Goal: Task Accomplishment & Management: Use online tool/utility

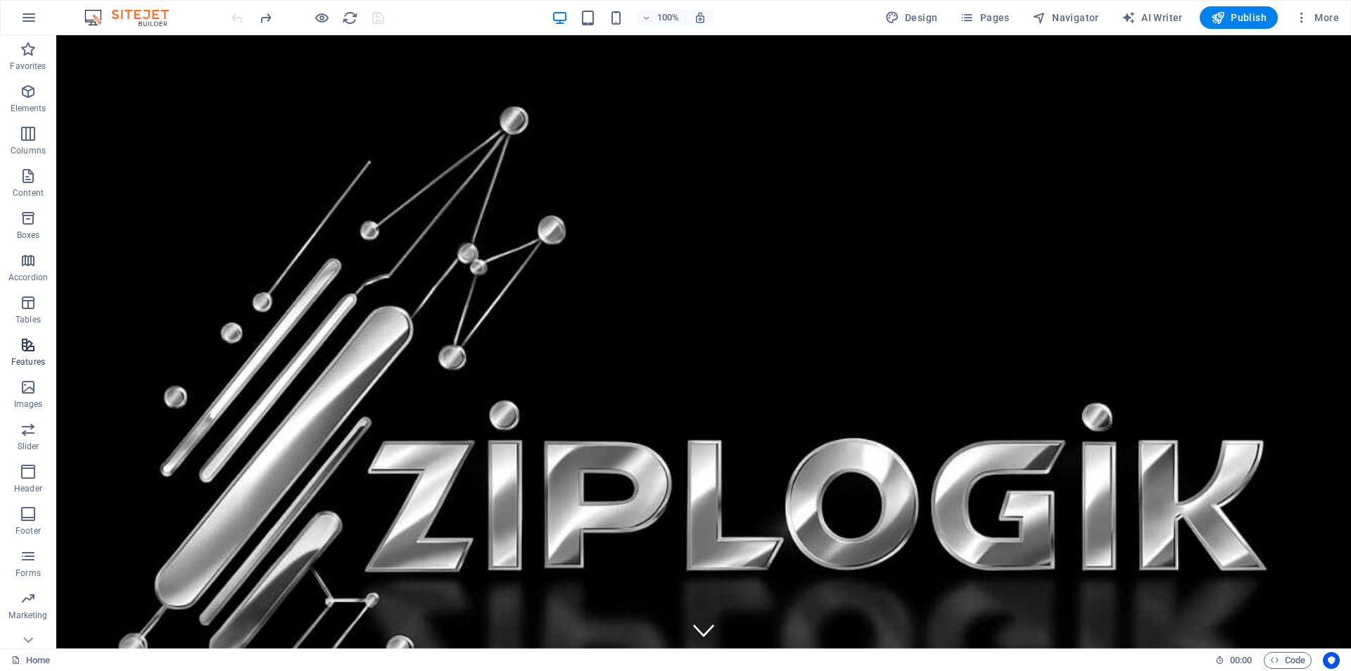
click at [23, 351] on icon "button" at bounding box center [28, 344] width 17 height 17
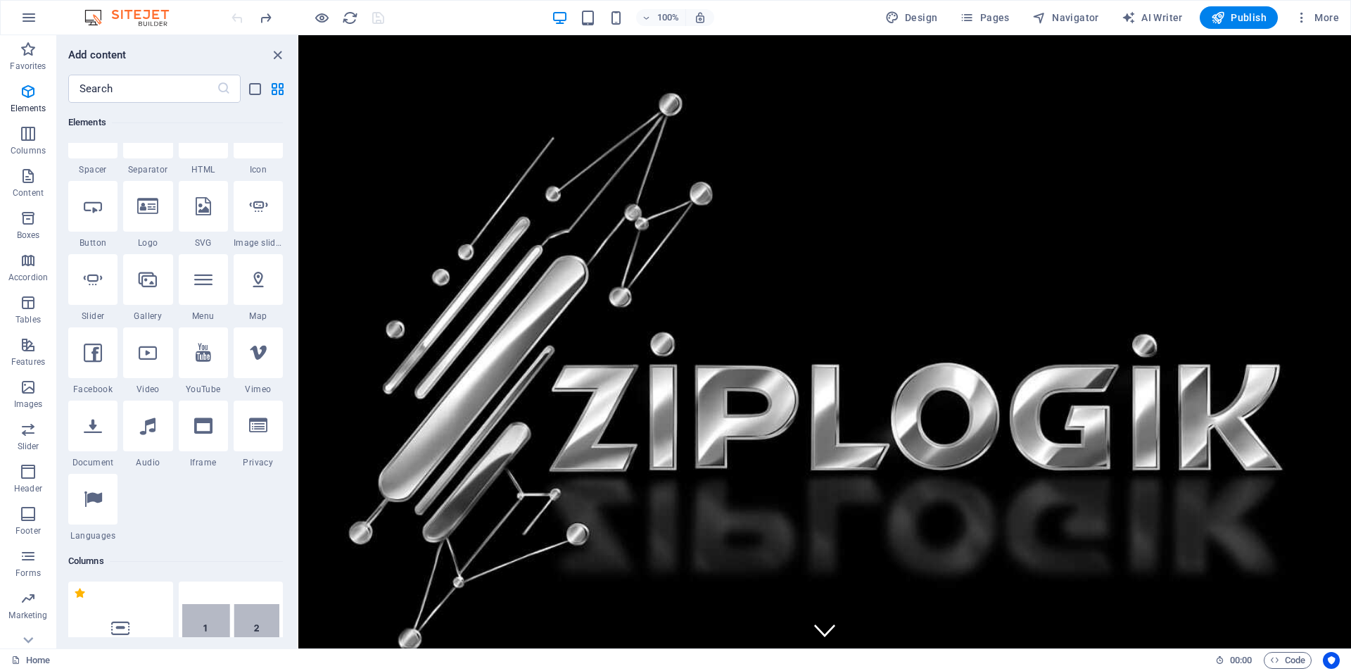
scroll to position [257, 0]
click at [154, 217] on div at bounding box center [147, 207] width 49 height 51
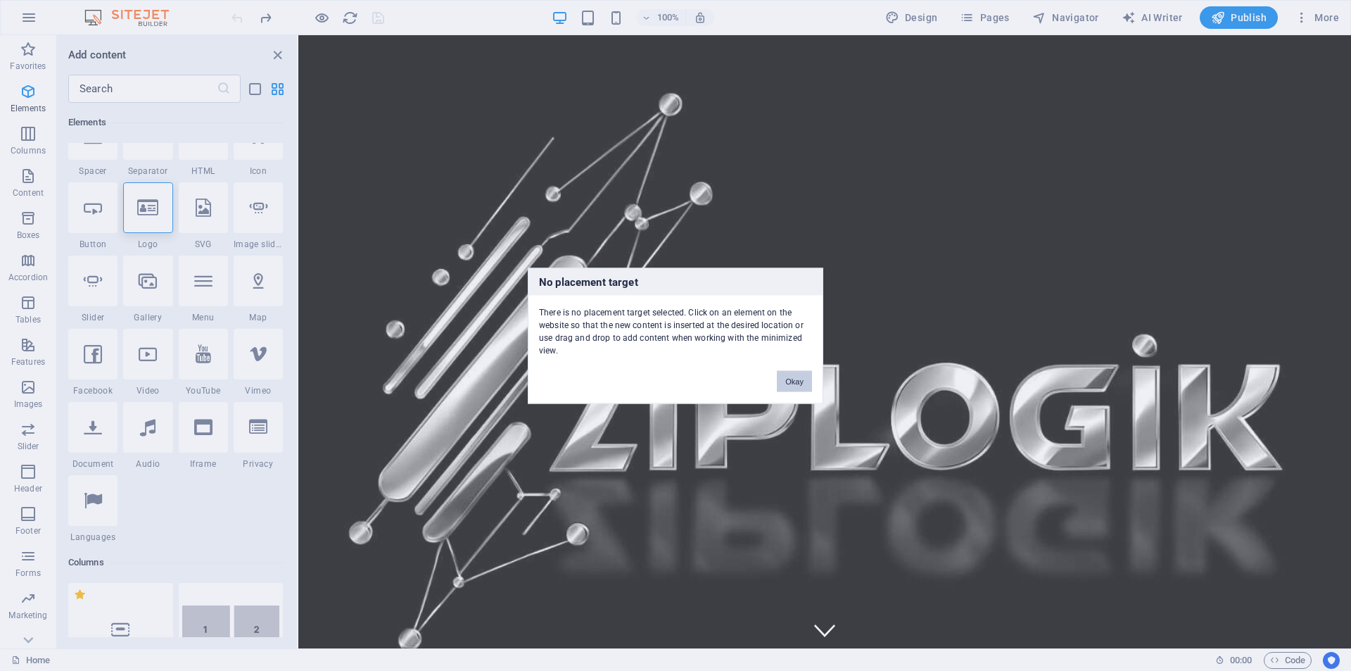
click at [801, 383] on button "Okay" at bounding box center [794, 380] width 35 height 21
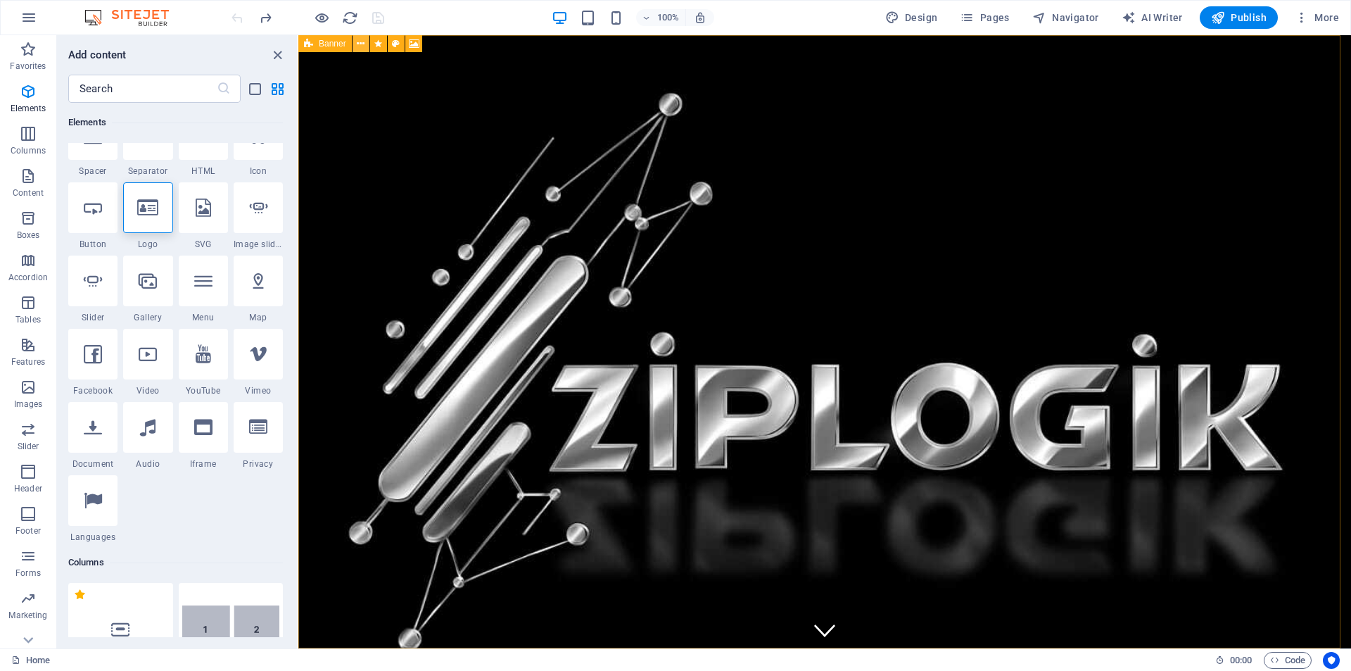
click at [357, 45] on icon at bounding box center [361, 44] width 8 height 15
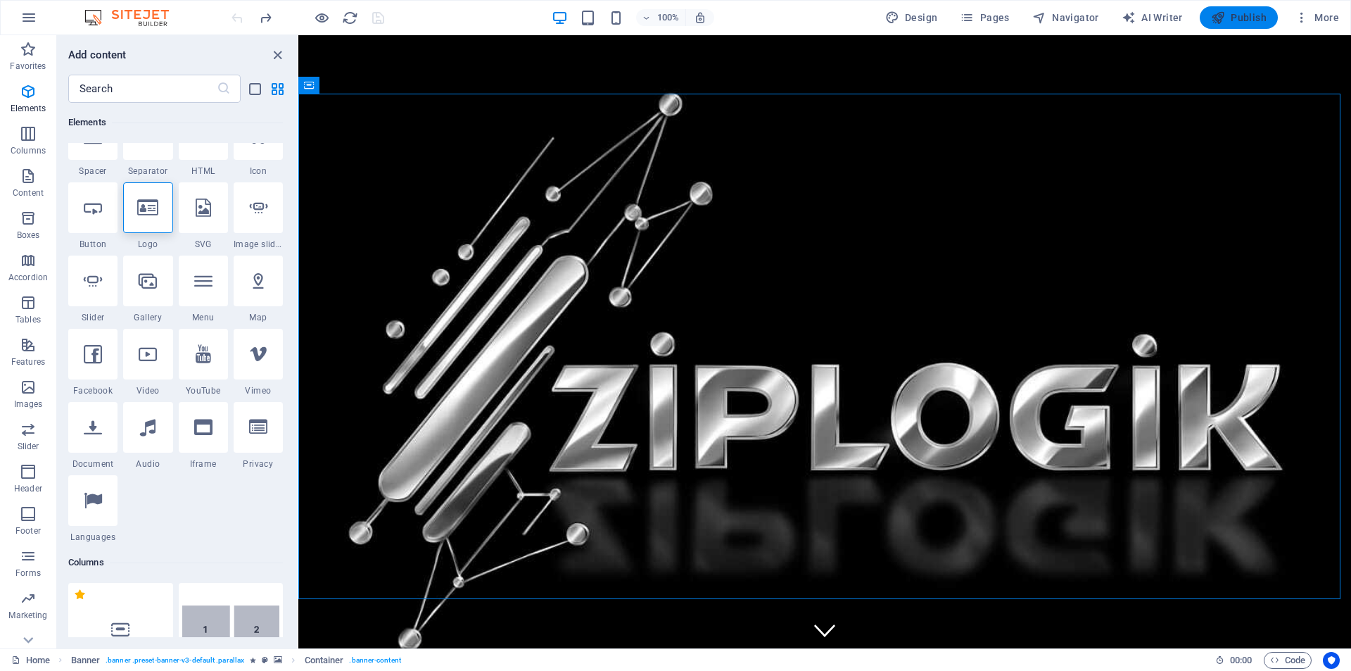
click at [1263, 21] on span "Publish" at bounding box center [1239, 18] width 56 height 14
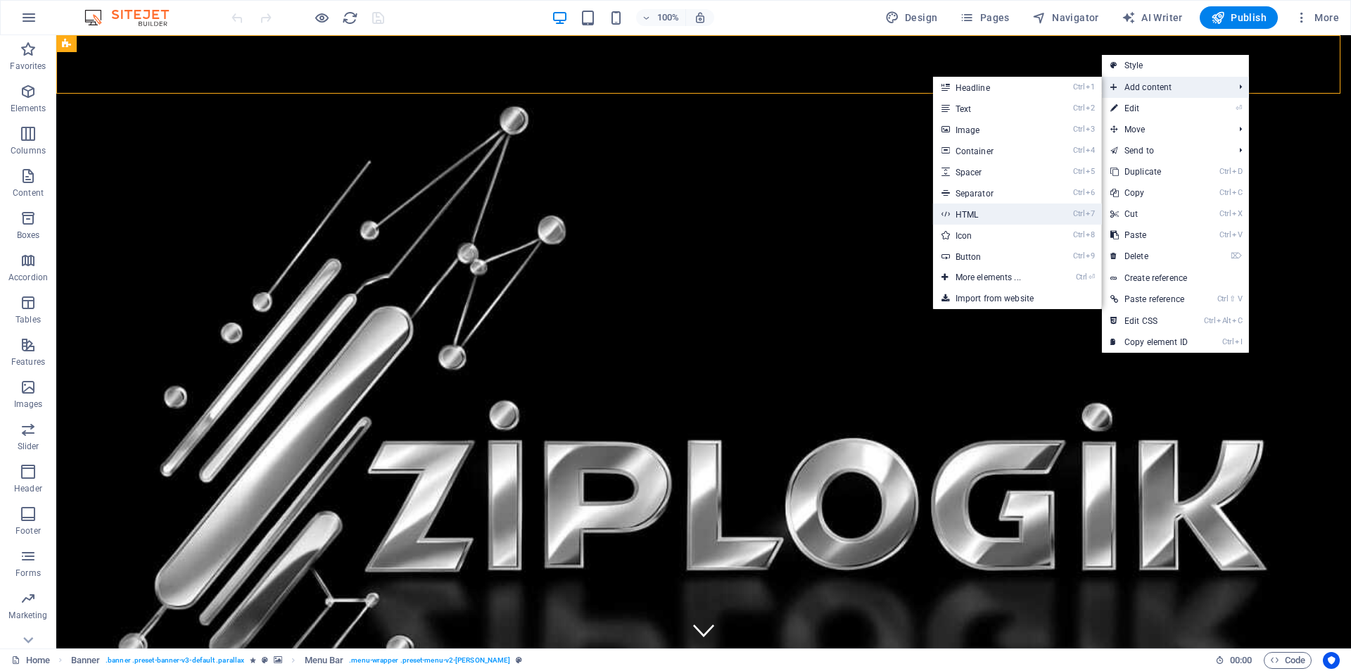
click at [987, 211] on link "Ctrl 7 HTML" at bounding box center [991, 213] width 116 height 21
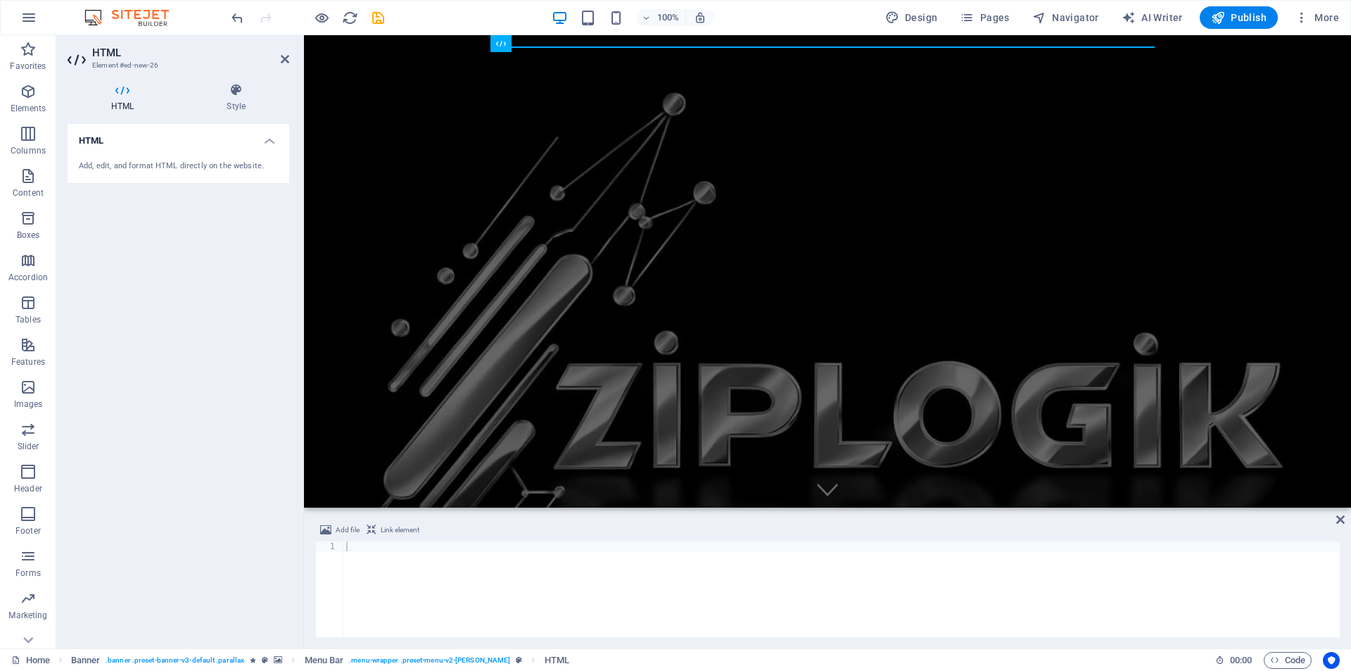
click at [377, 558] on div at bounding box center [842, 598] width 997 height 115
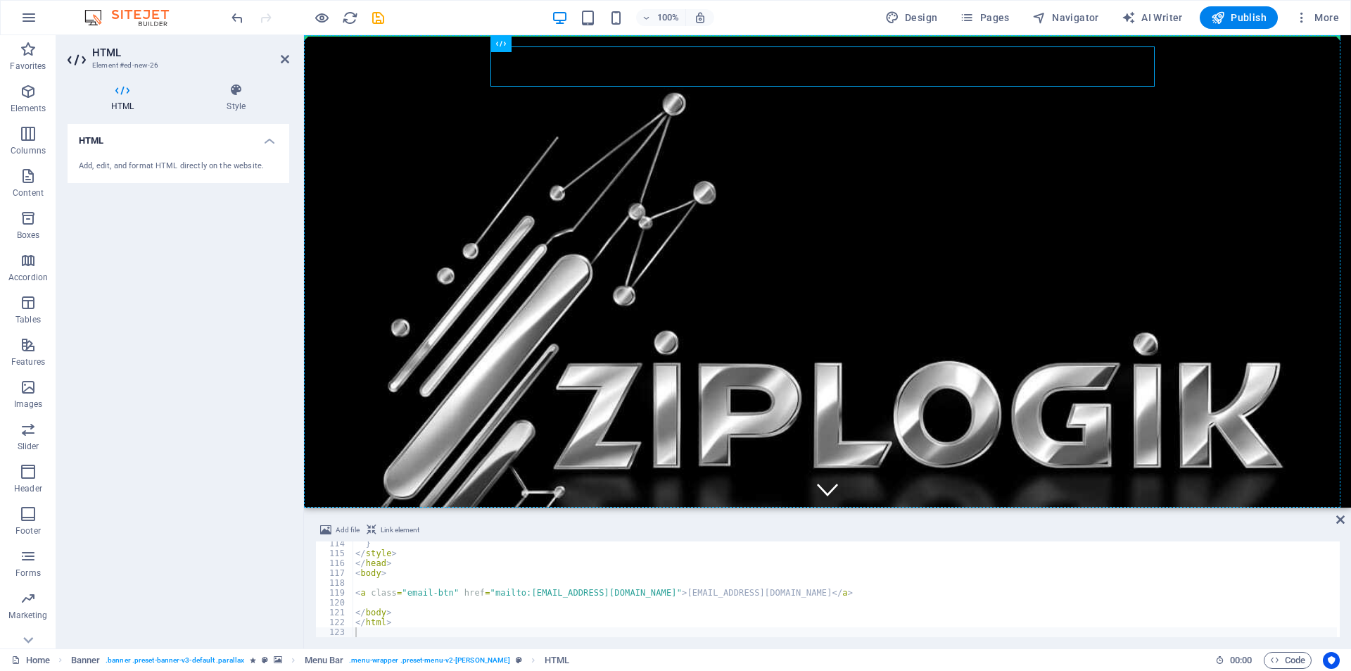
drag, startPoint x: 519, startPoint y: 73, endPoint x: 436, endPoint y: 72, distance: 83.8
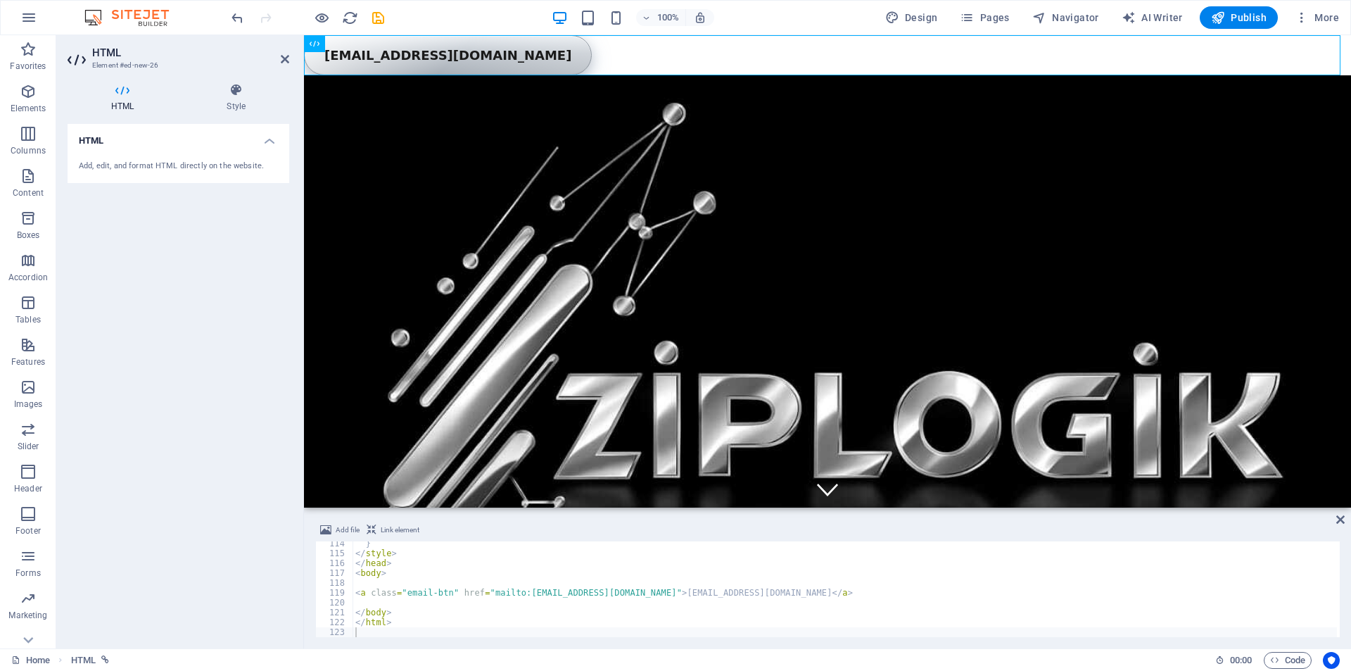
drag, startPoint x: 333, startPoint y: 58, endPoint x: 1260, endPoint y: 54, distance: 927.0
click at [1260, 54] on div "ZipLogik – Email Button Sales@ziplogik.com" at bounding box center [827, 55] width 1047 height 40
click at [282, 61] on icon at bounding box center [285, 58] width 8 height 11
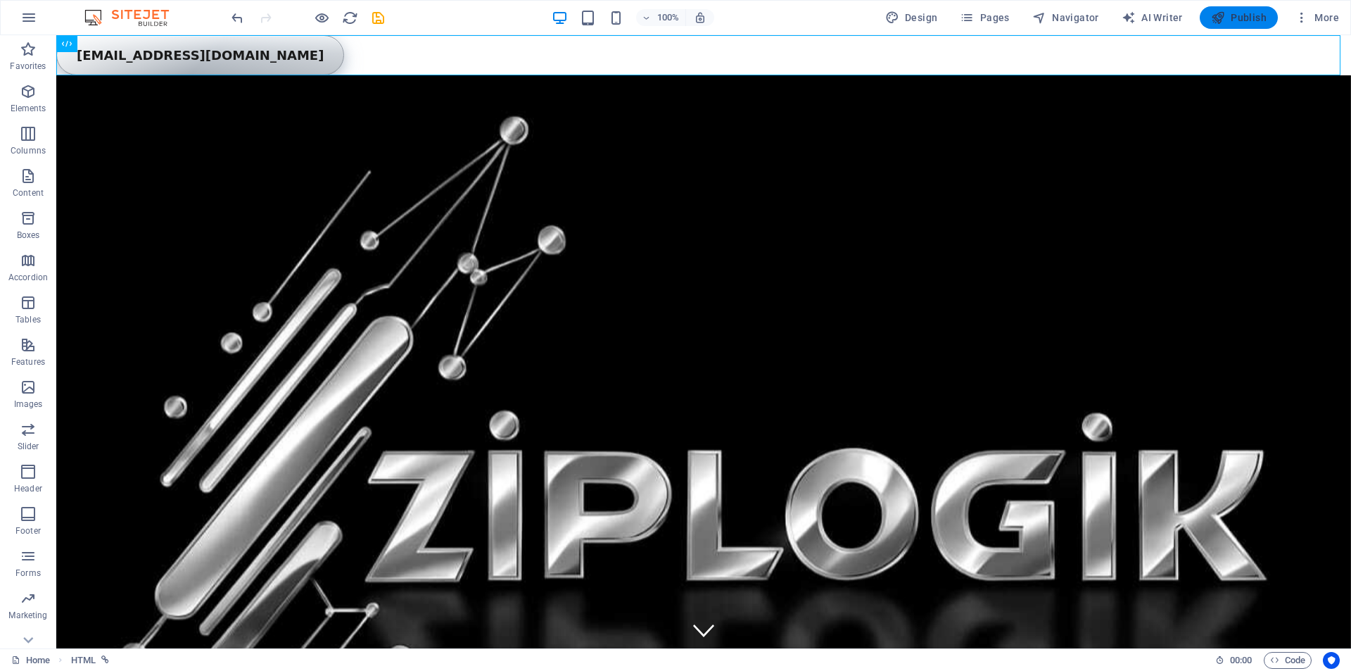
click at [1240, 13] on span "Publish" at bounding box center [1239, 18] width 56 height 14
checkbox input "false"
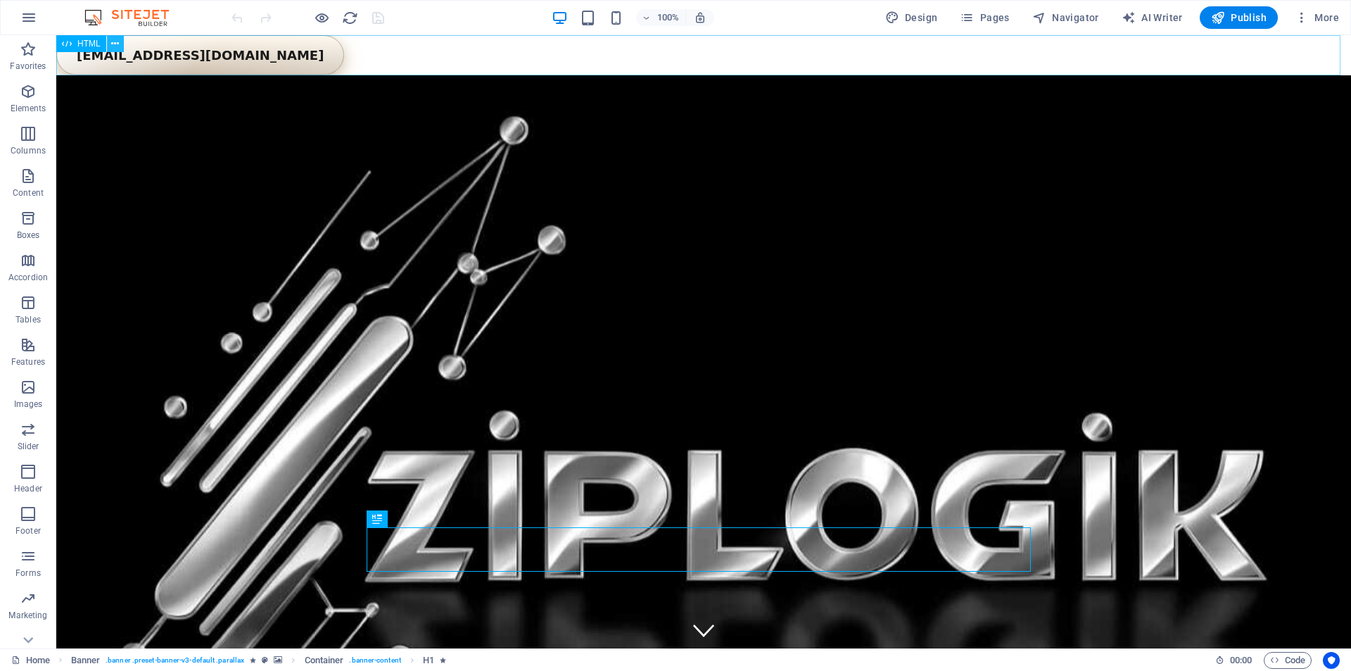
click at [113, 44] on icon at bounding box center [115, 44] width 8 height 15
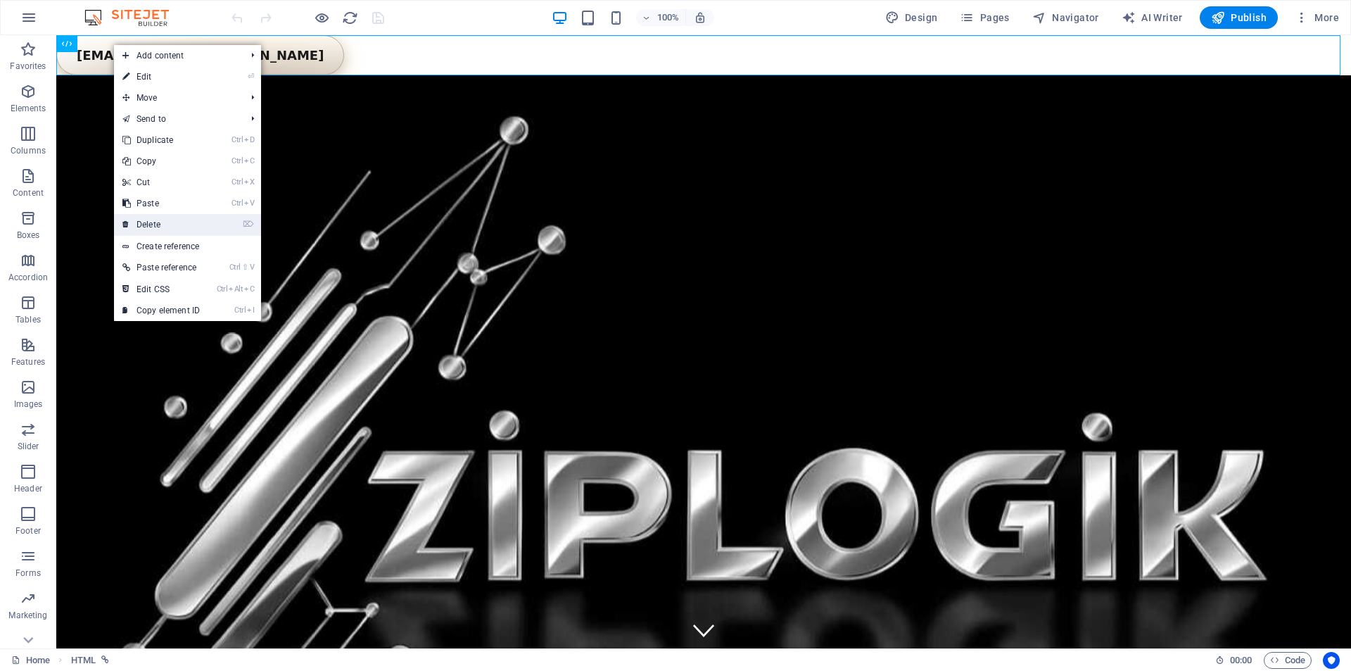
click at [165, 226] on link "⌦ Delete" at bounding box center [161, 224] width 94 height 21
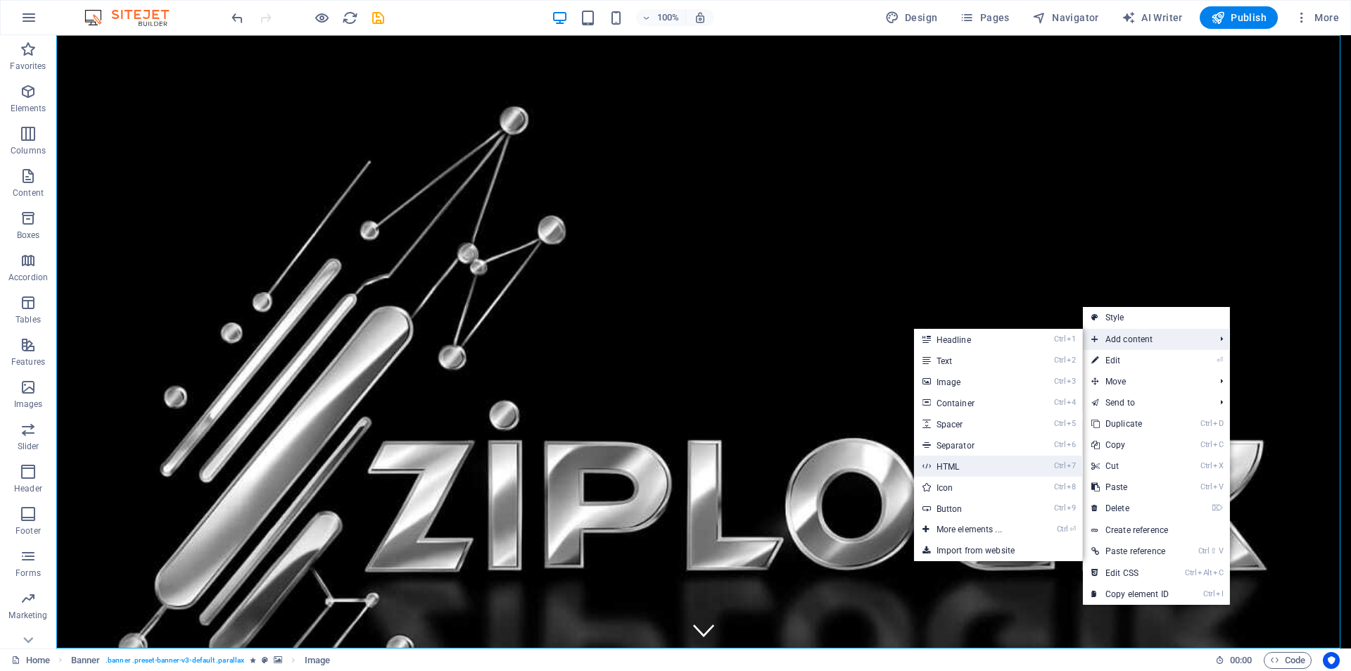
click at [944, 463] on link "Ctrl 7 HTML" at bounding box center [972, 465] width 116 height 21
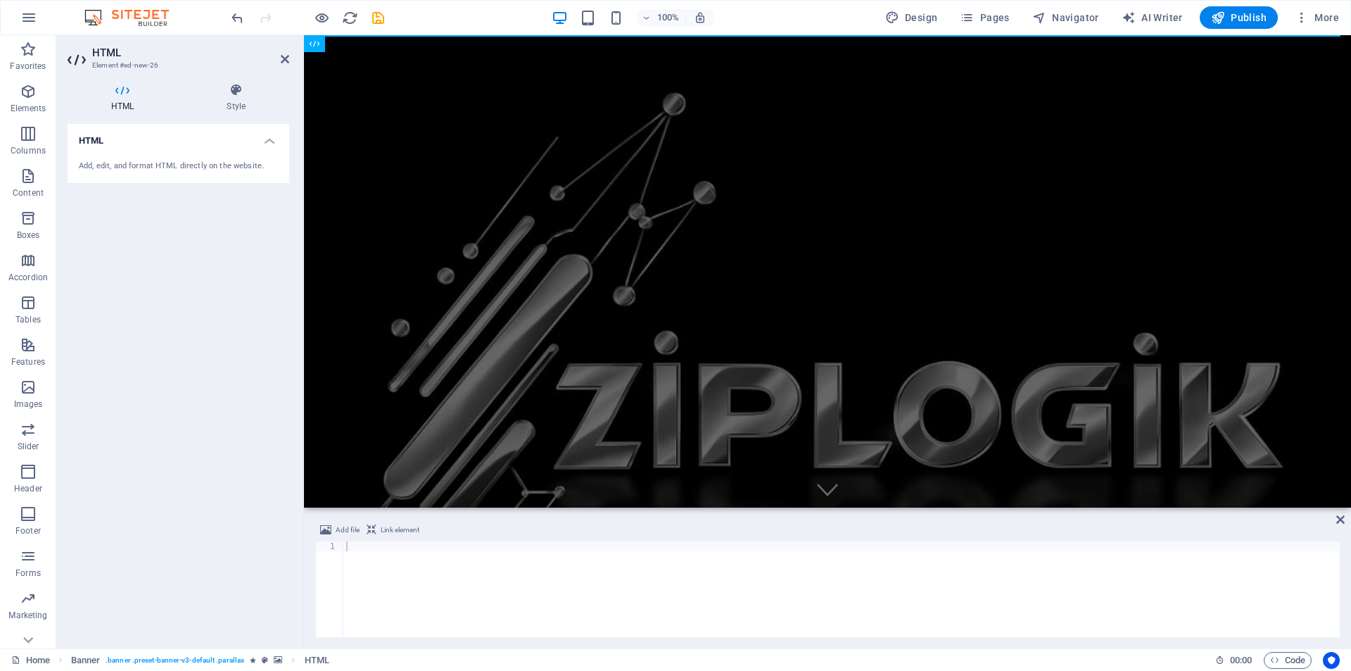
click at [441, 582] on div at bounding box center [842, 598] width 997 height 115
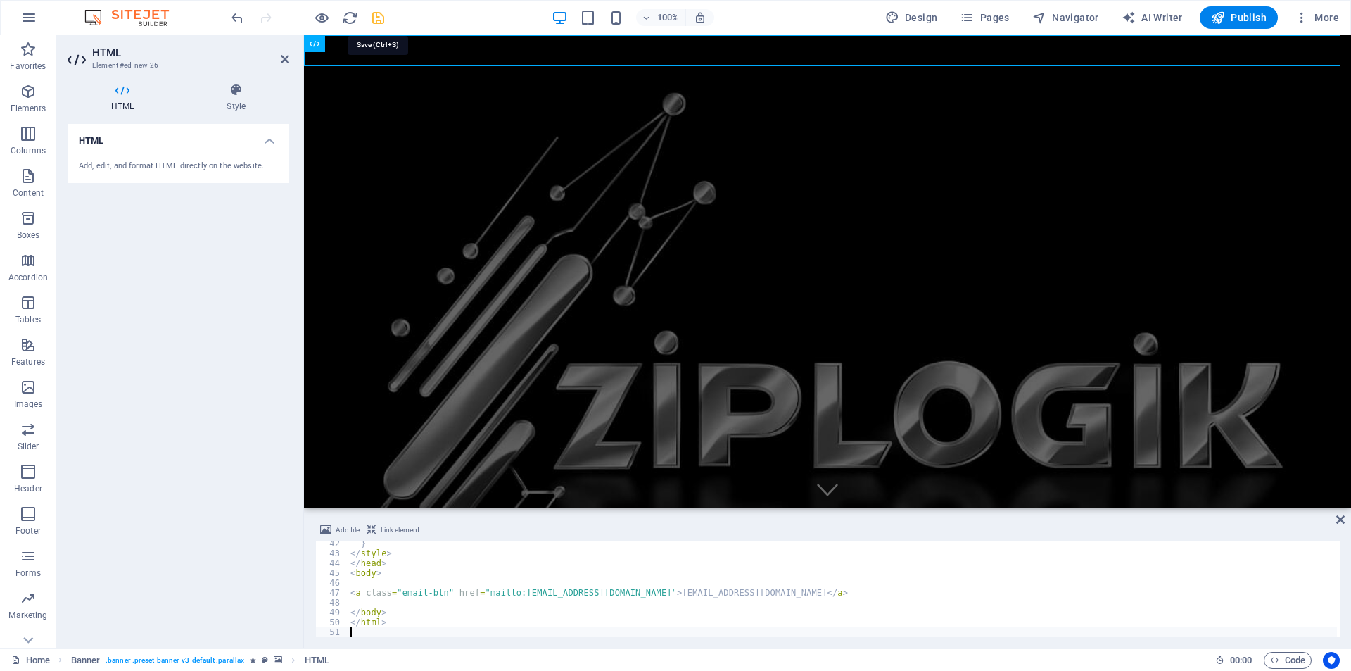
click at [377, 20] on icon "save" at bounding box center [378, 18] width 16 height 16
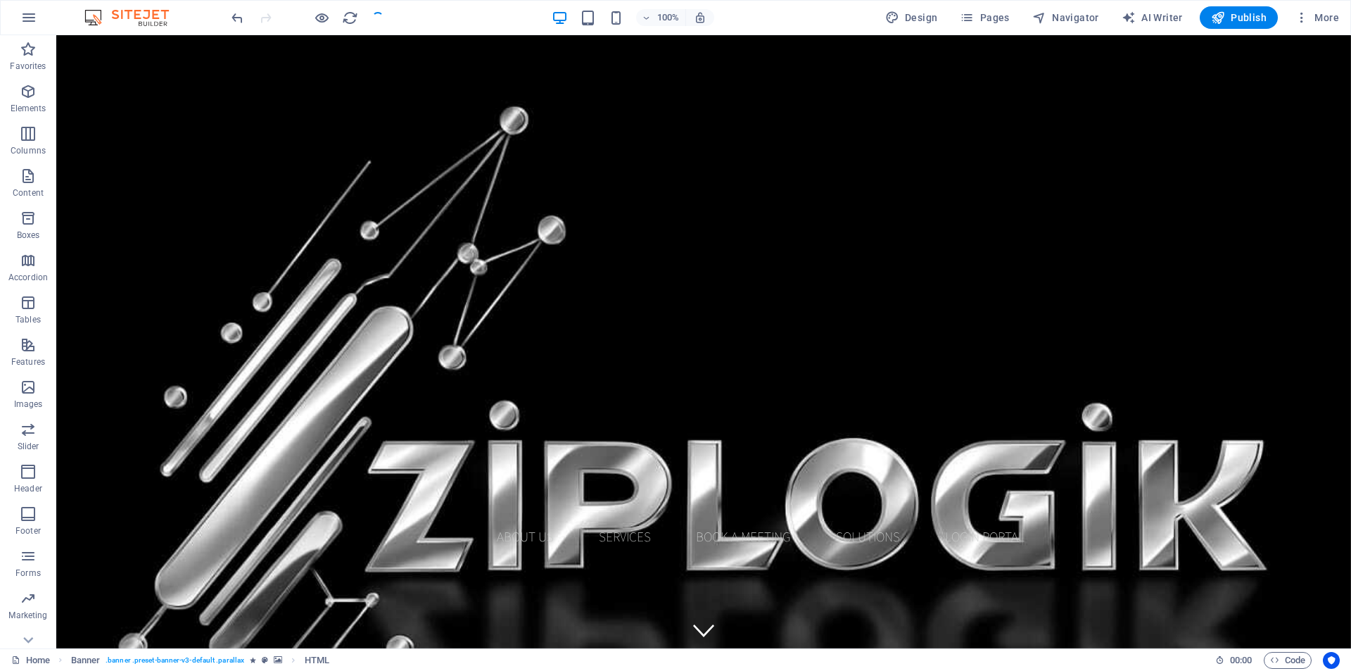
checkbox input "false"
click at [1234, 16] on span "Publish" at bounding box center [1239, 18] width 56 height 14
click at [1135, 609] on figure at bounding box center [703, 341] width 1295 height 613
click at [1299, 18] on icon "button" at bounding box center [1302, 18] width 14 height 14
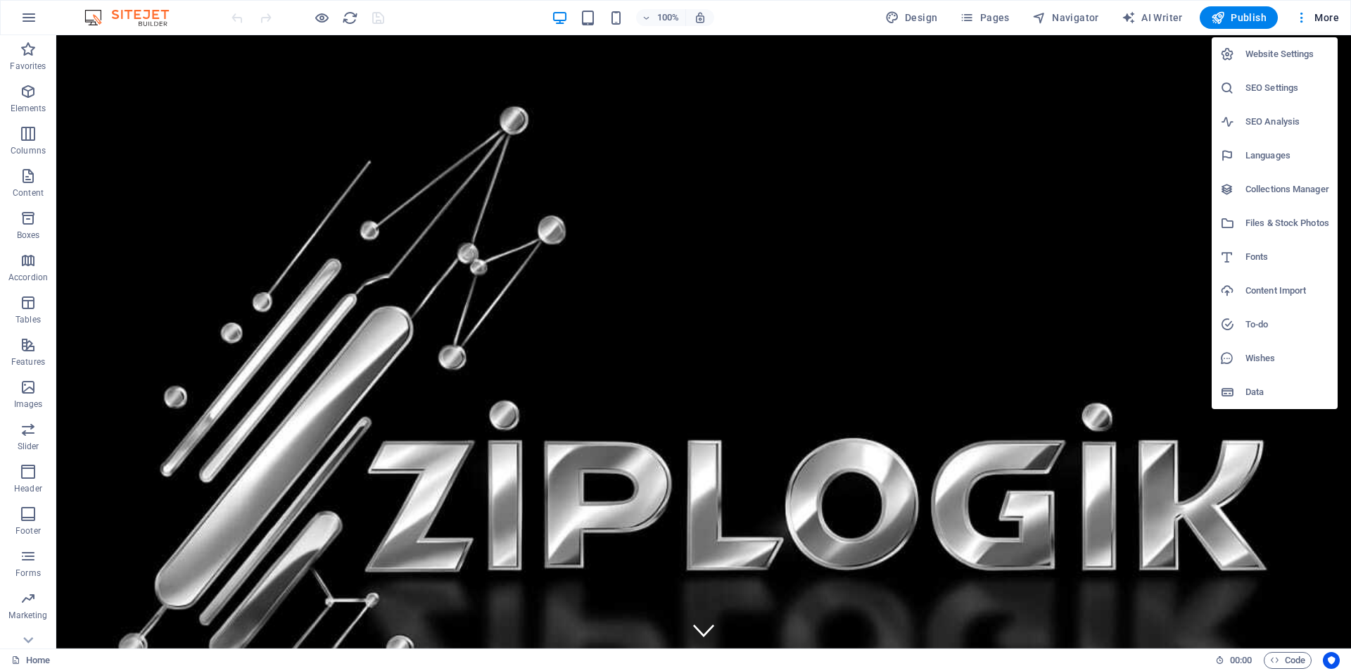
click at [1055, 248] on div at bounding box center [675, 335] width 1351 height 671
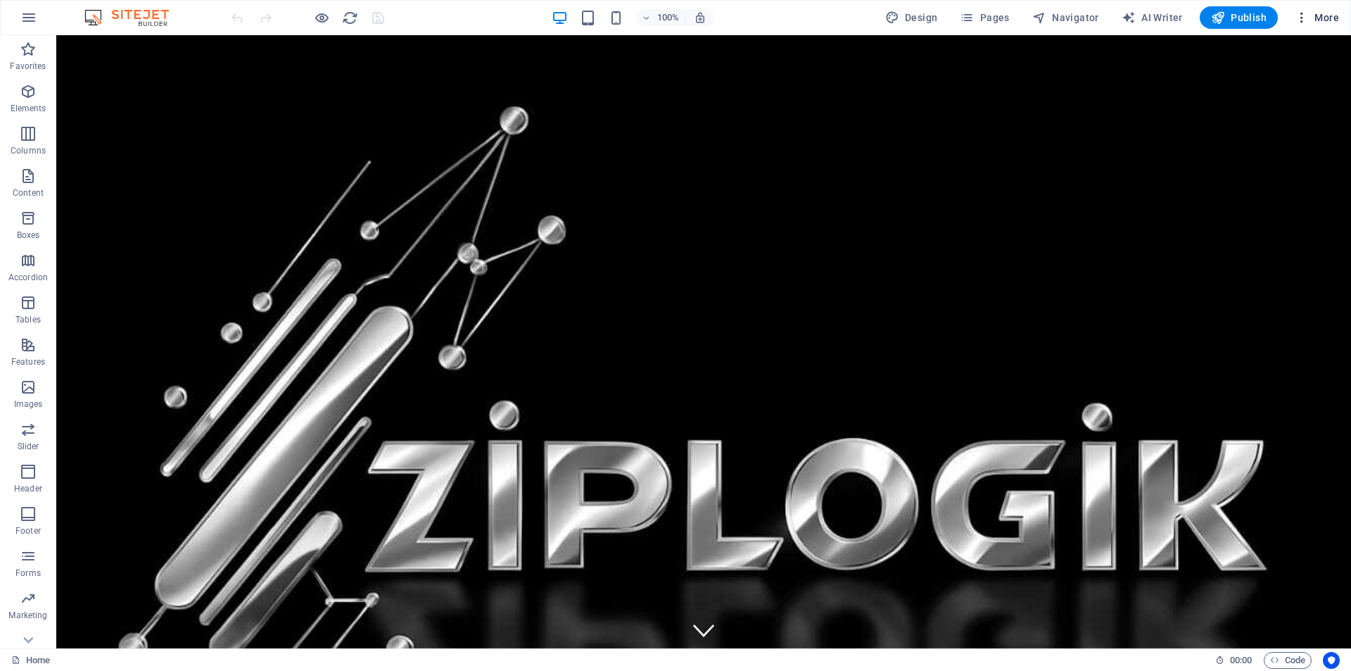
click at [1300, 18] on icon "button" at bounding box center [1302, 18] width 14 height 14
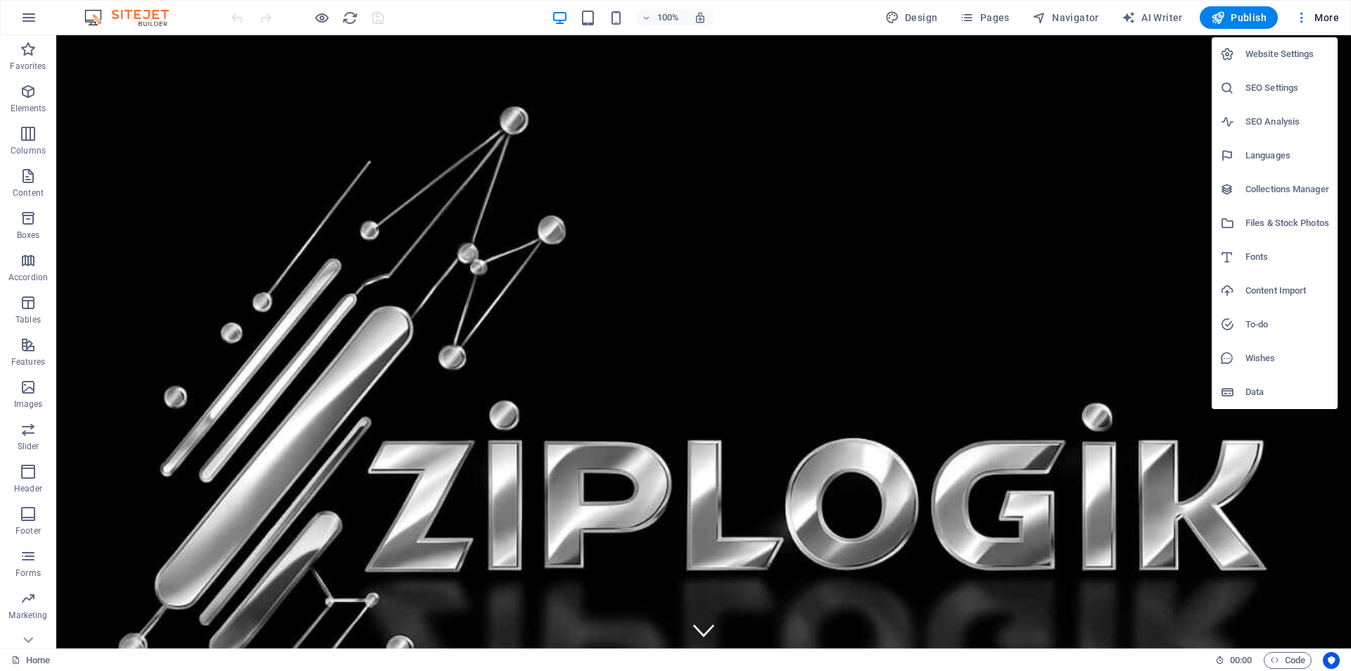
click at [1038, 269] on div at bounding box center [675, 335] width 1351 height 671
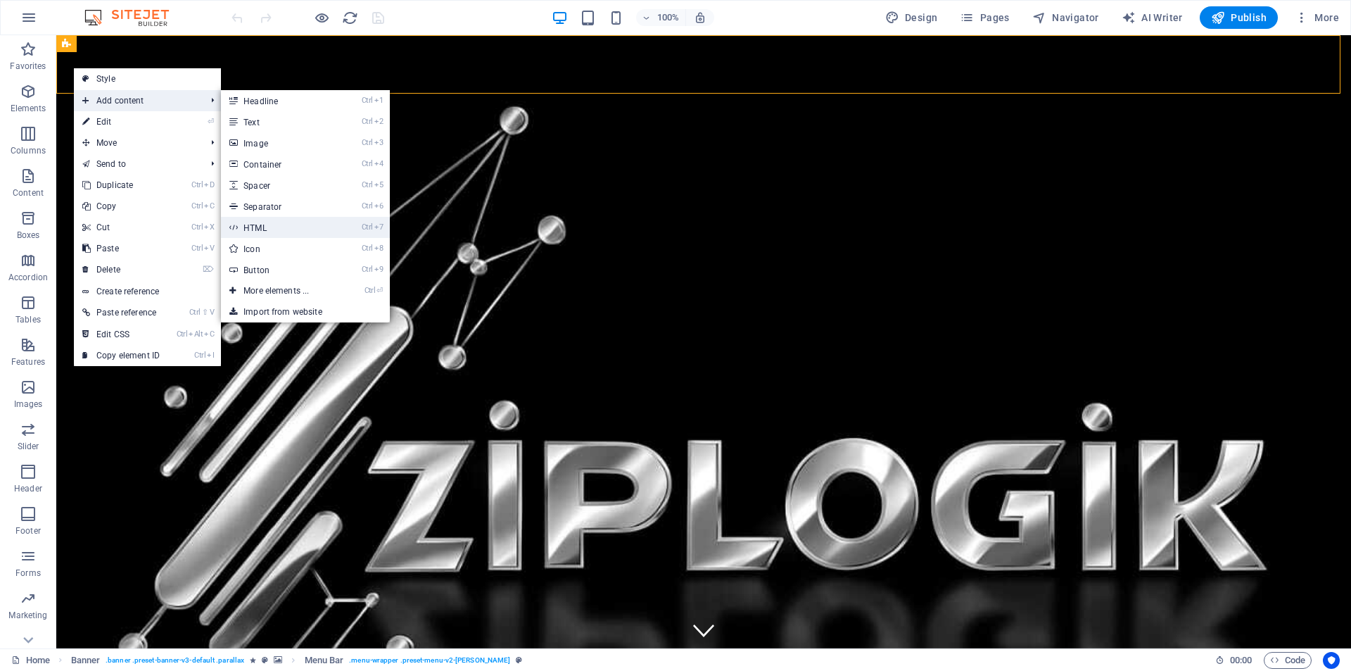
click at [253, 232] on link "Ctrl 7 HTML" at bounding box center [279, 227] width 116 height 21
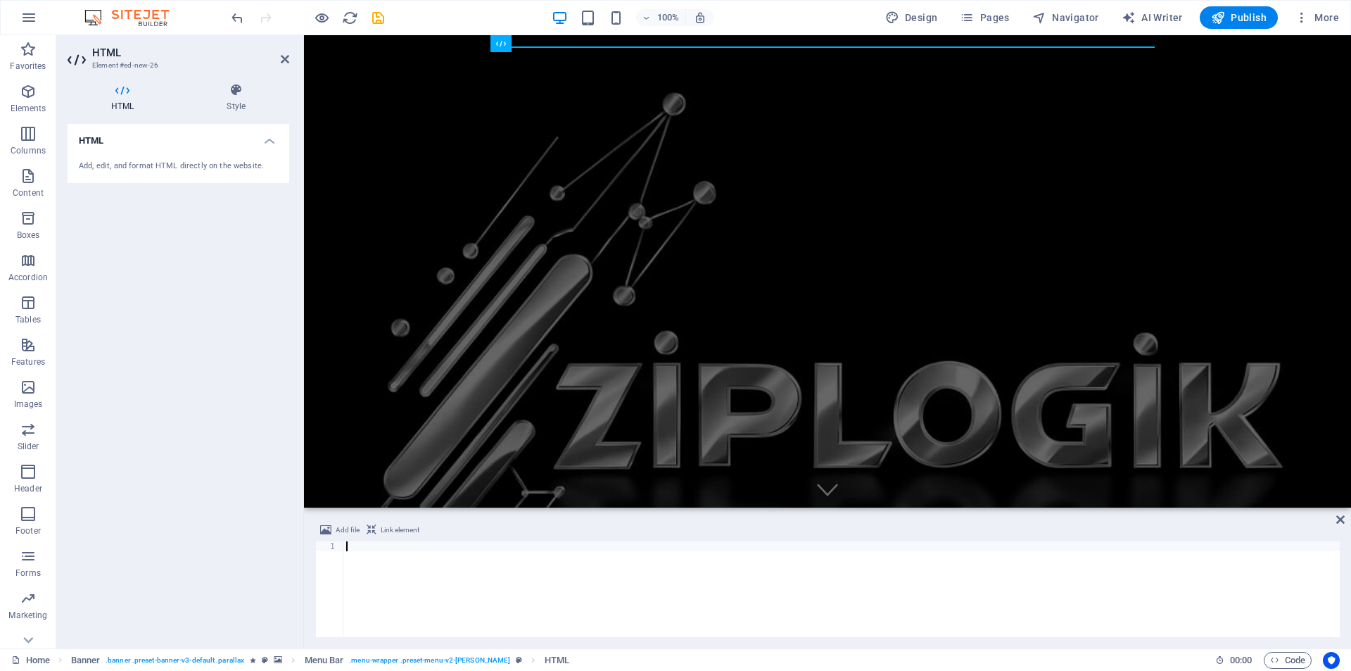
click at [395, 583] on div at bounding box center [842, 598] width 997 height 115
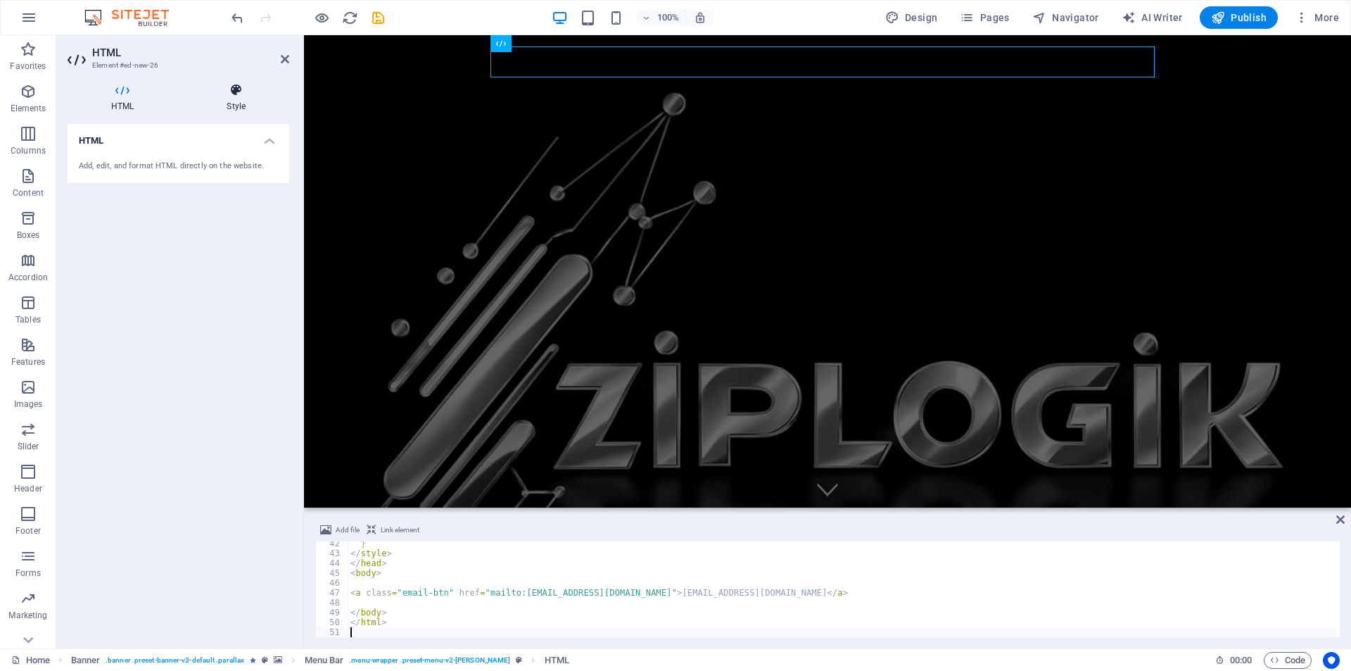
click at [237, 92] on icon at bounding box center [236, 90] width 106 height 14
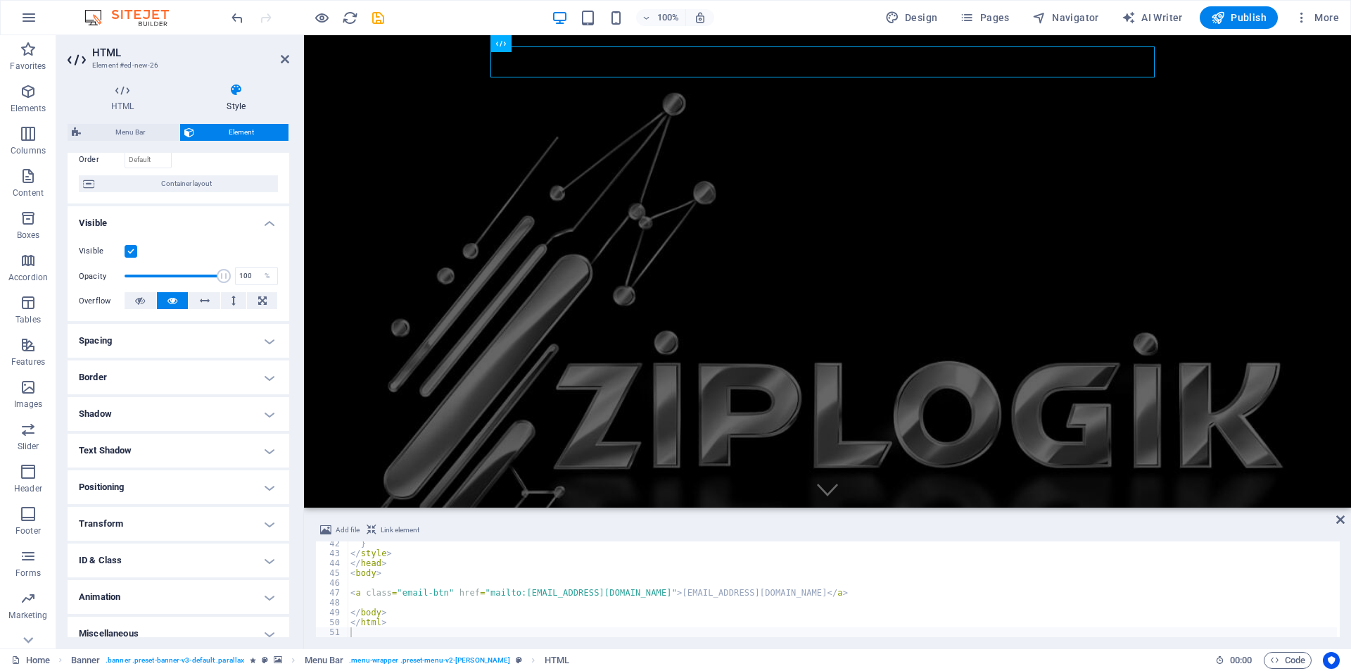
scroll to position [111, 0]
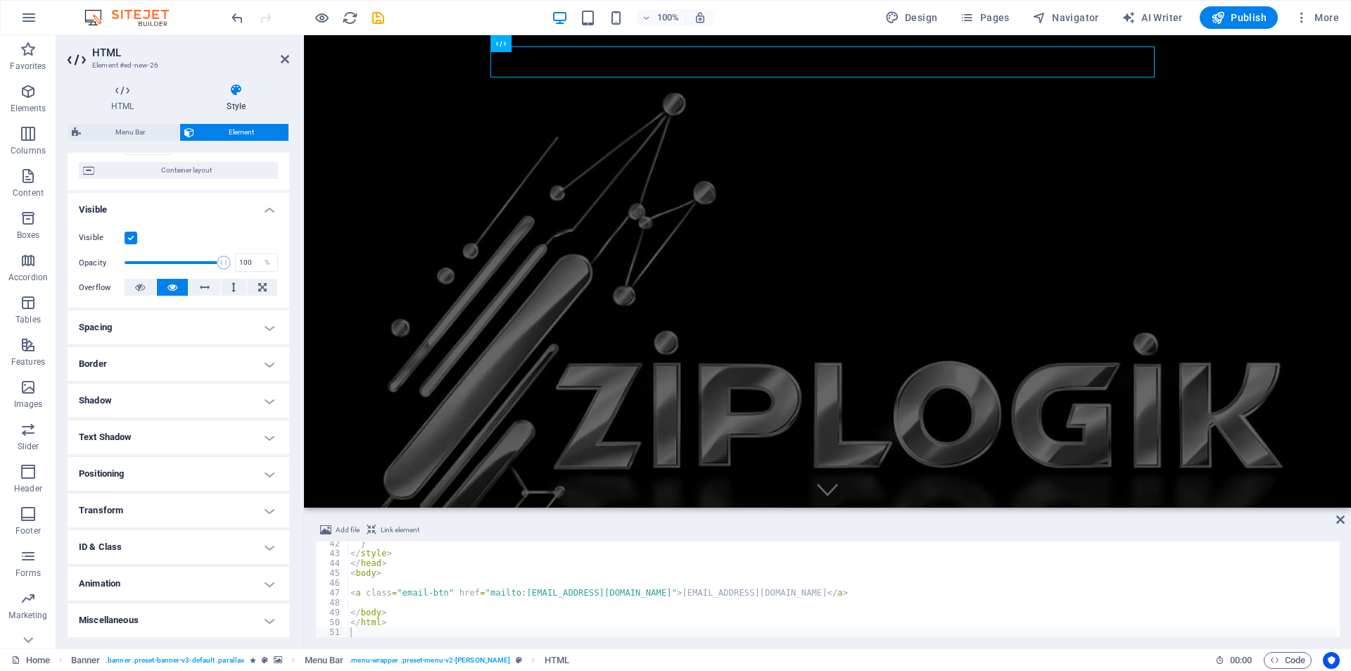
click at [139, 591] on h4 "Animation" at bounding box center [179, 584] width 222 height 34
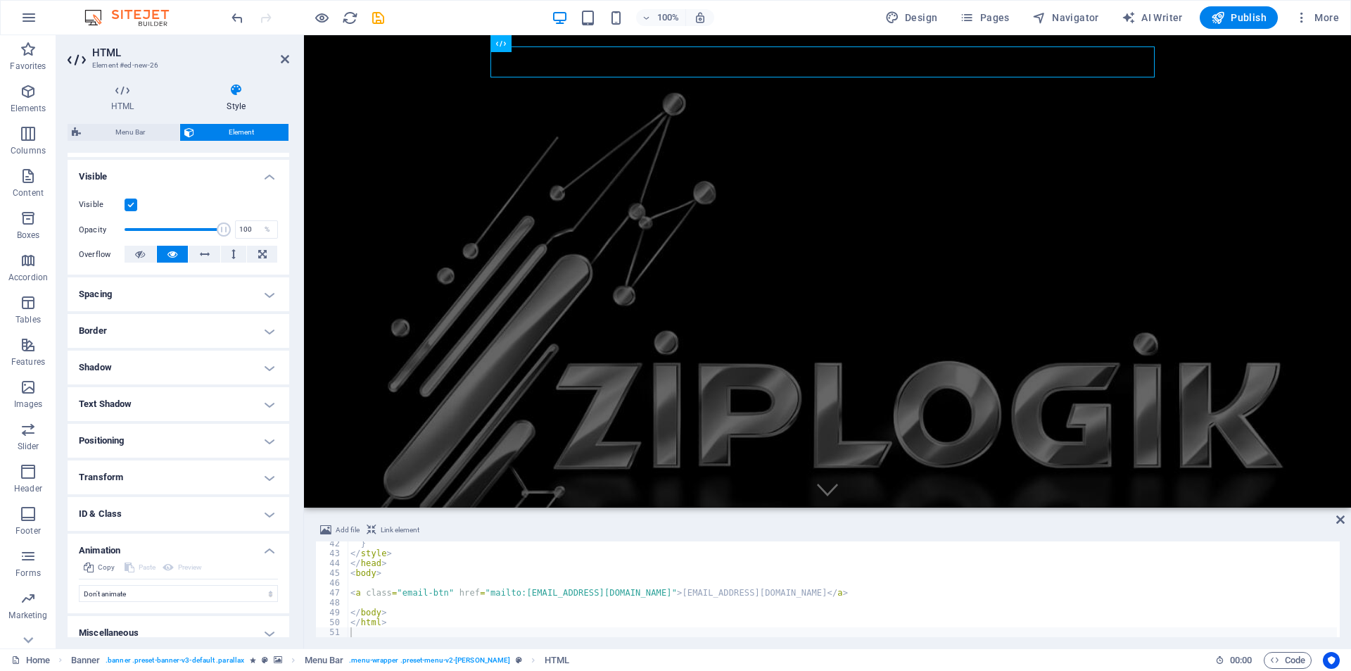
scroll to position [156, 0]
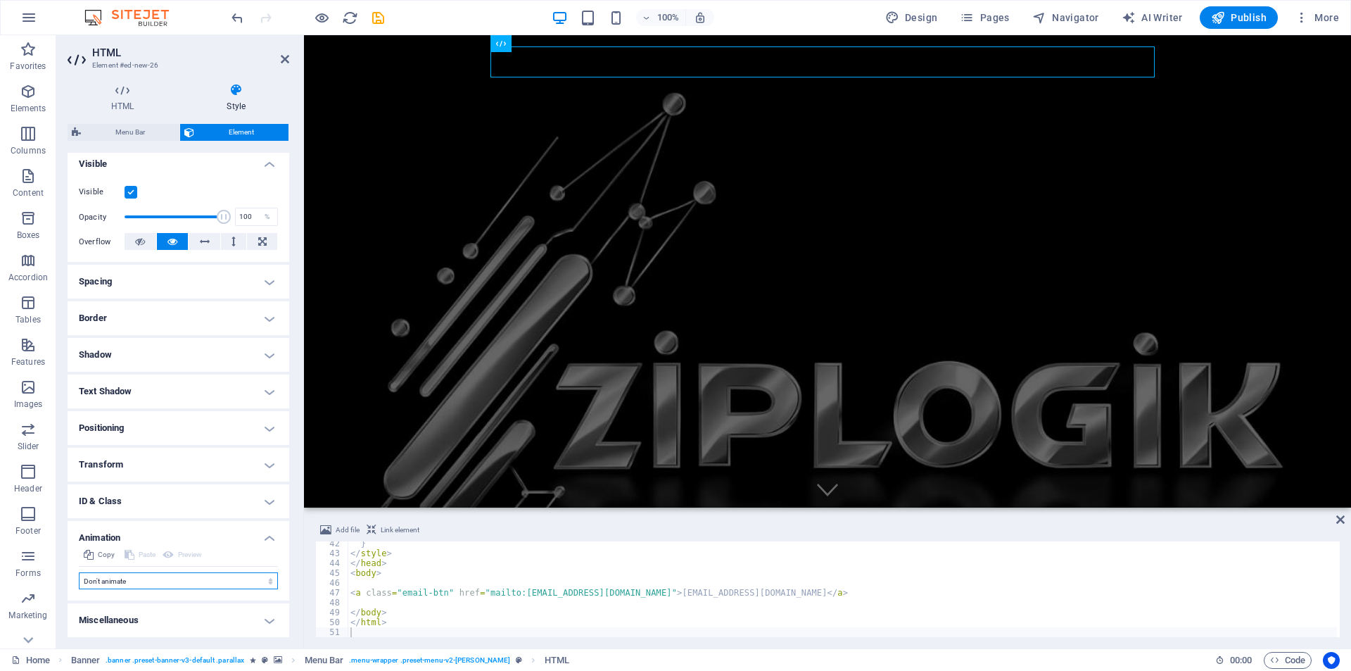
click at [141, 586] on select "Don't animate Show / Hide Slide up/down Zoom in/out Slide left to right Slide r…" at bounding box center [178, 580] width 199 height 17
select select "pulse"
click at [79, 572] on select "Don't animate Show / Hide Slide up/down Zoom in/out Slide left to right Slide r…" at bounding box center [178, 580] width 199 height 17
select select "scroll"
click at [376, 16] on icon "save" at bounding box center [378, 18] width 16 height 16
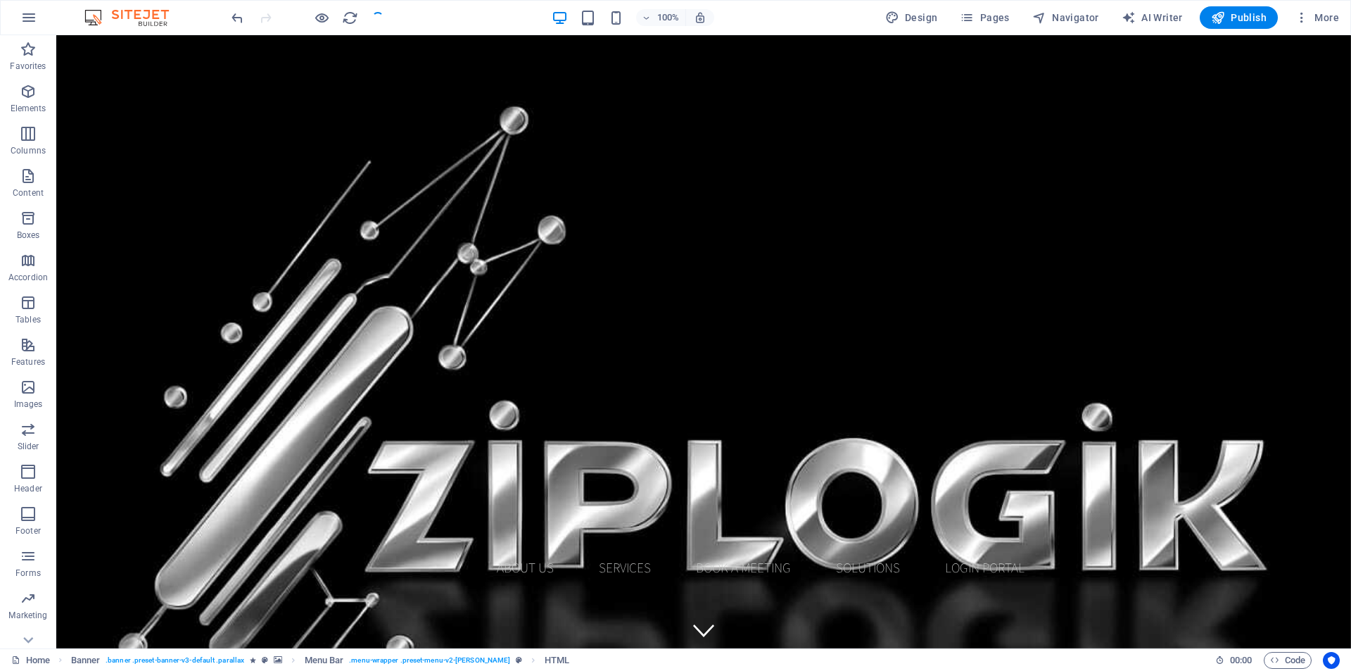
checkbox input "false"
click at [1252, 24] on span "Publish" at bounding box center [1239, 18] width 56 height 14
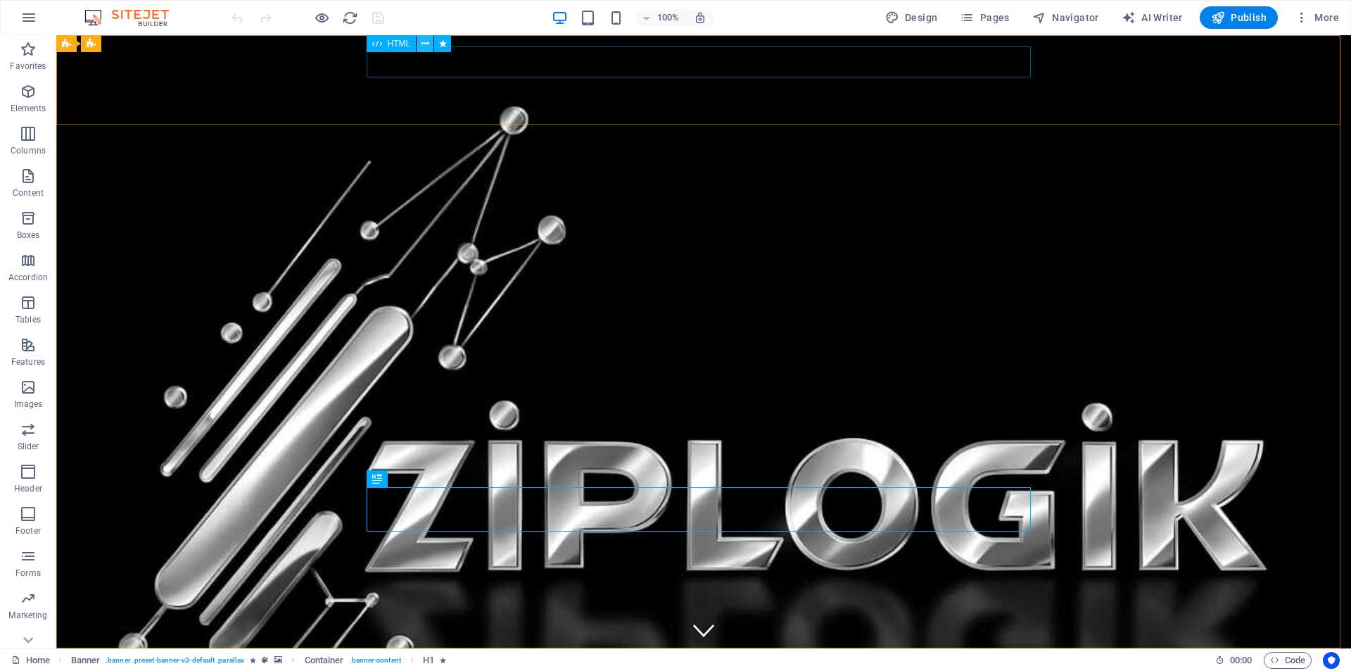
click at [426, 44] on icon at bounding box center [426, 44] width 8 height 15
click at [426, 42] on icon at bounding box center [426, 44] width 8 height 15
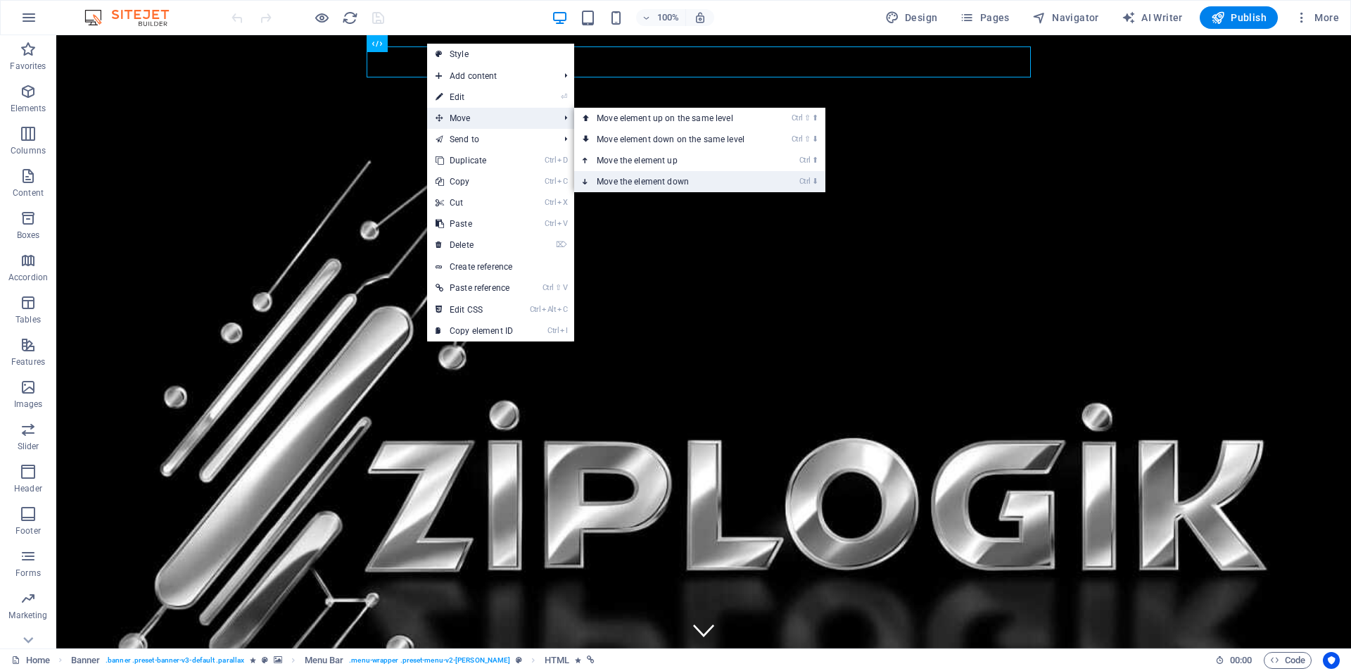
click at [619, 174] on link "Ctrl ⬇ Move the element down" at bounding box center [673, 181] width 198 height 21
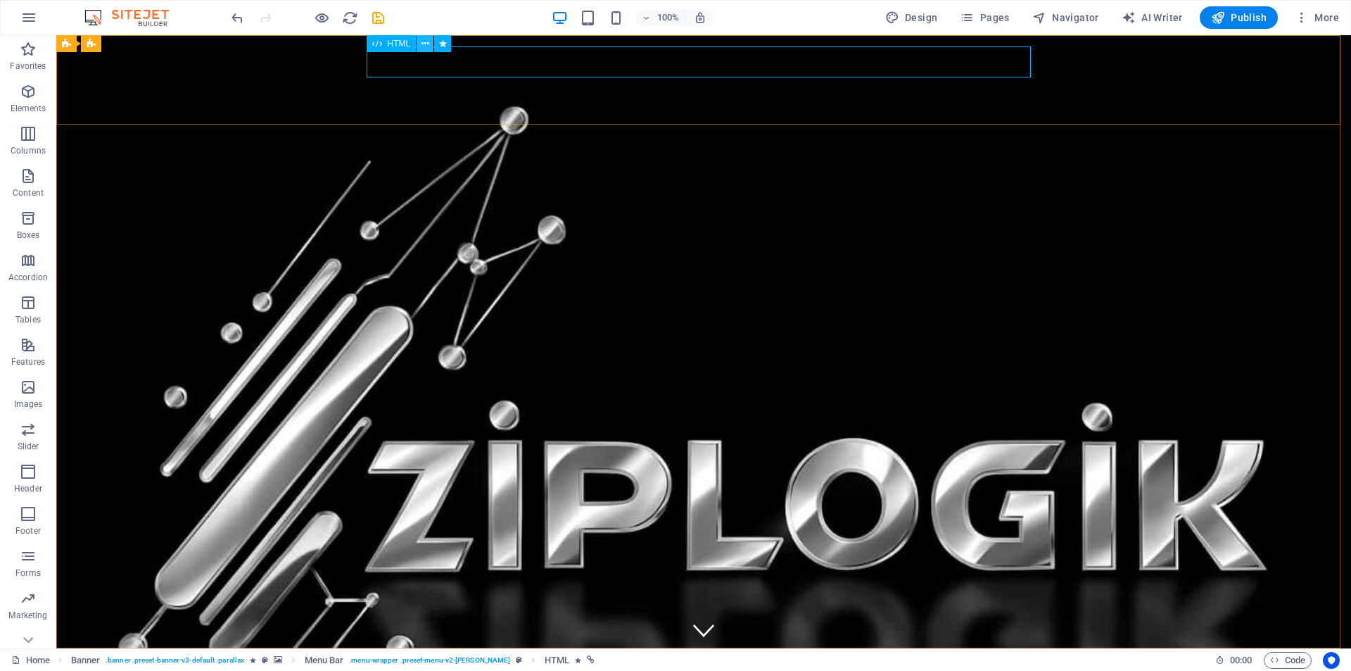
click at [424, 42] on icon at bounding box center [426, 44] width 8 height 15
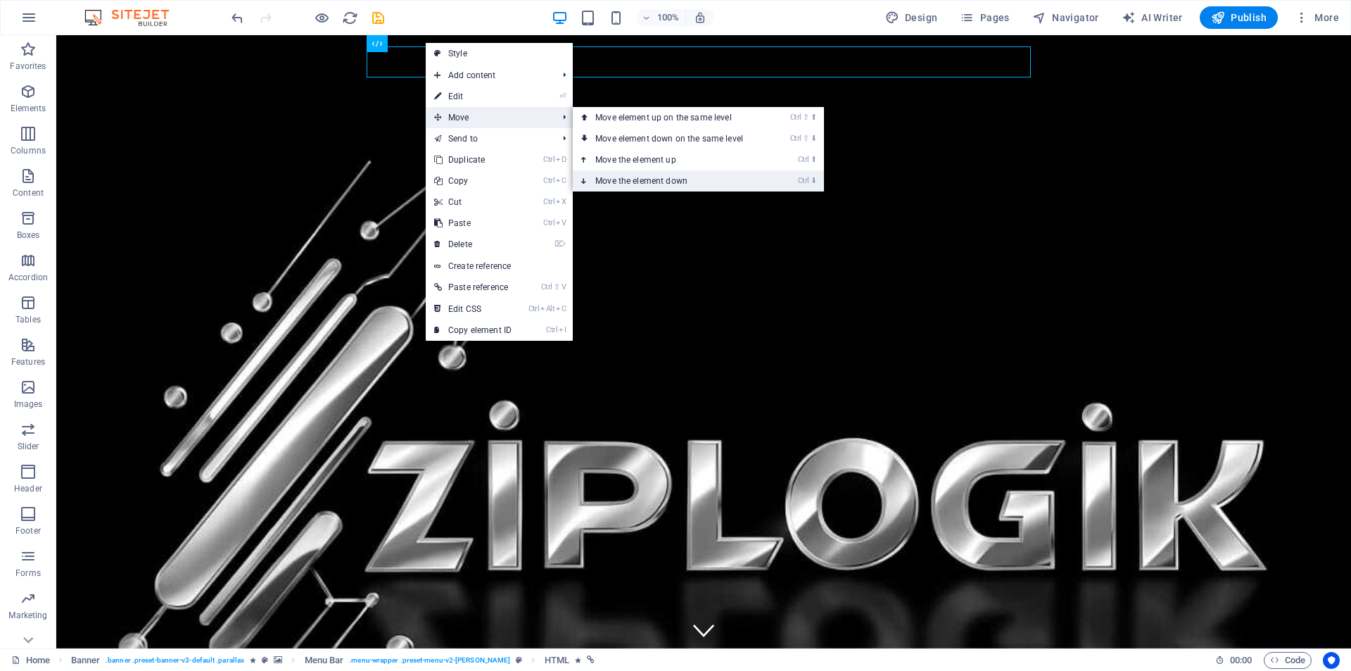
click at [600, 179] on link "Ctrl ⬇ Move the element down" at bounding box center [672, 180] width 198 height 21
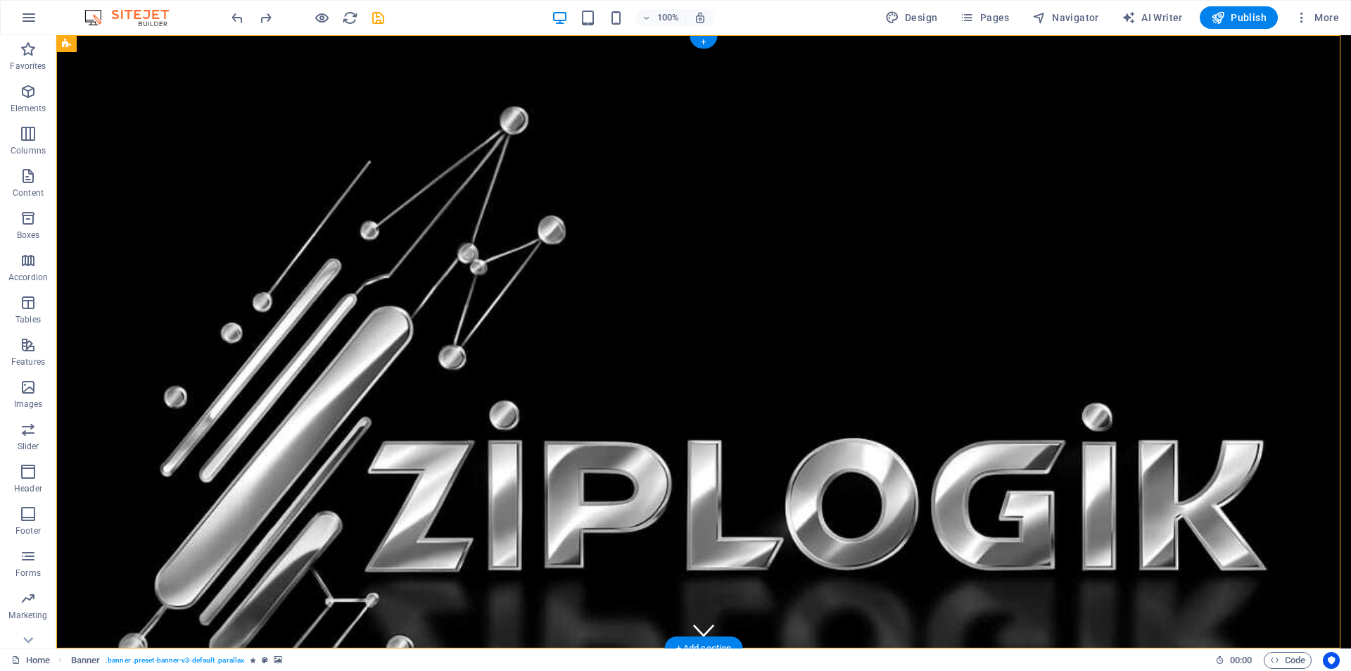
drag, startPoint x: 460, startPoint y: 106, endPoint x: 258, endPoint y: 94, distance: 202.3
drag, startPoint x: 478, startPoint y: 103, endPoint x: 193, endPoint y: 73, distance: 286.6
click at [425, 42] on icon at bounding box center [426, 44] width 8 height 15
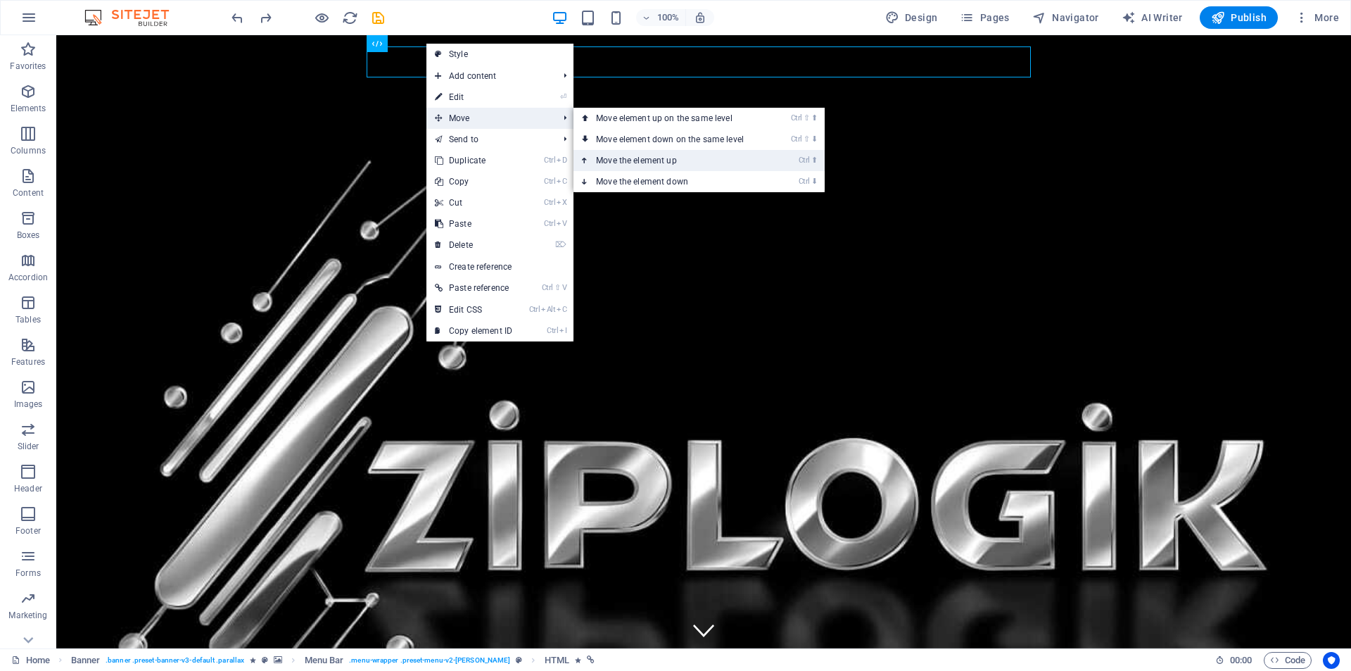
click at [620, 160] on link "Ctrl ⬆ Move the element up" at bounding box center [673, 160] width 198 height 21
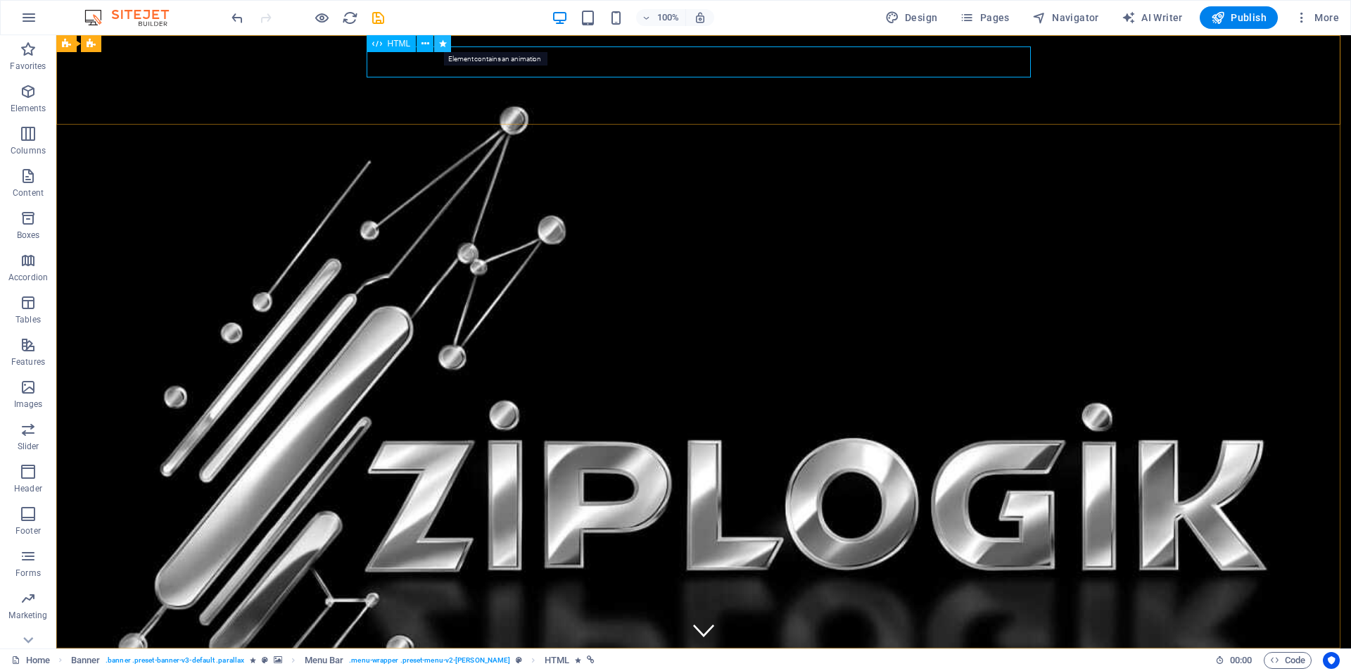
click at [442, 44] on icon at bounding box center [443, 44] width 8 height 15
select select "pulse"
select select "s"
select select "scroll"
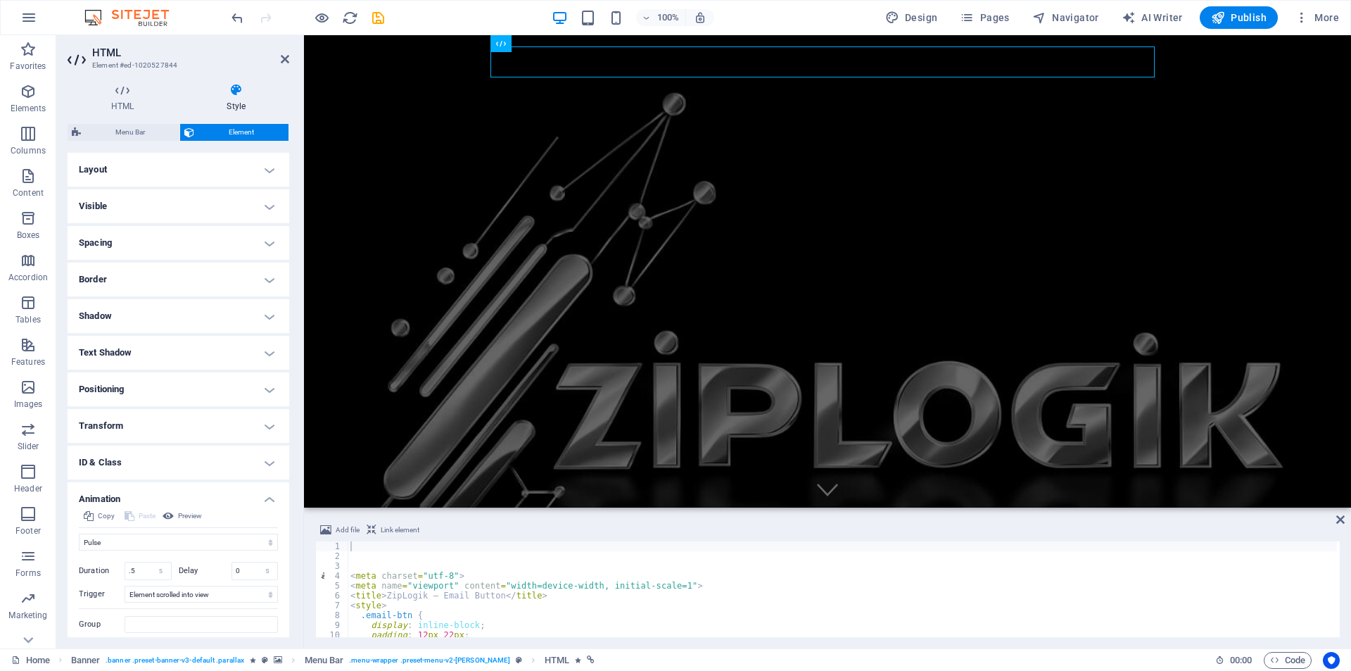
click at [260, 168] on h4 "Layout" at bounding box center [179, 170] width 222 height 34
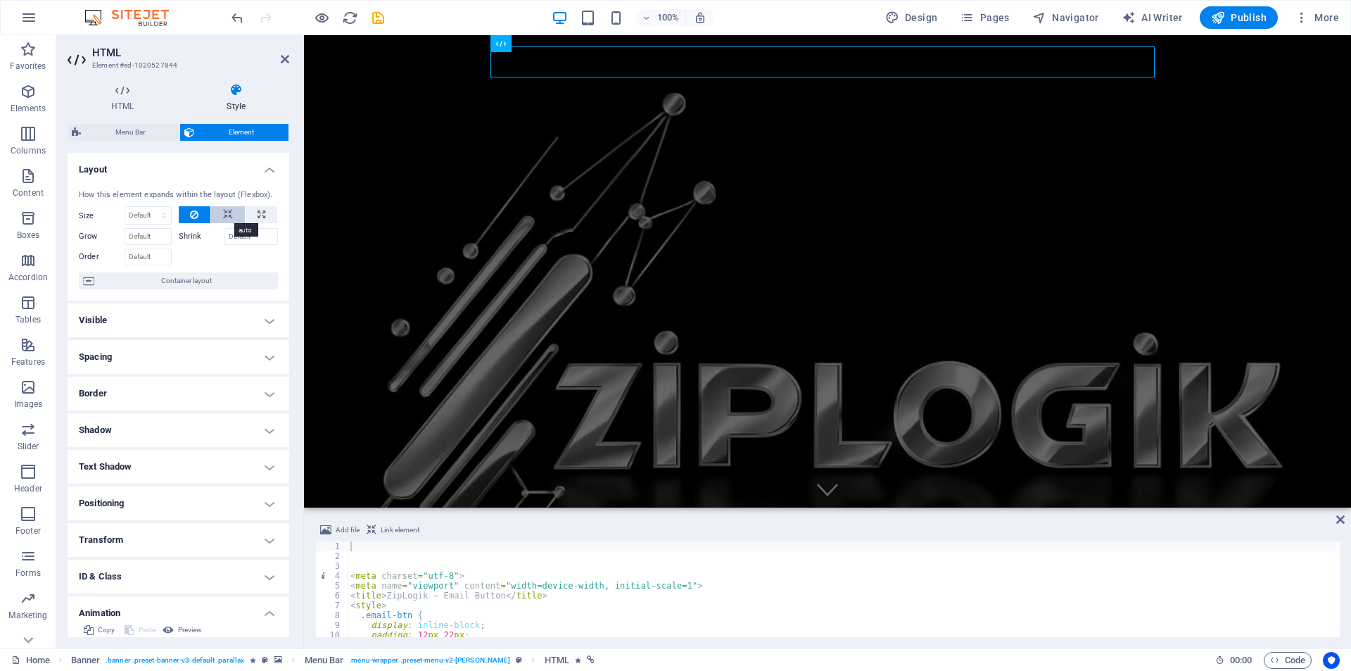
click at [230, 215] on icon at bounding box center [228, 214] width 10 height 17
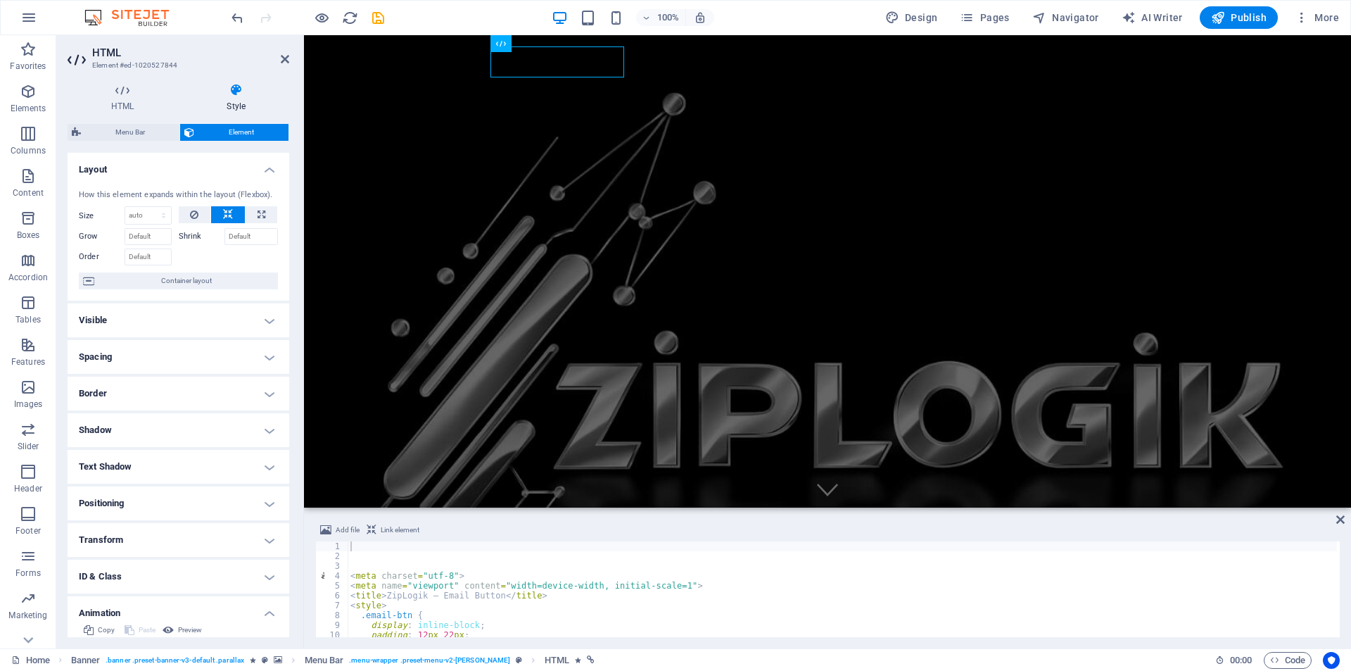
click at [256, 325] on h4 "Visible" at bounding box center [179, 320] width 222 height 34
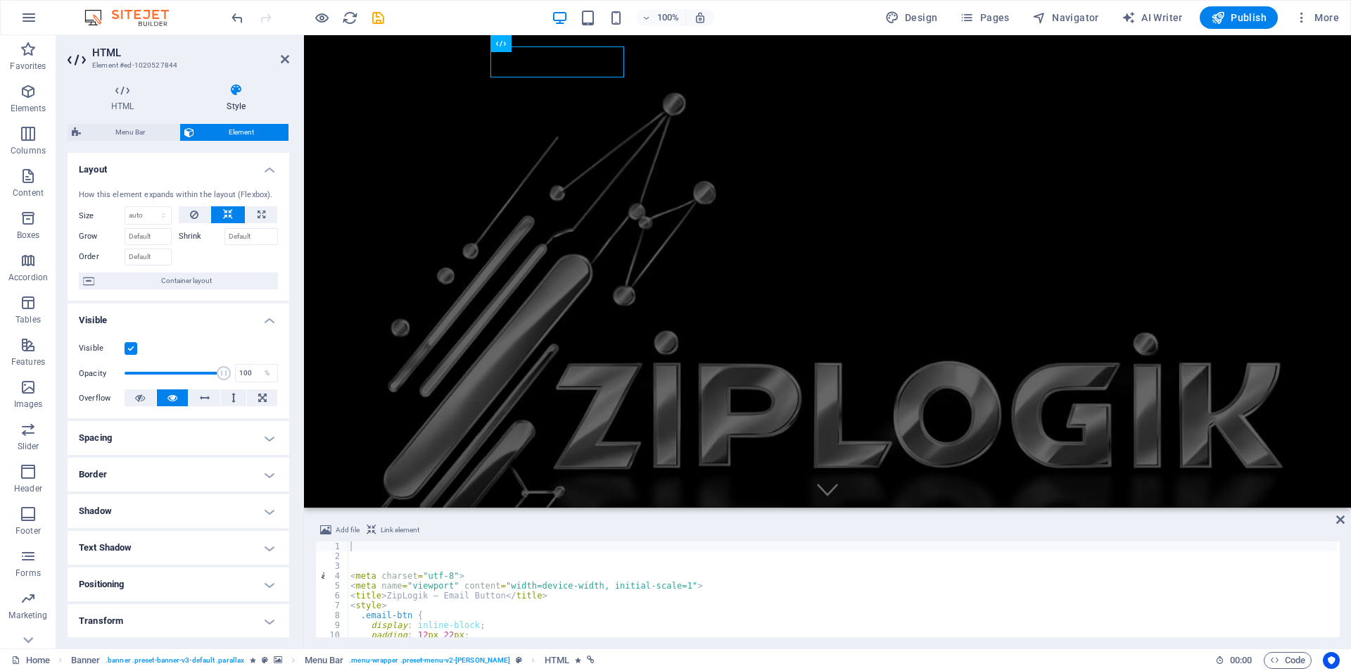
click at [179, 440] on h4 "Spacing" at bounding box center [179, 438] width 222 height 34
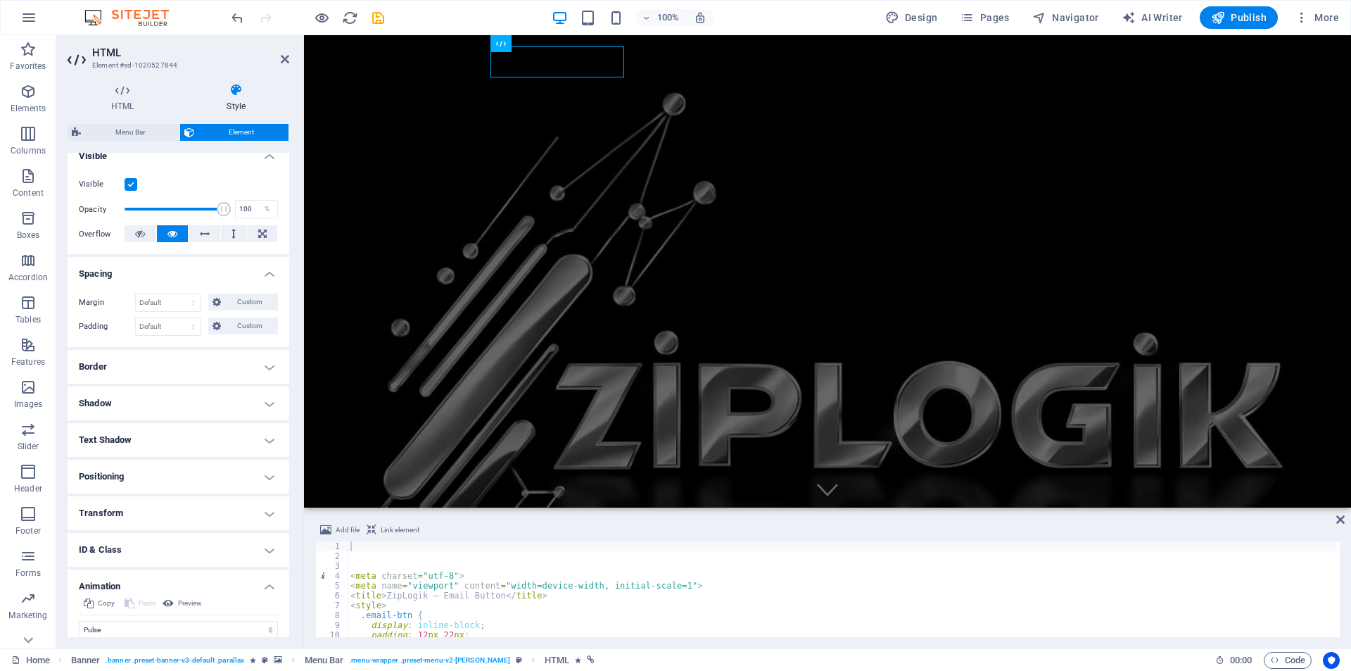
scroll to position [211, 0]
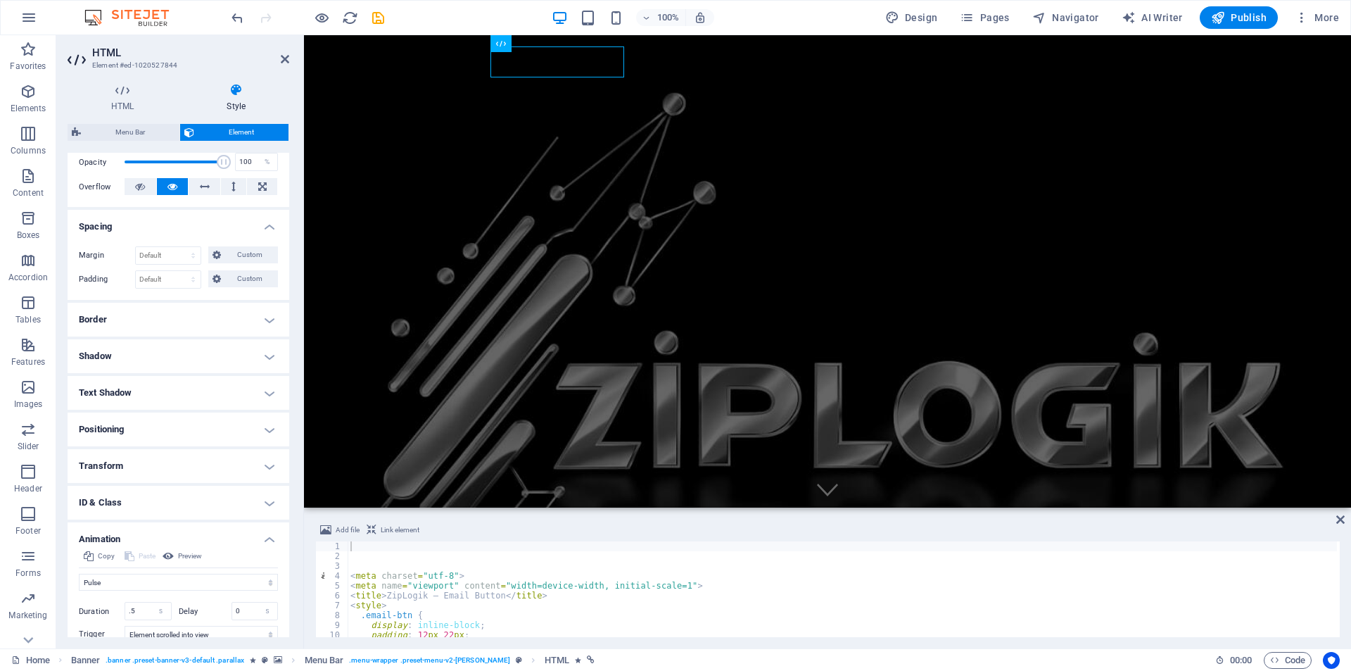
click at [153, 351] on h4 "Shadow" at bounding box center [179, 356] width 222 height 34
click at [208, 386] on span "Outside" at bounding box center [203, 384] width 24 height 17
type input "2"
type input "4"
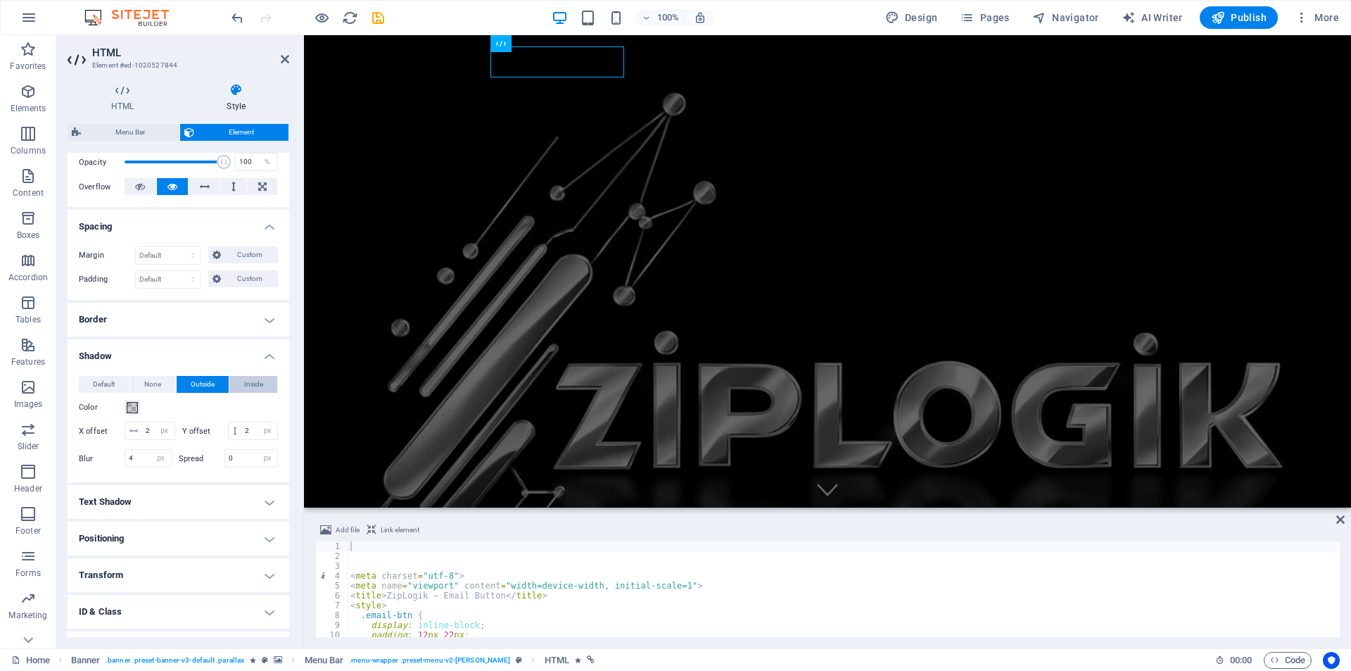
click at [247, 386] on span "Inside" at bounding box center [253, 384] width 19 height 17
click at [130, 519] on h4 "Text Shadow" at bounding box center [179, 502] width 222 height 34
click at [231, 538] on span "Outside" at bounding box center [243, 530] width 24 height 17
type input "2"
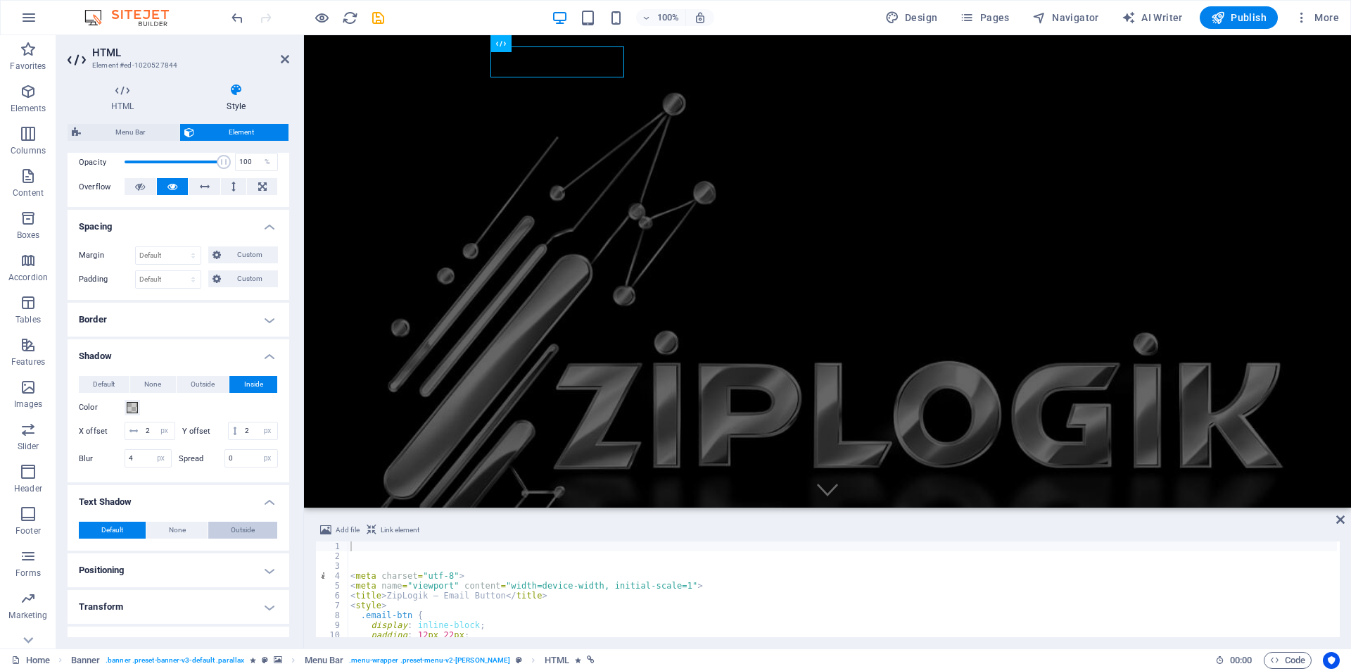
type input "4"
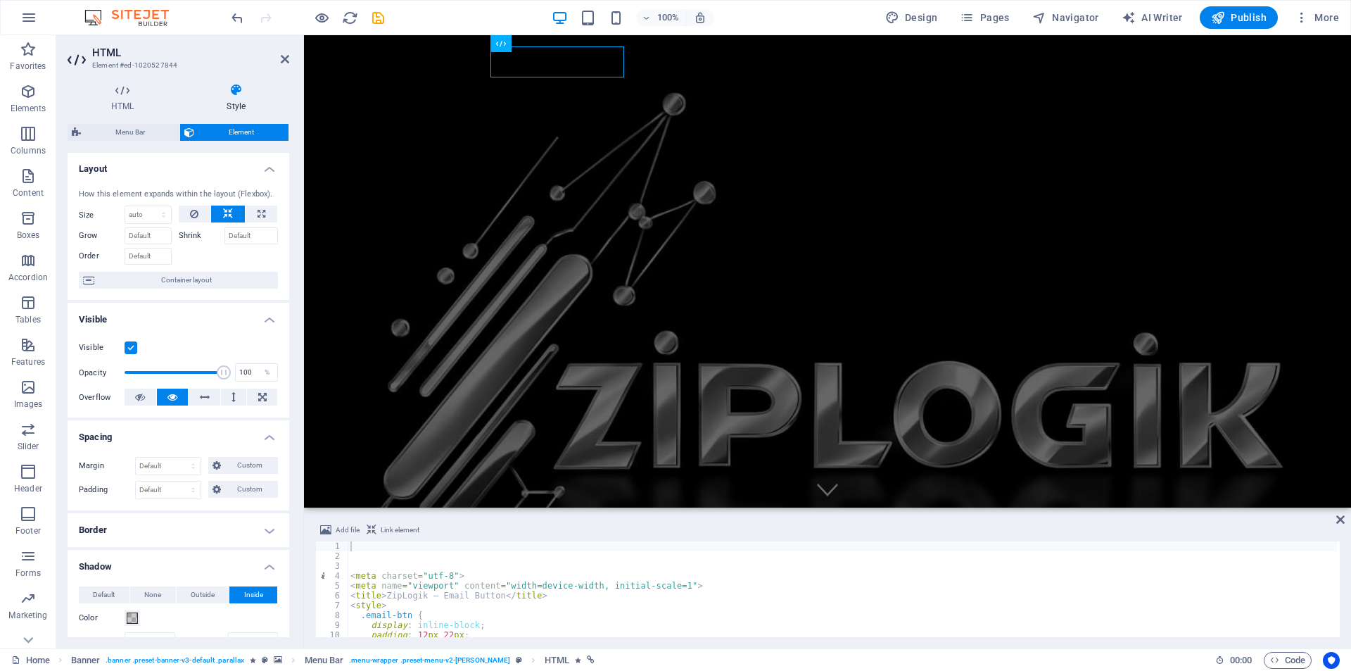
scroll to position [0, 0]
click at [468, 597] on div "PROFESSIONAL AI solutions" at bounding box center [827, 681] width 1047 height 168
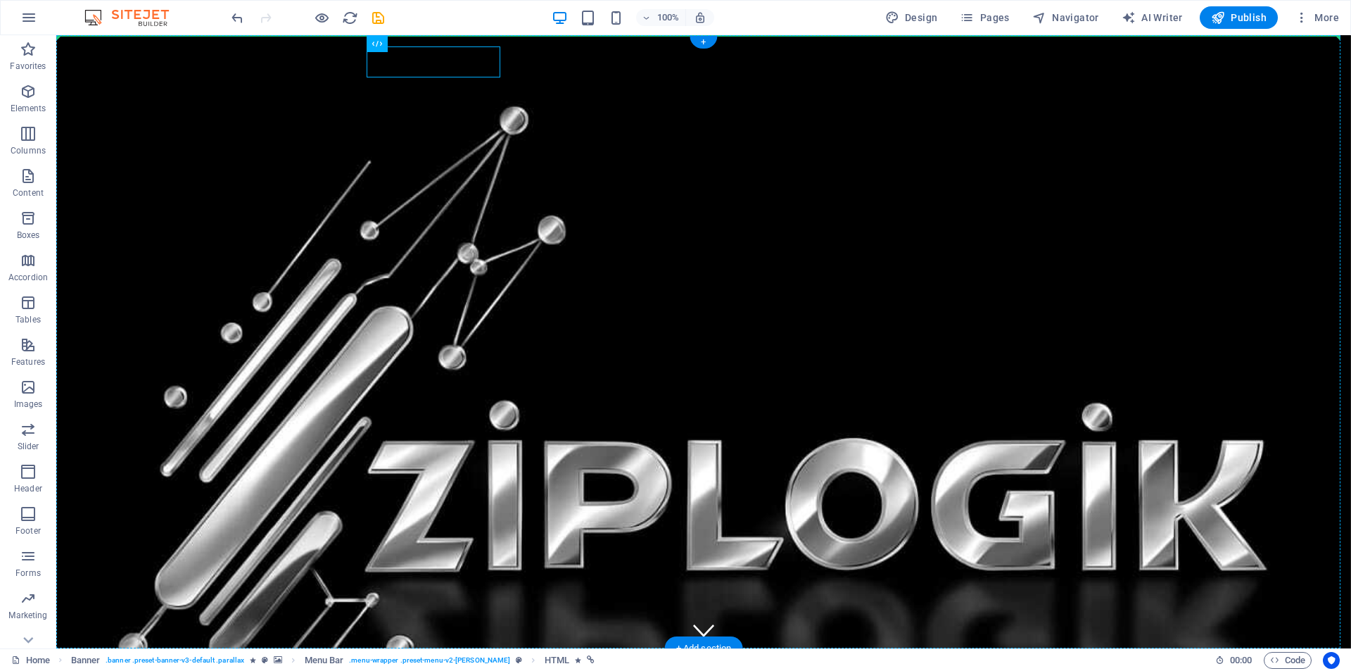
drag, startPoint x: 467, startPoint y: 72, endPoint x: 123, endPoint y: 70, distance: 343.5
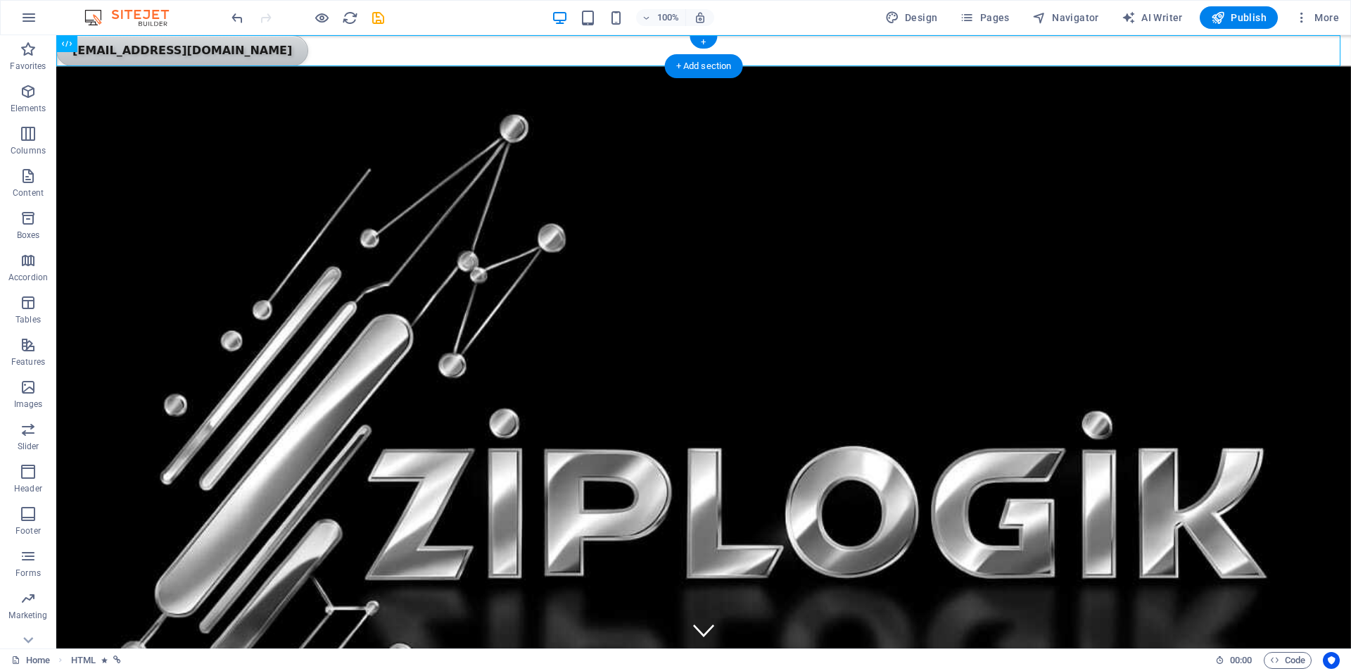
drag, startPoint x: 144, startPoint y: 81, endPoint x: 1294, endPoint y: 51, distance: 1149.9
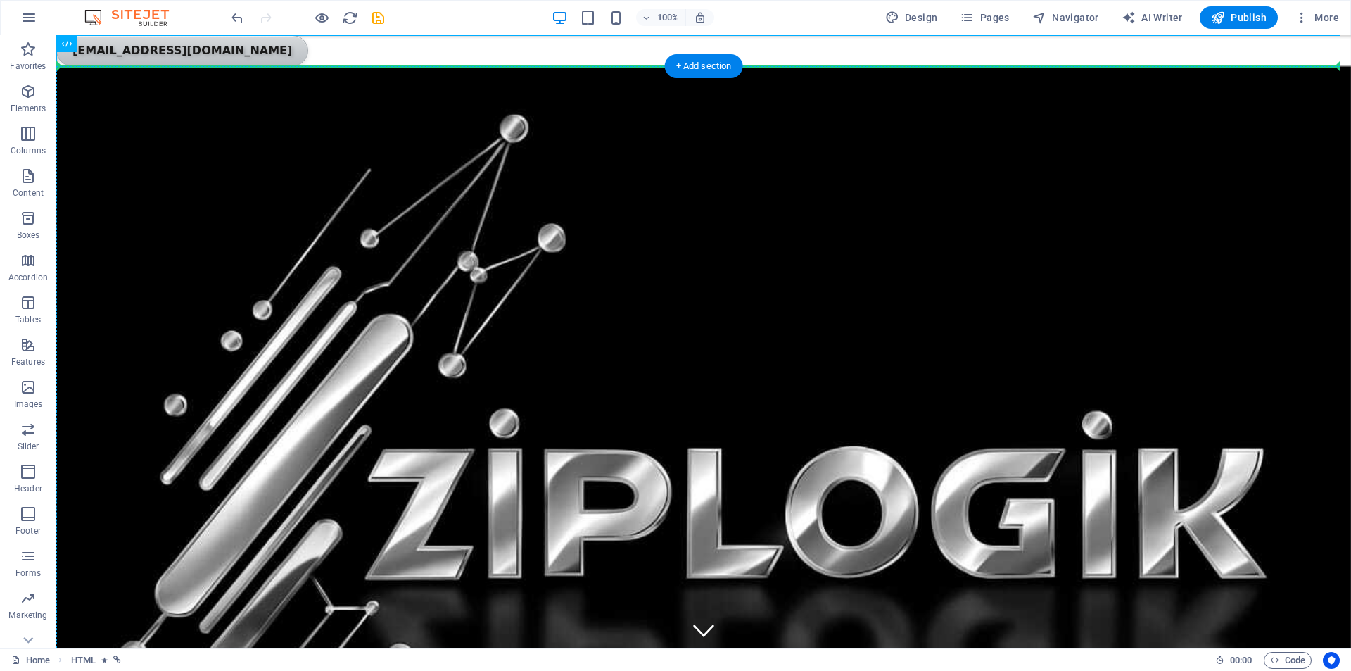
drag, startPoint x: 158, startPoint y: 64, endPoint x: 111, endPoint y: 65, distance: 47.9
drag, startPoint x: 141, startPoint y: 79, endPoint x: 204, endPoint y: 99, distance: 66.3
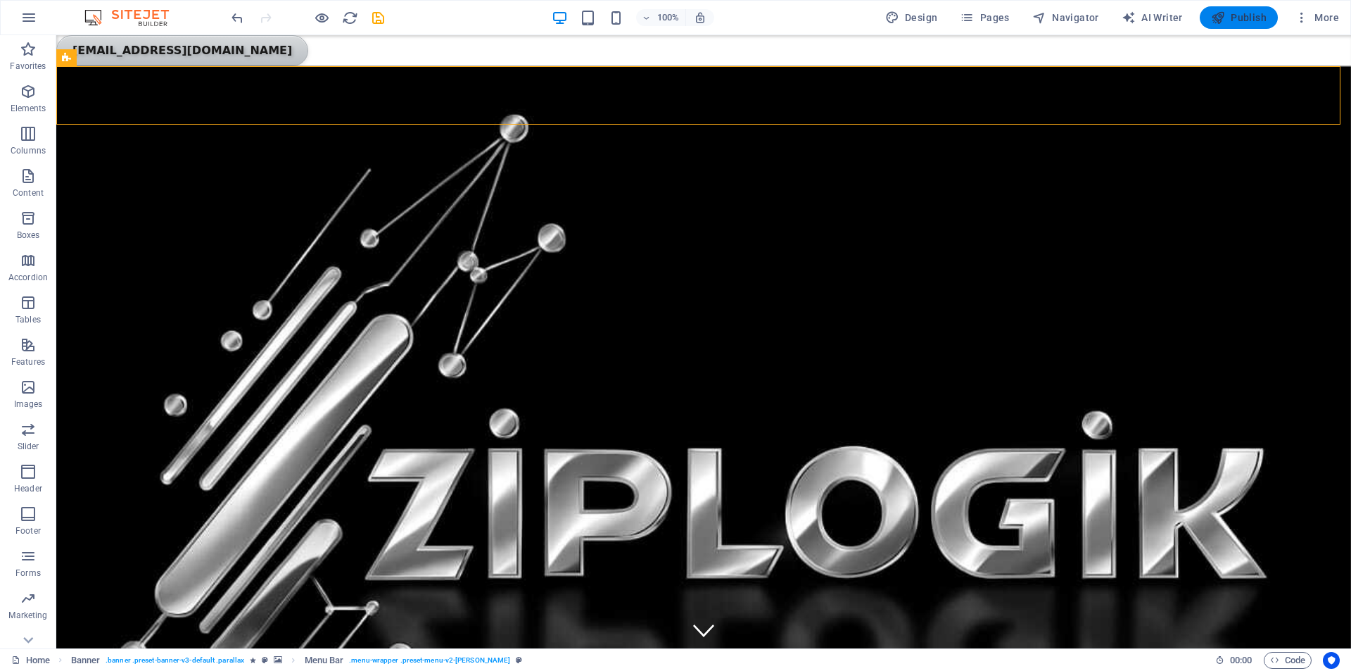
click at [1262, 20] on span "Publish" at bounding box center [1239, 18] width 56 height 14
checkbox input "false"
click at [153, 61] on icon at bounding box center [153, 57] width 8 height 15
click at [115, 39] on icon at bounding box center [115, 44] width 8 height 15
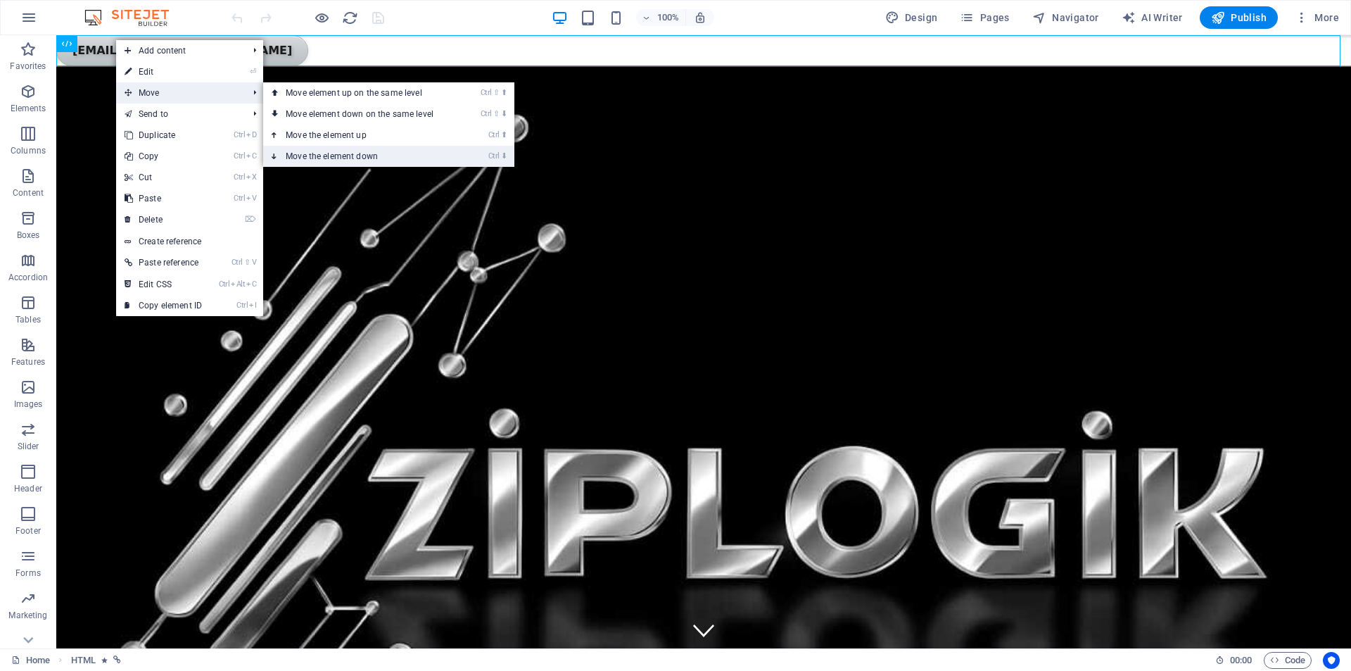
click at [353, 150] on link "Ctrl ⬇ Move the element down" at bounding box center [362, 156] width 198 height 21
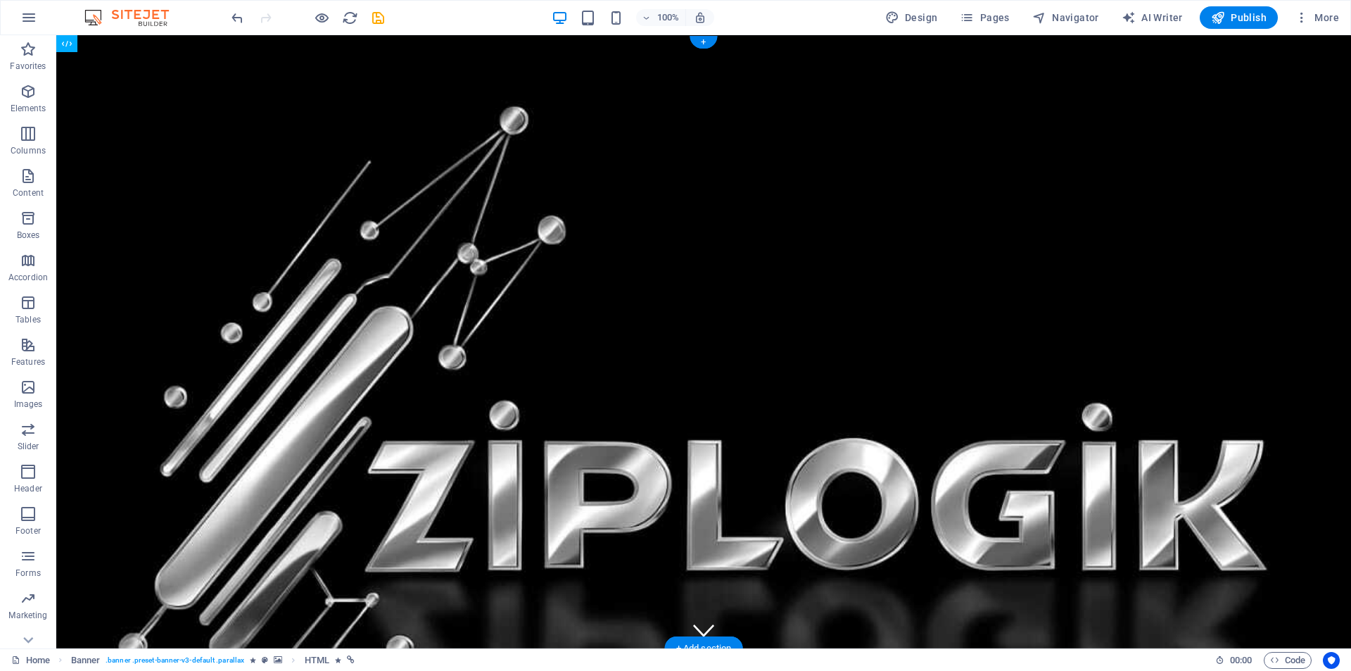
drag, startPoint x: 161, startPoint y: 76, endPoint x: 260, endPoint y: 496, distance: 431.6
click at [1237, 12] on span "Publish" at bounding box center [1239, 18] width 56 height 14
checkbox input "false"
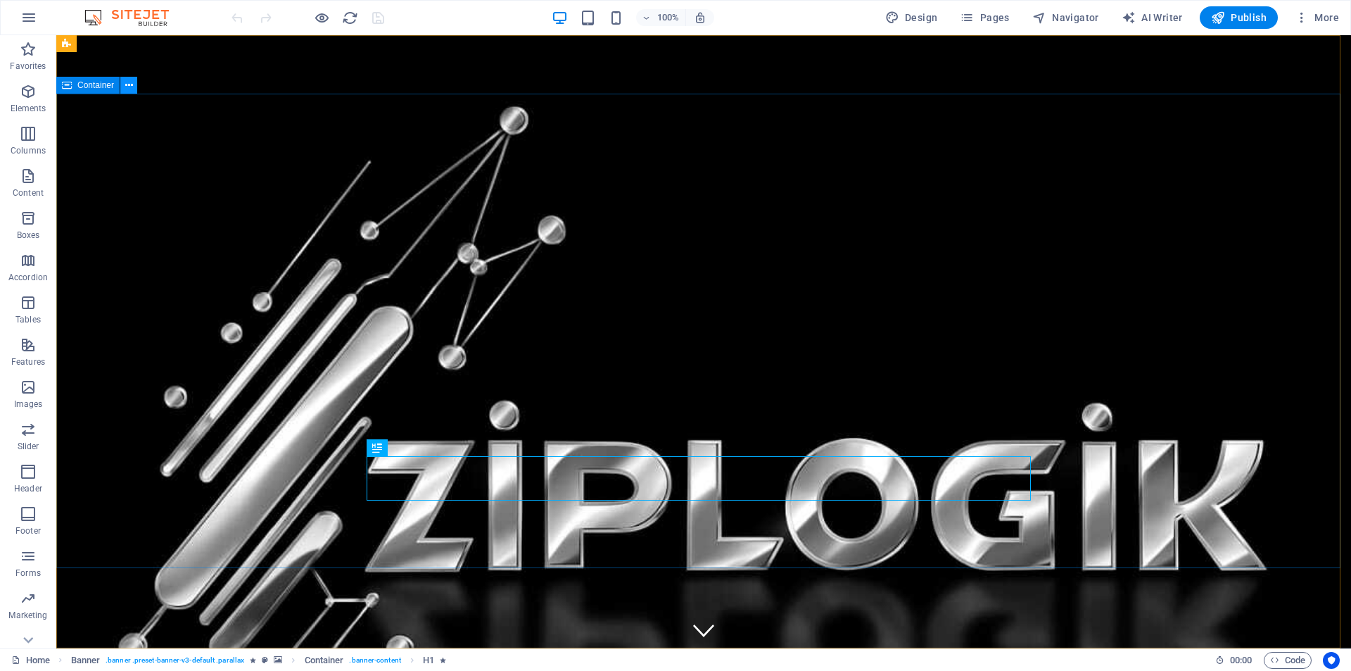
click at [127, 85] on icon at bounding box center [129, 85] width 8 height 15
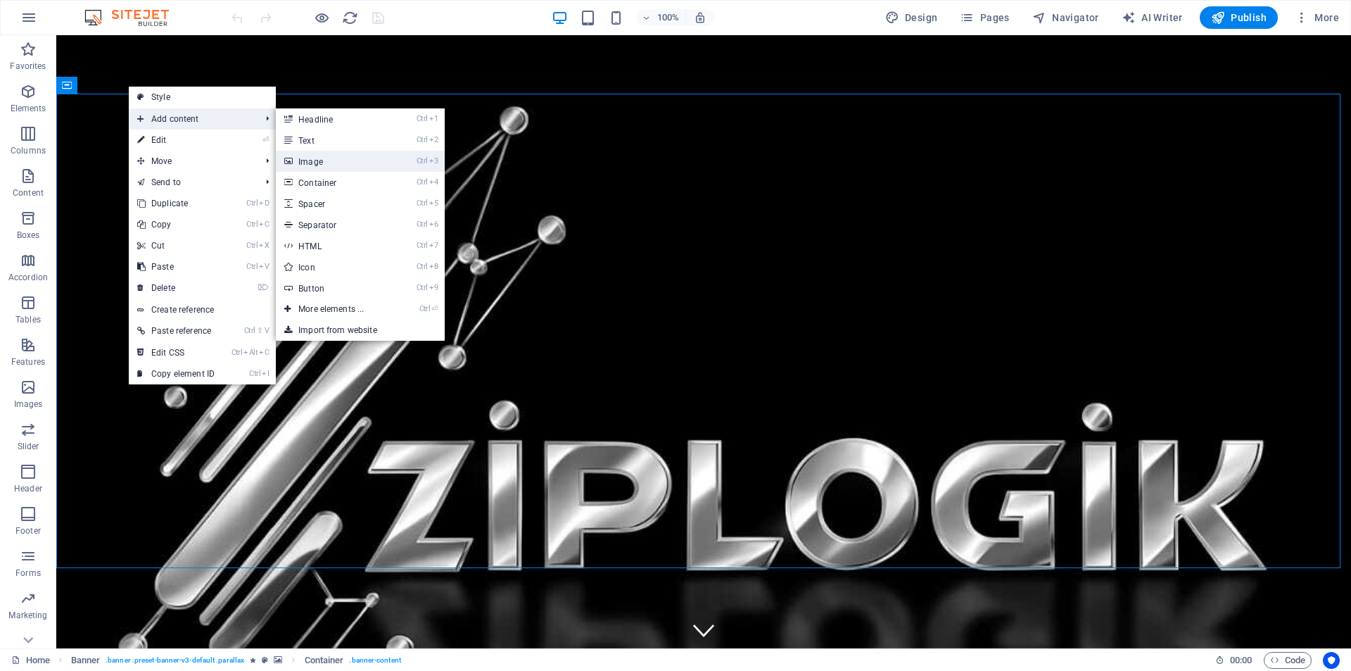
click at [325, 153] on link "Ctrl 3 Image" at bounding box center [334, 161] width 116 height 21
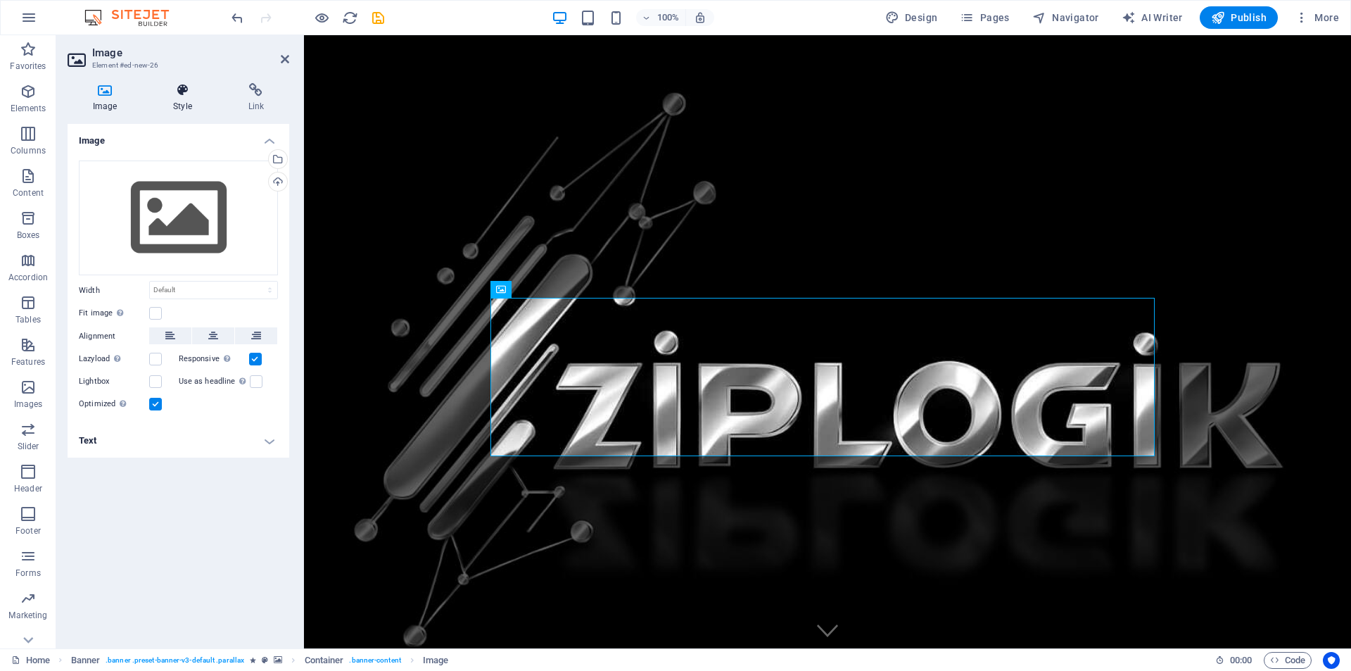
click at [178, 100] on h4 "Style" at bounding box center [185, 98] width 75 height 30
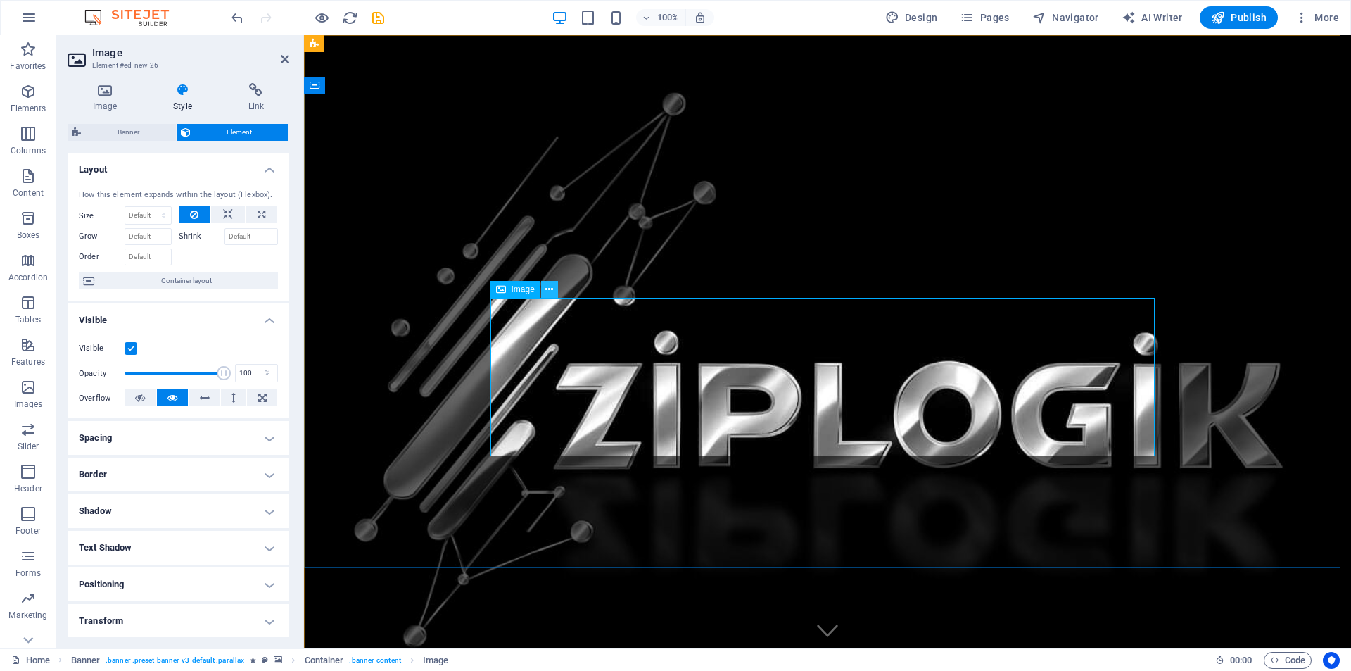
click at [550, 289] on icon at bounding box center [550, 289] width 8 height 15
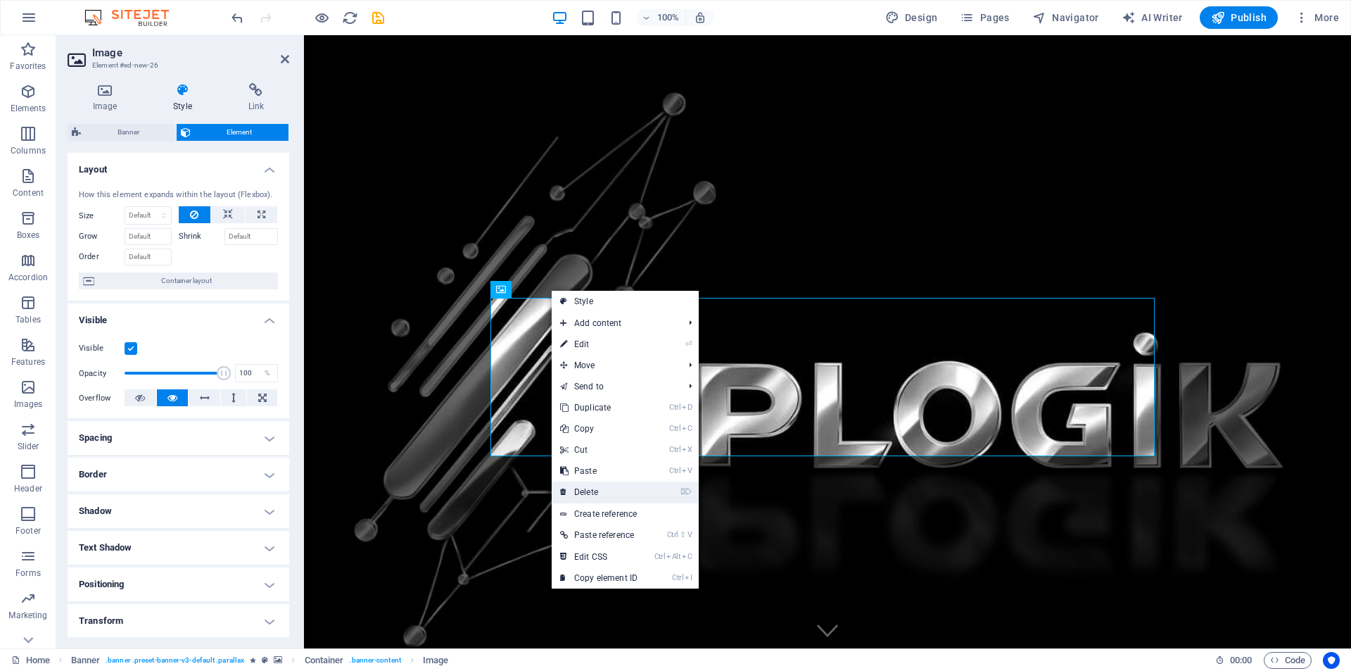
click at [603, 491] on link "⌦ Delete" at bounding box center [599, 491] width 94 height 21
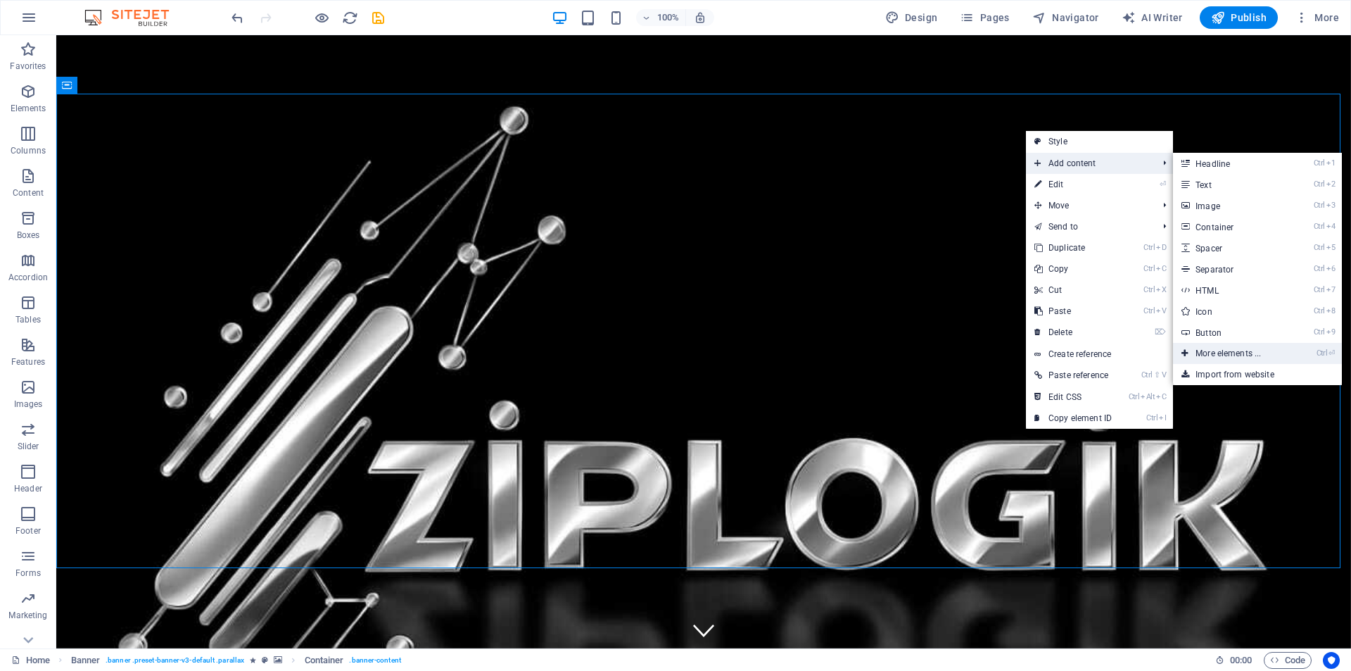
click at [1230, 349] on link "Ctrl ⏎ More elements ..." at bounding box center [1231, 353] width 116 height 21
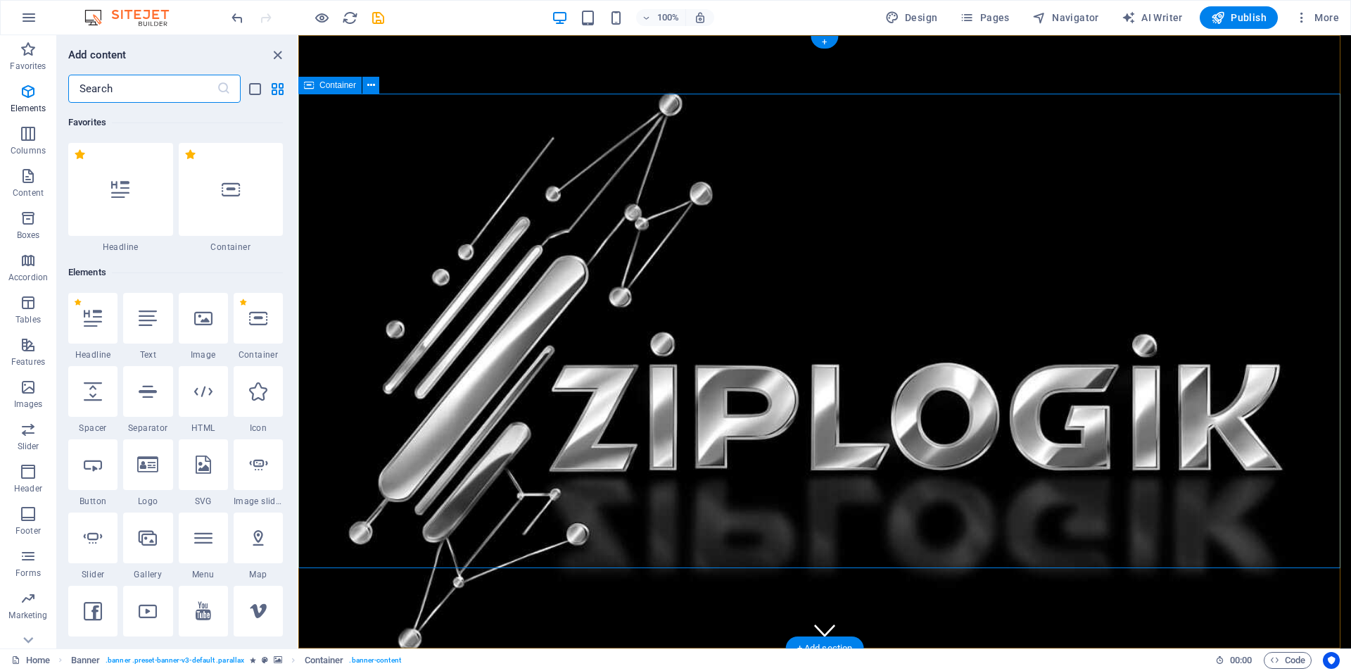
scroll to position [150, 0]
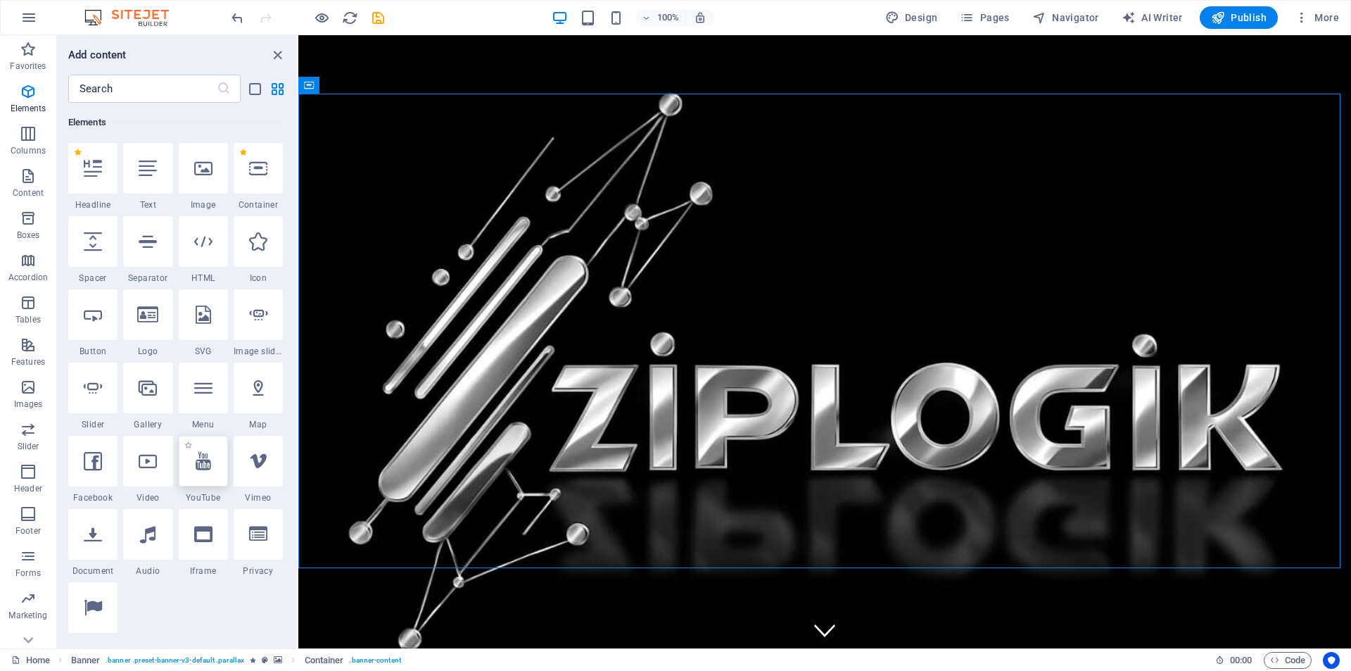
click at [205, 474] on div at bounding box center [203, 461] width 49 height 51
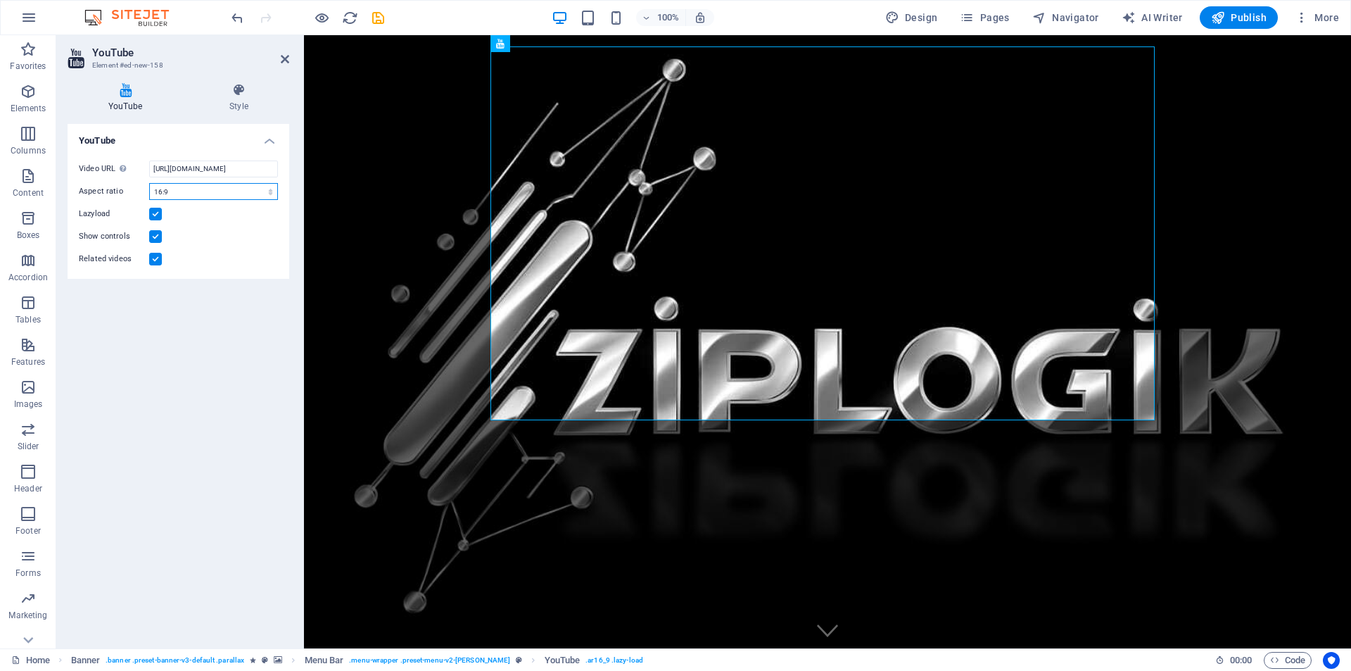
click at [270, 190] on select "16:10 16:9 4:3 2:1 1:1" at bounding box center [213, 191] width 129 height 17
click at [149, 183] on select "16:10 16:9 4:3 2:1 1:1" at bounding box center [213, 191] width 129 height 17
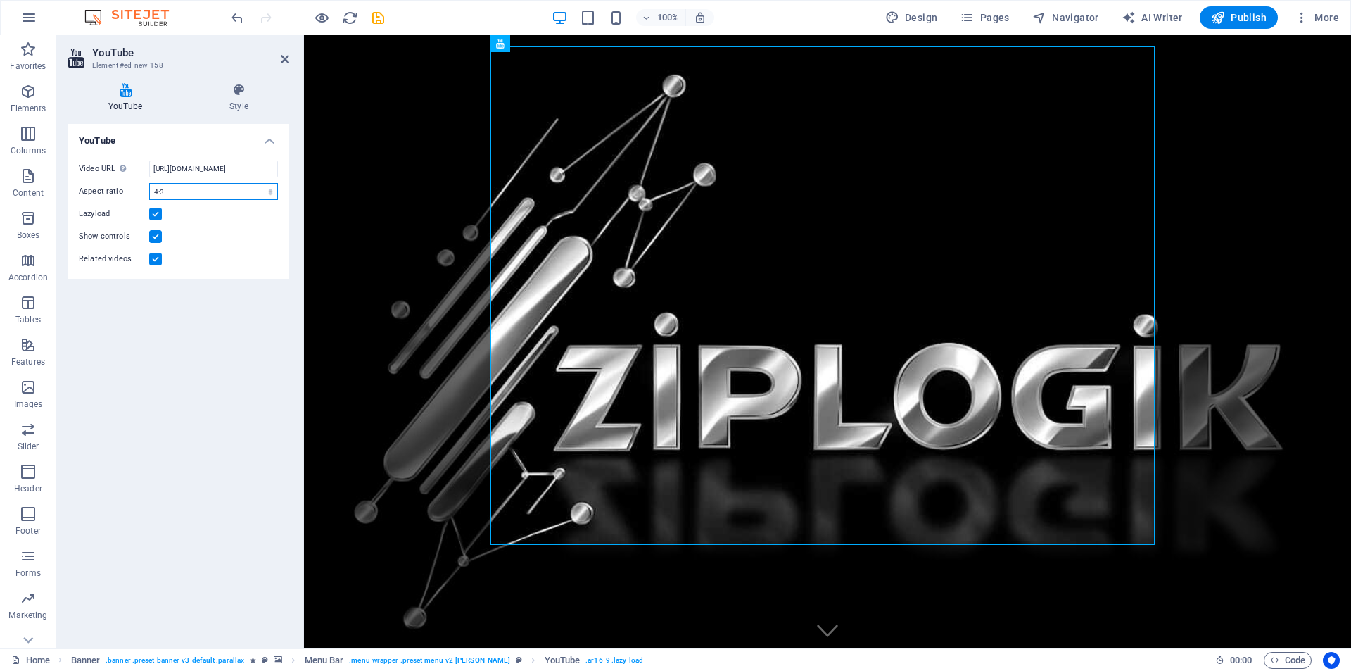
click at [211, 189] on select "16:10 16:9 4:3 2:1 1:1" at bounding box center [213, 191] width 129 height 17
click at [149, 183] on select "16:10 16:9 4:3 2:1 1:1" at bounding box center [213, 191] width 129 height 17
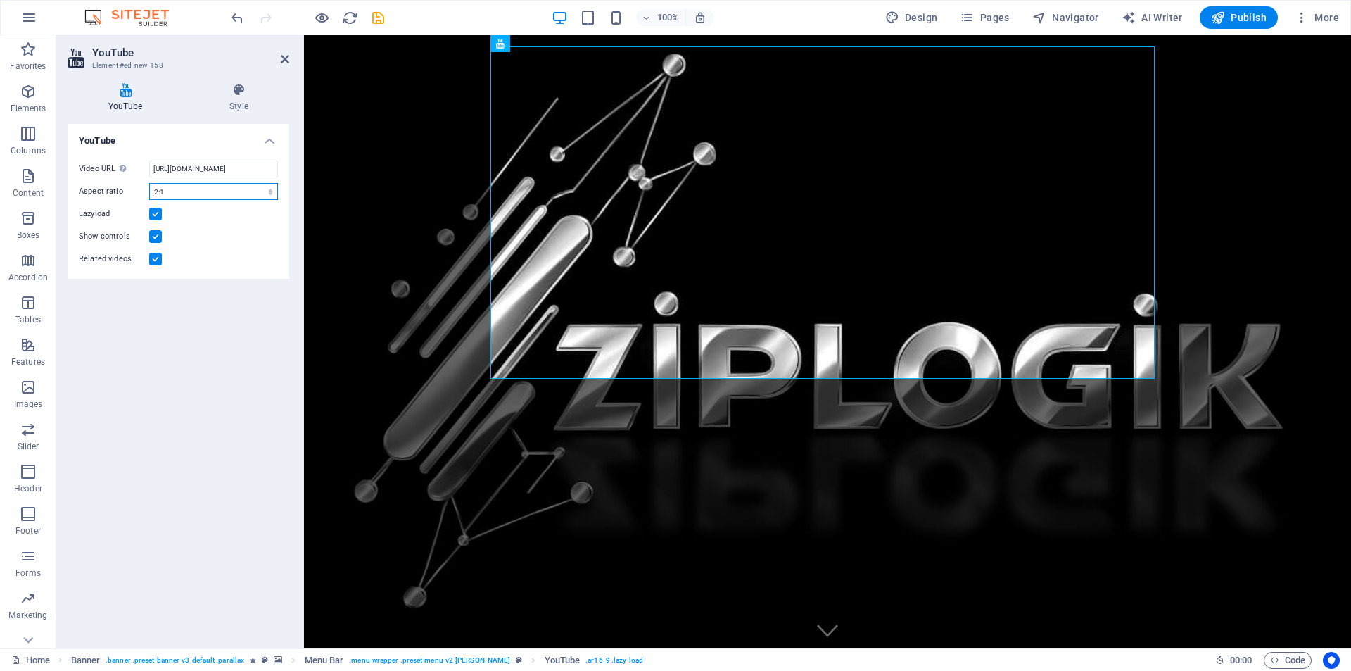
click at [212, 187] on select "16:10 16:9 4:3 2:1 1:1" at bounding box center [213, 191] width 129 height 17
click at [149, 183] on select "16:10 16:9 4:3 2:1 1:1" at bounding box center [213, 191] width 129 height 17
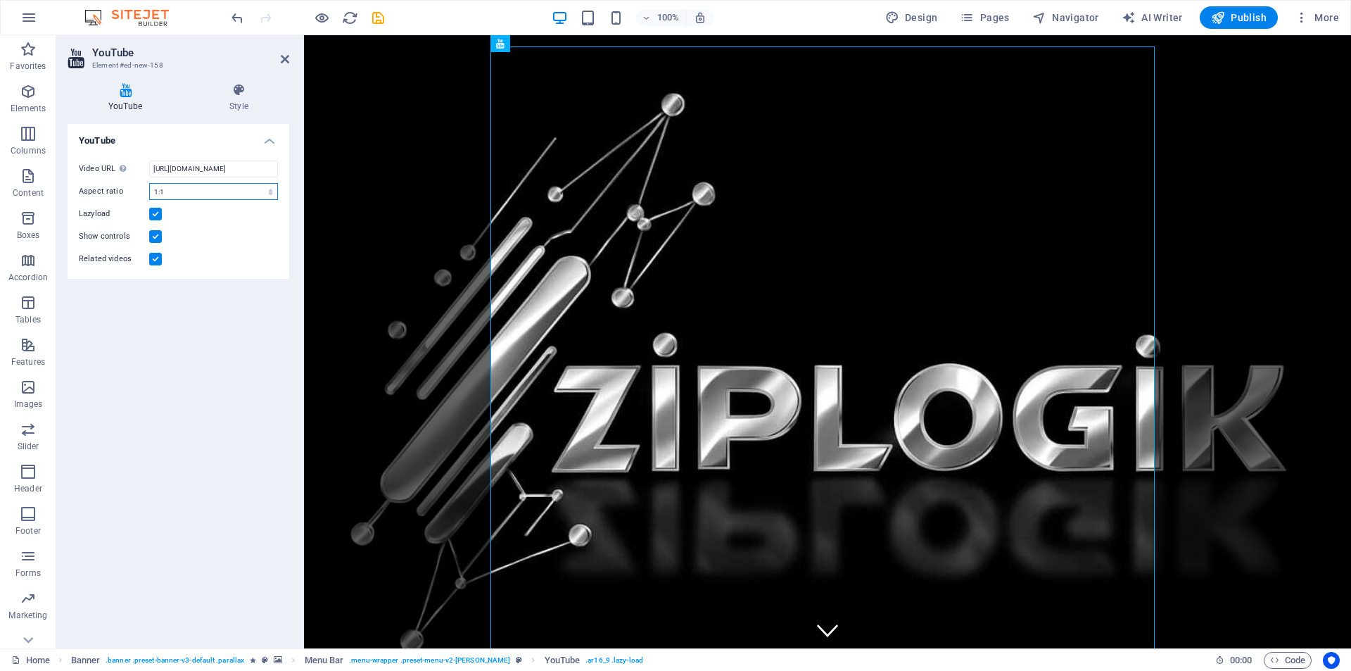
click at [213, 187] on select "16:10 16:9 4:3 2:1 1:1" at bounding box center [213, 191] width 129 height 17
select select "ar16_10"
click at [149, 183] on select "16:10 16:9 4:3 2:1 1:1" at bounding box center [213, 191] width 129 height 17
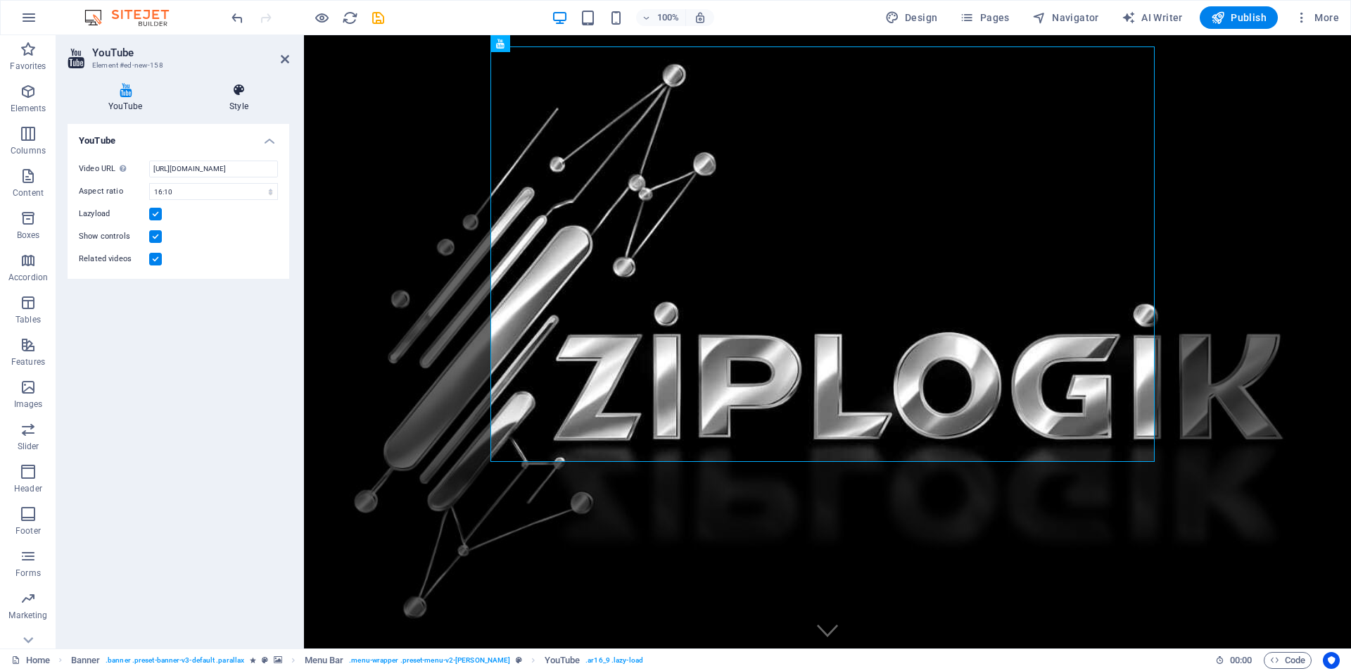
click at [237, 93] on icon at bounding box center [239, 90] width 101 height 14
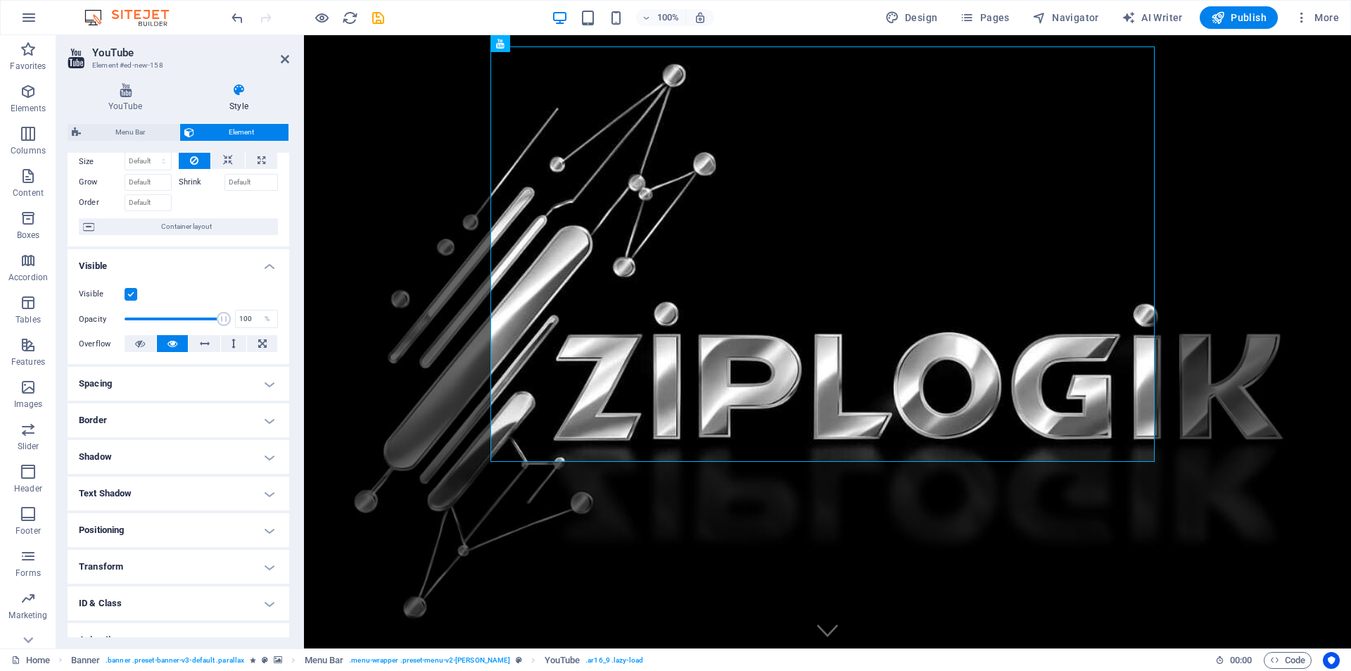
scroll to position [0, 0]
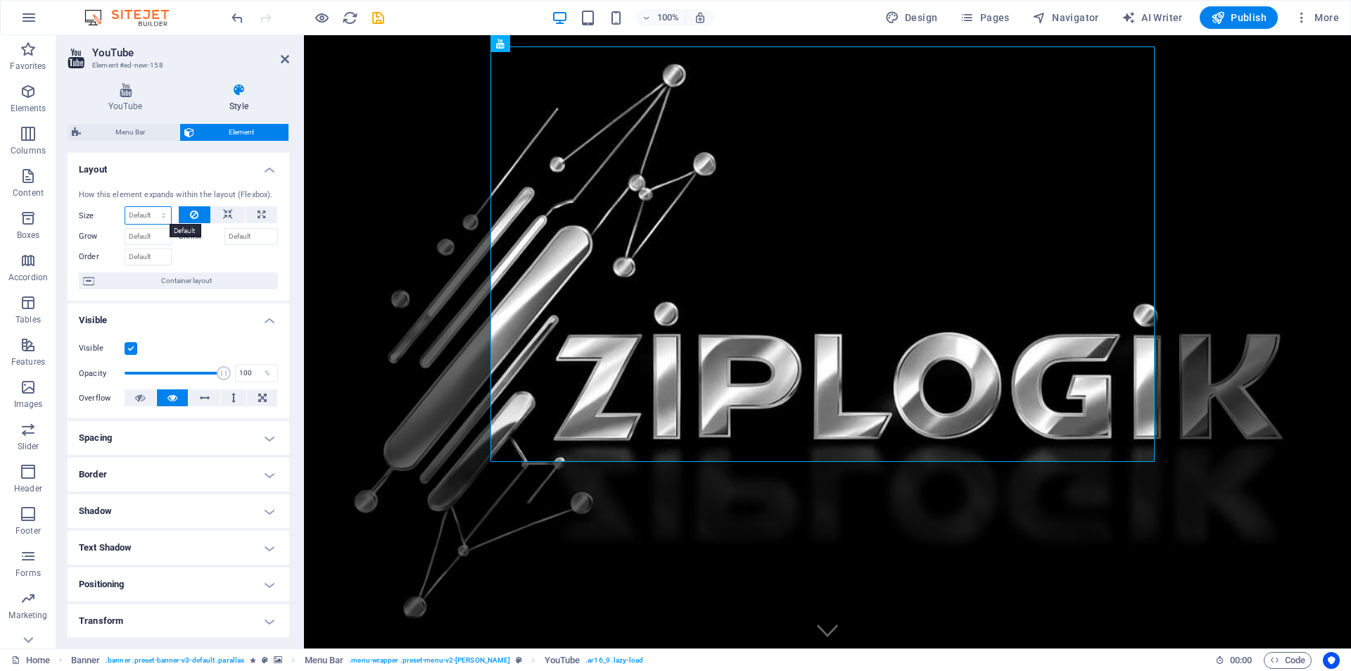
click at [146, 215] on select "Default auto px % 1/1 1/2 1/3 1/4 1/5 1/6 1/7 1/8 1/9 1/10" at bounding box center [148, 215] width 46 height 17
select select "1/2"
click at [149, 207] on select "Default auto px % 1/1 1/2 1/3 1/4 1/5 1/6 1/7 1/8 1/9 1/10" at bounding box center [148, 215] width 46 height 17
type input "50"
select select "%"
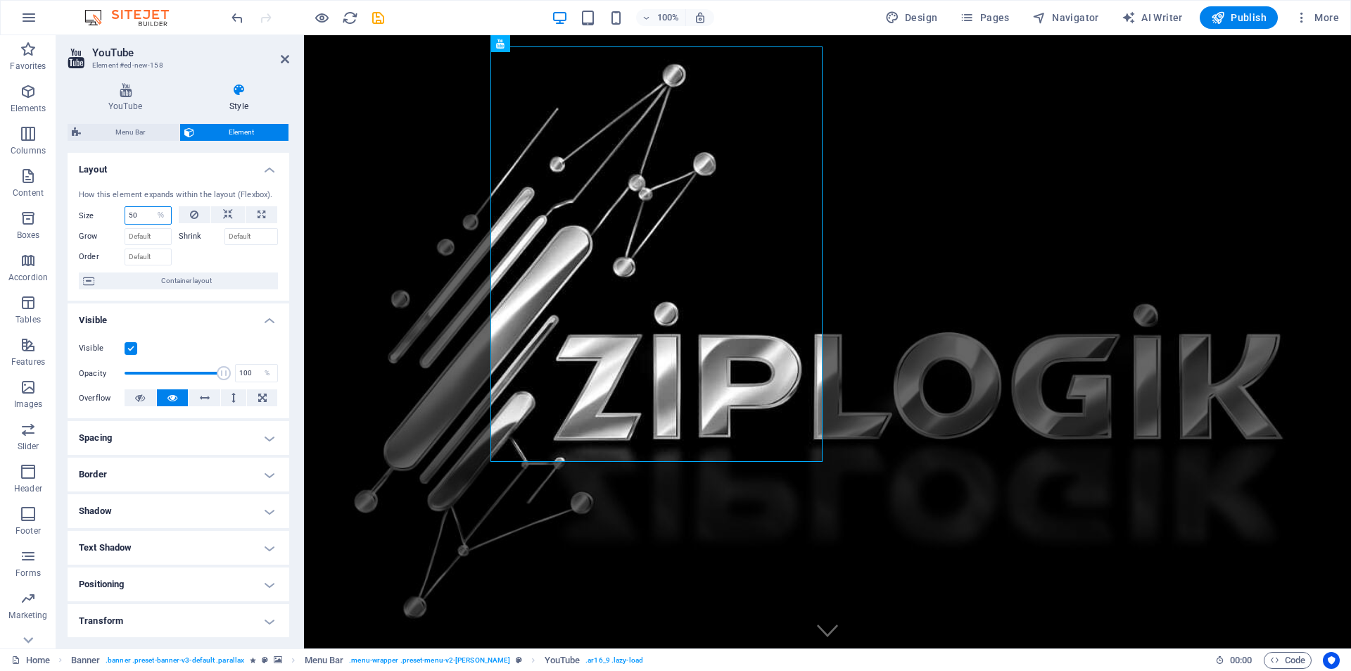
click at [147, 216] on input "50" at bounding box center [148, 215] width 46 height 17
drag, startPoint x: 137, startPoint y: 213, endPoint x: 114, endPoint y: 210, distance: 23.5
click at [114, 210] on div "Size 50 Default auto px % 1/1 1/2 1/3 1/4 1/5 1/6 1/7 1/8 1/9 1/10" at bounding box center [125, 215] width 93 height 18
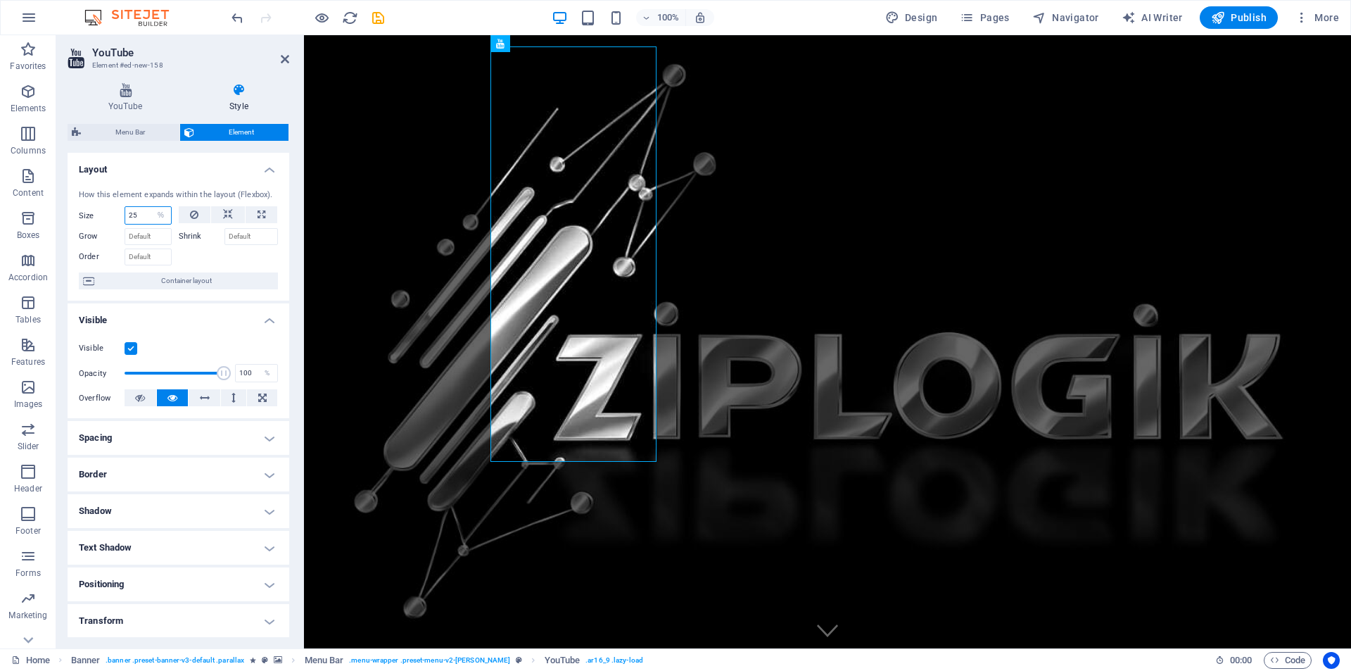
type input "25"
click at [163, 213] on select "Default auto px % 1/1 1/2 1/3 1/4 1/5 1/6 1/7 1/8 1/9 1/10" at bounding box center [161, 215] width 20 height 17
select select "auto"
click at [151, 207] on select "Default auto px % 1/1 1/2 1/3 1/4 1/5 1/6 1/7 1/8 1/9 1/10" at bounding box center [161, 215] width 20 height 17
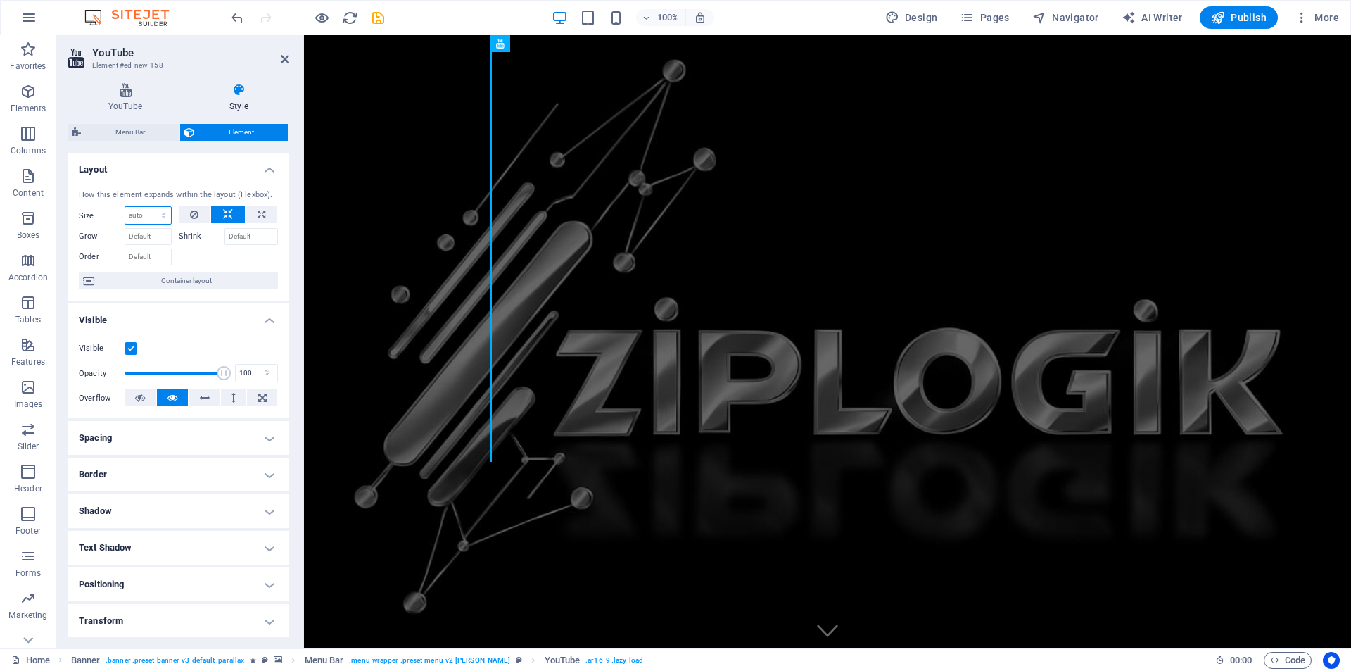
click at [163, 216] on select "Default auto px % 1/1 1/2 1/3 1/4 1/5 1/6 1/7 1/8 1/9 1/10" at bounding box center [148, 215] width 46 height 17
select select "px"
click at [149, 207] on select "Default auto px % 1/1 1/2 1/3 1/4 1/5 1/6 1/7 1/8 1/9 1/10" at bounding box center [148, 215] width 46 height 17
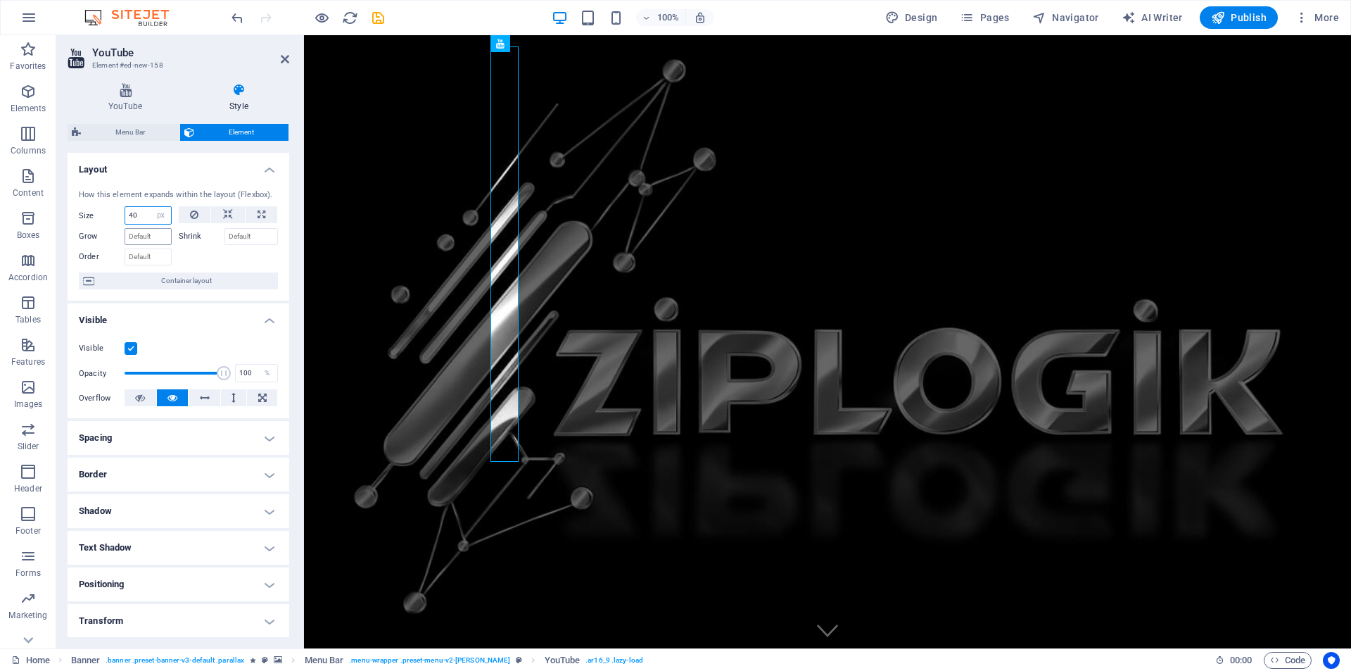
type input "40"
click at [127, 281] on span "Container layout" at bounding box center [186, 280] width 175 height 17
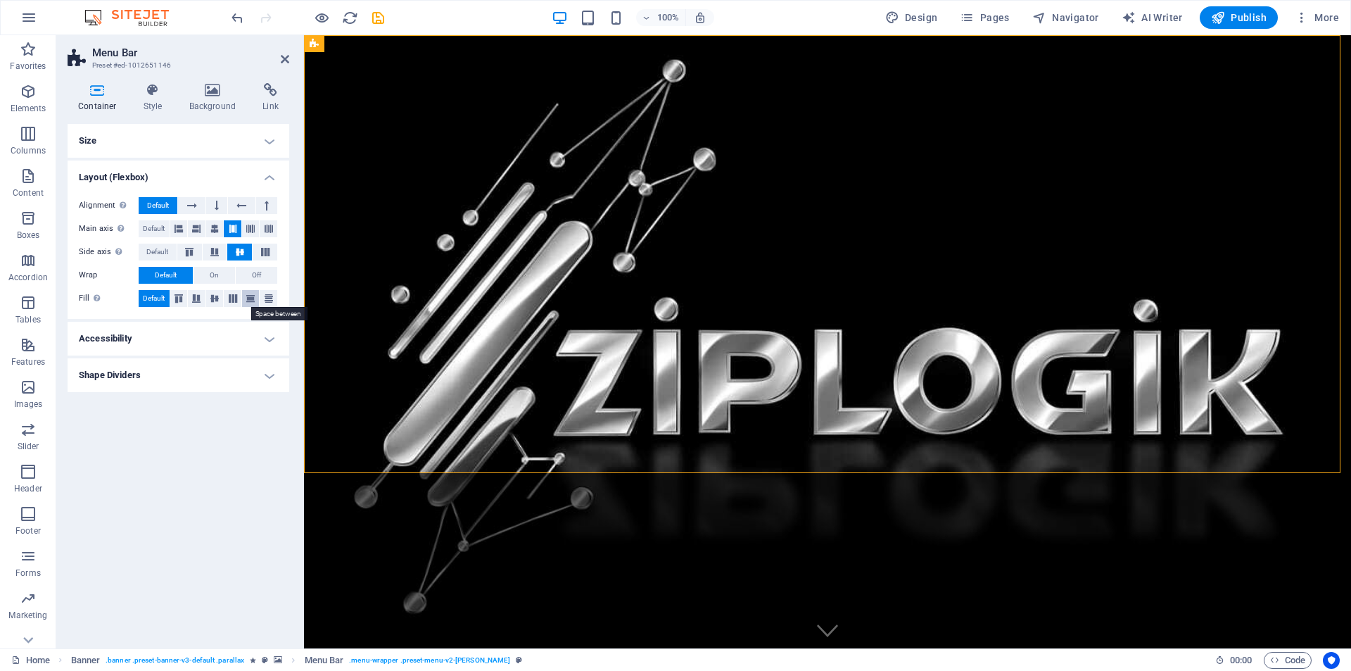
click at [251, 295] on icon at bounding box center [250, 298] width 17 height 8
click at [253, 298] on icon at bounding box center [250, 298] width 17 height 8
click at [215, 276] on span "On" at bounding box center [214, 275] width 9 height 17
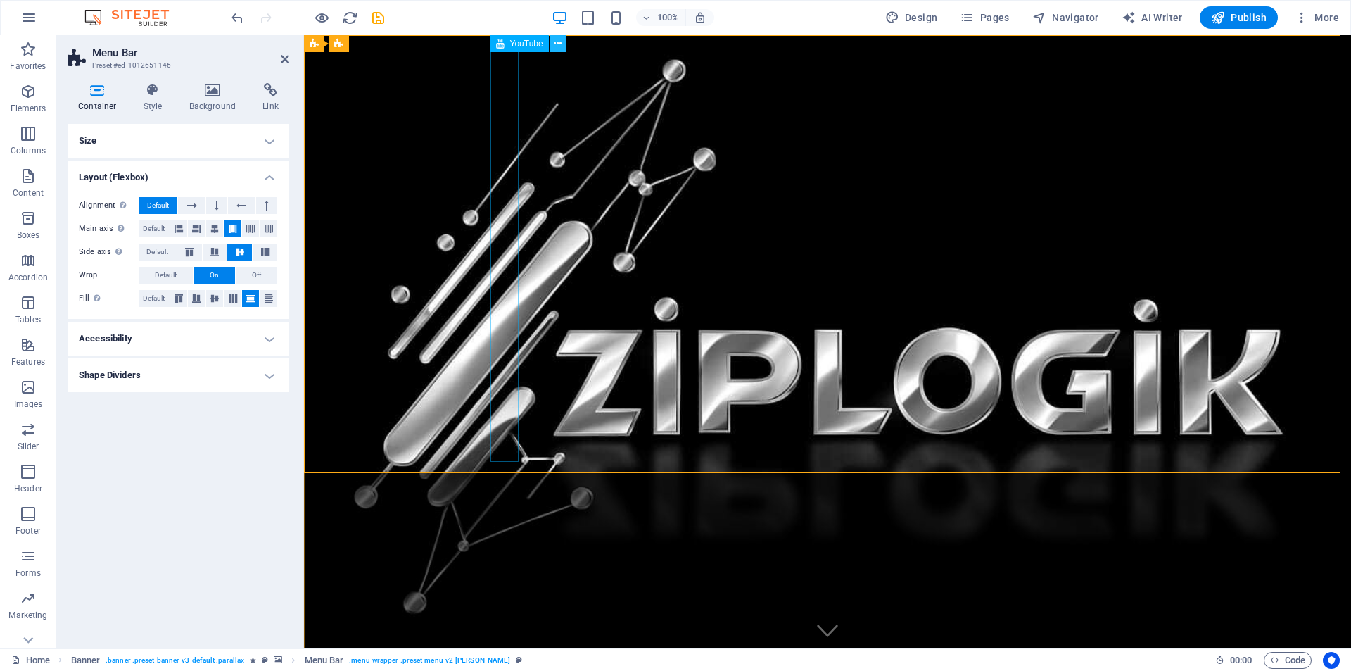
click at [555, 44] on icon at bounding box center [558, 44] width 8 height 15
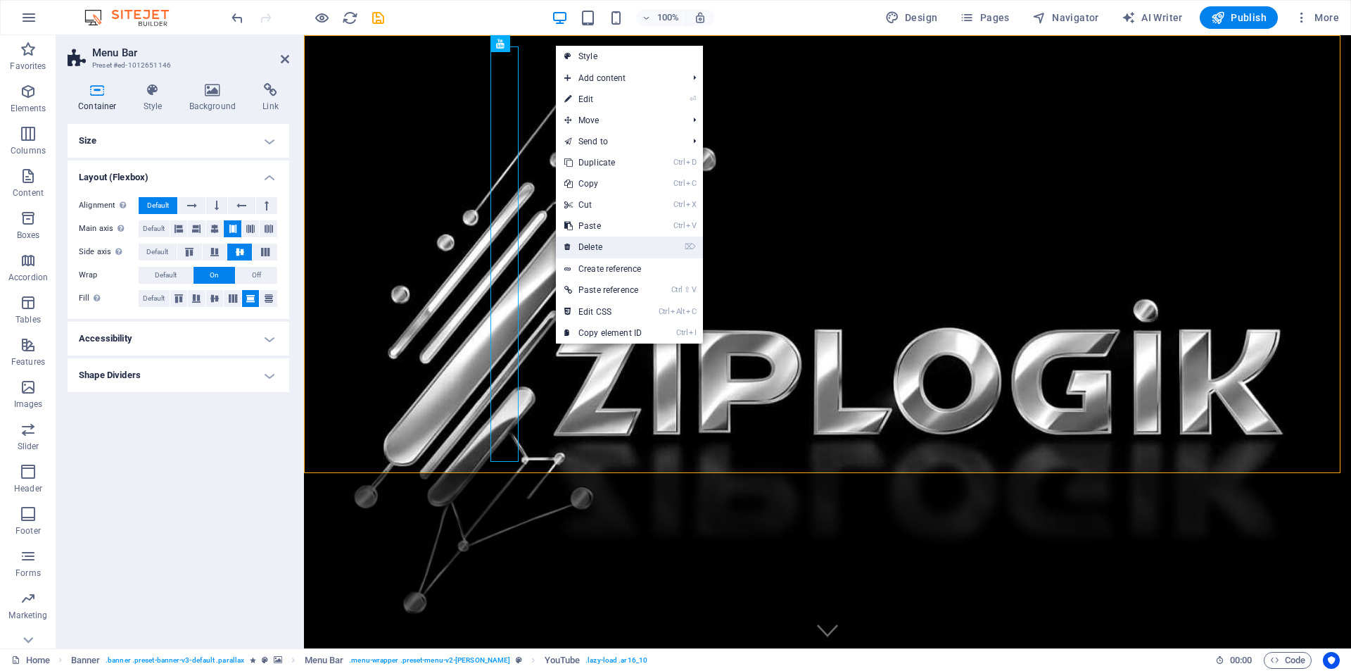
click at [597, 239] on link "⌦ Delete" at bounding box center [603, 247] width 94 height 21
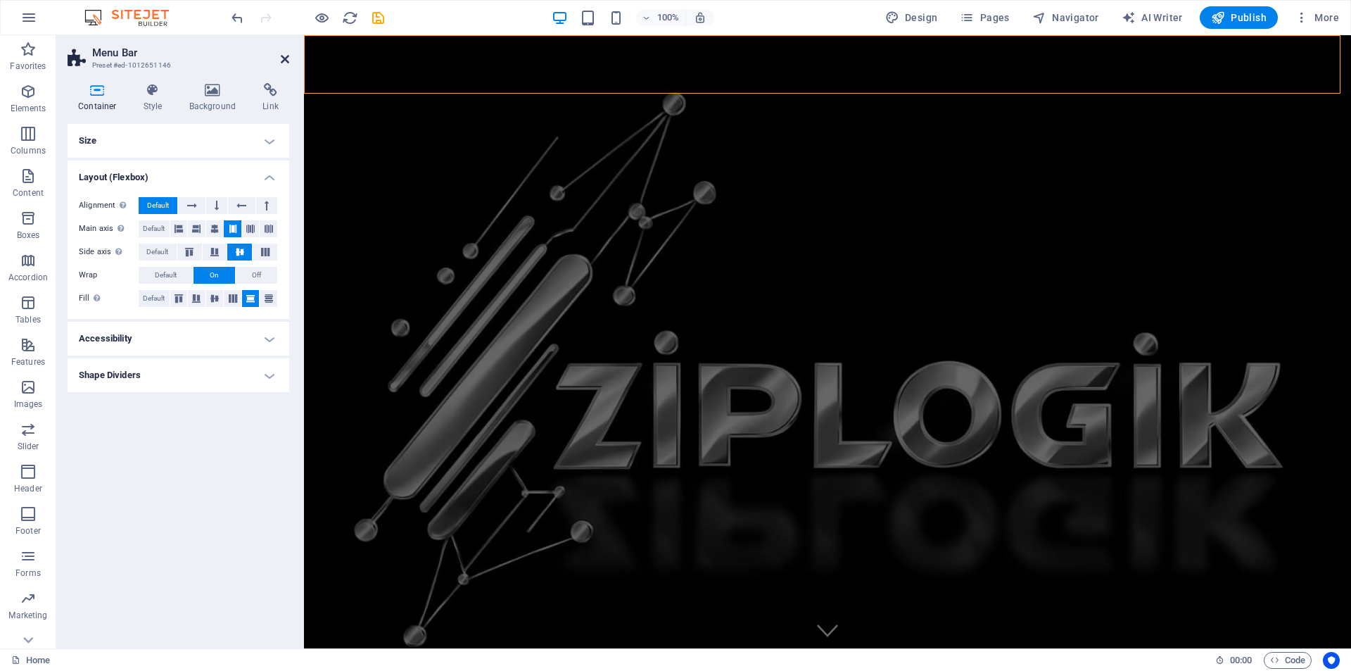
click at [286, 57] on icon at bounding box center [285, 58] width 8 height 11
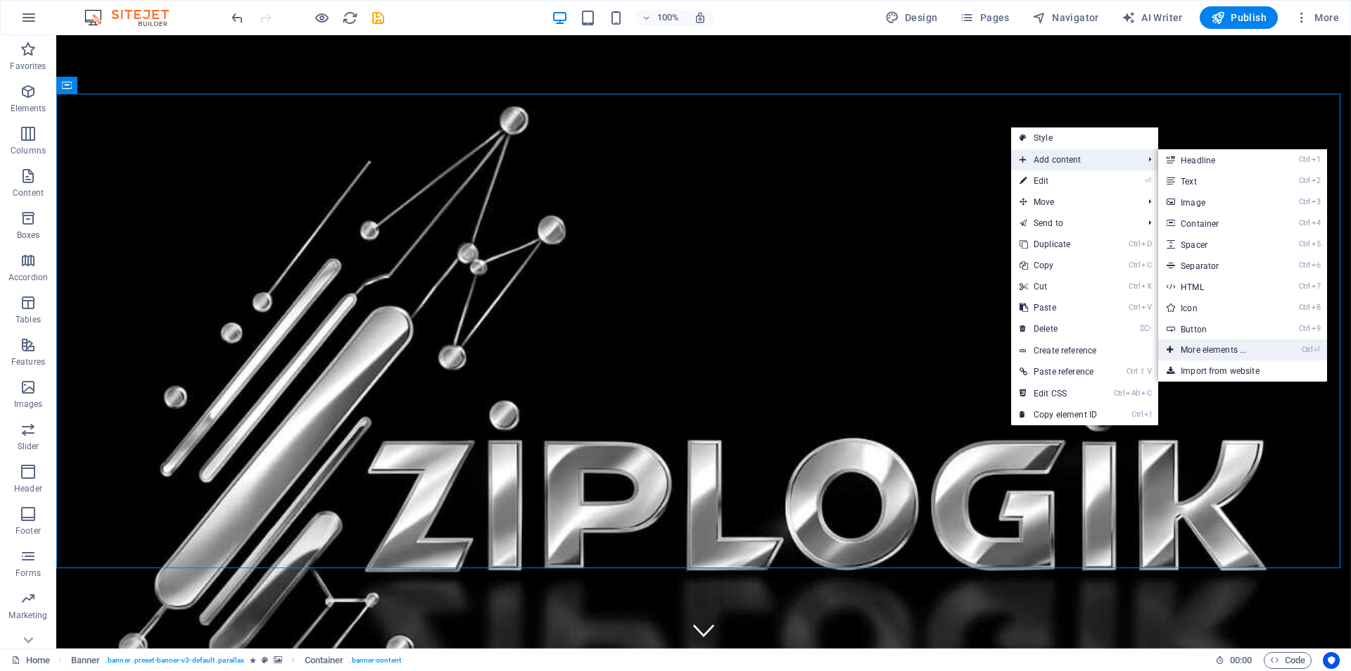
click at [1227, 351] on link "Ctrl ⏎ More elements ..." at bounding box center [1217, 349] width 116 height 21
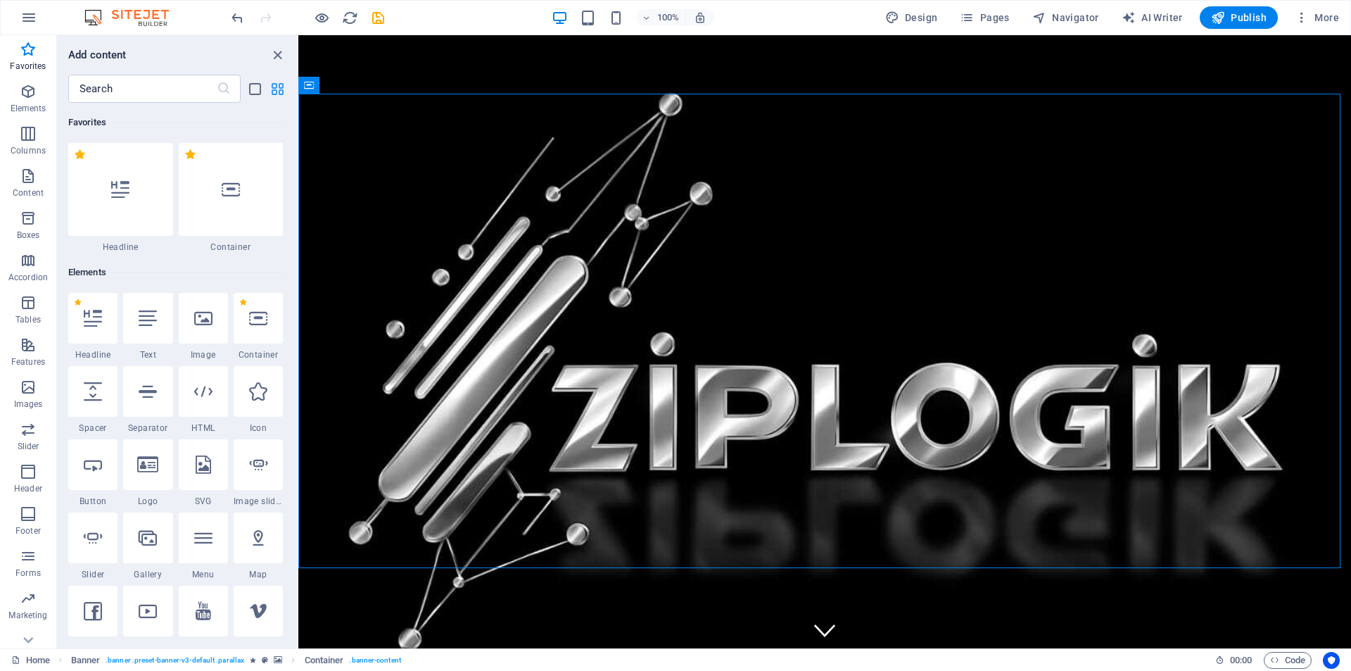
click at [277, 90] on icon "grid-view" at bounding box center [278, 89] width 16 height 16
click at [261, 87] on icon "list-view" at bounding box center [255, 89] width 16 height 16
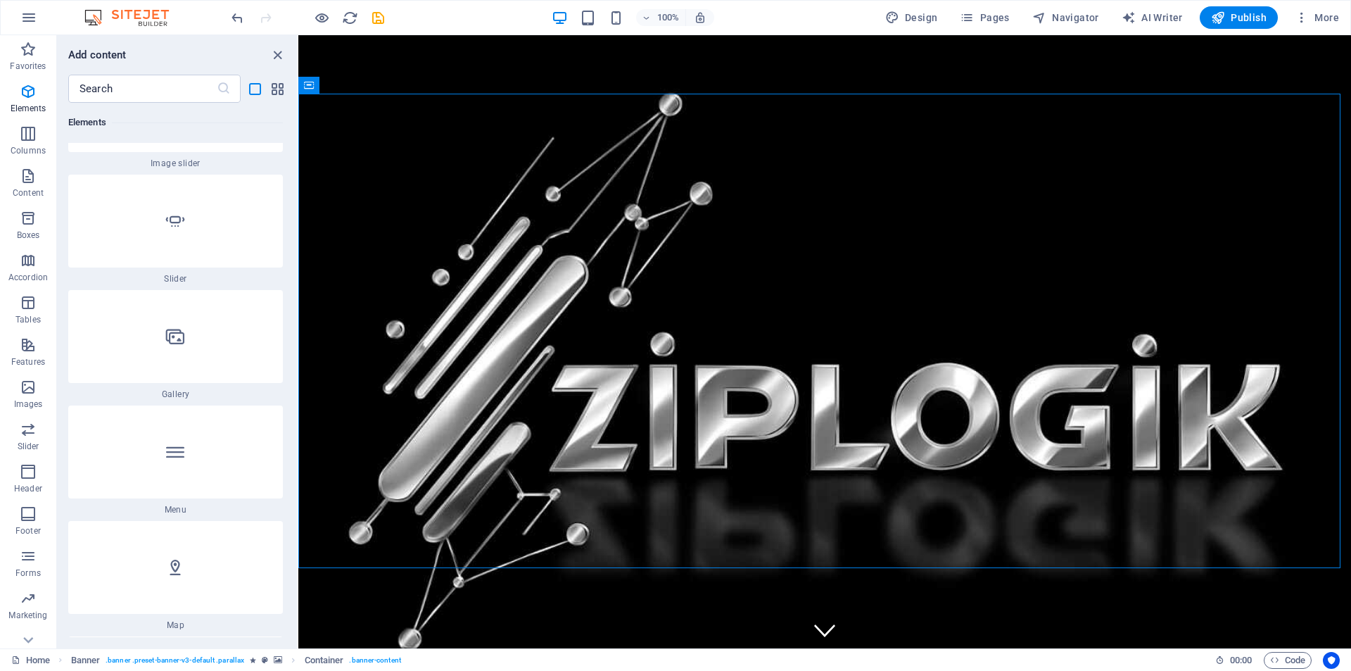
scroll to position [1971, 0]
click at [275, 56] on icon "close panel" at bounding box center [278, 55] width 16 height 16
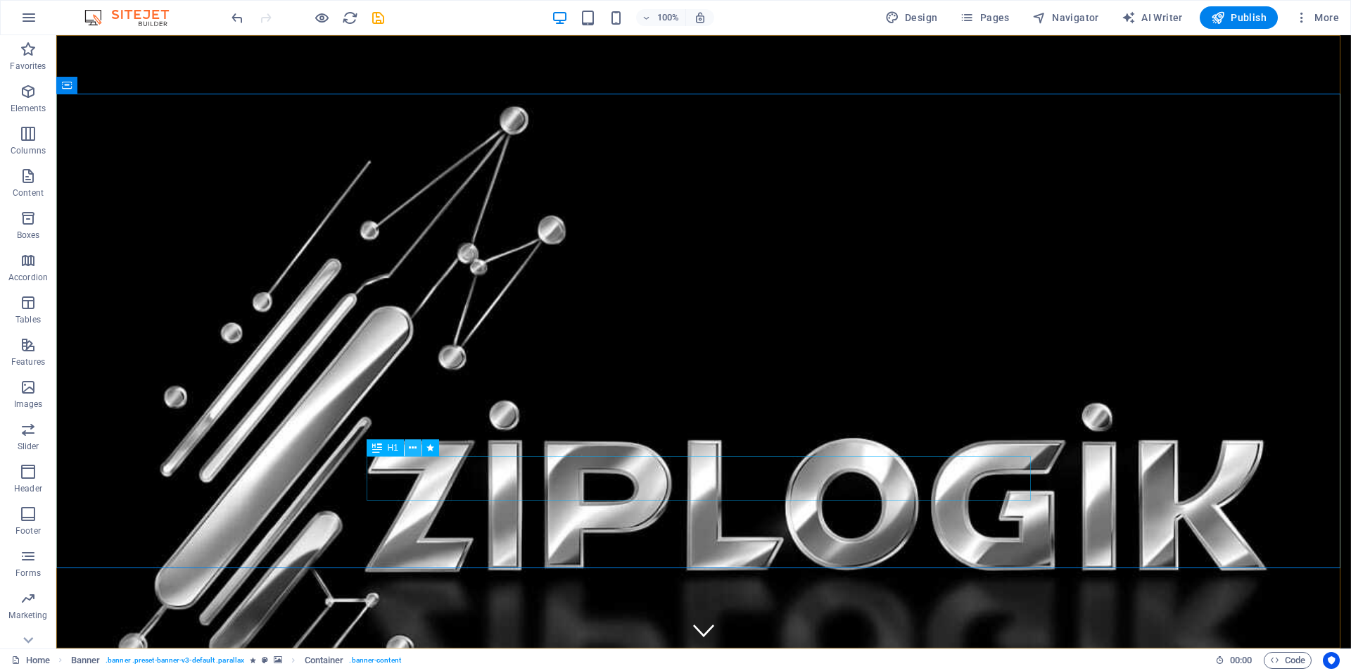
click at [416, 449] on icon at bounding box center [413, 448] width 8 height 15
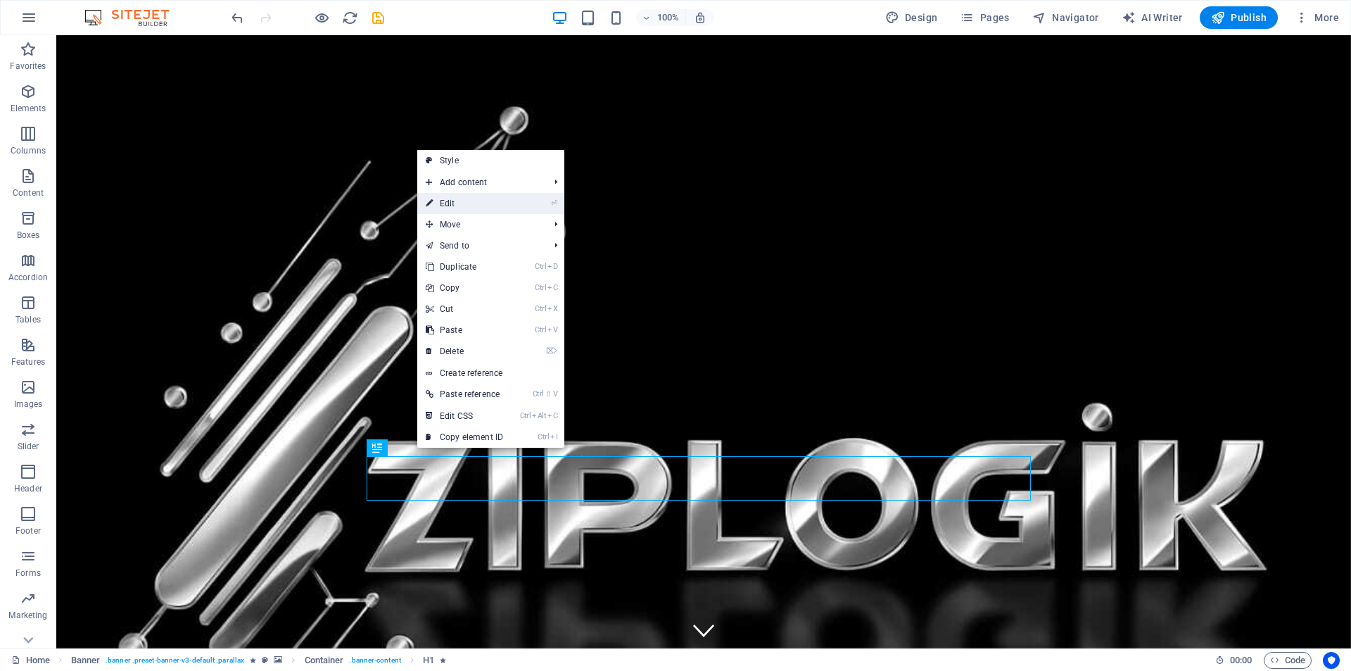
click at [469, 201] on link "⏎ Edit" at bounding box center [464, 203] width 94 height 21
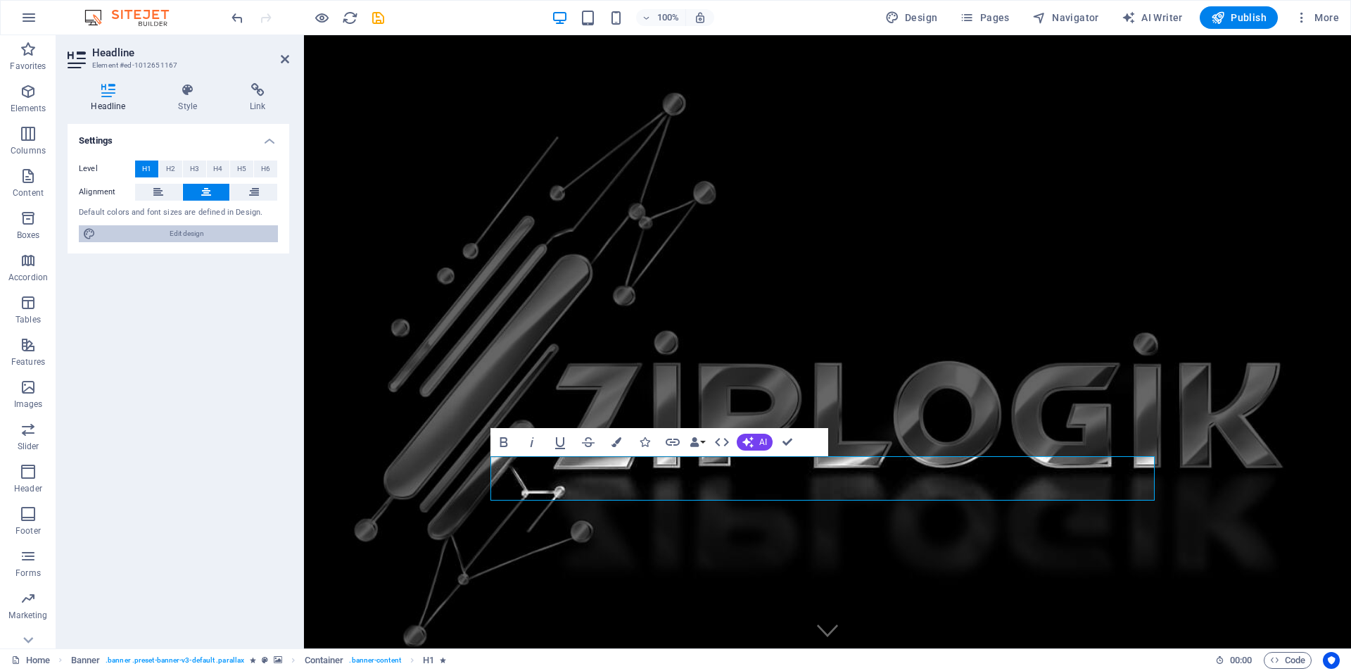
click at [171, 234] on span "Edit design" at bounding box center [187, 233] width 174 height 17
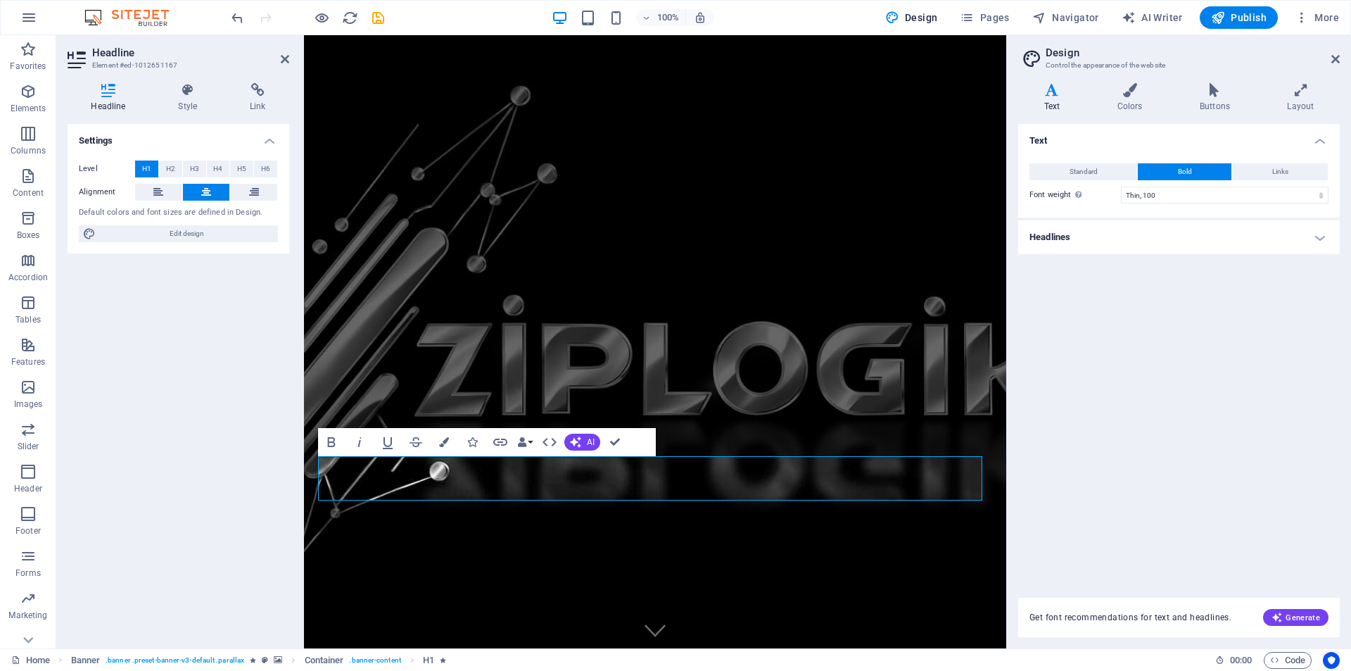
click at [1076, 238] on h4 "Headlines" at bounding box center [1180, 237] width 322 height 34
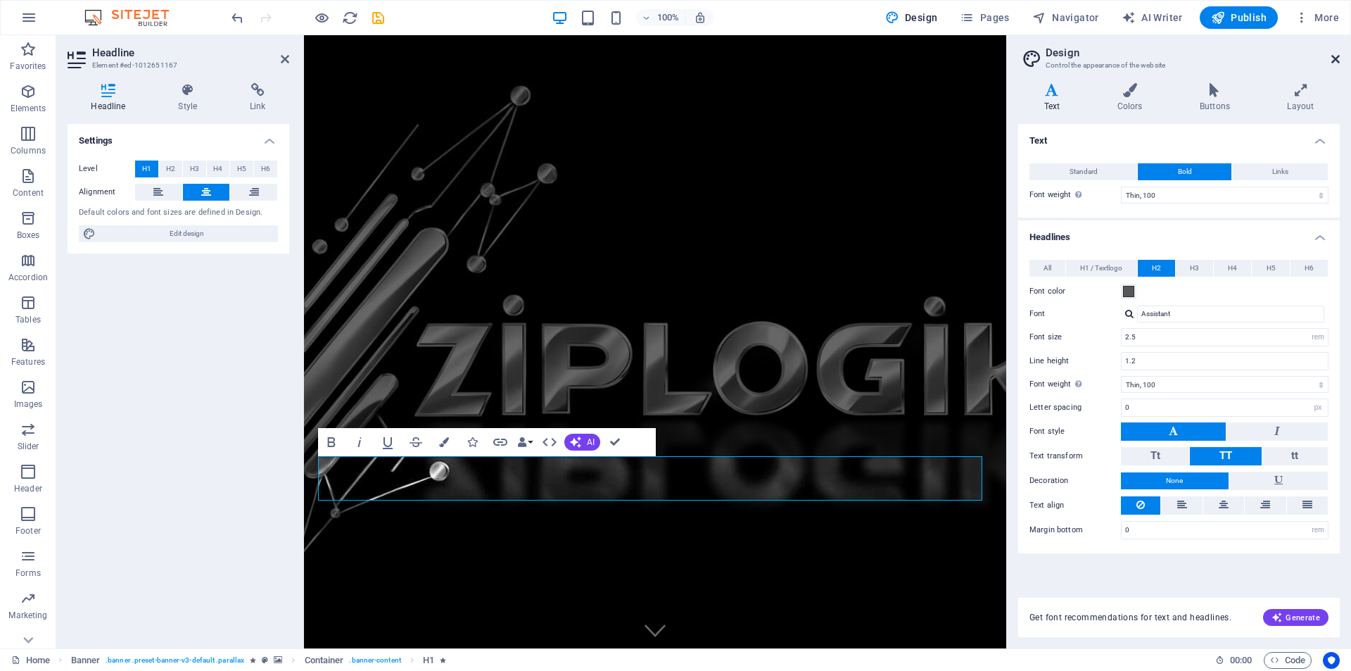
click at [1334, 58] on icon at bounding box center [1336, 58] width 8 height 11
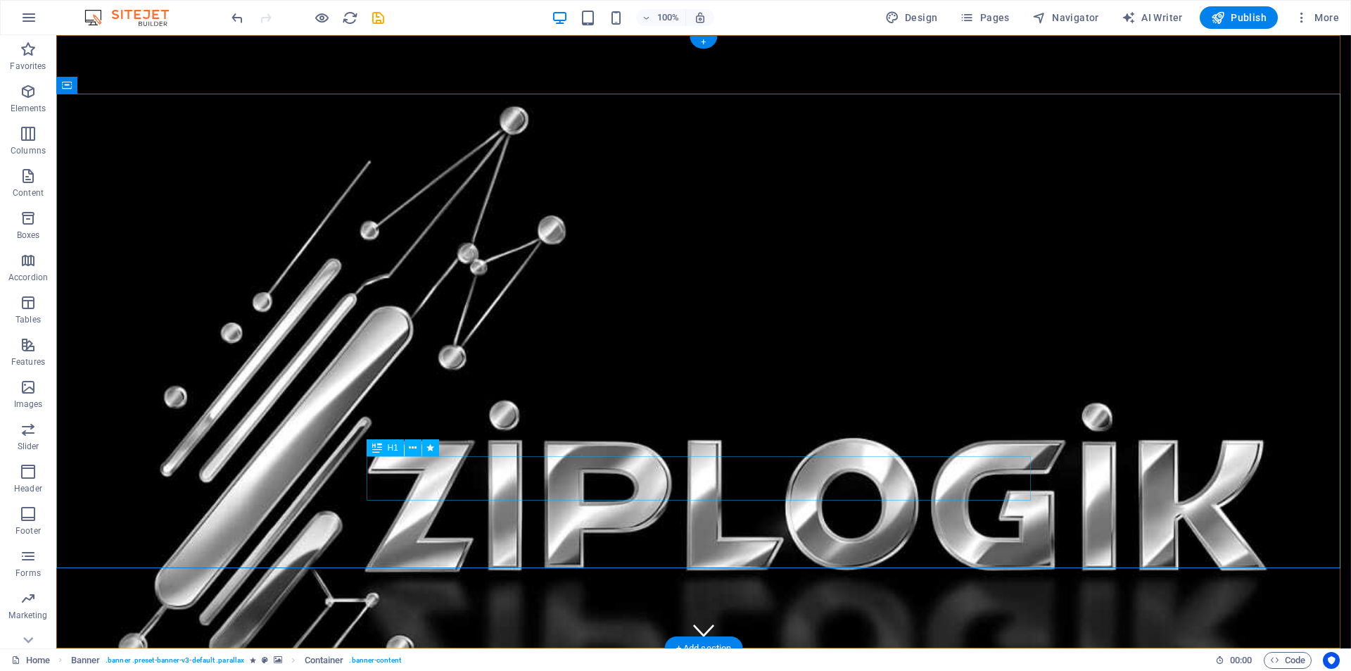
click at [412, 447] on icon at bounding box center [413, 448] width 8 height 15
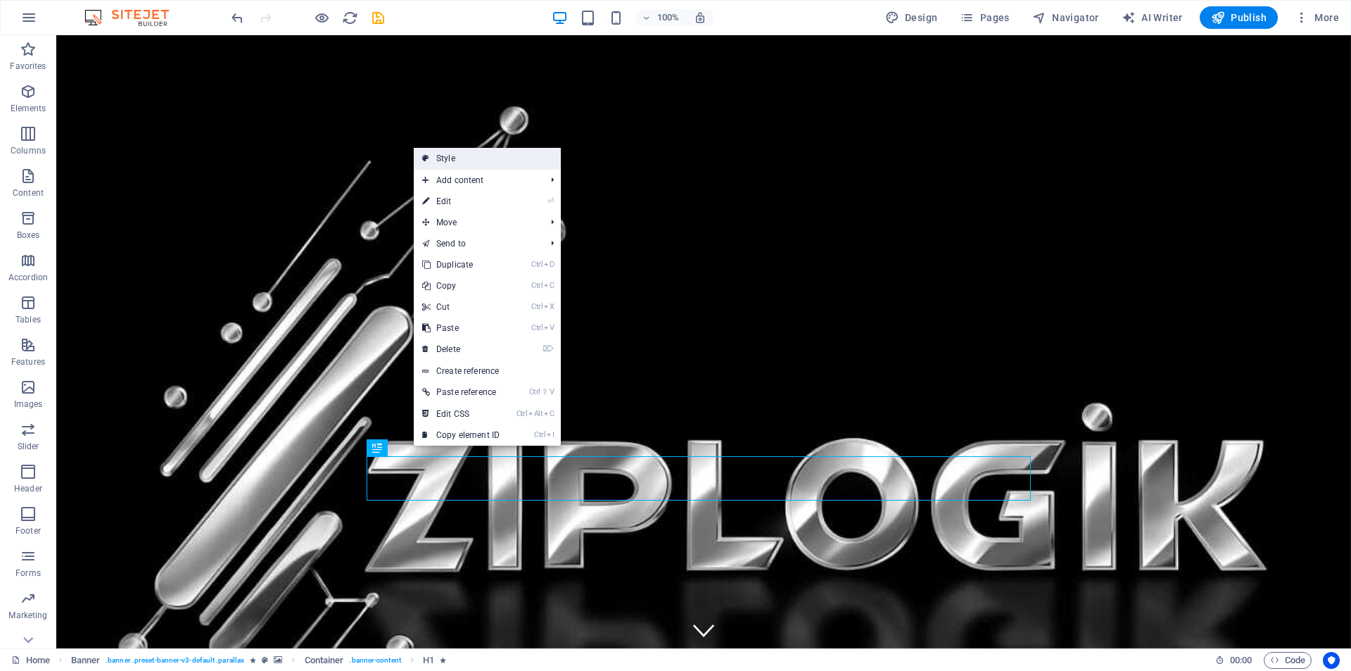
click at [468, 158] on link "Style" at bounding box center [487, 158] width 147 height 21
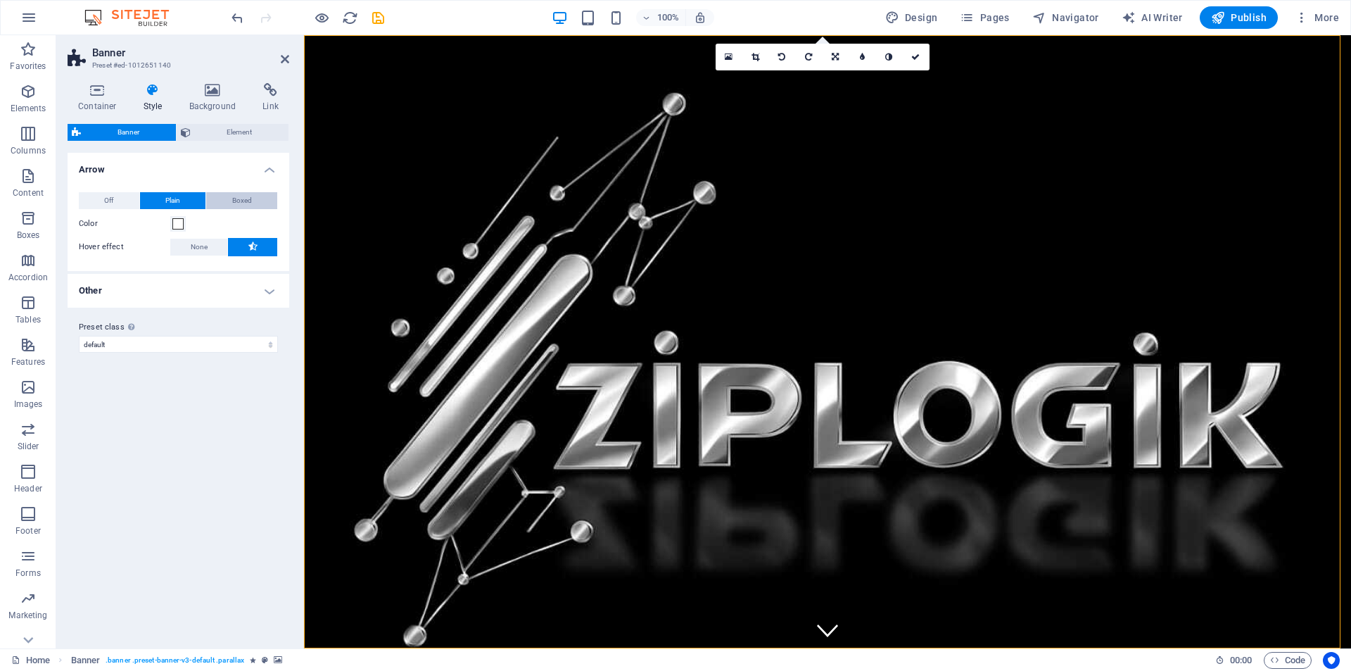
click at [237, 201] on span "Boxed" at bounding box center [242, 200] width 20 height 17
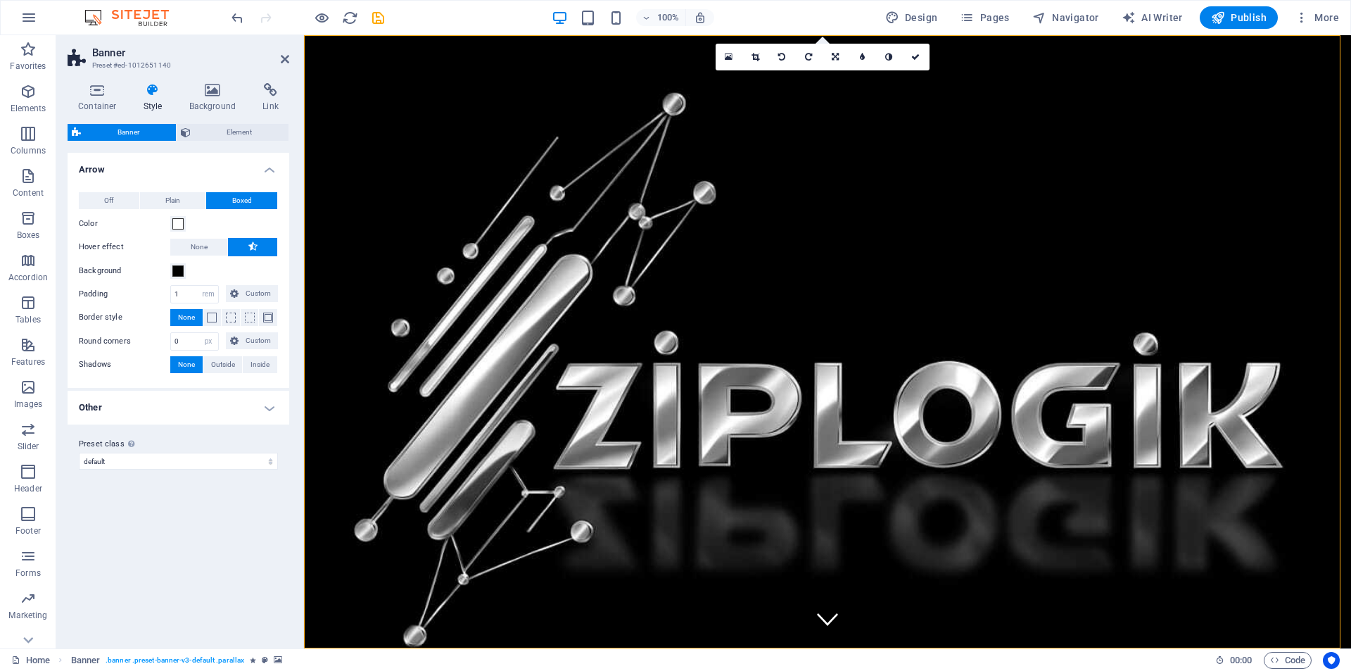
click at [272, 405] on h4 "Other" at bounding box center [179, 408] width 222 height 34
click at [258, 462] on select "Off Zoom: in & out Slide: left to right Slide: up to down" at bounding box center [206, 461] width 144 height 17
select select "move_horizontal"
click at [134, 453] on select "Off Zoom: in & out Slide: left to right Slide: up to down" at bounding box center [206, 461] width 144 height 17
click at [374, 23] on icon "save" at bounding box center [378, 18] width 16 height 16
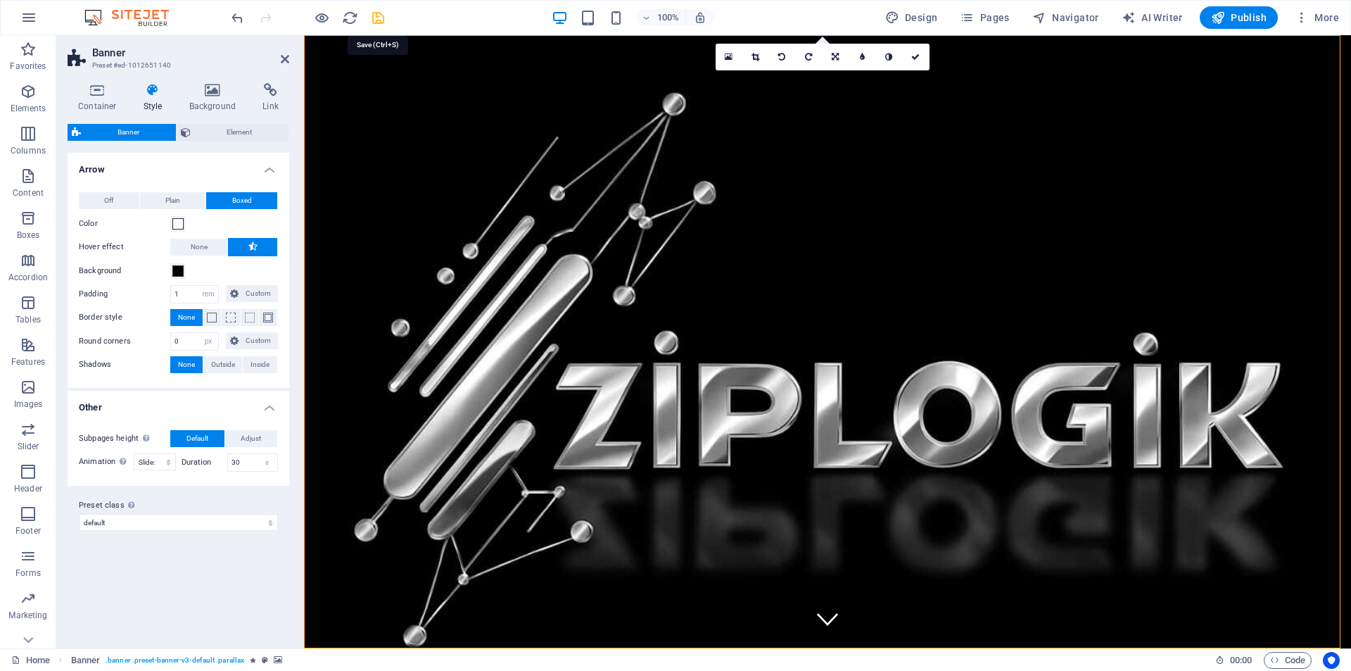
checkbox input "false"
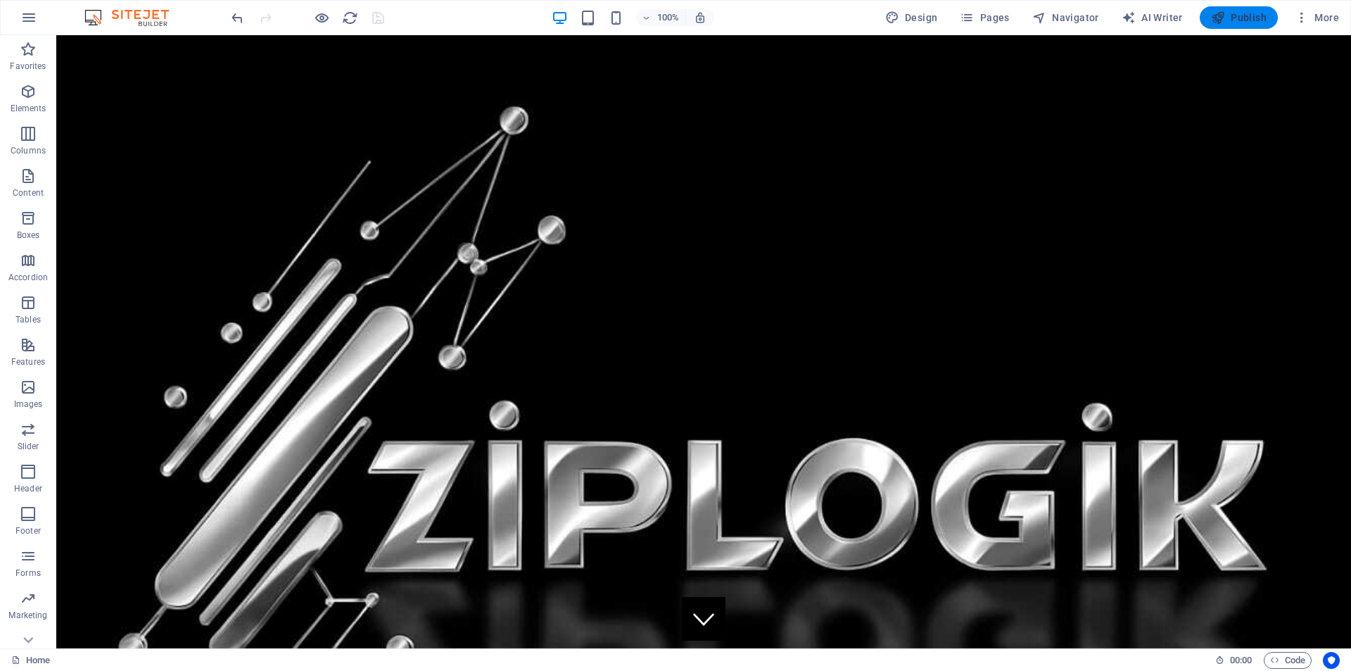
click at [1244, 16] on span "Publish" at bounding box center [1239, 18] width 56 height 14
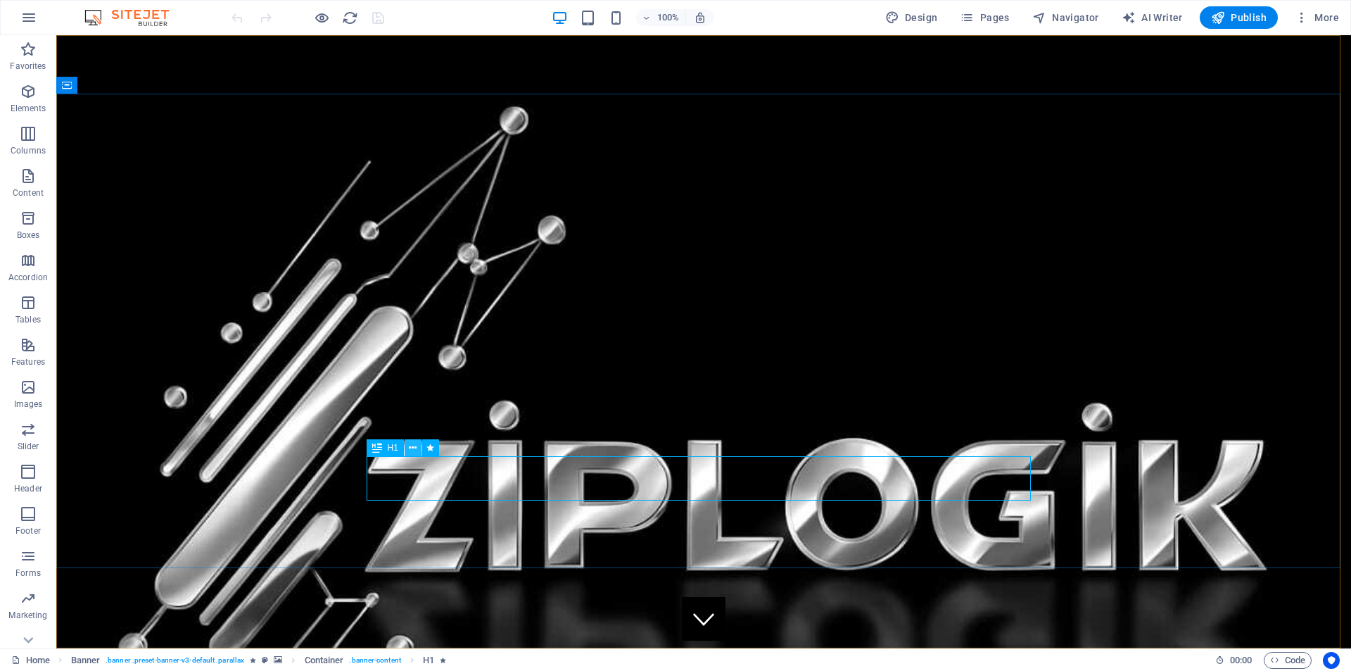
click at [415, 447] on icon at bounding box center [413, 448] width 8 height 15
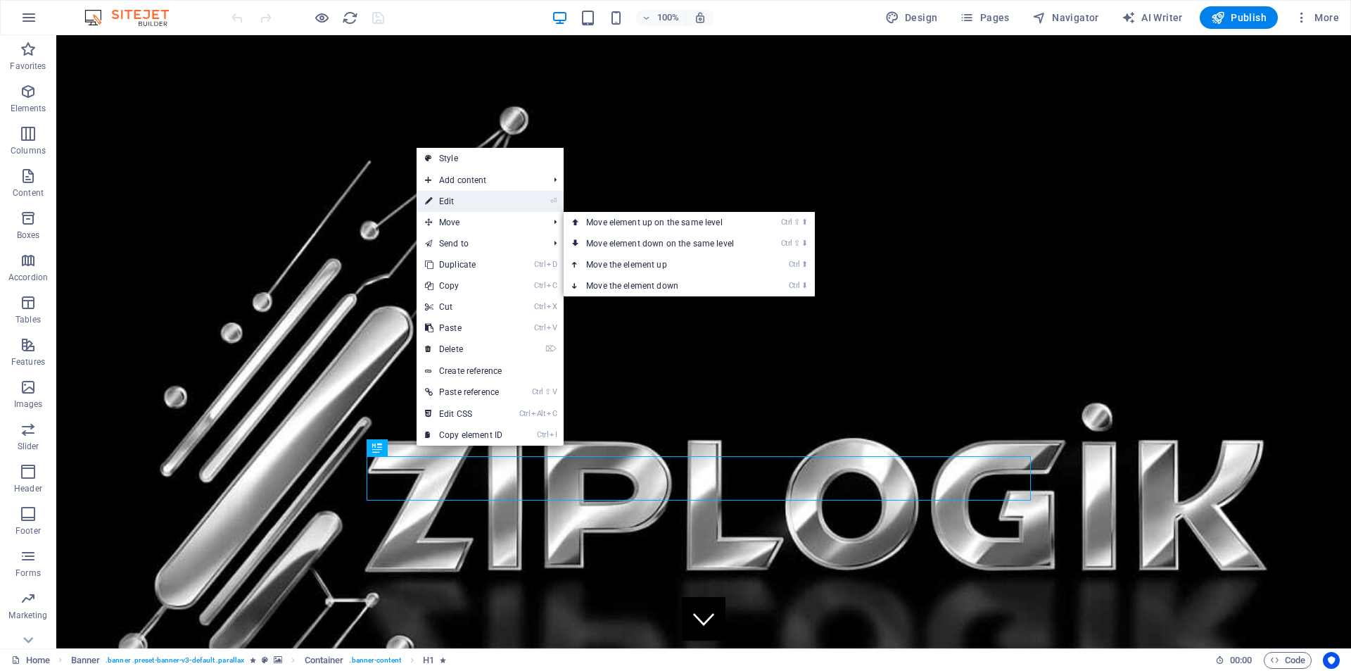
click at [463, 202] on link "⏎ Edit" at bounding box center [464, 201] width 94 height 21
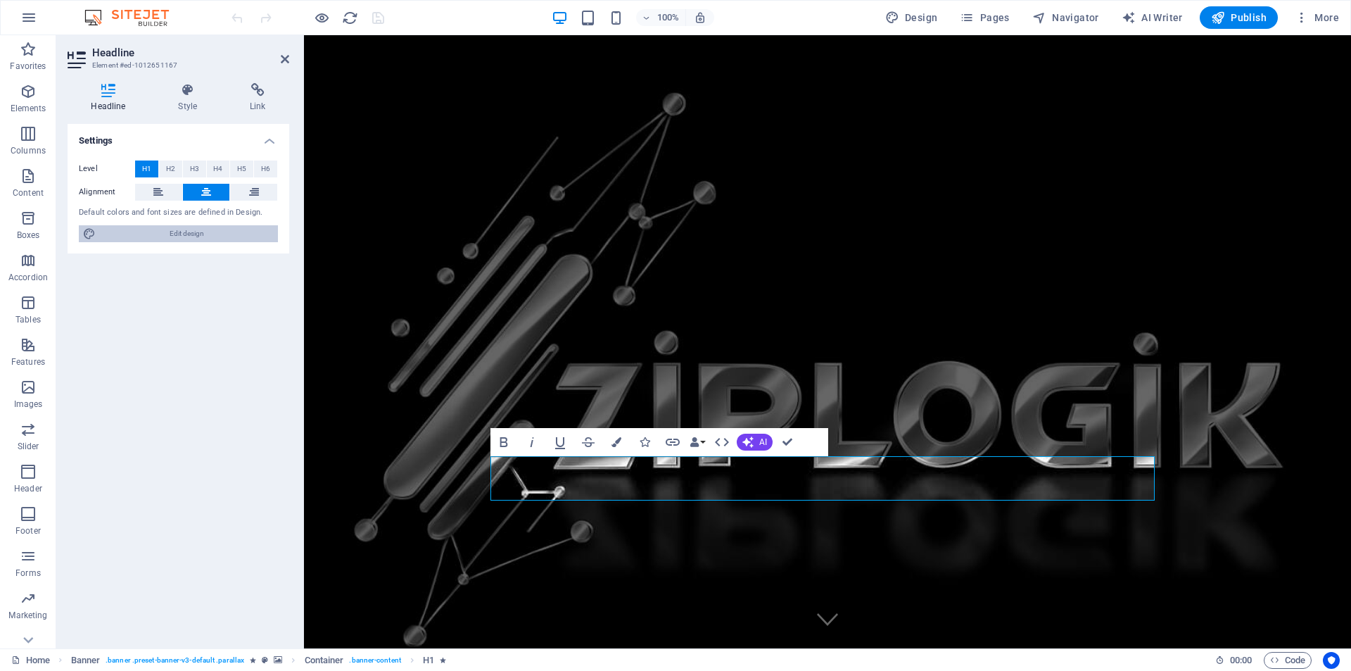
click at [212, 236] on span "Edit design" at bounding box center [187, 233] width 174 height 17
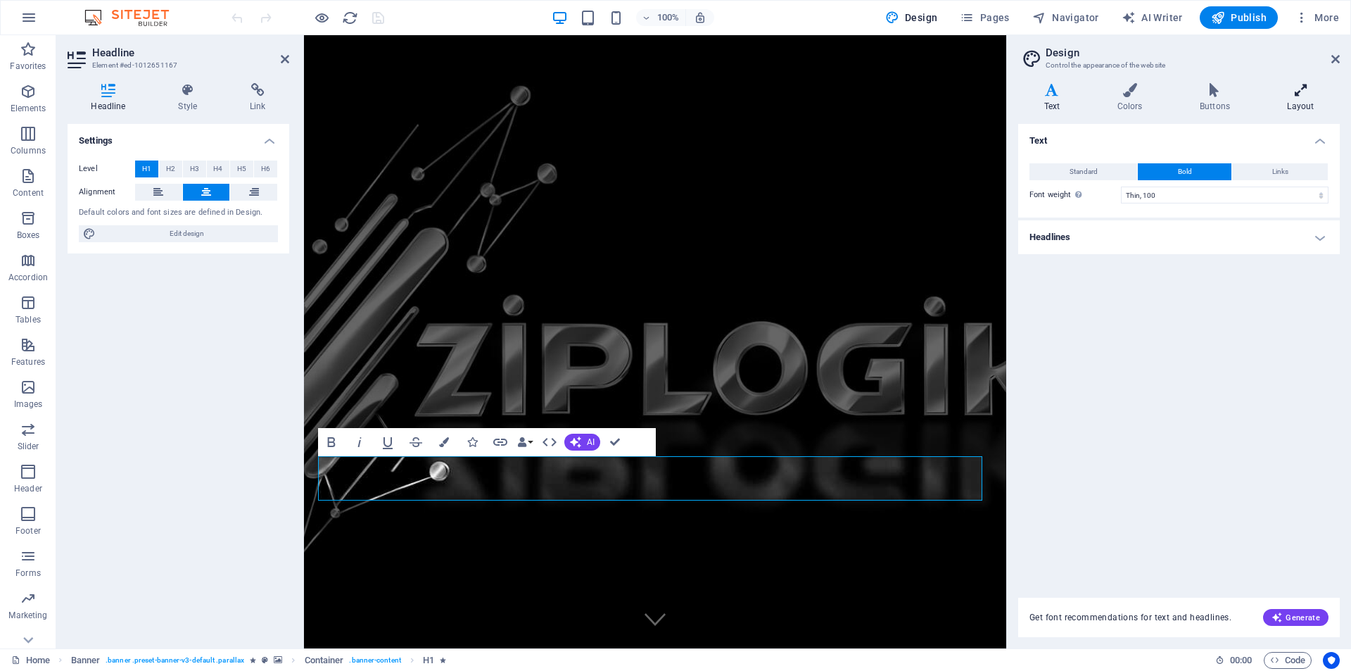
click at [1299, 95] on icon at bounding box center [1301, 90] width 78 height 14
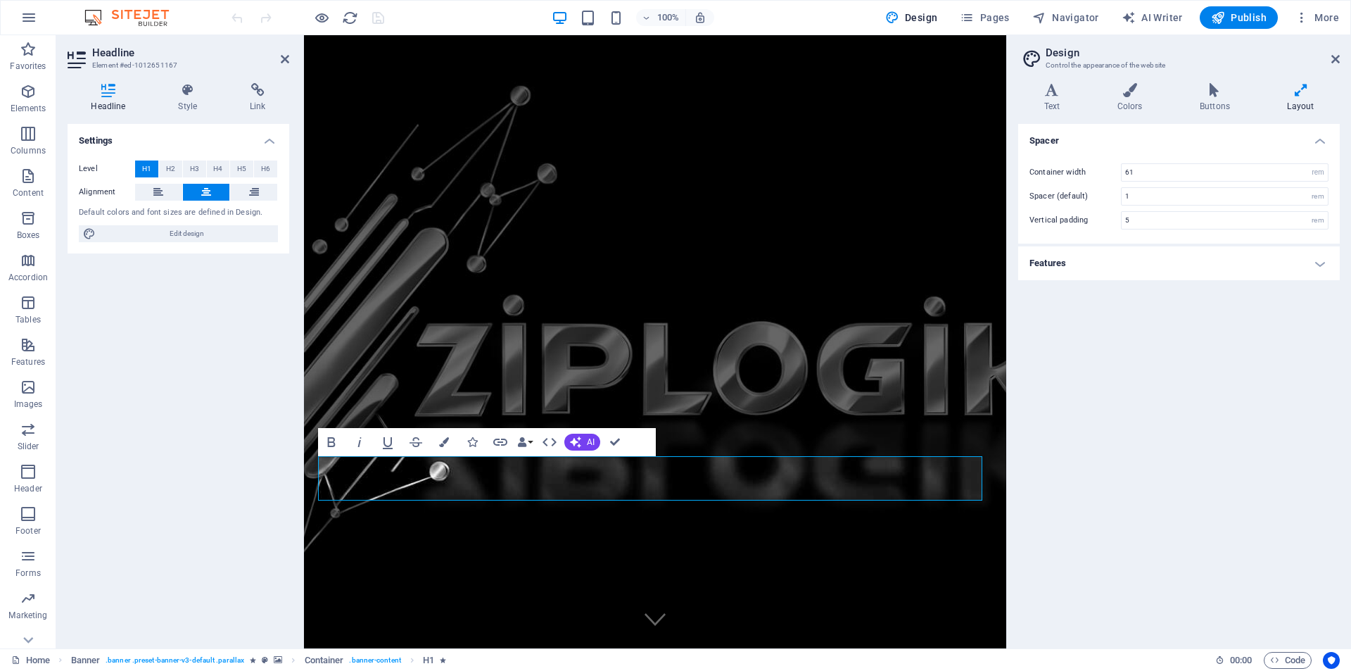
click at [1323, 264] on h4 "Features" at bounding box center [1180, 263] width 322 height 34
click at [1306, 317] on select "Ease Ease In Ease Out Ease In/Ease Out Linear" at bounding box center [1225, 318] width 208 height 17
select select "linear"
click at [1121, 310] on select "Ease Ease In Ease Out Ease In/Ease Out Linear" at bounding box center [1225, 318] width 208 height 17
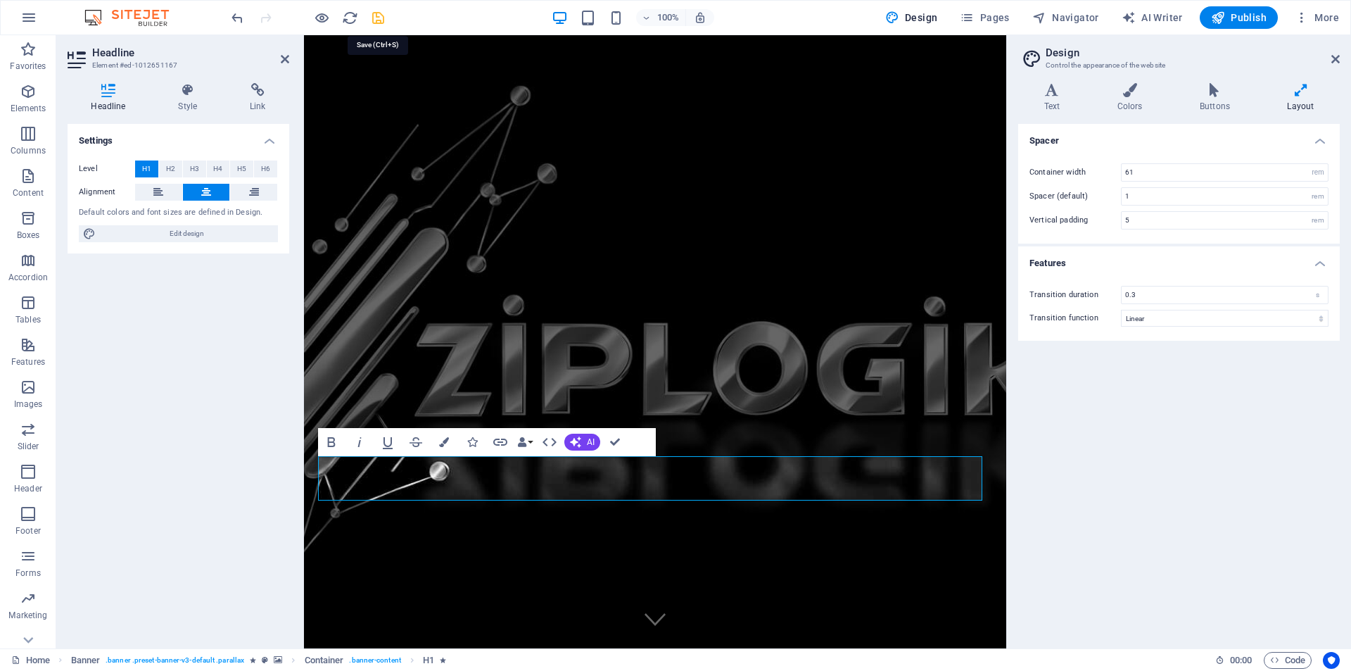
click at [377, 15] on icon "save" at bounding box center [378, 18] width 16 height 16
checkbox input "false"
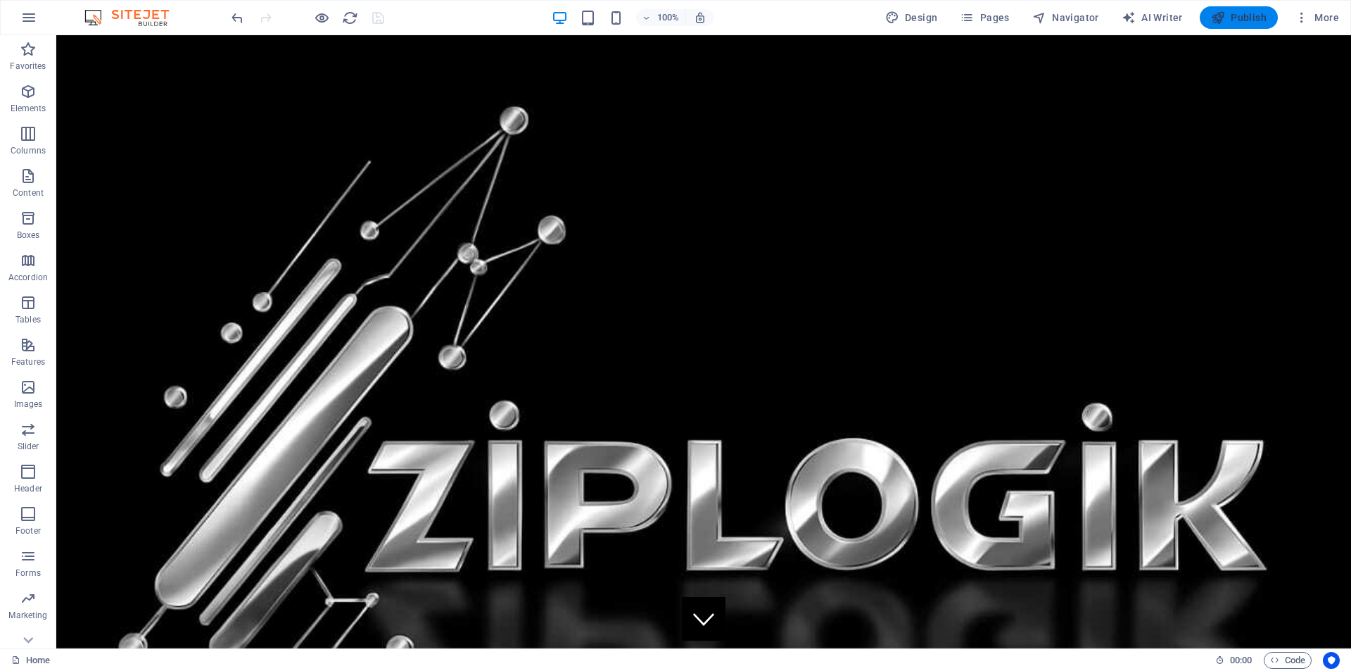
click at [1234, 12] on span "Publish" at bounding box center [1239, 18] width 56 height 14
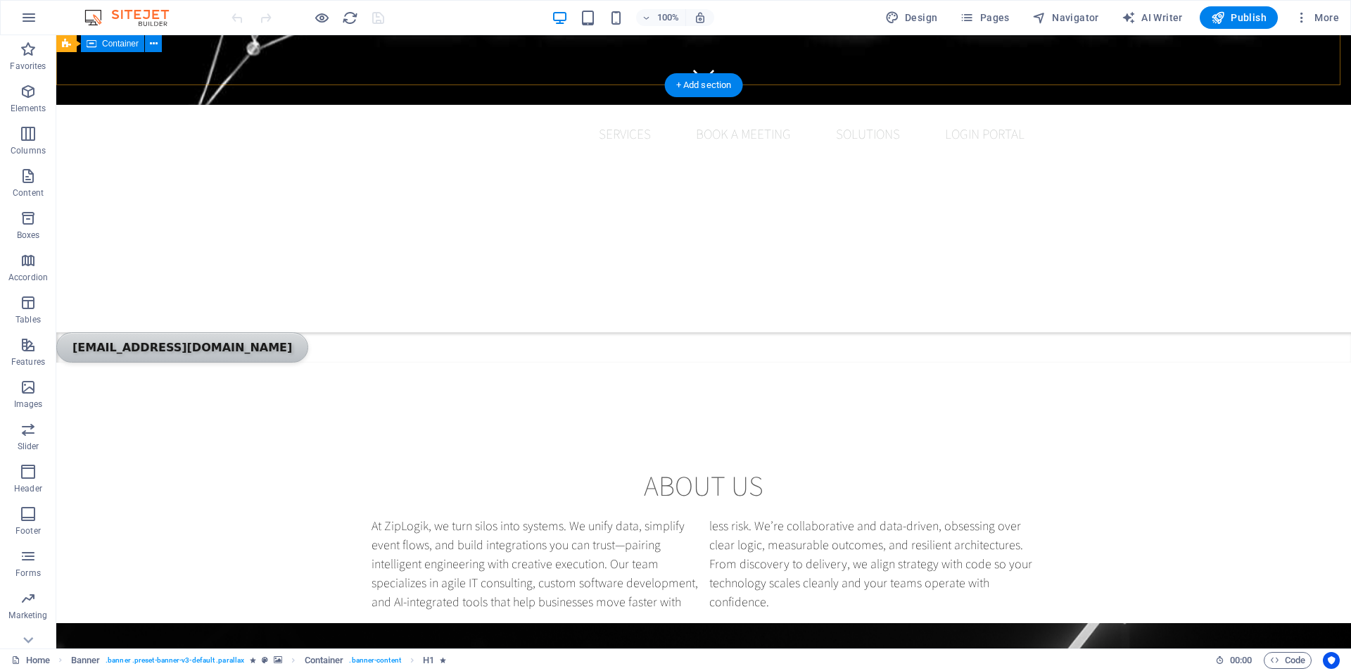
scroll to position [563, 0]
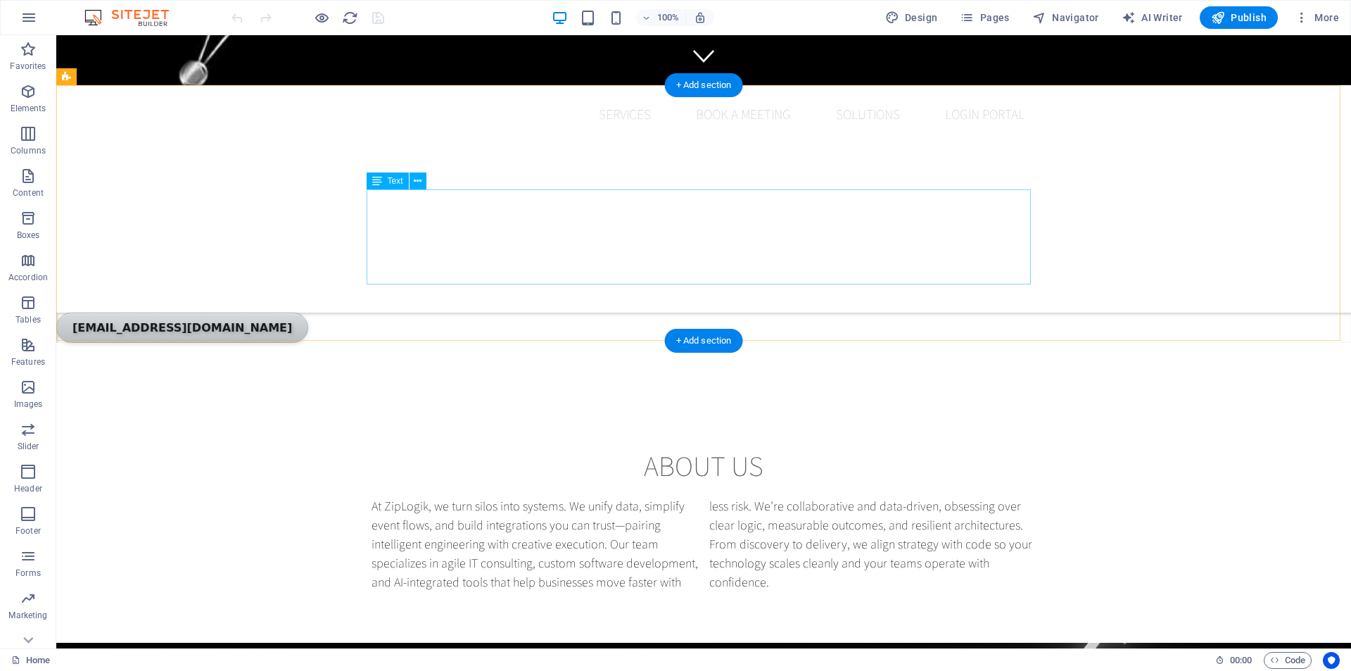
click at [382, 496] on div "At ZipLogik, we turn silos into systems. We unify data, simplify event flows, a…" at bounding box center [704, 543] width 664 height 95
click at [377, 496] on div "At ZipLogik, we turn silos into systems. We unify data, simplify event flows, a…" at bounding box center [704, 543] width 664 height 95
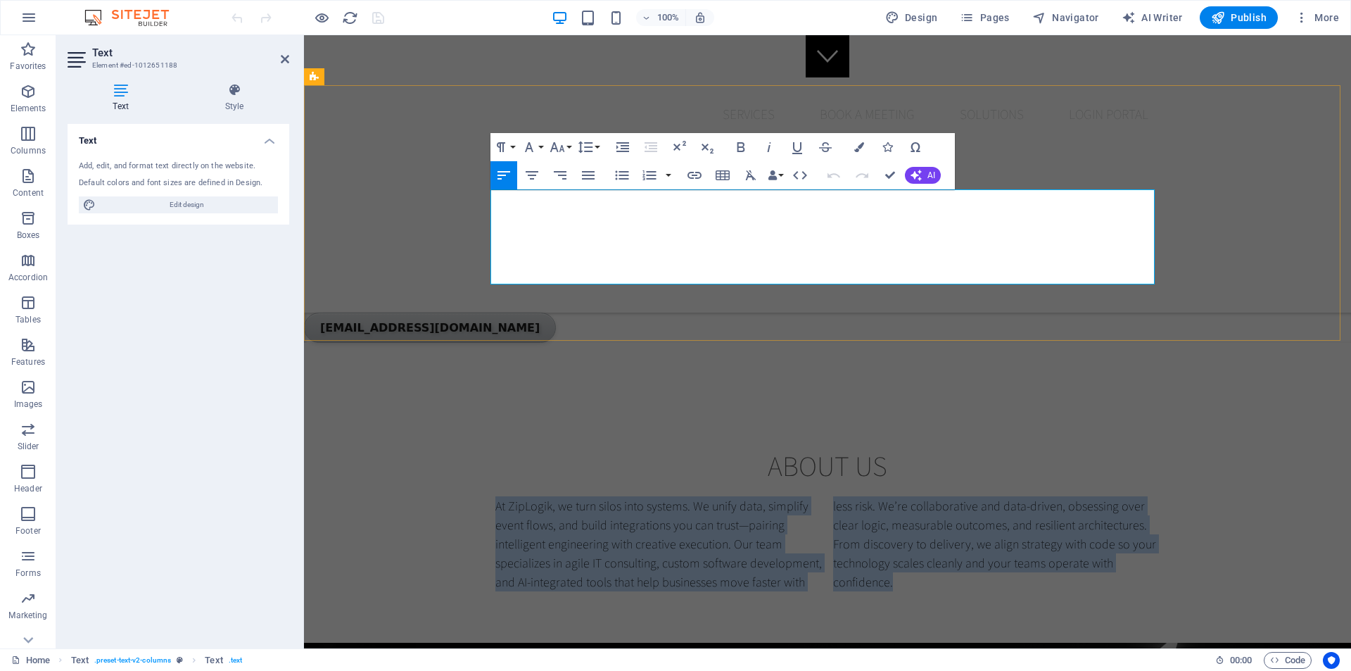
copy p "At ZipLogik, we turn silos into systems. We unify data, simplify event flows, a…"
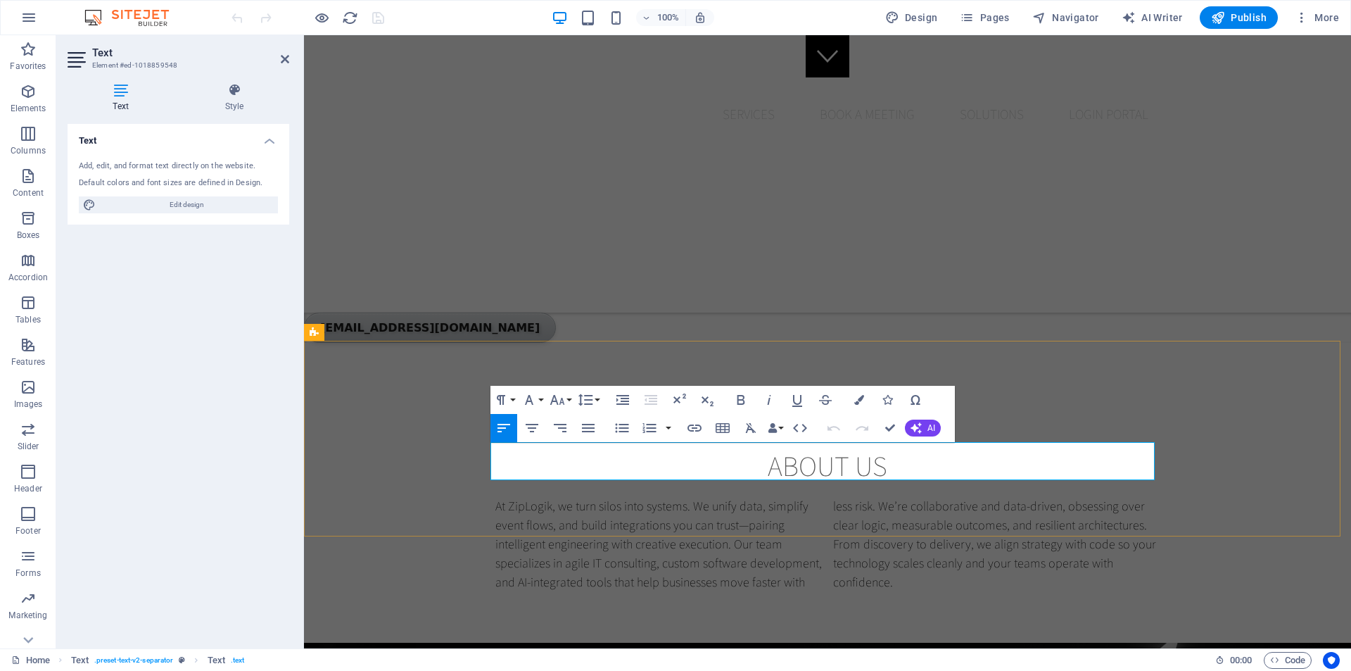
copy p "Build low-cost, practical AI and software that align strategy with code—so team…"
click at [1212, 392] on div "About us At ZipLogik, we turn silos into systems. We unify data, simplify event…" at bounding box center [827, 520] width 1047 height 256
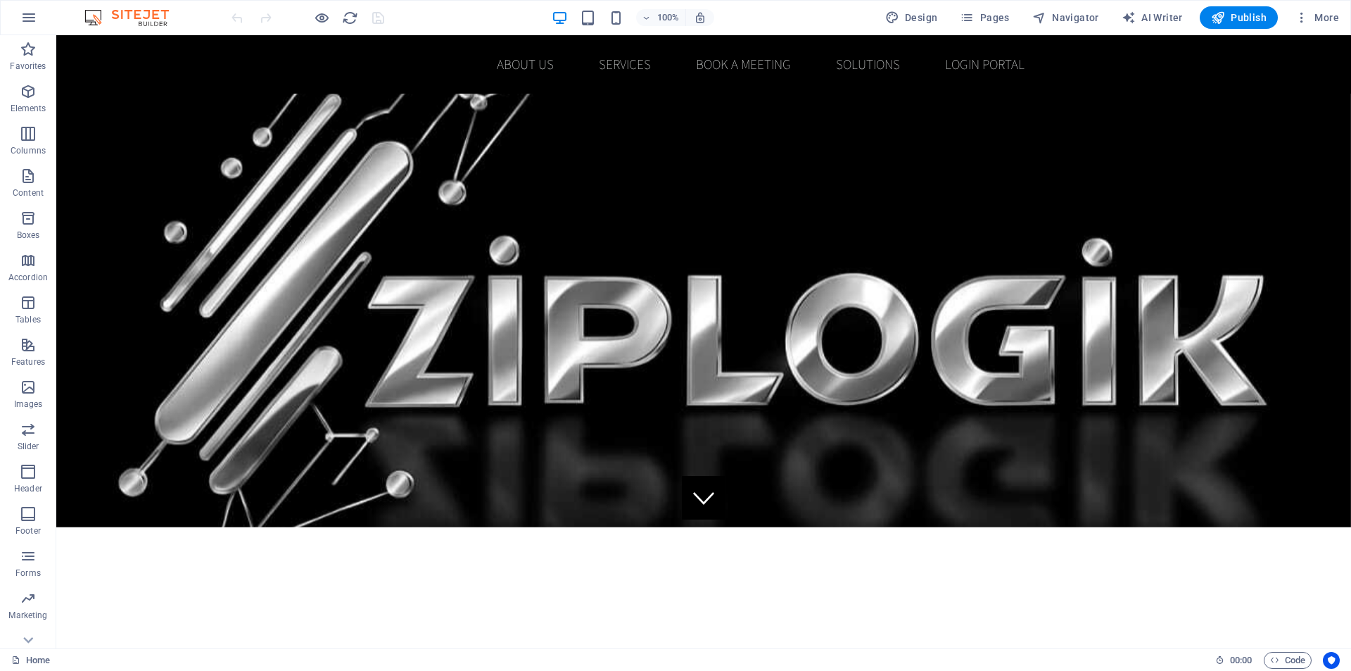
scroll to position [0, 0]
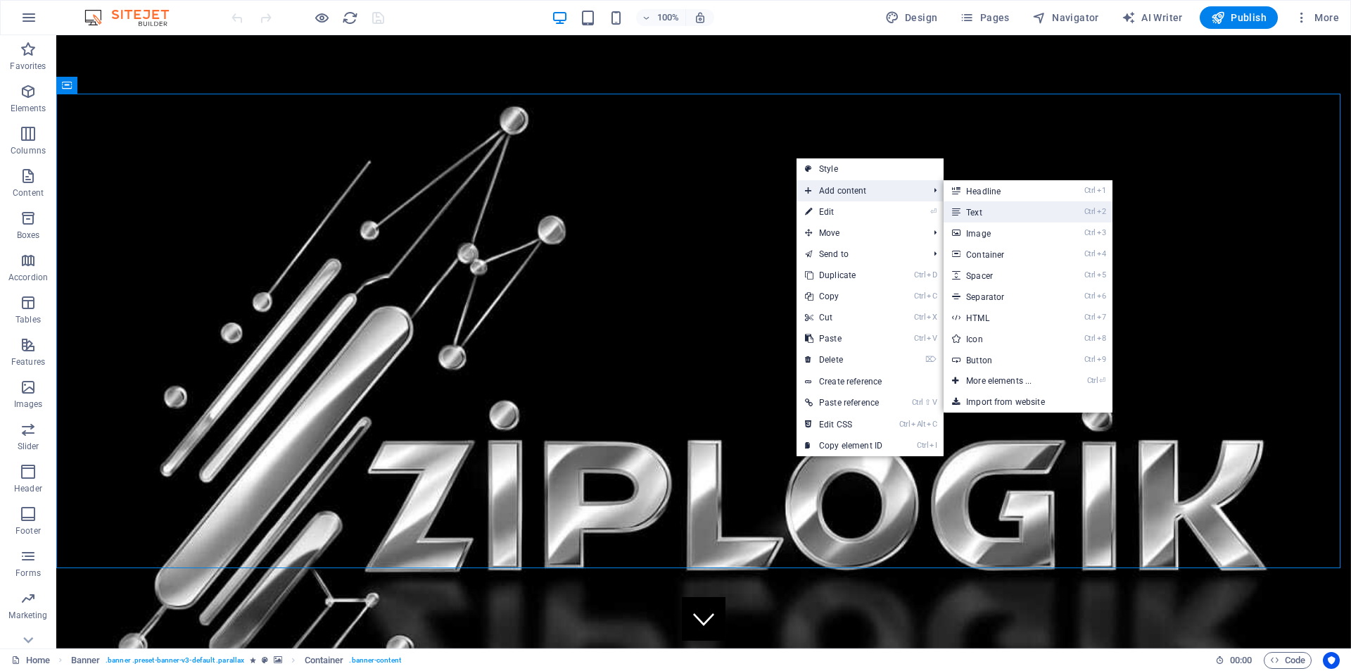
click at [1035, 211] on link "Ctrl 2 Text" at bounding box center [1002, 211] width 116 height 21
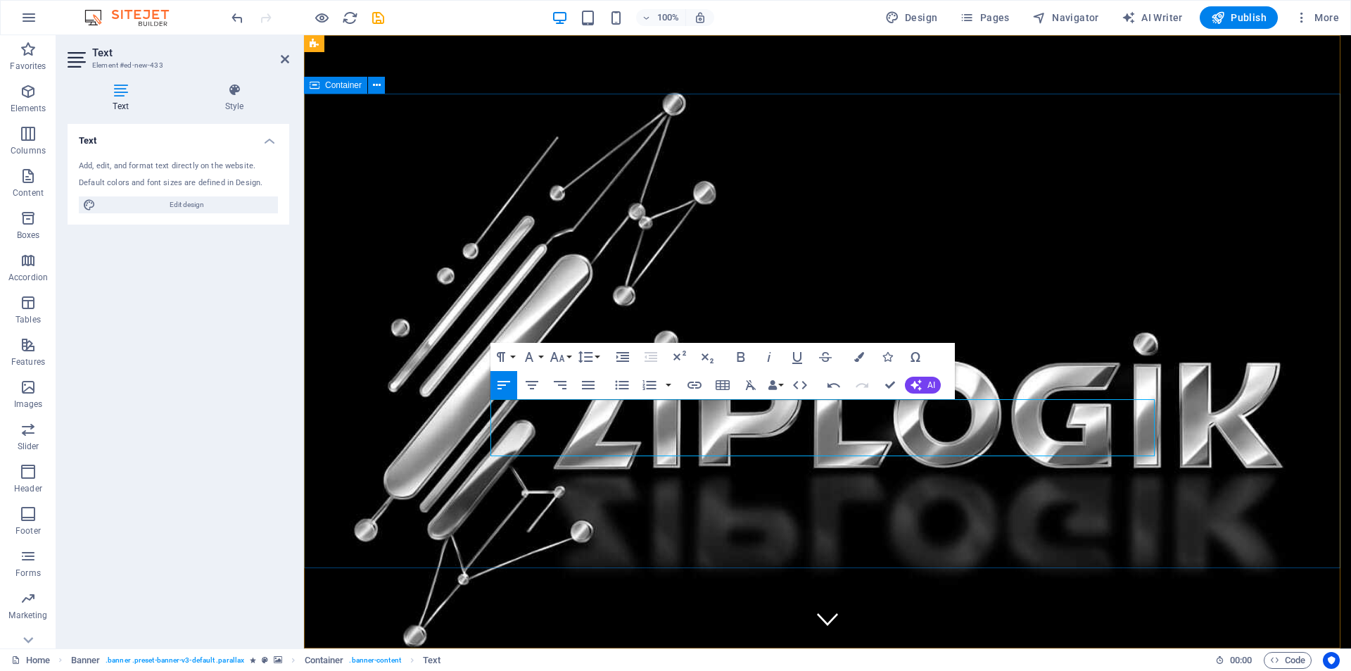
drag, startPoint x: 1128, startPoint y: 446, endPoint x: 489, endPoint y: 398, distance: 640.9
click at [231, 91] on icon at bounding box center [234, 90] width 110 height 14
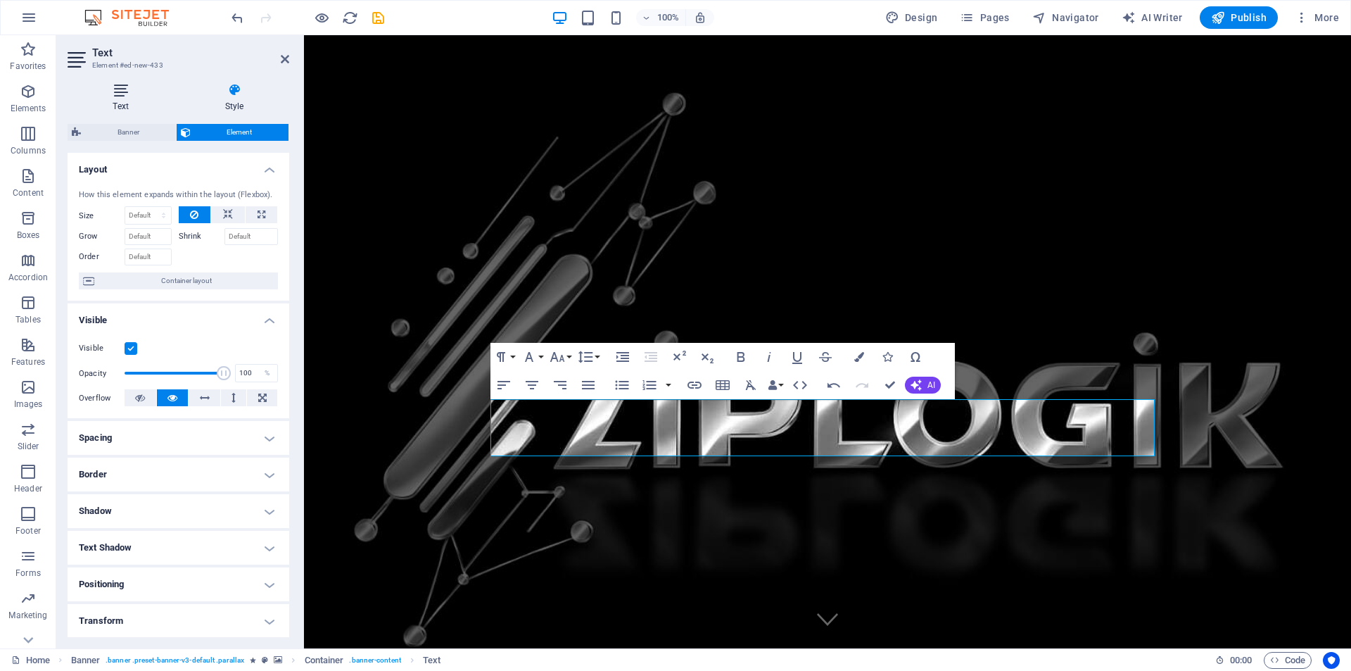
click at [122, 88] on icon at bounding box center [121, 90] width 106 height 14
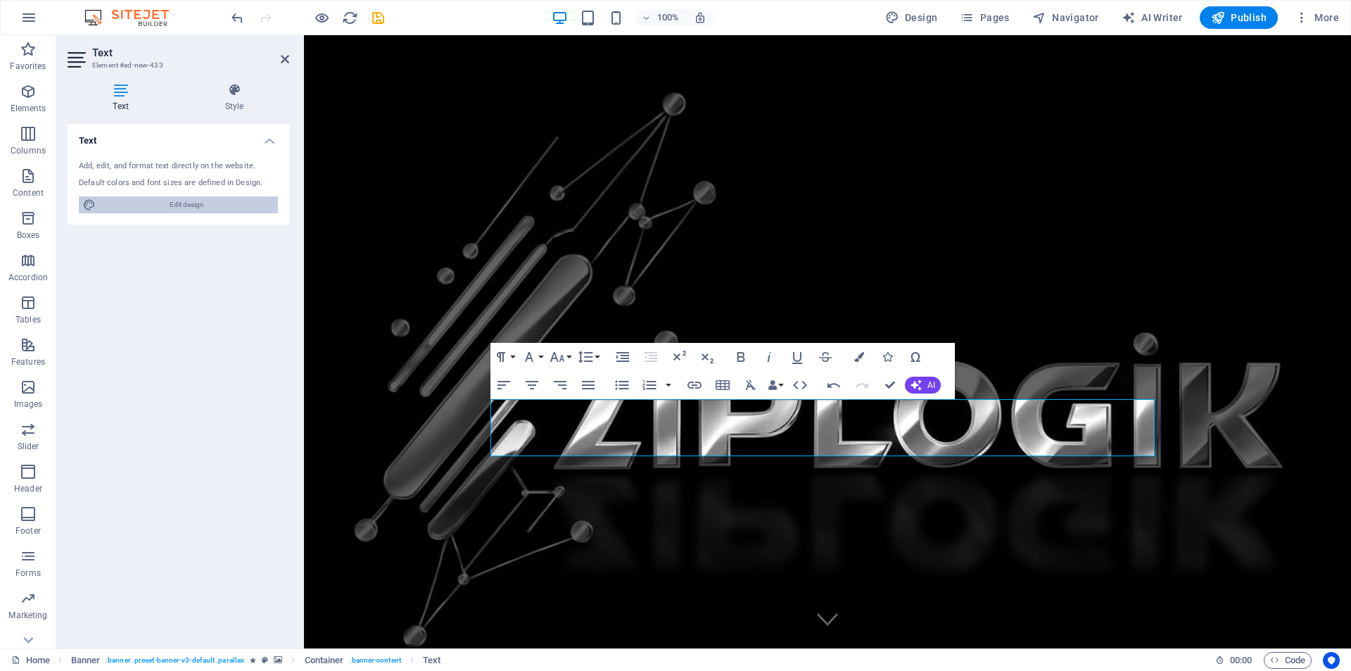
click at [155, 203] on span "Edit design" at bounding box center [187, 204] width 174 height 17
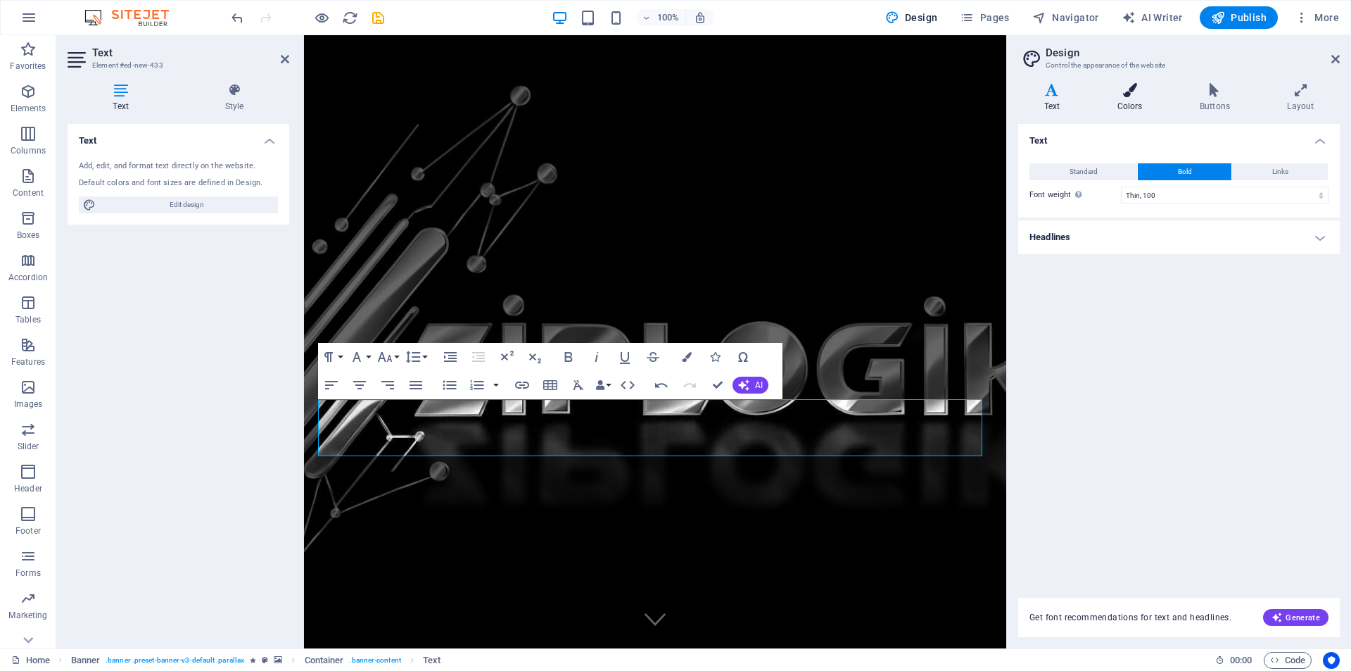
click at [1127, 91] on icon at bounding box center [1130, 90] width 77 height 14
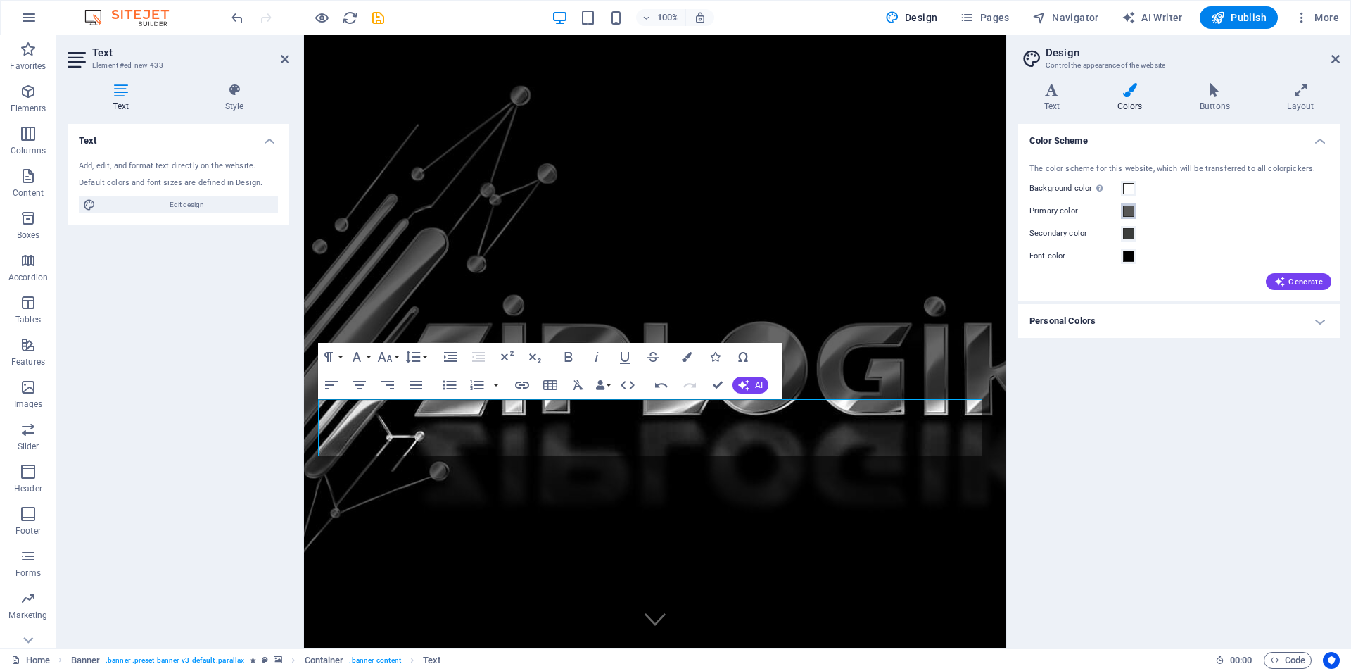
click at [1130, 212] on span at bounding box center [1128, 211] width 11 height 11
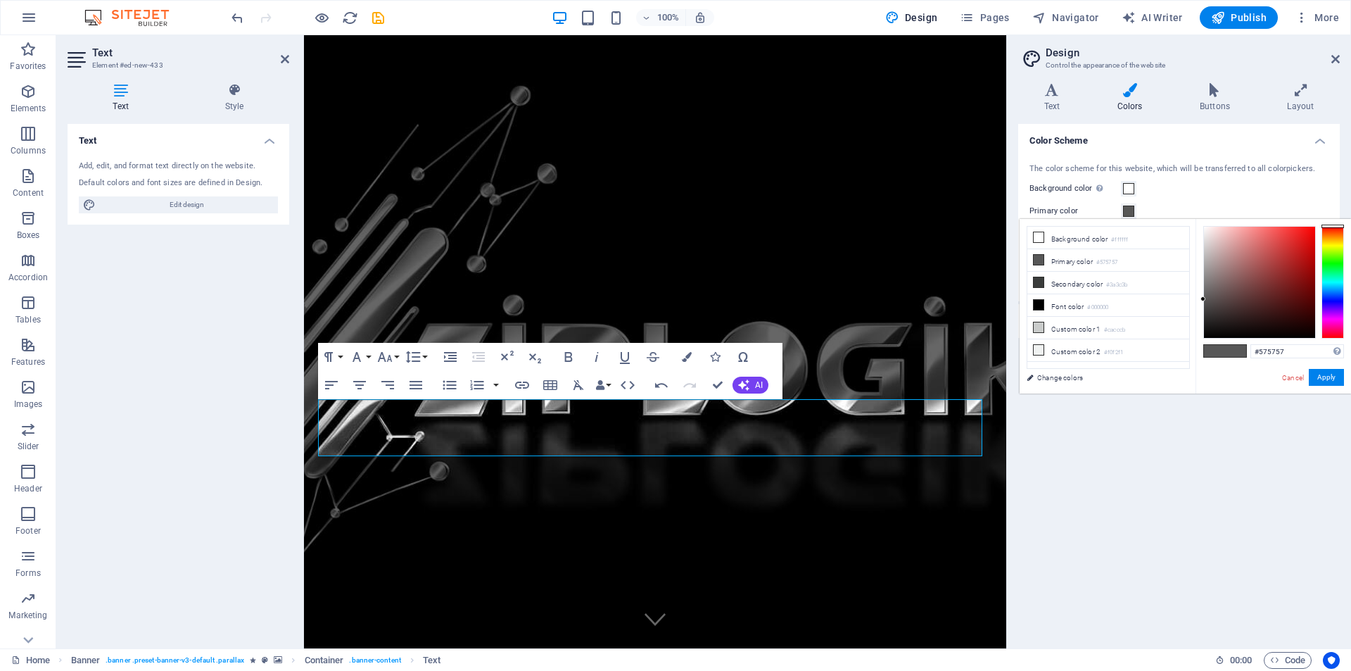
click at [1130, 212] on span at bounding box center [1128, 211] width 11 height 11
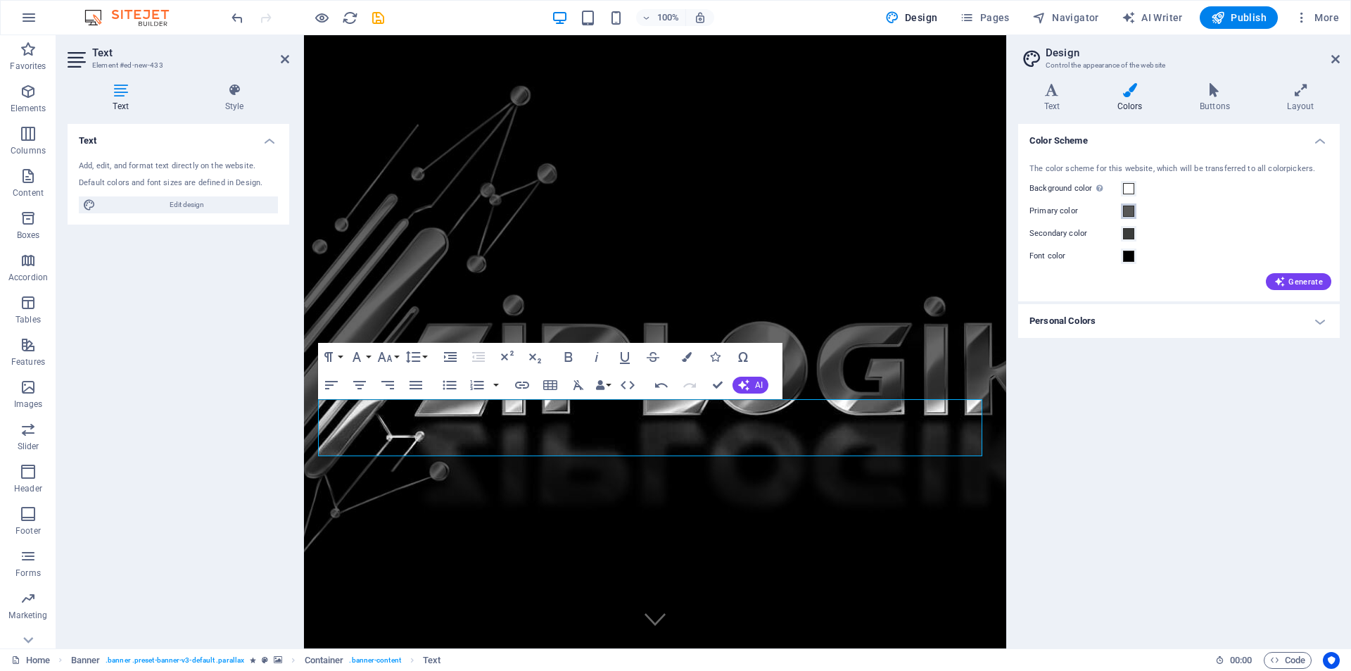
click at [1132, 210] on span at bounding box center [1128, 211] width 11 height 11
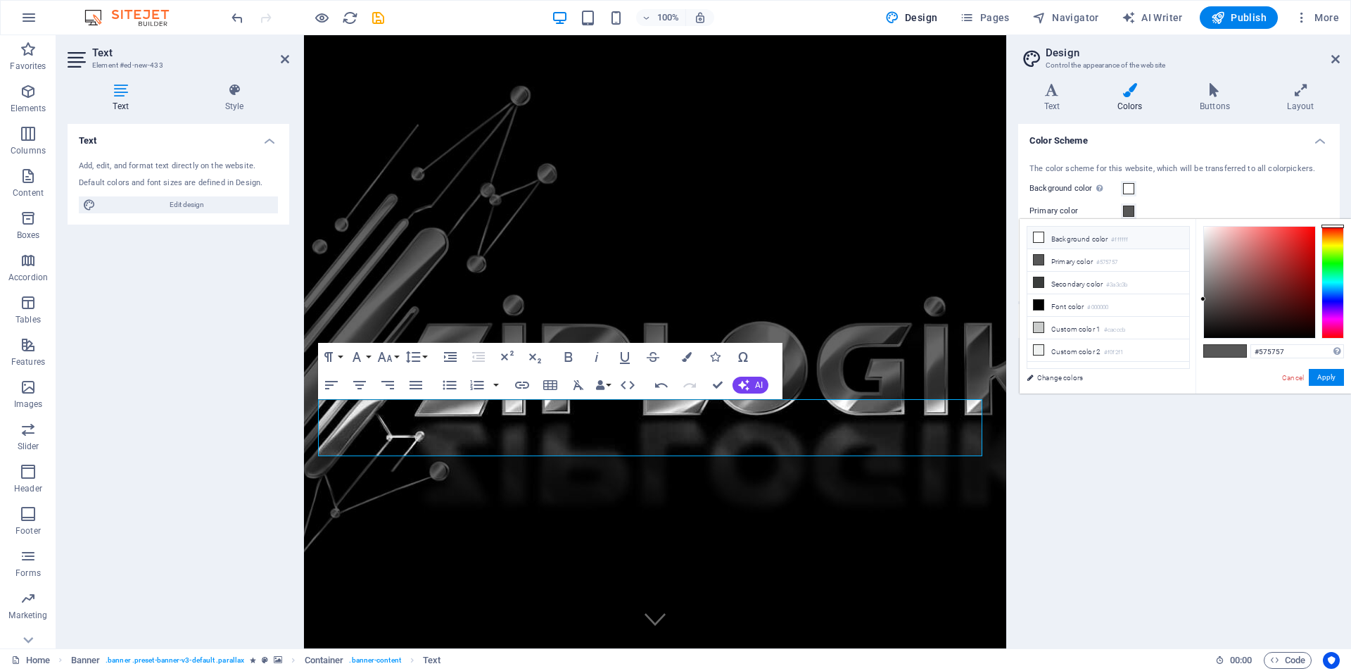
click at [1038, 236] on icon at bounding box center [1039, 237] width 10 height 10
type input "#ffffff"
click at [1321, 373] on button "Apply" at bounding box center [1326, 377] width 35 height 17
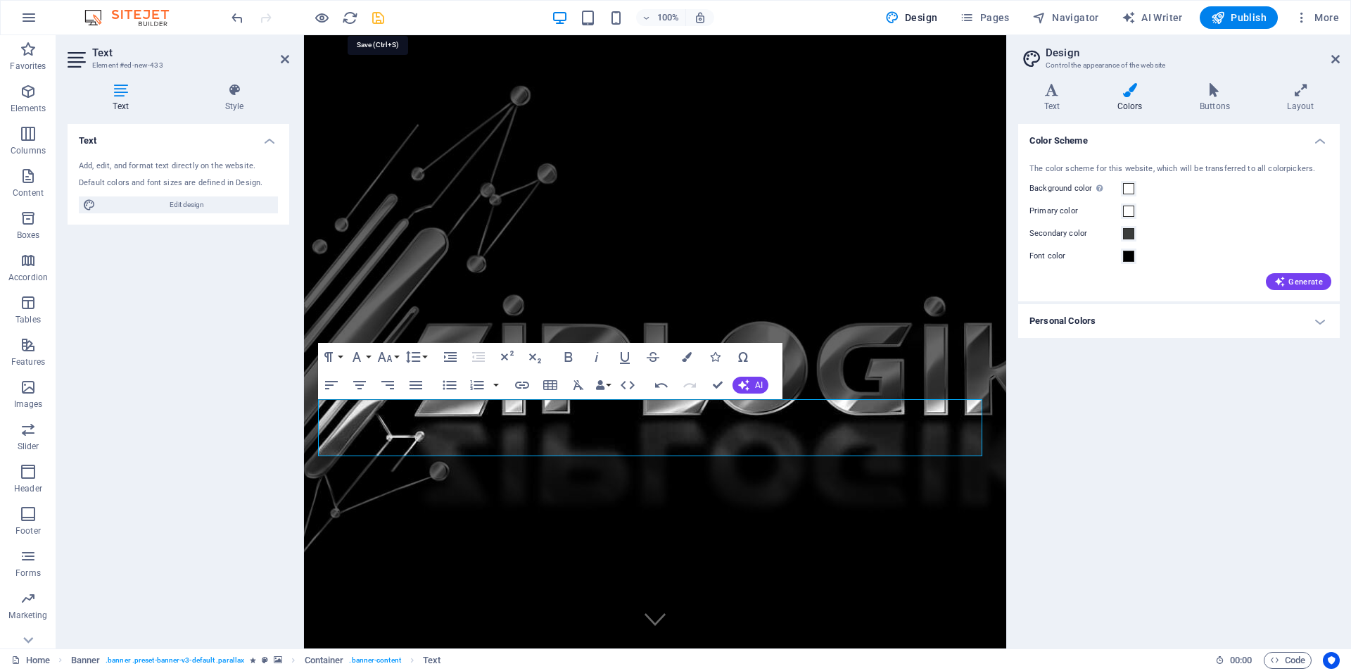
click at [380, 17] on icon "save" at bounding box center [378, 18] width 16 height 16
checkbox input "false"
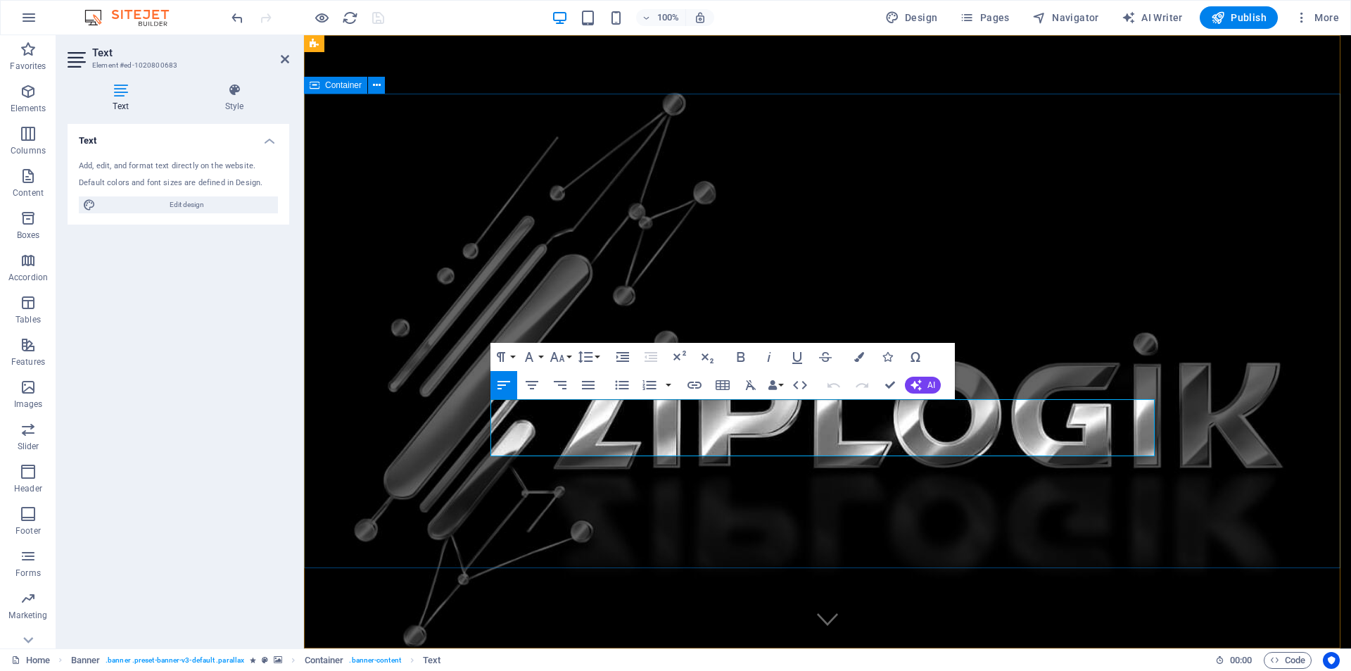
drag, startPoint x: 1080, startPoint y: 443, endPoint x: 490, endPoint y: 390, distance: 592.3
click at [179, 198] on span "Edit design" at bounding box center [187, 204] width 174 height 17
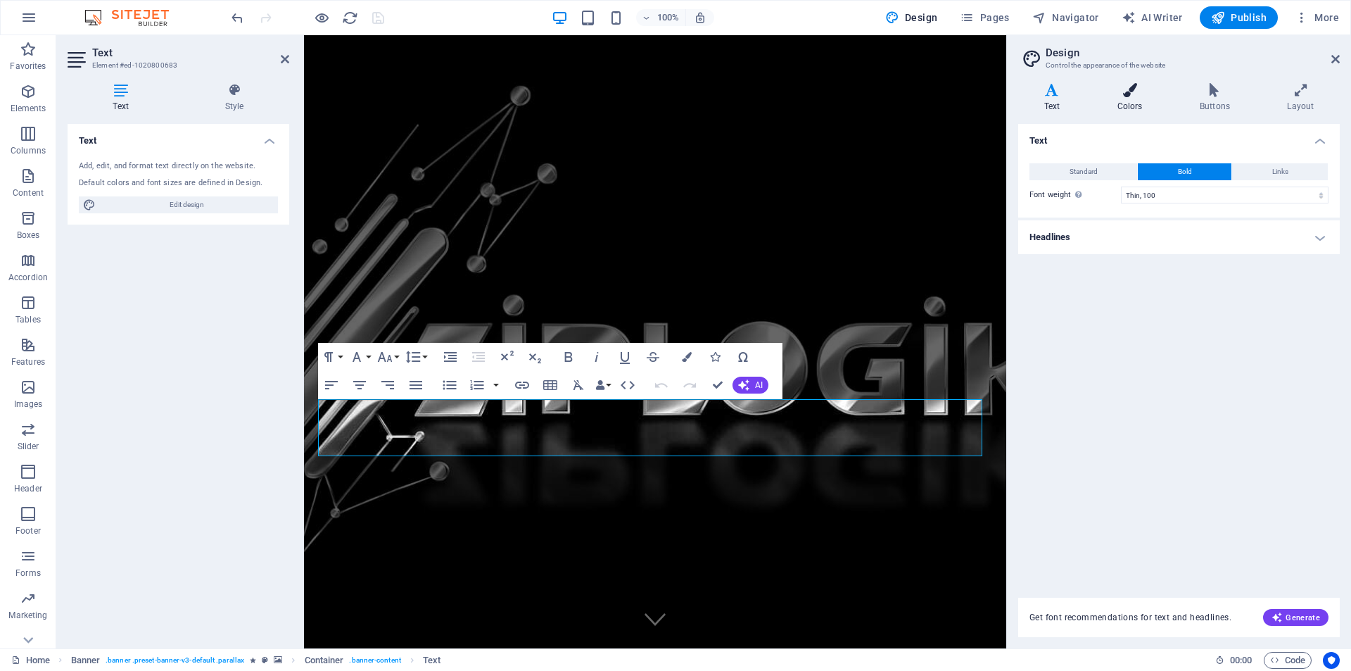
click at [1132, 89] on icon at bounding box center [1130, 90] width 77 height 14
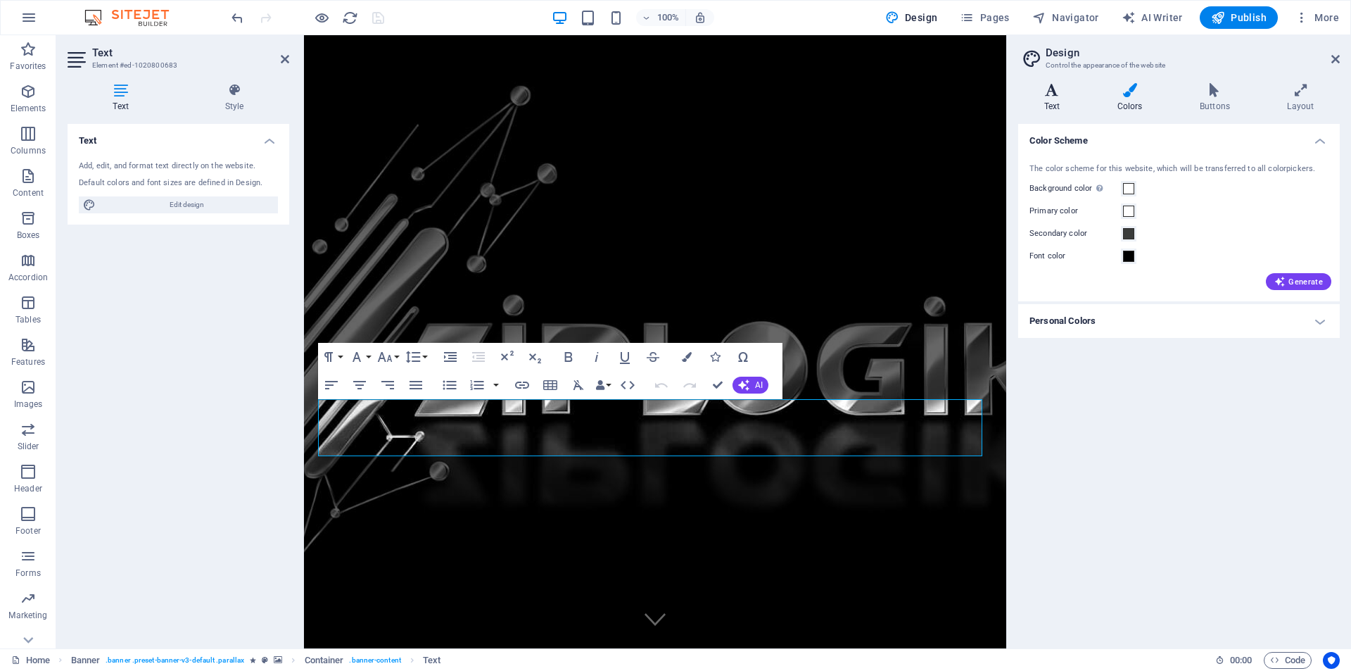
click at [1054, 94] on icon at bounding box center [1053, 90] width 68 height 14
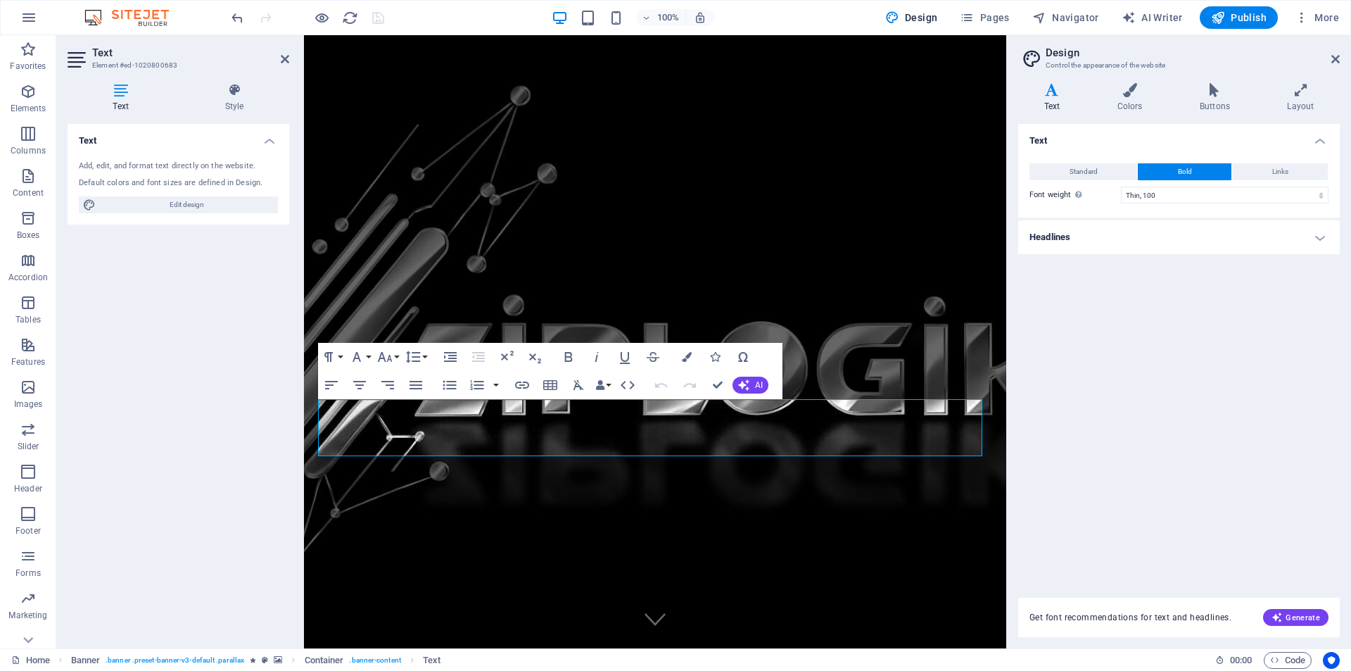
click at [1314, 239] on h4 "Headlines" at bounding box center [1180, 237] width 322 height 34
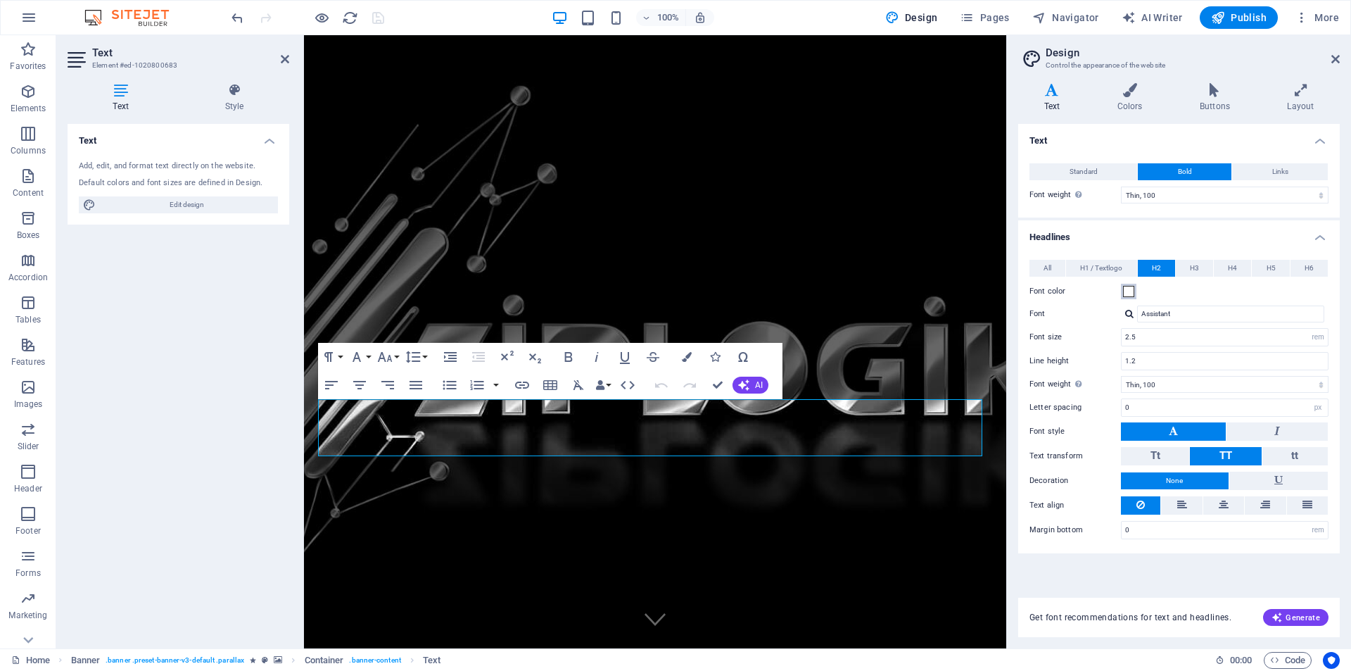
click at [1130, 289] on span at bounding box center [1128, 291] width 11 height 11
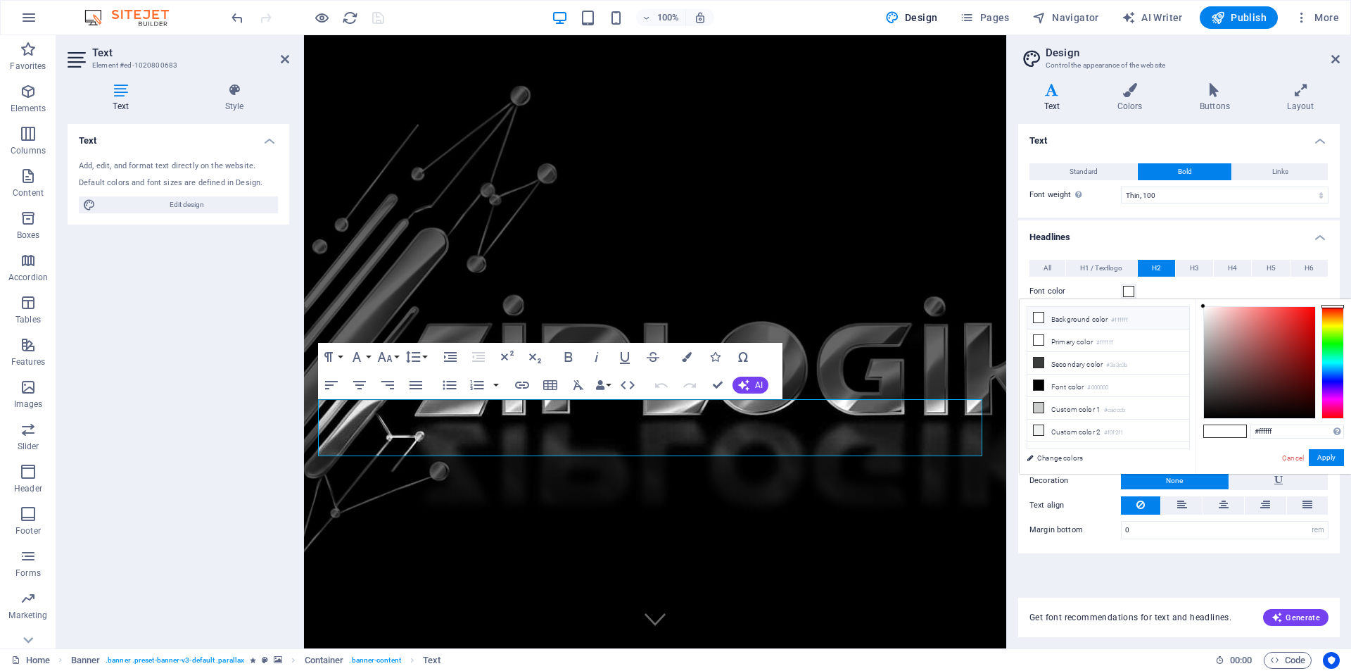
click at [1086, 322] on li "Background color #ffffff" at bounding box center [1109, 318] width 162 height 23
click at [1039, 317] on icon at bounding box center [1039, 318] width 10 height 10
click at [1085, 317] on li "Background color #ffffff" at bounding box center [1109, 318] width 162 height 23
click at [1055, 88] on icon at bounding box center [1053, 90] width 68 height 14
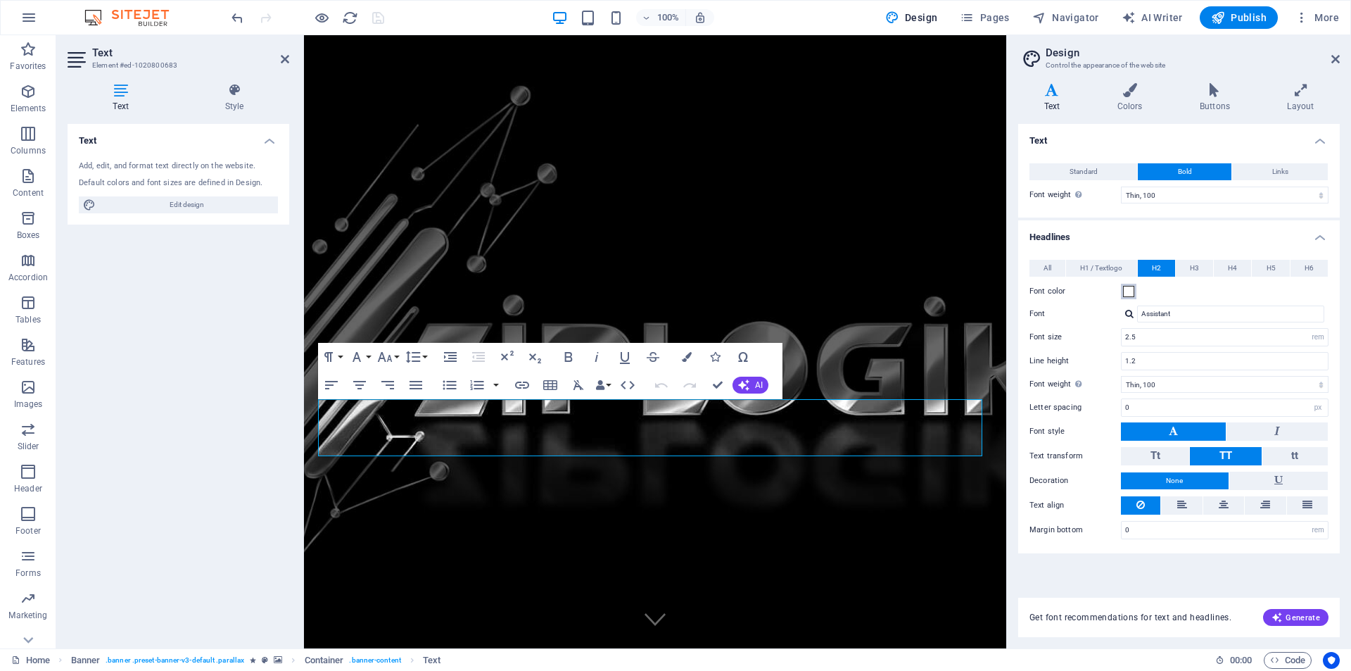
click at [1130, 291] on span at bounding box center [1128, 291] width 11 height 11
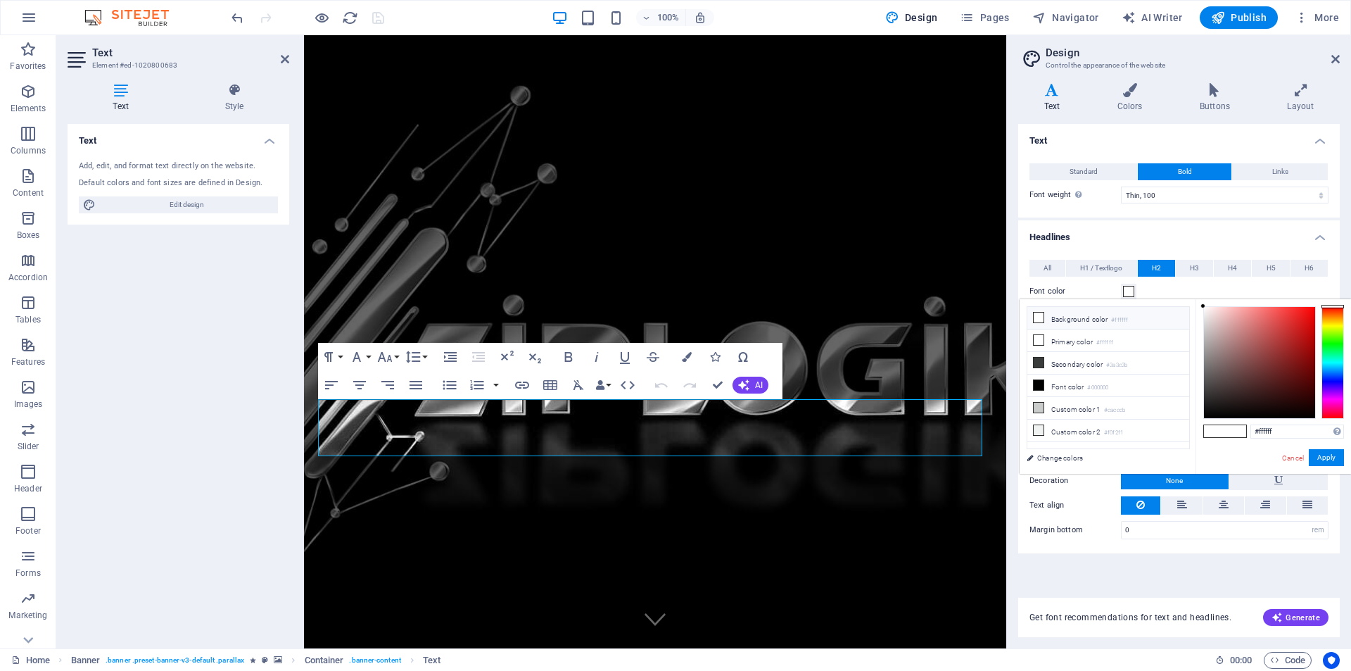
click at [1059, 323] on li "Background color #ffffff" at bounding box center [1109, 318] width 162 height 23
click at [1050, 344] on li "Primary color #ffffff" at bounding box center [1109, 340] width 162 height 23
click at [1050, 339] on li "Primary color #ffffff" at bounding box center [1109, 340] width 162 height 23
type input "#ffffff"
drag, startPoint x: 1216, startPoint y: 322, endPoint x: 1191, endPoint y: 289, distance: 41.2
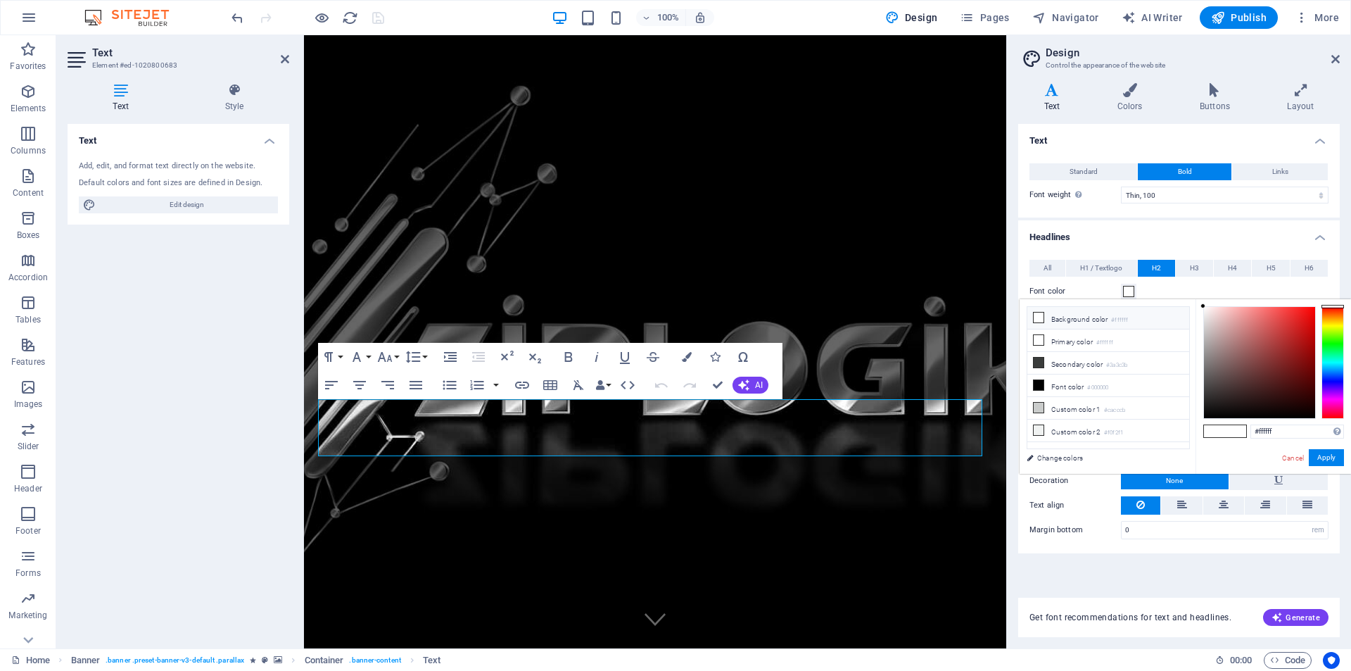
click at [1191, 289] on body "ziplogik.com Home Favorites Elements Columns Content Boxes Accordion Tables Fea…" at bounding box center [675, 335] width 1351 height 671
click at [1337, 53] on h2 "Design" at bounding box center [1193, 52] width 294 height 13
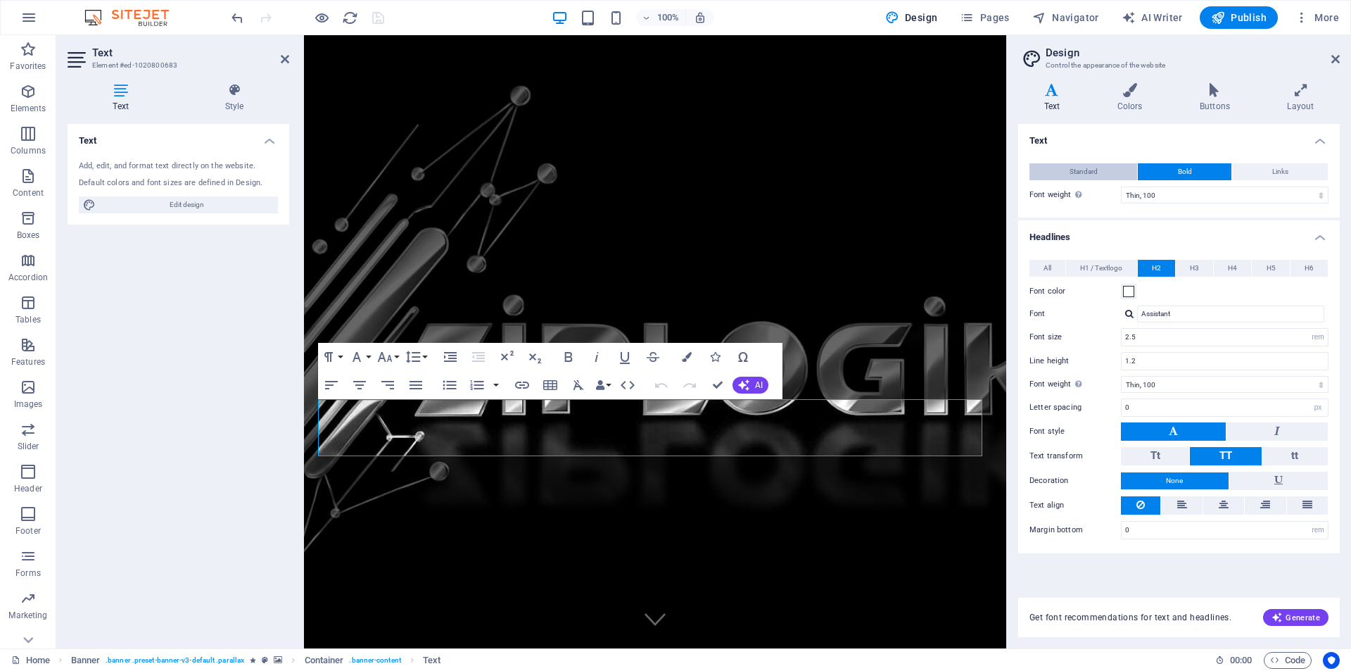
click at [1079, 170] on span "Standard" at bounding box center [1084, 171] width 28 height 17
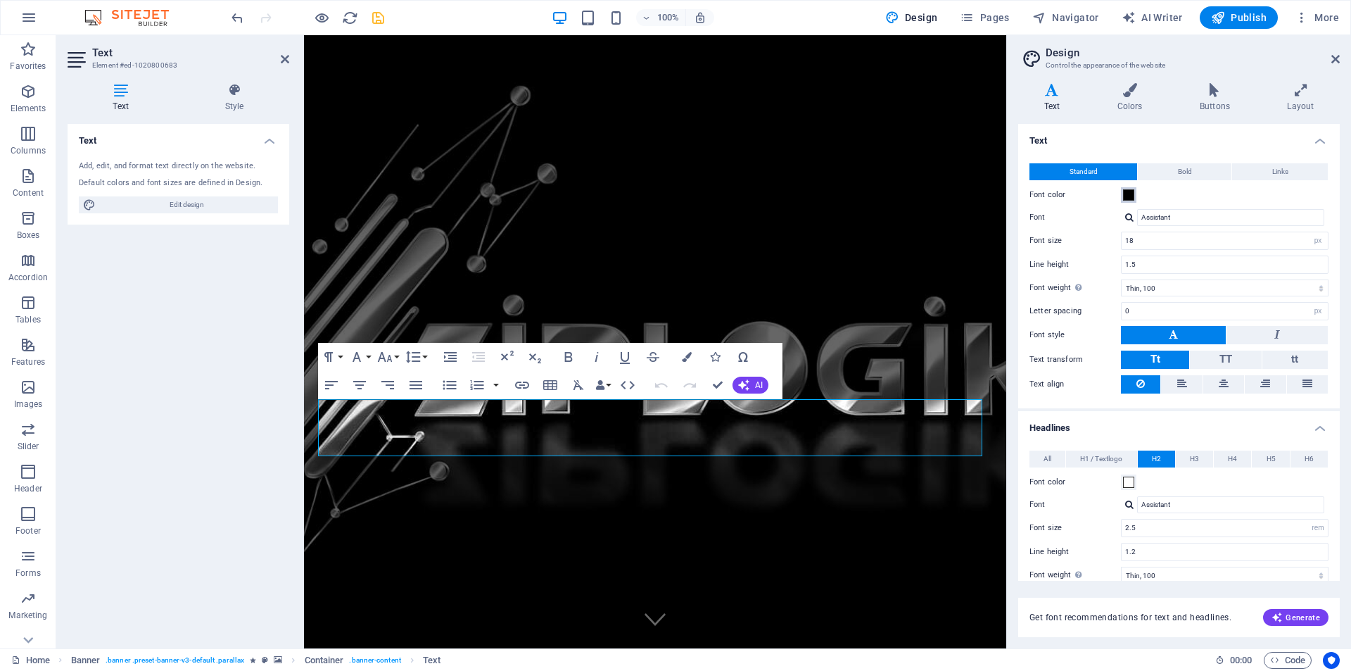
click at [1129, 193] on span at bounding box center [1128, 194] width 11 height 11
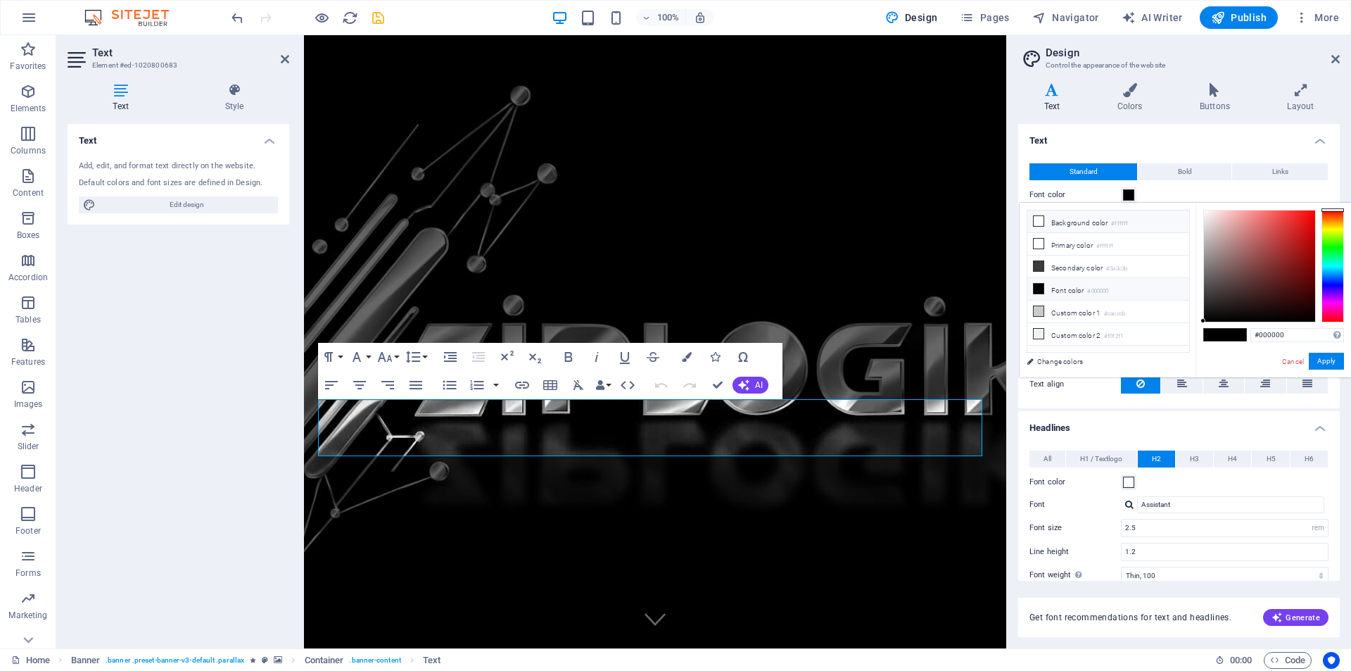
click at [1067, 220] on li "Background color #ffffff" at bounding box center [1109, 221] width 162 height 23
type input "#ffffff"
click at [1067, 220] on li "Background color #ffffff" at bounding box center [1109, 221] width 162 height 23
click at [1042, 218] on icon at bounding box center [1039, 221] width 10 height 10
click at [381, 13] on icon "save" at bounding box center [378, 18] width 16 height 16
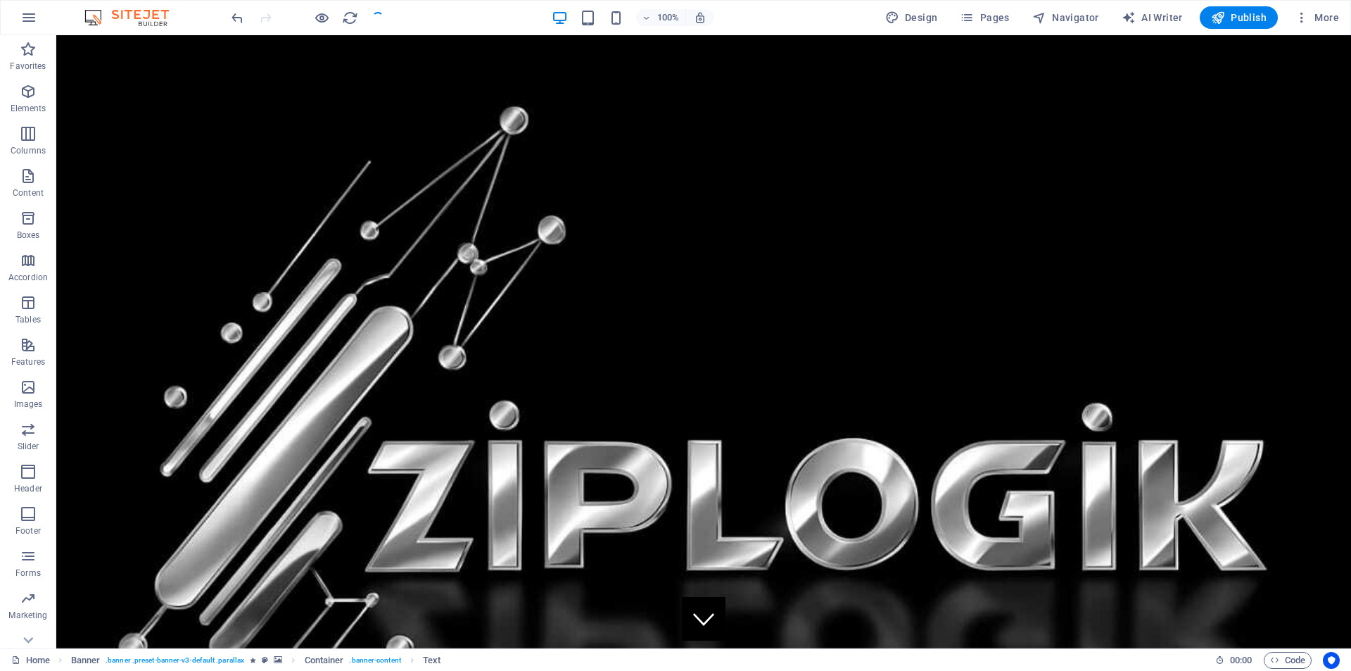
checkbox input "false"
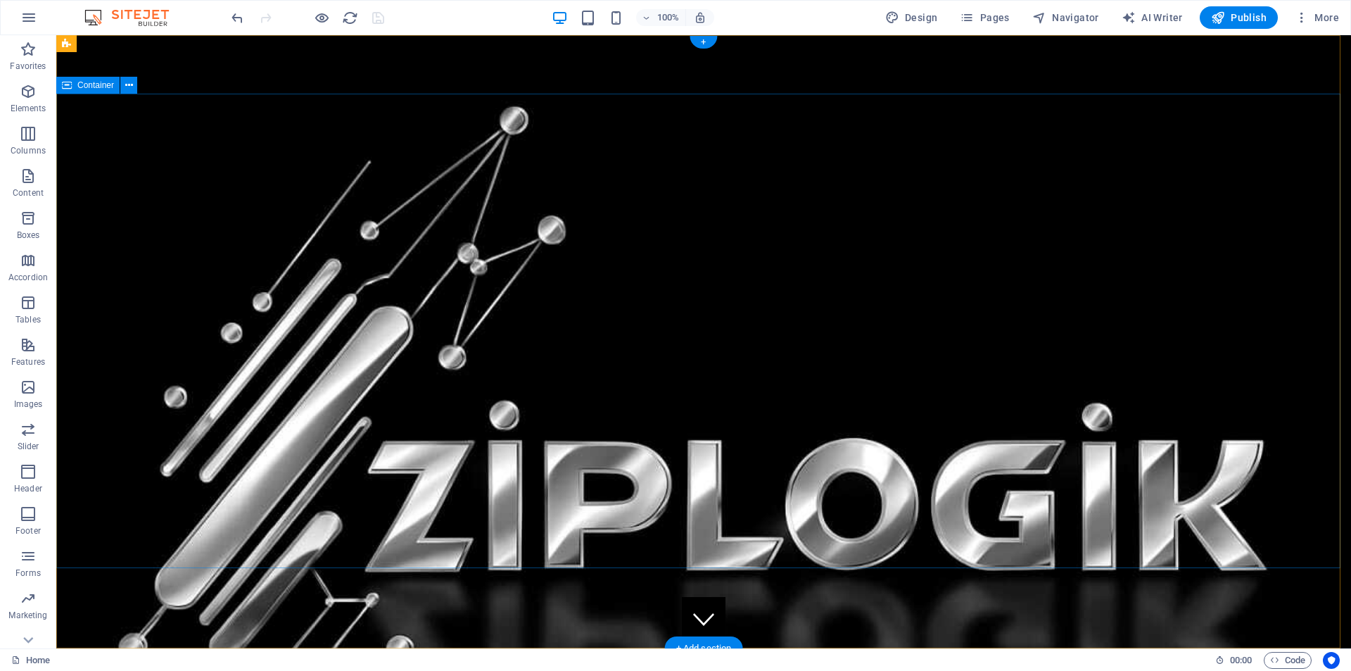
drag, startPoint x: 474, startPoint y: 424, endPoint x: 912, endPoint y: 230, distance: 479.4
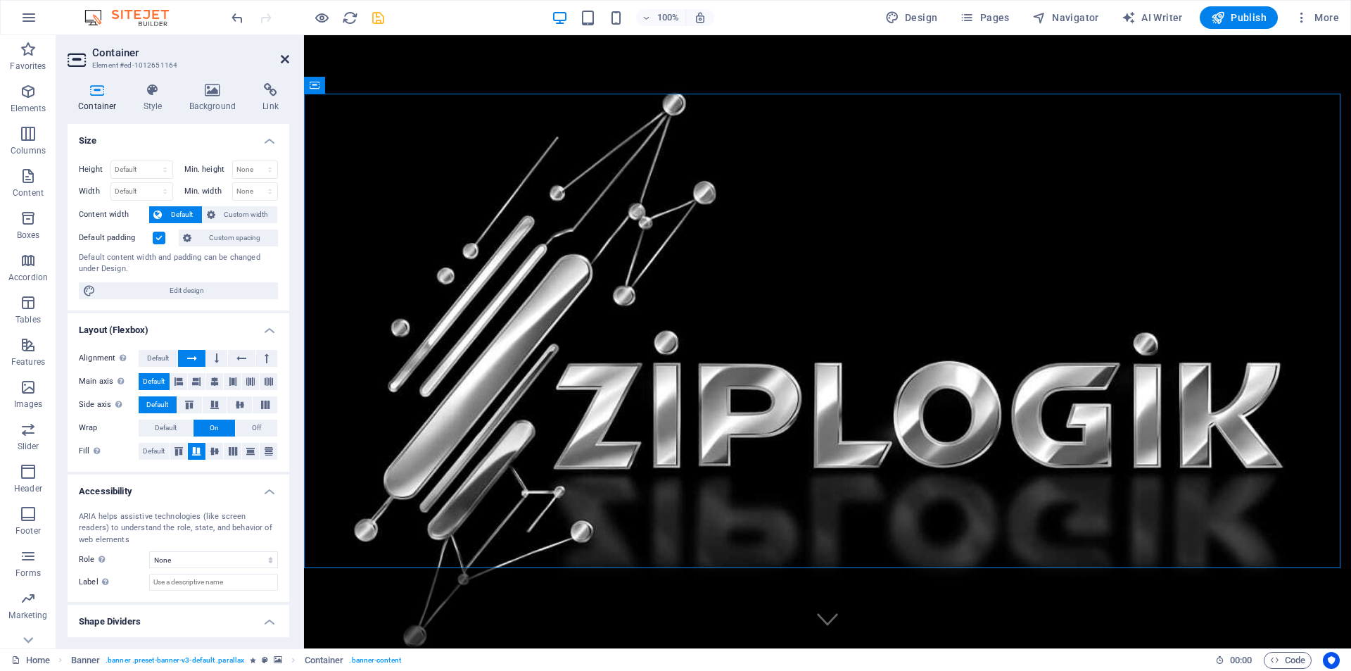
click at [286, 59] on icon at bounding box center [285, 58] width 8 height 11
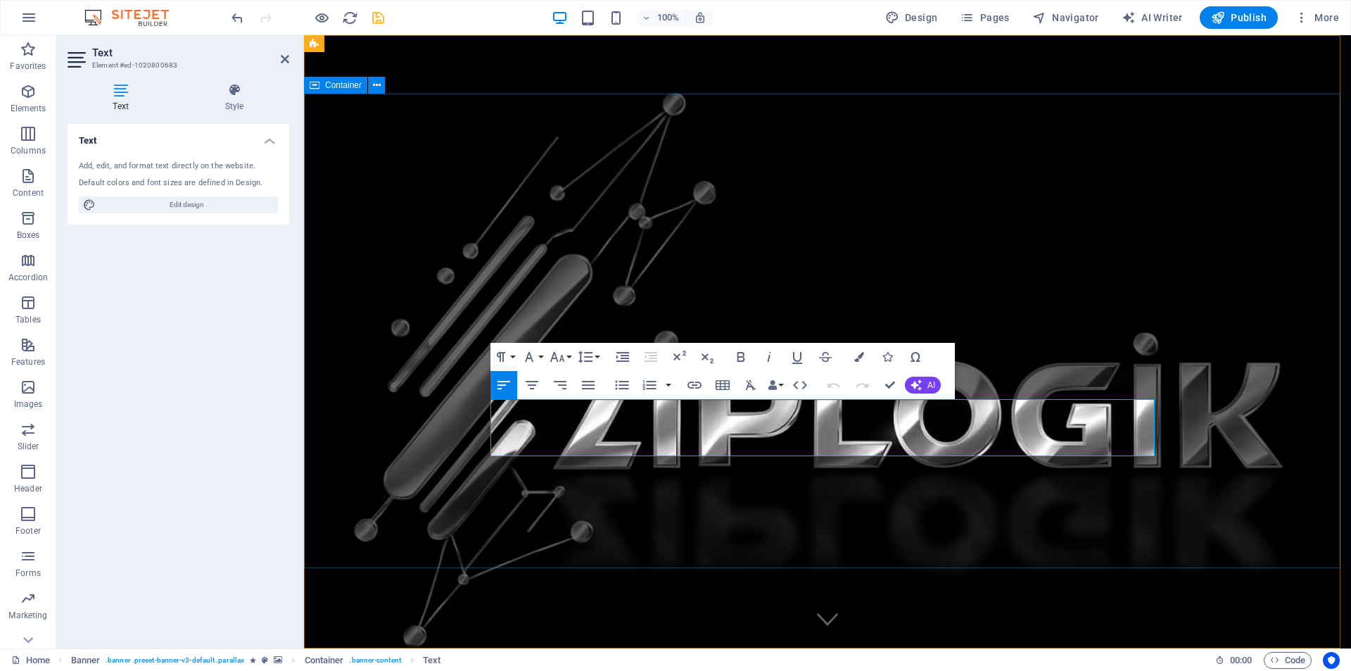
drag, startPoint x: 537, startPoint y: 411, endPoint x: 467, endPoint y: 406, distance: 70.6
drag, startPoint x: 970, startPoint y: 445, endPoint x: 415, endPoint y: 406, distance: 556.0
click at [237, 87] on icon at bounding box center [234, 90] width 110 height 14
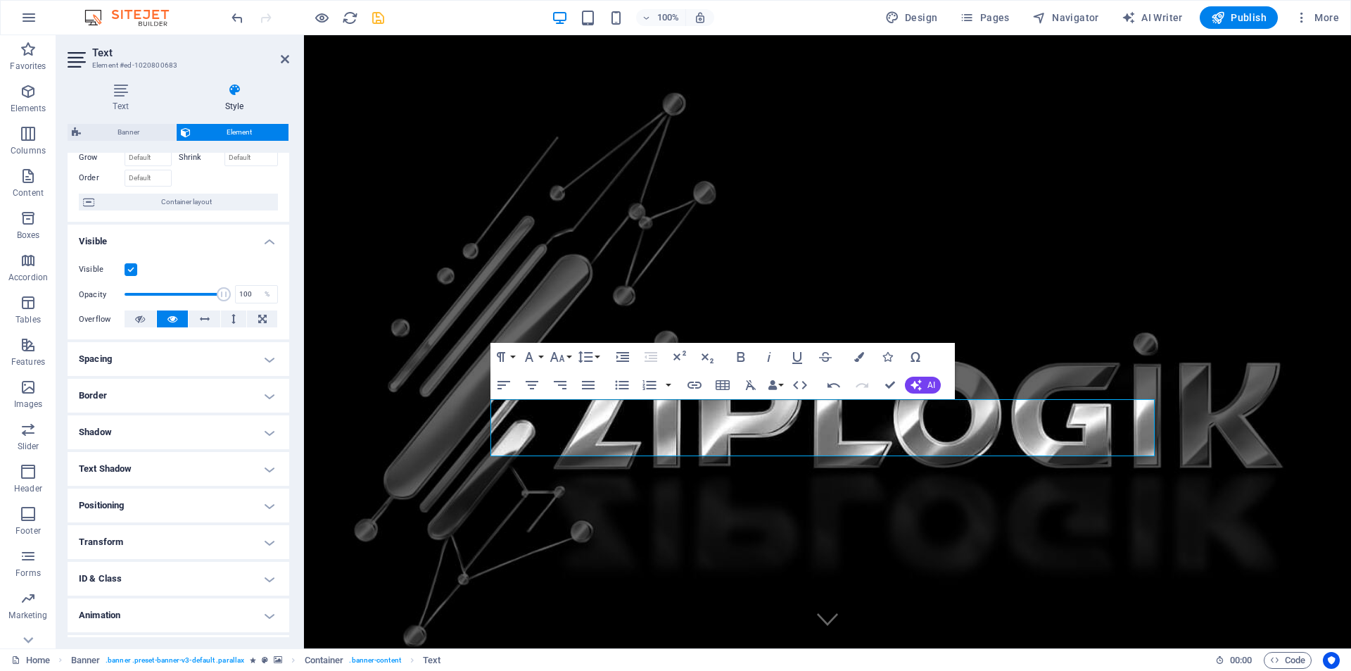
scroll to position [111, 0]
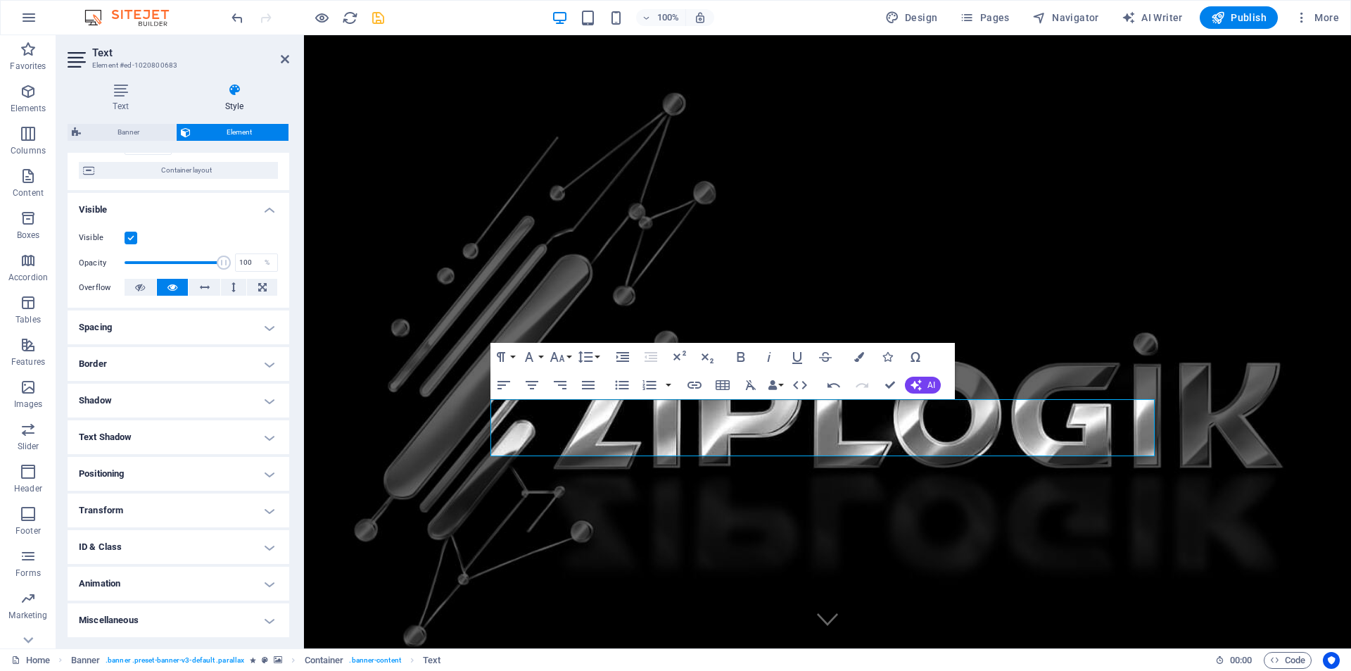
click at [117, 586] on h4 "Animation" at bounding box center [179, 584] width 222 height 34
click at [134, 628] on select "Don't animate Show / Hide Slide up/down Zoom in/out Slide left to right Slide r…" at bounding box center [178, 626] width 199 height 17
select select "move-right-to-left"
click at [79, 618] on select "Don't animate Show / Hide Slide up/down Zoom in/out Slide left to right Slide r…" at bounding box center [178, 626] width 199 height 17
select select "scroll"
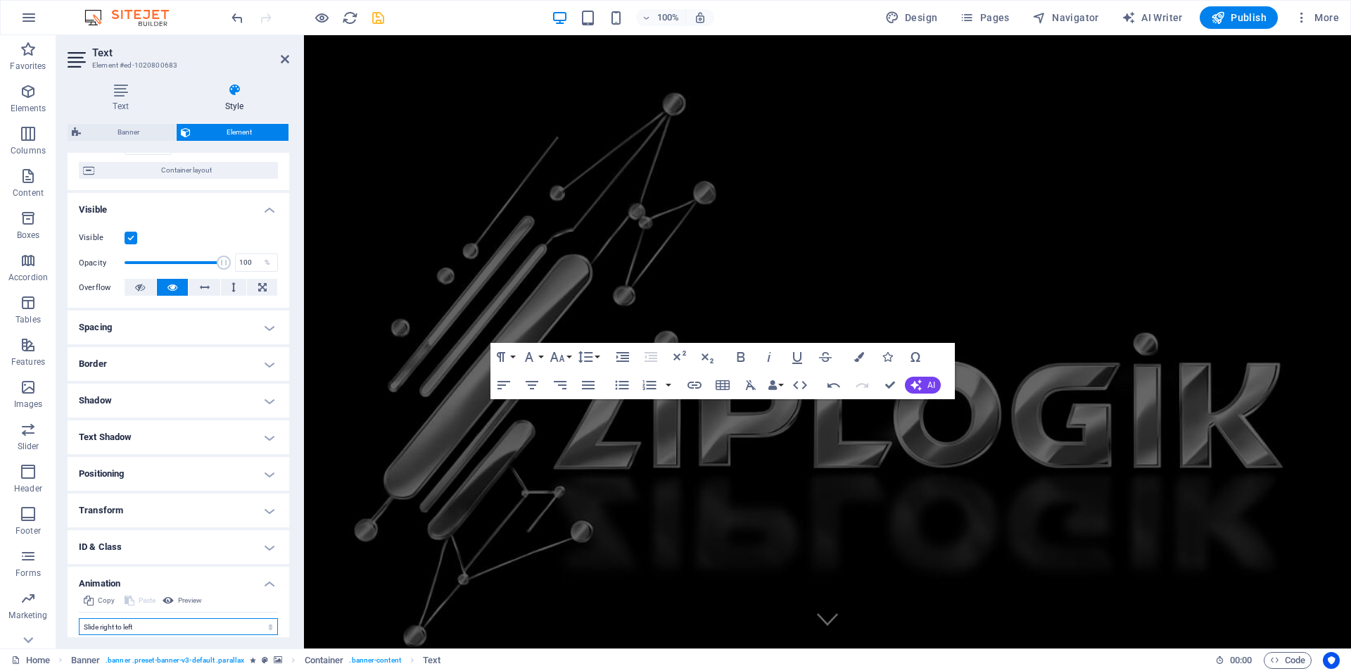
scroll to position [0, 0]
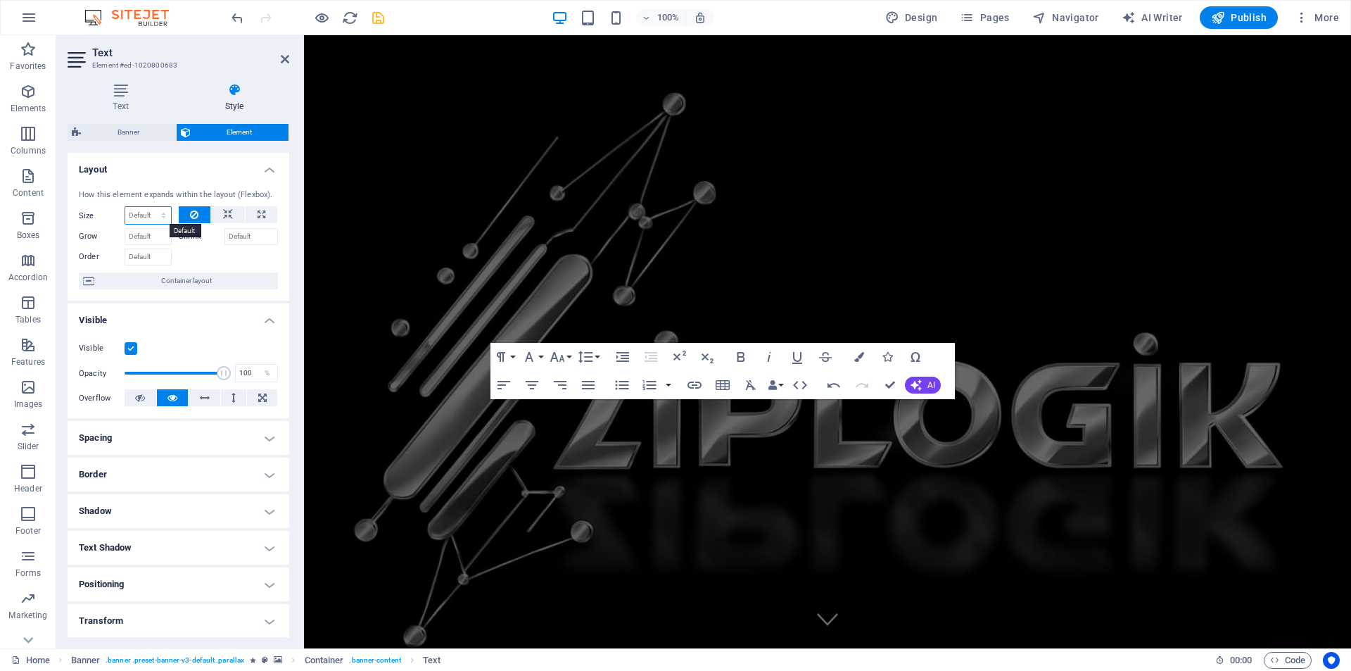
click at [152, 214] on select "Default auto px % 1/1 1/2 1/3 1/4 1/5 1/6 1/7 1/8 1/9 1/10" at bounding box center [148, 215] width 46 height 17
select select "1/2"
click at [149, 207] on select "Default auto px % 1/1 1/2 1/3 1/4 1/5 1/6 1/7 1/8 1/9 1/10" at bounding box center [148, 215] width 46 height 17
type input "50"
select select "%"
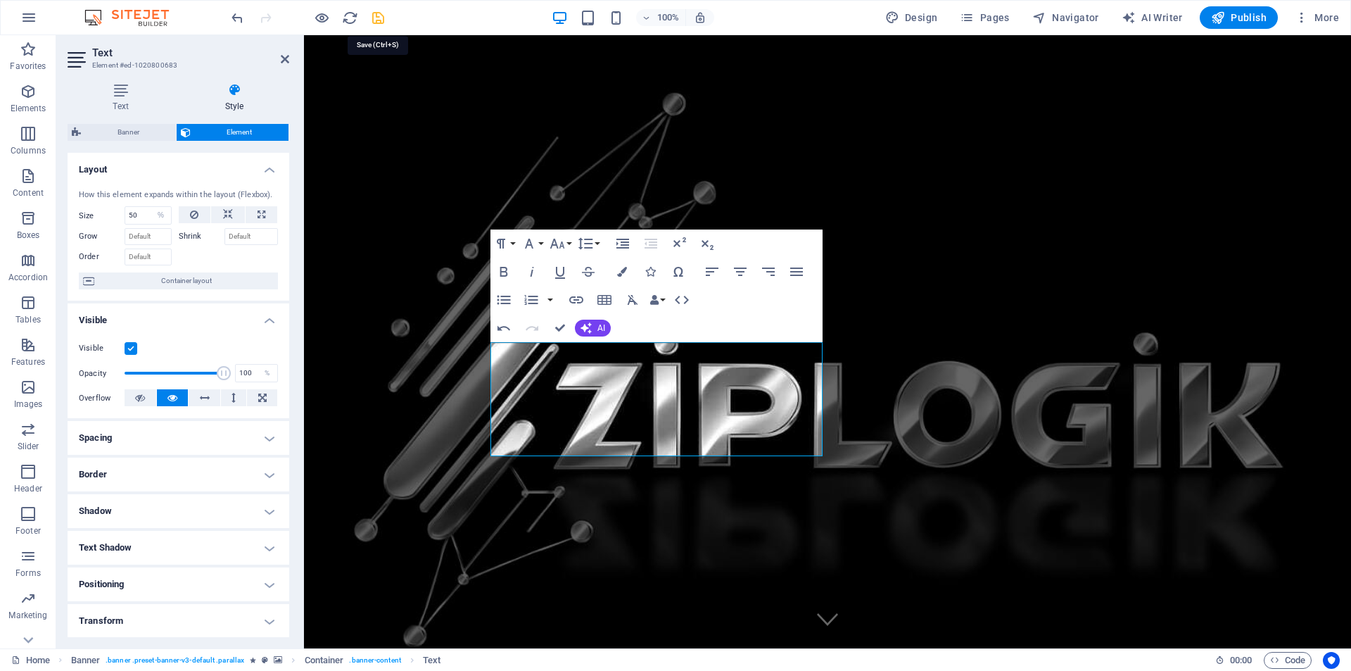
click at [376, 19] on icon "save" at bounding box center [378, 18] width 16 height 16
checkbox input "false"
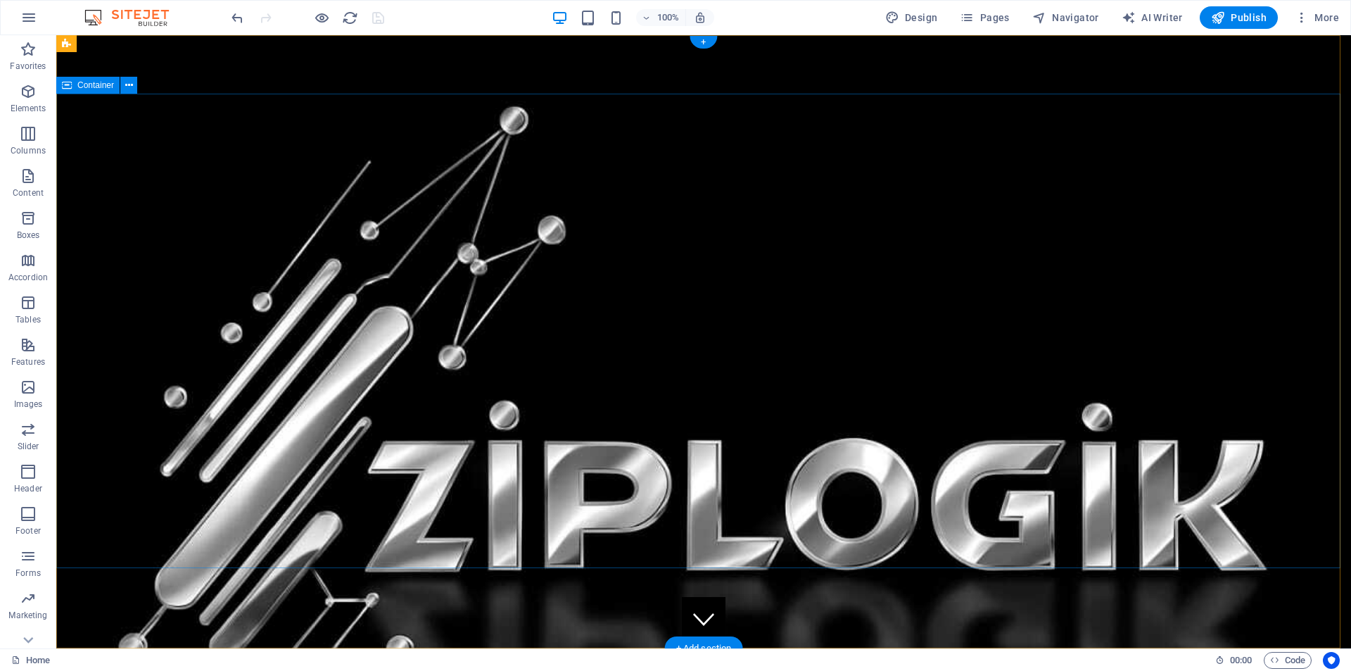
drag, startPoint x: 474, startPoint y: 368, endPoint x: 545, endPoint y: 317, distance: 87.2
drag, startPoint x: 441, startPoint y: 370, endPoint x: 874, endPoint y: 245, distance: 451.1
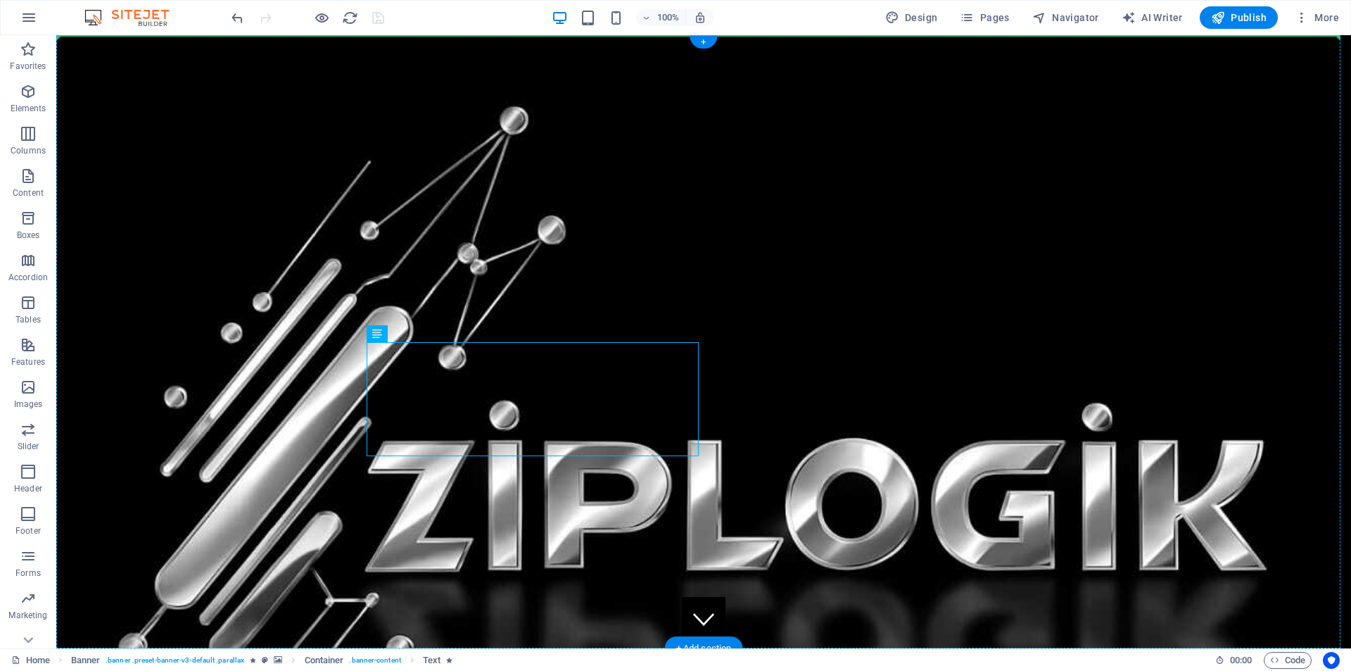
drag, startPoint x: 436, startPoint y: 369, endPoint x: 962, endPoint y: 260, distance: 537.6
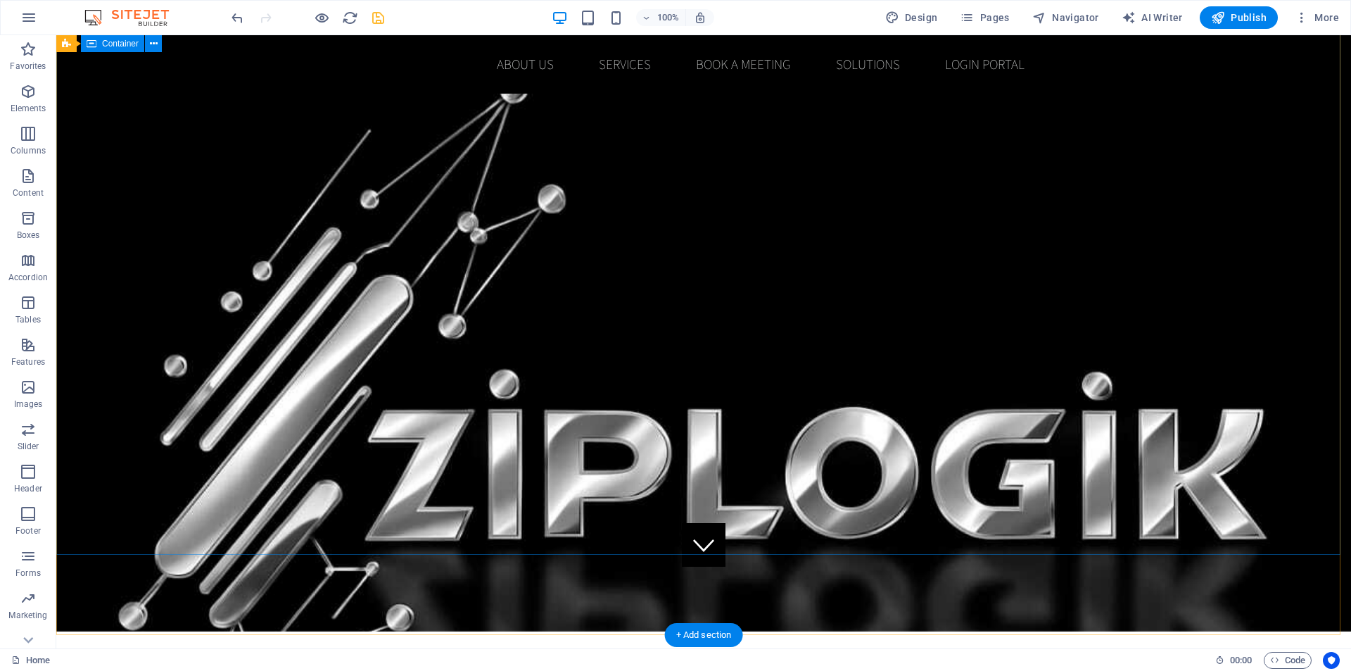
scroll to position [70, 0]
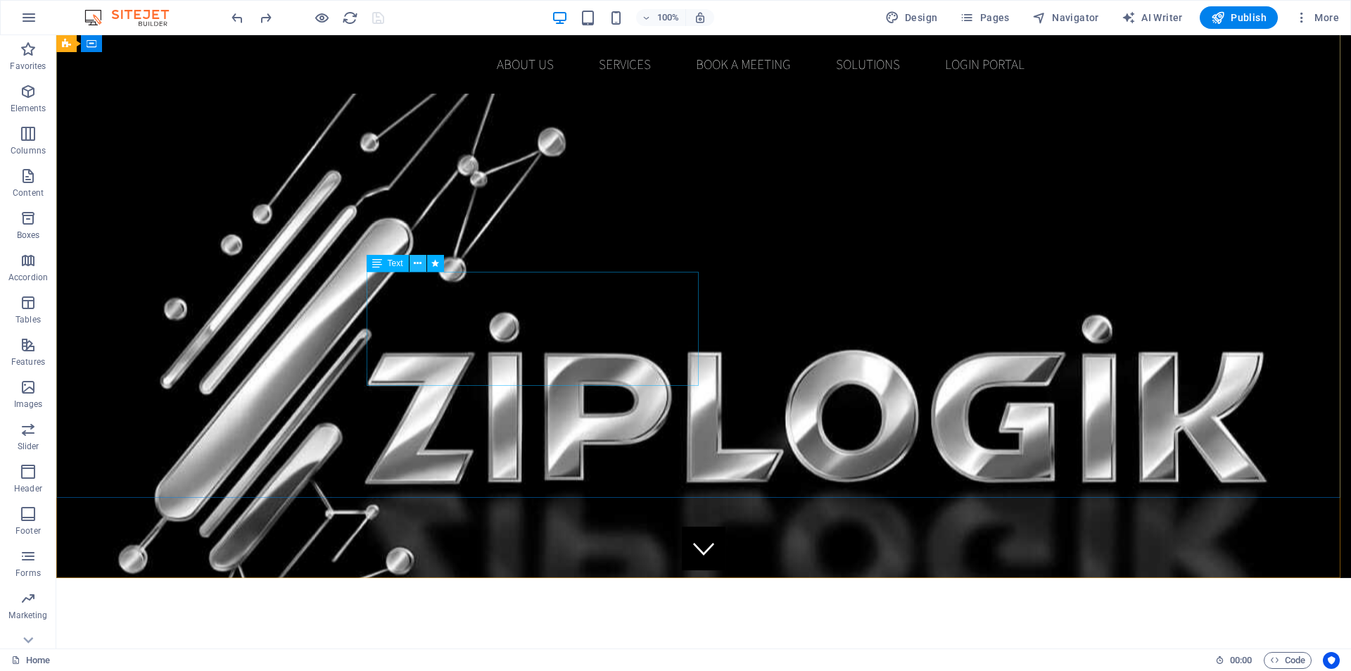
click at [418, 265] on icon at bounding box center [418, 263] width 8 height 15
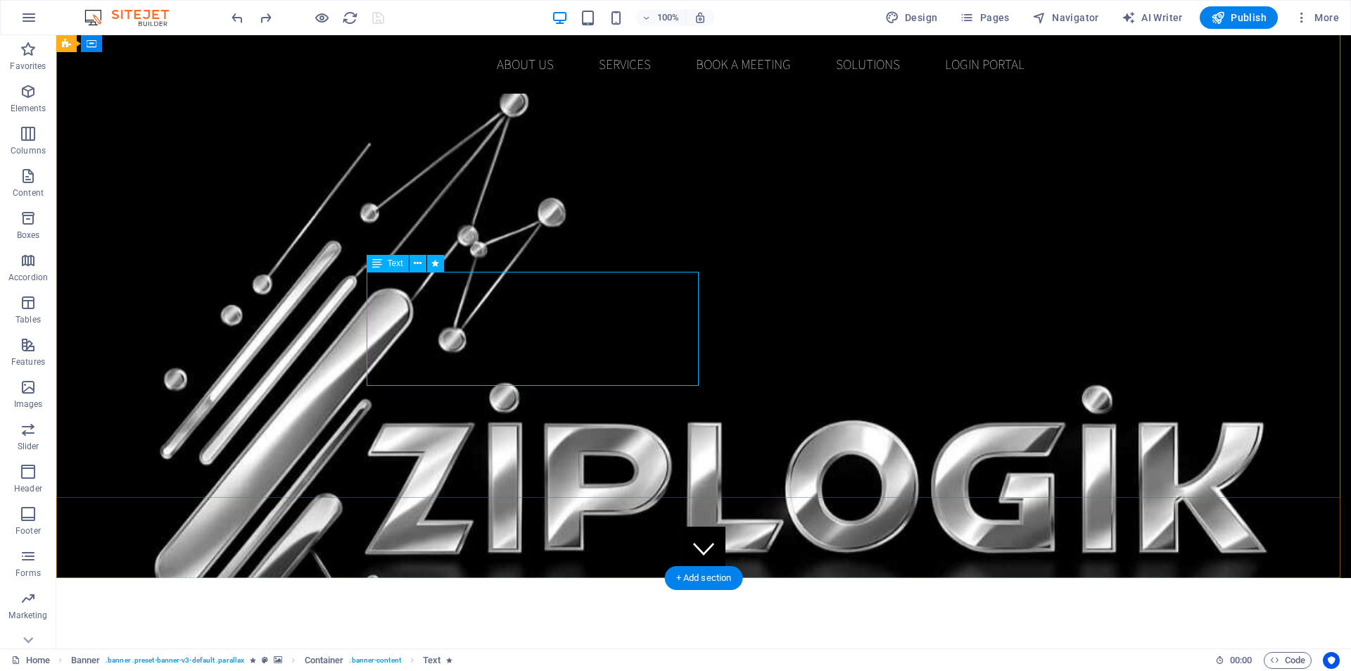
select select "%"
select select "move-right-to-left"
select select "s"
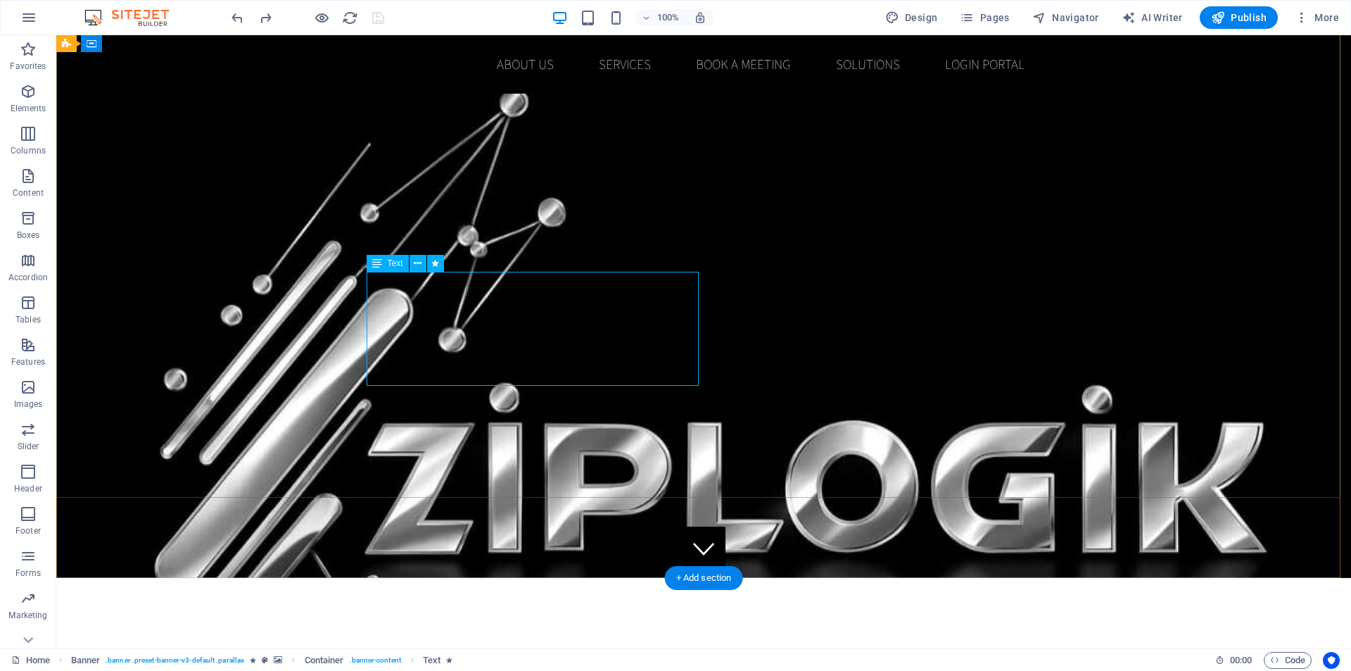
select select "s"
select select "scroll"
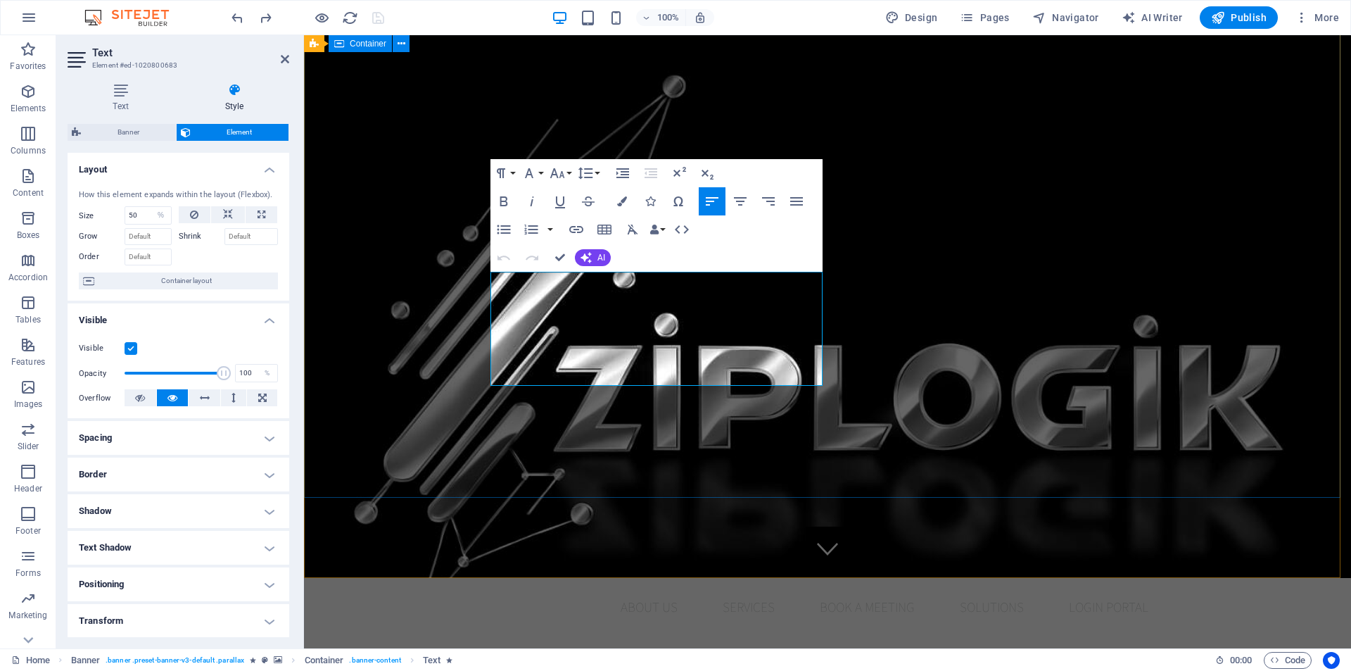
drag, startPoint x: 720, startPoint y: 374, endPoint x: 489, endPoint y: 269, distance: 253.9
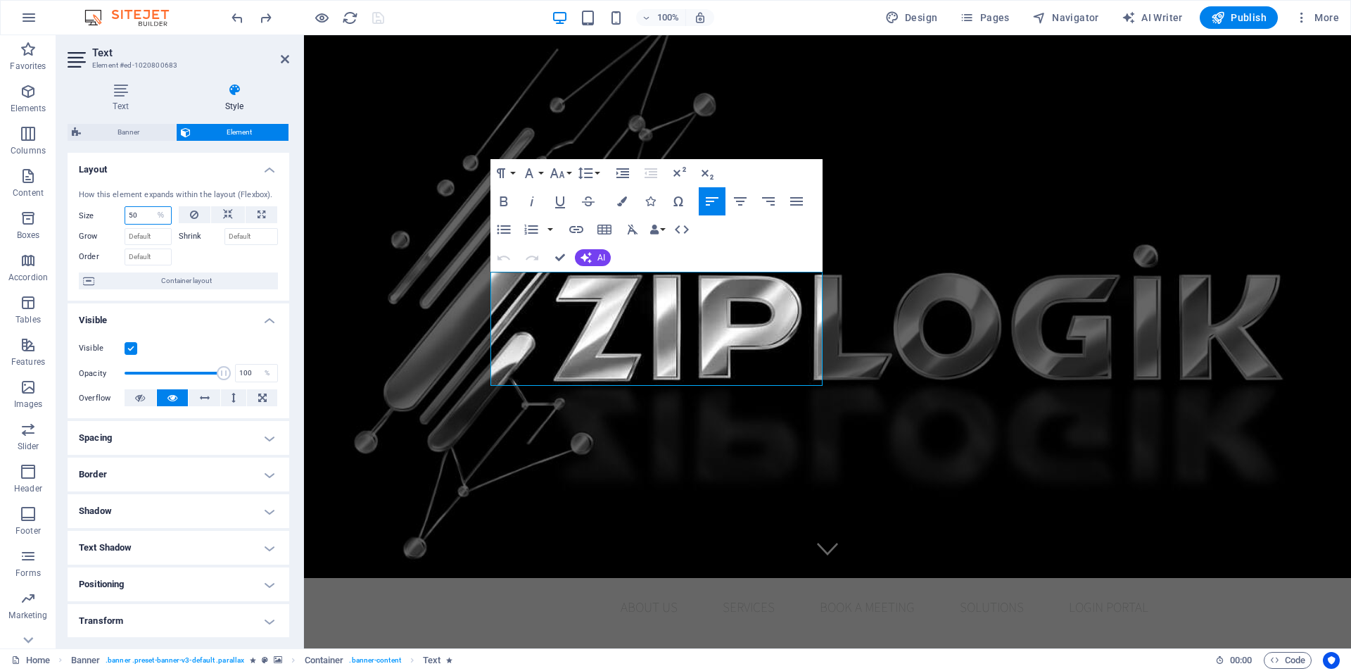
click at [144, 215] on input "50" at bounding box center [148, 215] width 46 height 17
drag, startPoint x: 145, startPoint y: 215, endPoint x: 106, endPoint y: 214, distance: 38.7
click at [106, 214] on div "Size 50 Default auto px % 1/1 1/2 1/3 1/4 1/5 1/6 1/7 1/8 1/9 1/10" at bounding box center [125, 215] width 93 height 18
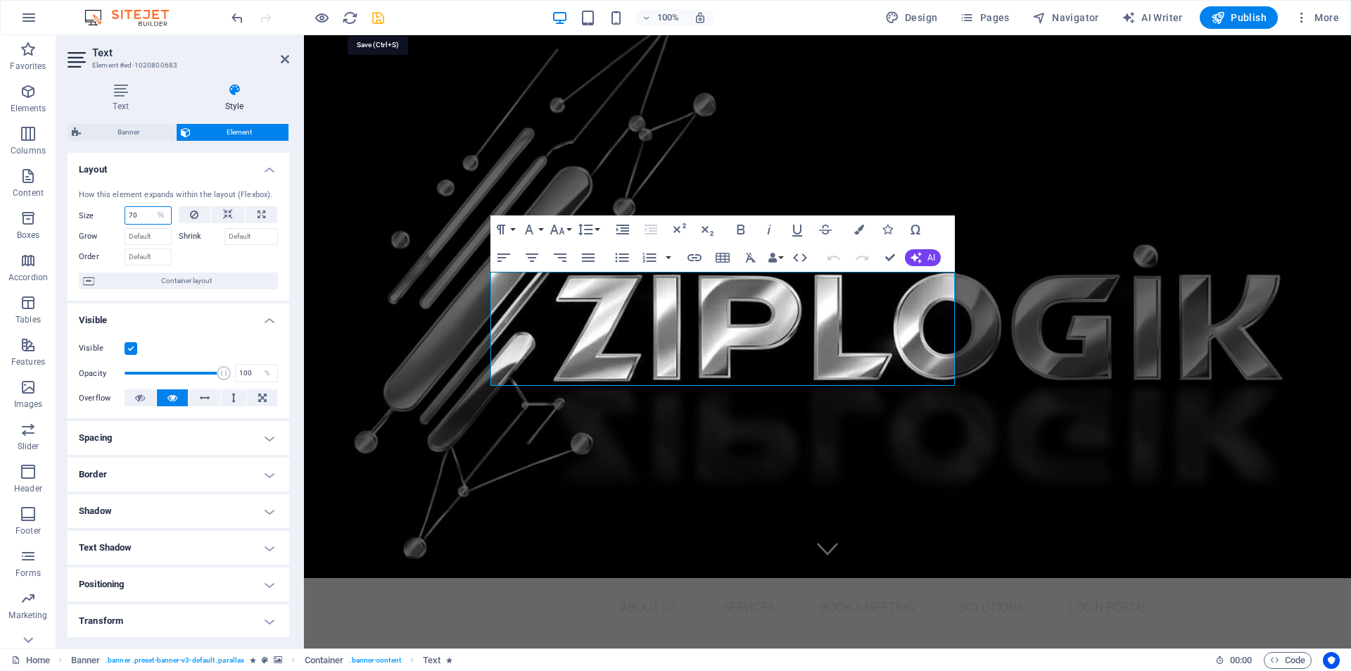
type input "50"
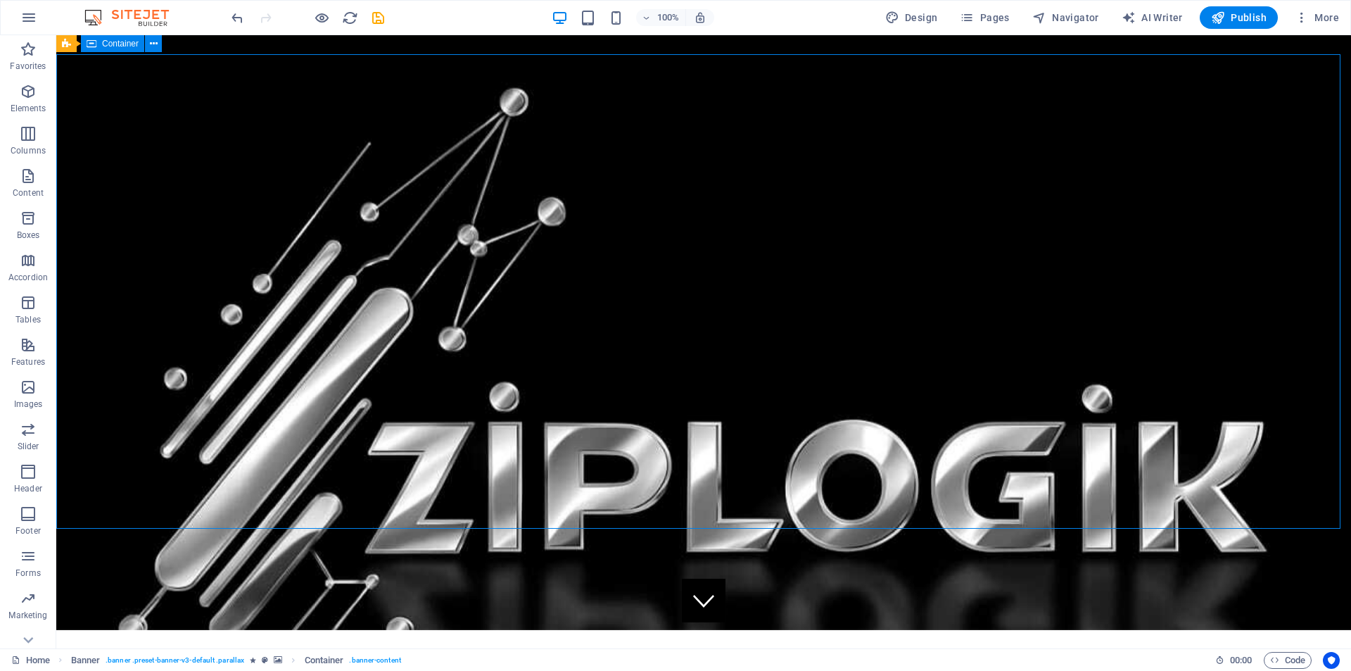
scroll to position [0, 0]
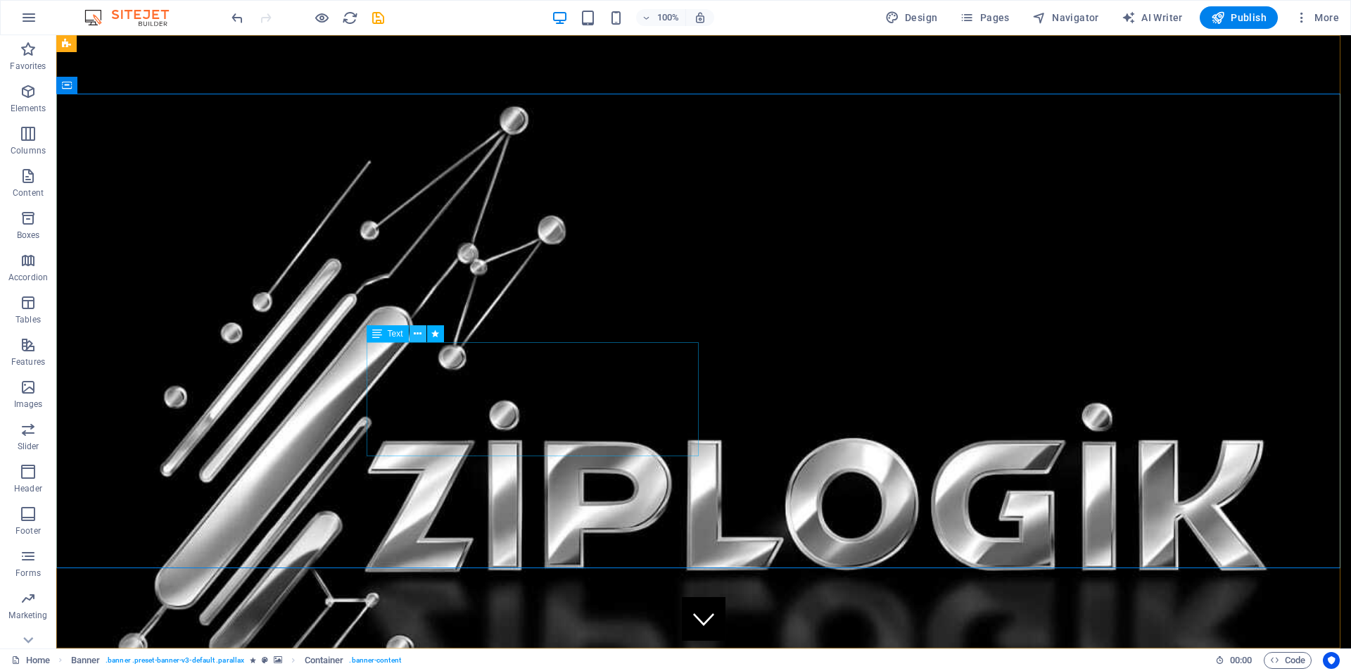
click at [417, 332] on icon at bounding box center [418, 334] width 8 height 15
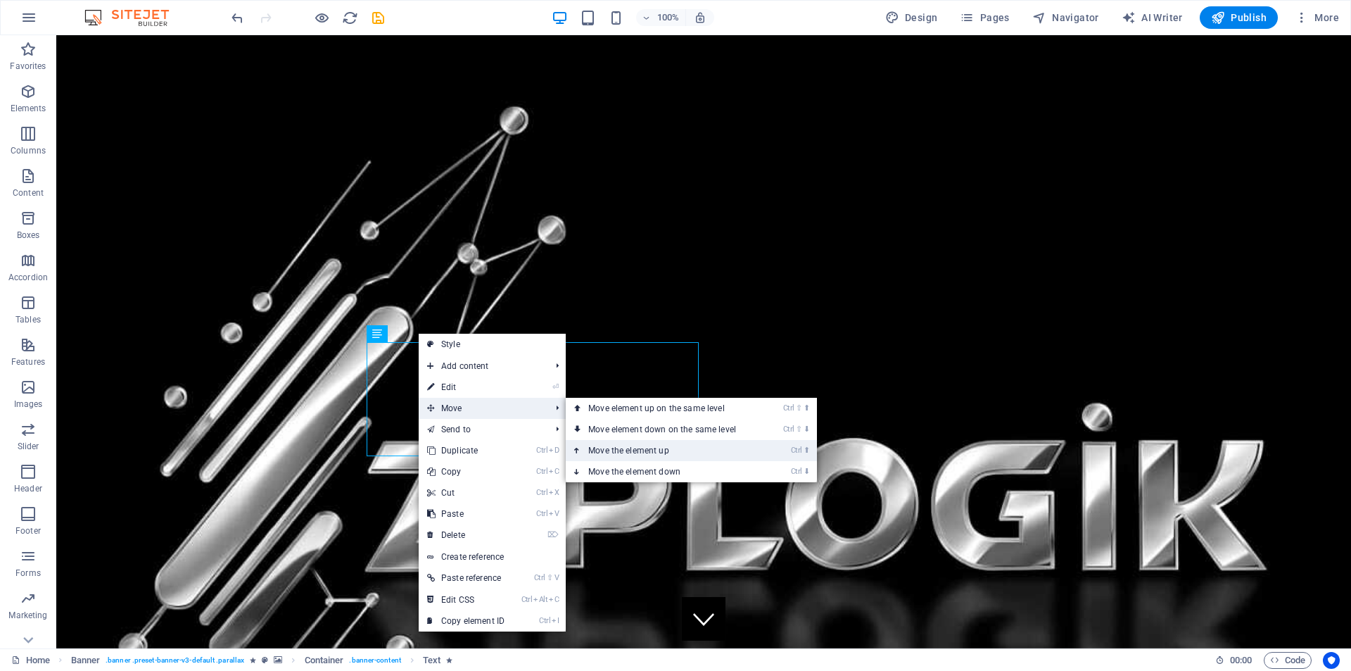
click at [607, 450] on link "Ctrl ⬆ Move the element up" at bounding box center [665, 450] width 198 height 21
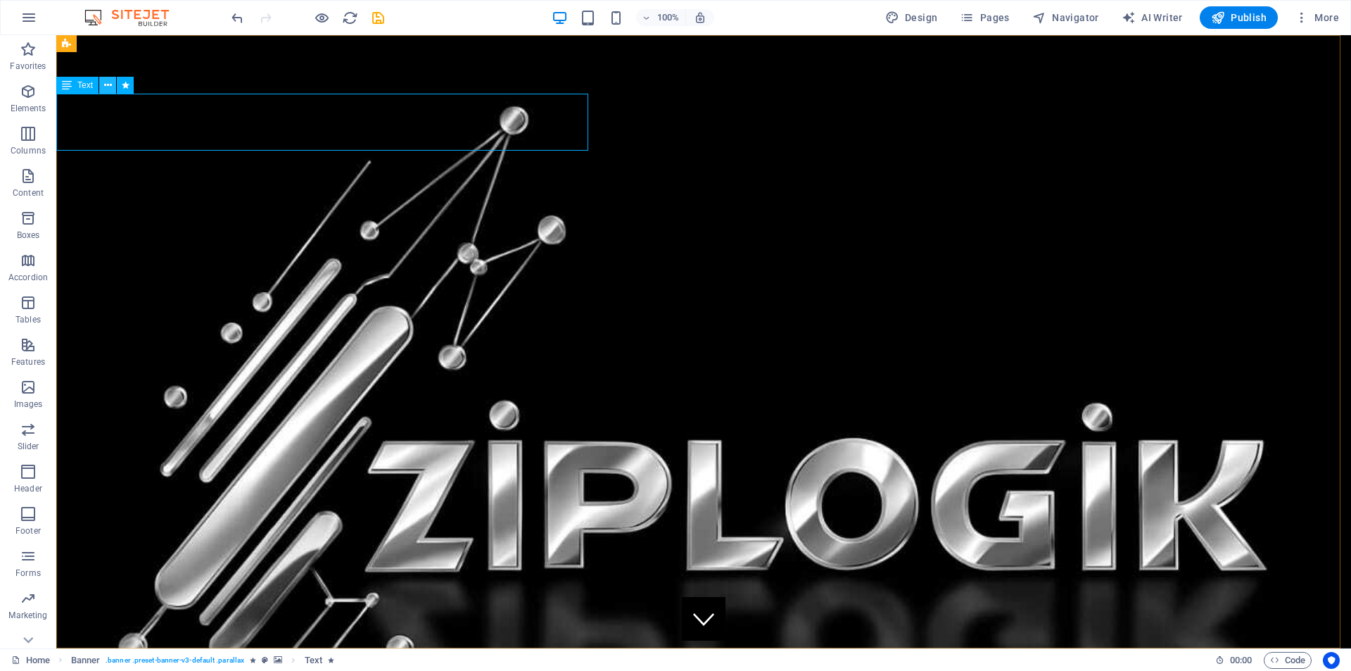
click at [112, 84] on button at bounding box center [107, 85] width 17 height 17
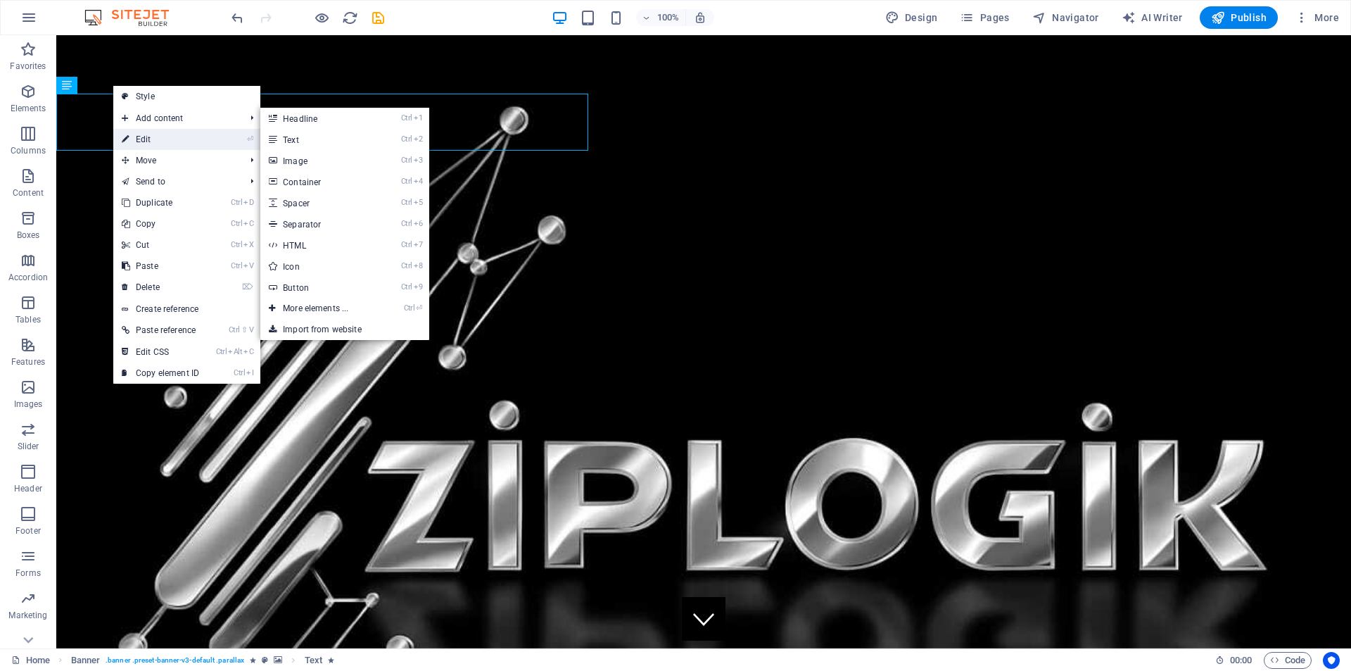
click at [144, 137] on link "⏎ Edit" at bounding box center [160, 139] width 94 height 21
select select "%"
select select "move-right-to-left"
select select "s"
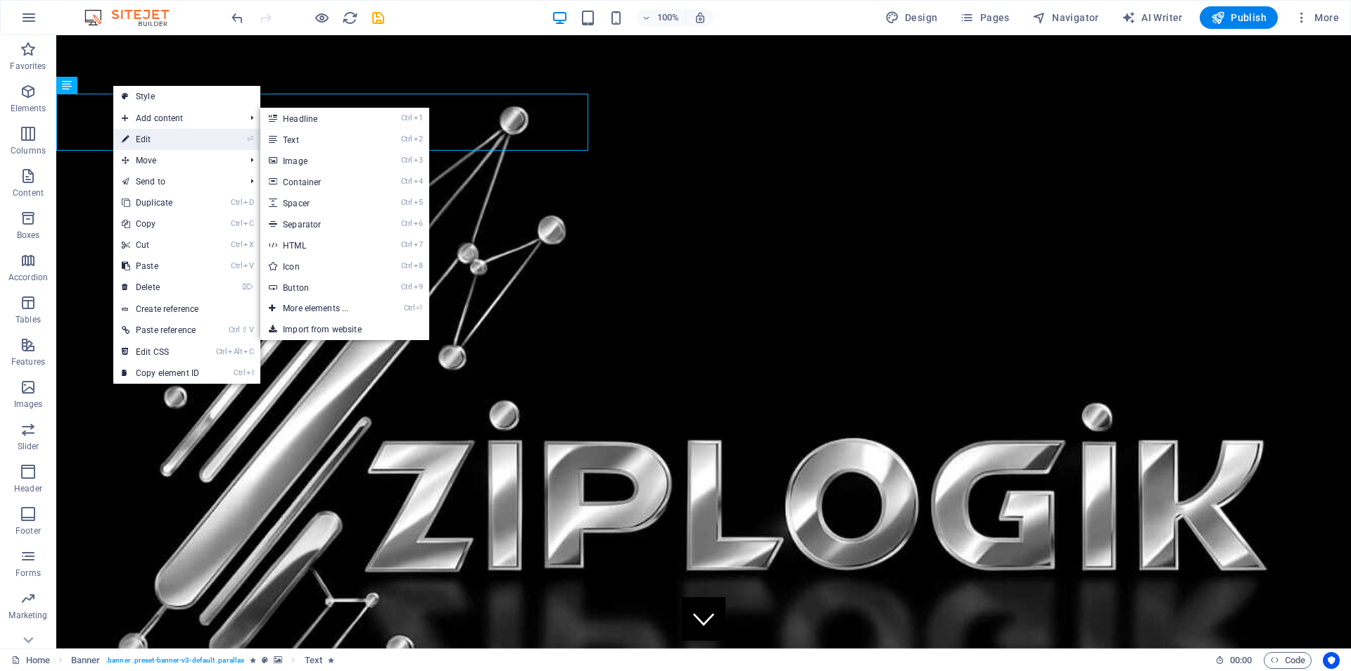
select select "scroll"
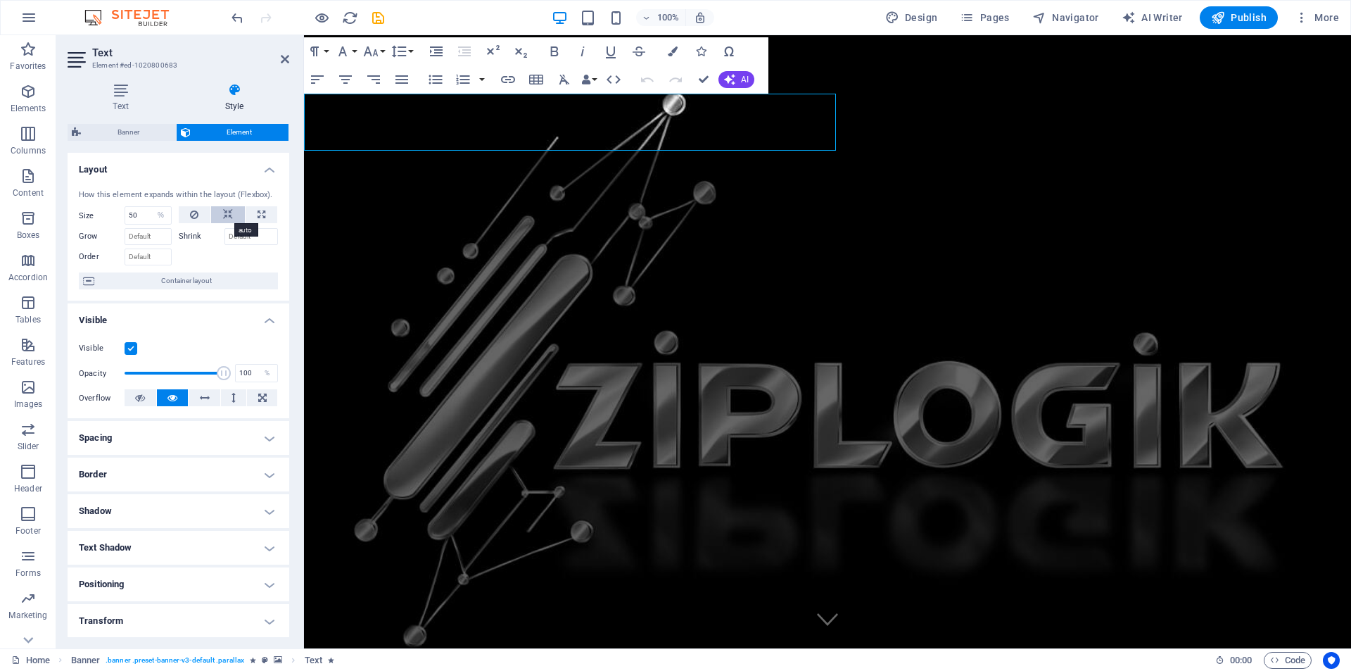
click at [229, 212] on icon at bounding box center [228, 214] width 10 height 17
select select "DISABLED_OPTION_VALUE"
click at [253, 215] on button at bounding box center [262, 214] width 32 height 17
type input "100"
select select "%"
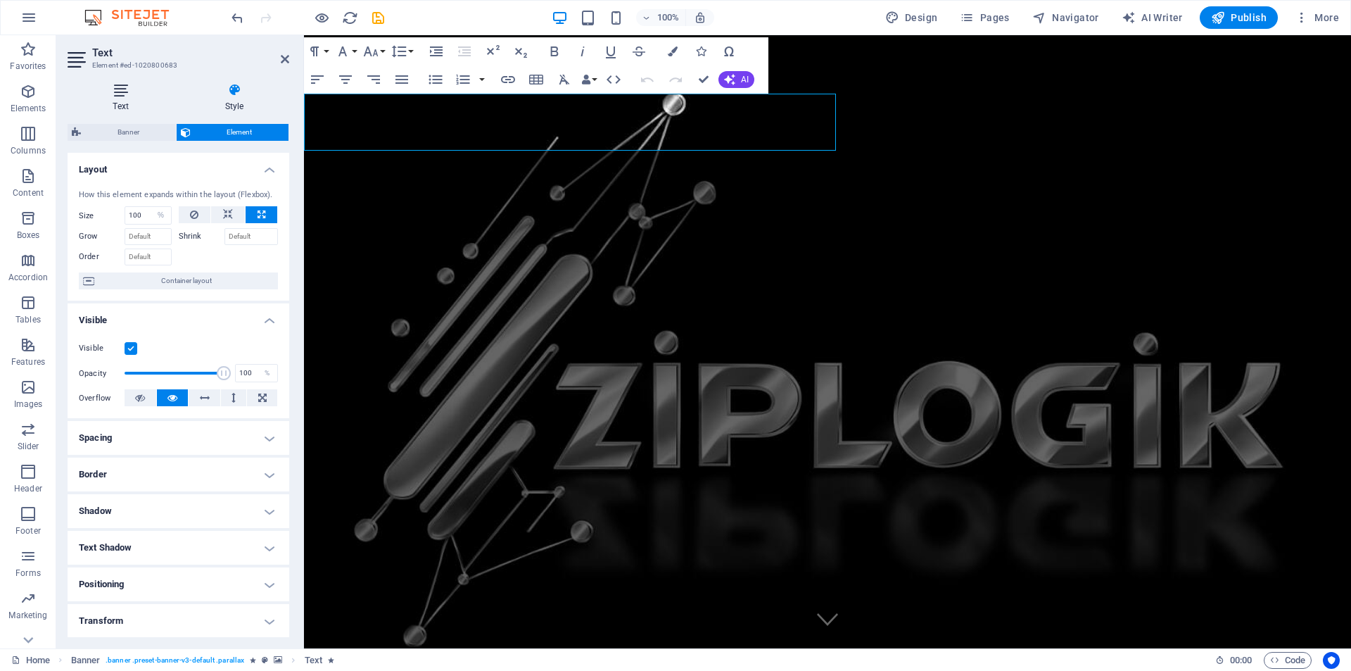
click at [120, 95] on icon at bounding box center [121, 90] width 106 height 14
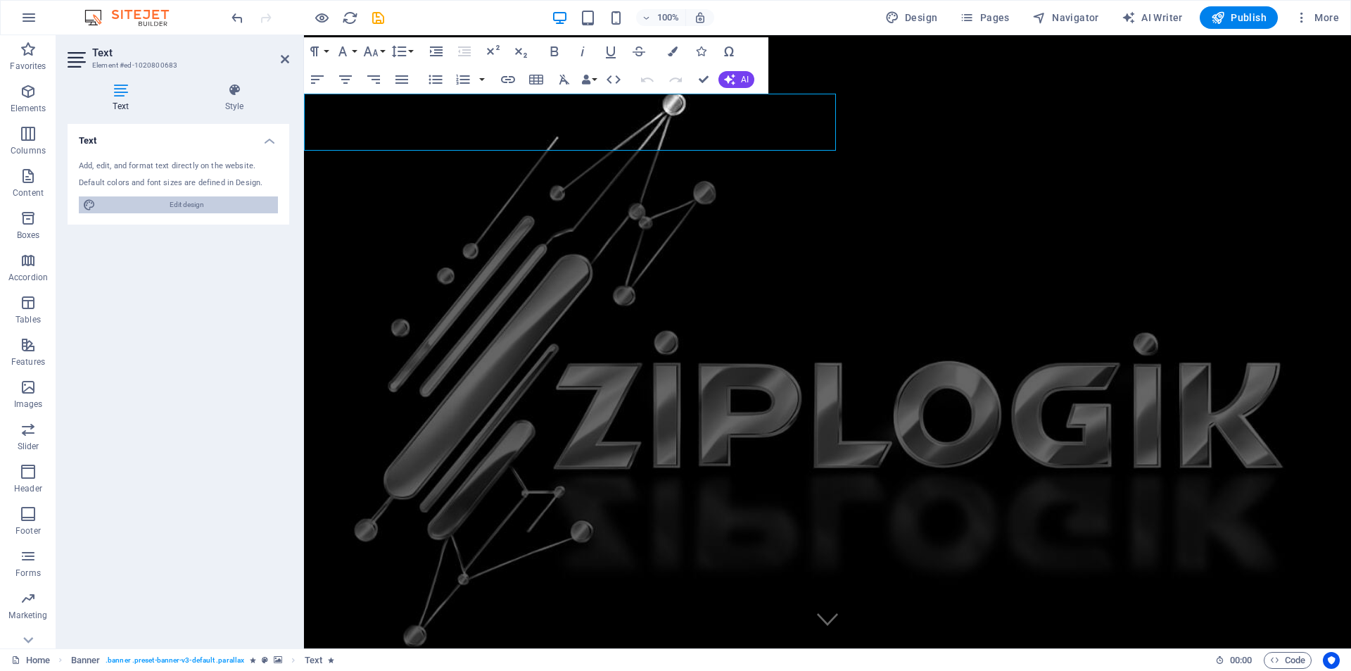
click at [163, 200] on span "Edit design" at bounding box center [187, 204] width 174 height 17
select select "px"
select select "rem"
select select "px"
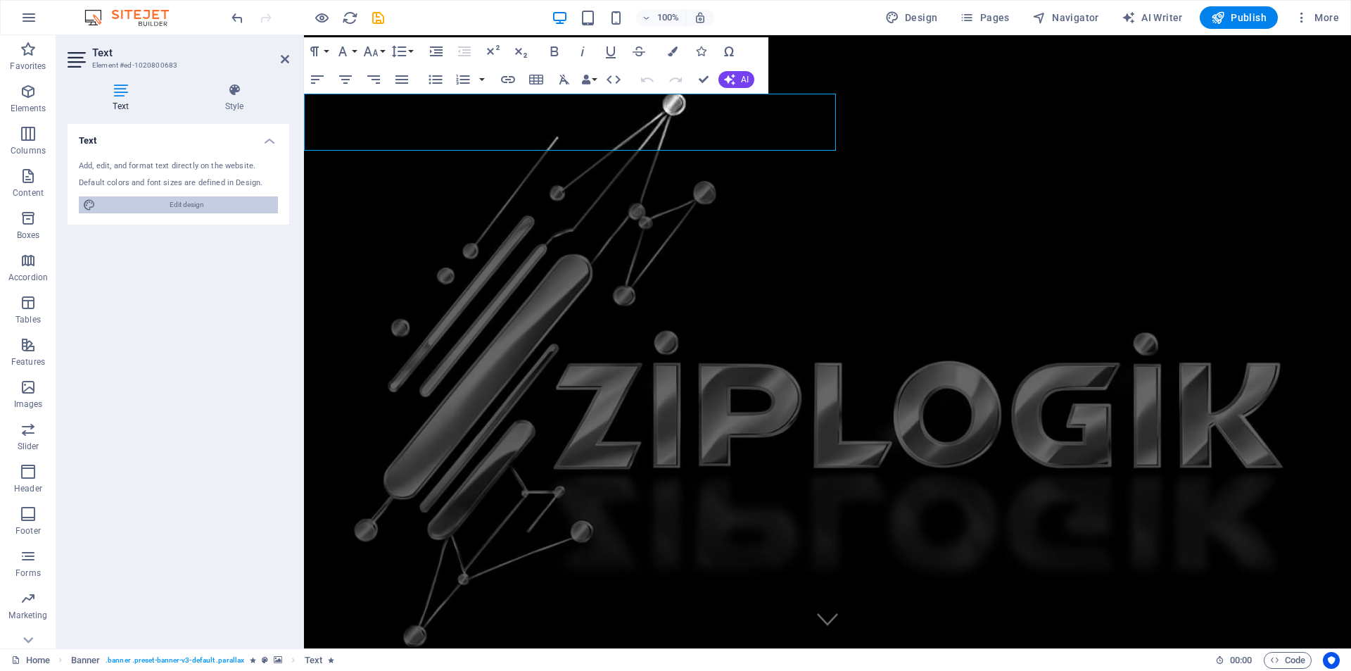
select select "rem"
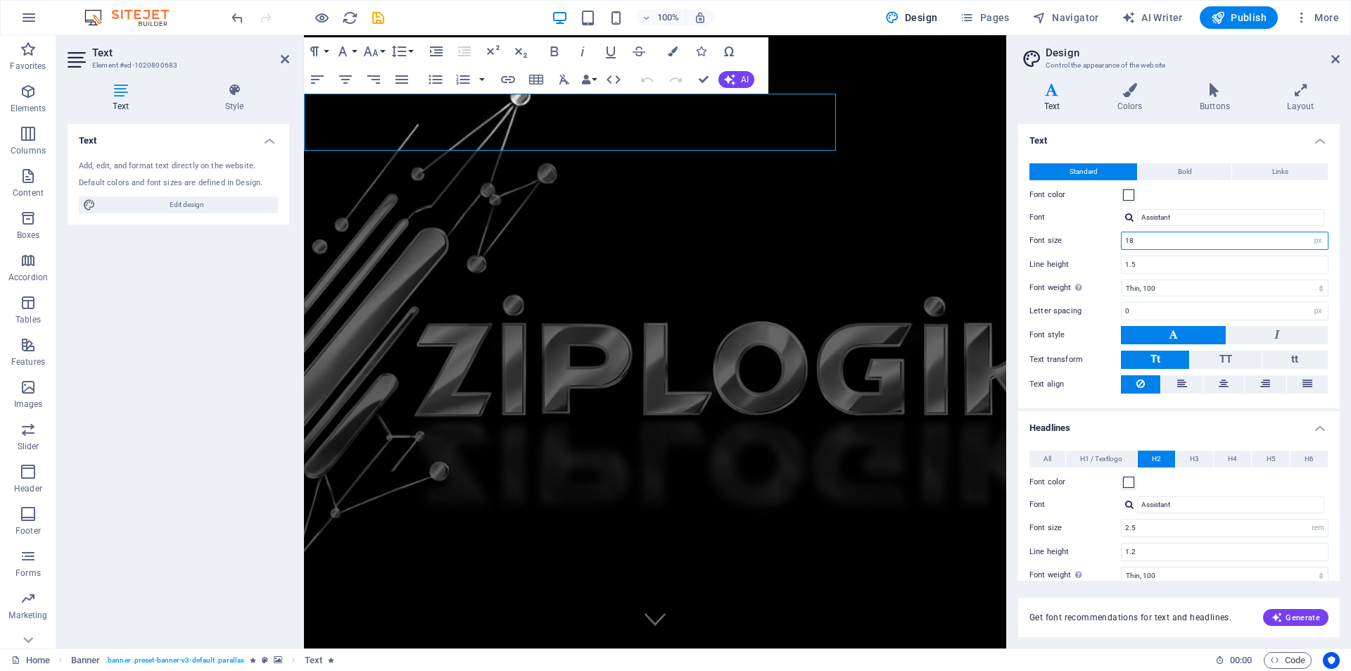
drag, startPoint x: 1138, startPoint y: 237, endPoint x: 1076, endPoint y: 236, distance: 62.0
click at [1076, 236] on div "Font size 18 rem px" at bounding box center [1179, 241] width 299 height 18
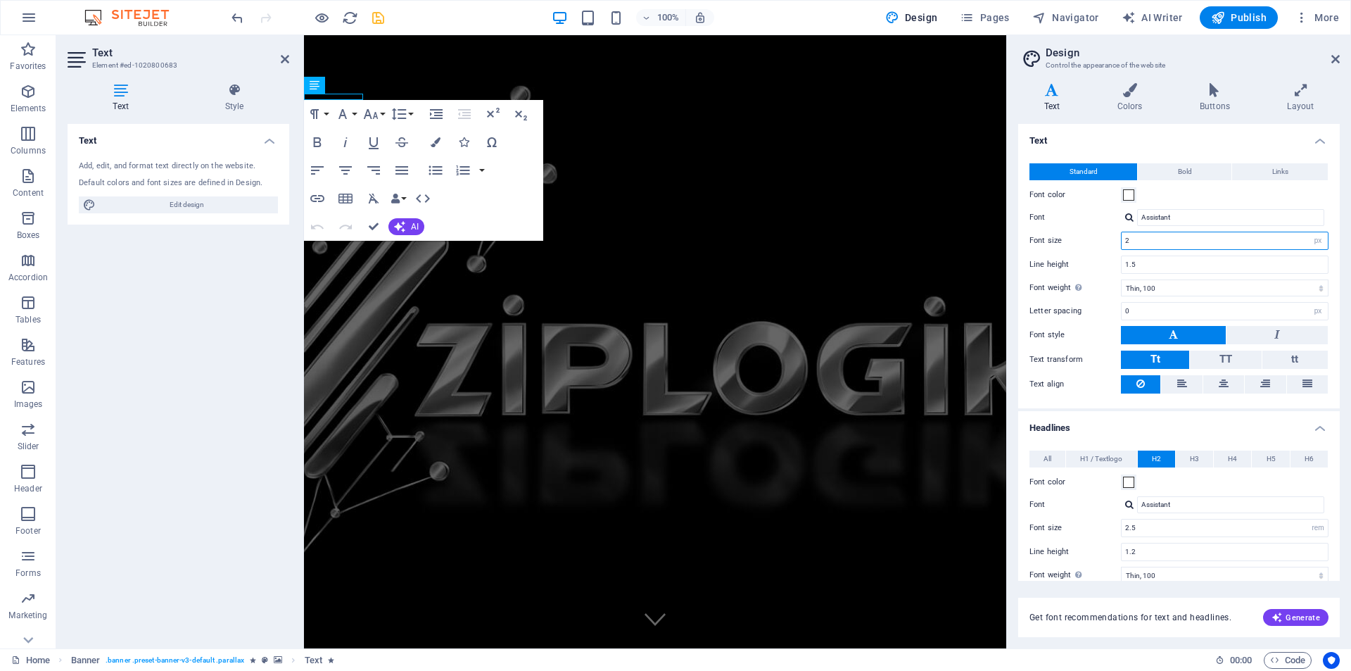
type input "2"
click at [381, 15] on icon "save" at bounding box center [378, 18] width 16 height 16
checkbox input "false"
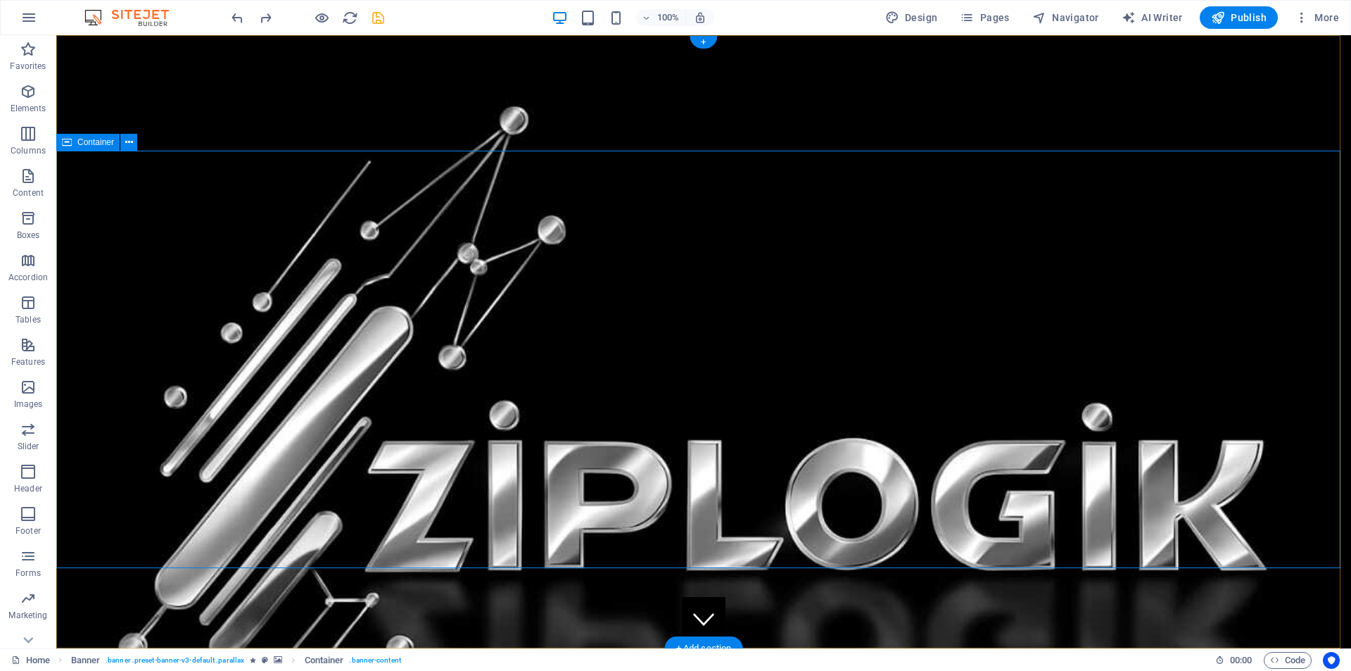
click at [72, 84] on div "Text" at bounding box center [77, 85] width 42 height 17
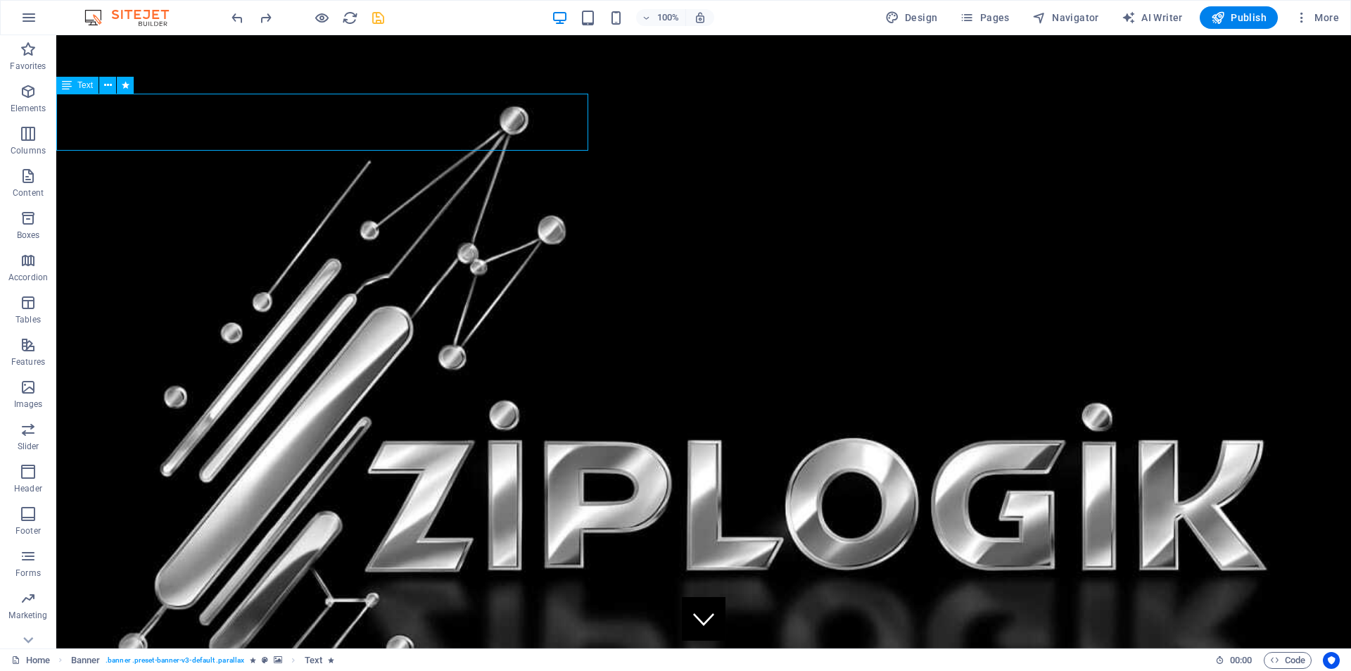
click at [72, 84] on div "Text" at bounding box center [77, 85] width 42 height 17
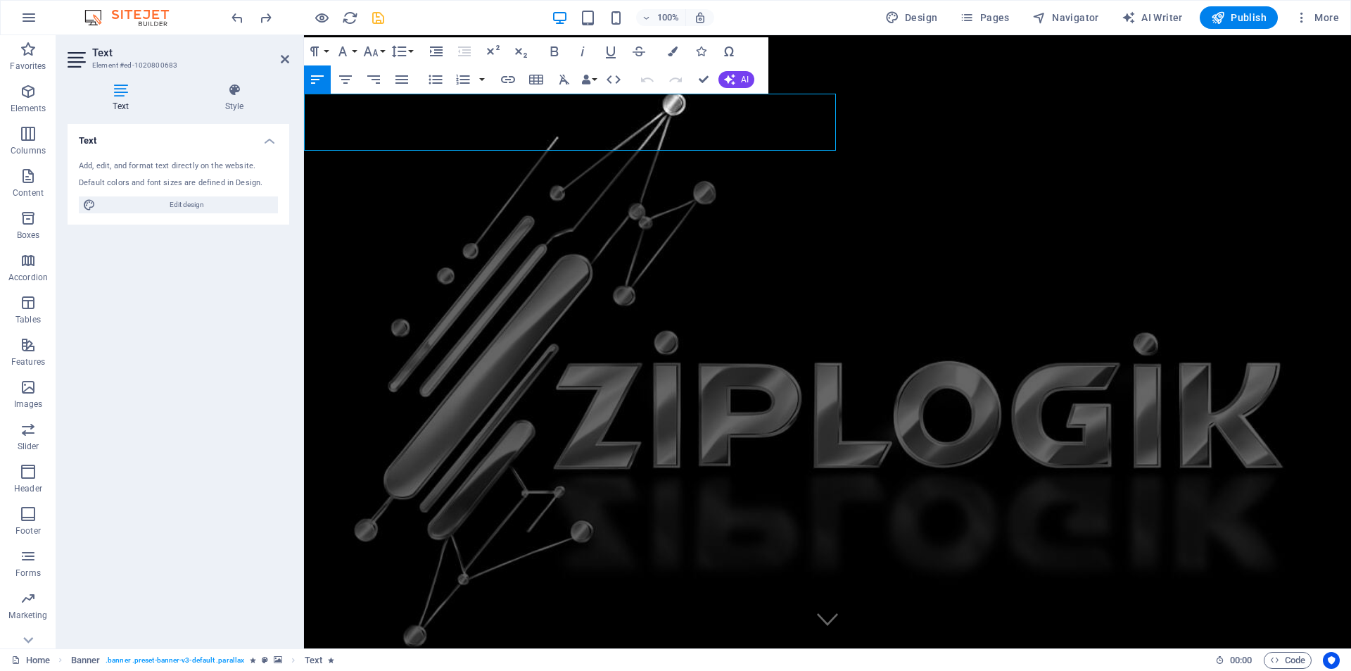
click at [139, 174] on div "Add, edit, and format text directly on the website. Default colors and font siz…" at bounding box center [179, 186] width 222 height 75
click at [158, 204] on span "Edit design" at bounding box center [187, 204] width 174 height 17
select select "px"
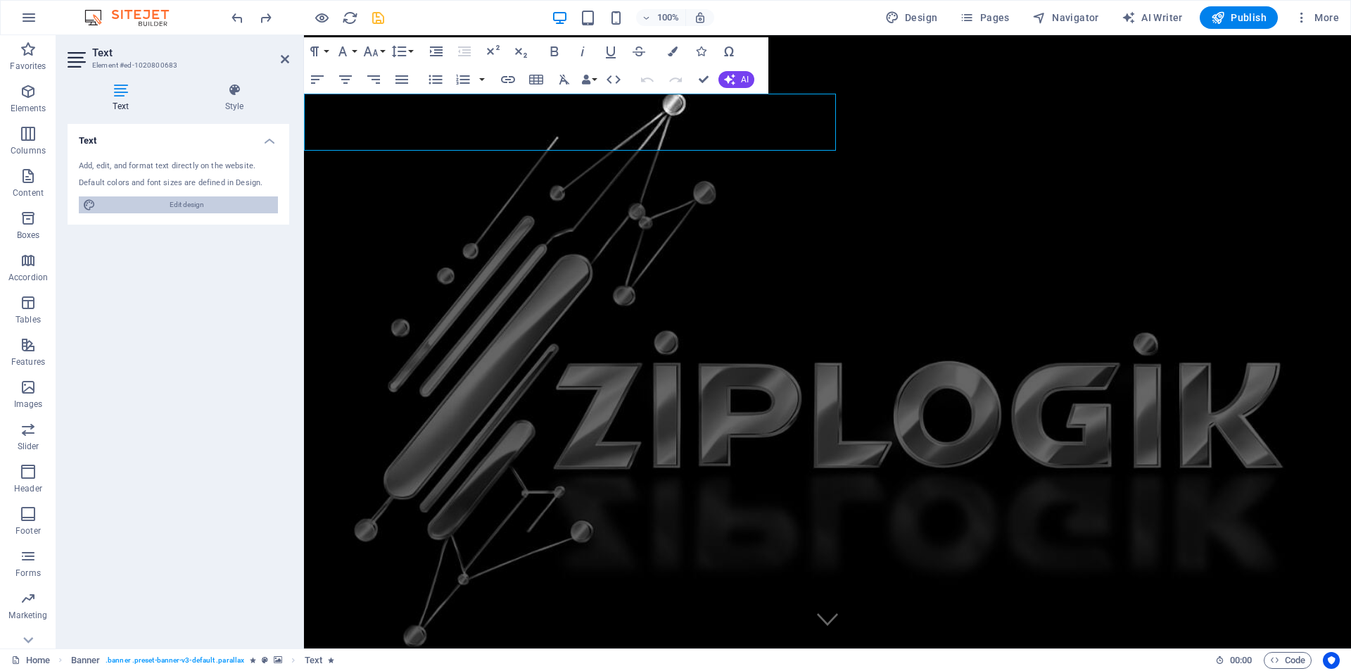
select select "px"
select select "rem"
select select "px"
select select "rem"
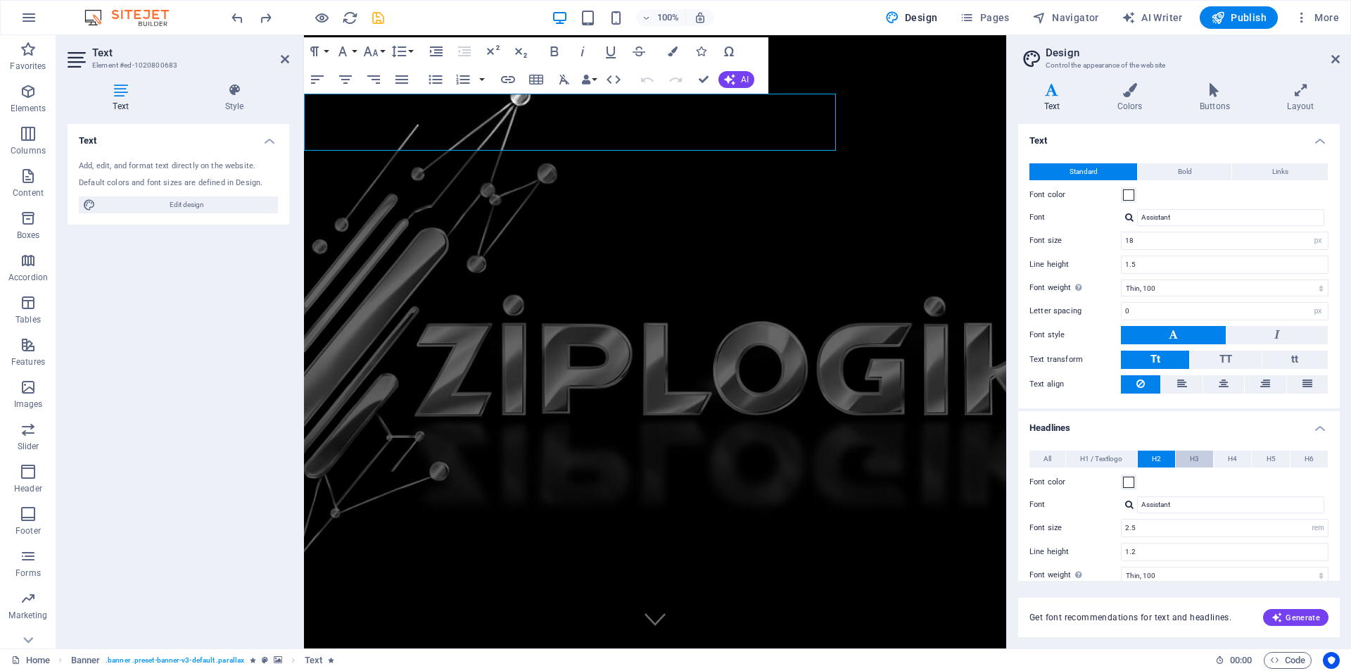
click at [1192, 456] on span "H3" at bounding box center [1194, 458] width 9 height 17
drag, startPoint x: 832, startPoint y: 140, endPoint x: 258, endPoint y: 89, distance: 576.7
click at [1232, 455] on span "H4" at bounding box center [1232, 458] width 9 height 17
click at [1193, 458] on span "H3" at bounding box center [1194, 458] width 9 height 17
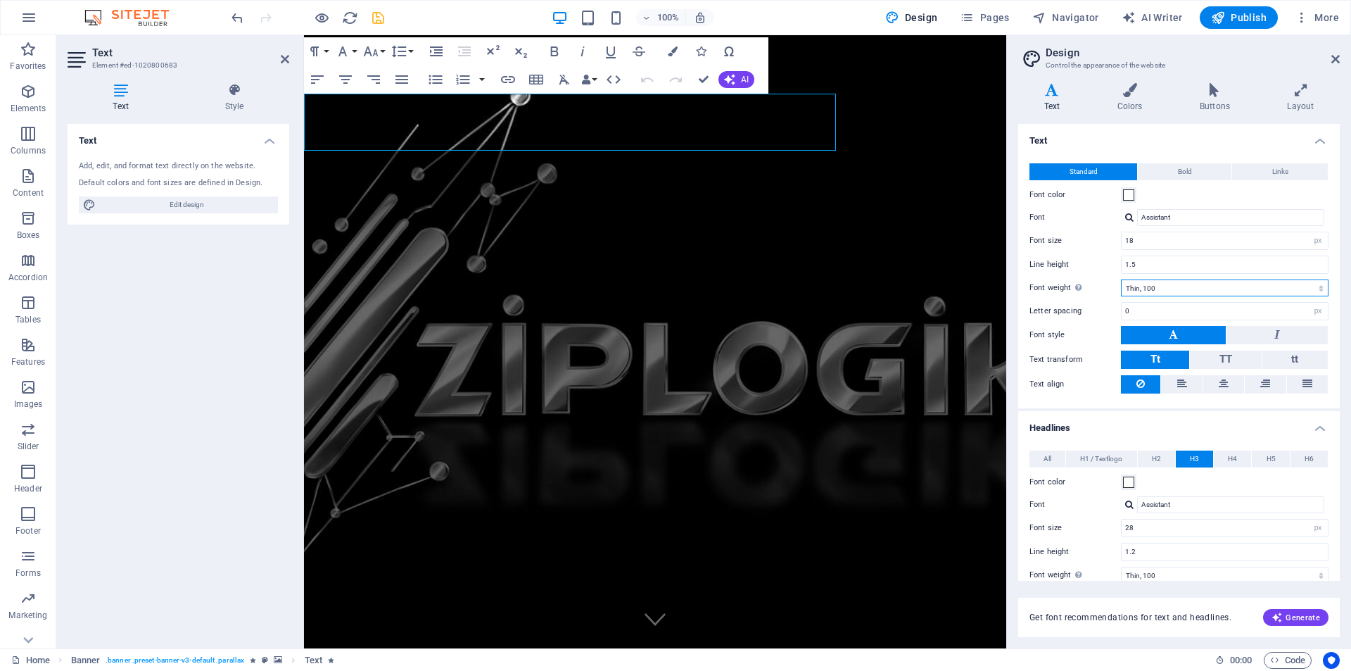
click at [1164, 289] on select "Thin, 100 Extra-light, 200 Light, 300 Regular, 400 Medium, 500 Semi-bold, 600 B…" at bounding box center [1225, 287] width 208 height 17
select select "200"
click at [1121, 279] on select "Thin, 100 Extra-light, 200 Light, 300 Regular, 400 Medium, 500 Semi-bold, 600 B…" at bounding box center [1225, 287] width 208 height 17
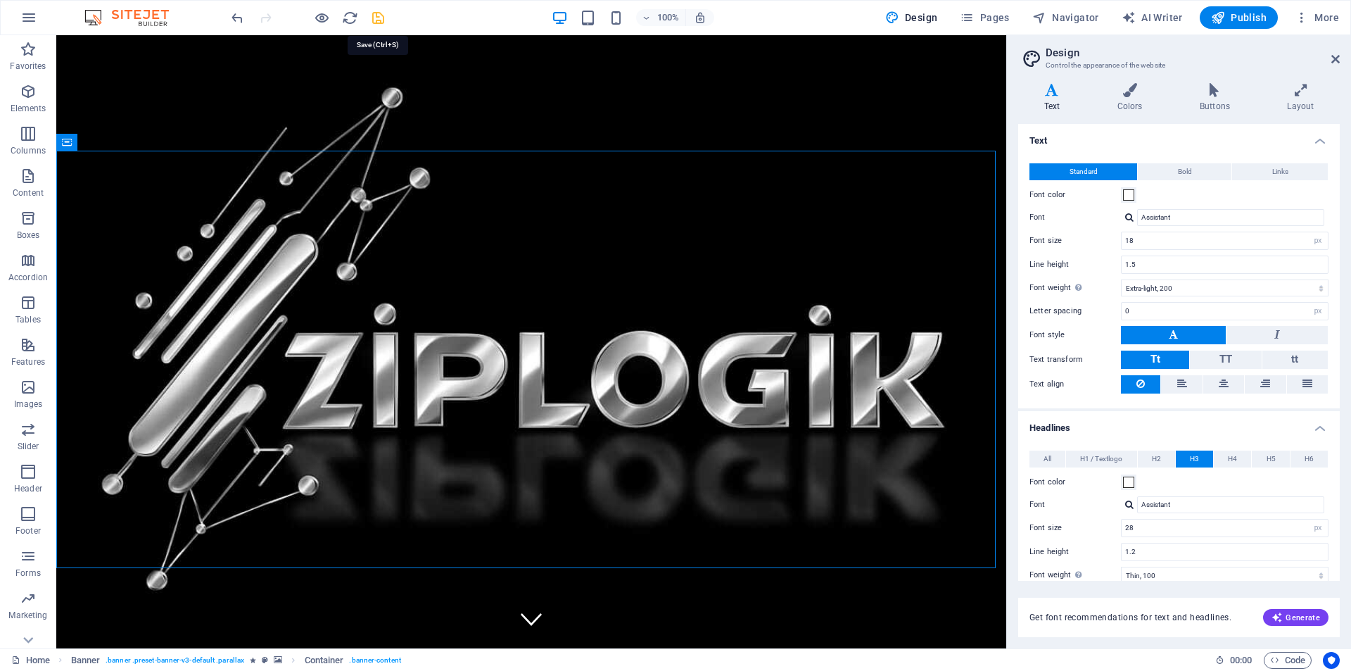
click at [378, 17] on icon "save" at bounding box center [378, 18] width 16 height 16
checkbox input "false"
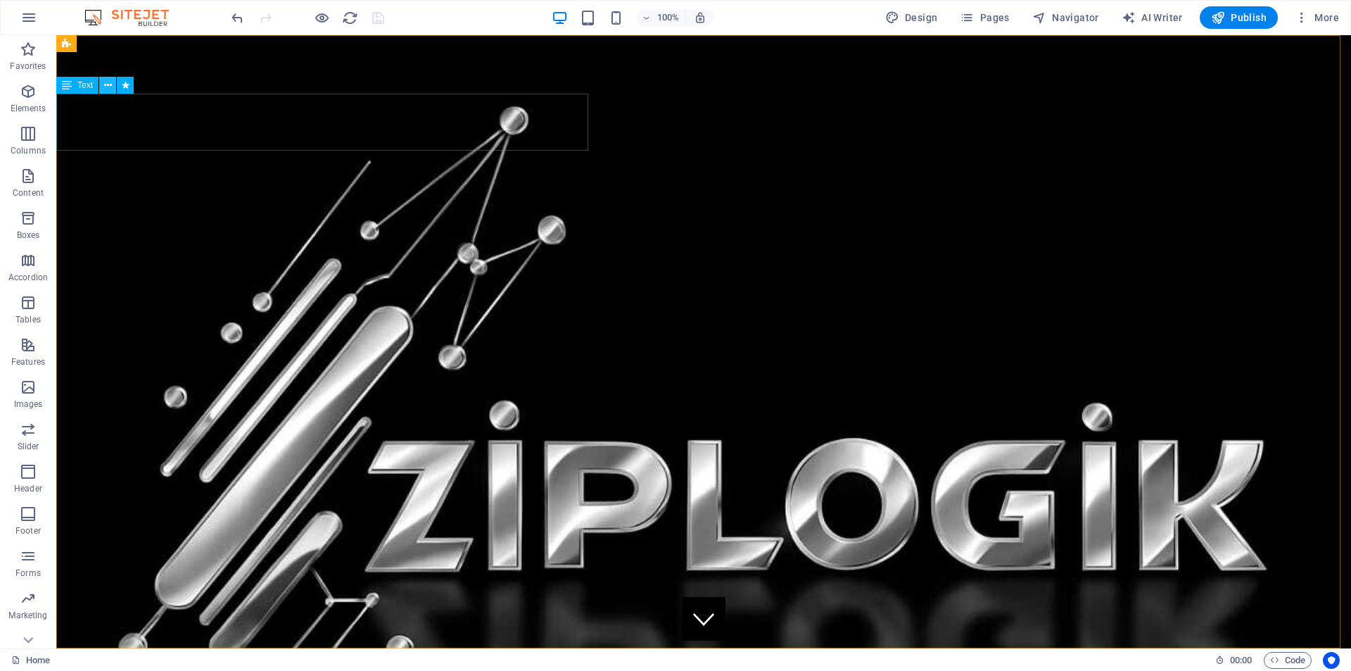
click at [105, 81] on icon at bounding box center [108, 85] width 8 height 15
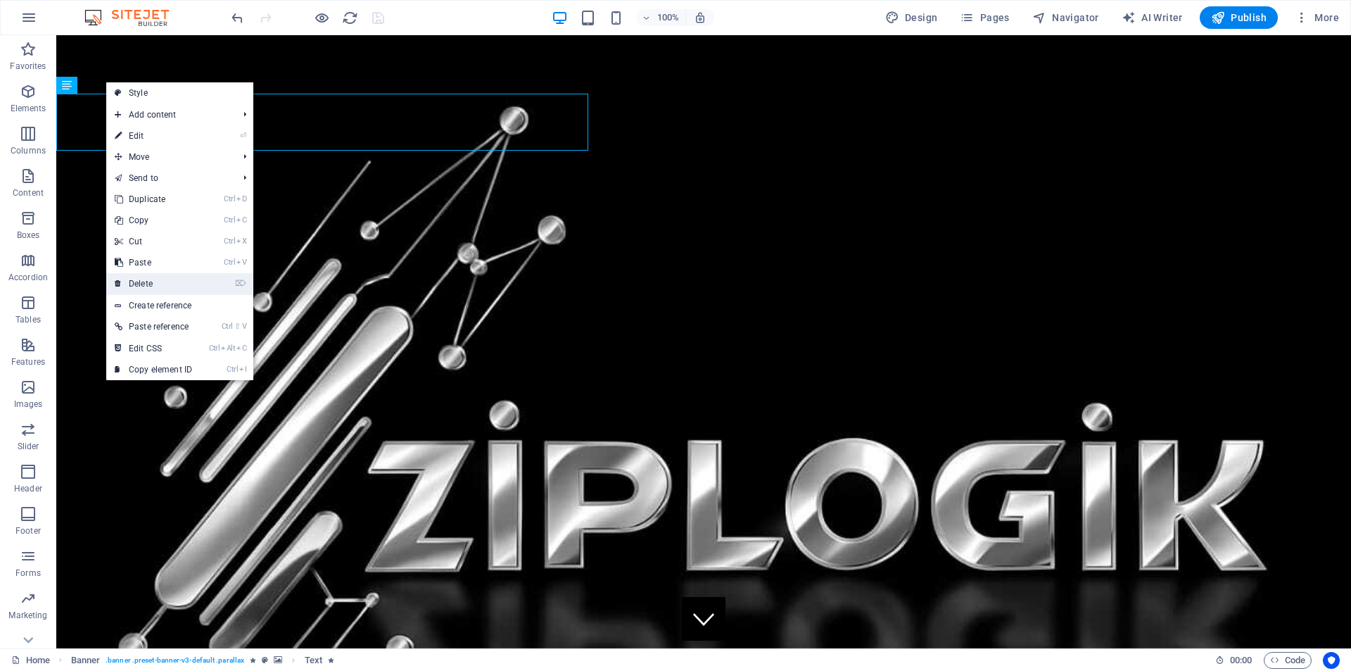
click at [139, 286] on link "⌦ Delete" at bounding box center [153, 283] width 94 height 21
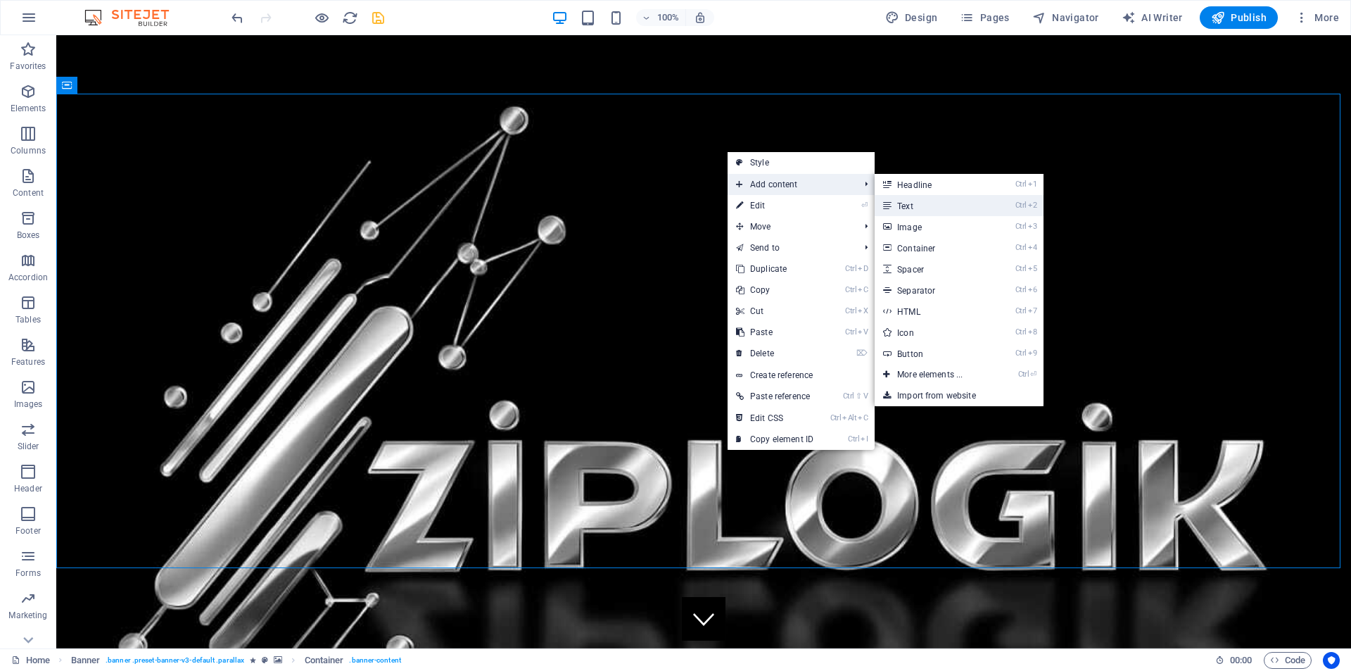
click at [905, 203] on link "Ctrl 2 Text" at bounding box center [933, 205] width 116 height 21
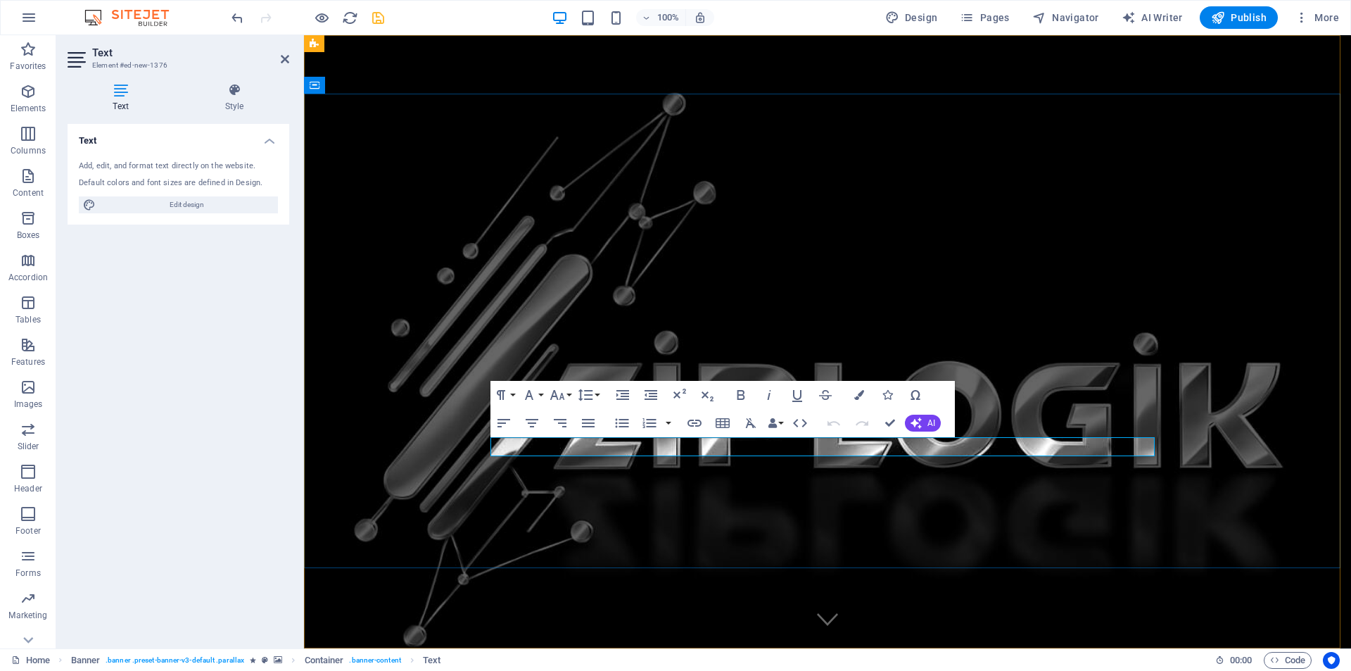
drag, startPoint x: 604, startPoint y: 446, endPoint x: 424, endPoint y: 449, distance: 180.2
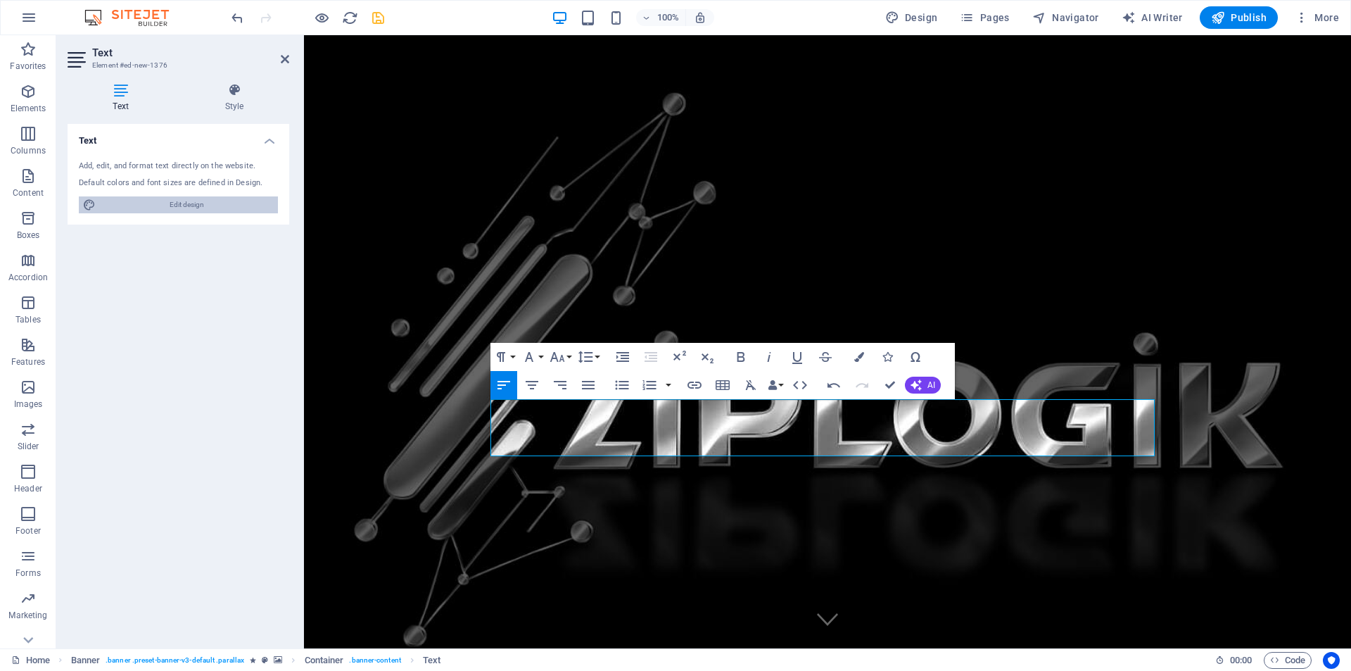
click at [177, 209] on span "Edit design" at bounding box center [187, 204] width 174 height 17
select select "px"
select select "200"
select select "px"
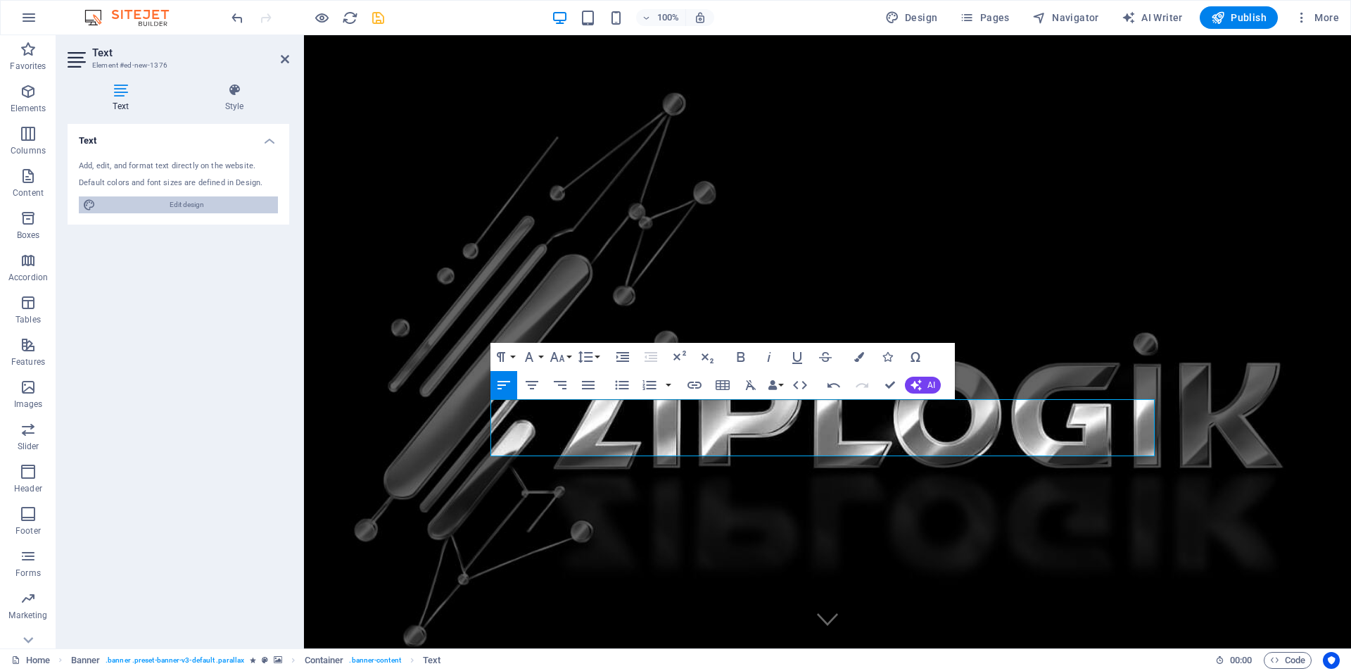
select select "px"
select select "rem"
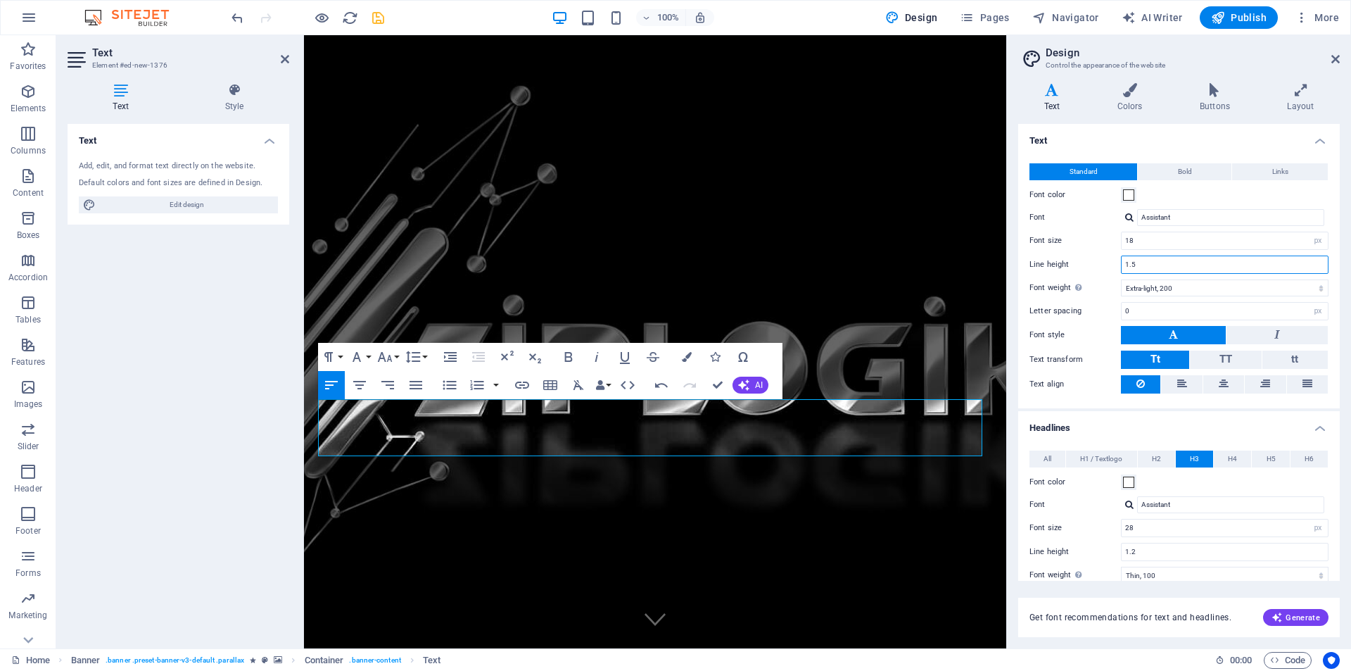
click at [1184, 266] on input "1.5" at bounding box center [1225, 264] width 206 height 17
click at [1182, 288] on select "Thin, 100 Extra-light, 200 Light, 300 Regular, 400 Medium, 500 Semi-bold, 600 B…" at bounding box center [1225, 287] width 208 height 17
click at [1121, 279] on select "Thin, 100 Extra-light, 200 Light, 300 Regular, 400 Medium, 500 Semi-bold, 600 B…" at bounding box center [1225, 287] width 208 height 17
click at [1168, 286] on select "Thin, 100 Extra-light, 200 Light, 300 Regular, 400 Medium, 500 Semi-bold, 600 B…" at bounding box center [1225, 287] width 208 height 17
select select "100"
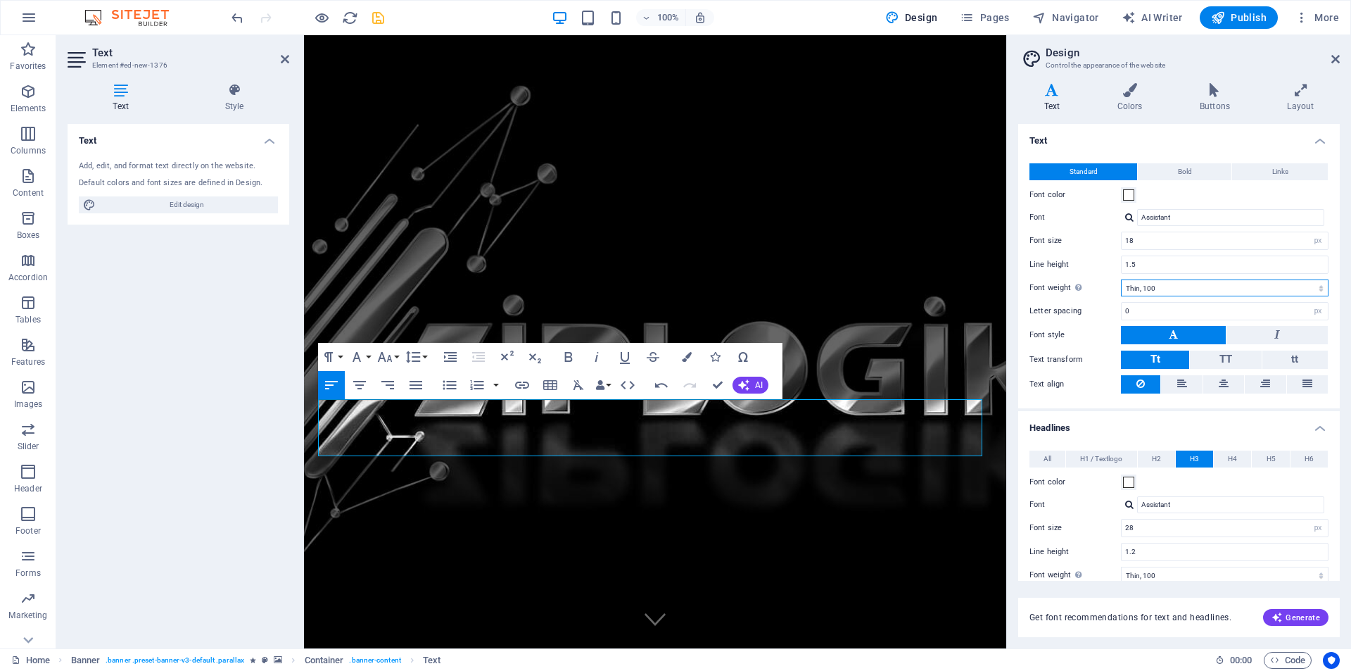
click at [1121, 279] on select "Thin, 100 Extra-light, 200 Light, 300 Regular, 400 Medium, 500 Semi-bold, 600 B…" at bounding box center [1225, 287] width 208 height 17
drag, startPoint x: 1152, startPoint y: 241, endPoint x: 1091, endPoint y: 237, distance: 60.6
click at [1091, 237] on div "Font size 18 rem px" at bounding box center [1179, 241] width 299 height 18
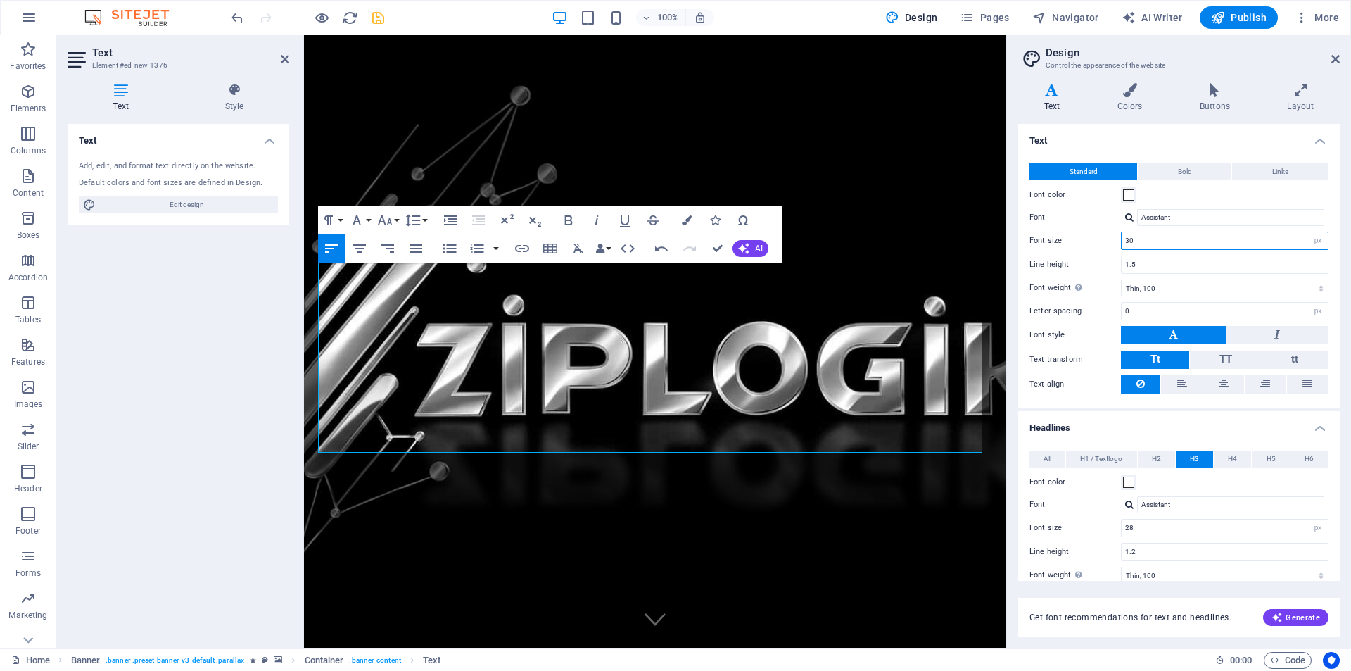
drag, startPoint x: 1152, startPoint y: 241, endPoint x: 1107, endPoint y: 239, distance: 45.1
click at [1107, 239] on div "Font size 30 rem px" at bounding box center [1179, 241] width 299 height 18
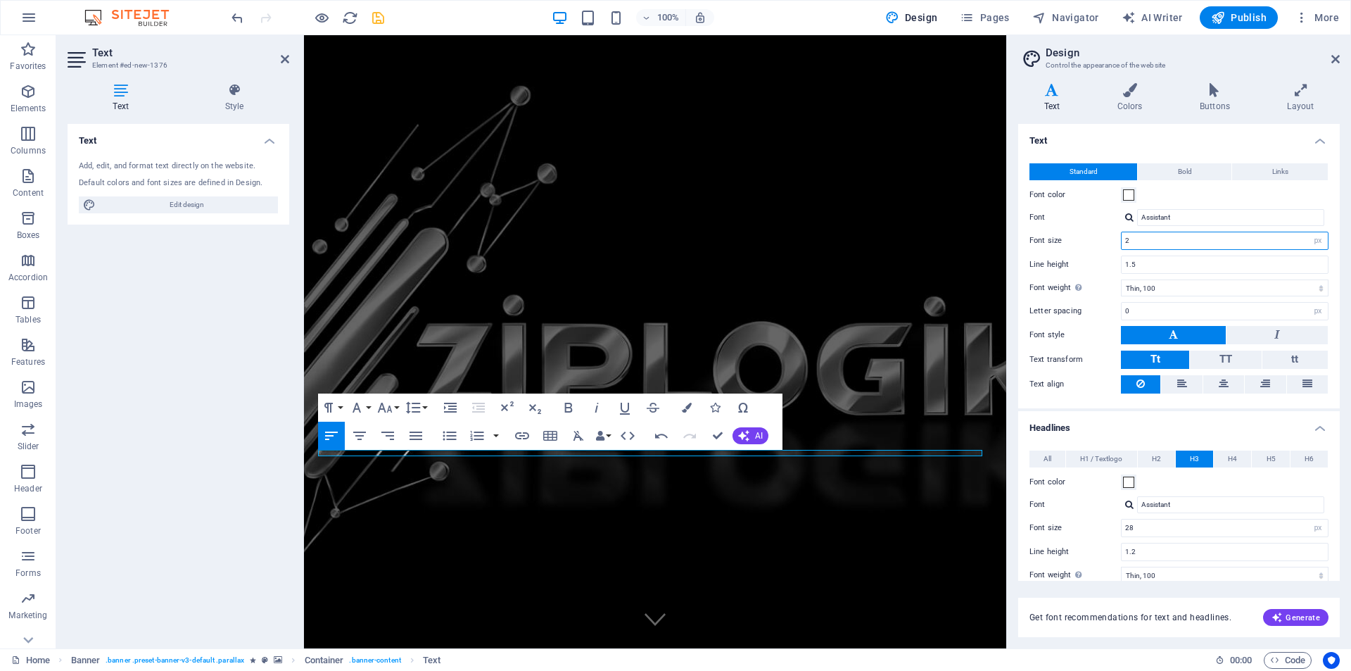
click at [1139, 244] on input "2" at bounding box center [1225, 240] width 206 height 17
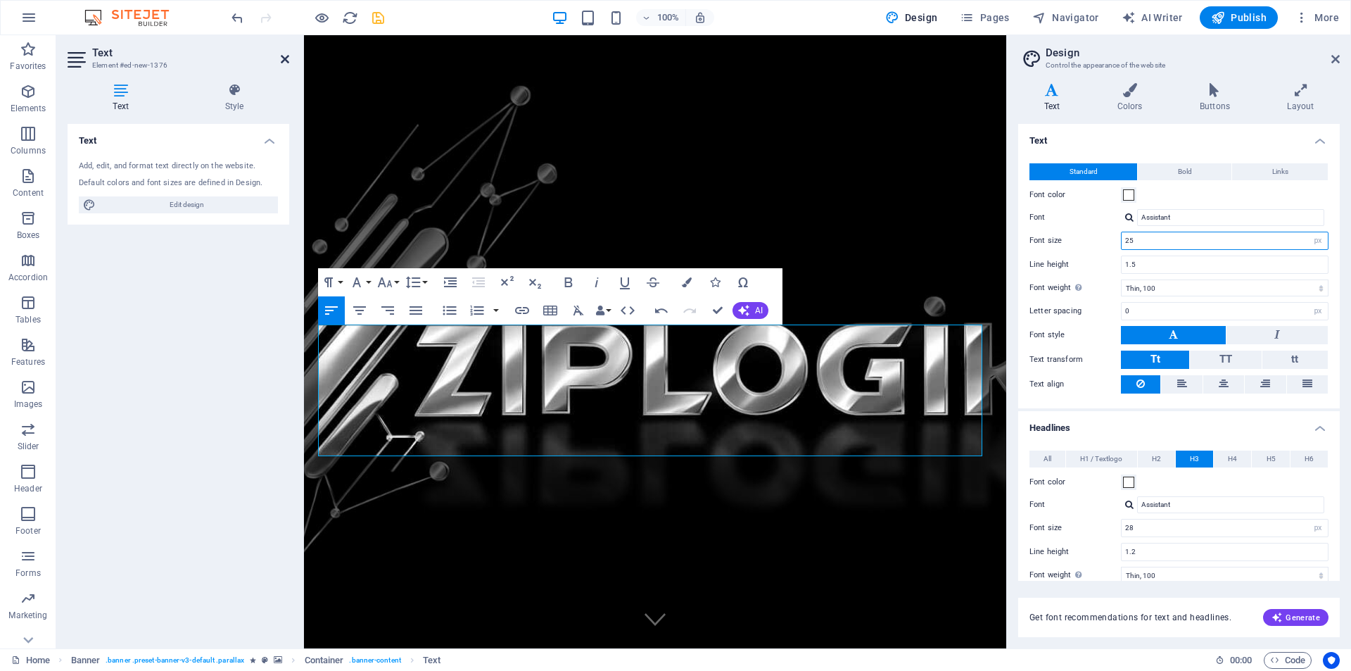
type input "25"
click at [282, 60] on icon at bounding box center [285, 58] width 8 height 11
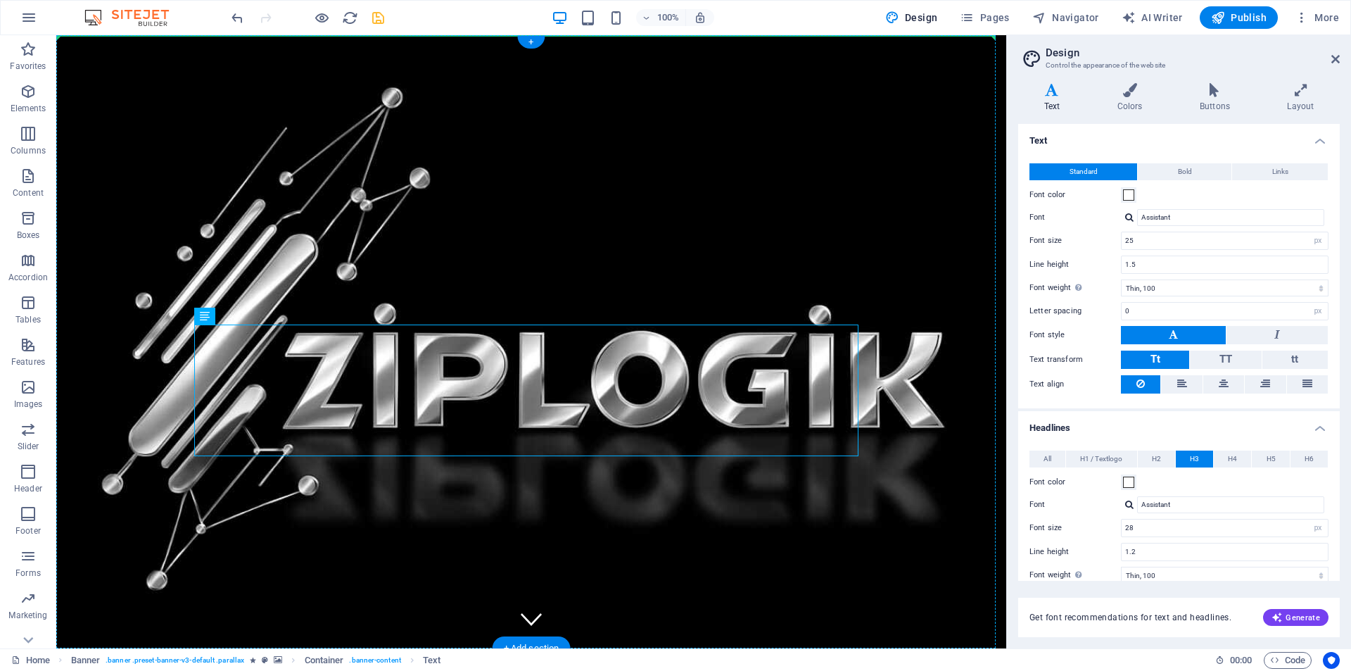
drag, startPoint x: 261, startPoint y: 352, endPoint x: 291, endPoint y: 280, distance: 77.9
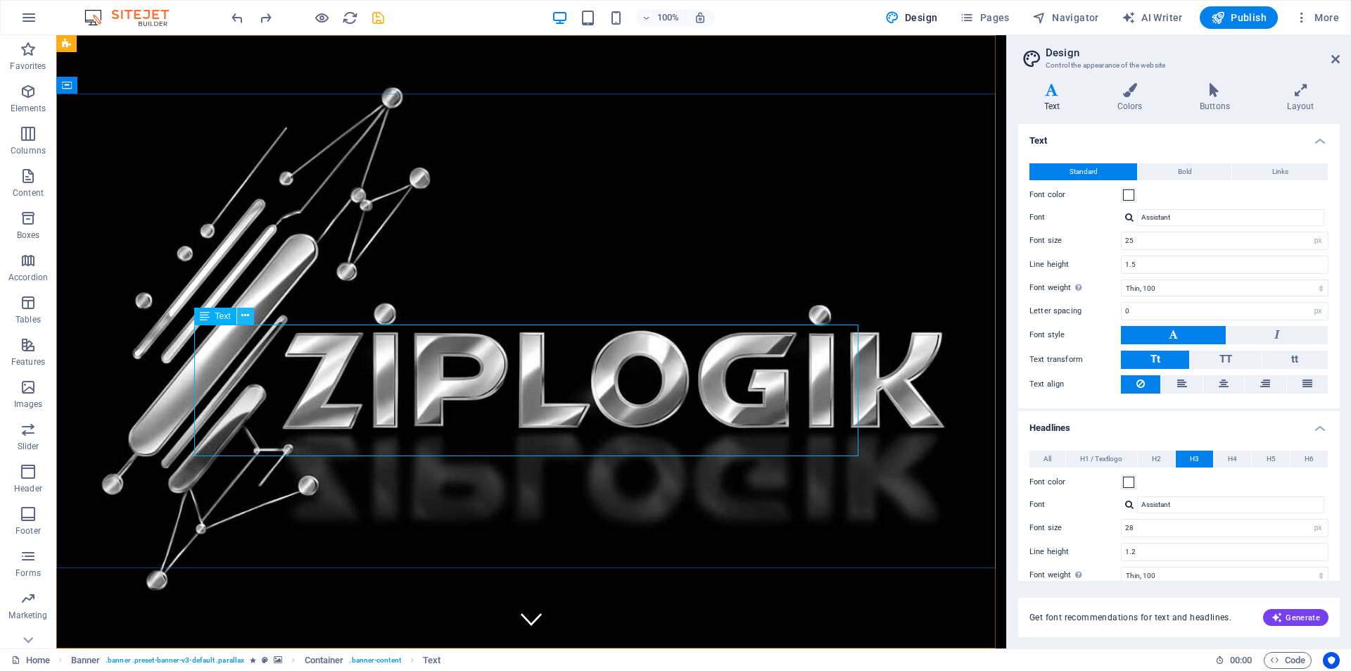
click at [246, 313] on icon at bounding box center [245, 315] width 8 height 15
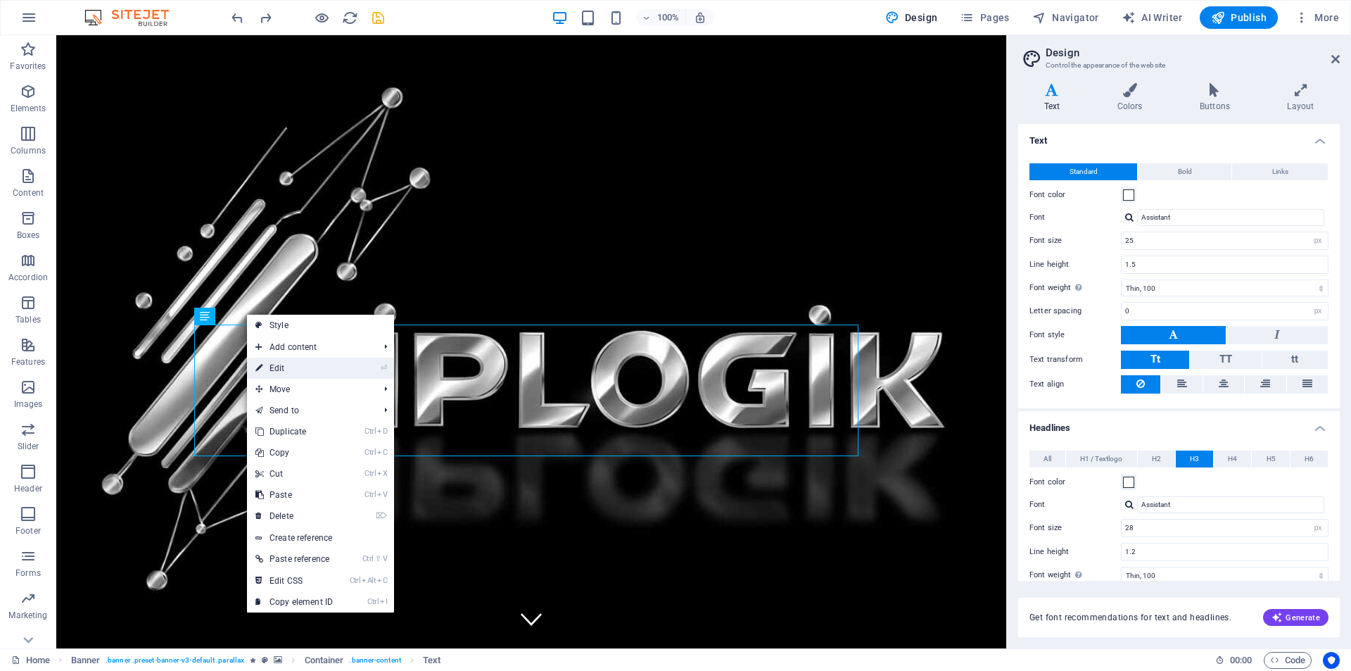
click at [281, 369] on link "⏎ Edit" at bounding box center [294, 368] width 94 height 21
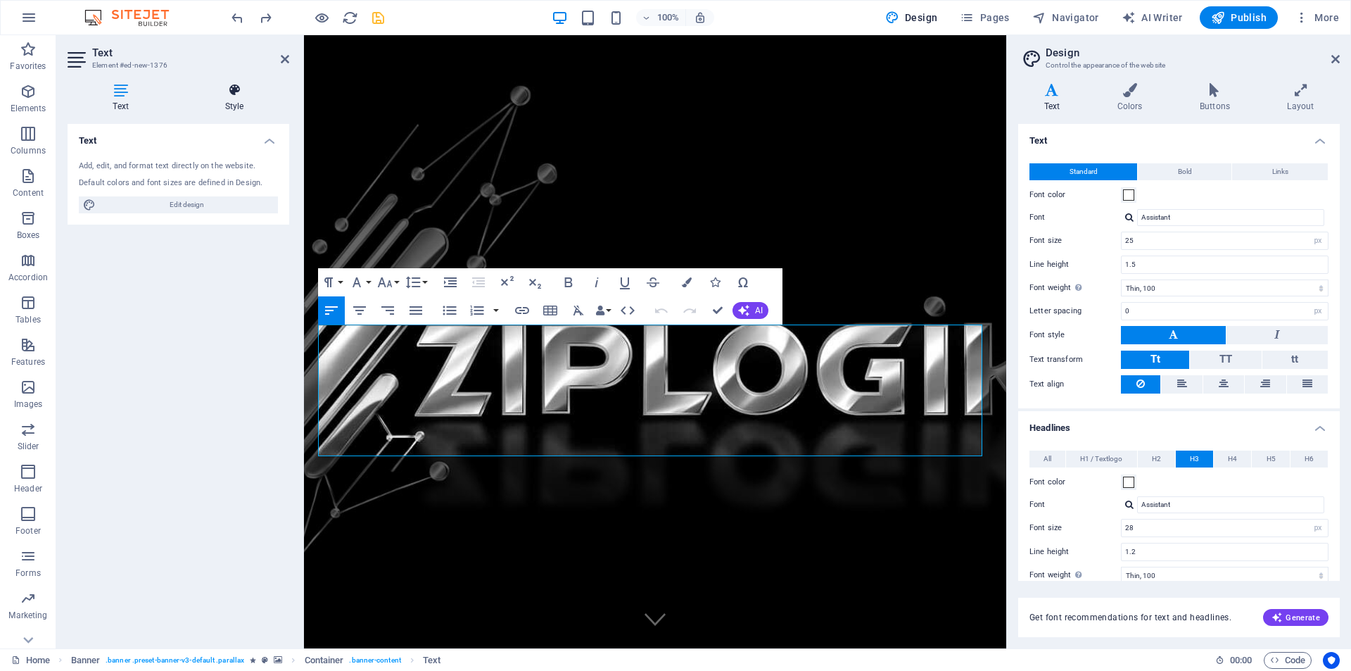
click at [230, 89] on icon at bounding box center [234, 90] width 110 height 14
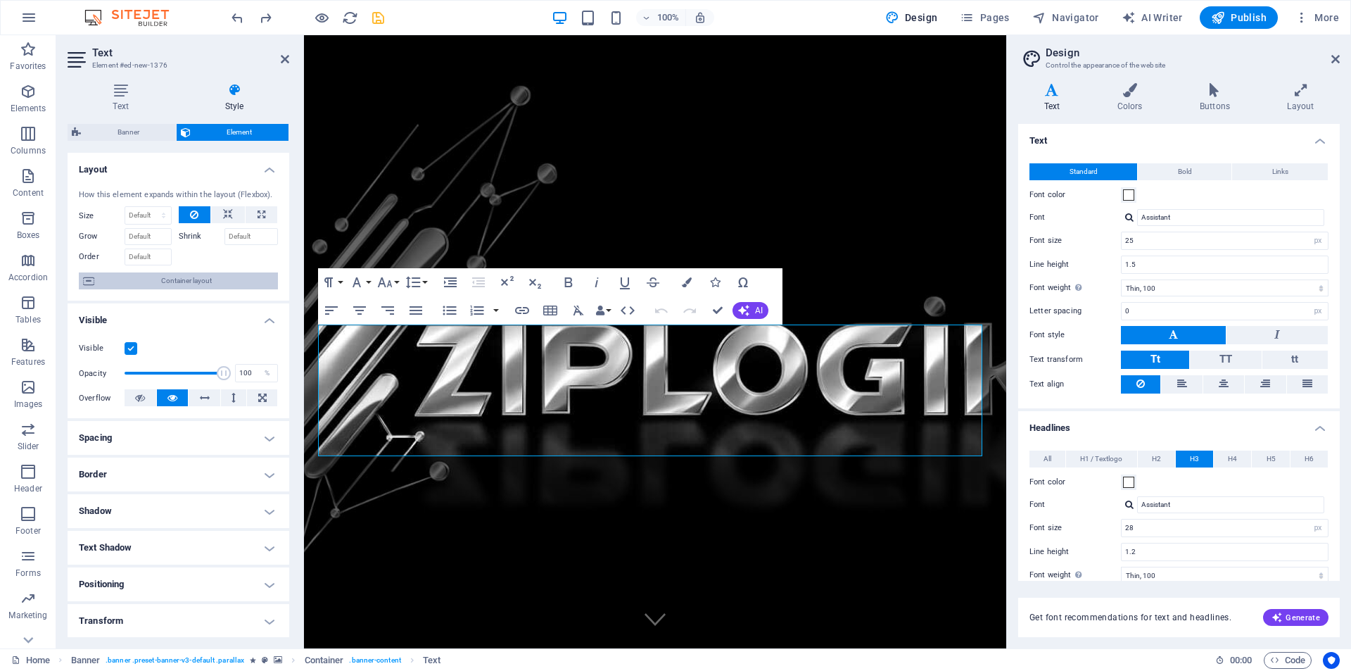
click at [146, 279] on span "Container layout" at bounding box center [186, 280] width 175 height 17
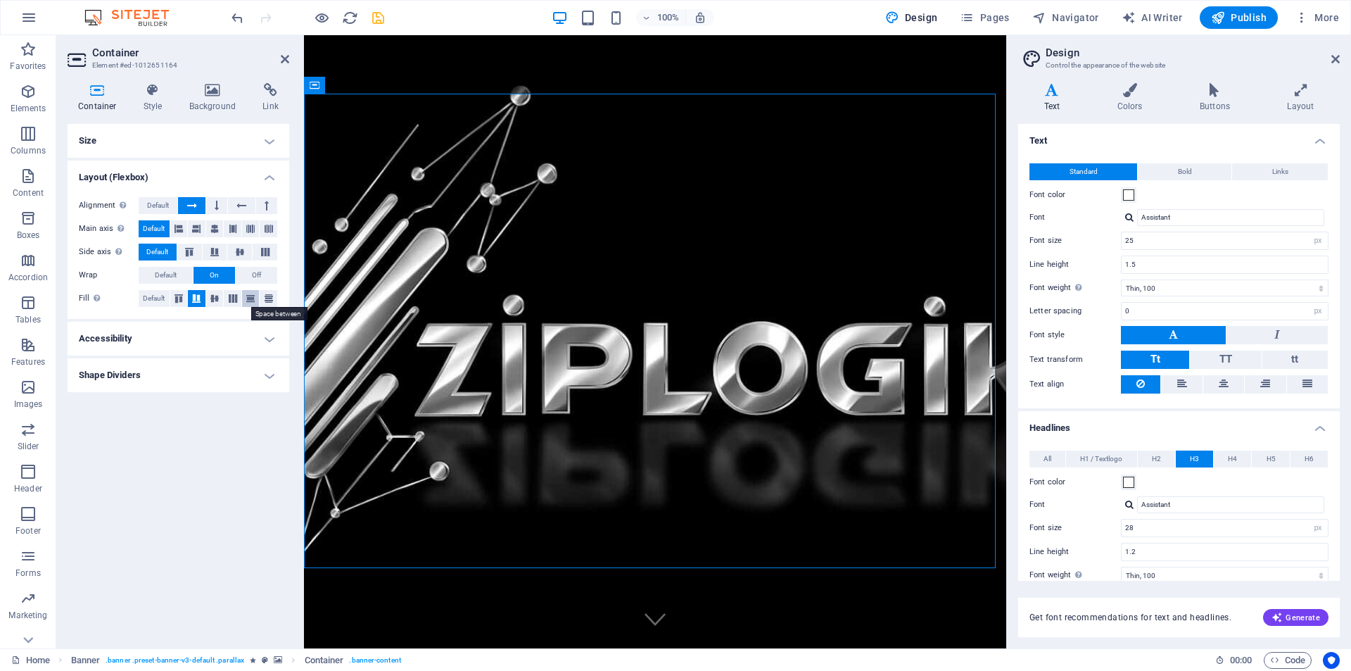
click at [248, 294] on icon at bounding box center [250, 298] width 17 height 8
click at [190, 203] on icon at bounding box center [192, 205] width 10 height 17
click at [179, 295] on icon at bounding box center [178, 298] width 17 height 8
click at [156, 295] on span "Default" at bounding box center [154, 298] width 22 height 17
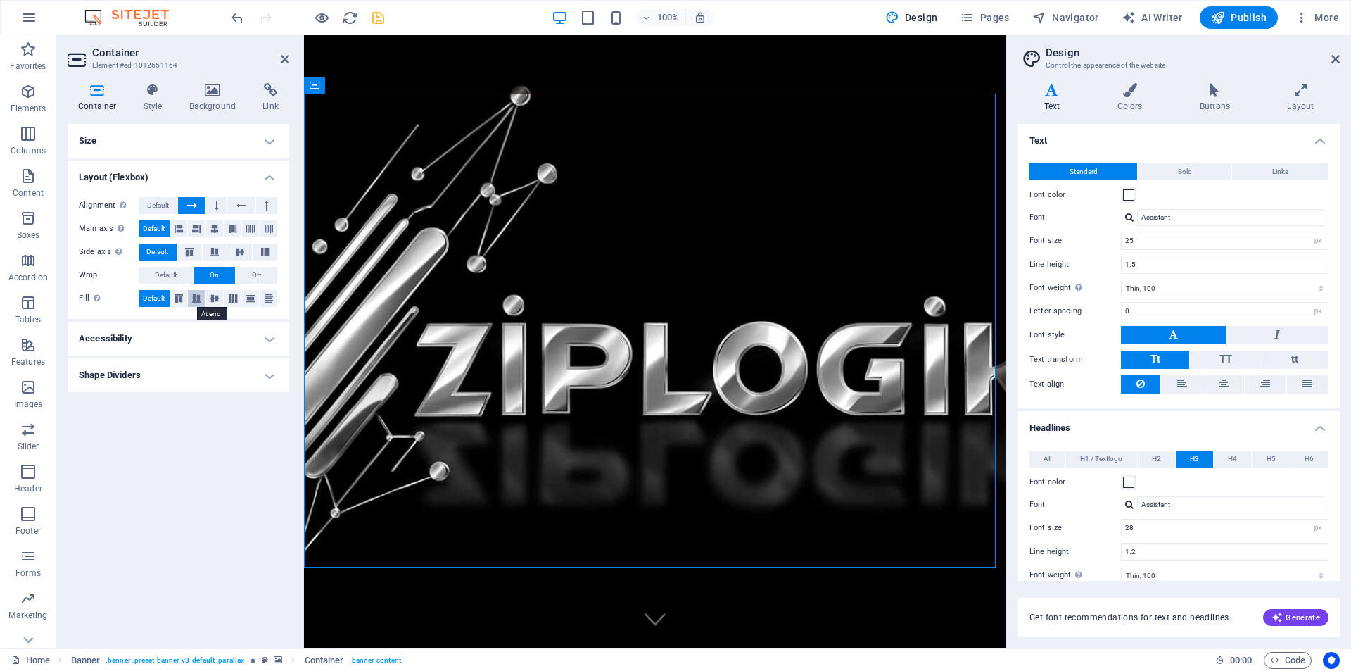
click at [196, 296] on icon at bounding box center [196, 298] width 17 height 8
click at [284, 59] on icon at bounding box center [285, 58] width 8 height 11
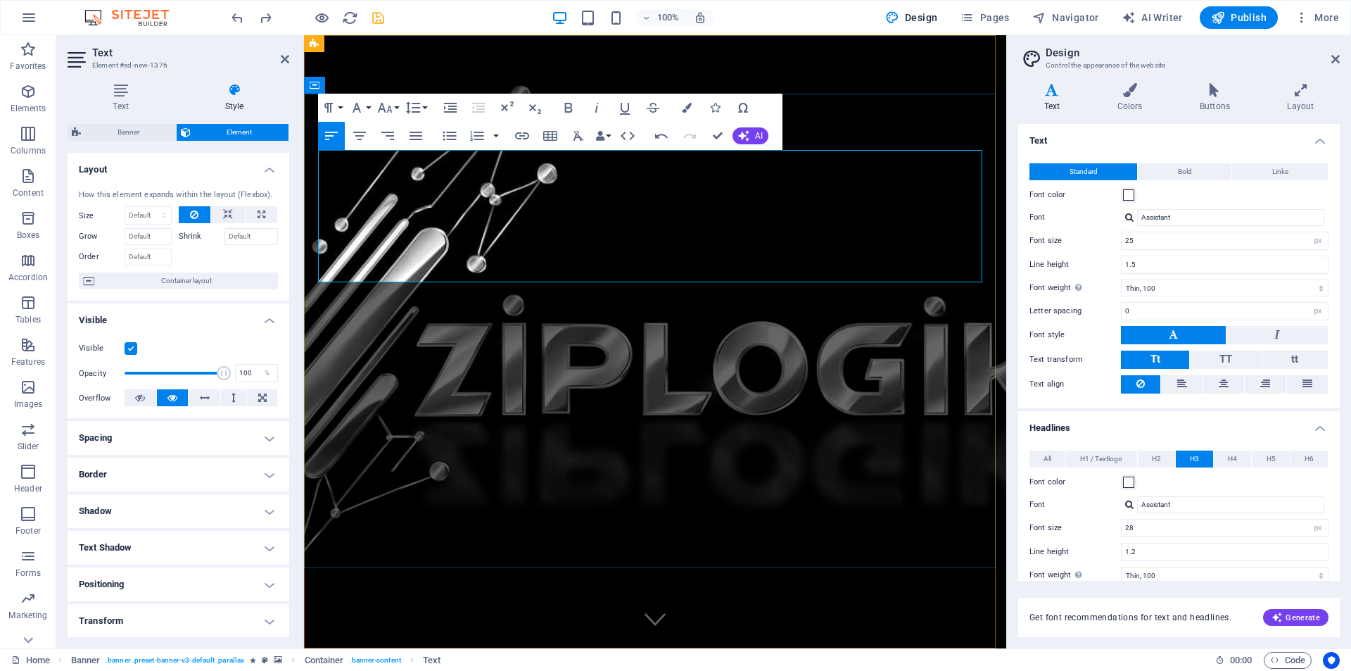
click at [379, 16] on icon "save" at bounding box center [378, 18] width 16 height 16
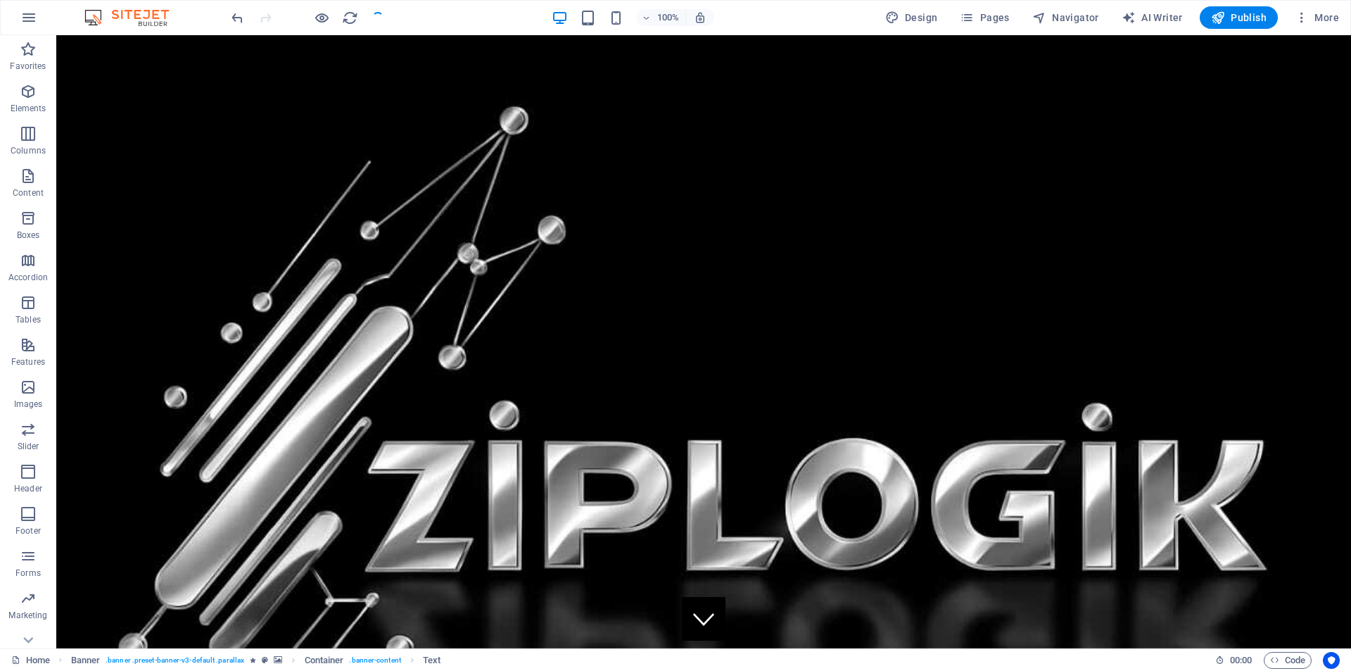
checkbox input "false"
click at [1234, 18] on span "Publish" at bounding box center [1239, 18] width 56 height 14
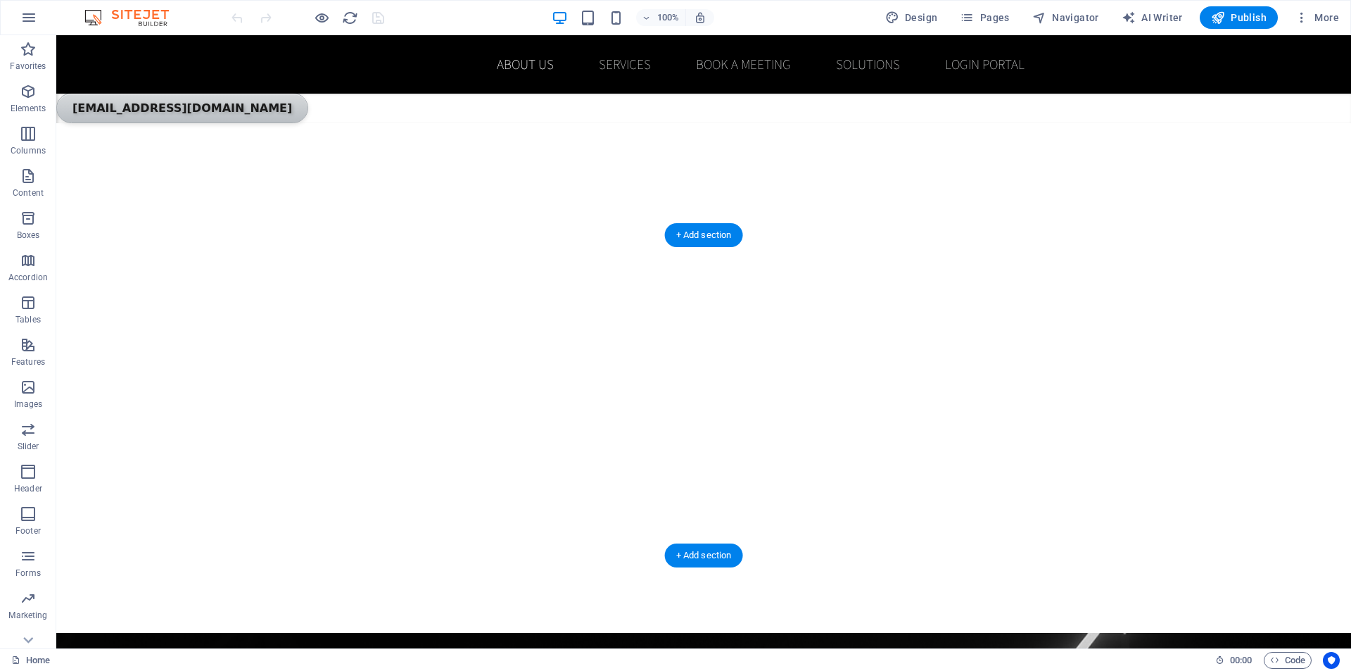
scroll to position [493, 0]
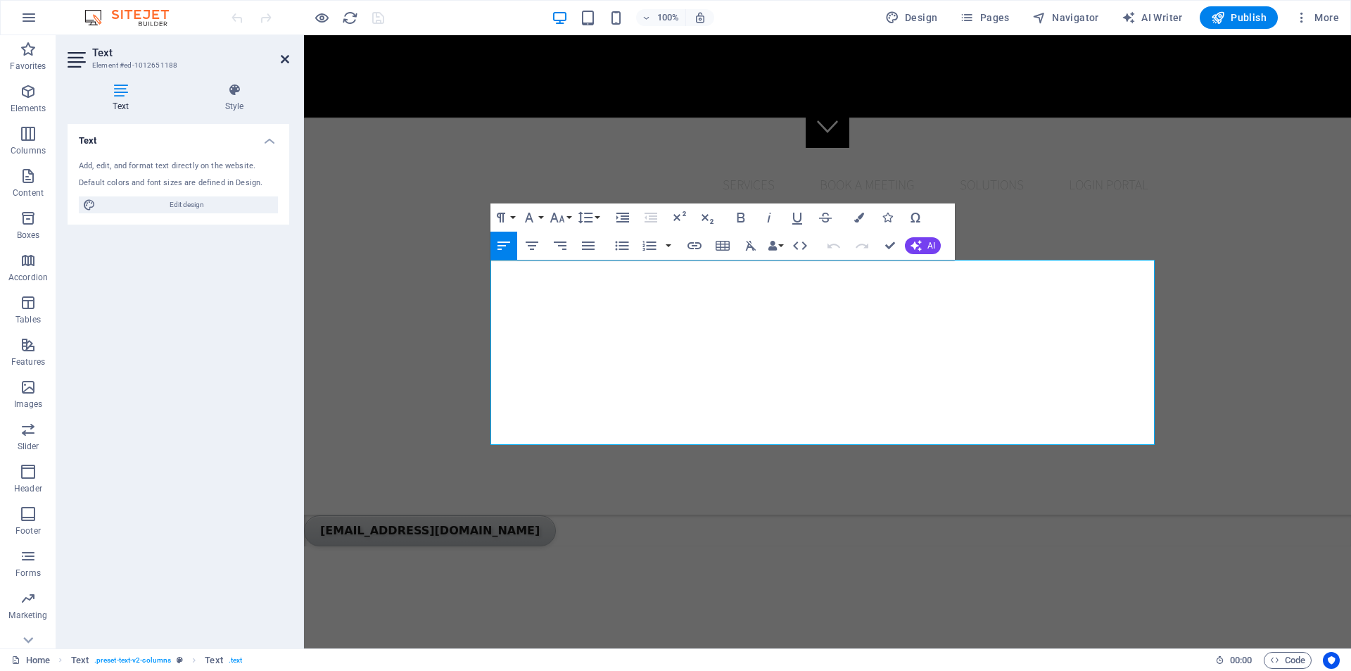
click at [286, 61] on icon at bounding box center [285, 58] width 8 height 11
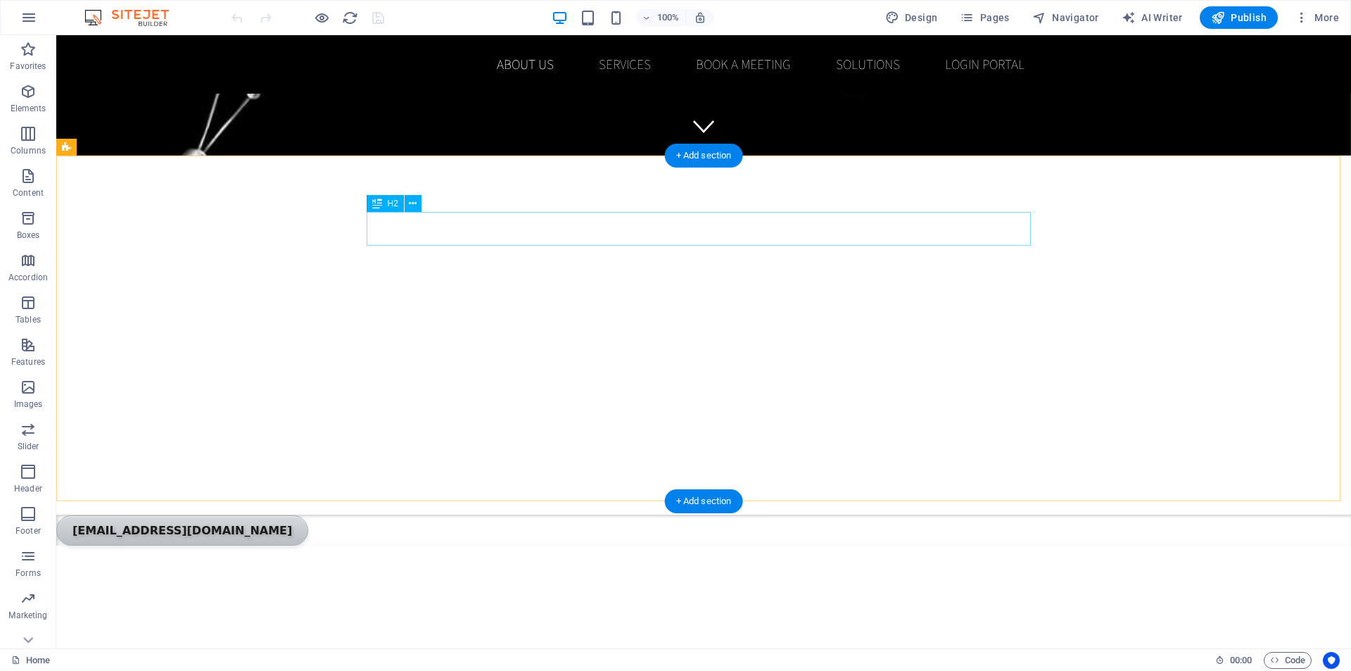
click at [553, 651] on div "About us" at bounding box center [704, 668] width 664 height 34
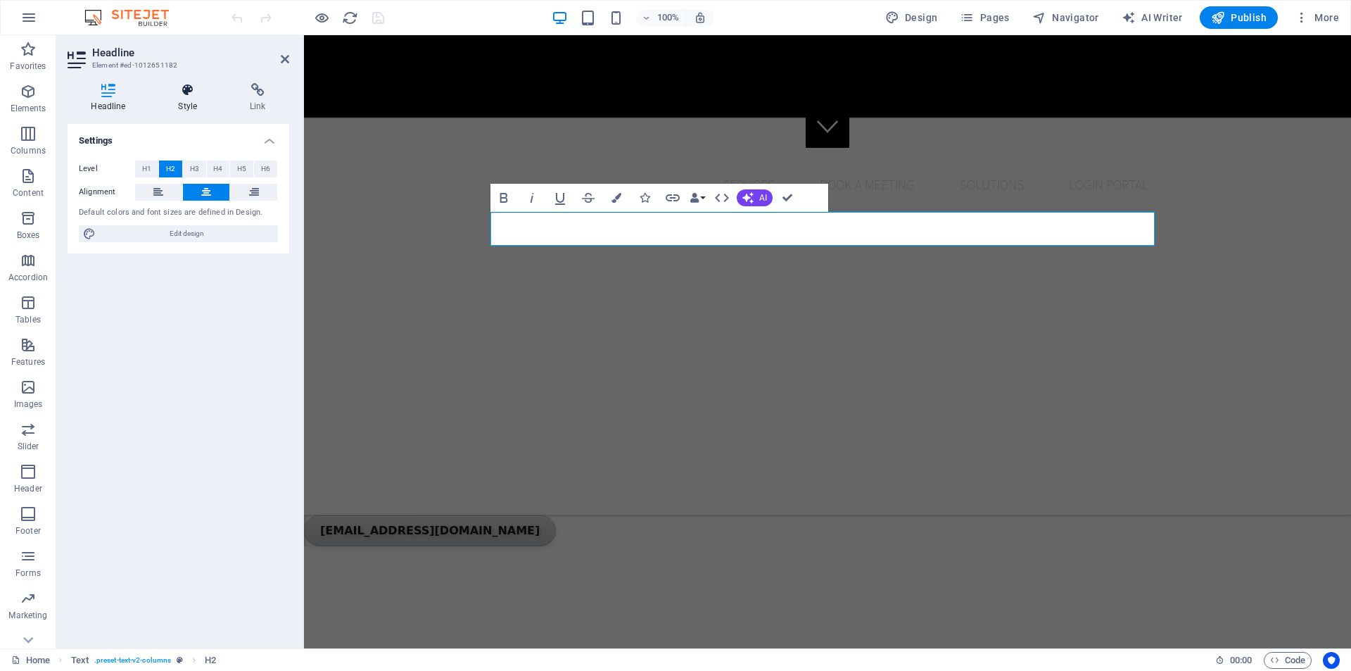
click at [187, 90] on icon at bounding box center [188, 90] width 66 height 14
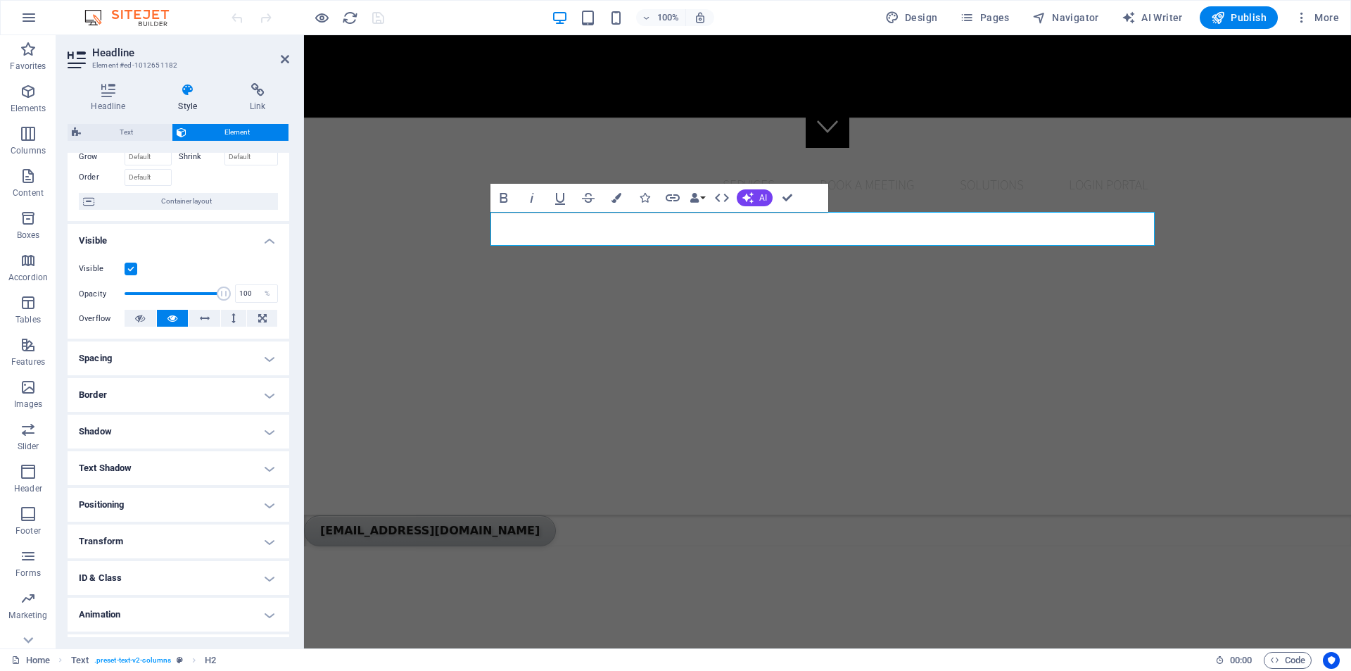
scroll to position [111, 0]
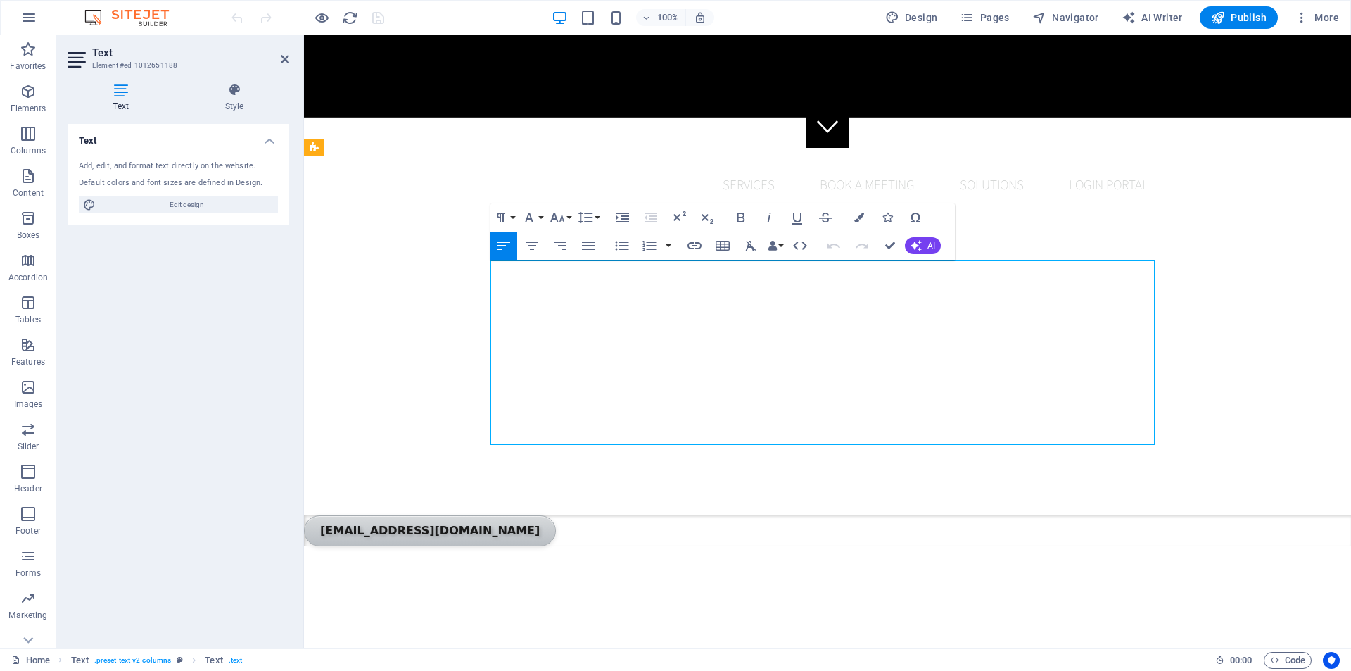
drag, startPoint x: 1121, startPoint y: 422, endPoint x: 577, endPoint y: 294, distance: 559.0
drag, startPoint x: 502, startPoint y: 270, endPoint x: 1184, endPoint y: 446, distance: 704.4
click at [189, 203] on span "Edit design" at bounding box center [187, 204] width 174 height 17
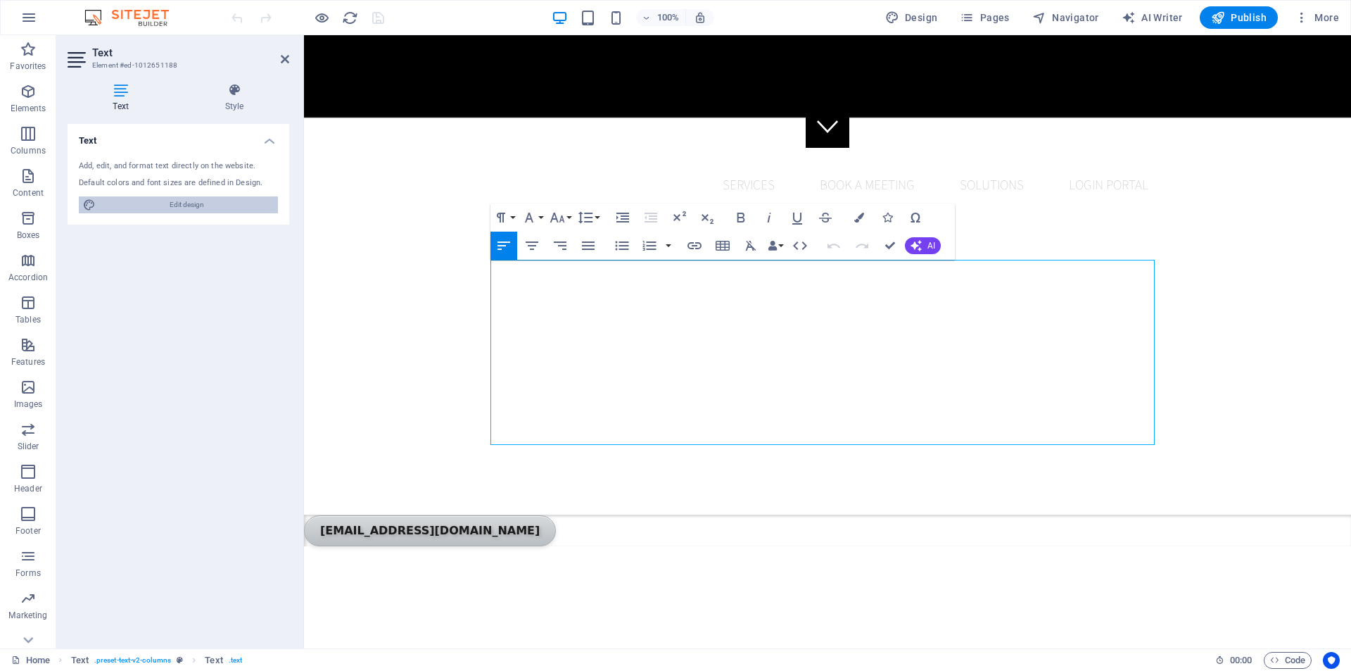
select select "px"
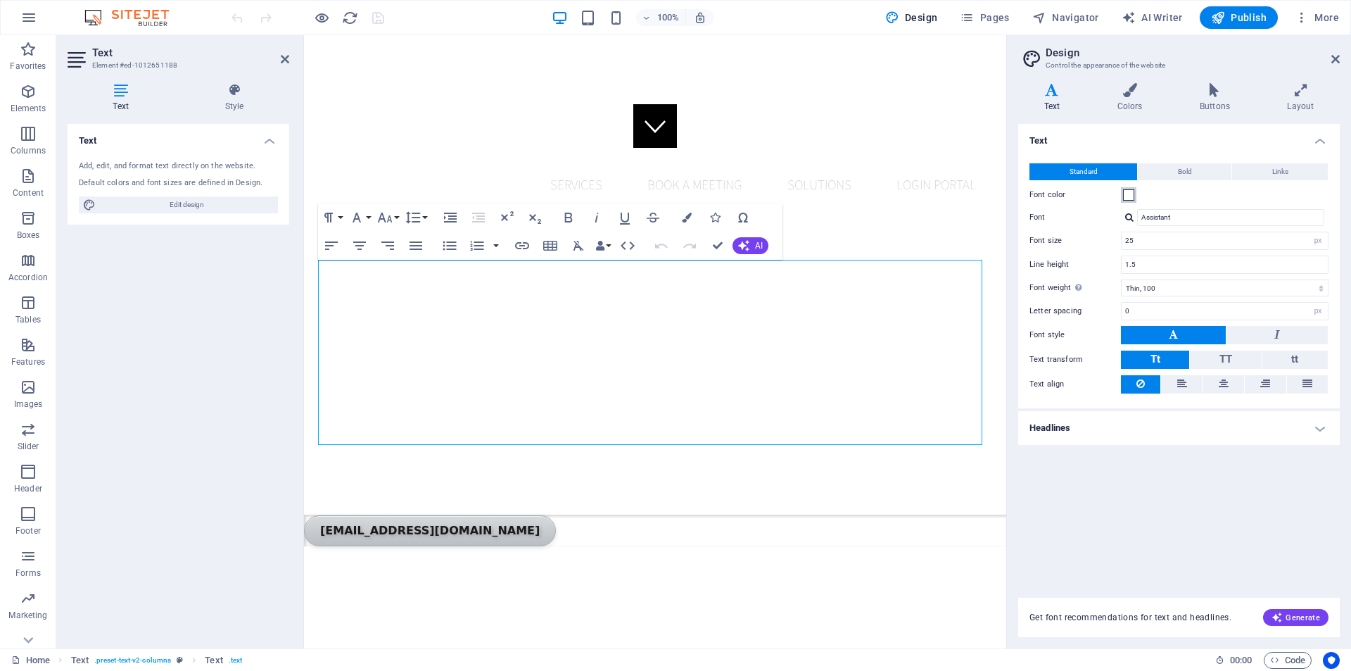
click at [1130, 193] on span at bounding box center [1128, 194] width 11 height 11
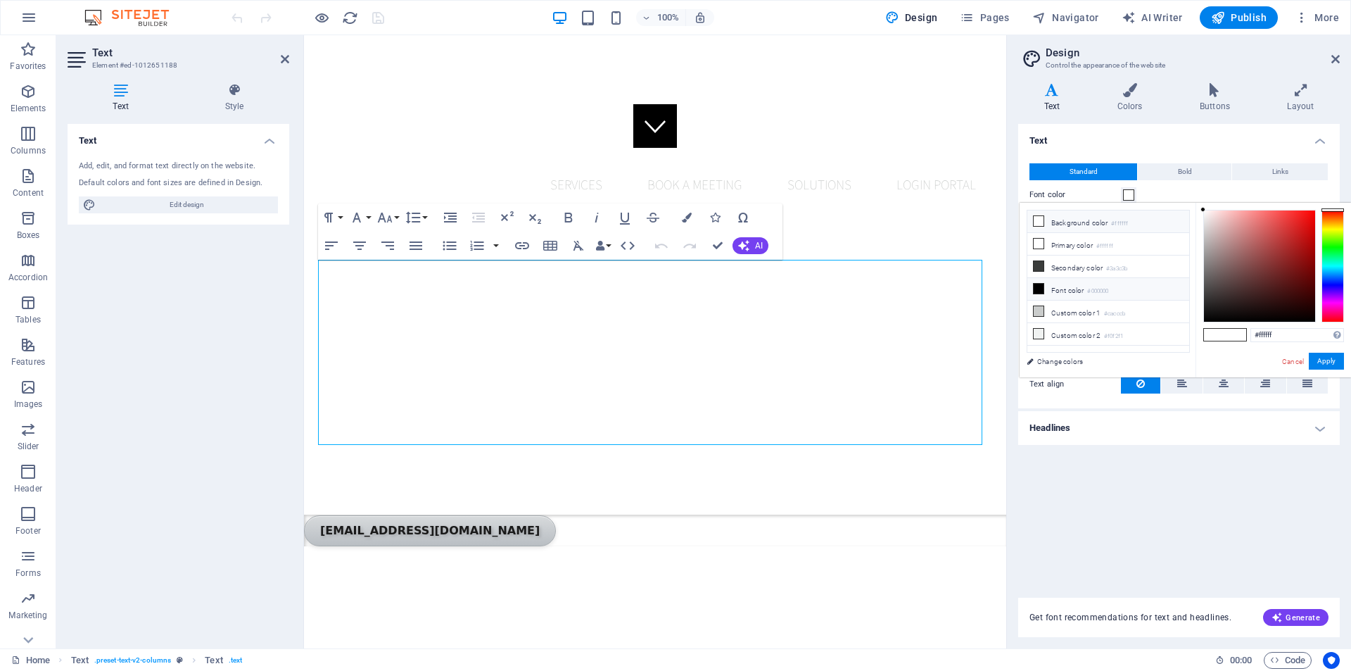
click at [1041, 284] on icon at bounding box center [1039, 289] width 10 height 10
type input "#000000"
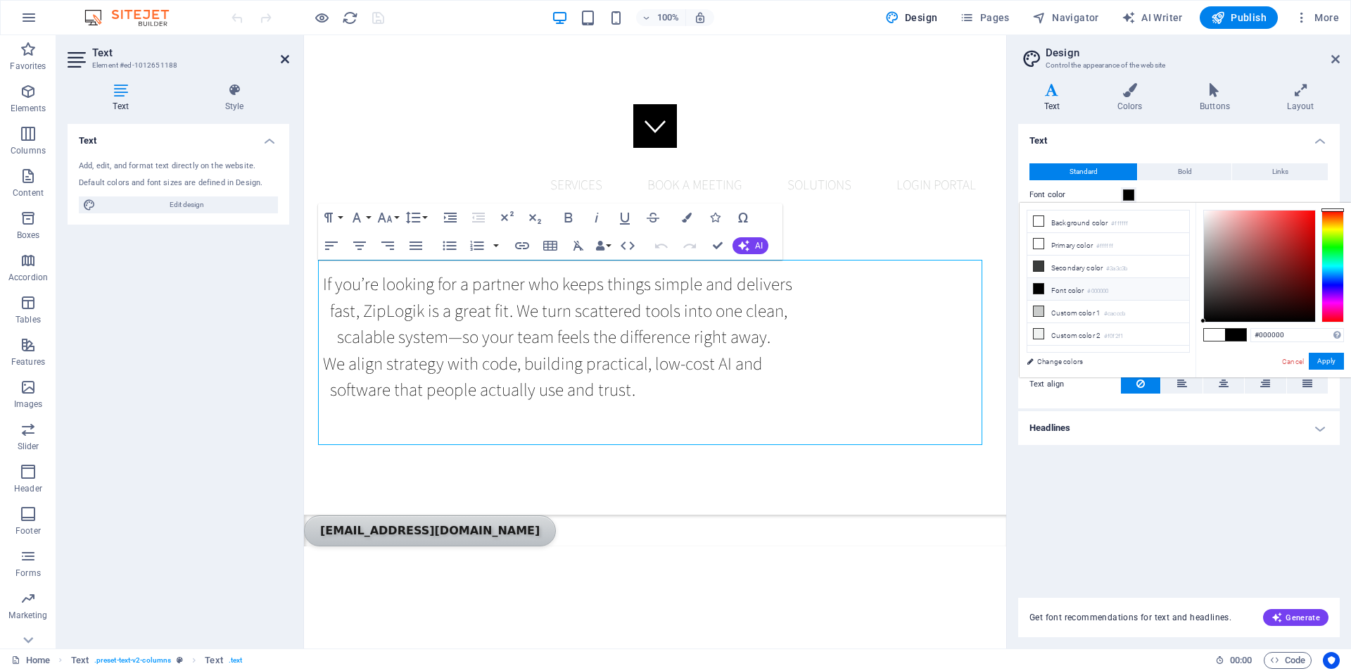
click at [286, 58] on icon at bounding box center [285, 58] width 8 height 11
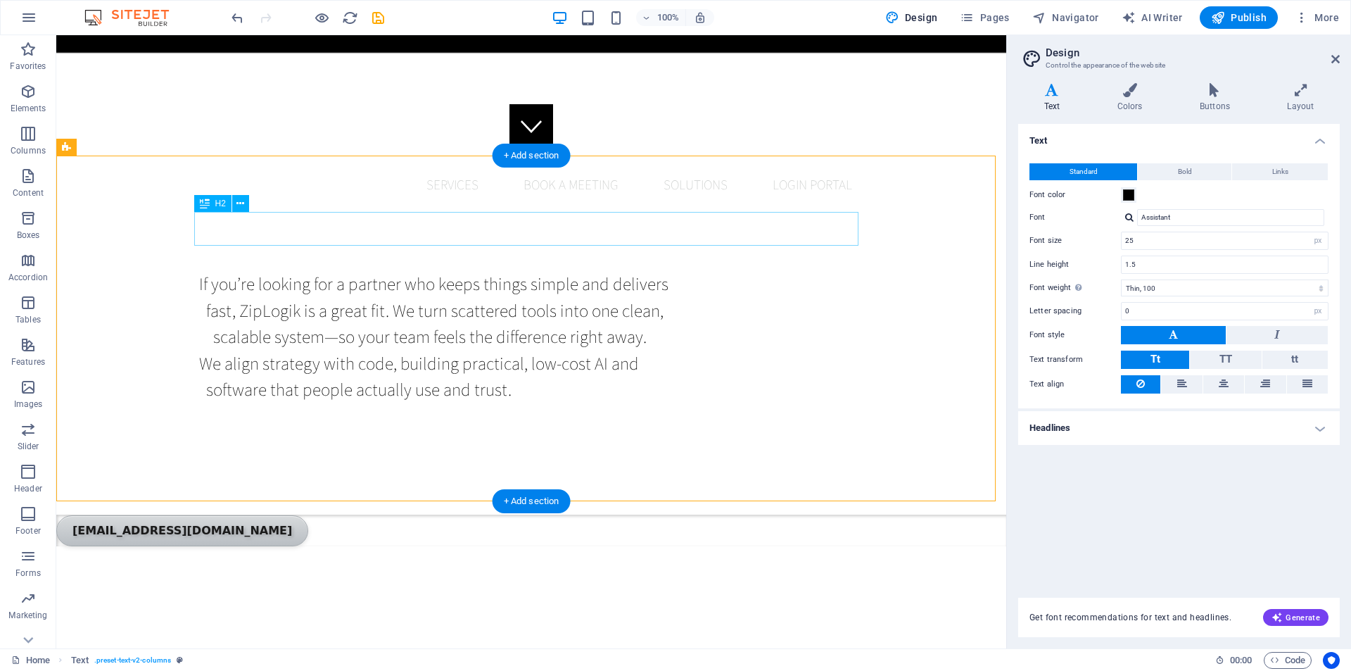
click at [535, 652] on div "About us" at bounding box center [531, 669] width 664 height 34
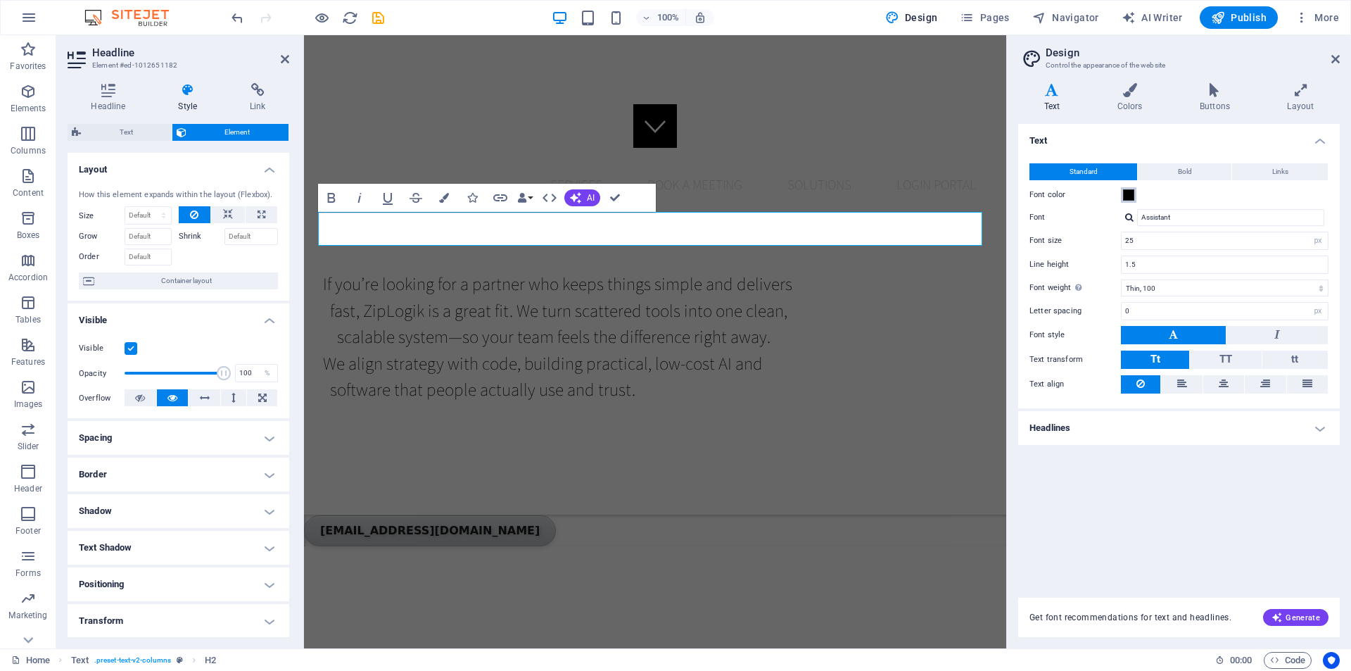
click at [1129, 196] on span at bounding box center [1128, 194] width 11 height 11
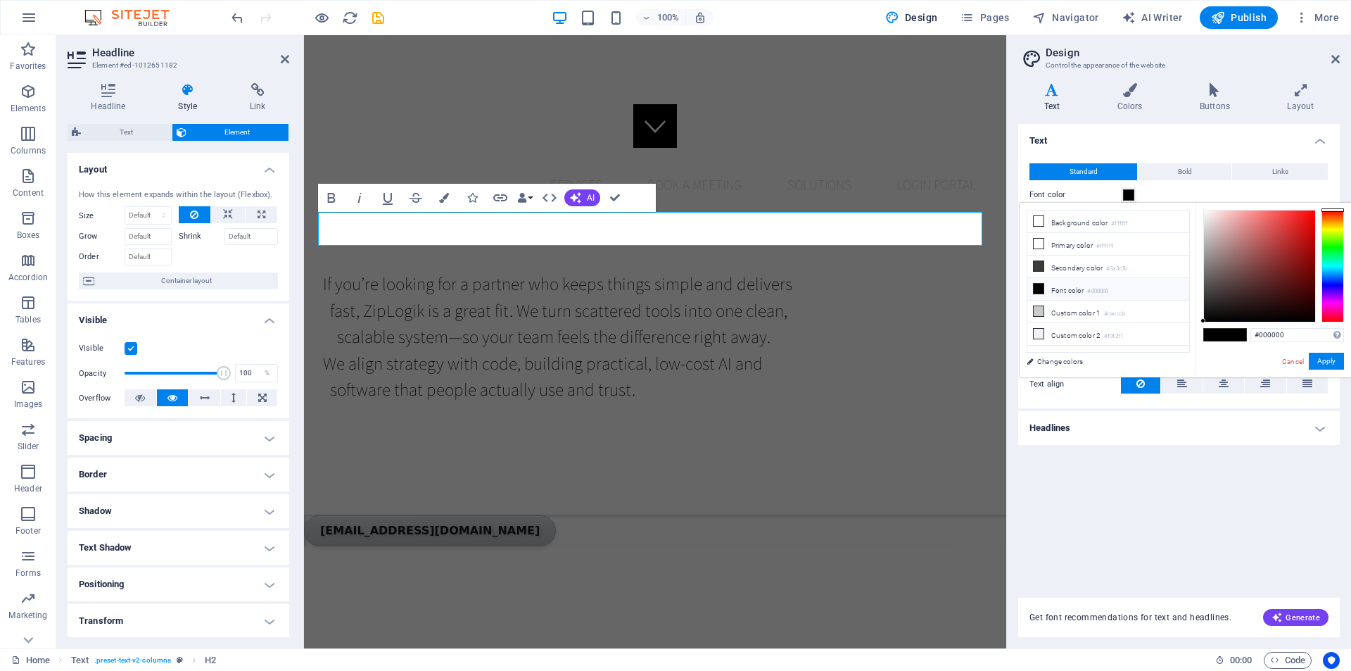
click at [1059, 289] on li "Font color #000000" at bounding box center [1109, 289] width 162 height 23
click at [281, 59] on icon at bounding box center [285, 58] width 8 height 11
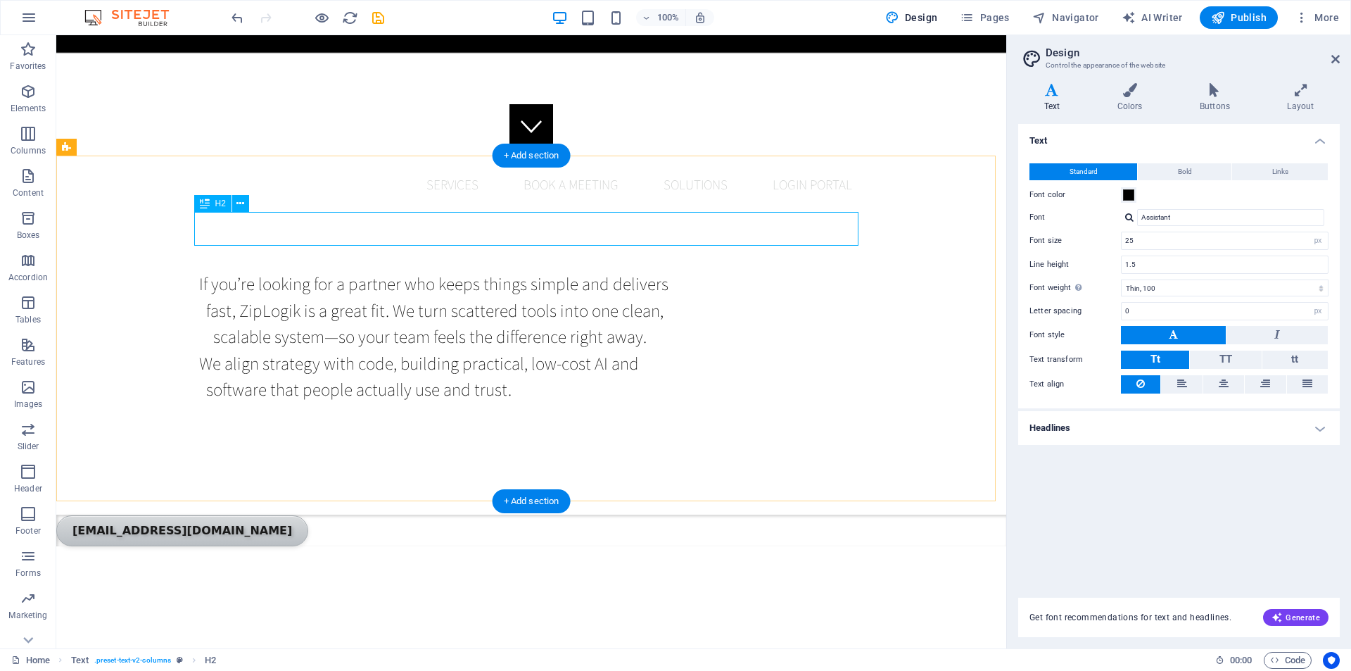
click at [610, 652] on div "About us" at bounding box center [531, 669] width 664 height 34
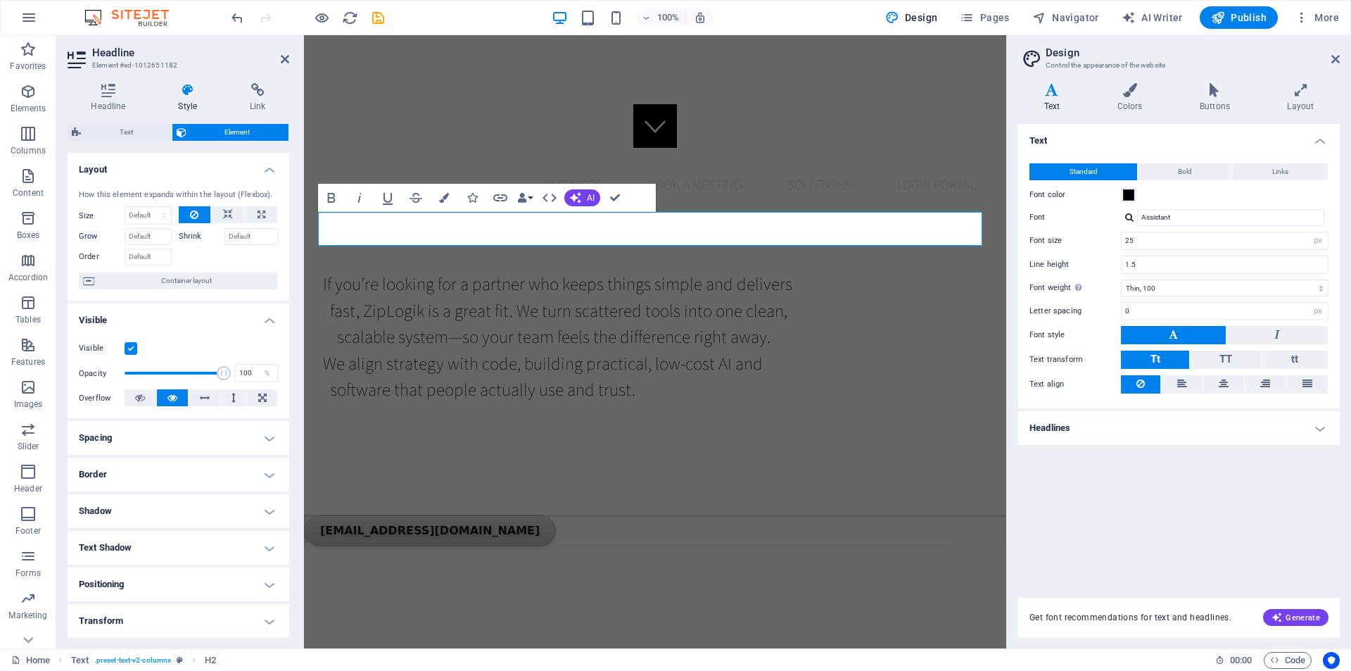
click at [279, 57] on h2 "Headline" at bounding box center [190, 52] width 197 height 13
click at [377, 16] on icon "save" at bounding box center [378, 18] width 16 height 16
checkbox input "false"
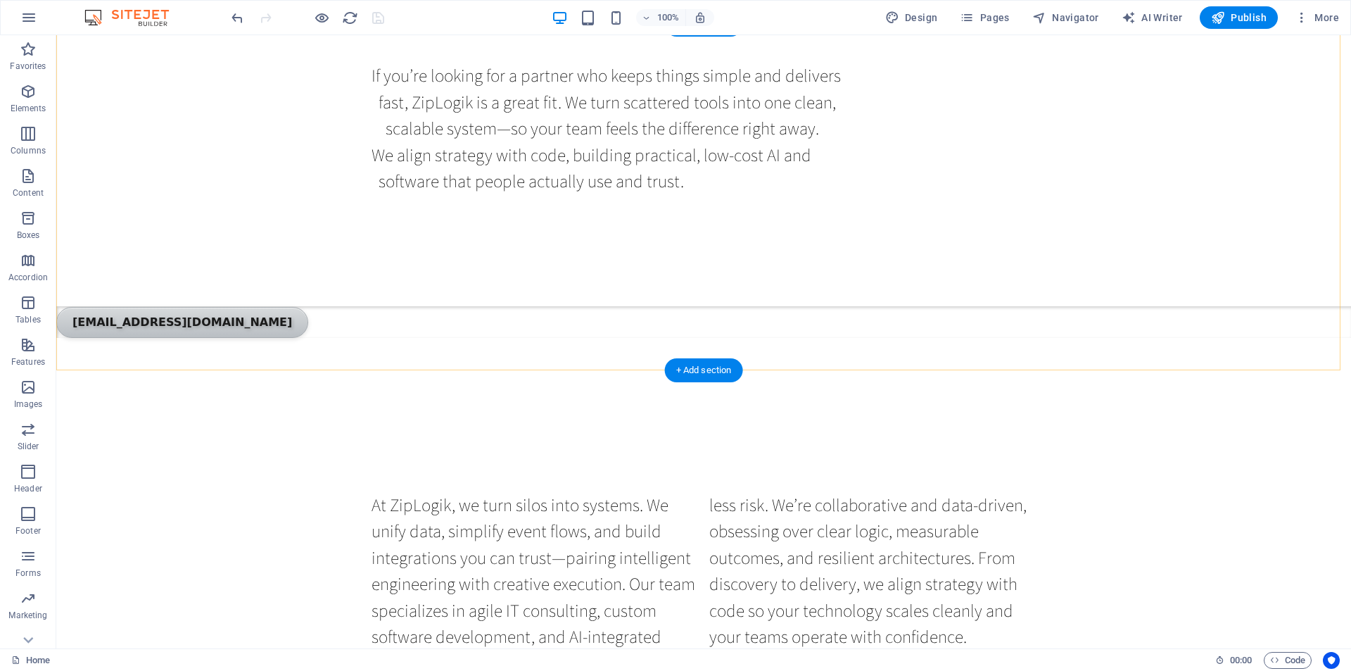
scroll to position [704, 0]
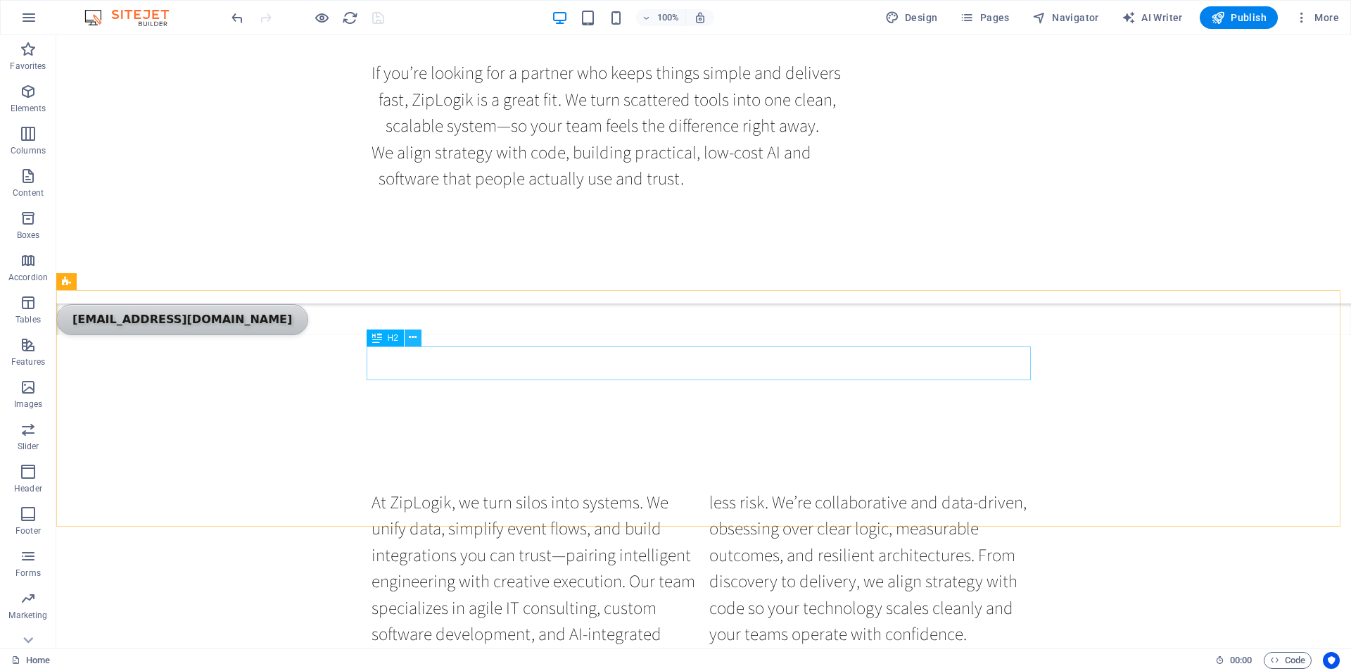
click at [411, 336] on icon at bounding box center [413, 337] width 8 height 15
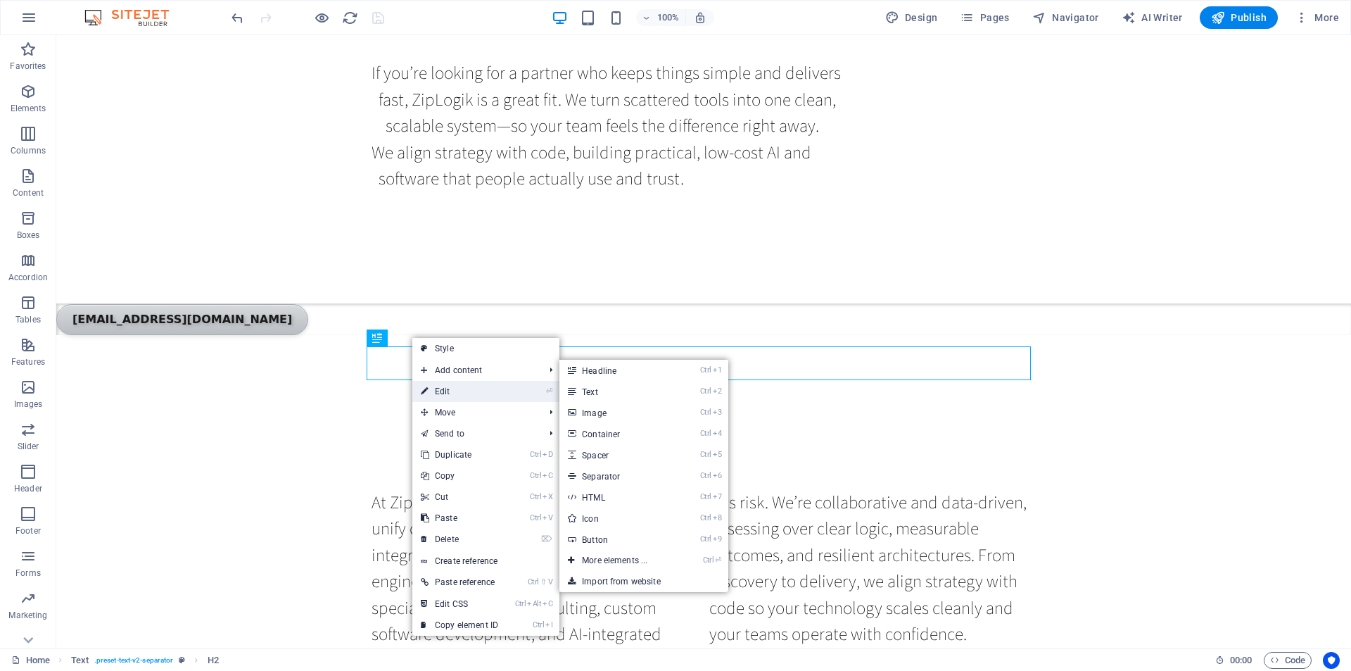
click at [431, 390] on link "⏎ Edit" at bounding box center [459, 391] width 94 height 21
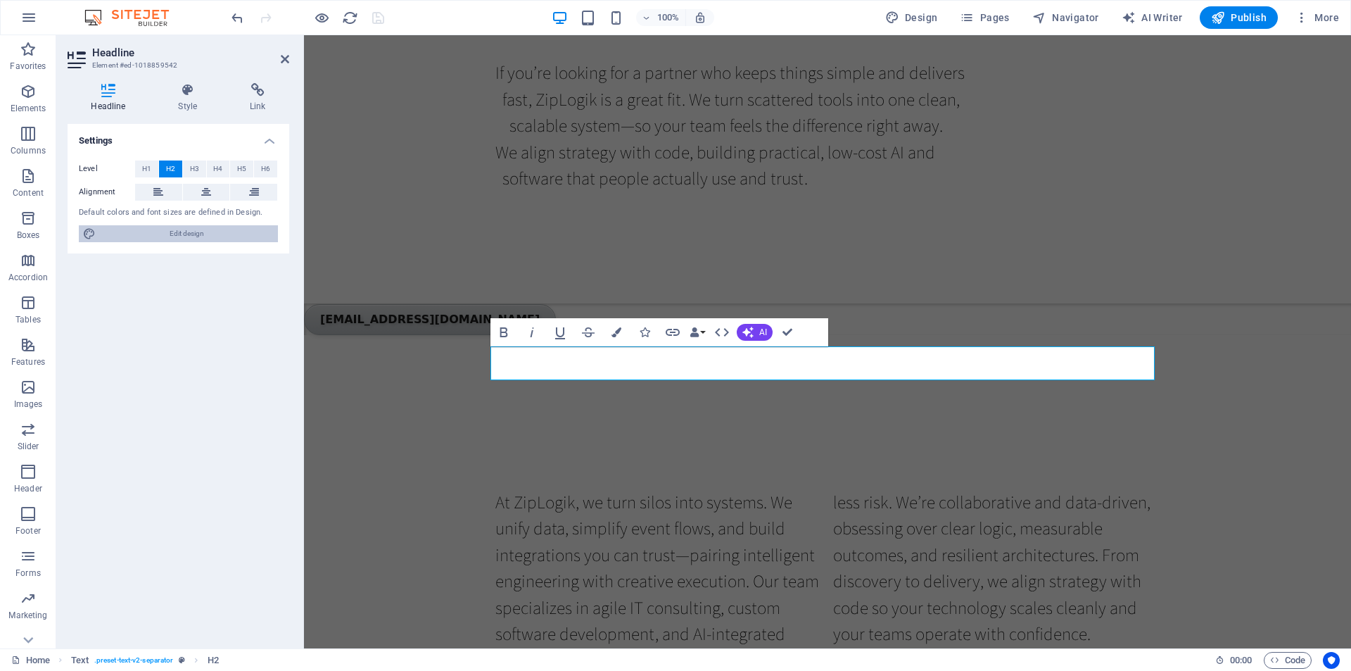
click at [183, 232] on span "Edit design" at bounding box center [187, 233] width 174 height 17
select select "px"
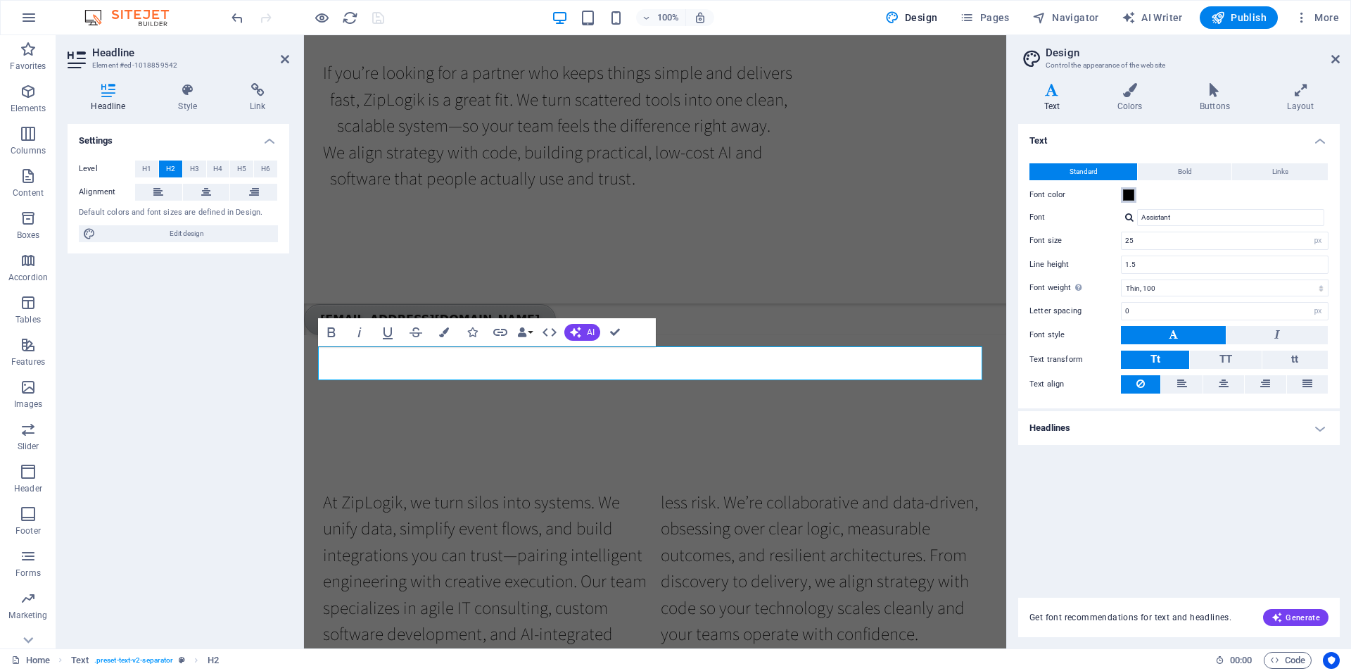
click at [1130, 192] on span at bounding box center [1128, 194] width 11 height 11
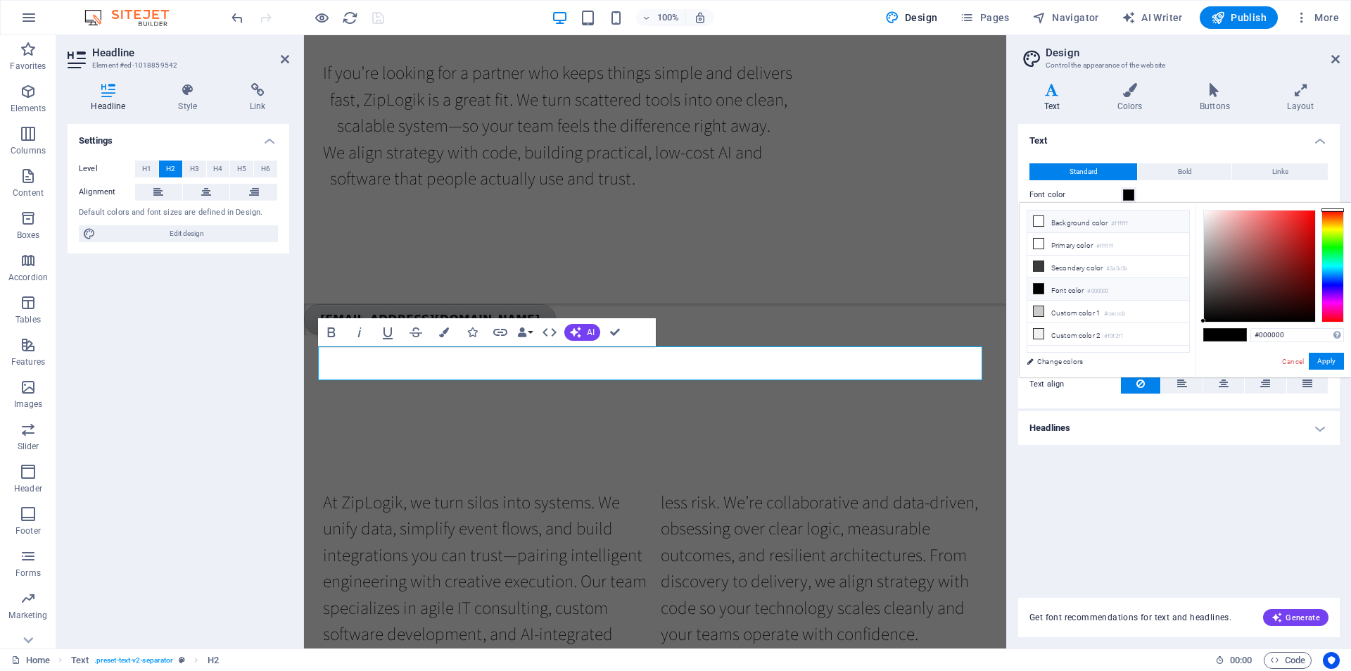
click at [1039, 219] on icon at bounding box center [1039, 221] width 10 height 10
click at [1039, 284] on icon at bounding box center [1039, 289] width 10 height 10
click at [790, 384] on div "About us At ZipLogik, we turn silos into systems. We unify data, simplify event…" at bounding box center [655, 557] width 702 height 346
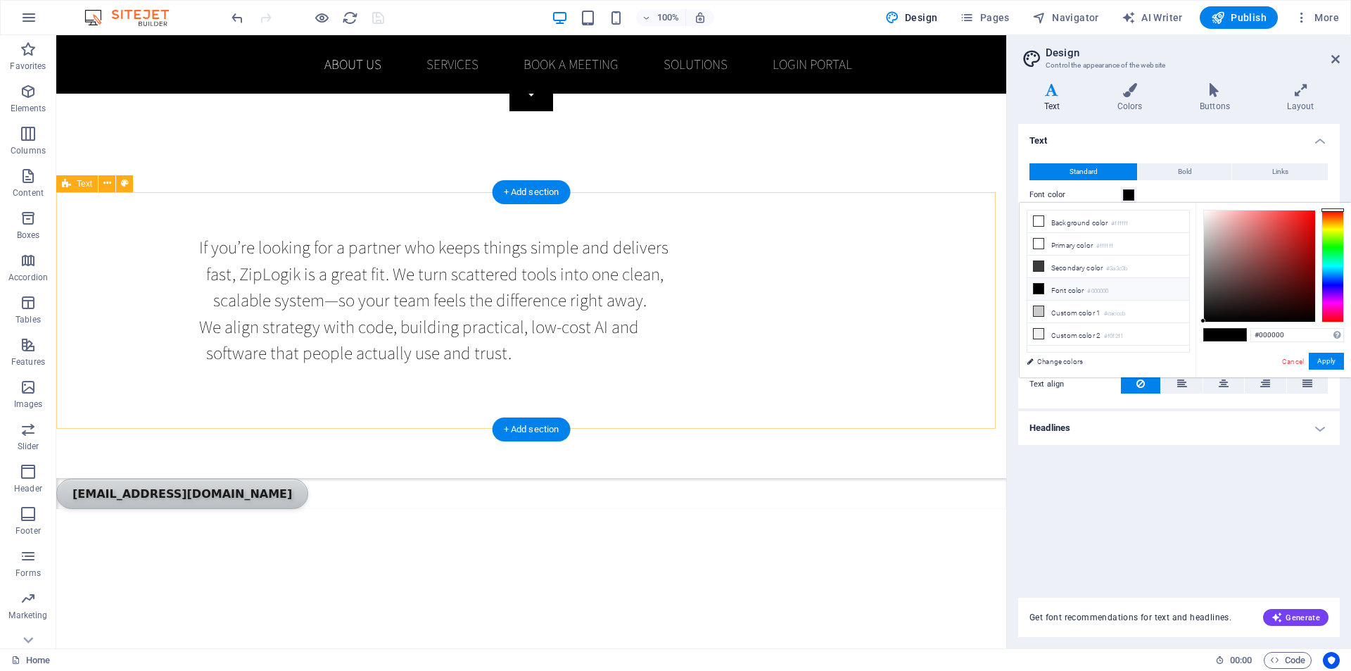
scroll to position [493, 0]
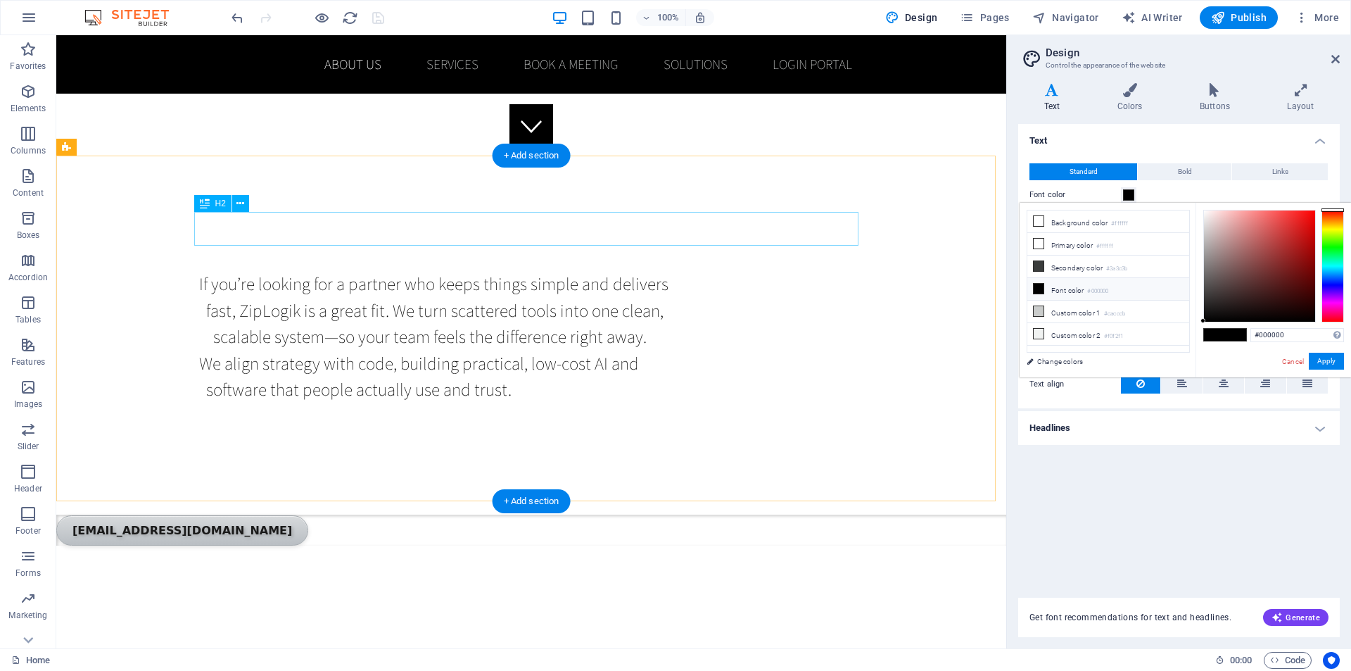
click at [517, 651] on div "About us" at bounding box center [531, 668] width 664 height 34
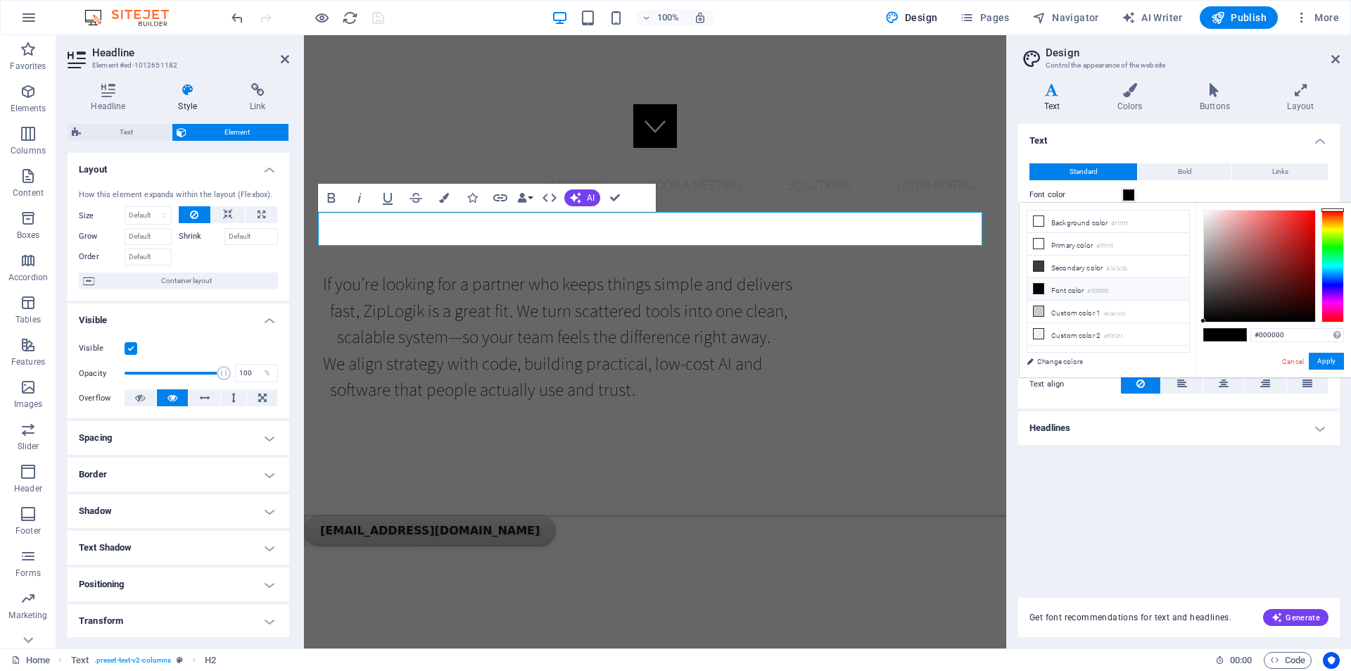
click at [1059, 99] on h4 "Text" at bounding box center [1055, 98] width 73 height 30
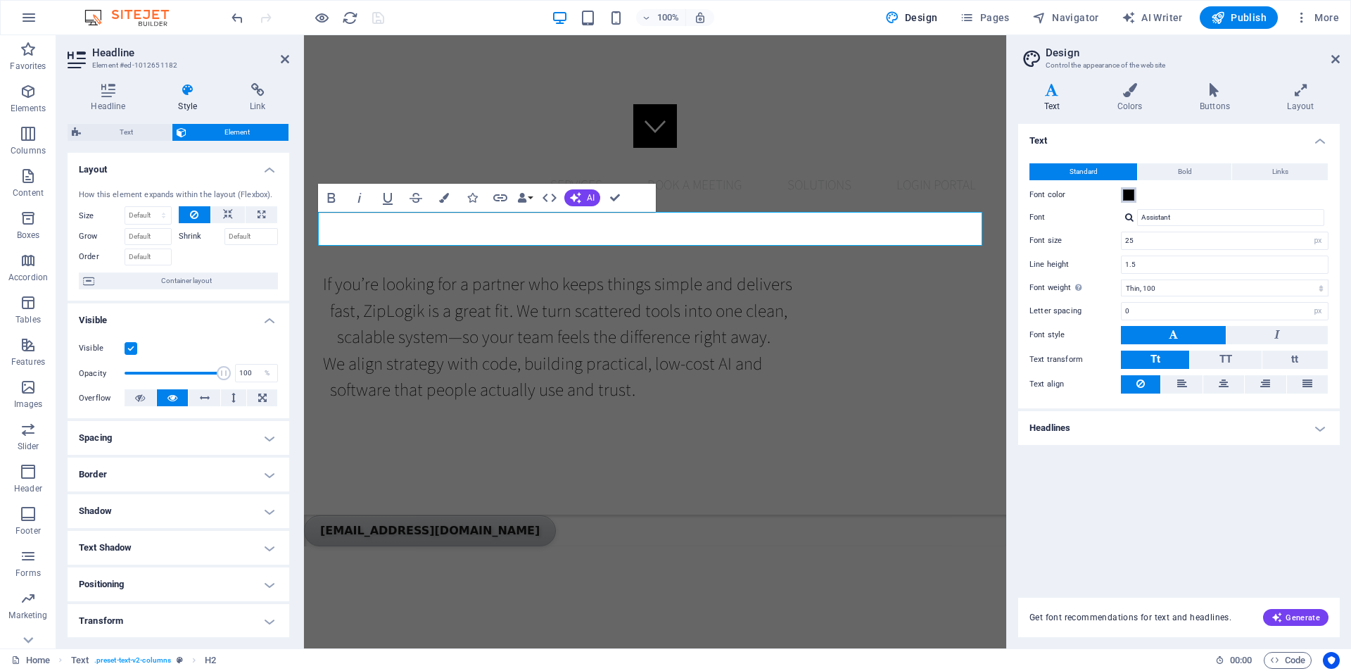
click at [1129, 195] on span at bounding box center [1128, 194] width 11 height 11
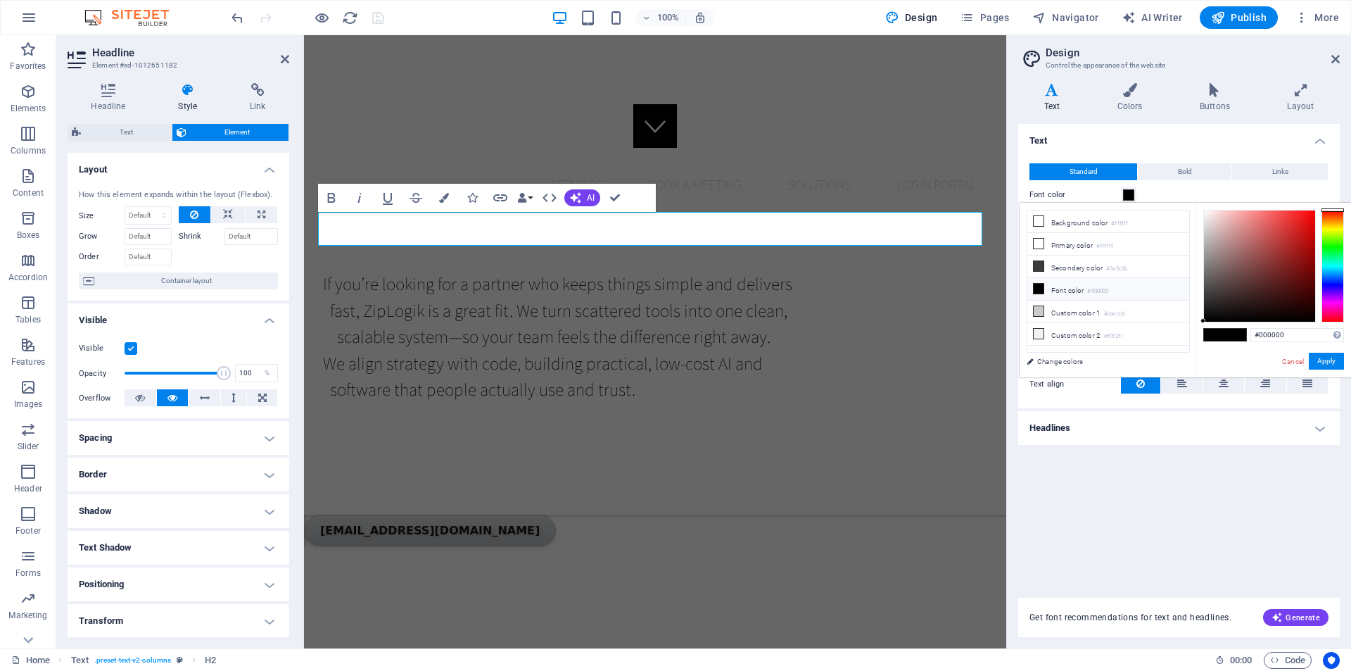
click at [1129, 195] on span at bounding box center [1128, 194] width 11 height 11
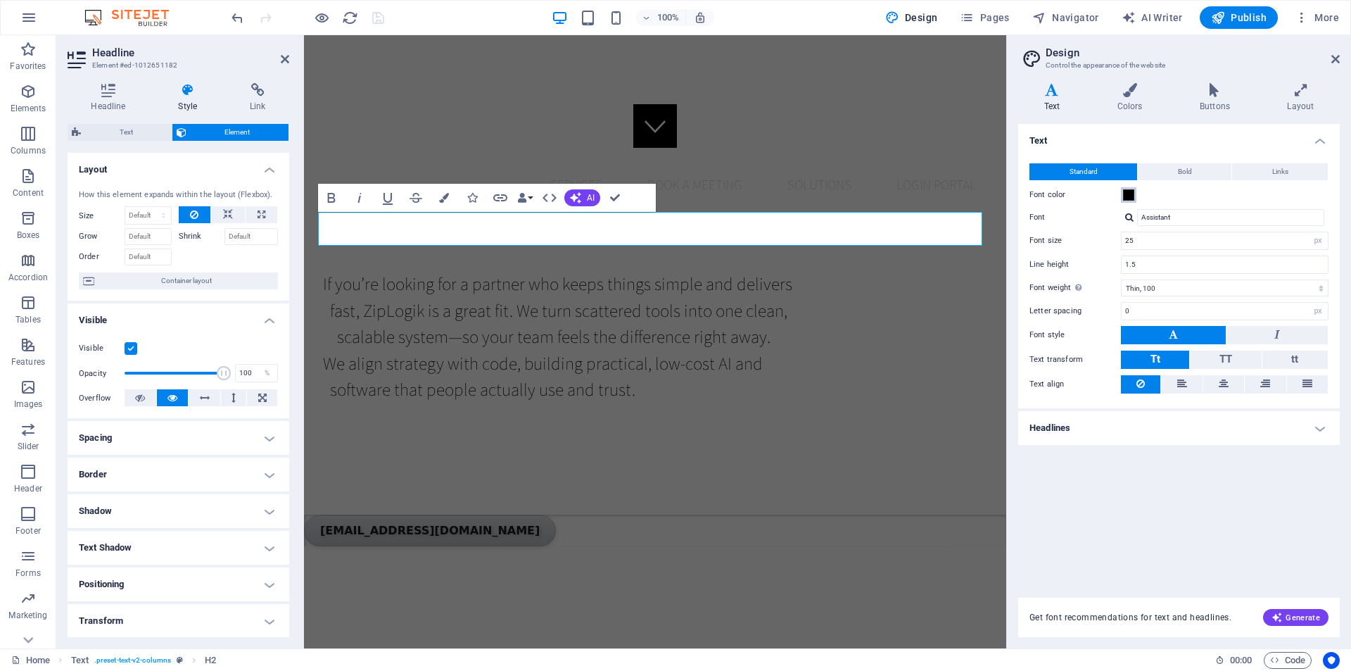
click at [1129, 195] on span at bounding box center [1128, 194] width 11 height 11
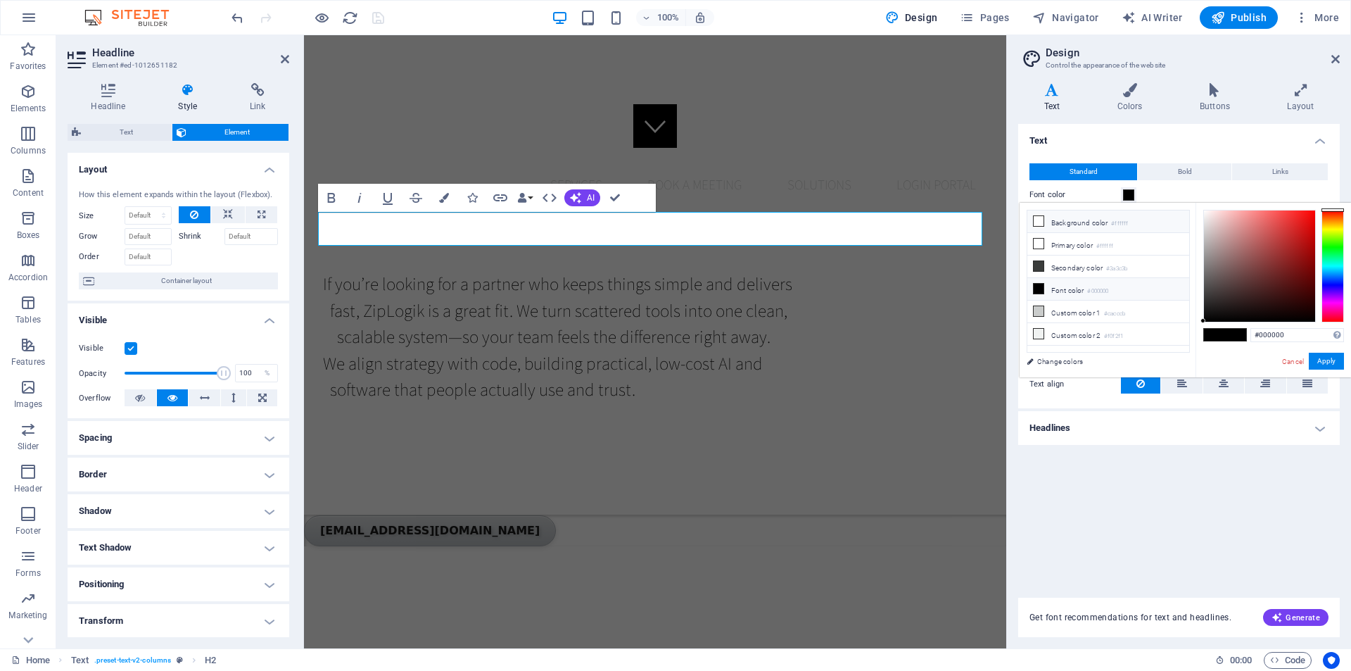
click at [1083, 223] on li "Background color #ffffff" at bounding box center [1109, 221] width 162 height 23
click at [1074, 285] on li "Font color #000000" at bounding box center [1109, 289] width 162 height 23
click at [1078, 226] on li "Background color #ffffff" at bounding box center [1109, 221] width 162 height 23
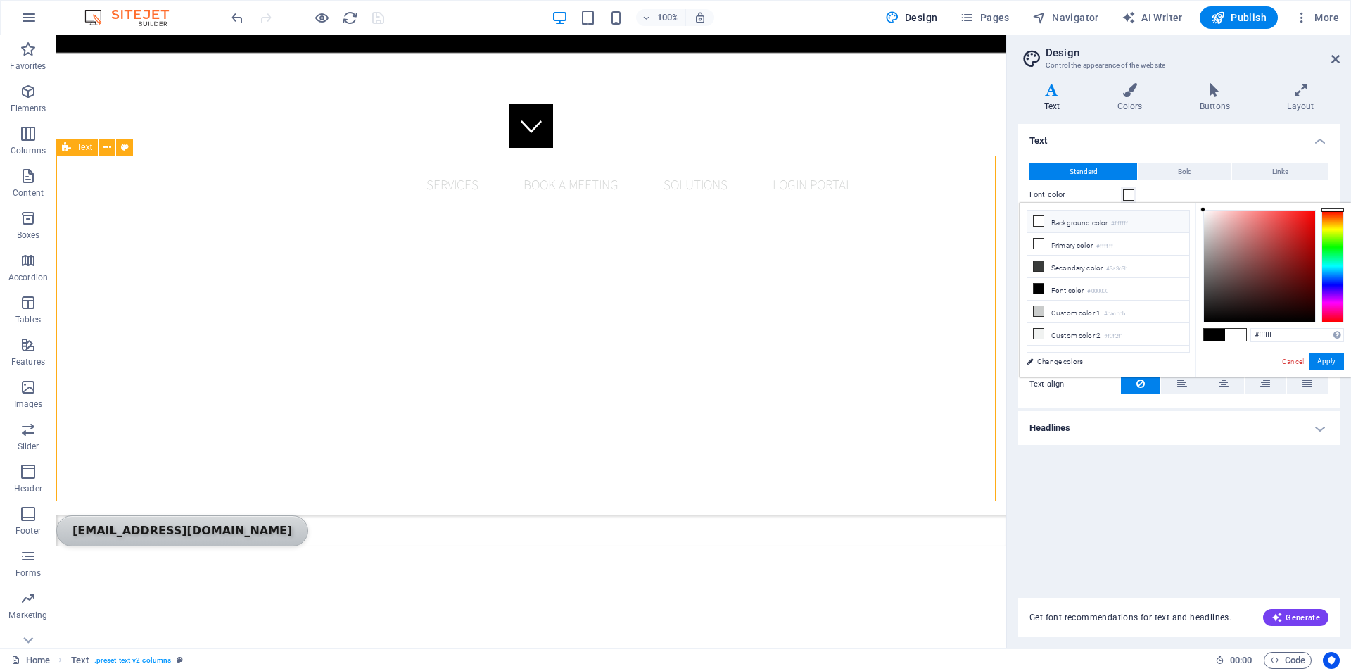
click at [1059, 282] on li "Font color #000000" at bounding box center [1109, 289] width 162 height 23
type input "#000000"
click at [1059, 282] on li "Font color #000000" at bounding box center [1109, 289] width 162 height 23
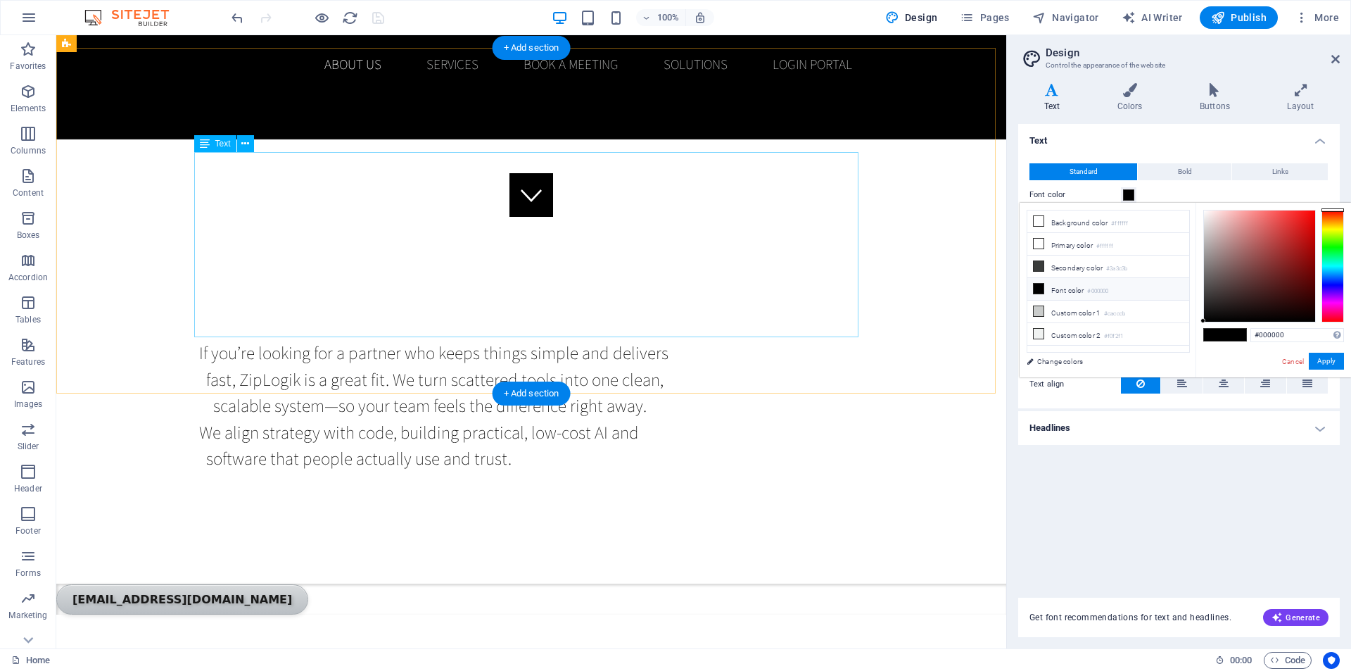
scroll to position [422, 0]
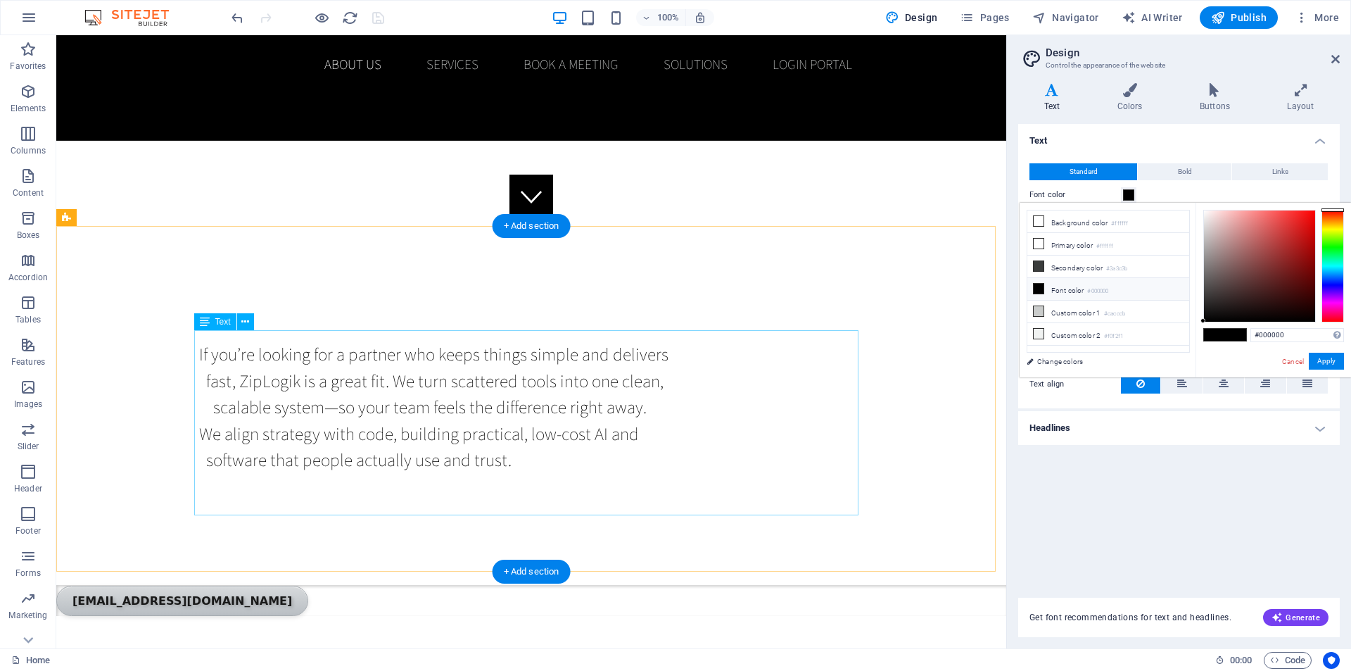
click at [248, 317] on icon at bounding box center [245, 322] width 8 height 15
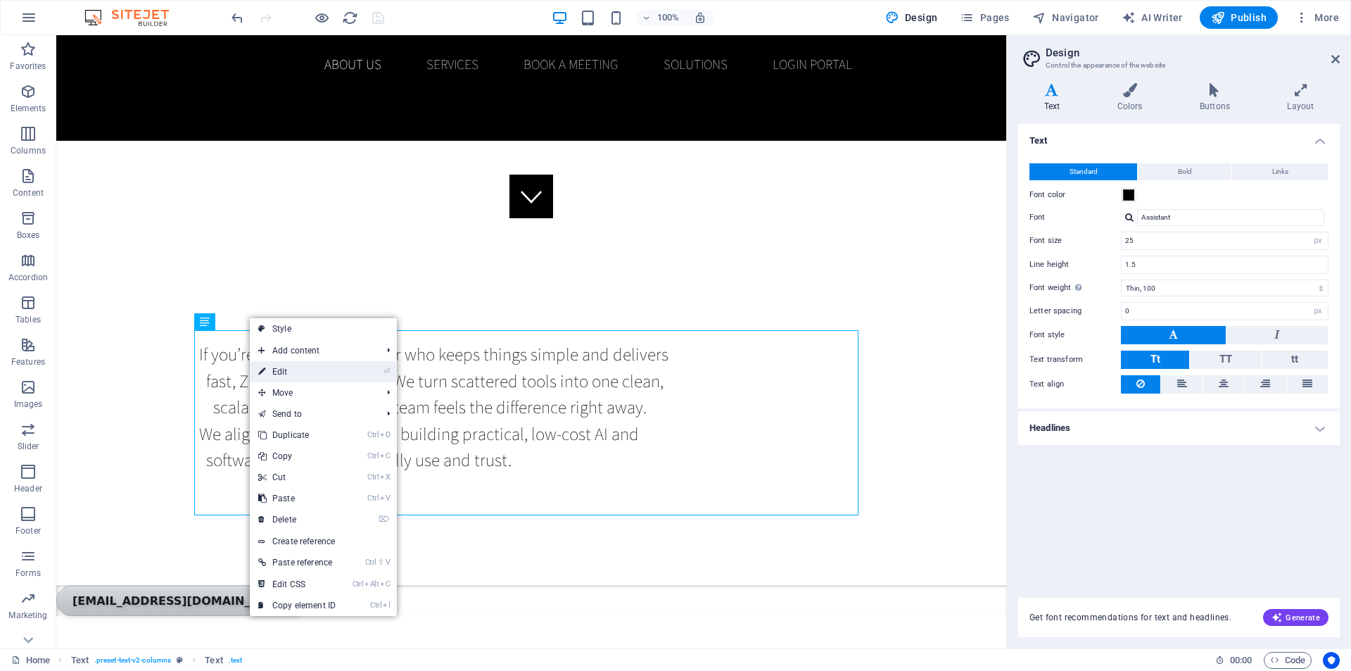
click at [284, 375] on link "⏎ Edit" at bounding box center [297, 371] width 94 height 21
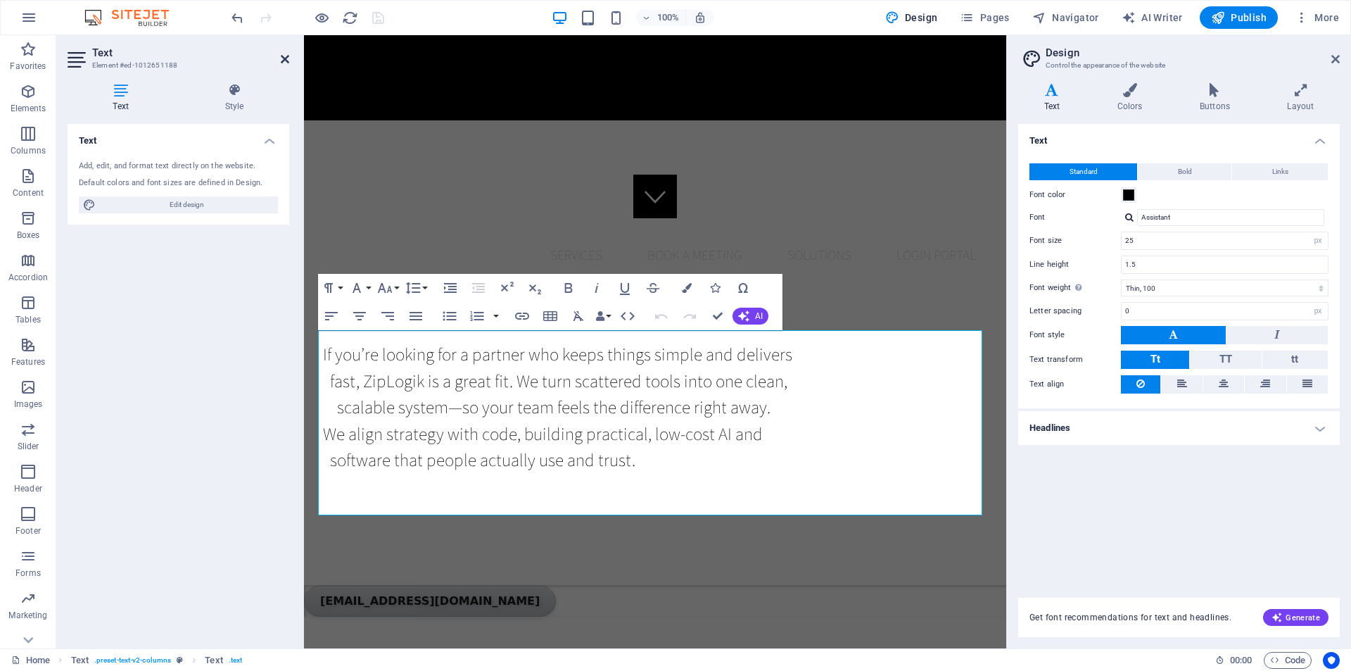
click at [282, 60] on icon at bounding box center [285, 58] width 8 height 11
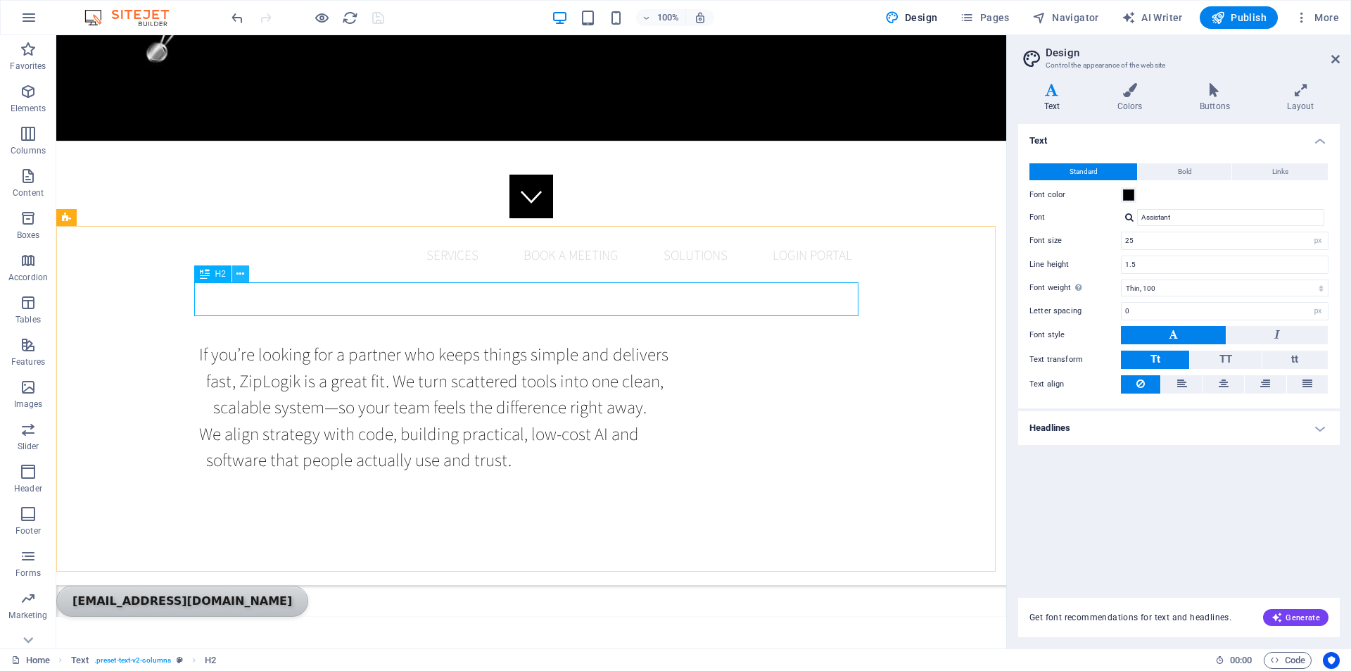
click at [245, 274] on button at bounding box center [240, 273] width 17 height 17
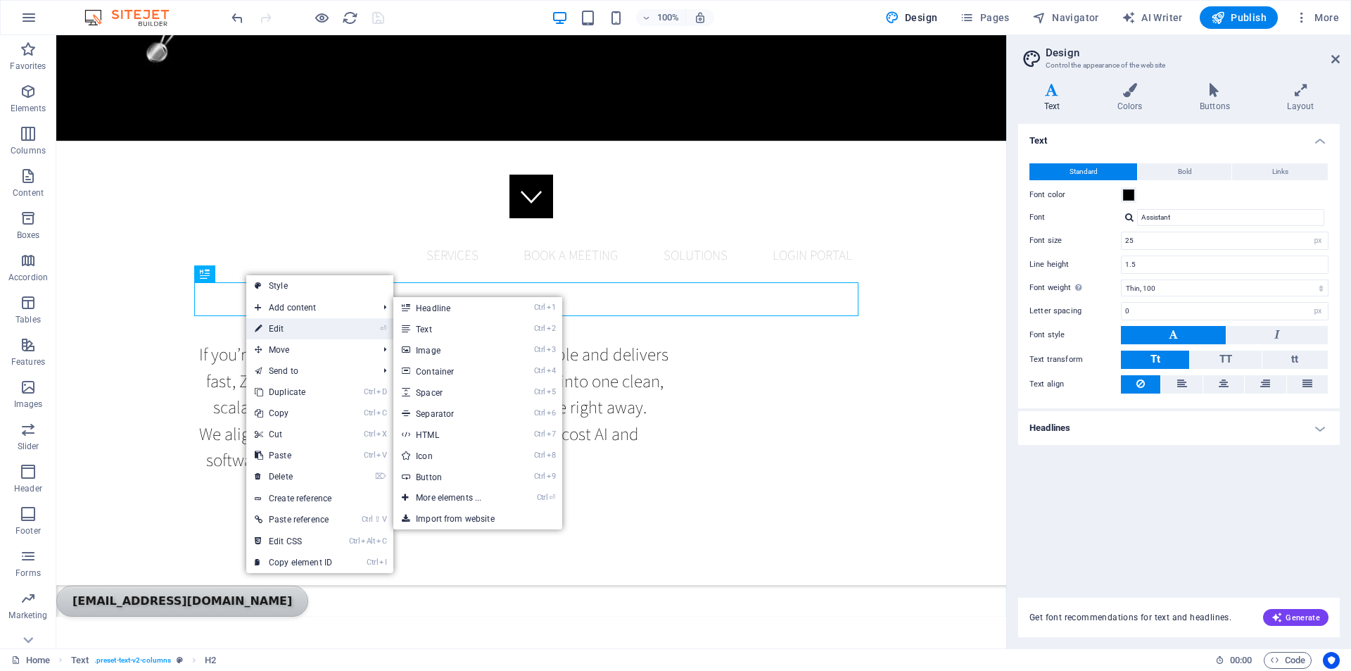
click at [270, 327] on link "⏎ Edit" at bounding box center [293, 328] width 94 height 21
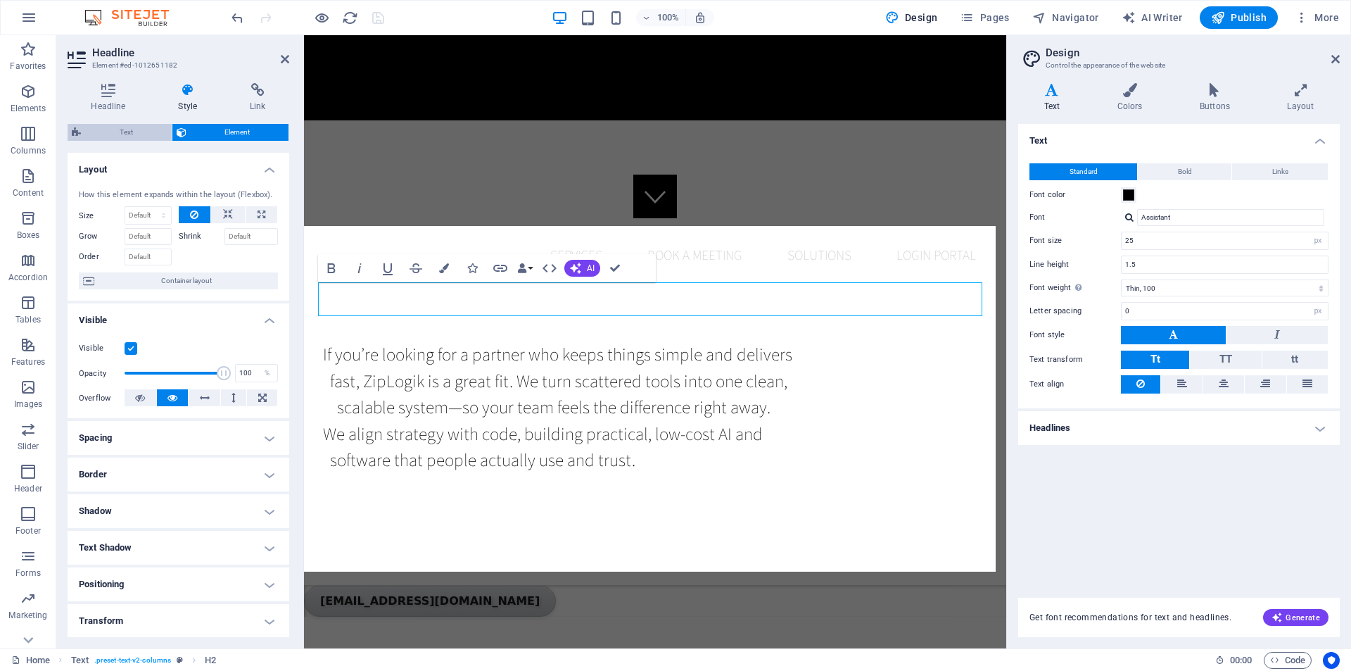
click at [124, 137] on span "Text" at bounding box center [126, 132] width 82 height 17
select select "rem"
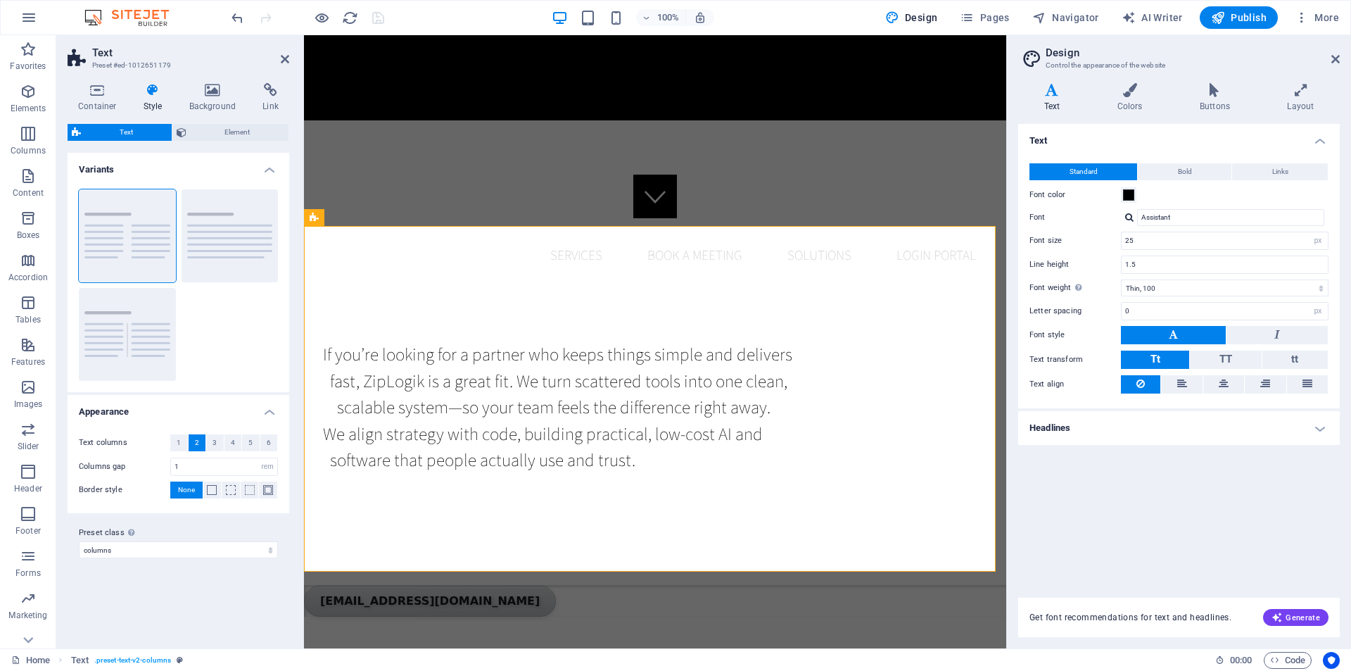
click at [1056, 91] on icon at bounding box center [1053, 90] width 68 height 14
click at [1334, 61] on icon at bounding box center [1336, 58] width 8 height 11
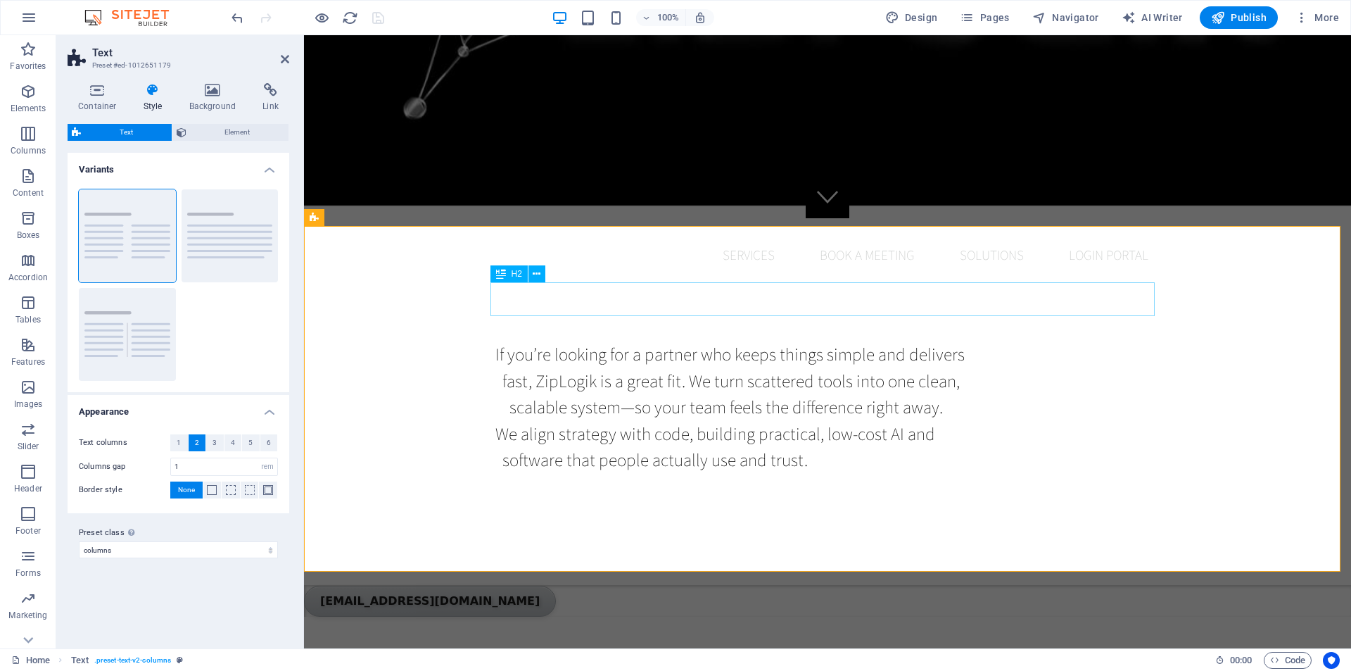
click at [534, 275] on icon at bounding box center [537, 274] width 8 height 15
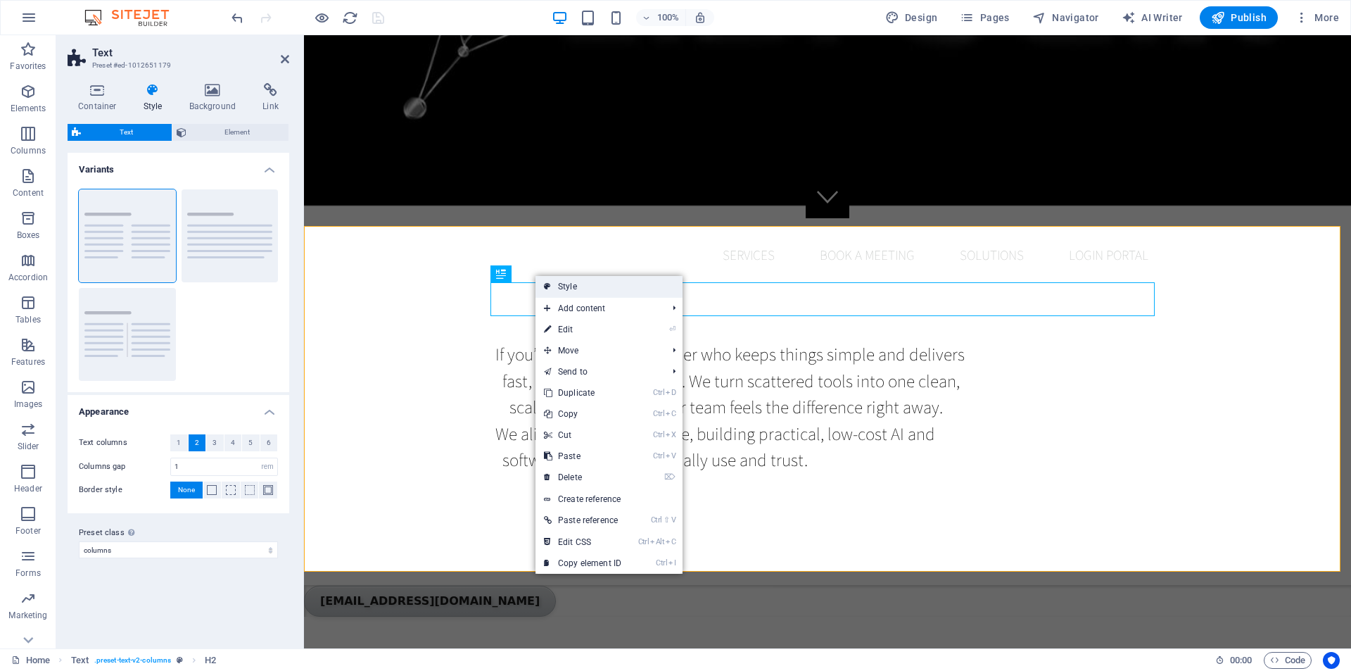
click at [543, 284] on link "Style" at bounding box center [609, 286] width 147 height 21
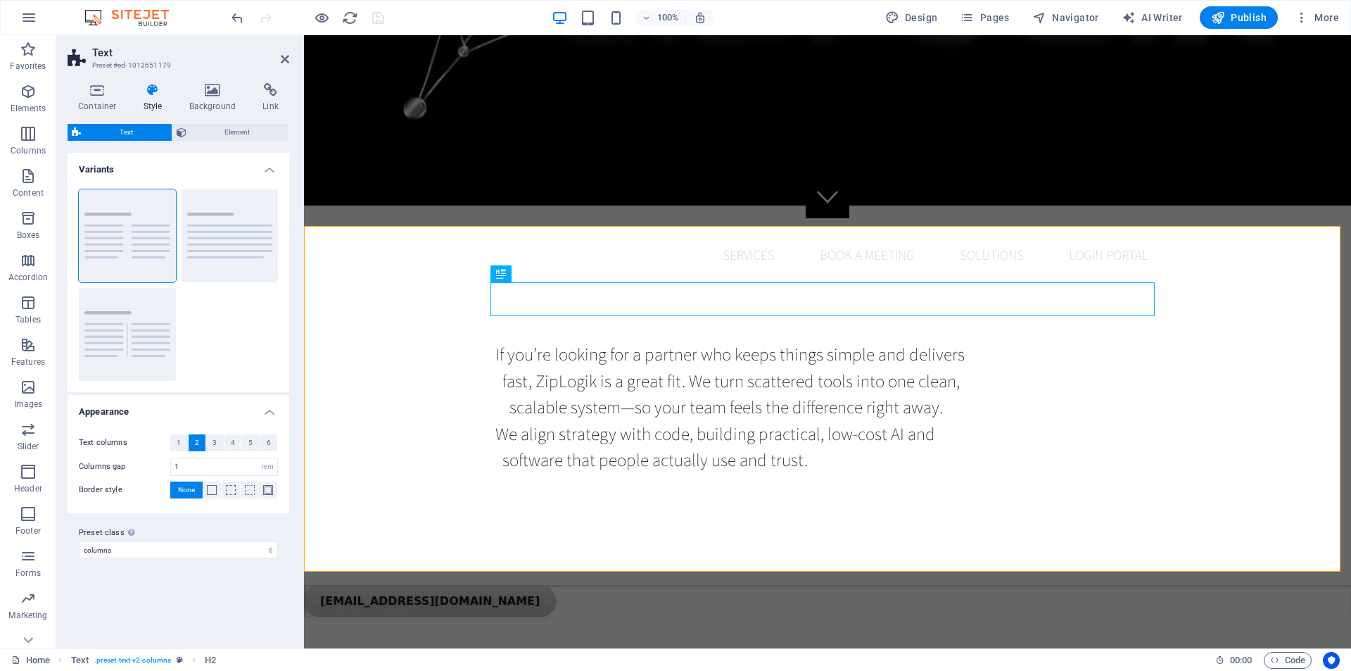
click at [153, 94] on icon at bounding box center [153, 90] width 40 height 14
click at [218, 94] on icon at bounding box center [213, 90] width 68 height 14
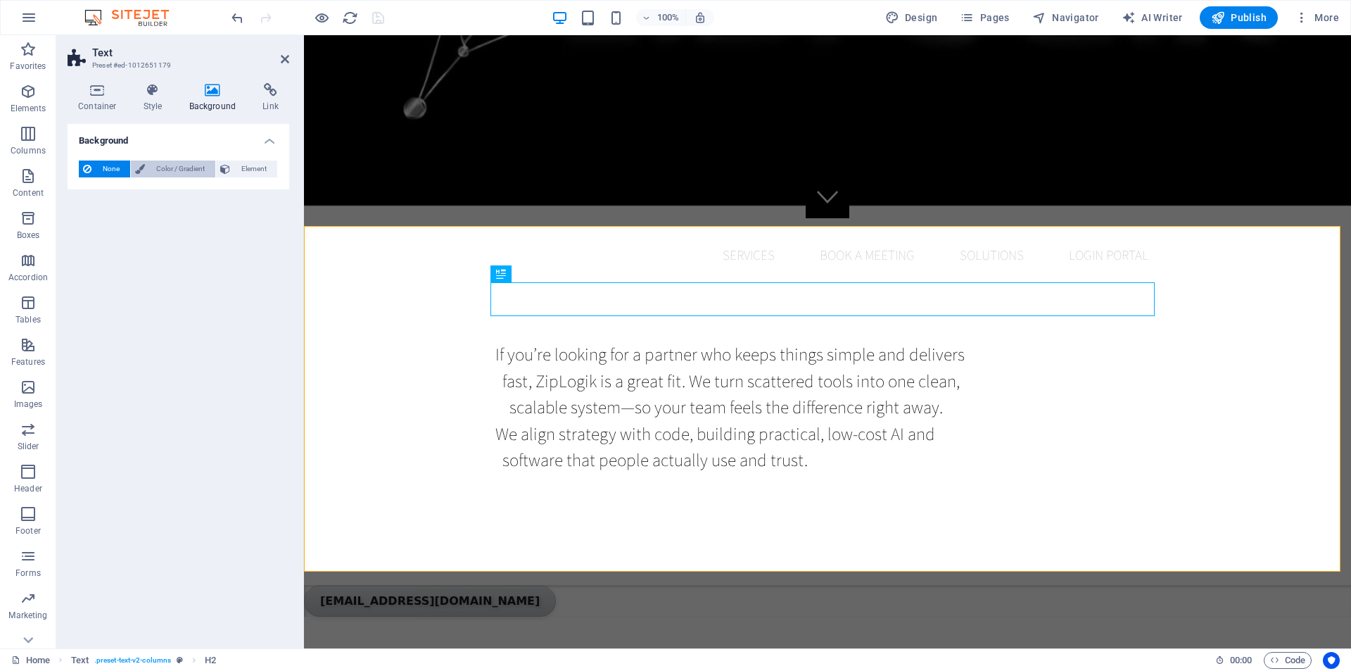
click at [191, 170] on span "Color / Gradient" at bounding box center [180, 168] width 62 height 17
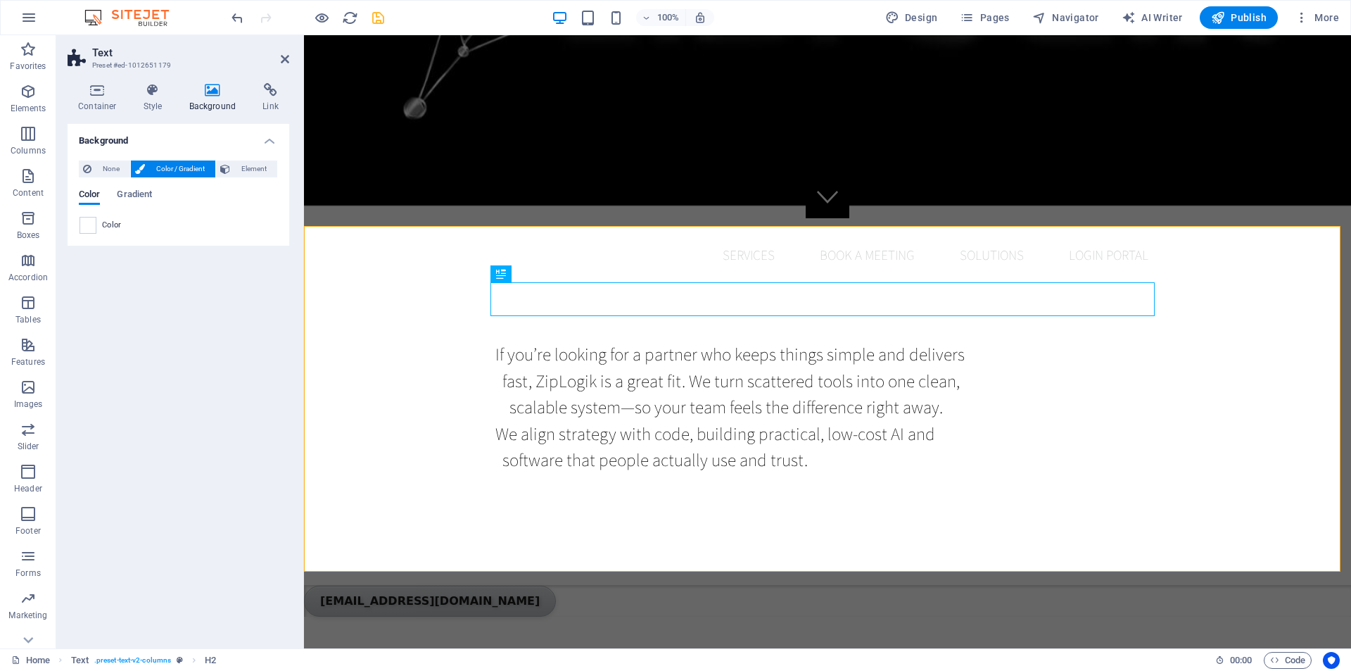
click at [99, 226] on div "Color" at bounding box center [179, 225] width 198 height 17
click at [92, 225] on span at bounding box center [87, 225] width 15 height 15
click at [127, 198] on span "Gradient" at bounding box center [134, 196] width 35 height 20
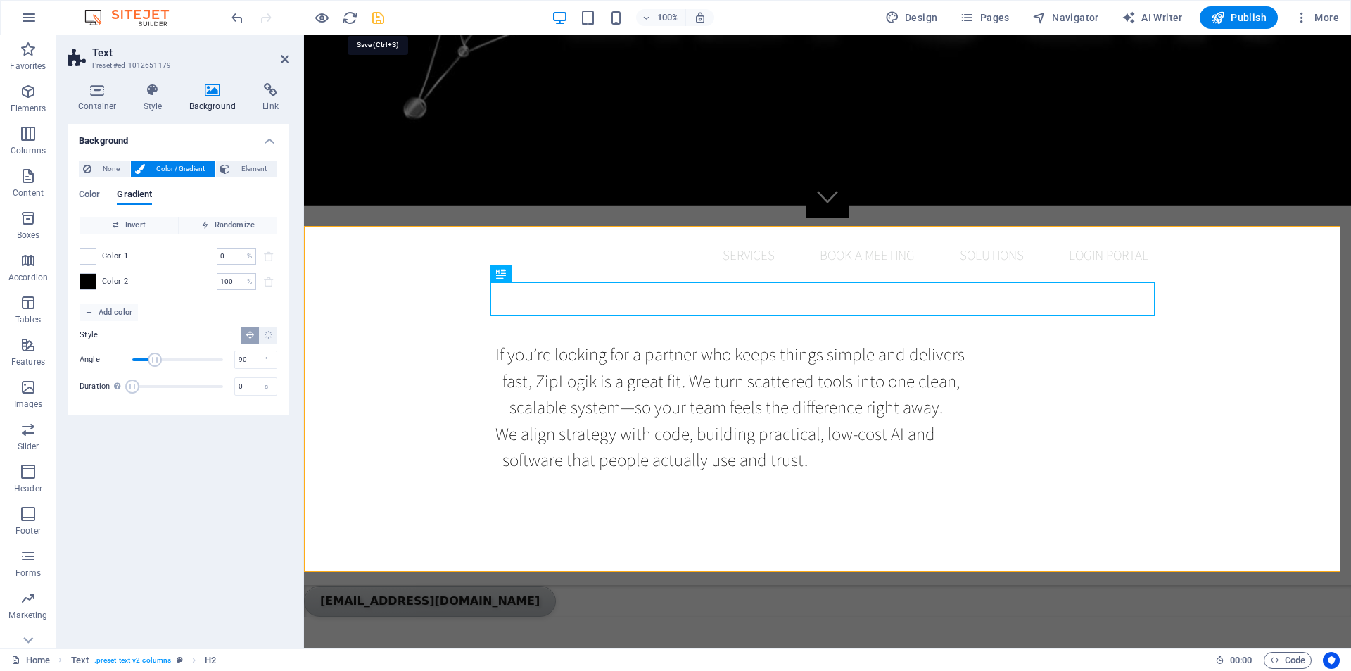
click at [375, 18] on icon "save" at bounding box center [378, 18] width 16 height 16
checkbox input "false"
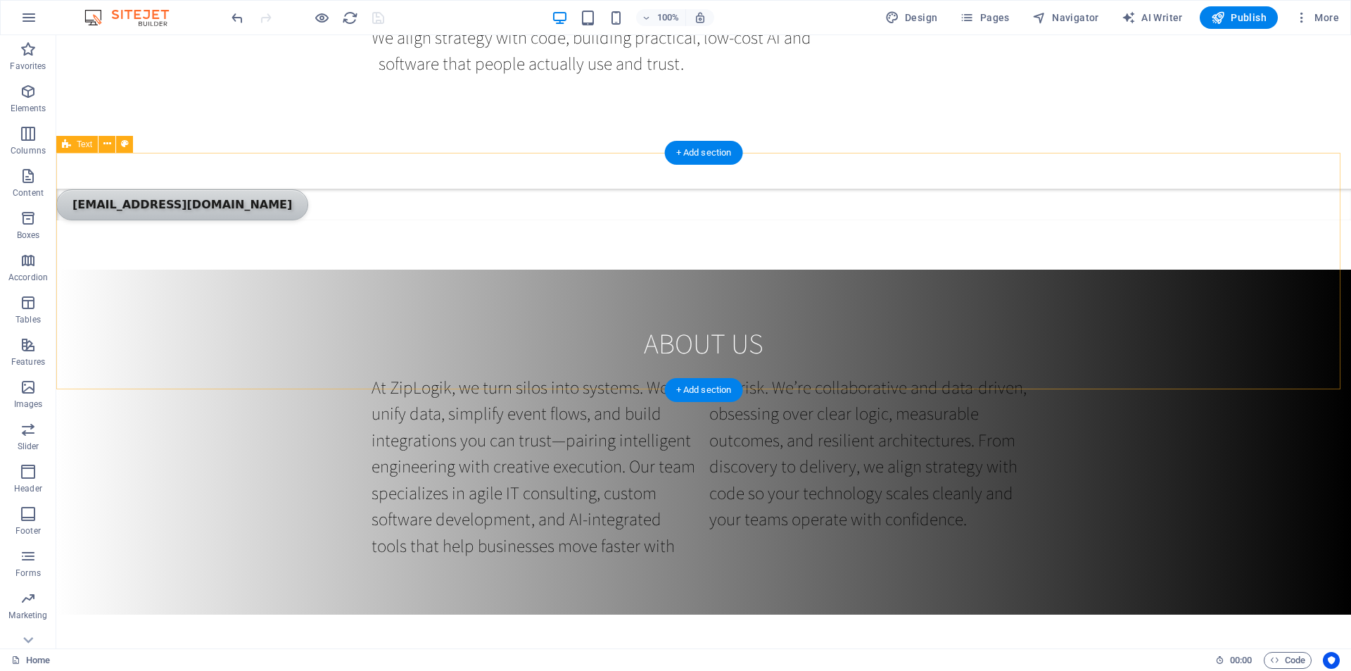
scroll to position [845, 0]
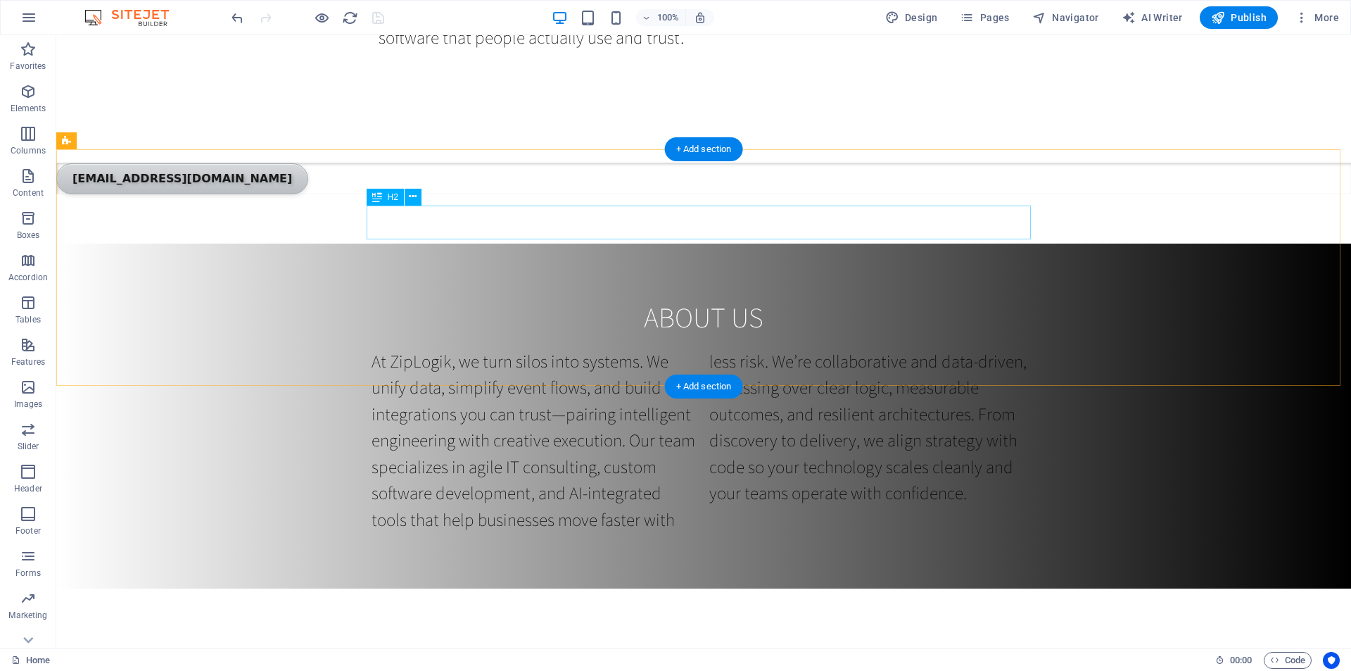
click at [675, 645] on div "MISSION VISION" at bounding box center [704, 662] width 664 height 34
click at [412, 198] on icon at bounding box center [413, 196] width 8 height 15
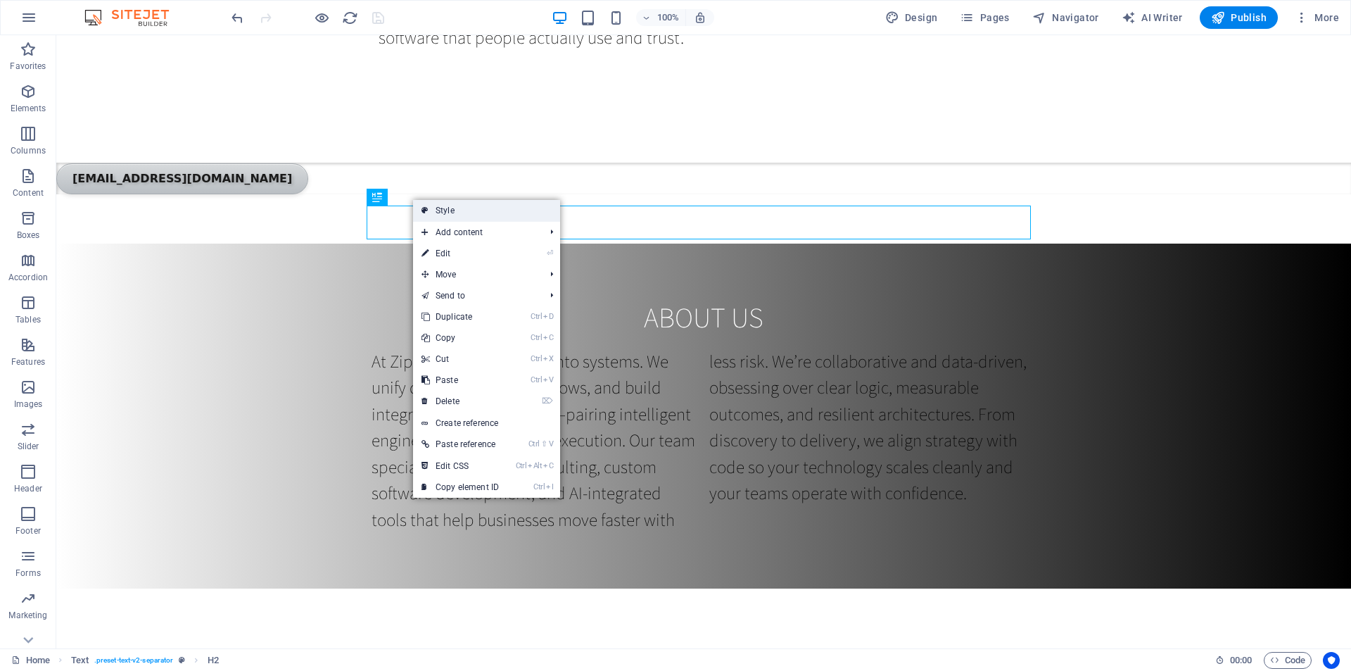
click at [424, 206] on icon at bounding box center [425, 210] width 7 height 21
select select "rem"
select select "px"
select select "preset-text-v2-separator"
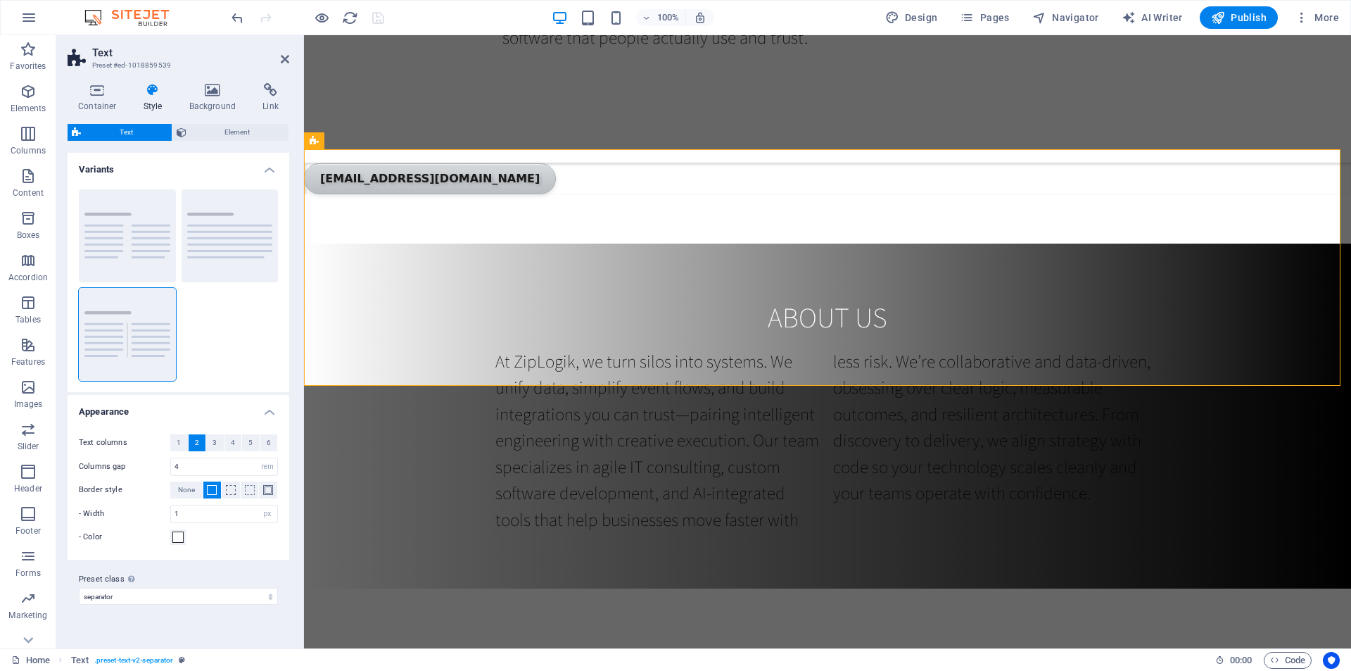
click at [151, 92] on icon at bounding box center [153, 90] width 40 height 14
click at [153, 89] on icon at bounding box center [153, 90] width 40 height 14
click at [208, 91] on icon at bounding box center [213, 90] width 68 height 14
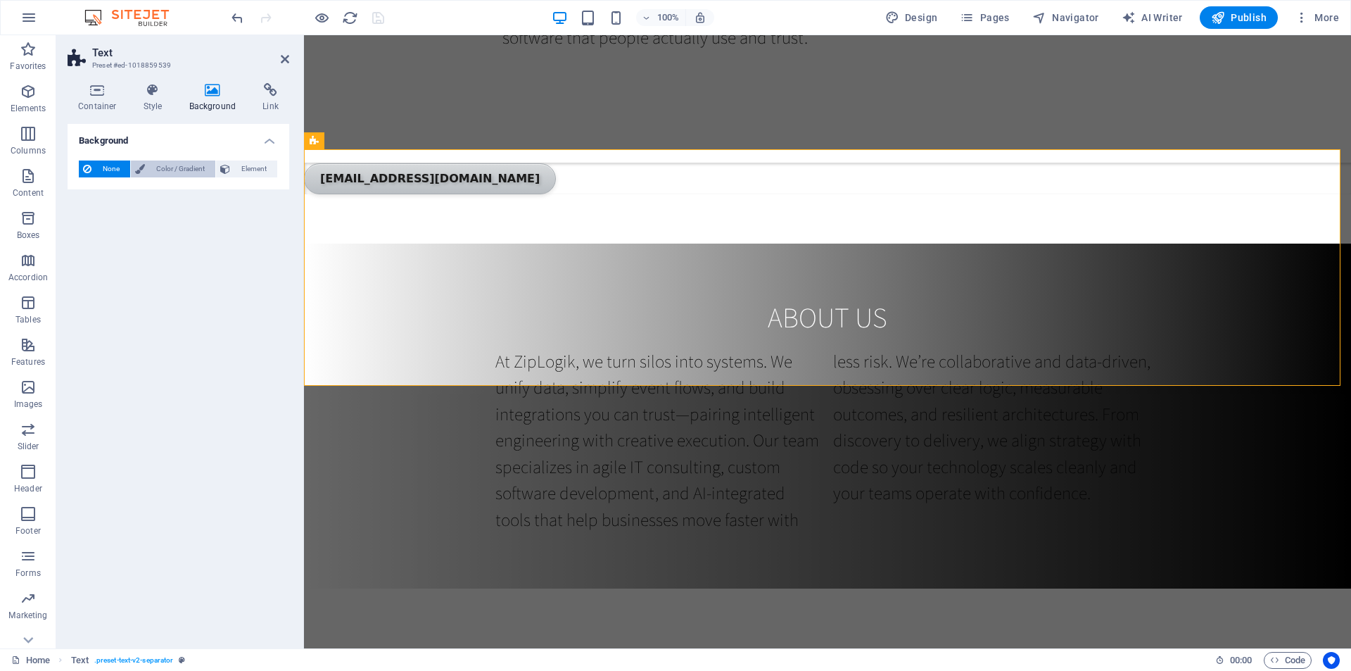
click at [191, 169] on span "Color / Gradient" at bounding box center [180, 168] width 62 height 17
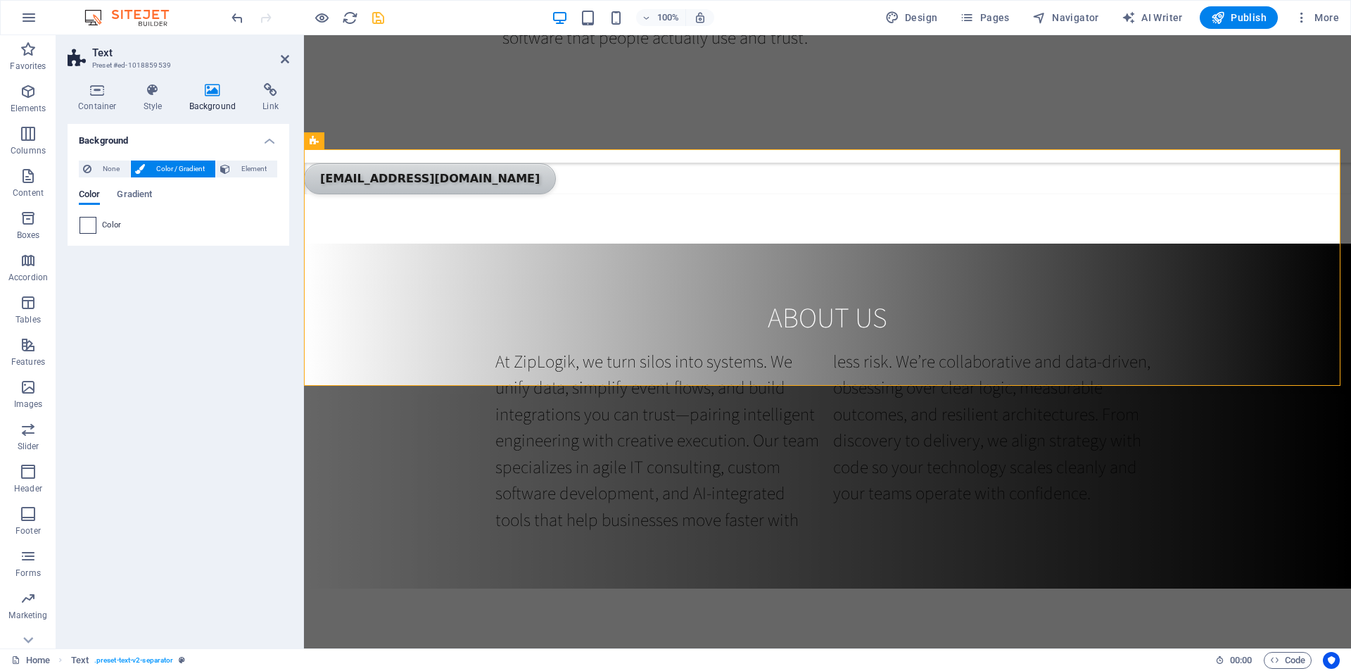
click at [89, 225] on span at bounding box center [87, 225] width 15 height 15
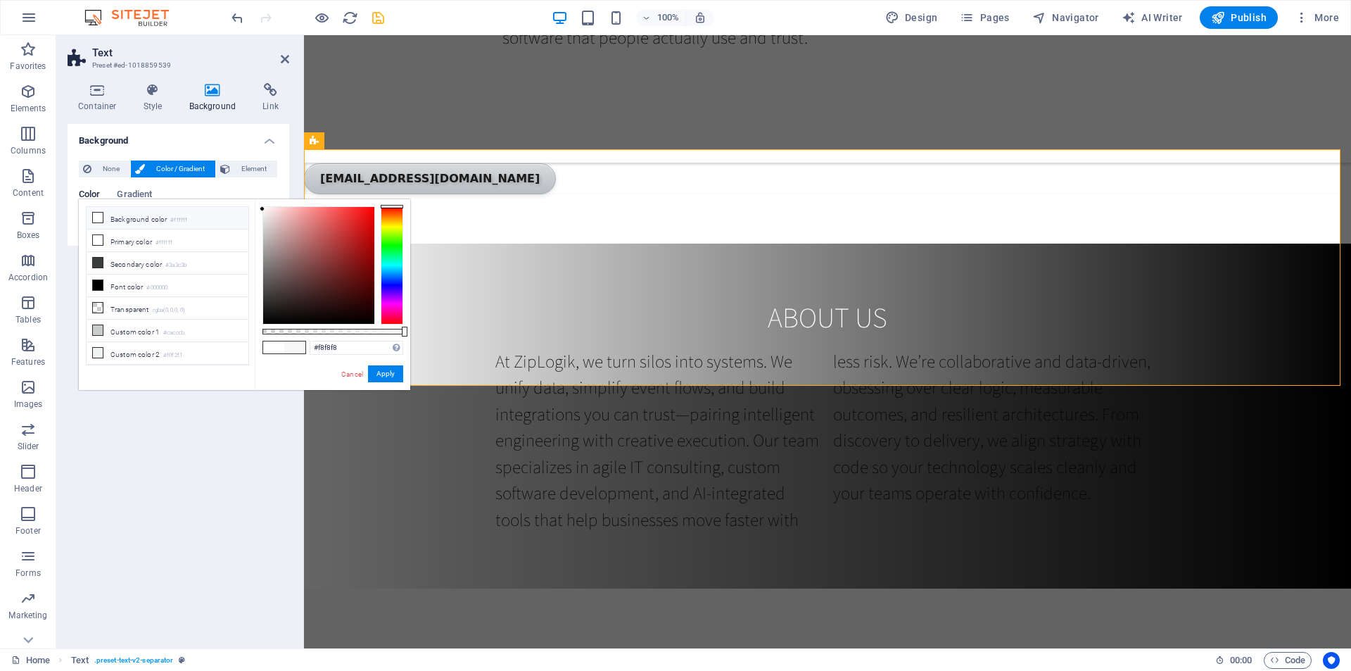
drag, startPoint x: 283, startPoint y: 263, endPoint x: 236, endPoint y: 209, distance: 71.8
click at [236, 209] on div "less Background color #ffffff Primary color #ffffff Secondary color #3a3c3b Fon…" at bounding box center [245, 294] width 332 height 191
click at [130, 329] on li "Custom color 1 #cacccb" at bounding box center [168, 331] width 162 height 23
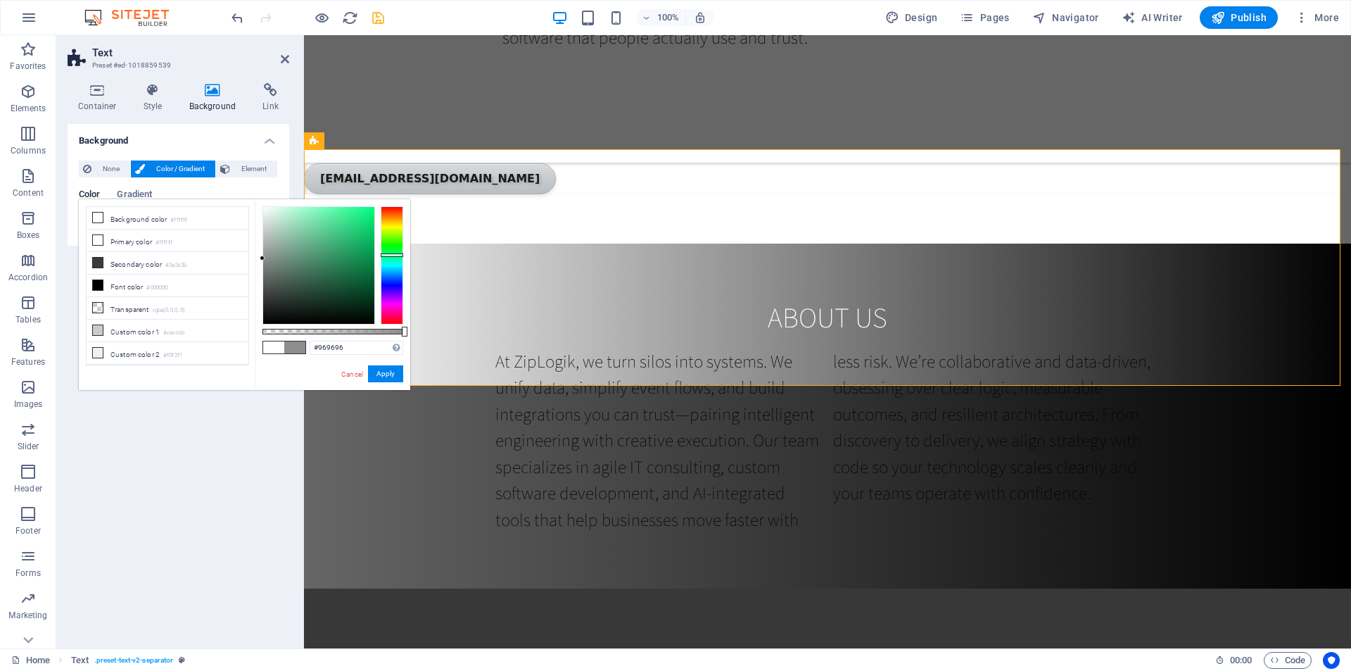
type input "#979797"
drag, startPoint x: 262, startPoint y: 229, endPoint x: 260, endPoint y: 253, distance: 24.7
click at [260, 253] on div at bounding box center [262, 253] width 5 height 5
click at [380, 372] on button "Apply" at bounding box center [385, 373] width 35 height 17
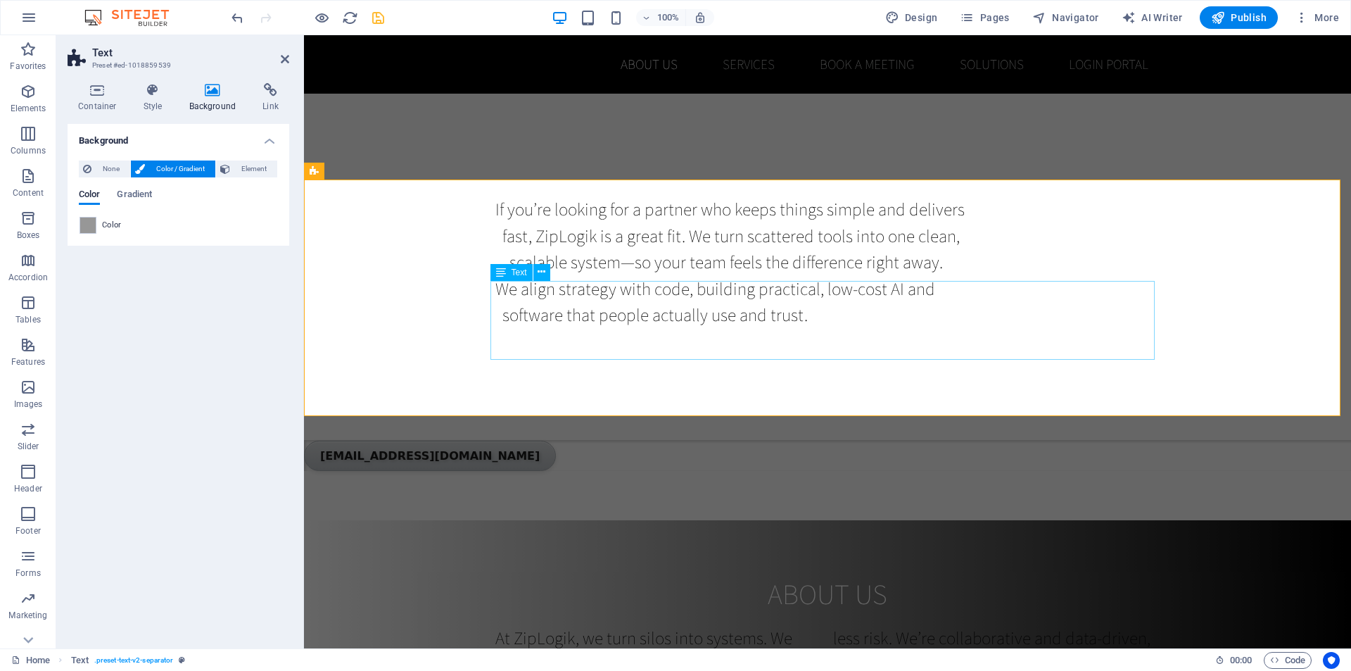
scroll to position [493, 0]
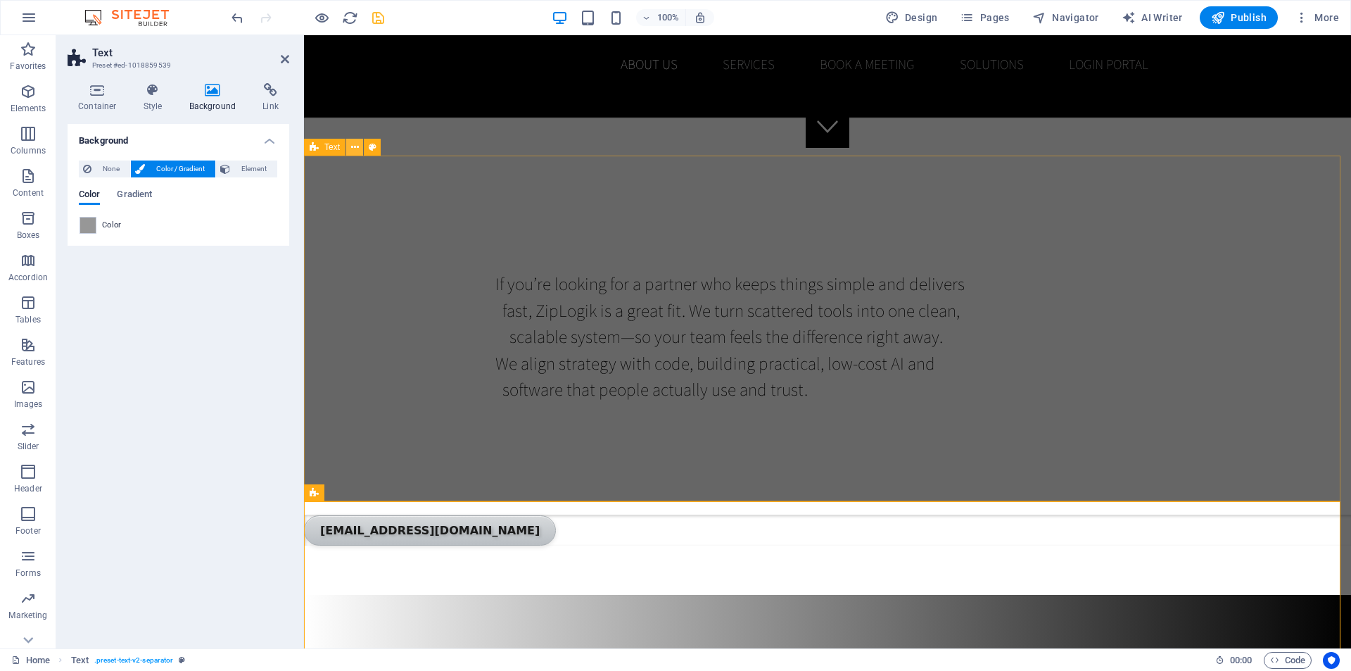
click at [354, 150] on icon at bounding box center [355, 147] width 8 height 15
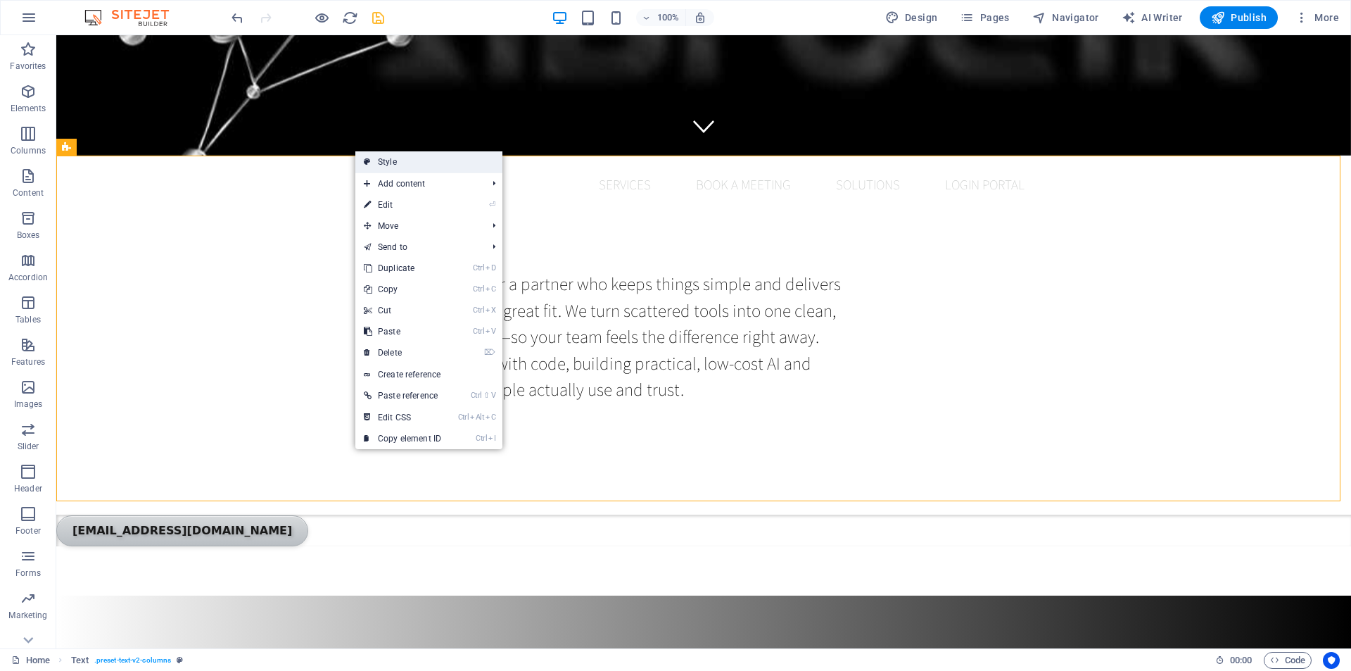
click at [394, 163] on link "Style" at bounding box center [428, 161] width 147 height 21
select select "rem"
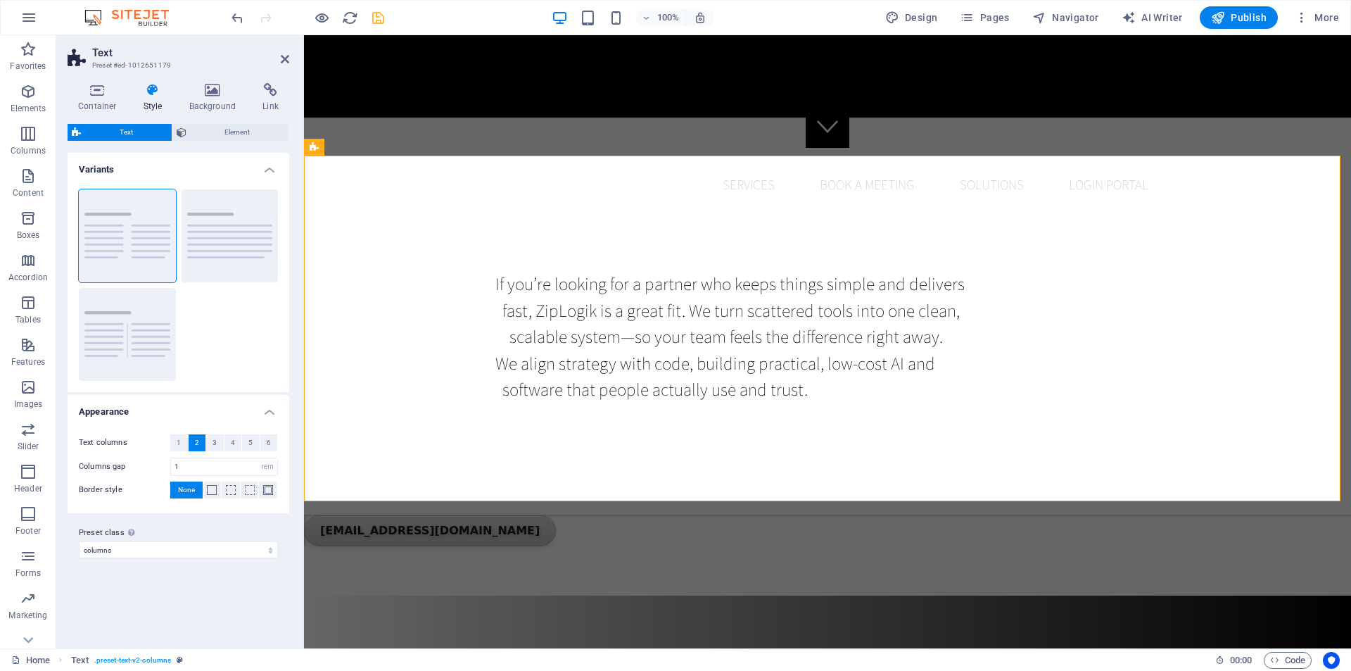
click at [150, 96] on icon at bounding box center [153, 90] width 40 height 14
click at [151, 99] on h4 "Style" at bounding box center [156, 98] width 46 height 30
click at [213, 94] on icon at bounding box center [213, 90] width 68 height 14
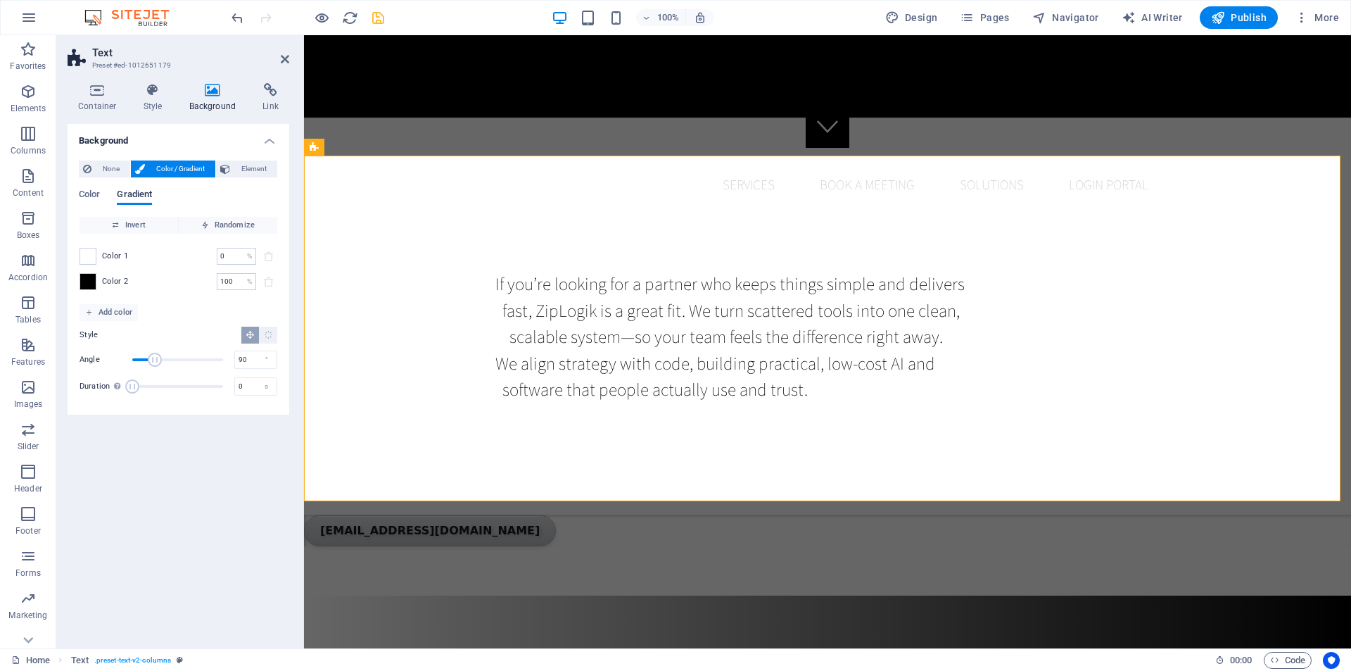
click at [134, 191] on span "Gradient" at bounding box center [134, 196] width 35 height 20
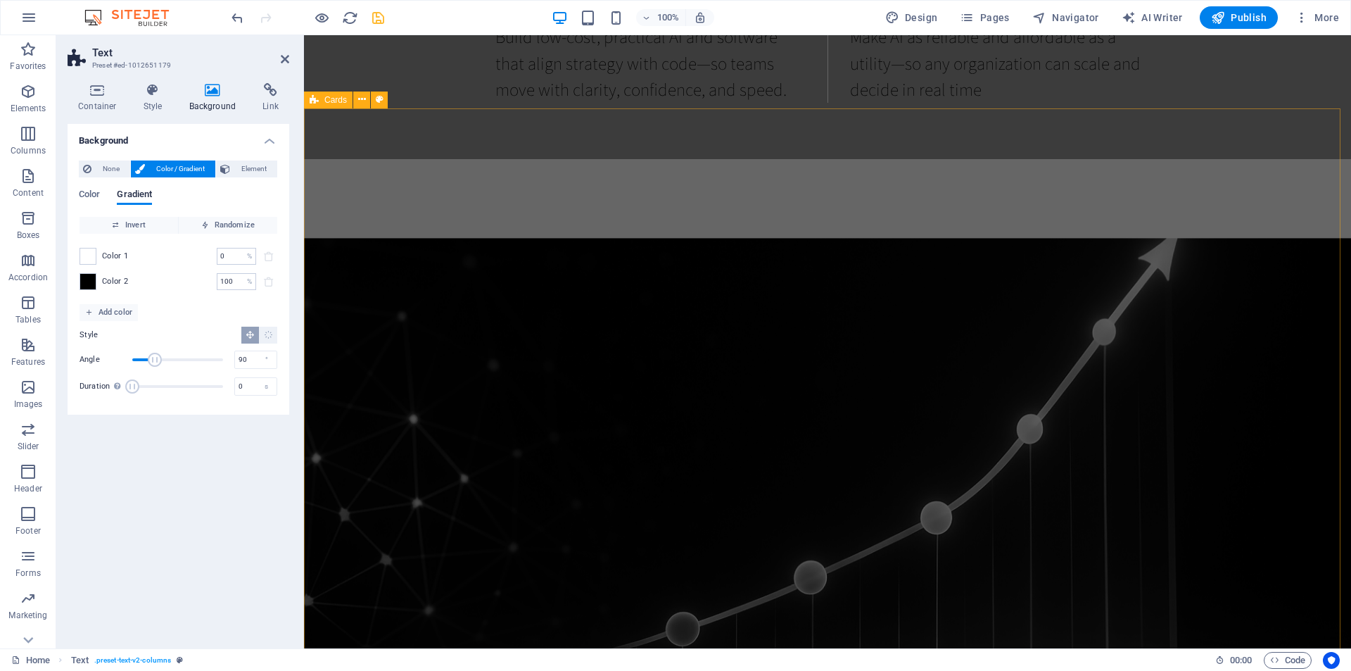
scroll to position [1549, 0]
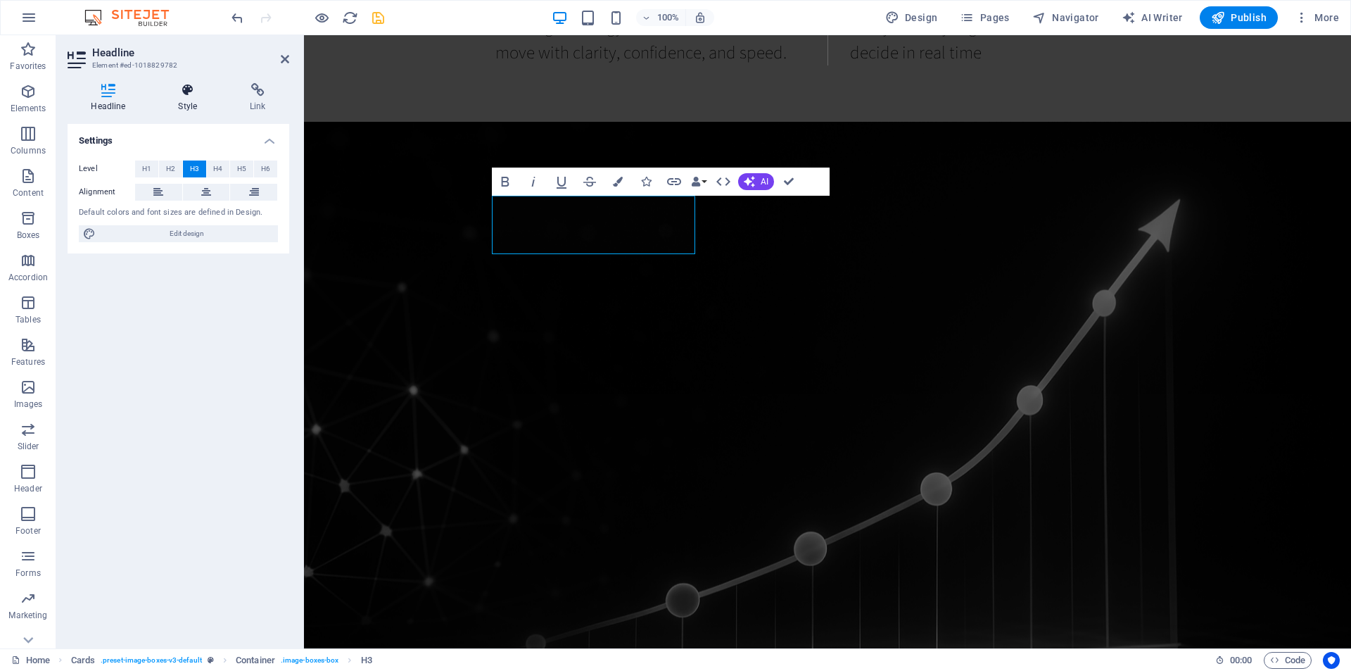
click at [187, 89] on icon at bounding box center [188, 90] width 66 height 14
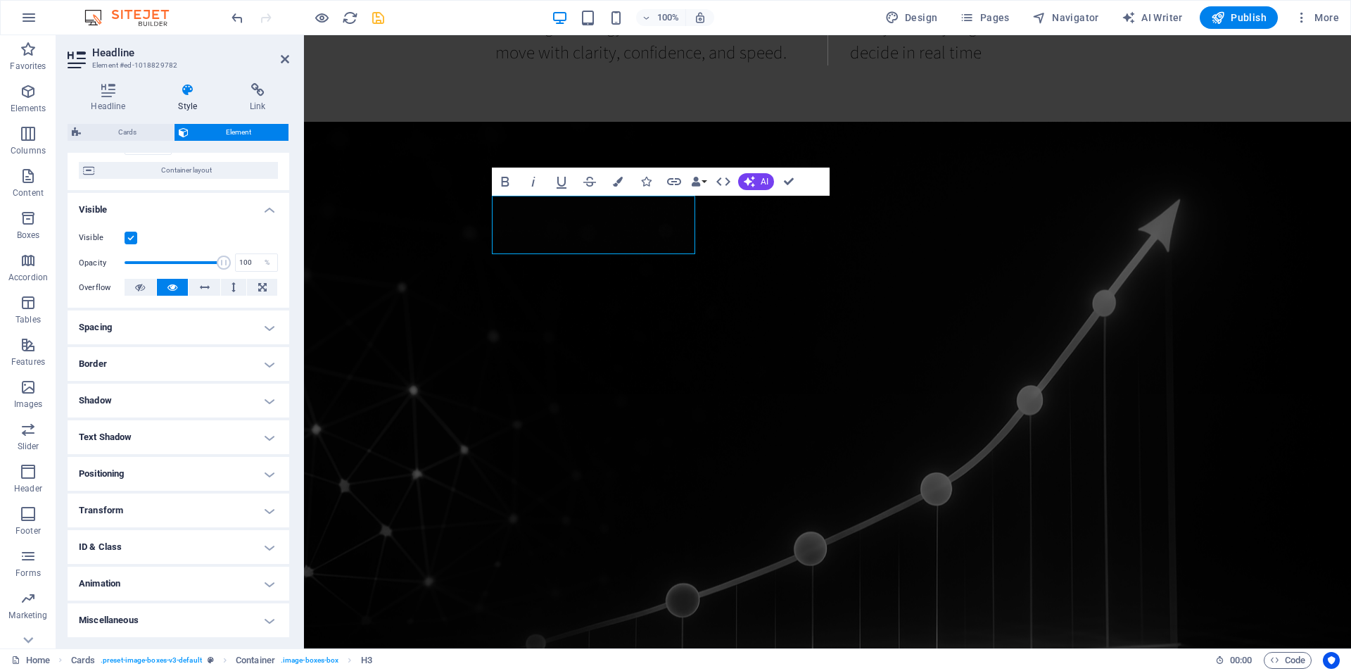
scroll to position [0, 0]
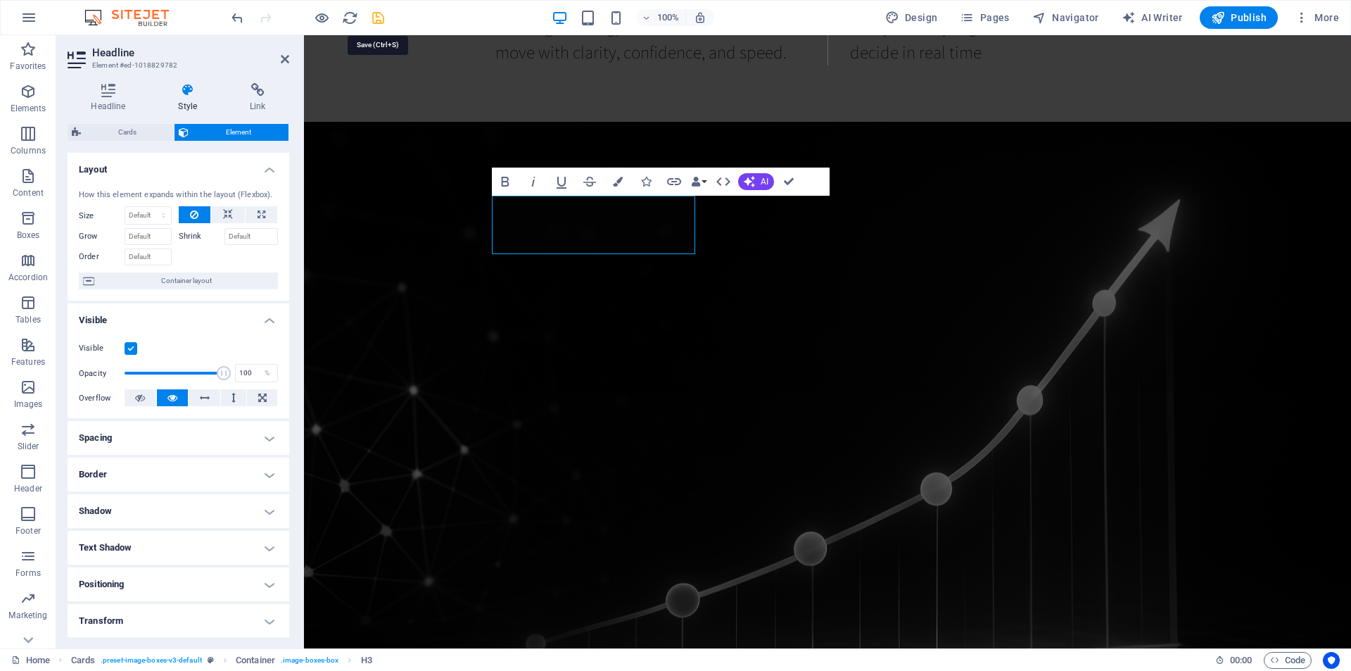
click at [380, 13] on icon "save" at bounding box center [378, 18] width 16 height 16
checkbox input "false"
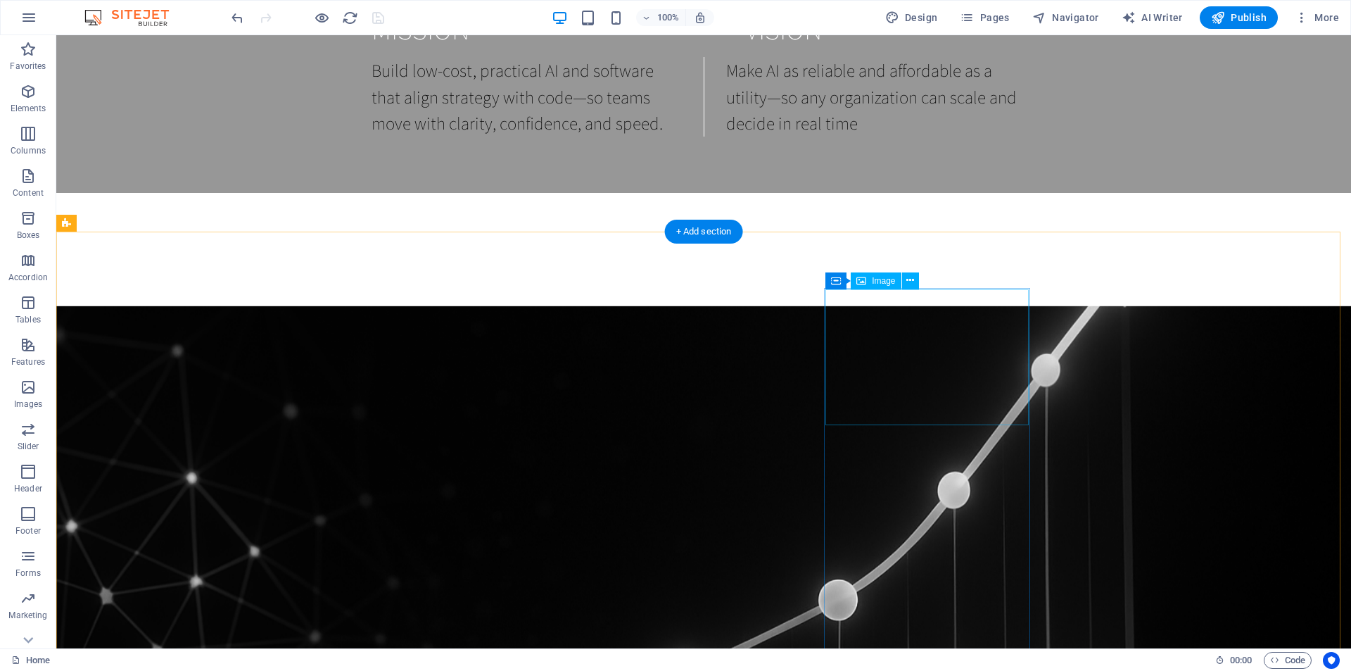
scroll to position [1478, 0]
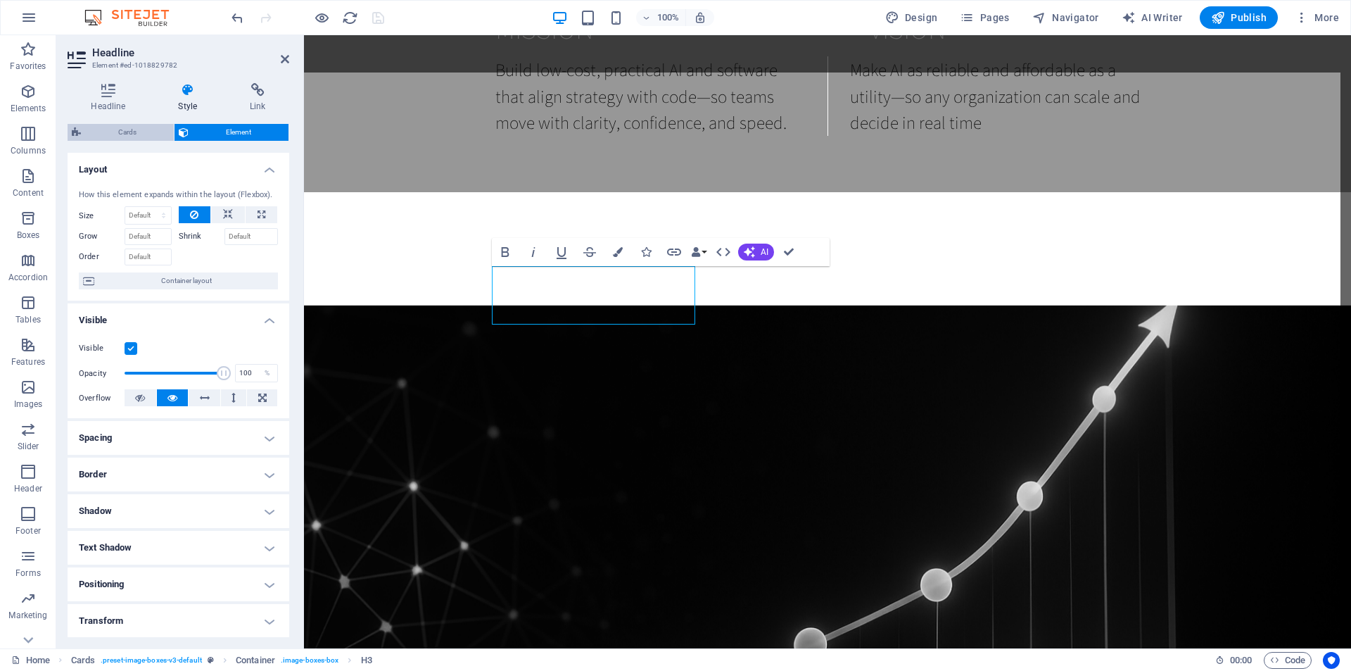
click at [137, 132] on span "Cards" at bounding box center [127, 132] width 84 height 17
select select "rem"
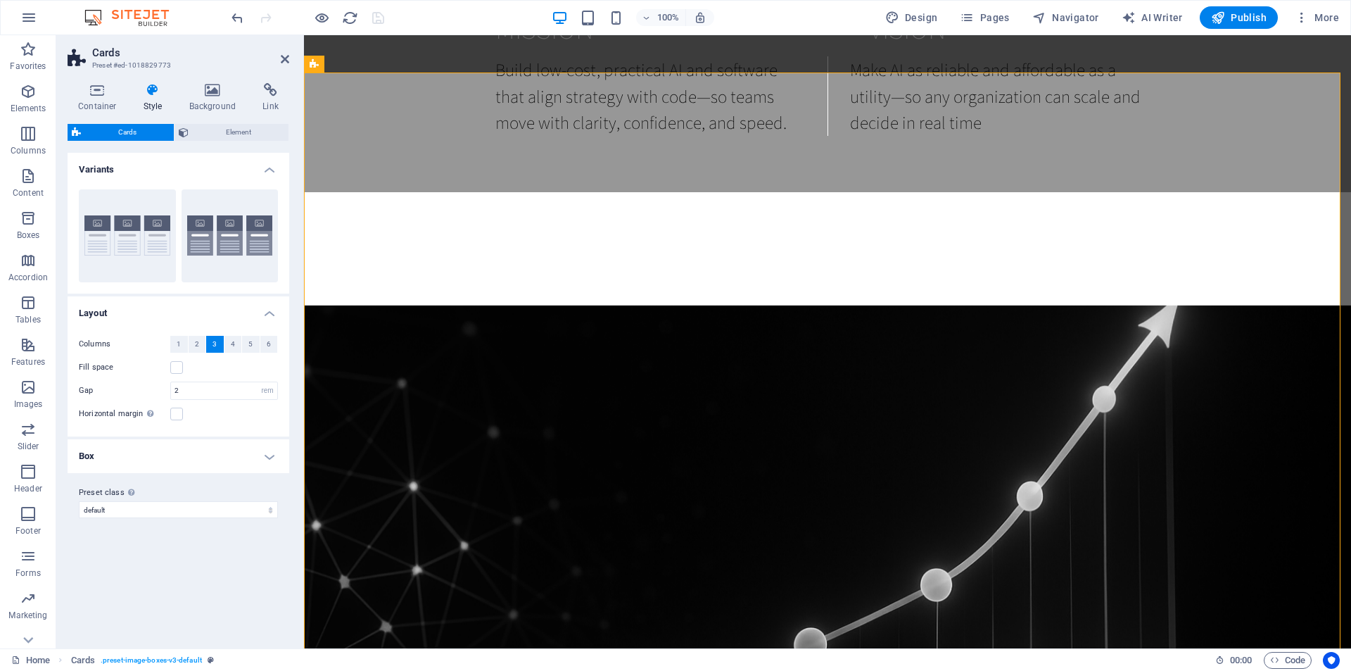
click at [153, 89] on icon at bounding box center [153, 90] width 40 height 14
click at [153, 92] on icon at bounding box center [153, 90] width 40 height 14
click at [539, 257] on icon at bounding box center [538, 257] width 8 height 15
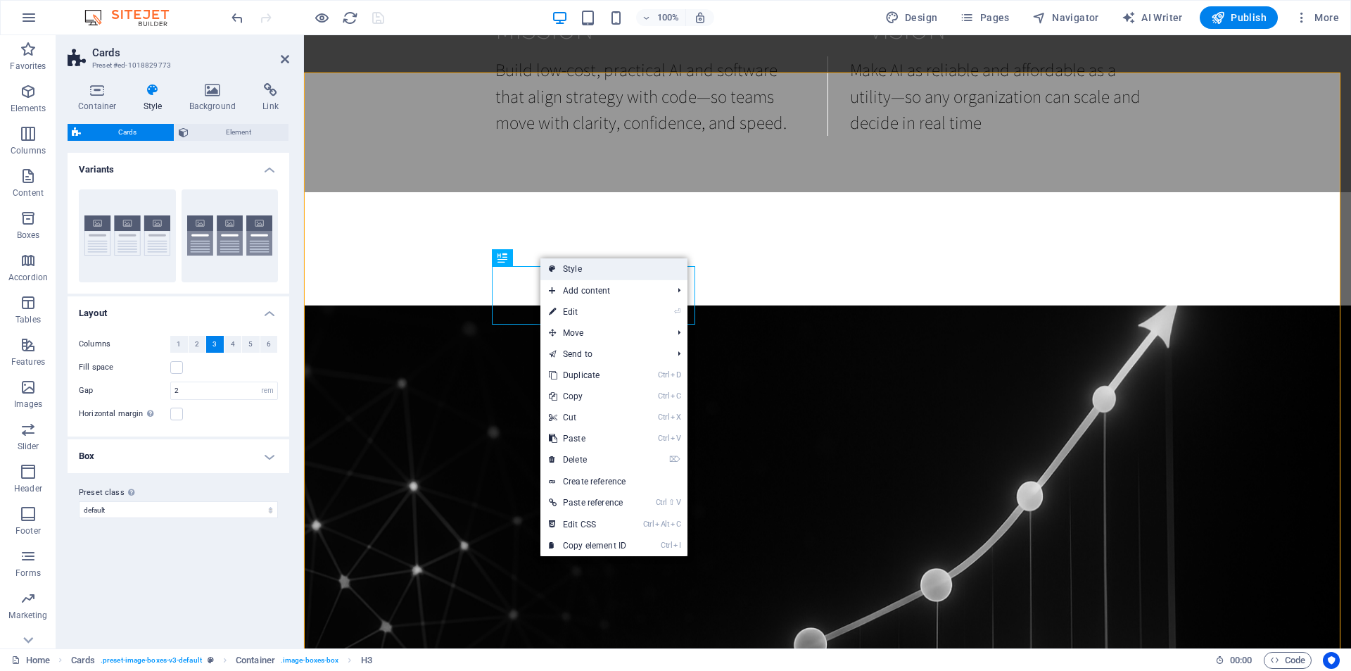
click at [551, 263] on icon at bounding box center [552, 268] width 7 height 21
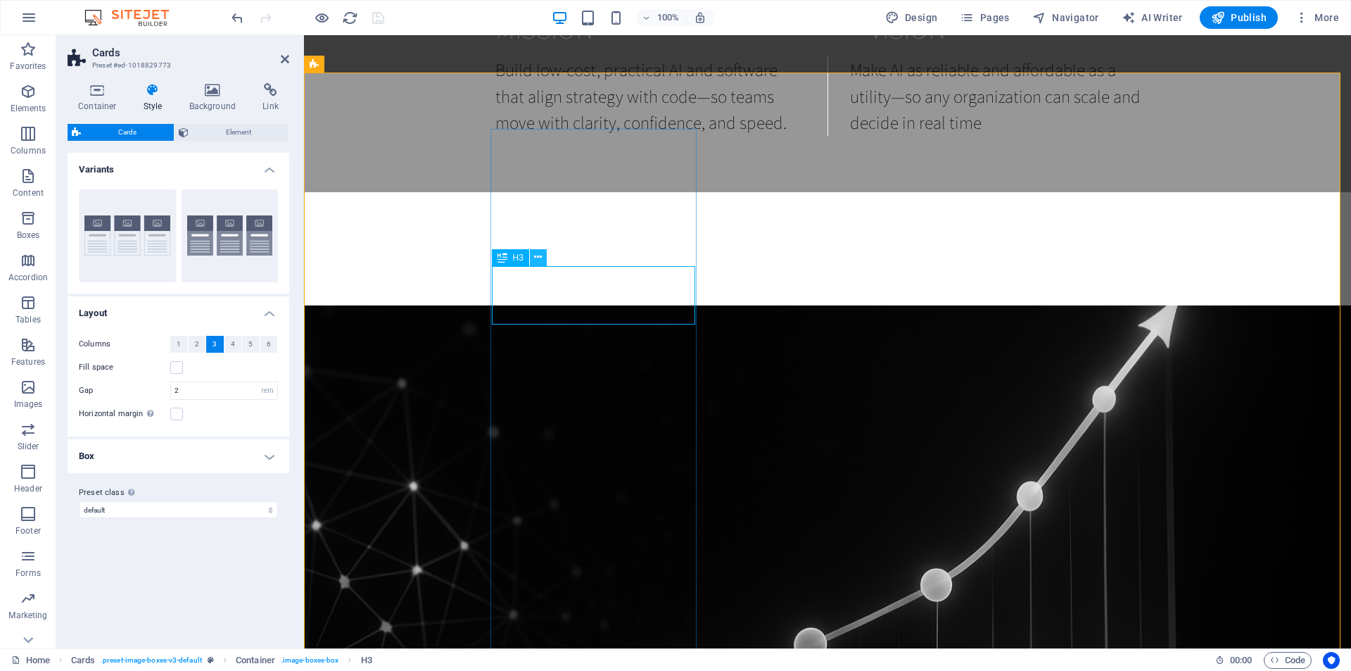
click at [541, 256] on icon at bounding box center [538, 257] width 8 height 15
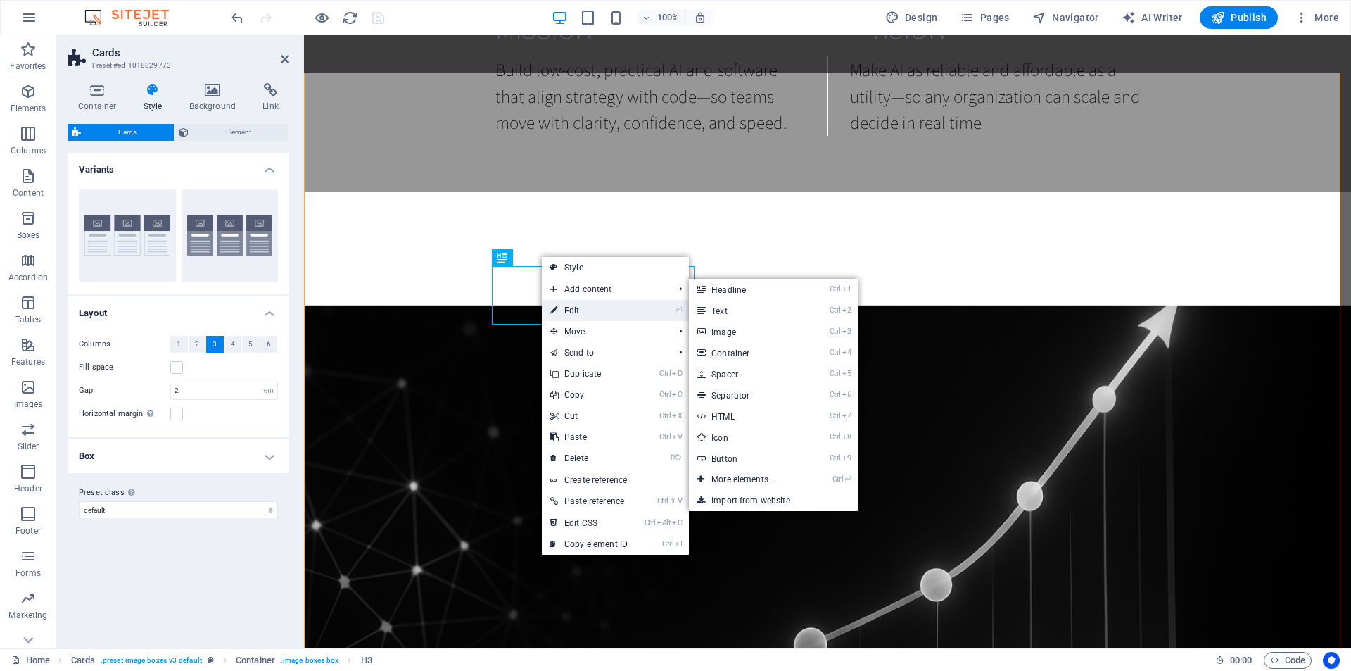
click at [568, 307] on link "⏎ Edit" at bounding box center [589, 310] width 94 height 21
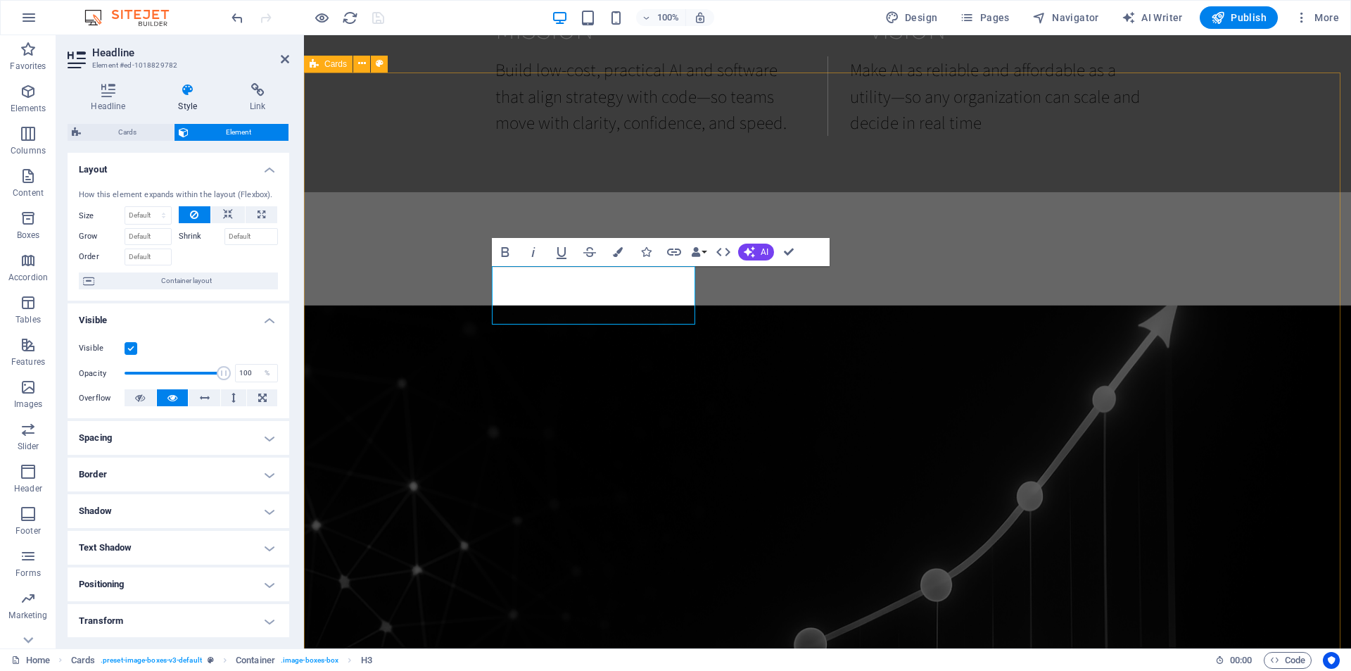
select select "rem"
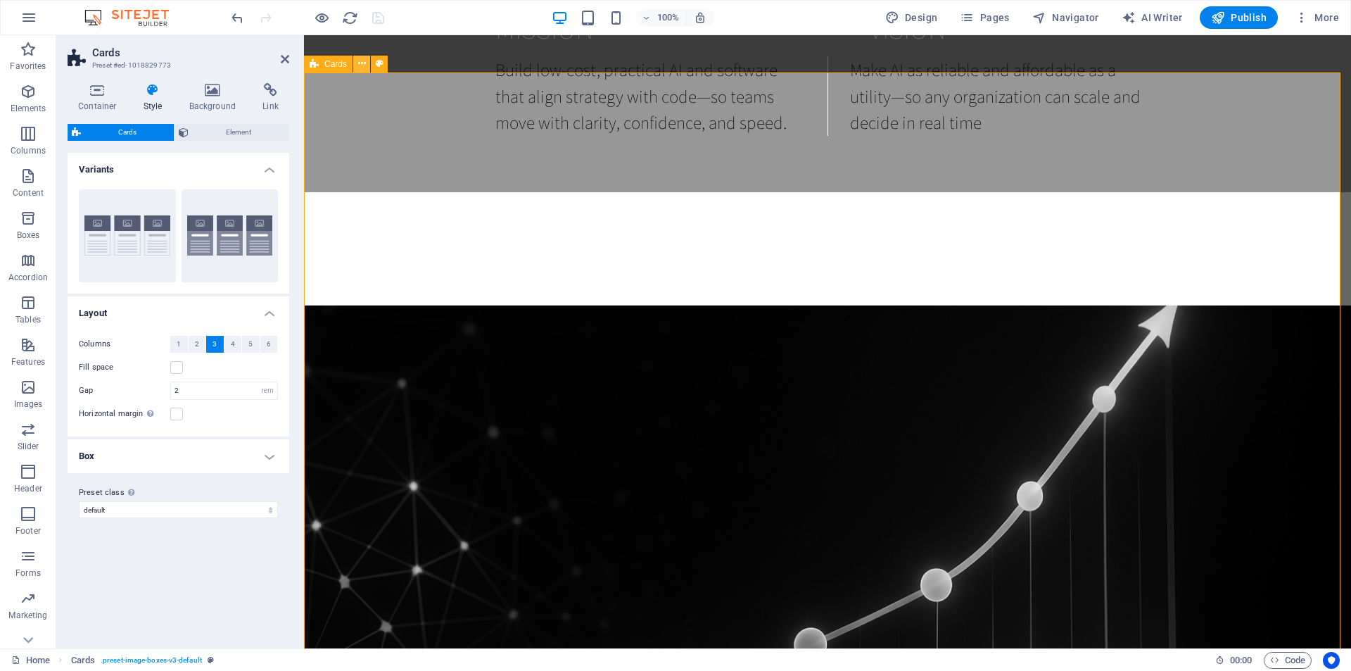
click at [359, 64] on icon at bounding box center [362, 63] width 8 height 15
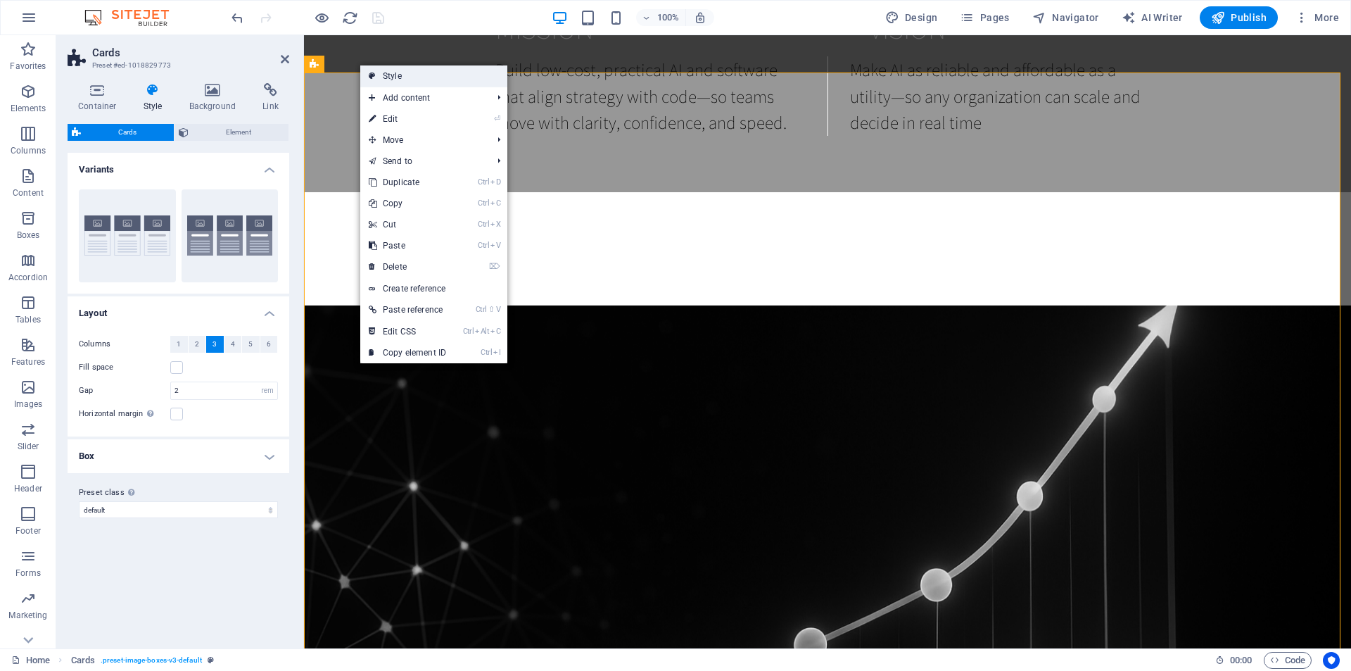
click at [384, 71] on link "Style" at bounding box center [433, 75] width 147 height 21
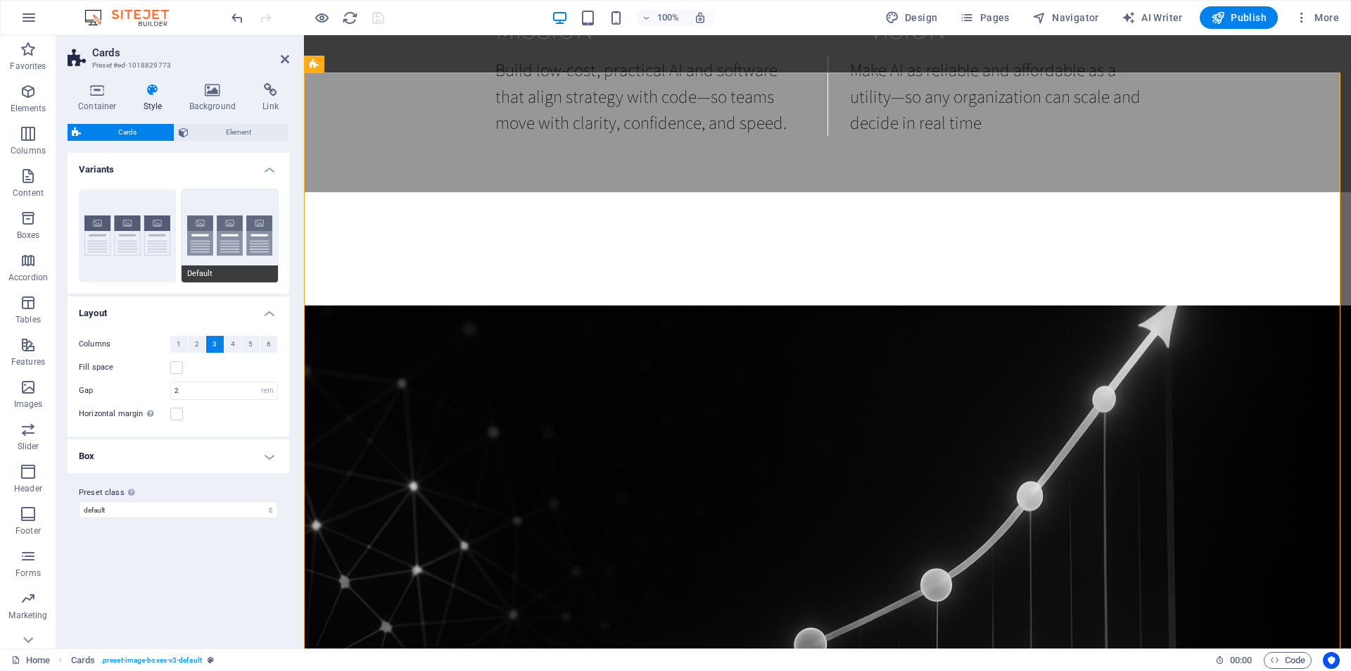
click at [213, 242] on button "Default" at bounding box center [230, 235] width 97 height 93
click at [384, 18] on icon "save" at bounding box center [378, 18] width 16 height 16
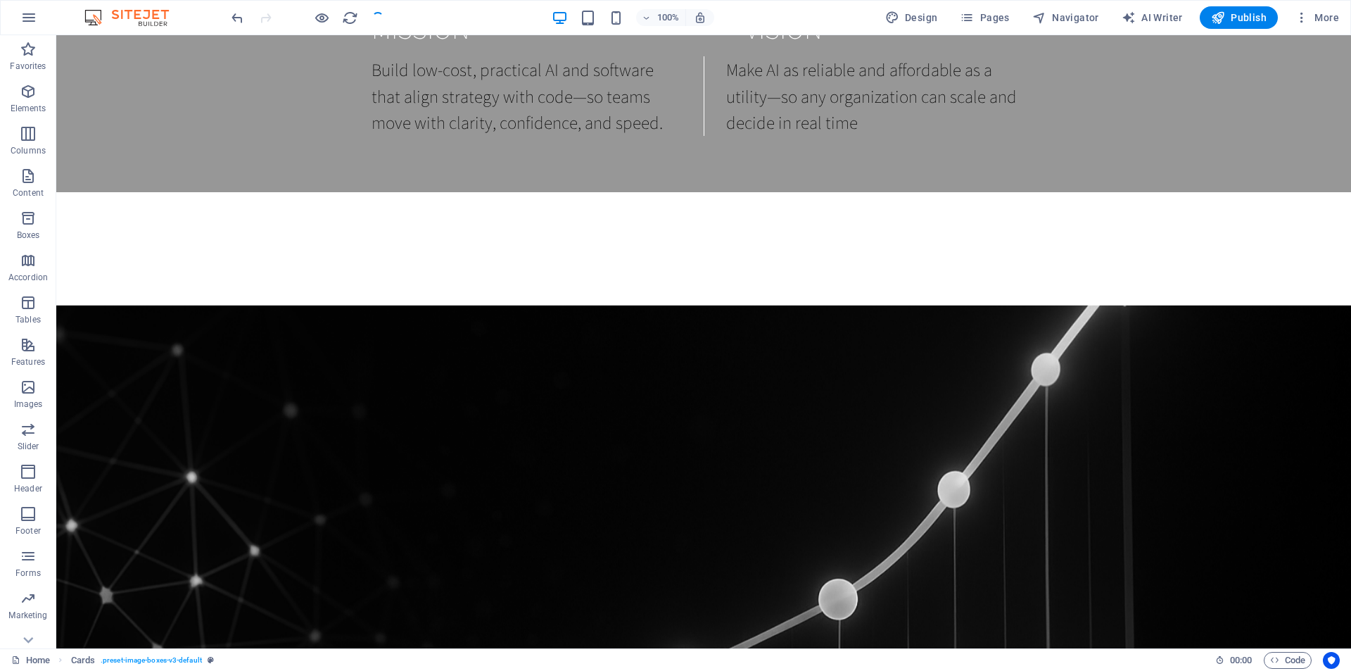
checkbox input "false"
click at [1240, 16] on span "Publish" at bounding box center [1239, 18] width 56 height 14
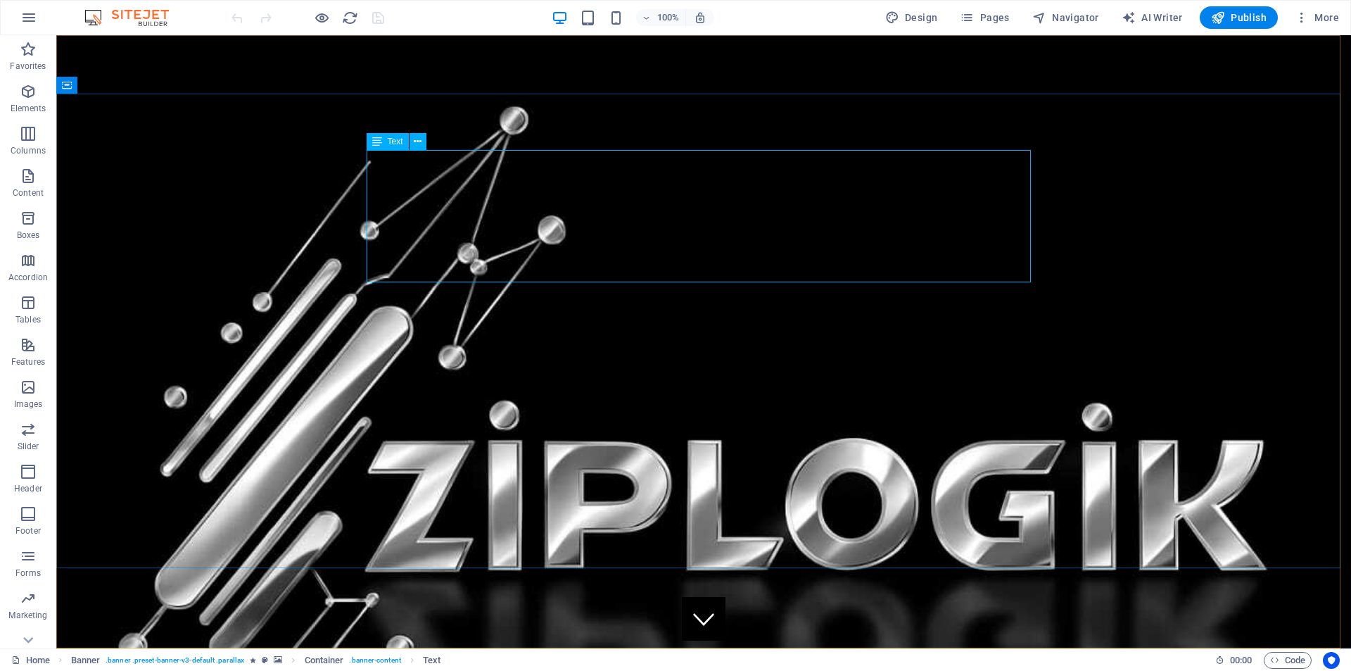
click at [398, 144] on span "Text" at bounding box center [395, 141] width 15 height 8
click at [417, 145] on icon at bounding box center [418, 141] width 8 height 15
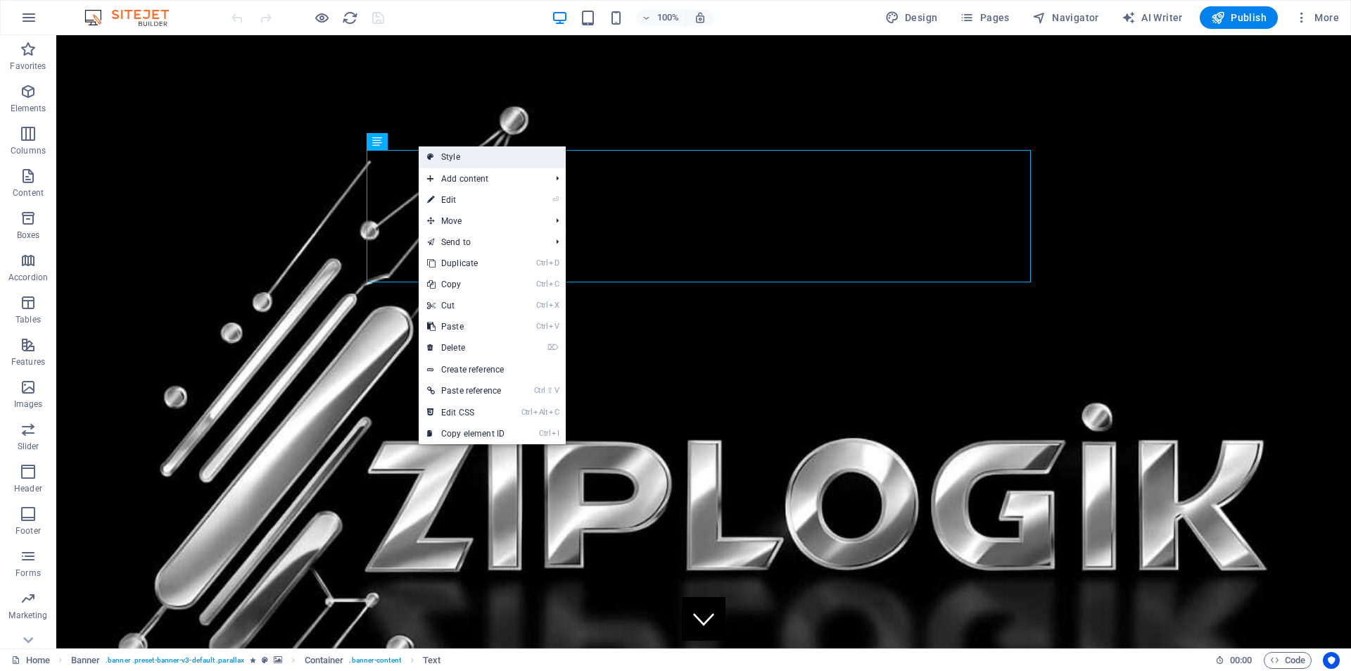
click at [431, 152] on icon at bounding box center [430, 156] width 7 height 21
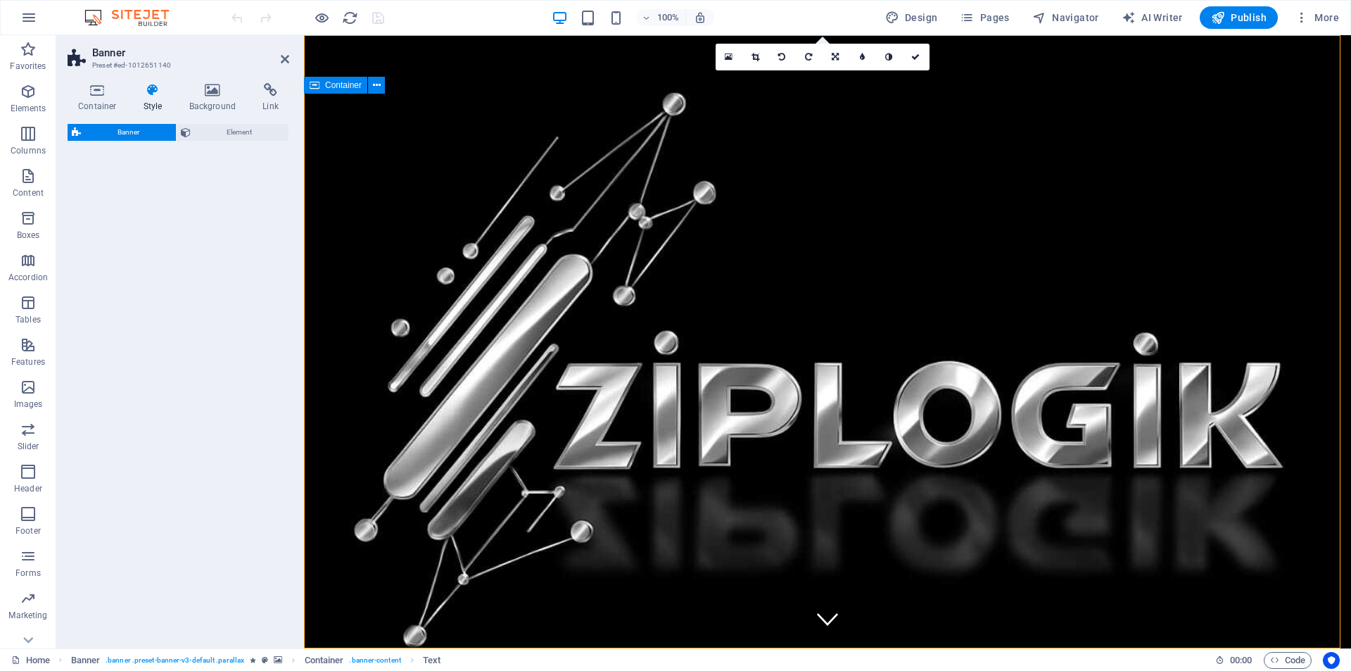
select select "rem"
select select "px"
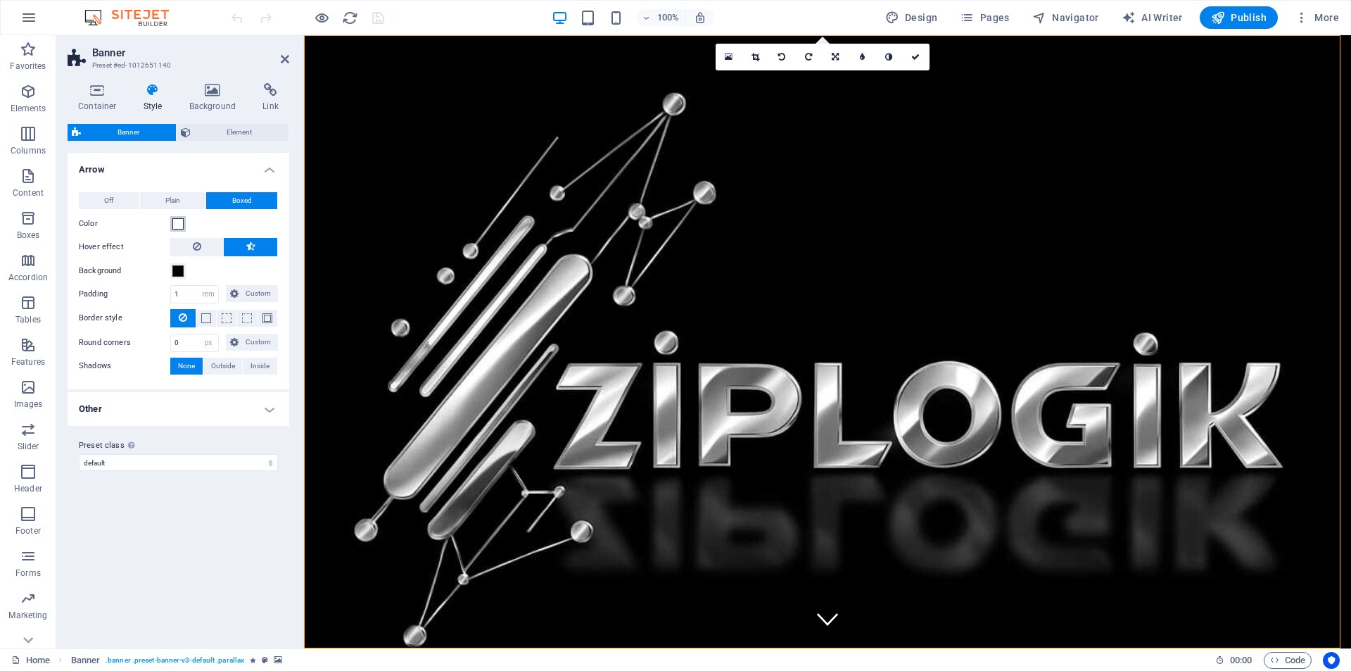
click at [175, 224] on span at bounding box center [177, 223] width 11 height 11
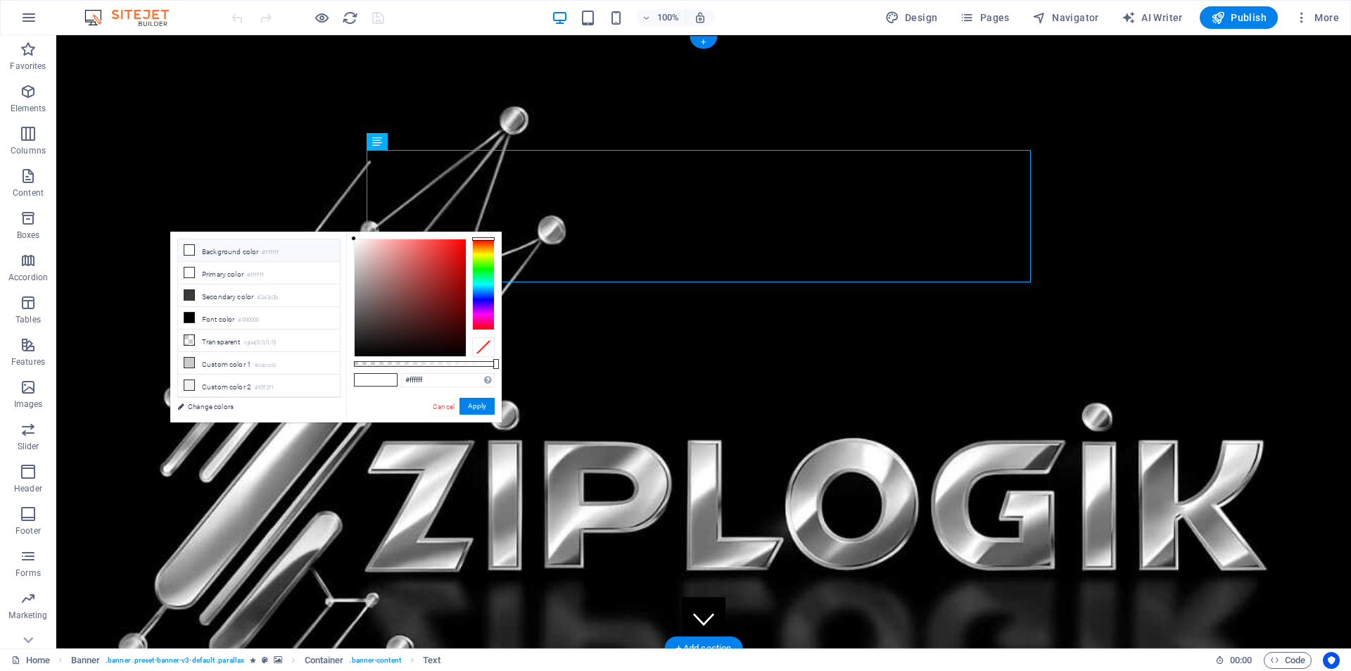
drag, startPoint x: 864, startPoint y: 264, endPoint x: 662, endPoint y: 197, distance: 212.1
drag, startPoint x: 446, startPoint y: 181, endPoint x: 788, endPoint y: 229, distance: 346.1
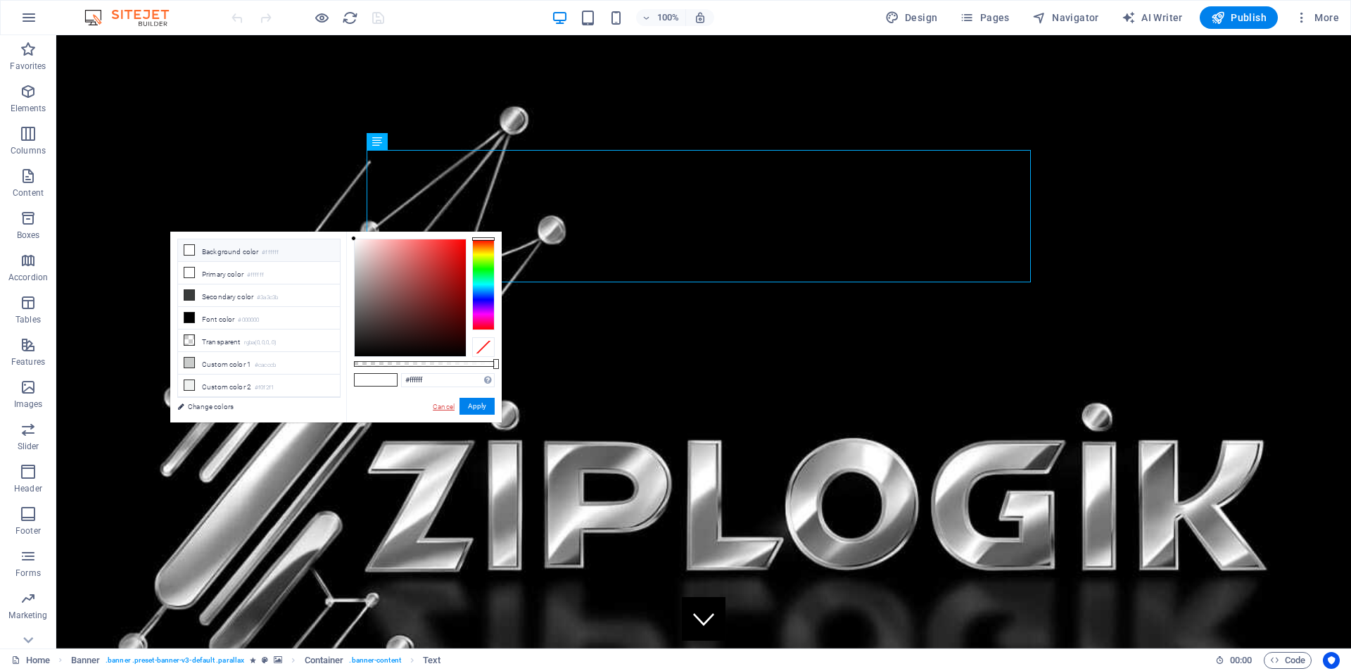
click at [445, 405] on link "Cancel" at bounding box center [443, 406] width 25 height 11
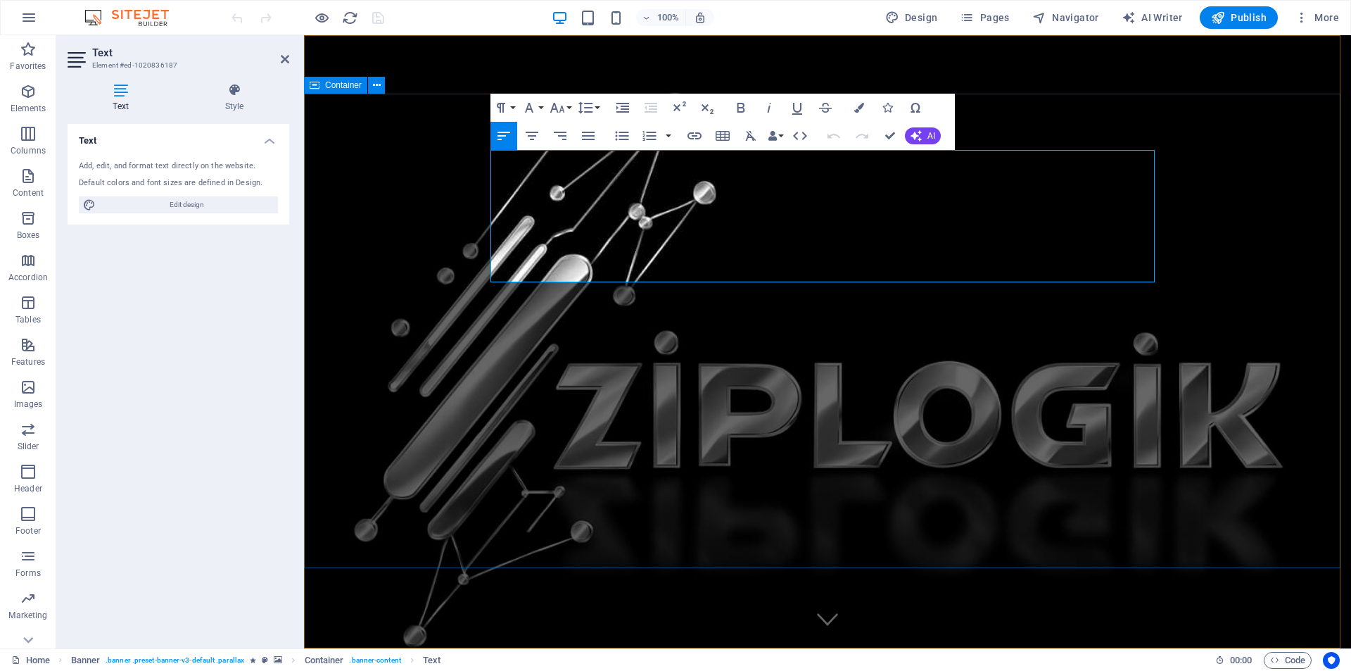
drag, startPoint x: 501, startPoint y: 159, endPoint x: 1052, endPoint y: 284, distance: 564.4
click at [183, 207] on span "Edit design" at bounding box center [187, 204] width 174 height 17
select select "px"
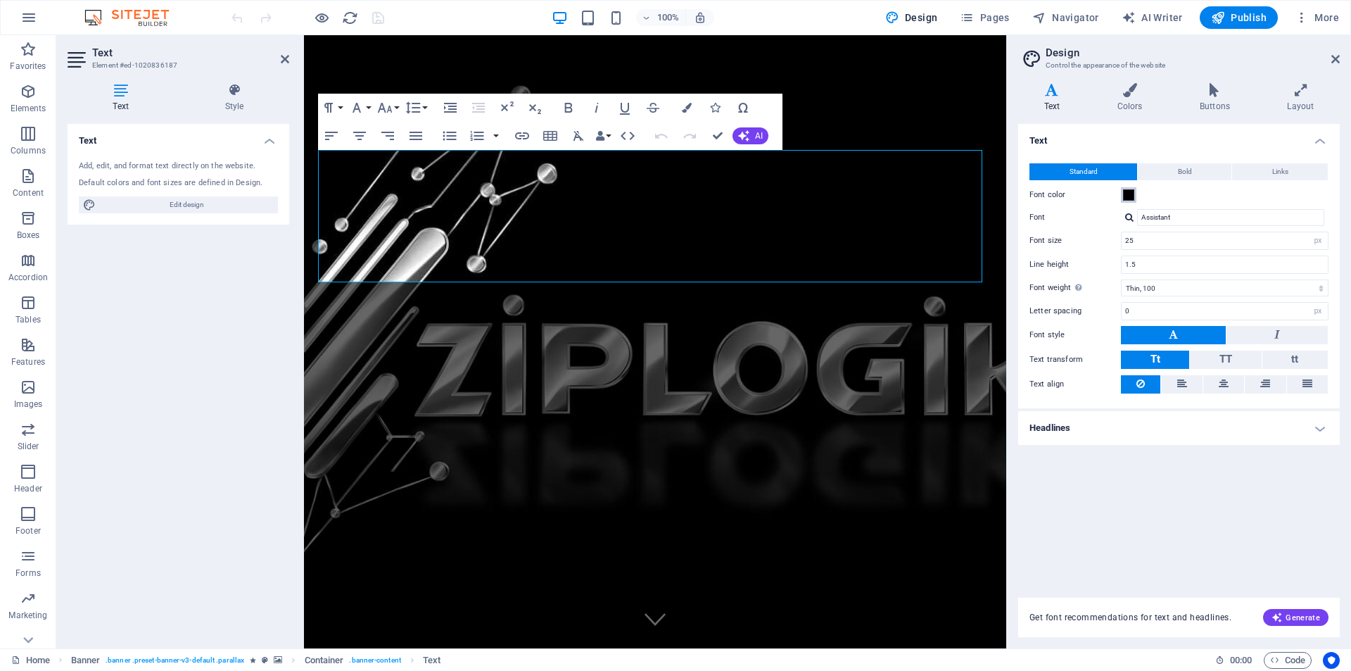
click at [1130, 196] on span at bounding box center [1128, 194] width 11 height 11
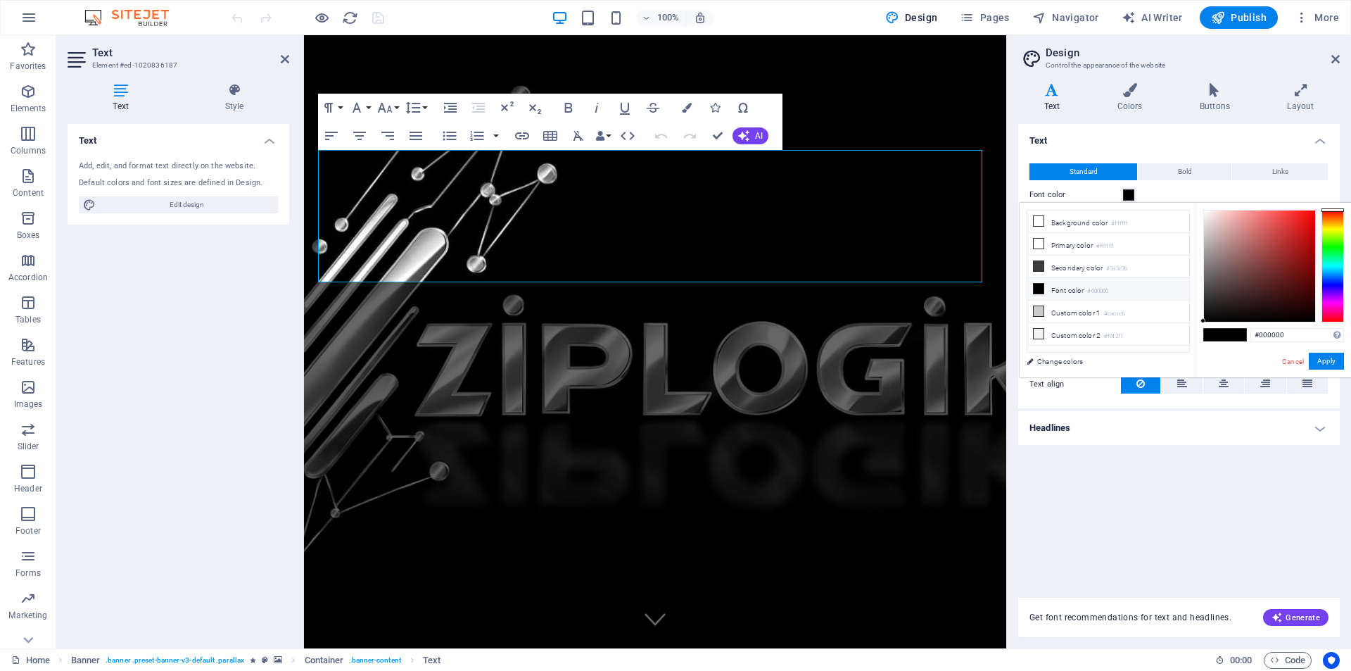
click at [1075, 286] on li "Font color #000000" at bounding box center [1109, 289] width 162 height 23
click at [1037, 286] on icon at bounding box center [1039, 289] width 10 height 10
type input "#fffdfd"
drag, startPoint x: 1206, startPoint y: 316, endPoint x: 1204, endPoint y: 200, distance: 116.2
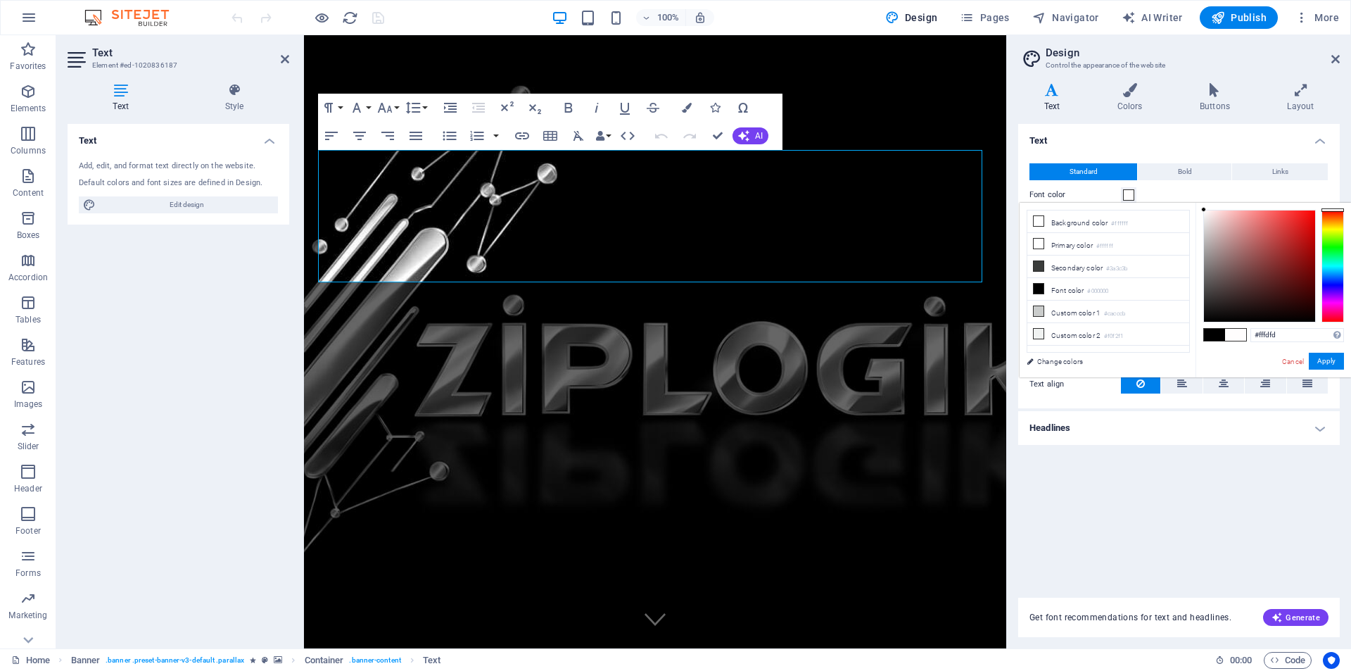
click at [1204, 200] on body "ziplogik.com Home Favorites Elements Columns Content Boxes Accordion Tables Fea…" at bounding box center [675, 335] width 1351 height 671
click at [284, 56] on icon at bounding box center [285, 58] width 8 height 11
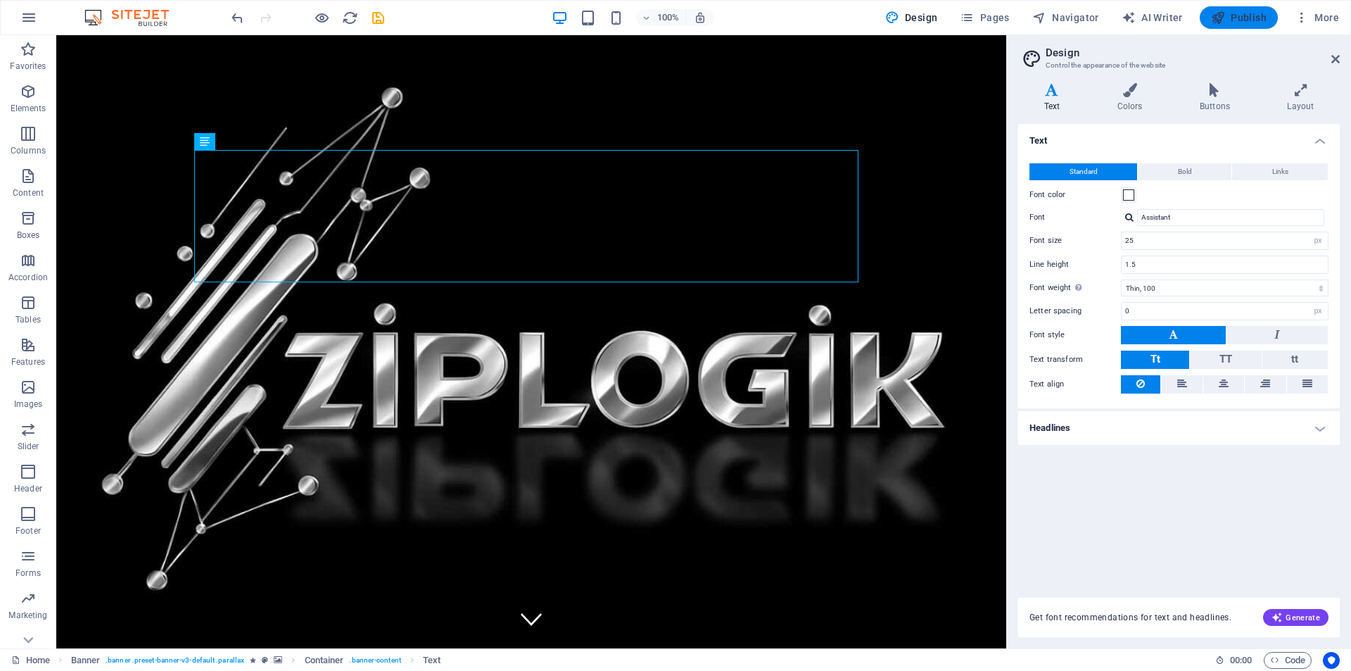
click at [1257, 14] on span "Publish" at bounding box center [1239, 18] width 56 height 14
checkbox input "false"
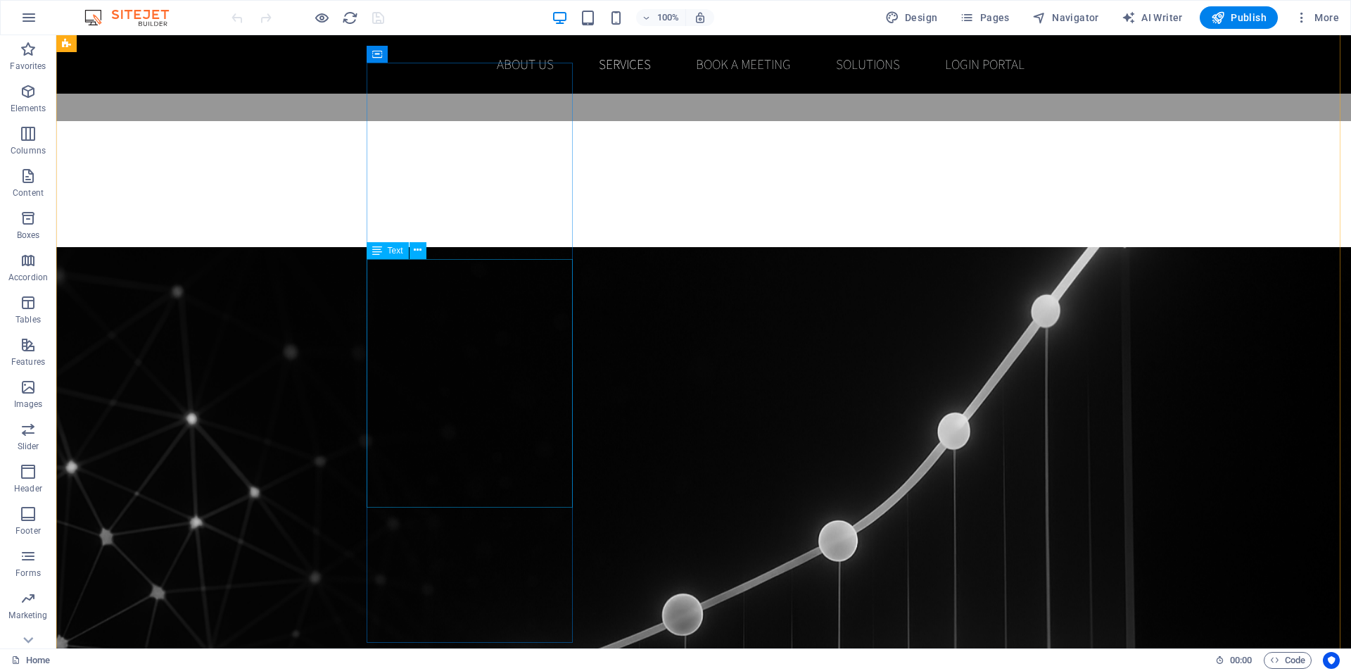
scroll to position [1478, 0]
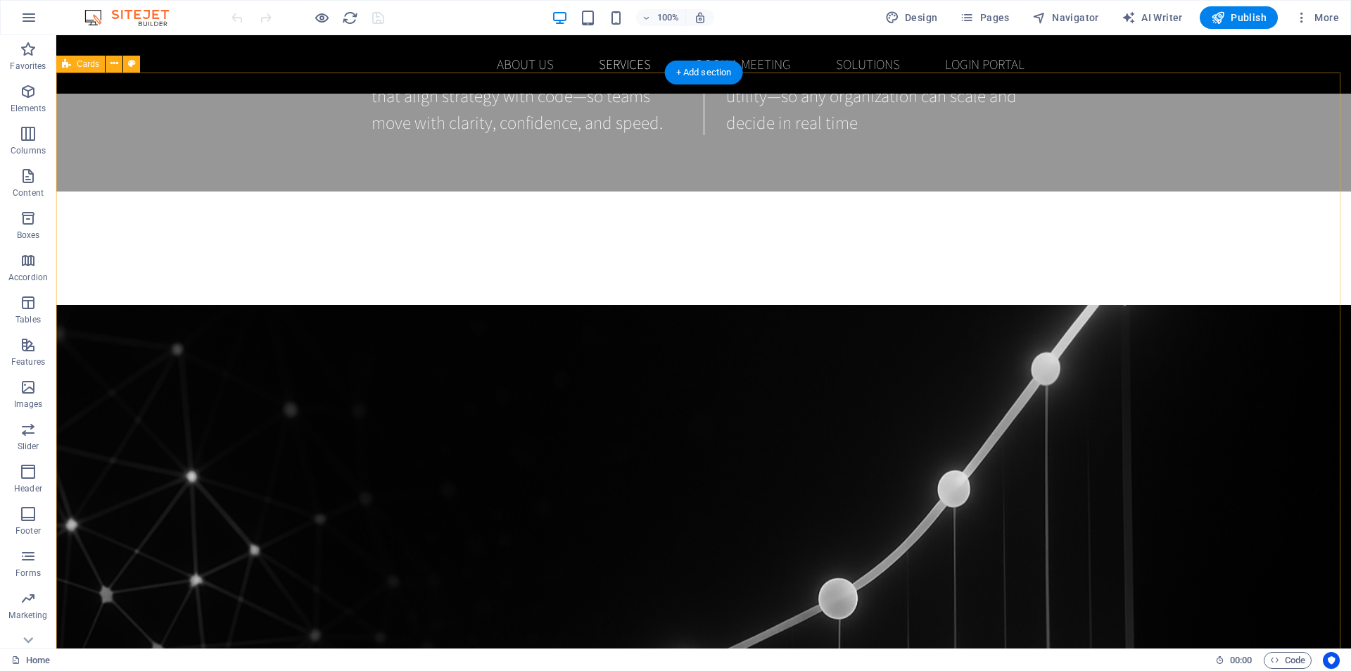
click at [131, 63] on icon at bounding box center [132, 63] width 8 height 15
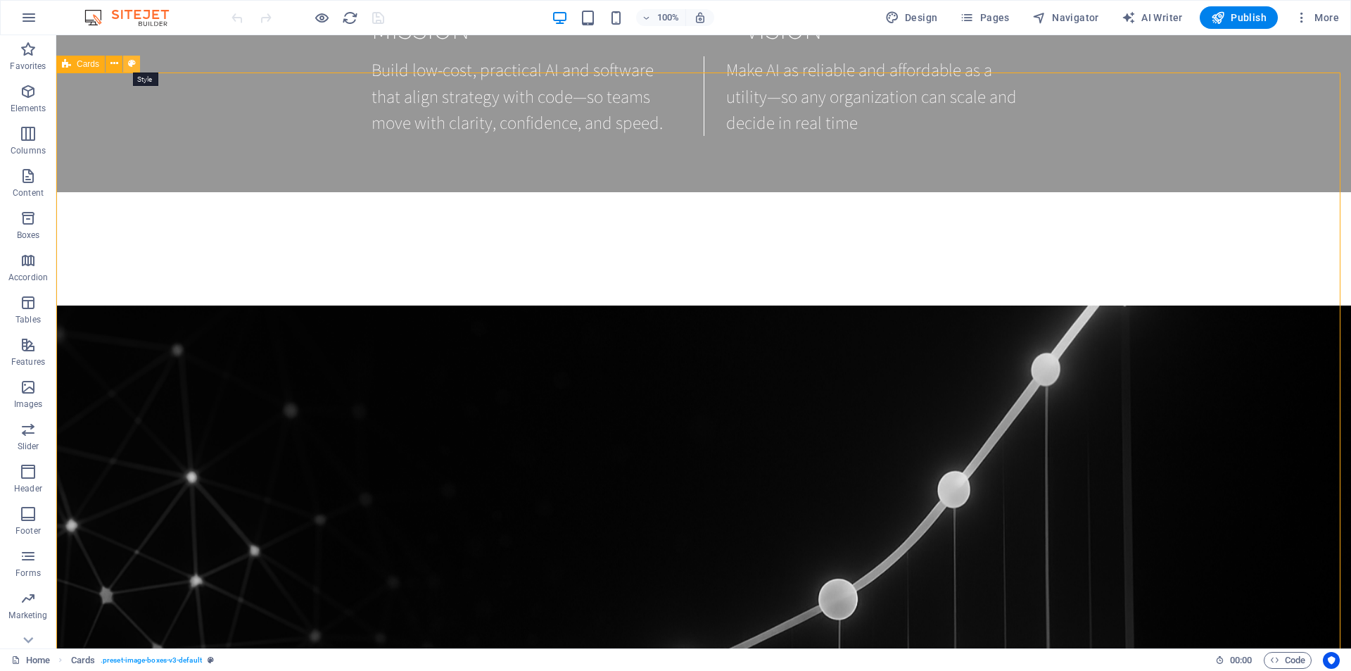
select select "rem"
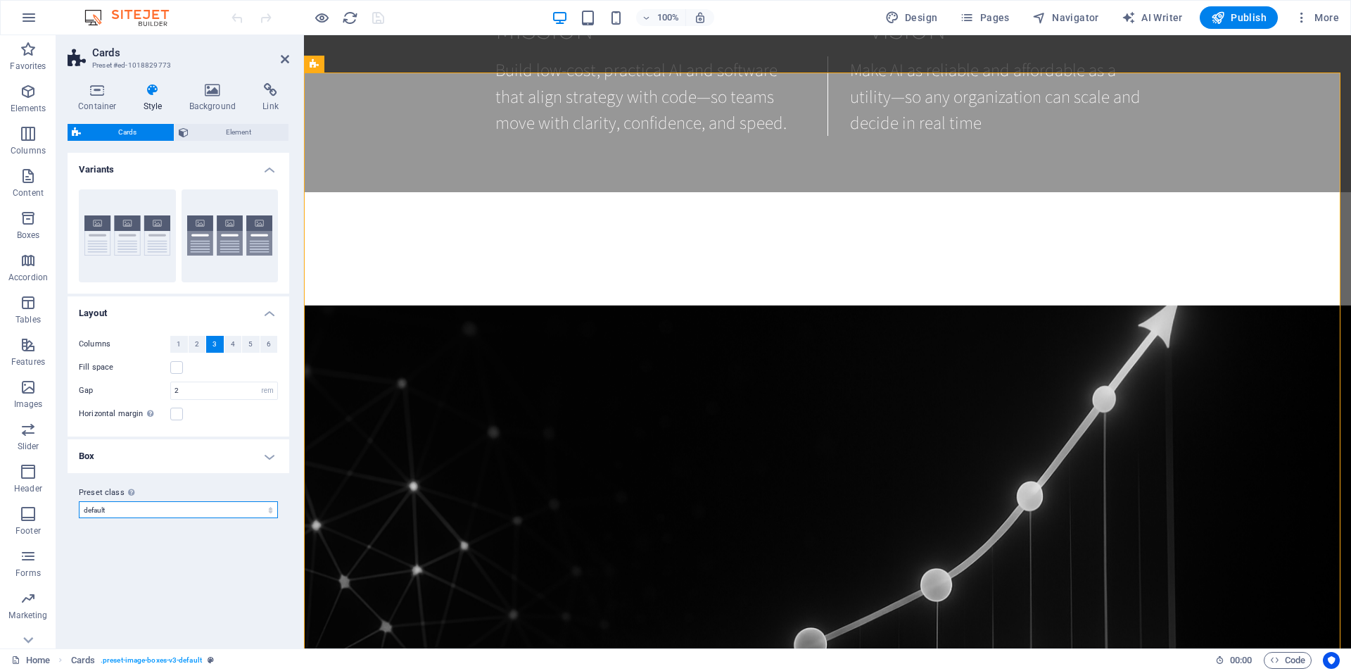
click at [136, 509] on select "default Add preset class" at bounding box center [178, 509] width 199 height 17
click at [246, 246] on button "Default" at bounding box center [230, 235] width 97 height 93
click at [153, 87] on icon at bounding box center [153, 90] width 40 height 14
click at [212, 89] on icon at bounding box center [213, 90] width 68 height 14
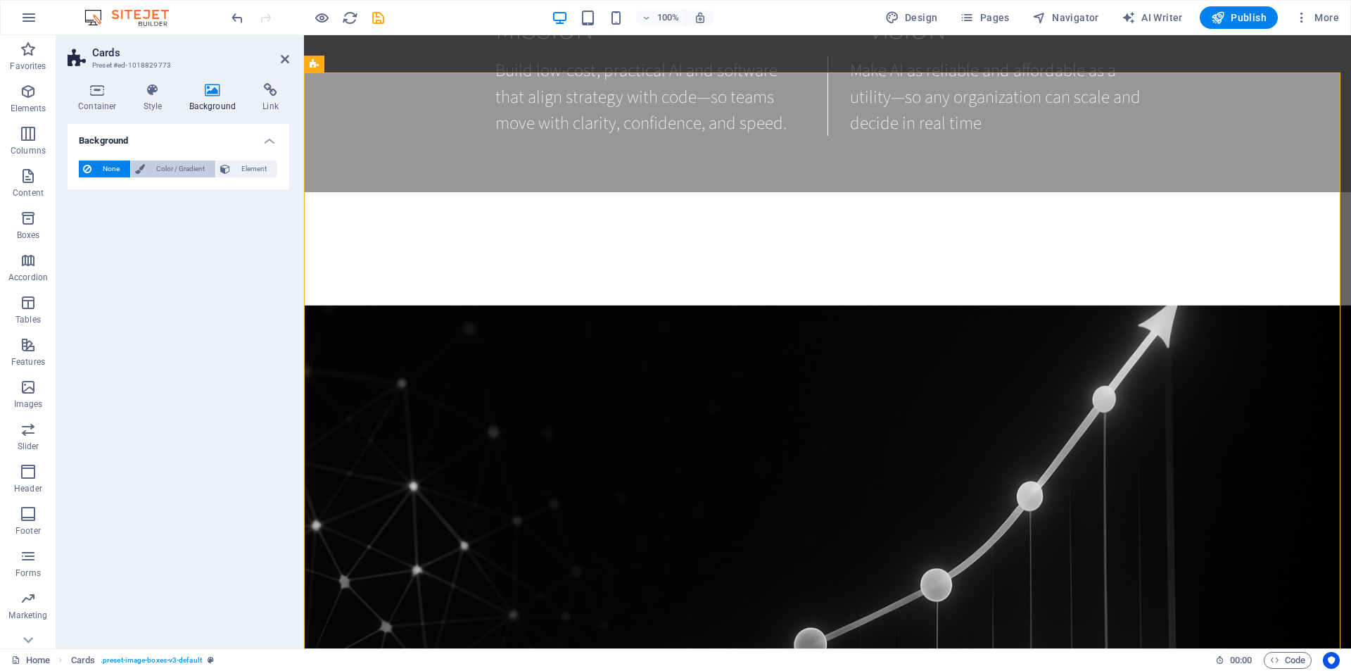
click at [187, 170] on span "Color / Gradient" at bounding box center [180, 168] width 62 height 17
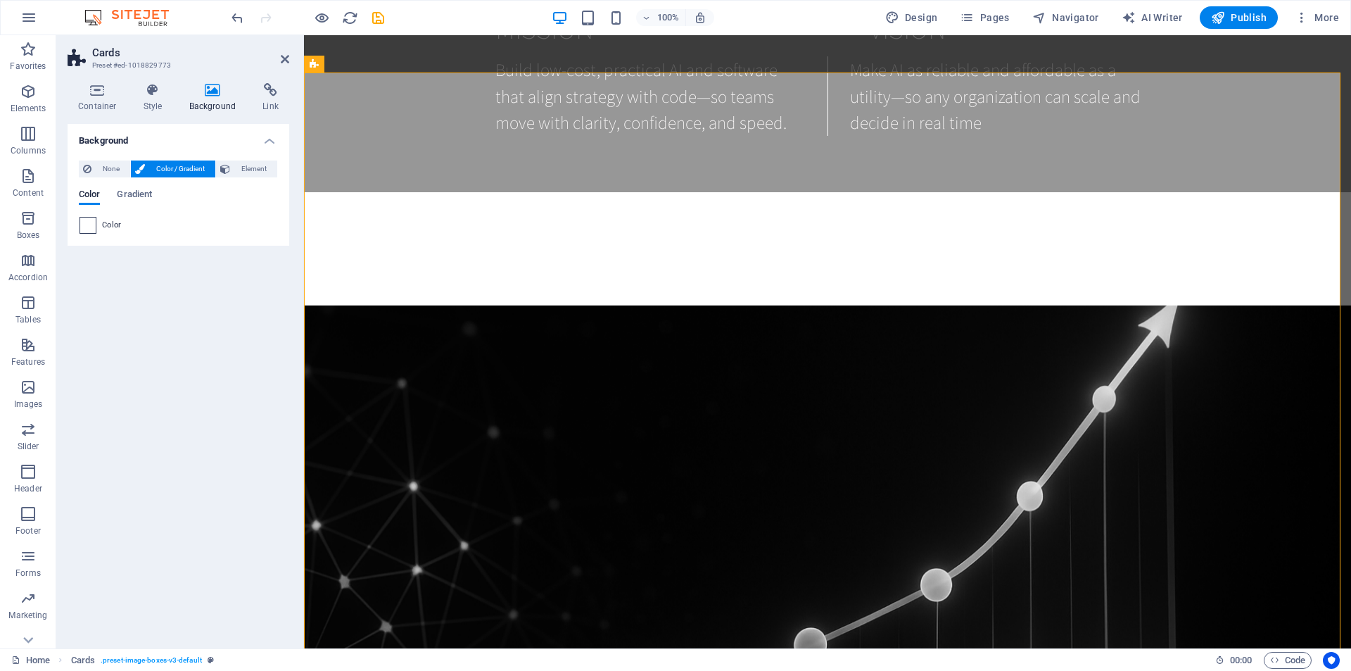
click at [88, 229] on span at bounding box center [87, 225] width 15 height 15
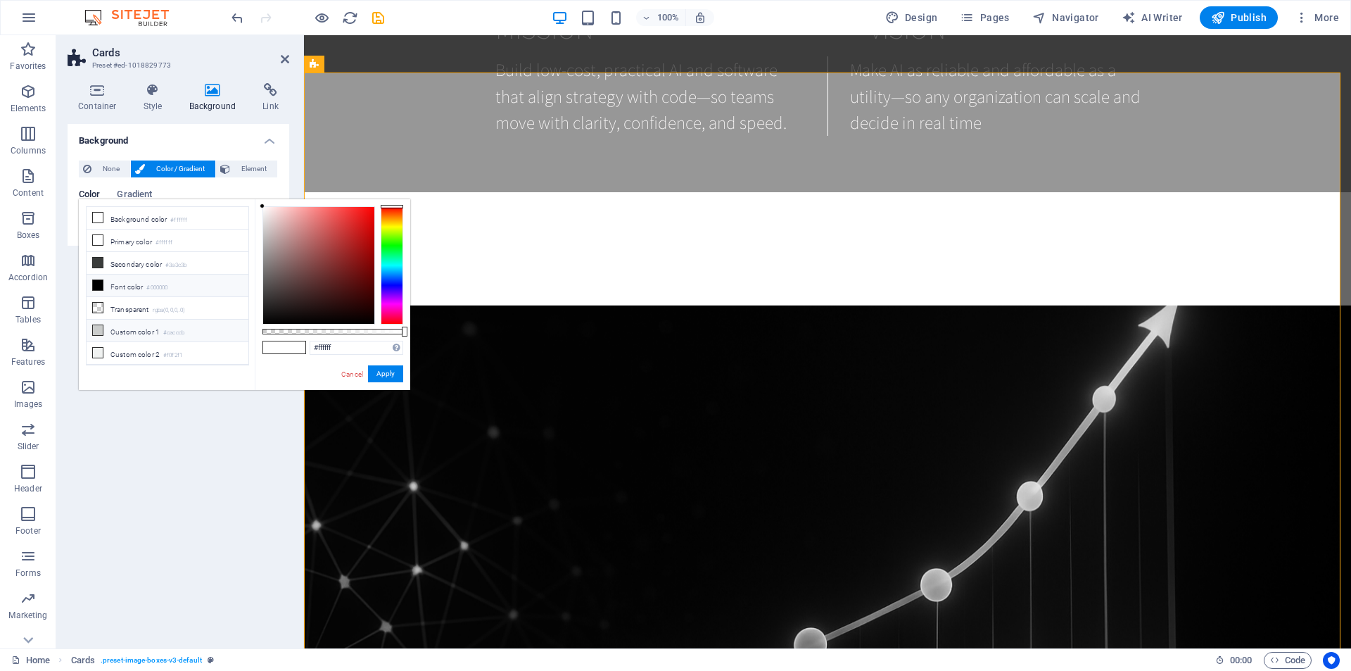
click at [120, 329] on li "Custom color 1 #cacccb" at bounding box center [168, 331] width 162 height 23
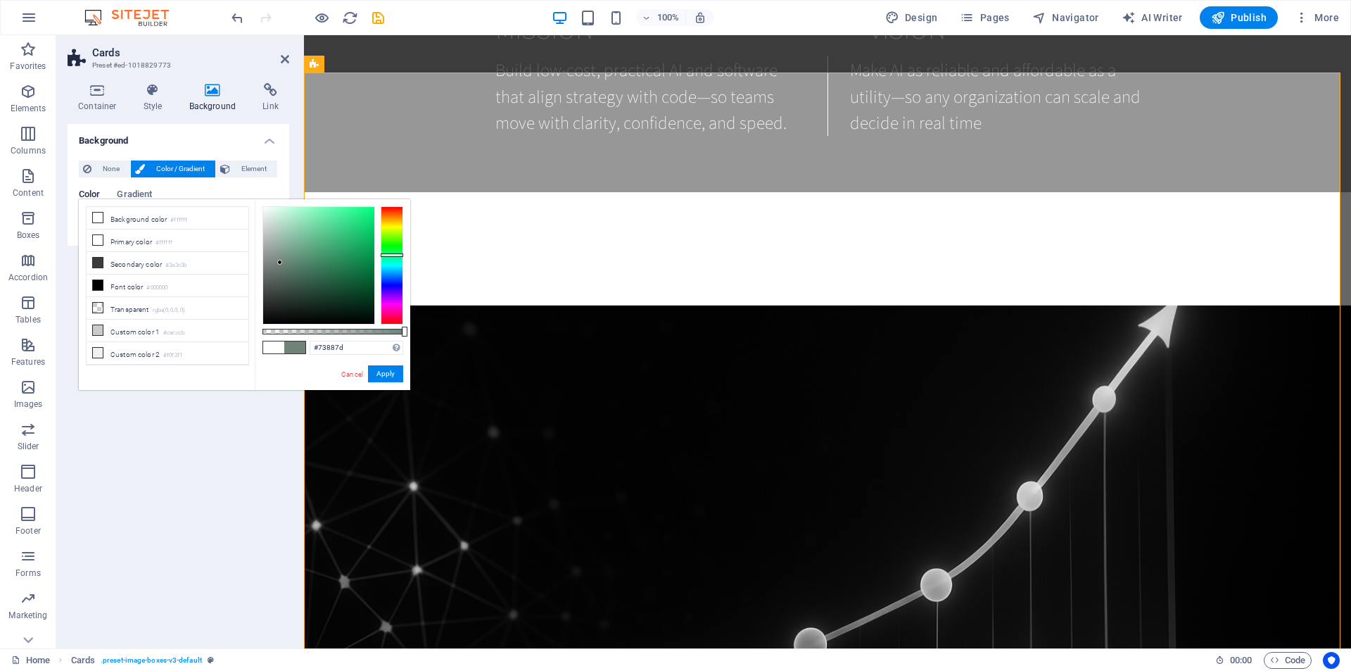
drag, startPoint x: 300, startPoint y: 295, endPoint x: 280, endPoint y: 260, distance: 39.7
click at [280, 260] on div at bounding box center [318, 265] width 111 height 117
click at [346, 374] on link "Cancel" at bounding box center [352, 374] width 25 height 11
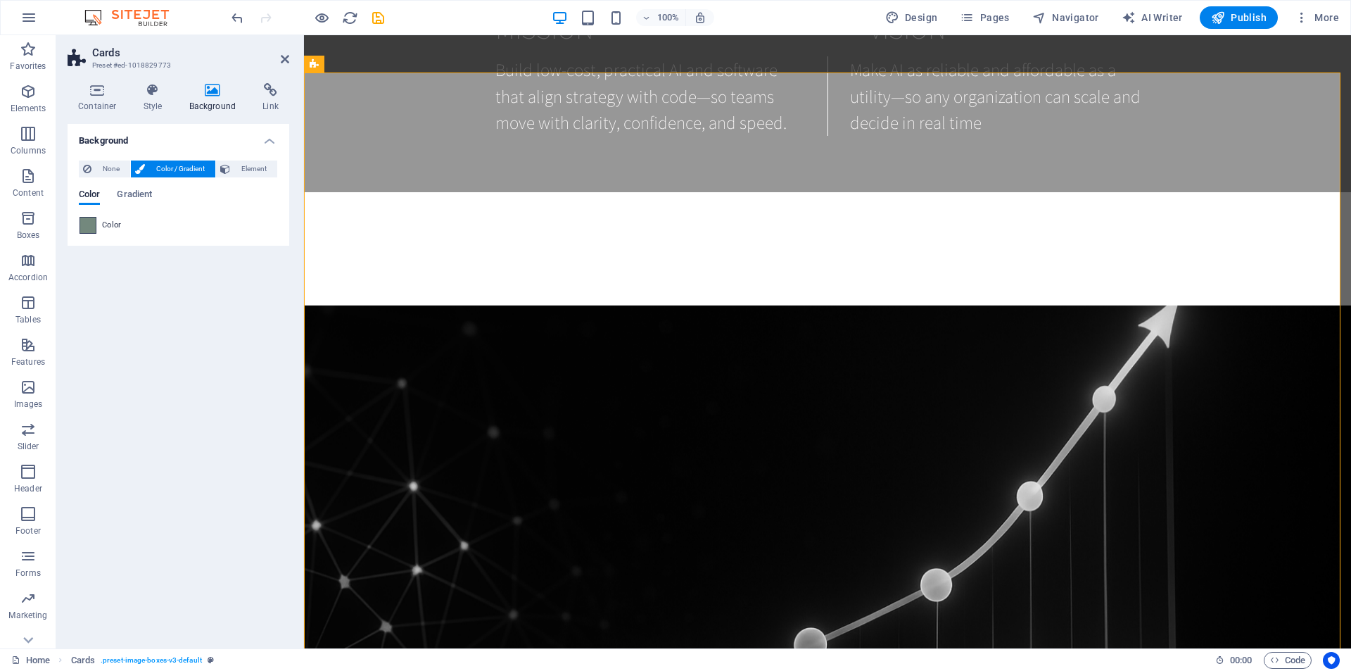
click at [92, 226] on span at bounding box center [87, 225] width 15 height 15
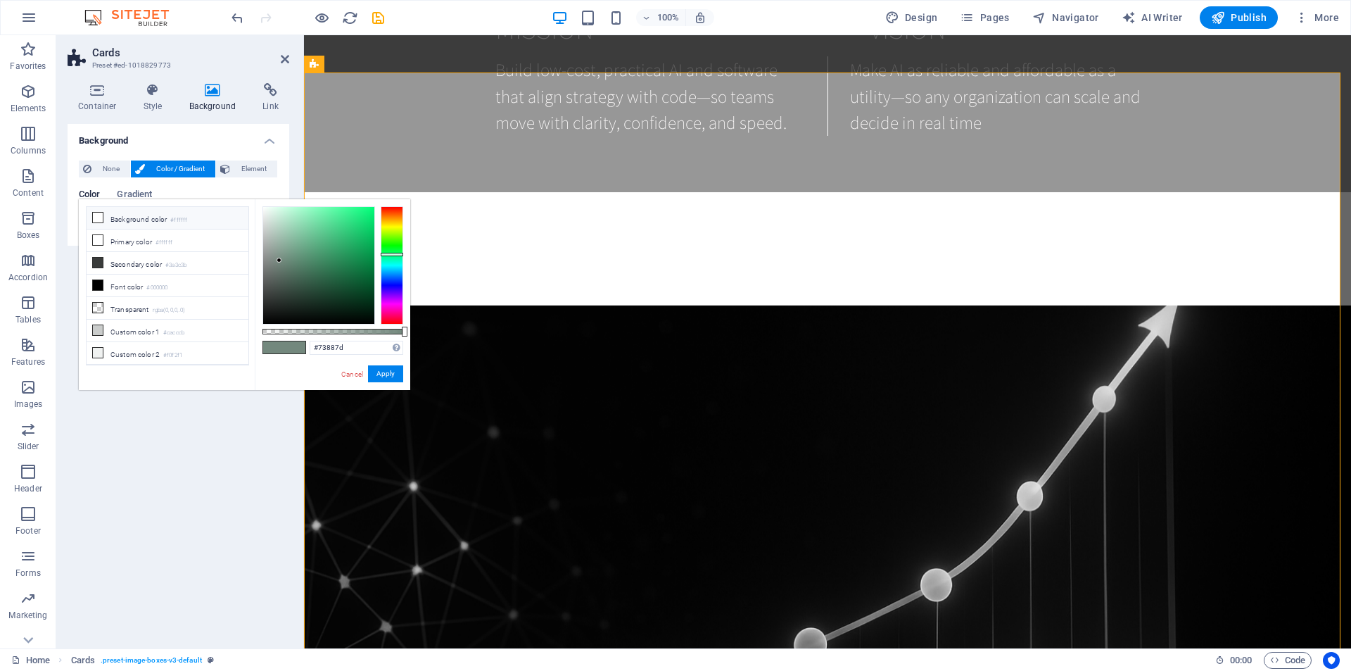
click at [96, 219] on icon at bounding box center [98, 218] width 10 height 10
type input "#ffffff"
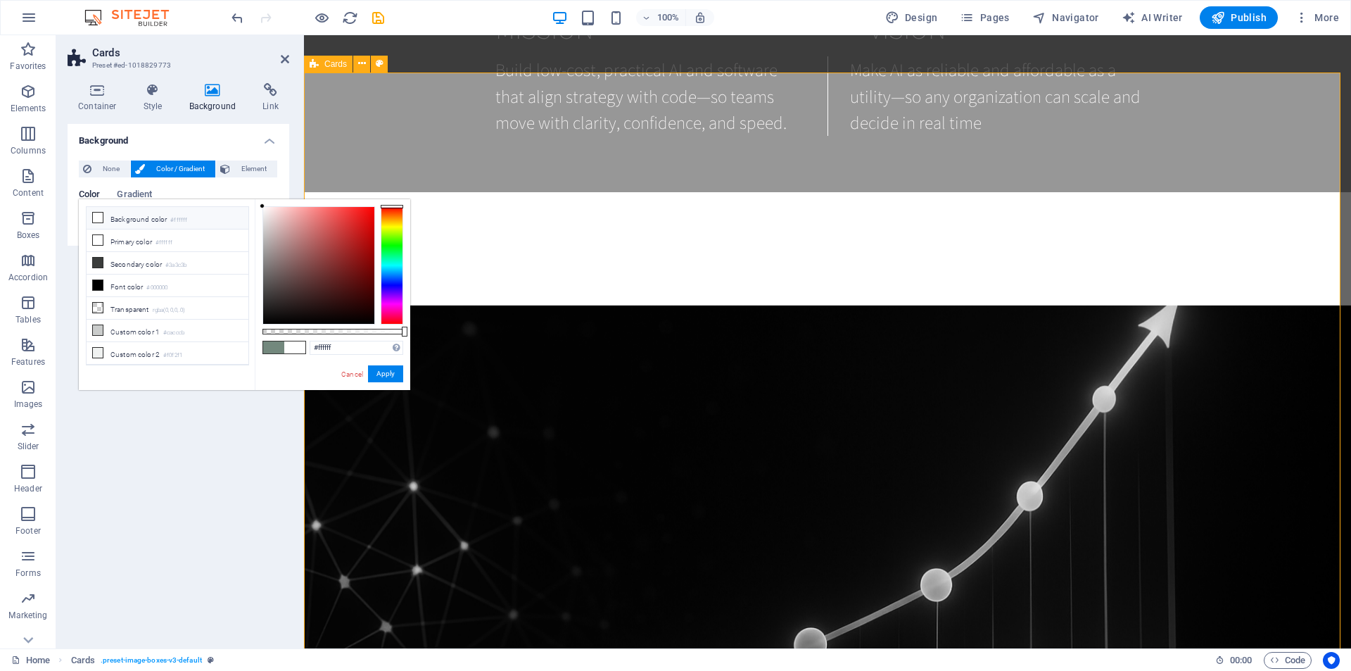
click at [384, 374] on button "Apply" at bounding box center [385, 373] width 35 height 17
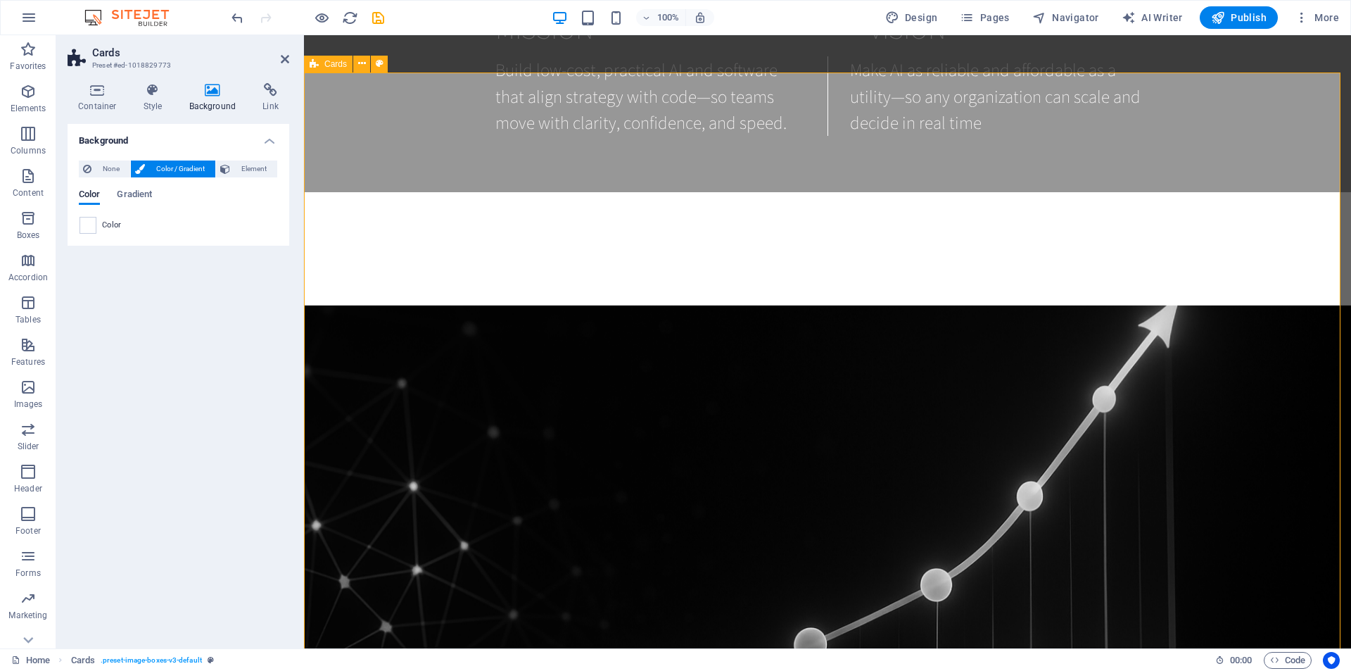
click at [538, 258] on icon at bounding box center [537, 258] width 8 height 15
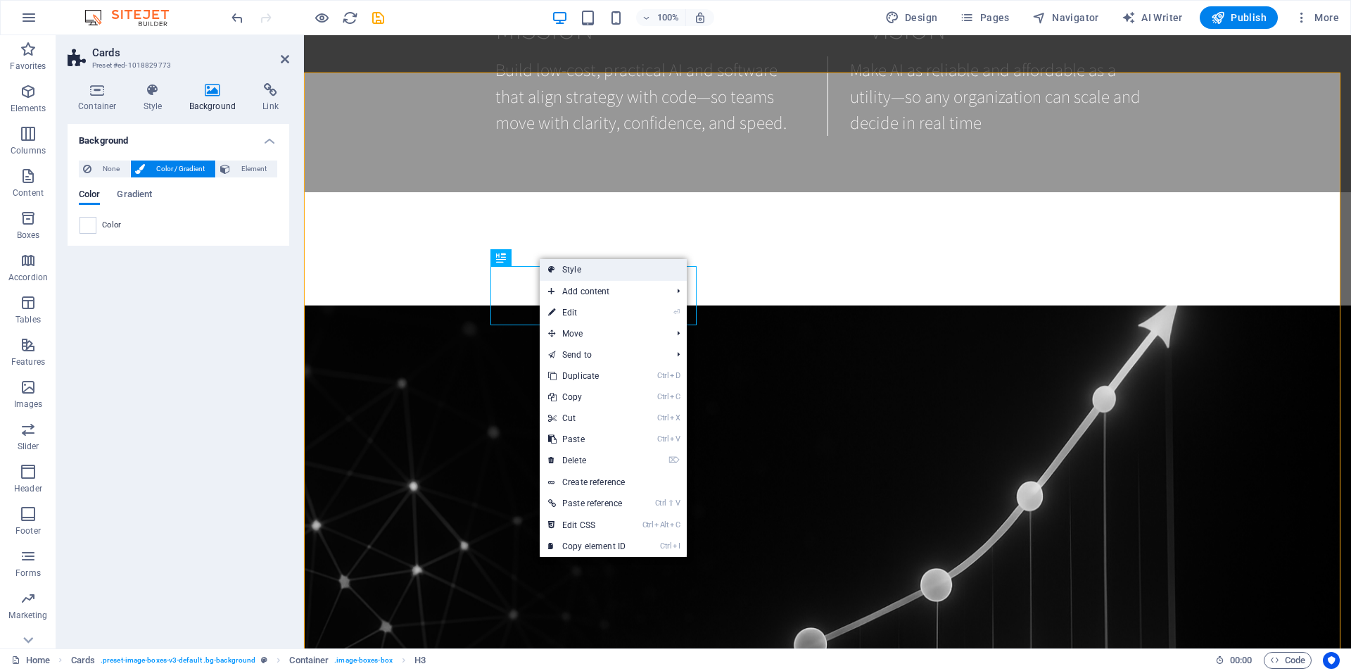
click at [553, 270] on icon at bounding box center [551, 269] width 7 height 21
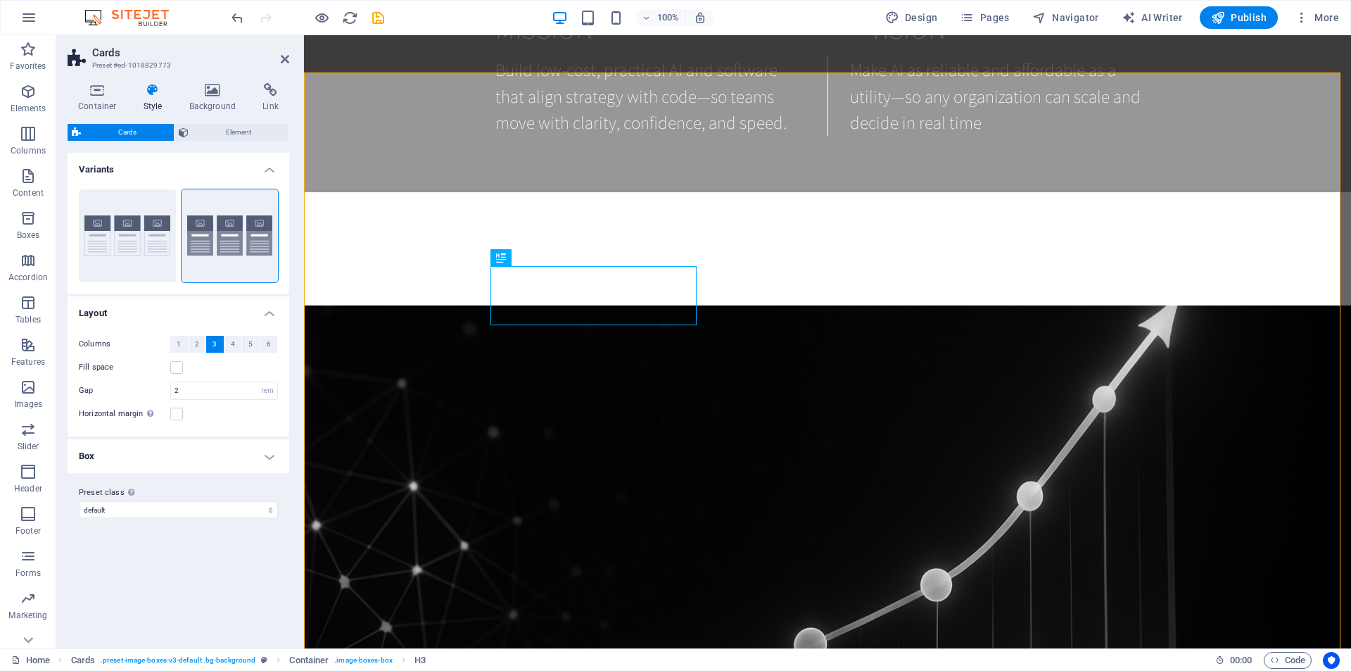
click at [156, 94] on icon at bounding box center [153, 90] width 40 height 14
click at [207, 96] on icon at bounding box center [213, 90] width 68 height 14
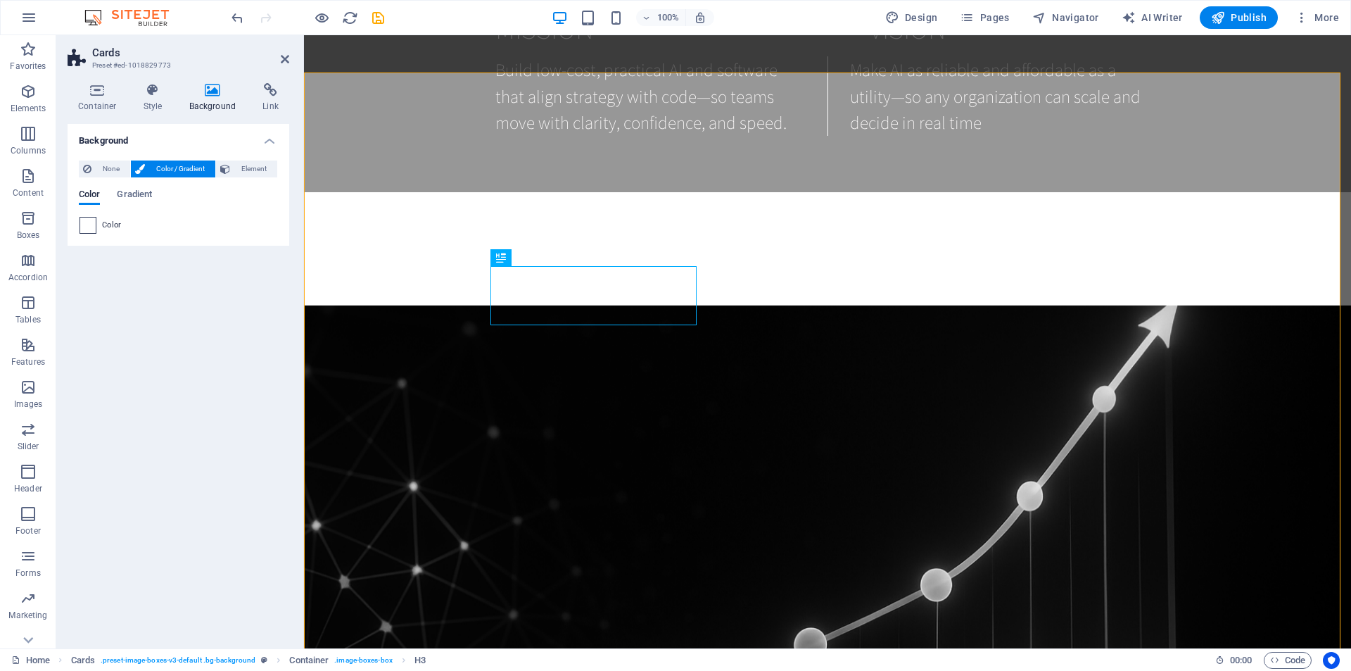
click at [87, 224] on span at bounding box center [87, 225] width 15 height 15
click at [89, 225] on span at bounding box center [87, 225] width 15 height 15
click at [113, 225] on span "Color" at bounding box center [112, 225] width 20 height 11
click at [88, 225] on span at bounding box center [87, 225] width 15 height 15
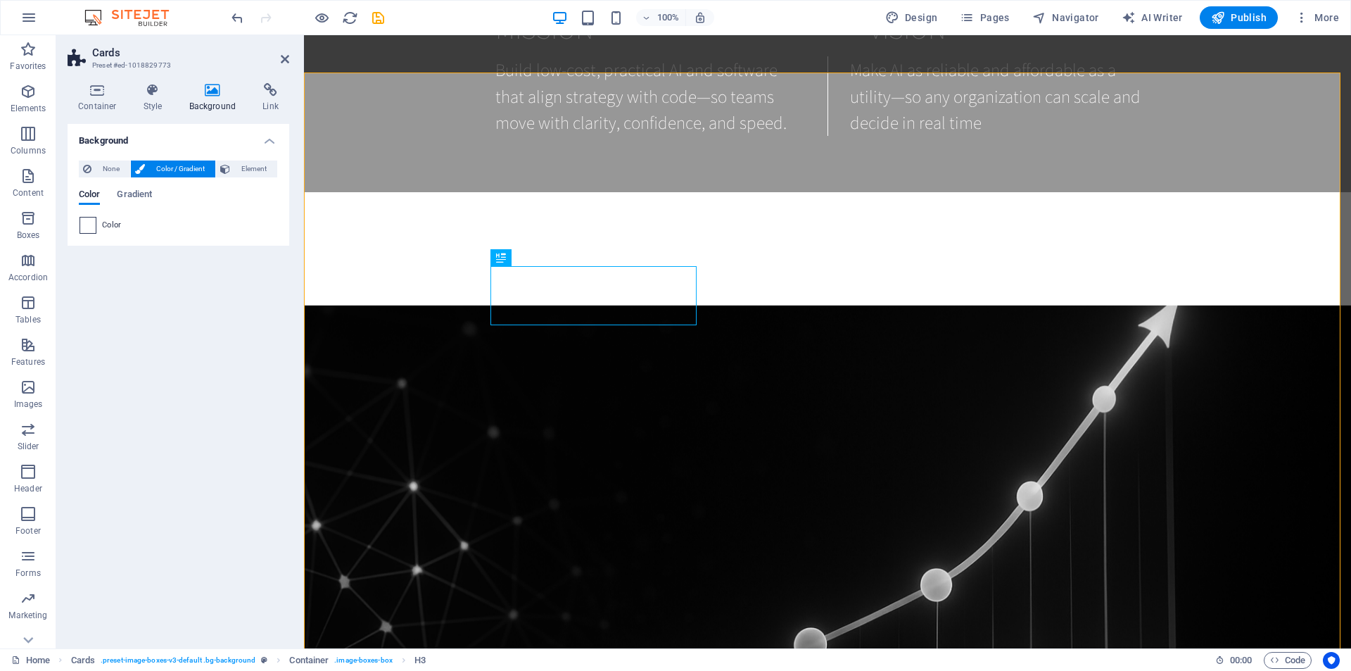
click at [88, 225] on span at bounding box center [87, 225] width 15 height 15
click at [123, 194] on span "Gradient" at bounding box center [134, 196] width 35 height 20
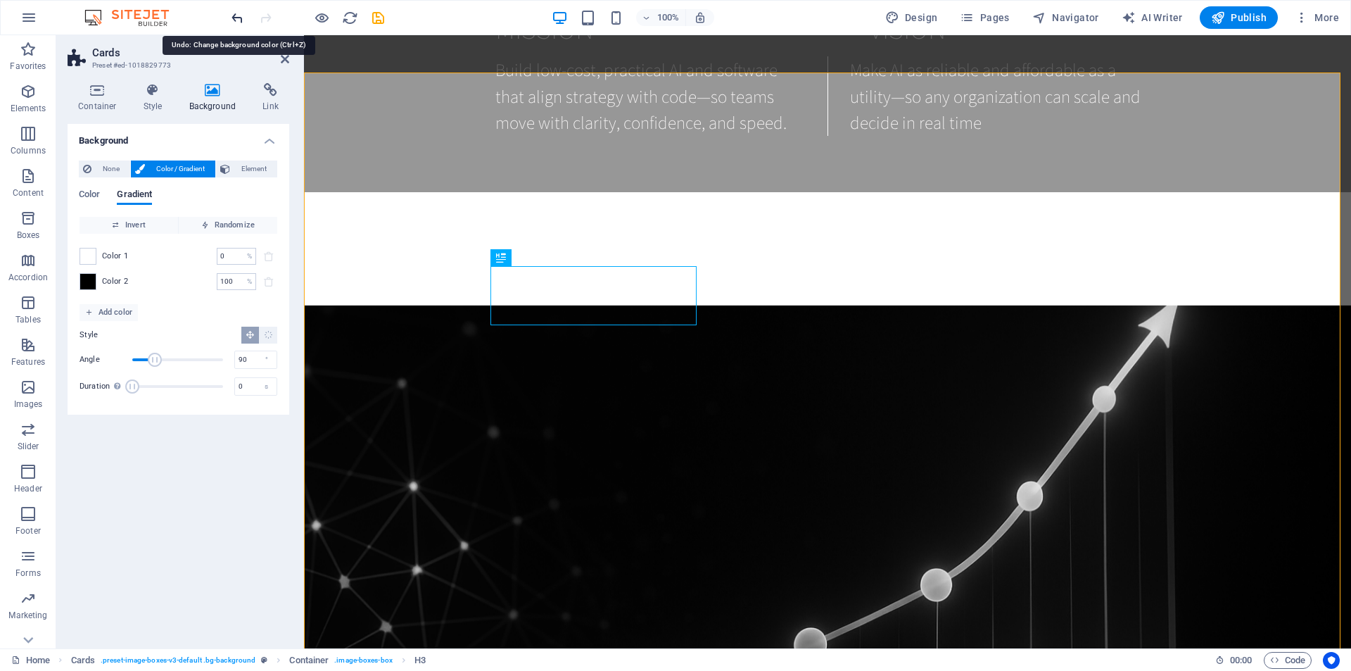
click at [234, 15] on icon "undo" at bounding box center [237, 18] width 16 height 16
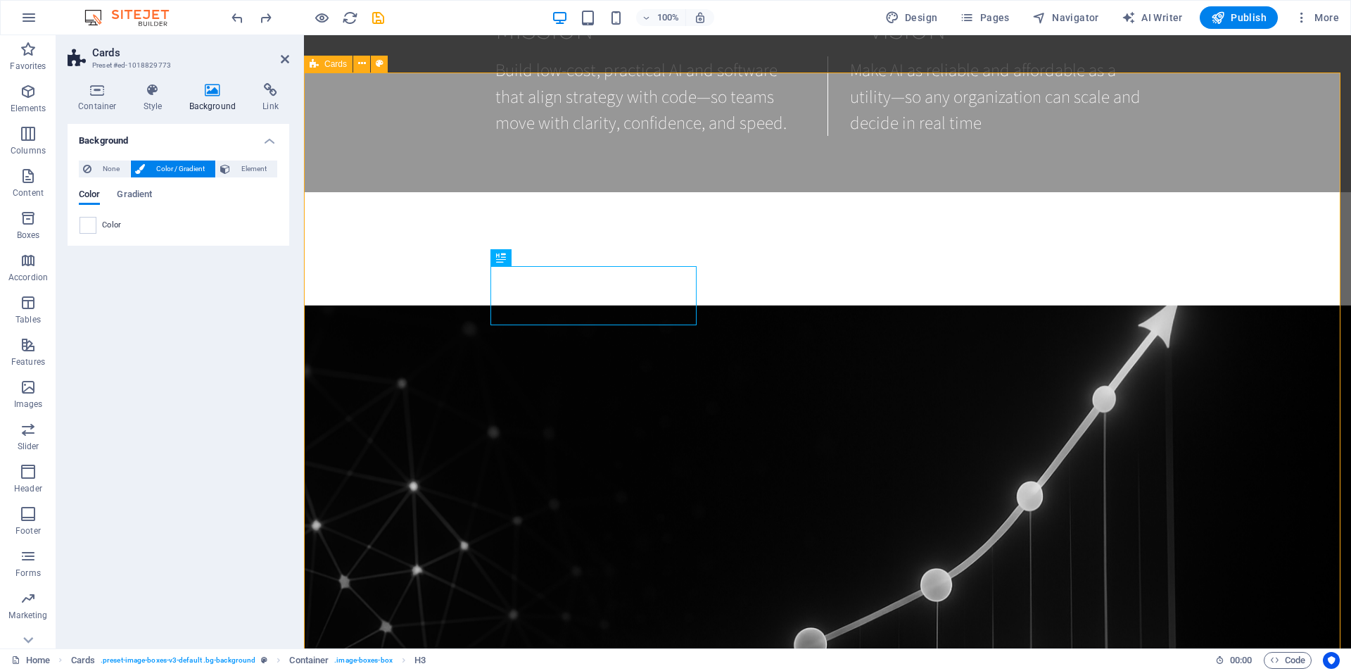
click at [285, 53] on h2 "Cards" at bounding box center [190, 52] width 197 height 13
click at [285, 56] on icon at bounding box center [285, 58] width 8 height 11
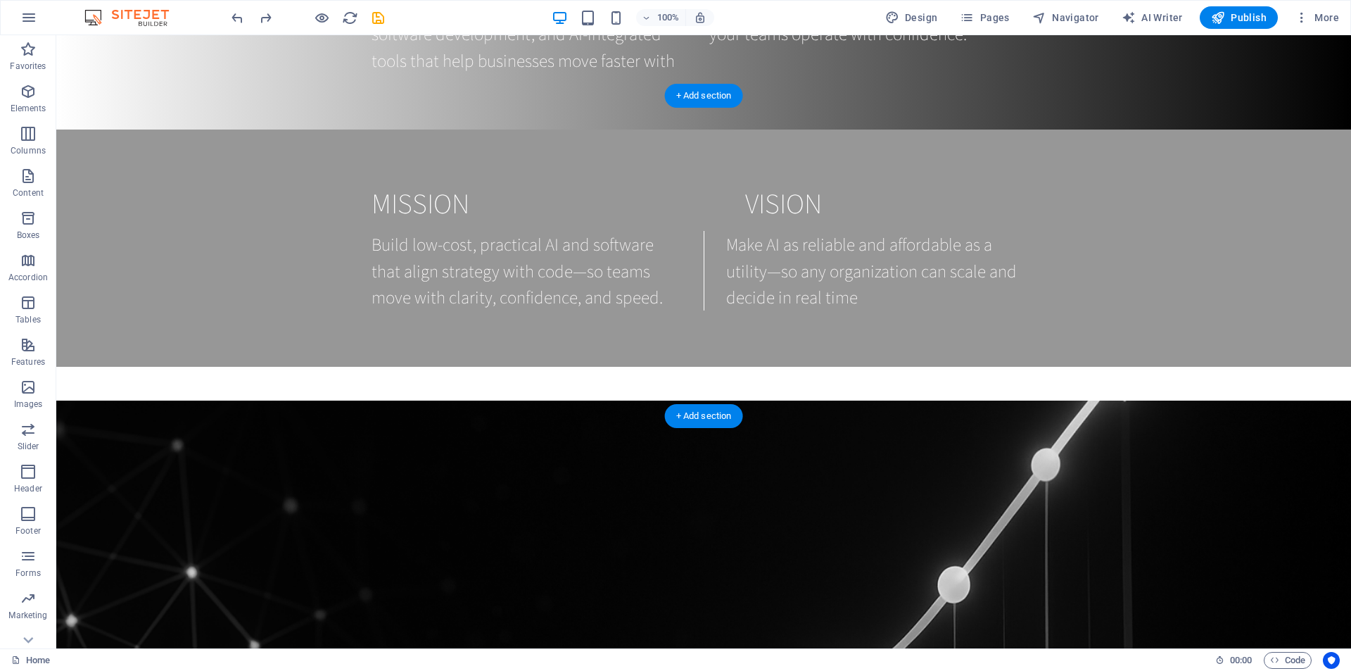
scroll to position [1337, 0]
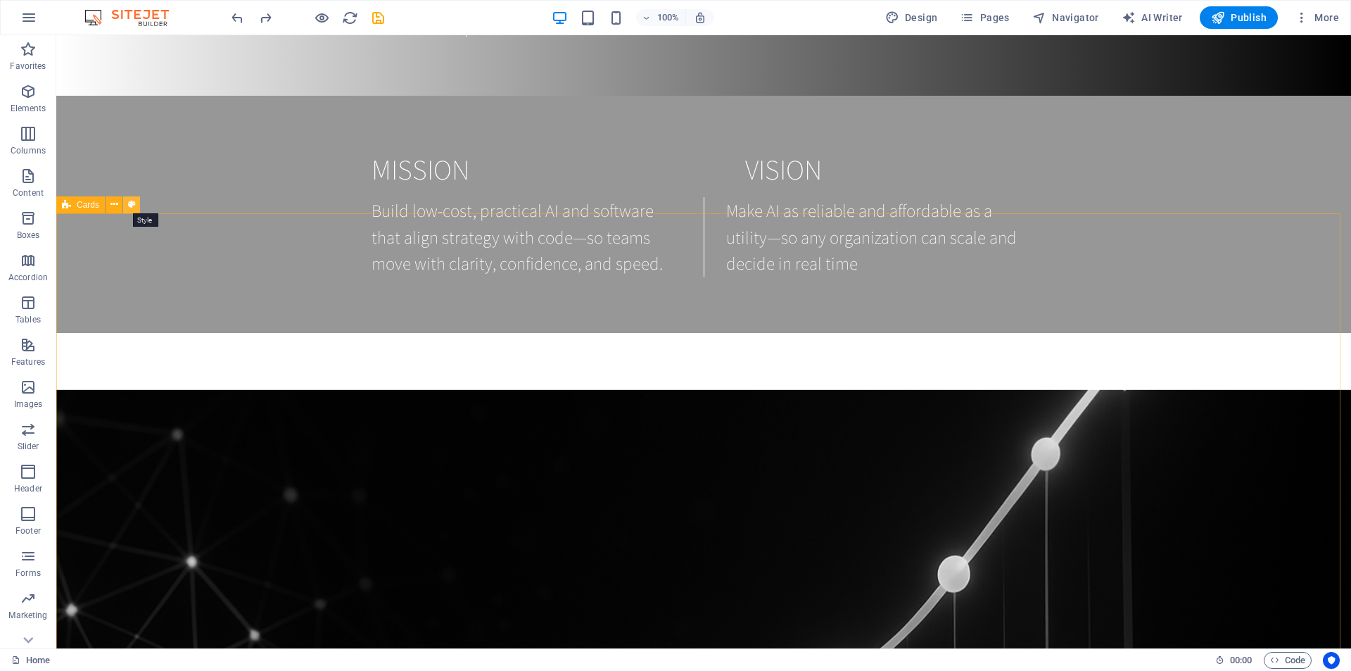
click at [131, 206] on icon at bounding box center [132, 204] width 8 height 15
select select "rem"
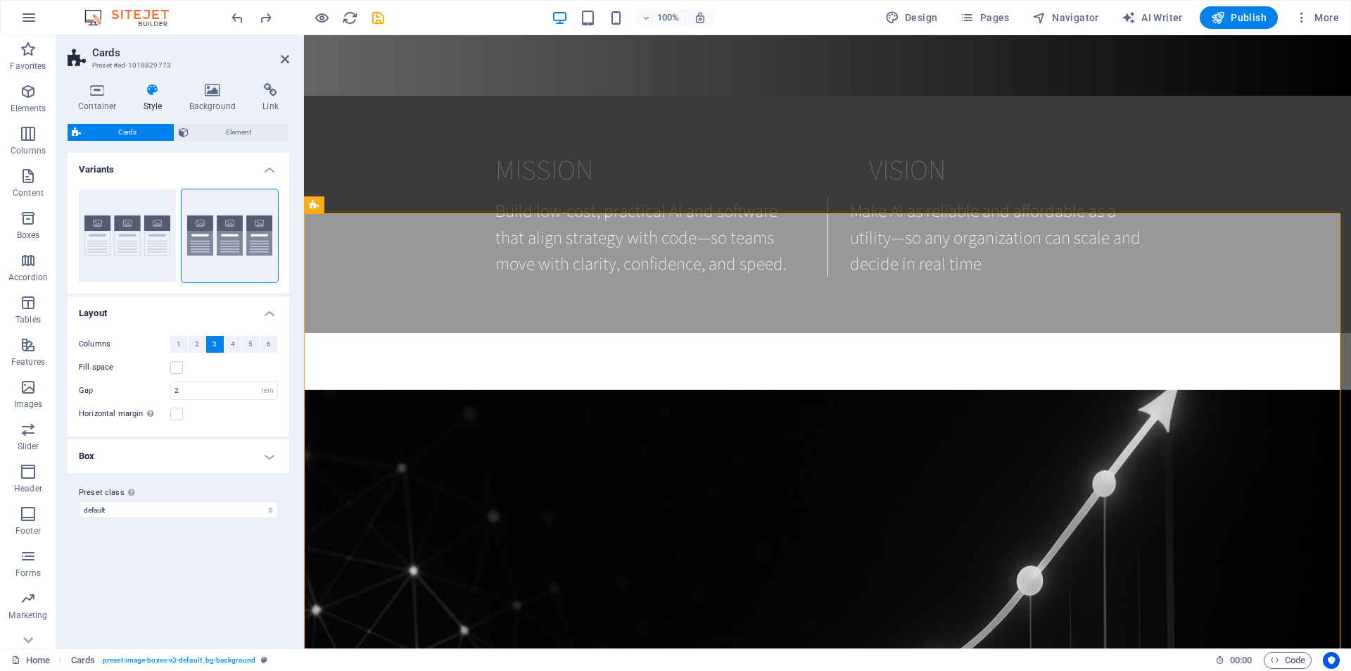
click at [217, 79] on div "Container Style Background Link Size Height Default px rem % vh vw Min. height …" at bounding box center [178, 360] width 244 height 576
click at [215, 90] on icon at bounding box center [213, 90] width 68 height 14
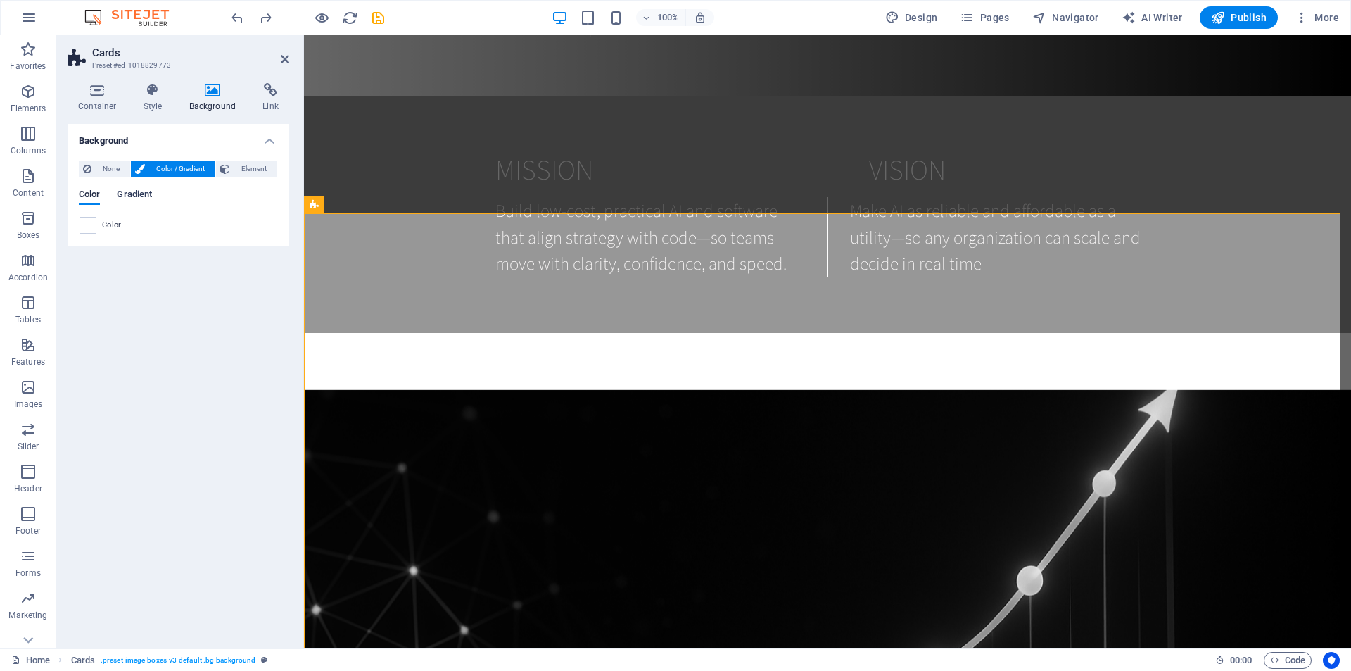
click at [132, 197] on span "Gradient" at bounding box center [134, 196] width 35 height 20
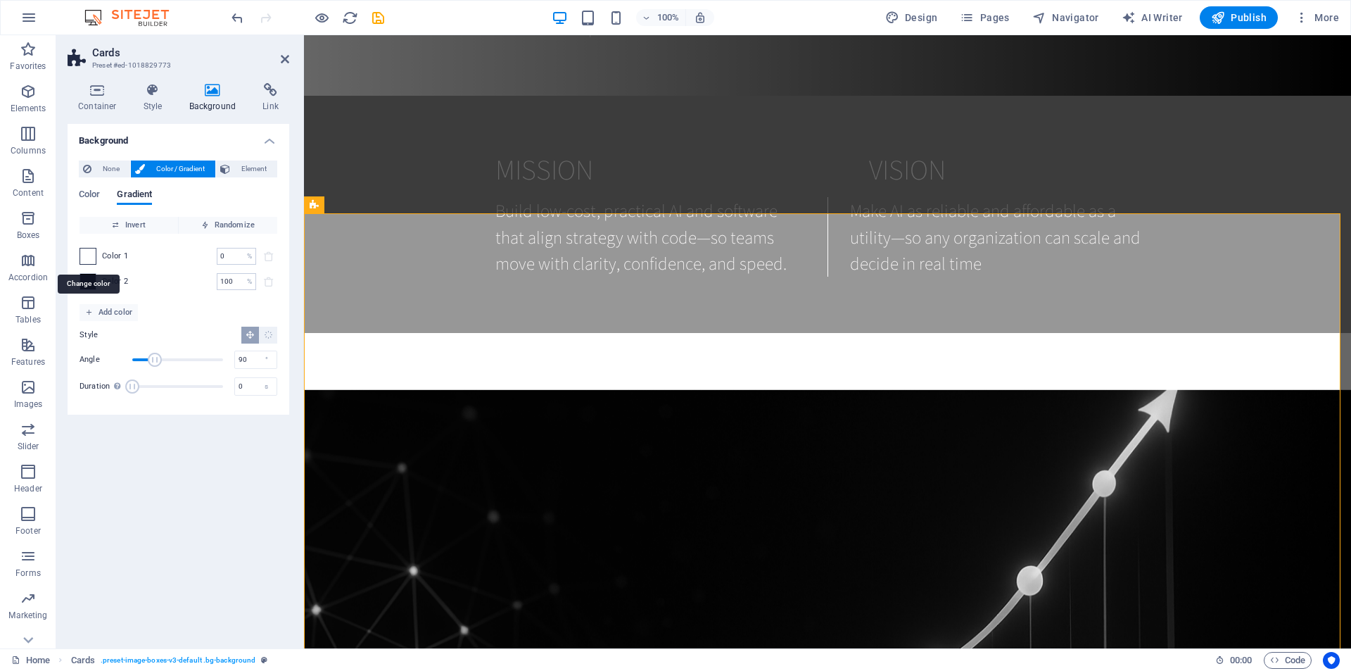
click at [89, 256] on span at bounding box center [87, 255] width 15 height 15
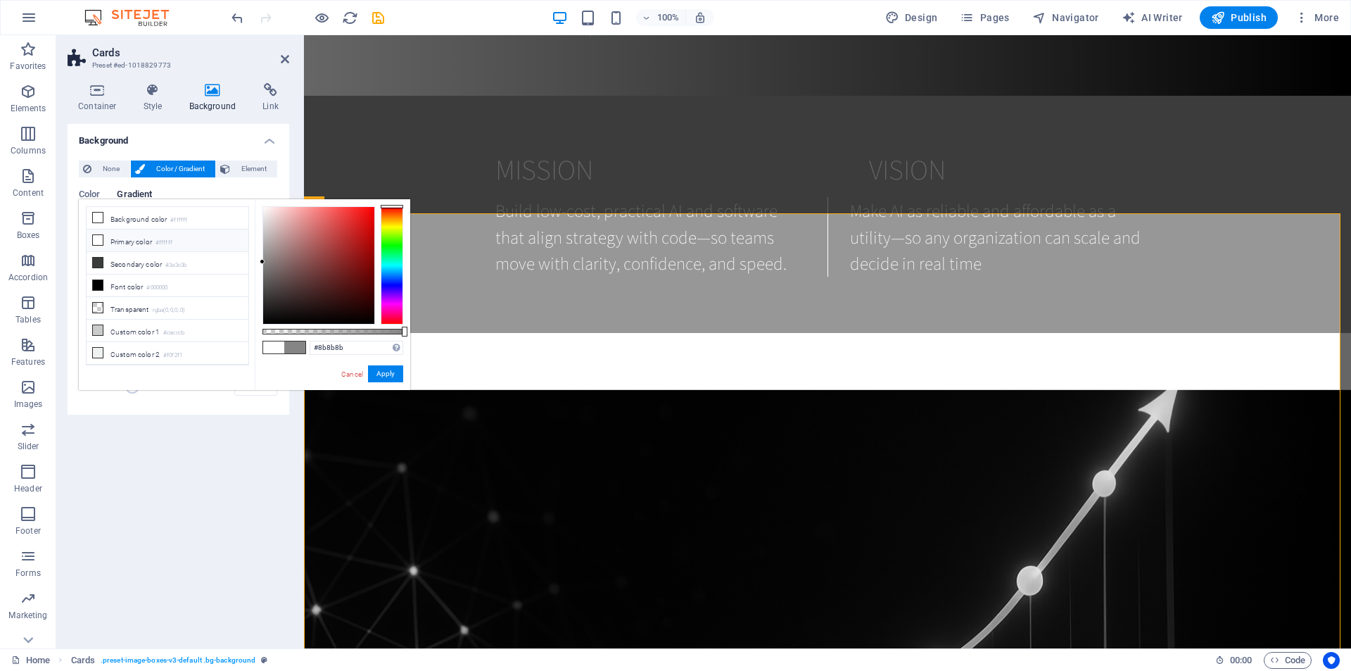
type input "#a7a7a7"
drag, startPoint x: 274, startPoint y: 256, endPoint x: 239, endPoint y: 246, distance: 35.7
click at [239, 246] on div "less Background color #ffffff Primary color #ffffff Secondary color #3a3c3b Fon…" at bounding box center [245, 294] width 332 height 191
click at [381, 375] on button "Apply" at bounding box center [385, 373] width 35 height 17
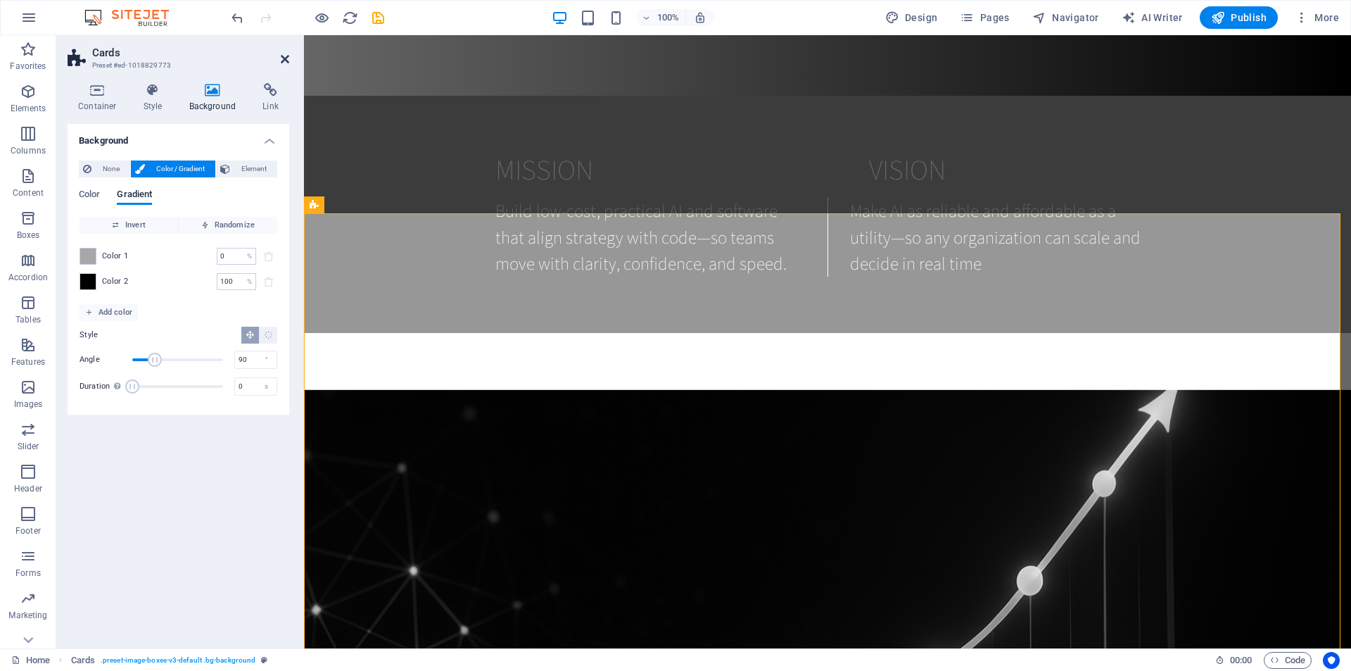
click at [283, 60] on icon at bounding box center [285, 58] width 8 height 11
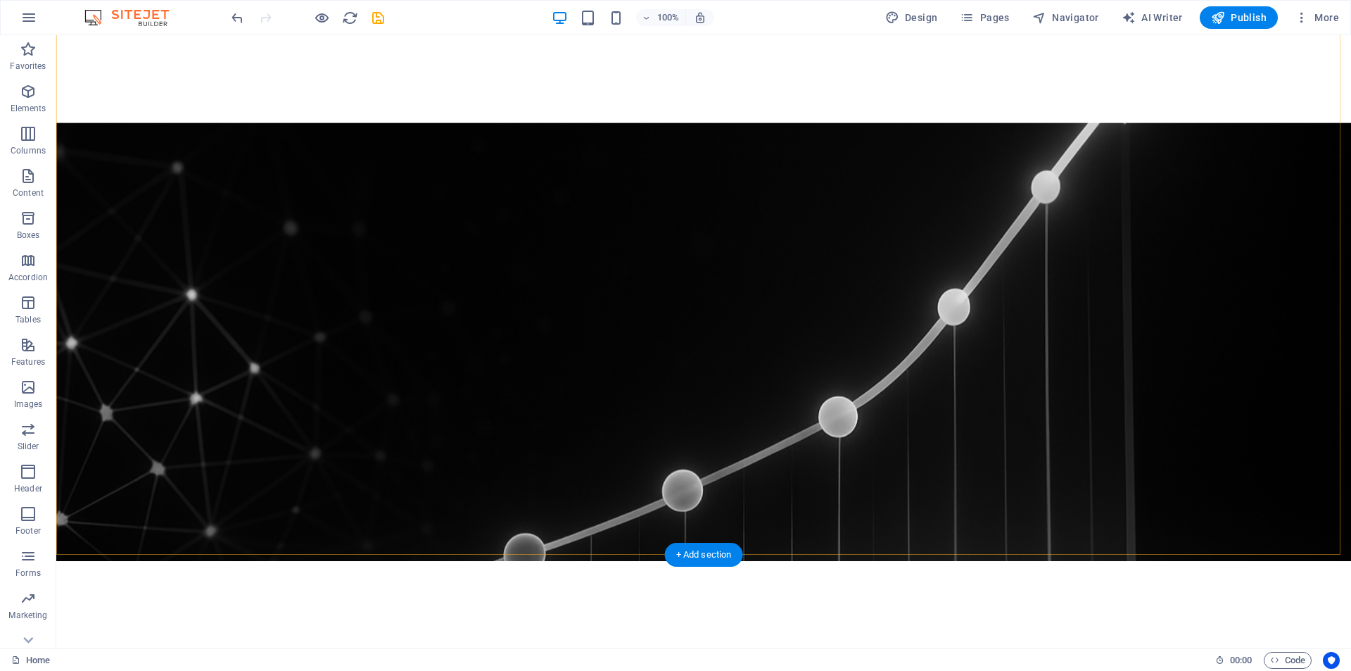
scroll to position [1689, 0]
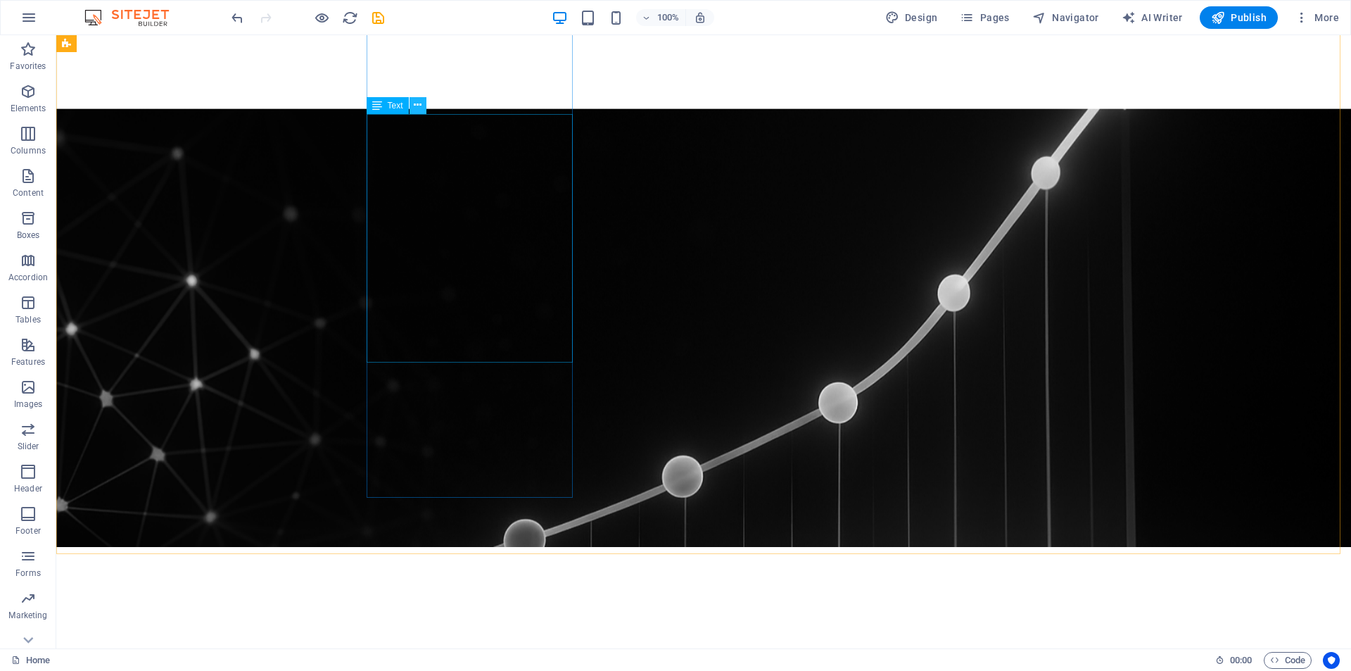
click at [420, 105] on icon at bounding box center [418, 105] width 8 height 15
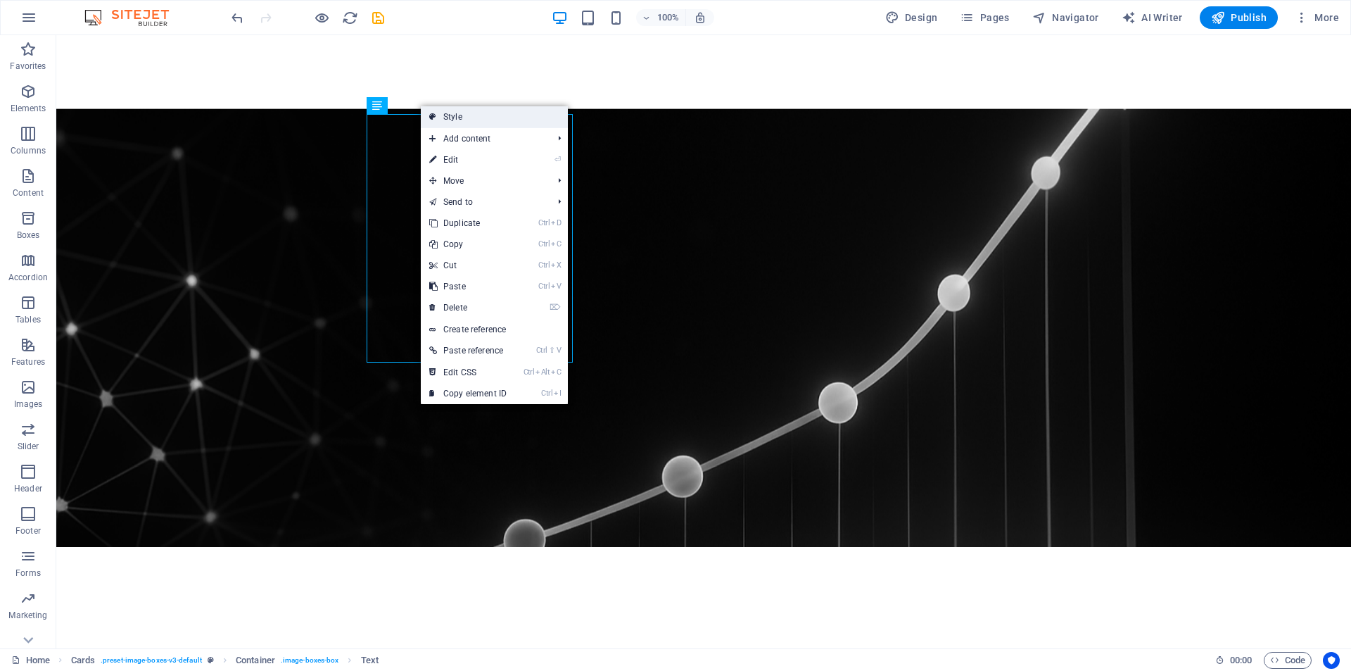
click at [434, 115] on icon at bounding box center [432, 116] width 7 height 21
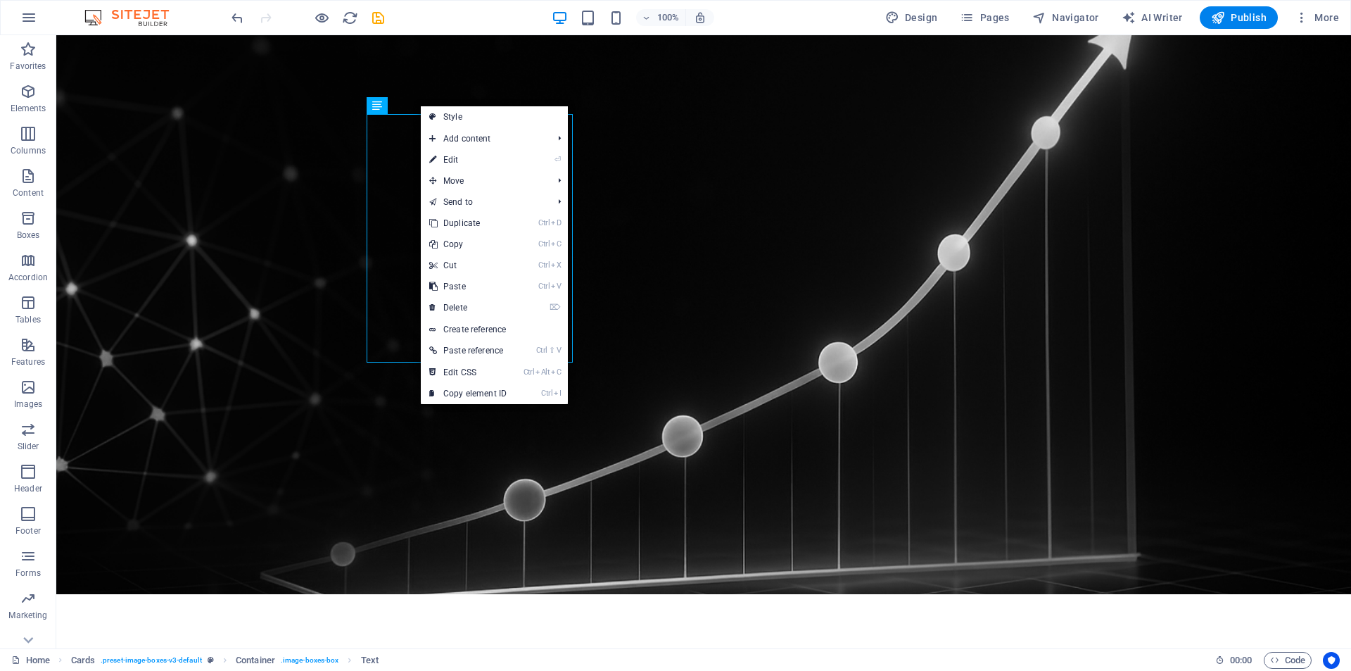
select select "rem"
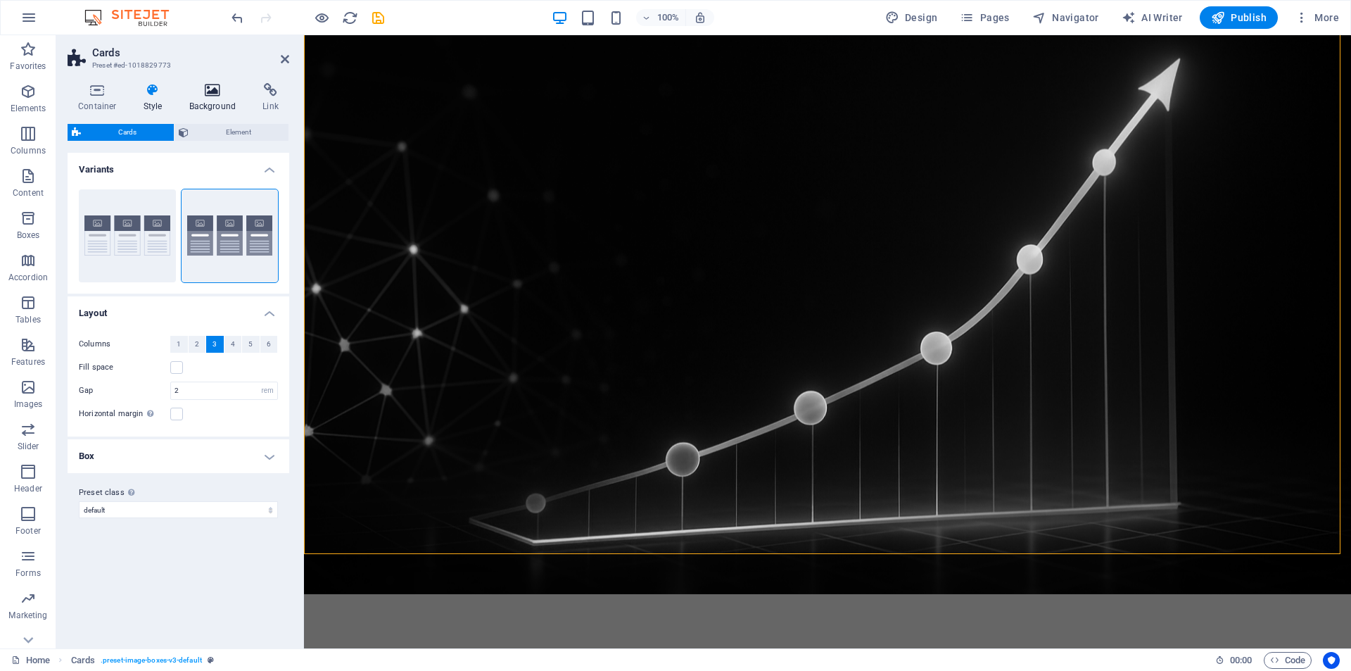
click at [213, 97] on h4 "Background" at bounding box center [216, 98] width 74 height 30
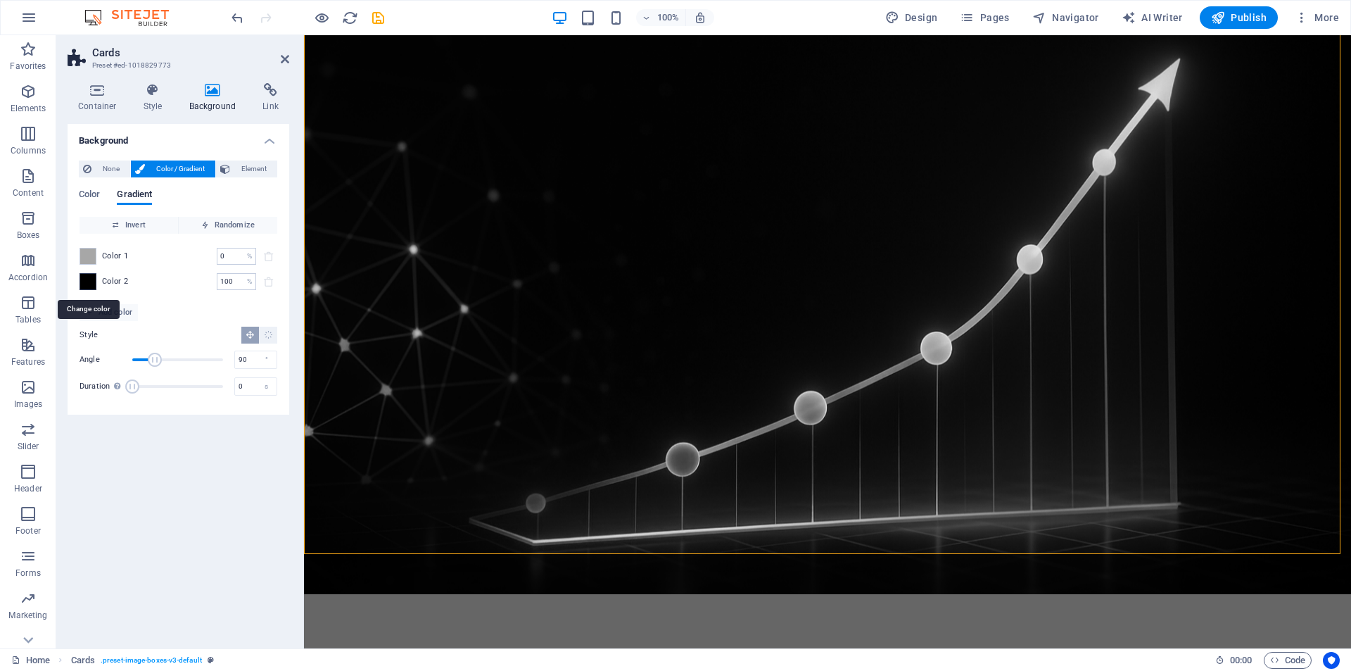
click at [89, 277] on span at bounding box center [87, 281] width 15 height 15
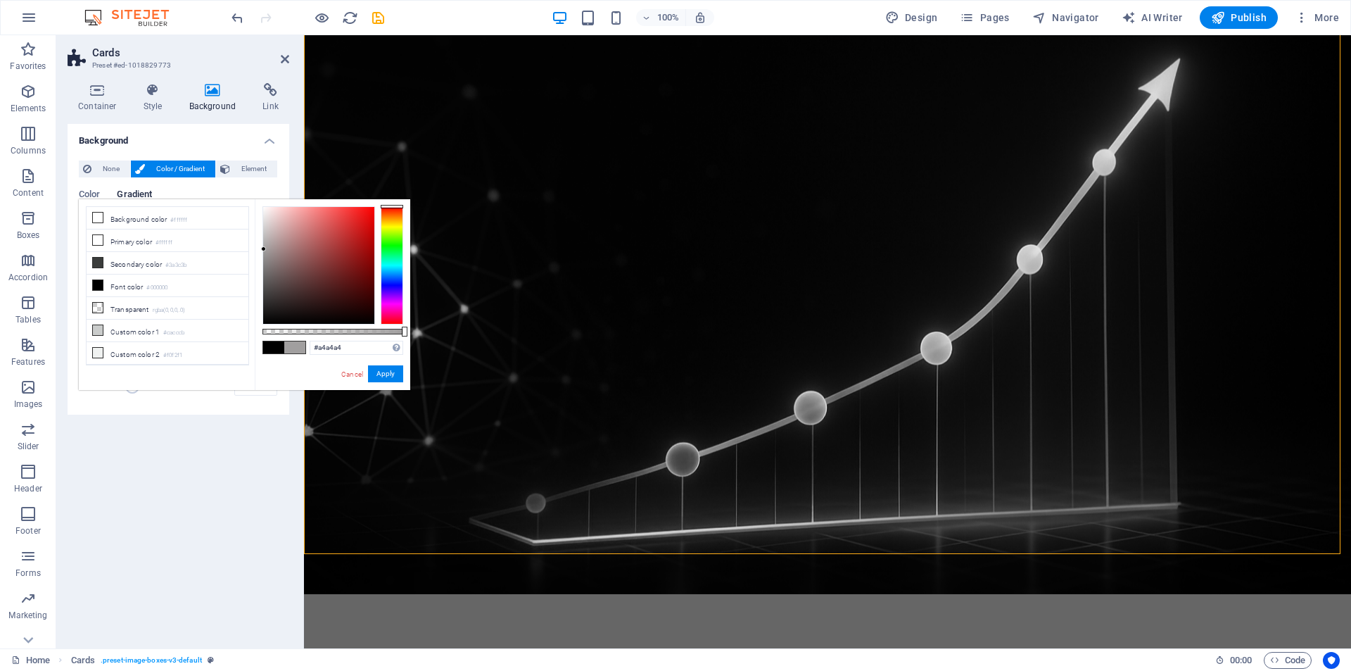
type input "#a5a5a5"
drag, startPoint x: 319, startPoint y: 291, endPoint x: 260, endPoint y: 247, distance: 72.9
click at [263, 247] on div at bounding box center [318, 265] width 111 height 117
click at [351, 374] on link "Cancel" at bounding box center [352, 374] width 25 height 11
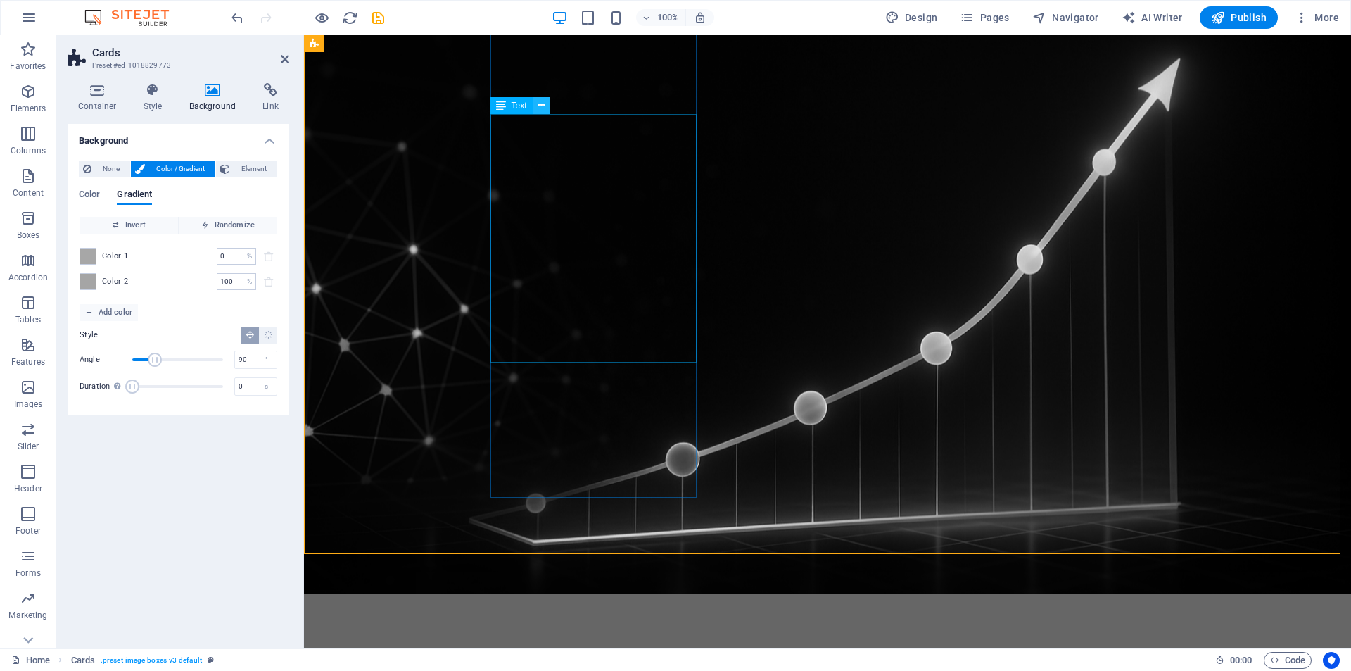
click at [543, 106] on icon at bounding box center [542, 105] width 8 height 15
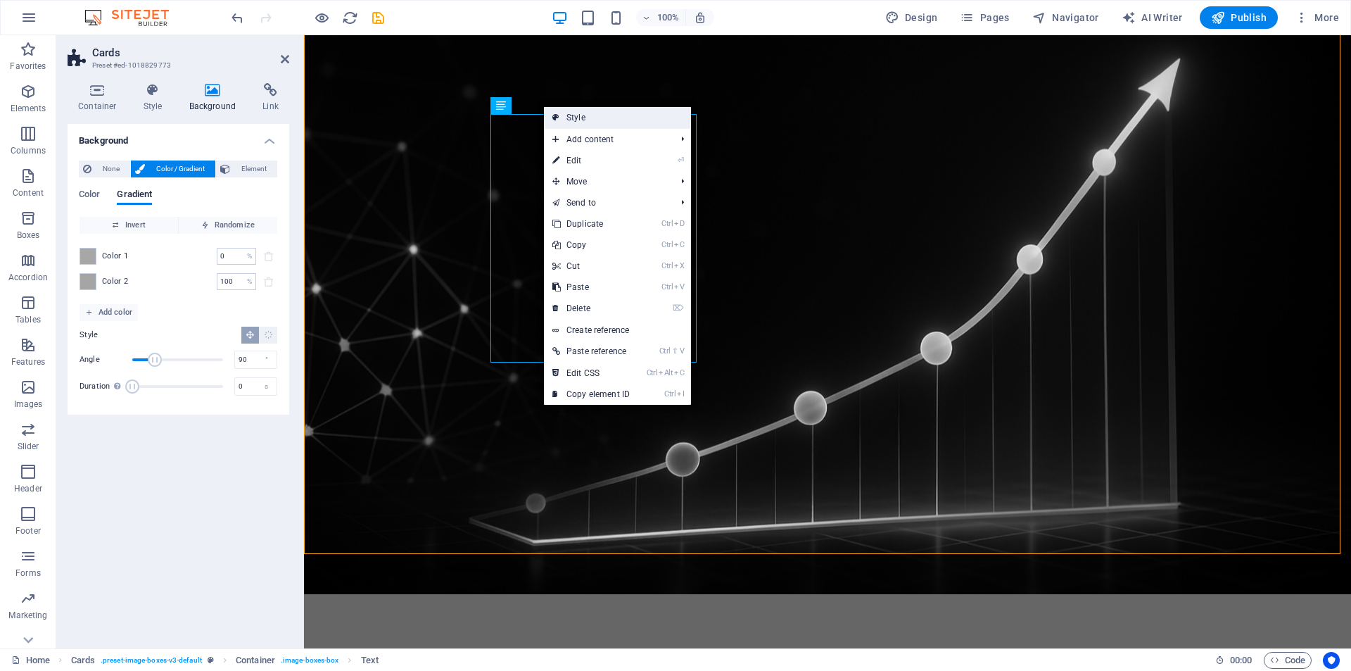
click at [562, 118] on link "Style" at bounding box center [617, 117] width 147 height 21
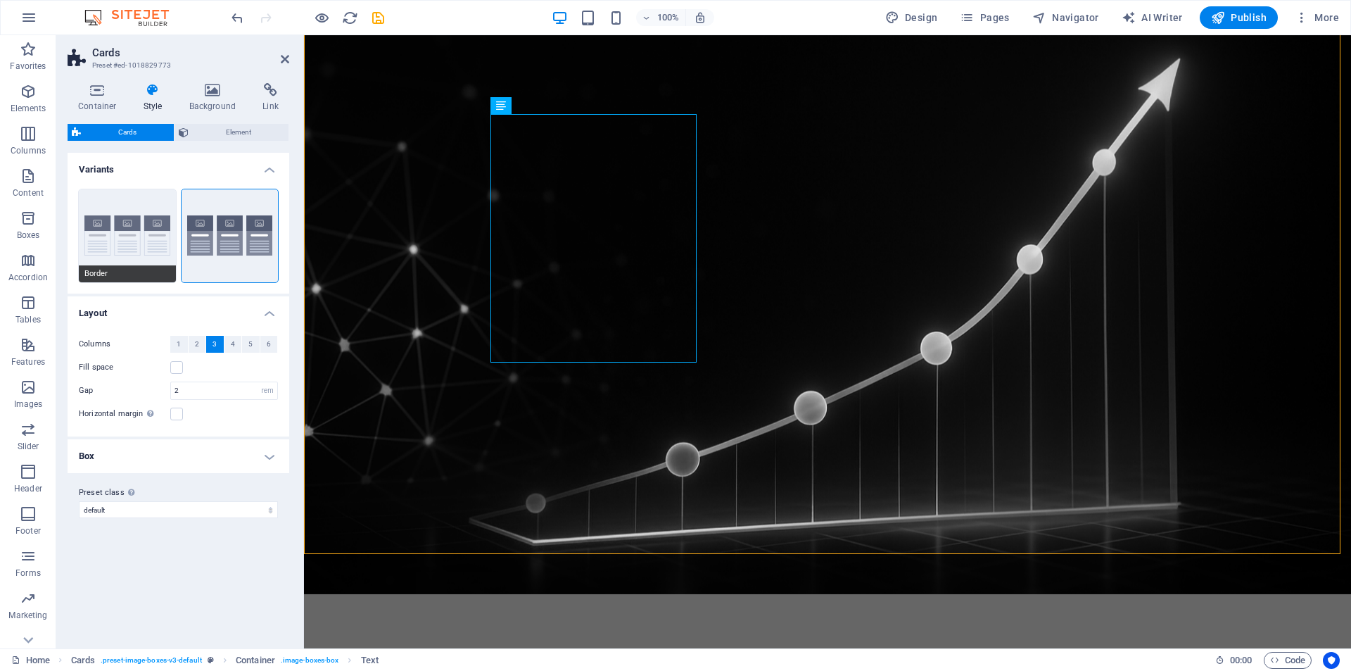
click at [146, 241] on button "Border" at bounding box center [127, 235] width 97 height 93
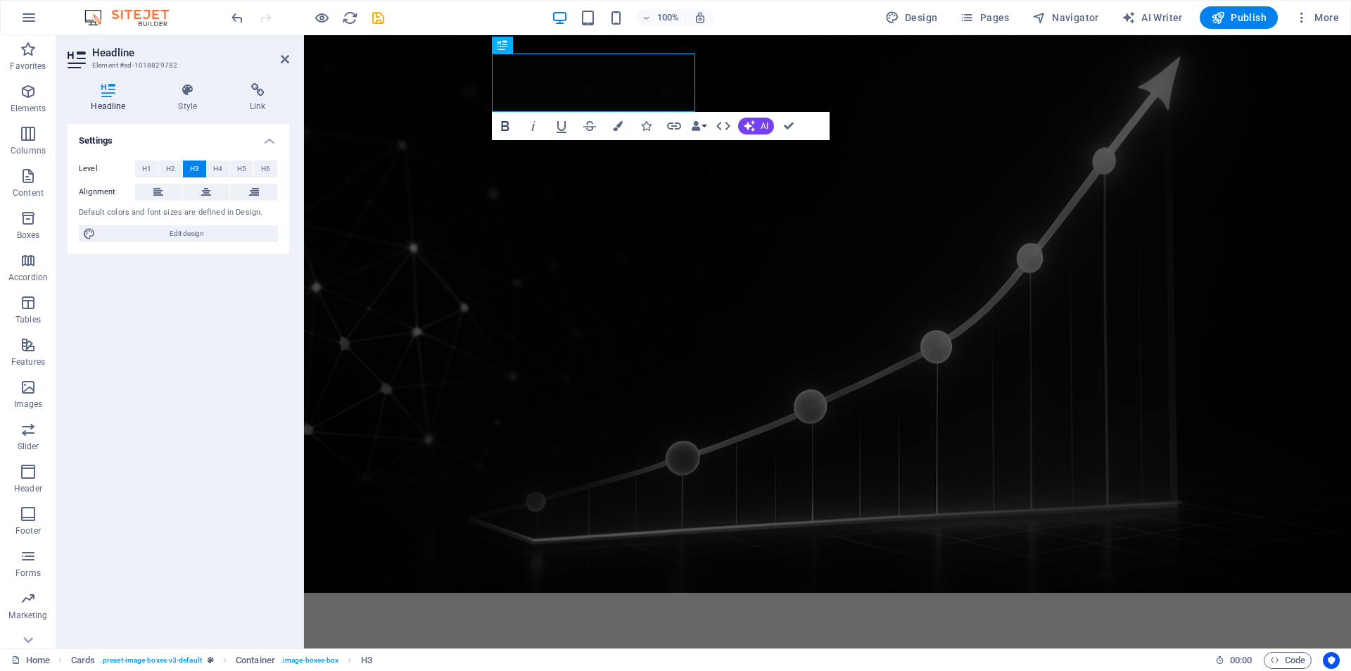
click at [505, 125] on icon "button" at bounding box center [505, 126] width 17 height 17
drag, startPoint x: 607, startPoint y: 96, endPoint x: 531, endPoint y: 84, distance: 77.0
click at [512, 122] on icon "button" at bounding box center [505, 126] width 17 height 17
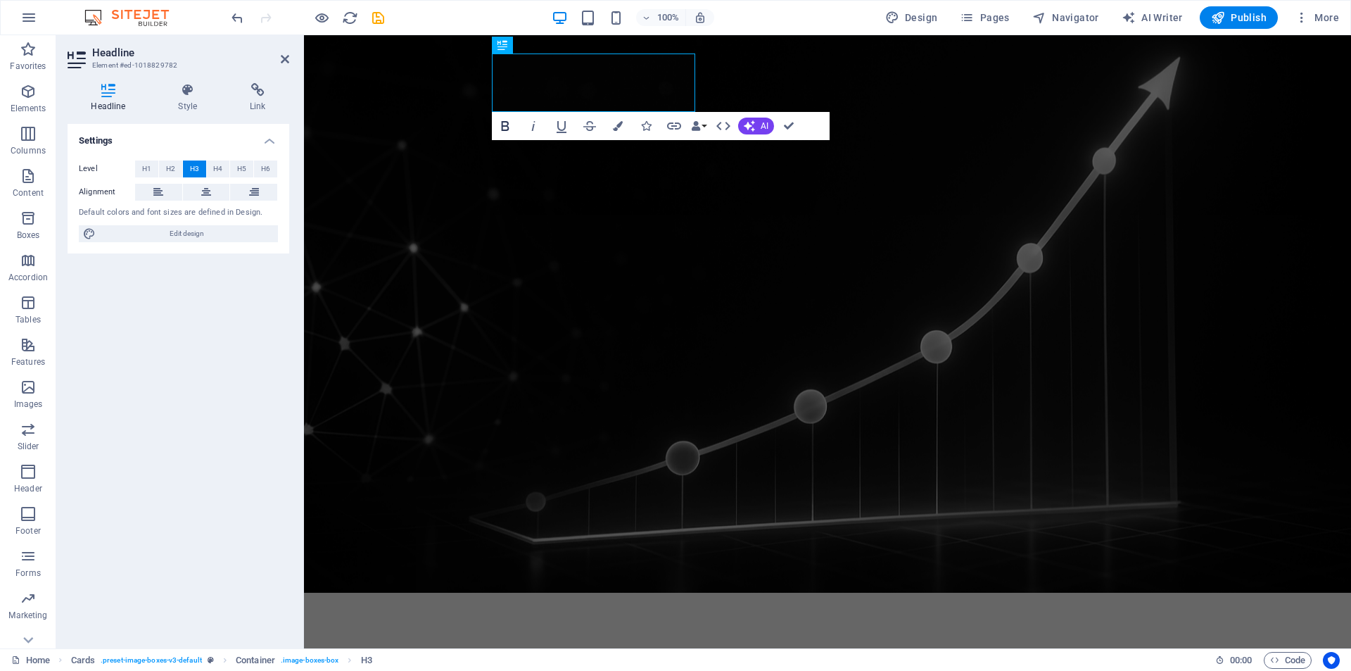
click at [512, 122] on icon "button" at bounding box center [505, 126] width 17 height 17
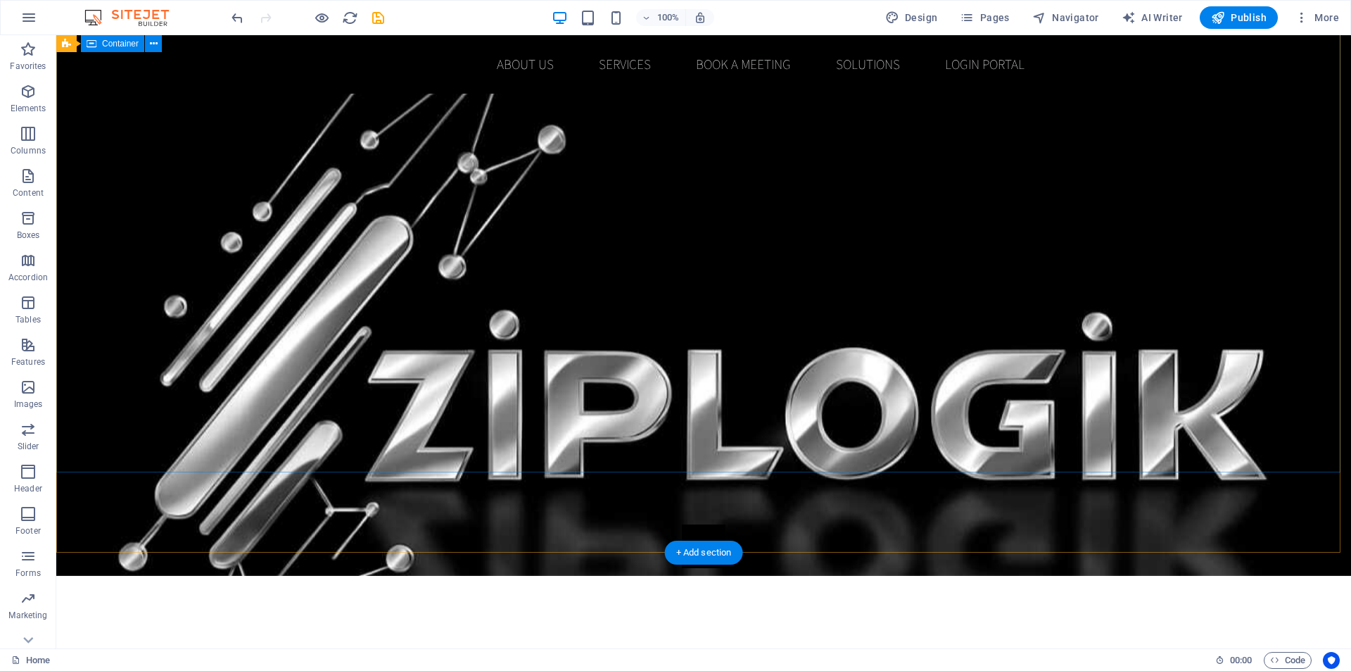
scroll to position [72, 0]
click at [1246, 20] on span "Publish" at bounding box center [1239, 18] width 56 height 14
checkbox input "false"
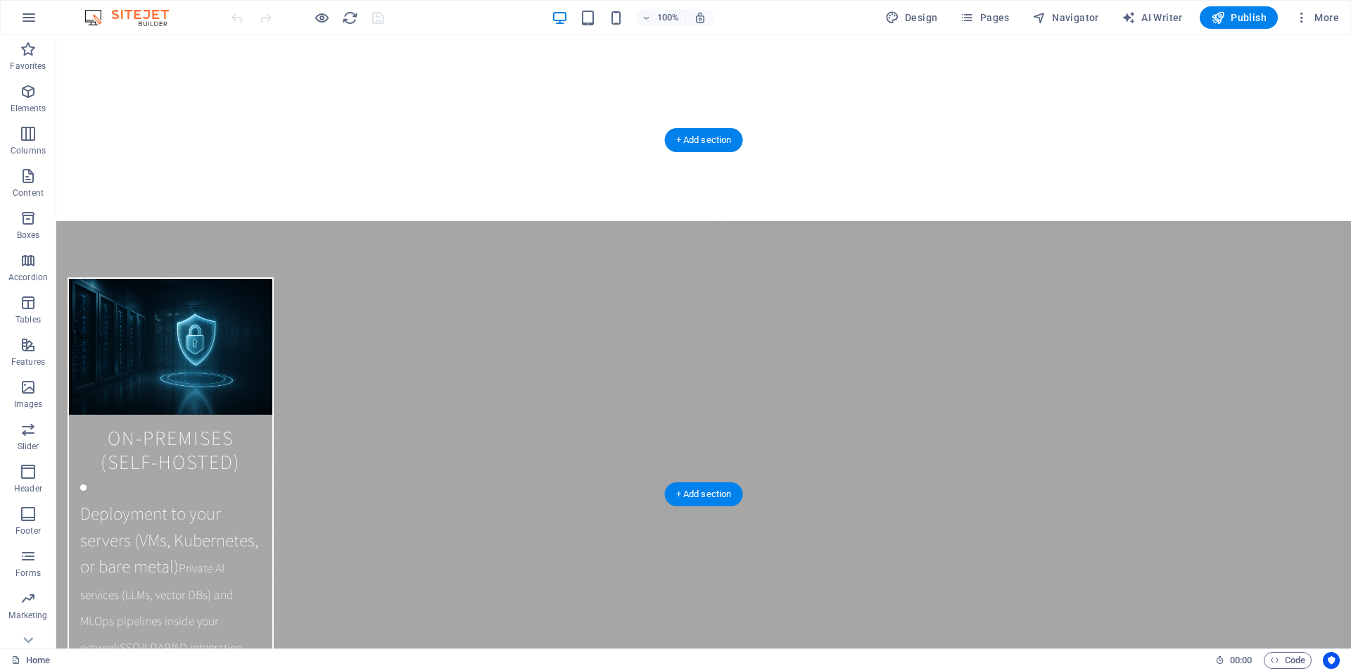
scroll to position [2534, 0]
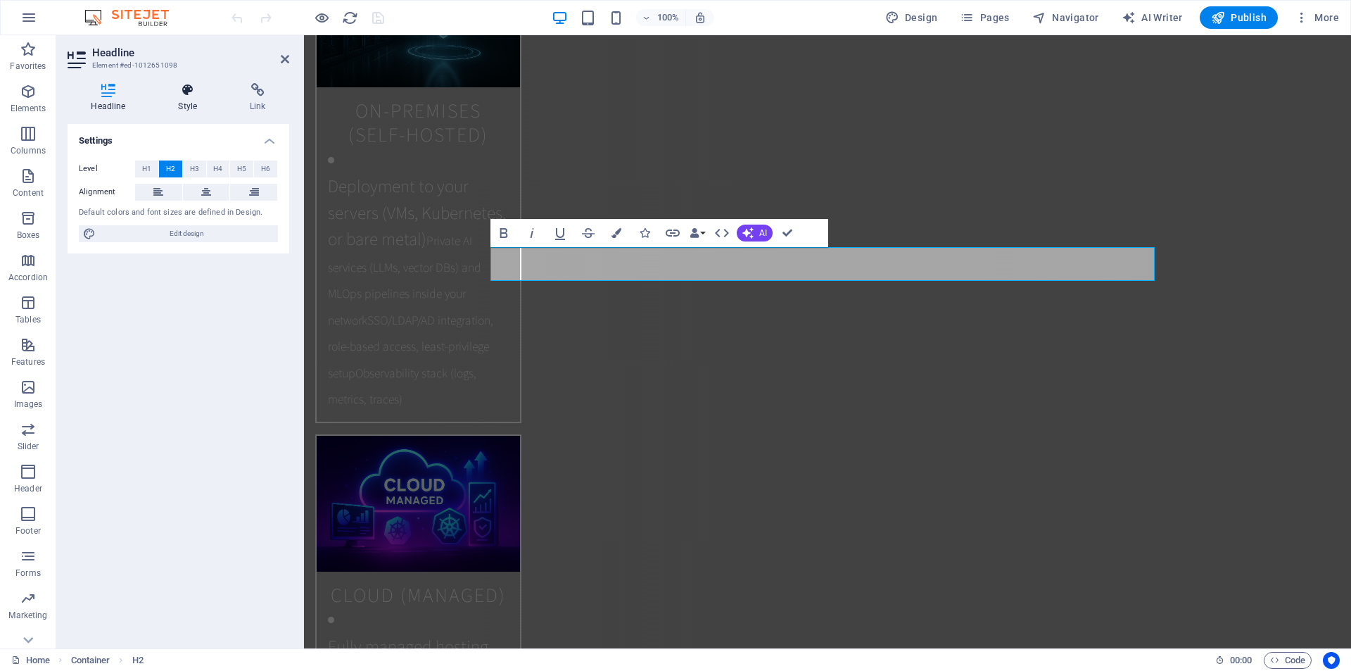
click at [185, 94] on icon at bounding box center [188, 90] width 66 height 14
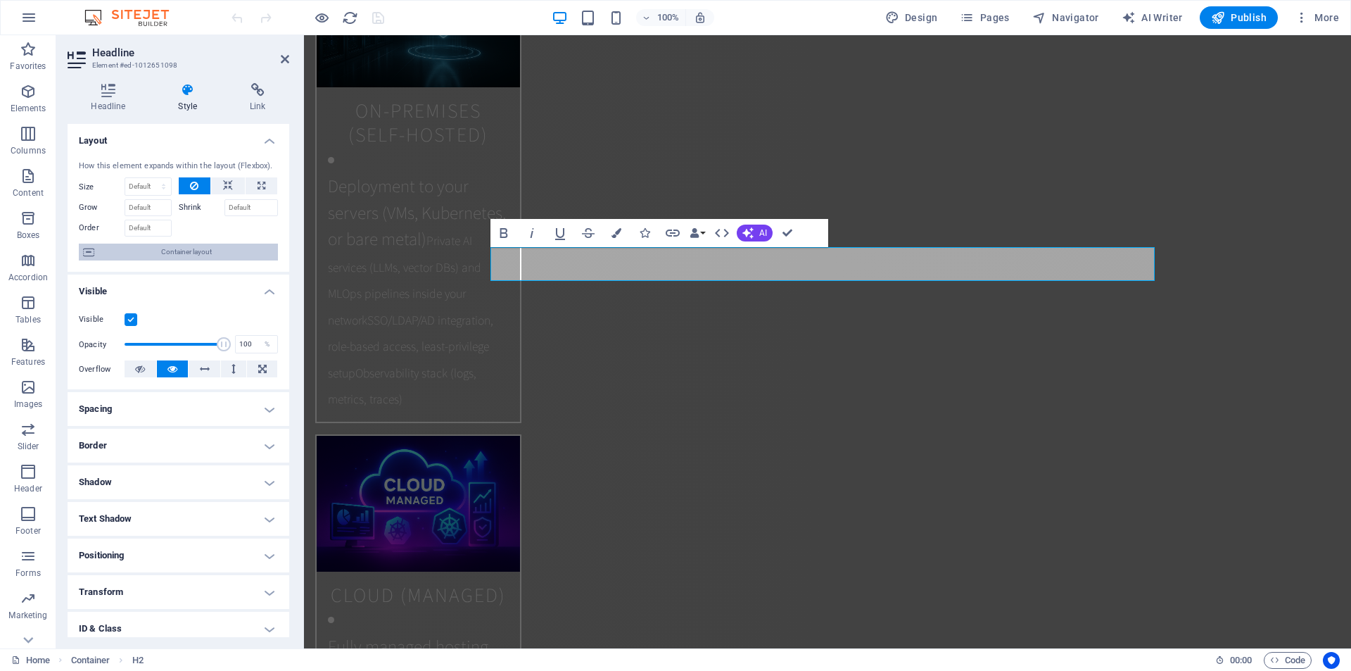
click at [176, 249] on span "Container layout" at bounding box center [186, 252] width 175 height 17
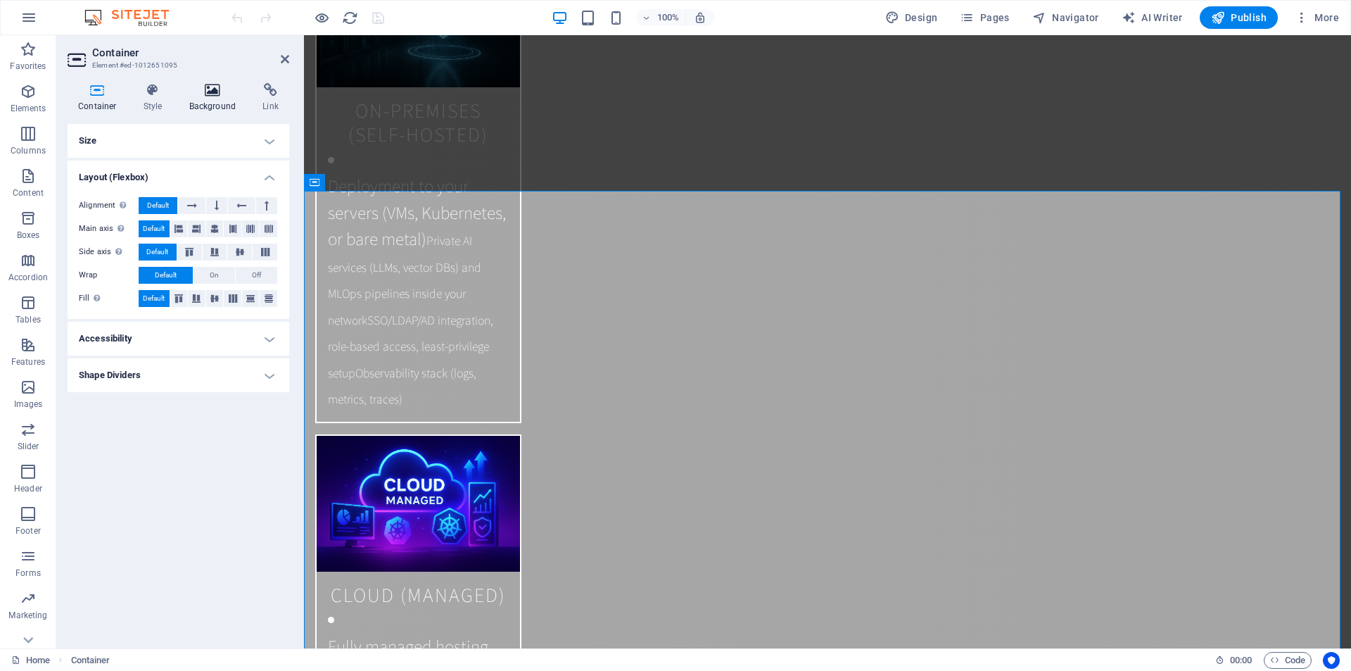
click at [209, 92] on icon at bounding box center [213, 90] width 68 height 14
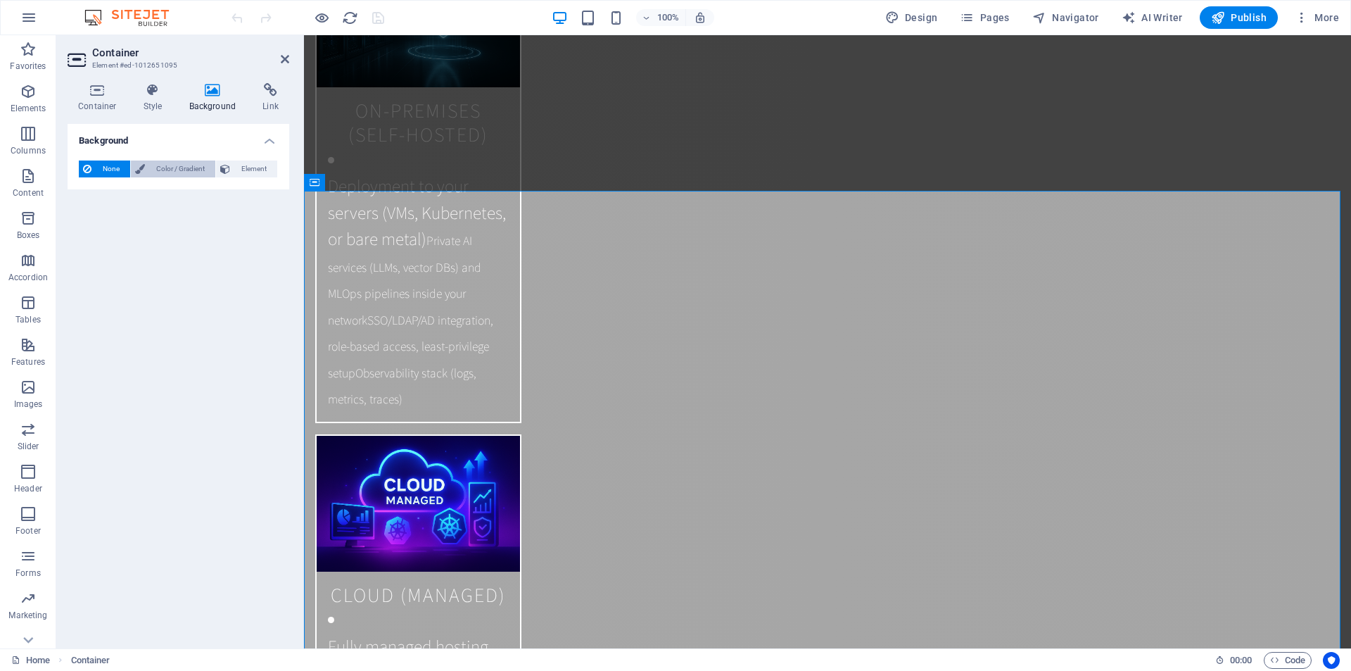
click at [180, 166] on span "Color / Gradient" at bounding box center [180, 168] width 62 height 17
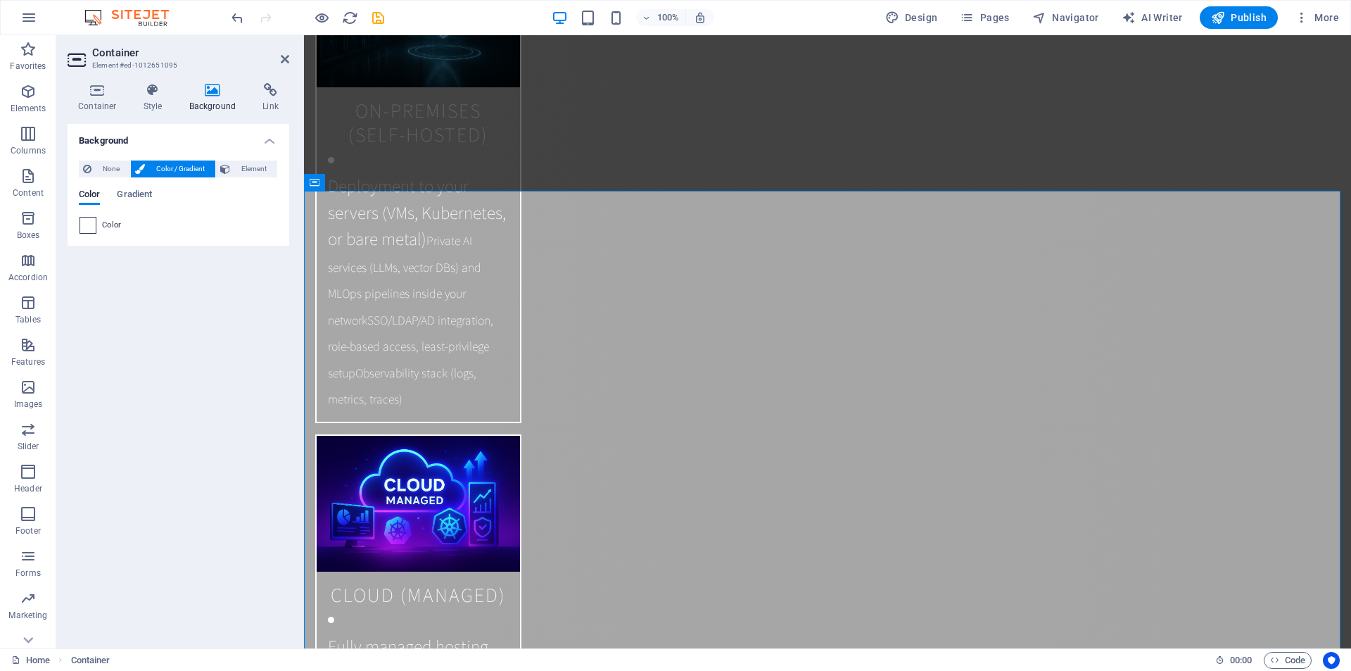
click at [89, 222] on span at bounding box center [87, 225] width 15 height 15
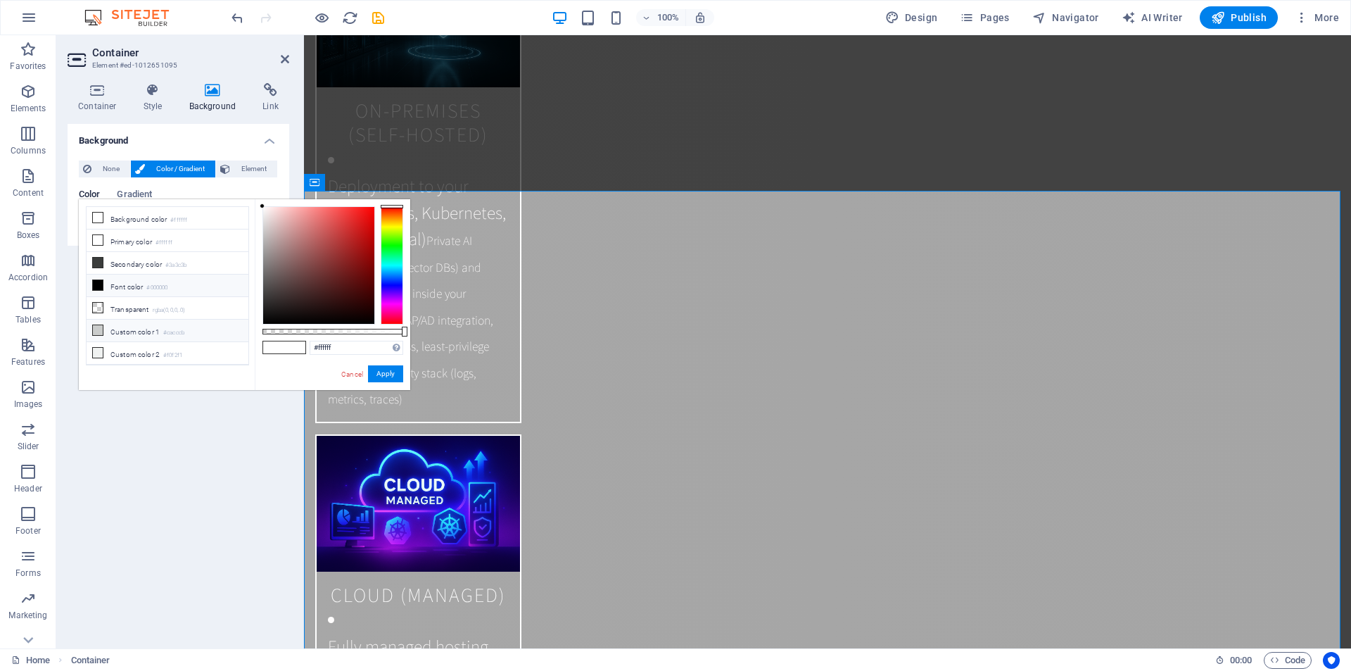
click at [103, 324] on span at bounding box center [97, 329] width 11 height 11
type input "#cacccb"
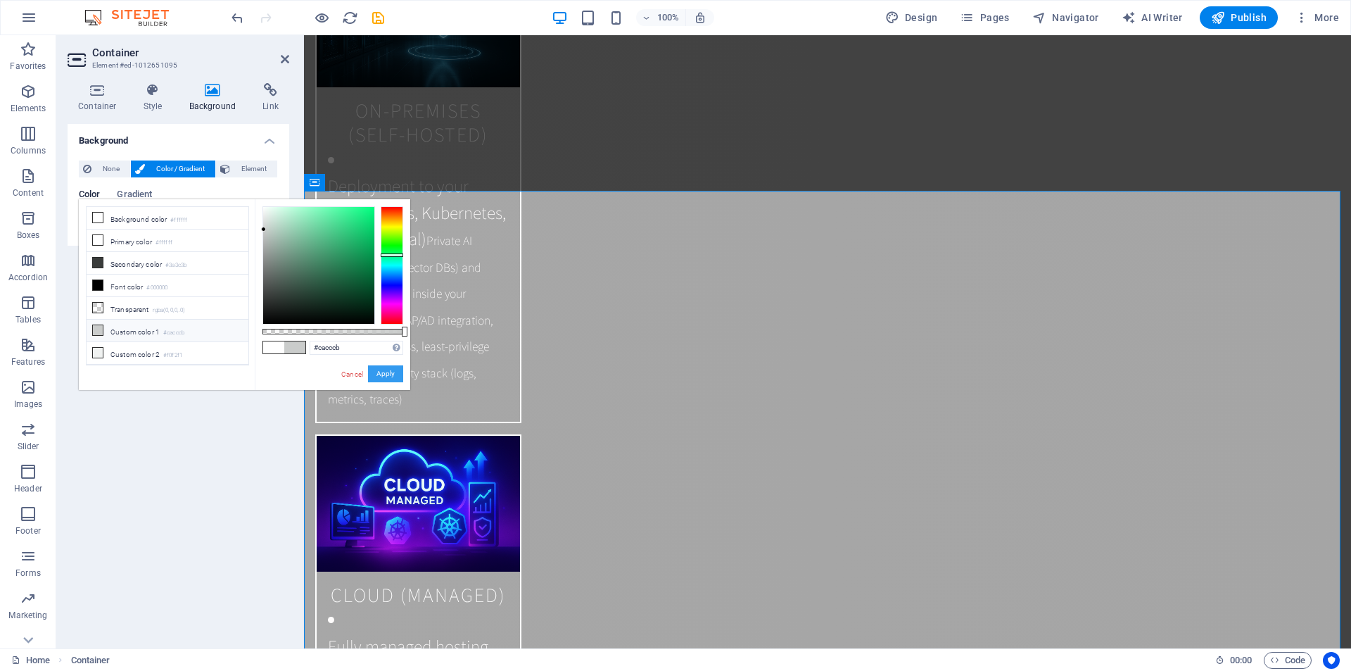
click at [383, 373] on button "Apply" at bounding box center [385, 373] width 35 height 17
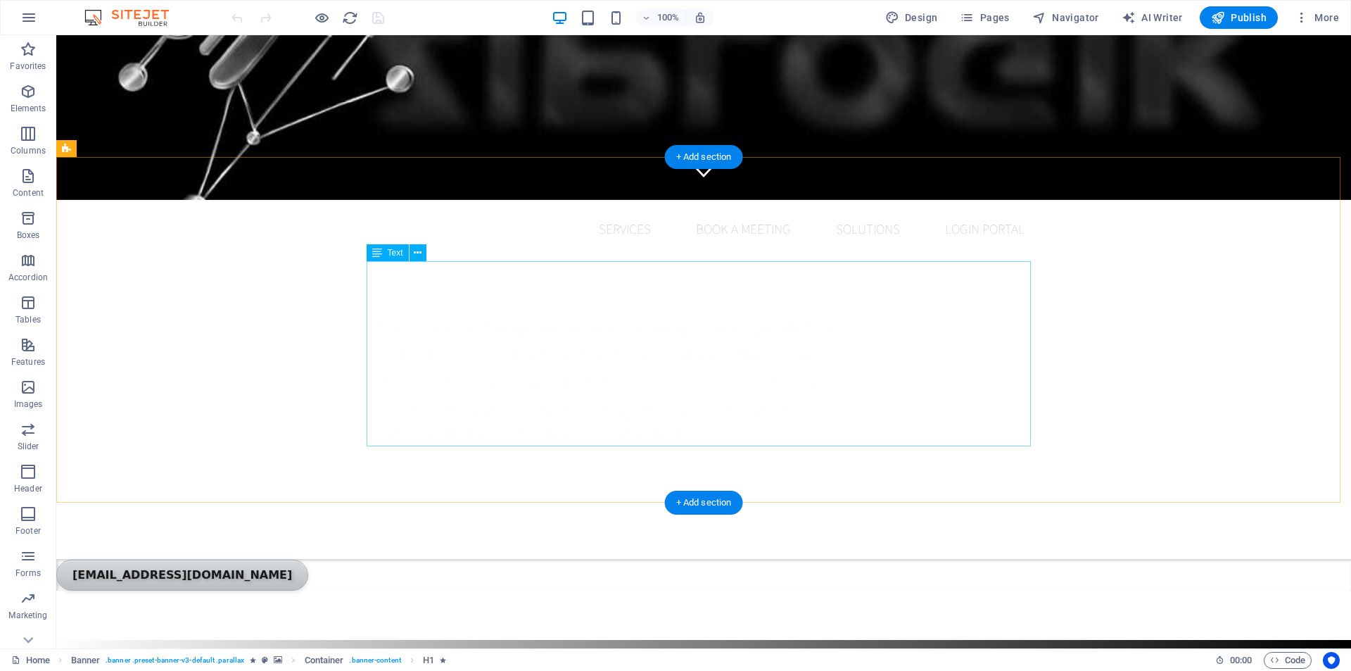
scroll to position [493, 0]
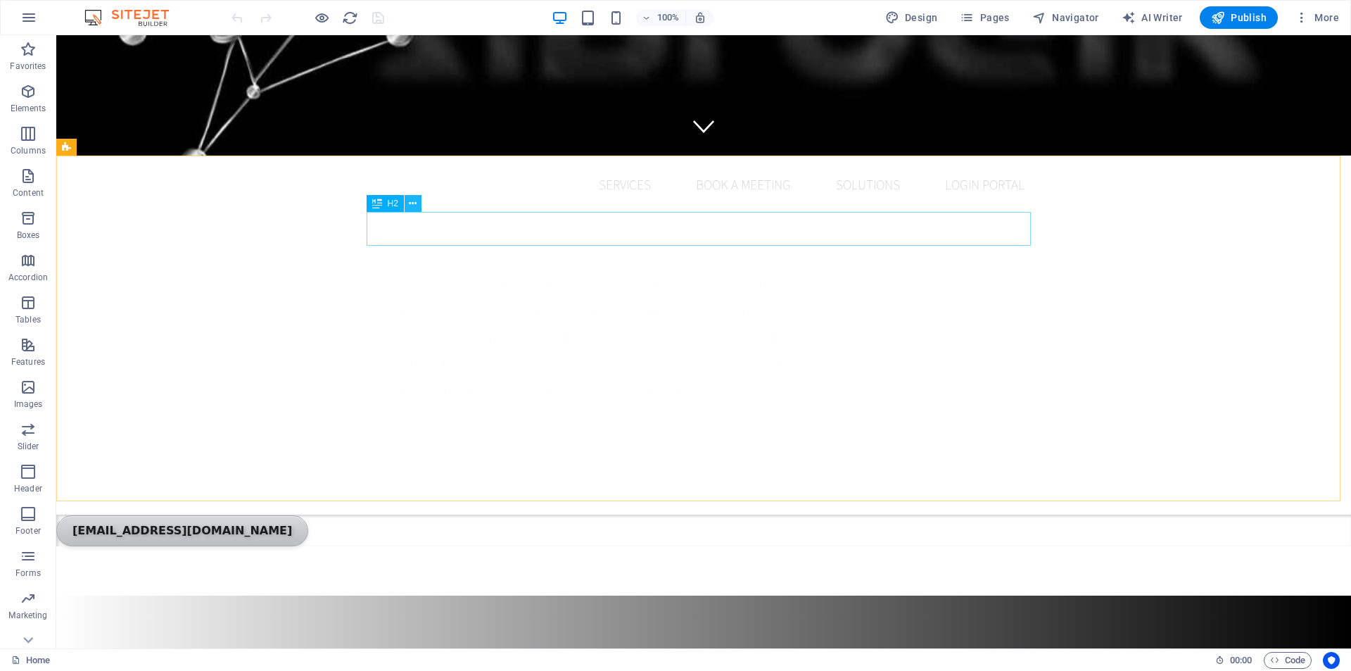
click at [412, 203] on icon at bounding box center [413, 203] width 8 height 15
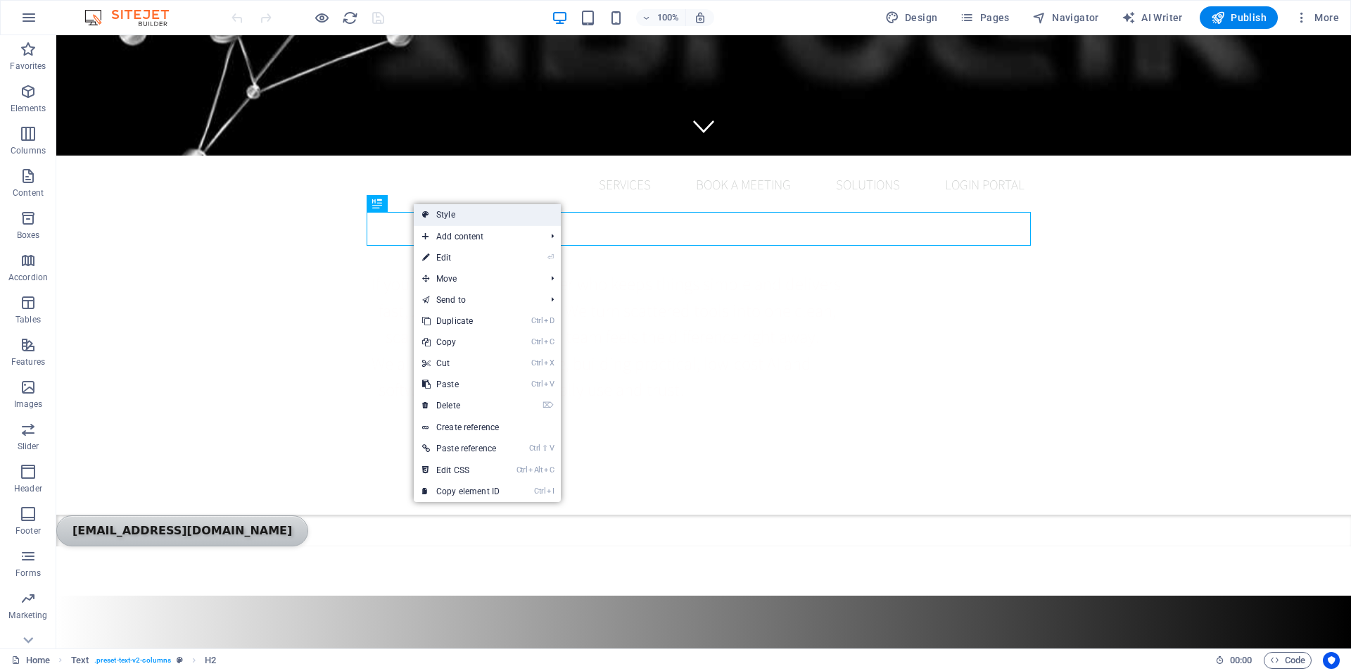
click at [453, 216] on link "Style" at bounding box center [487, 214] width 147 height 21
select select "rem"
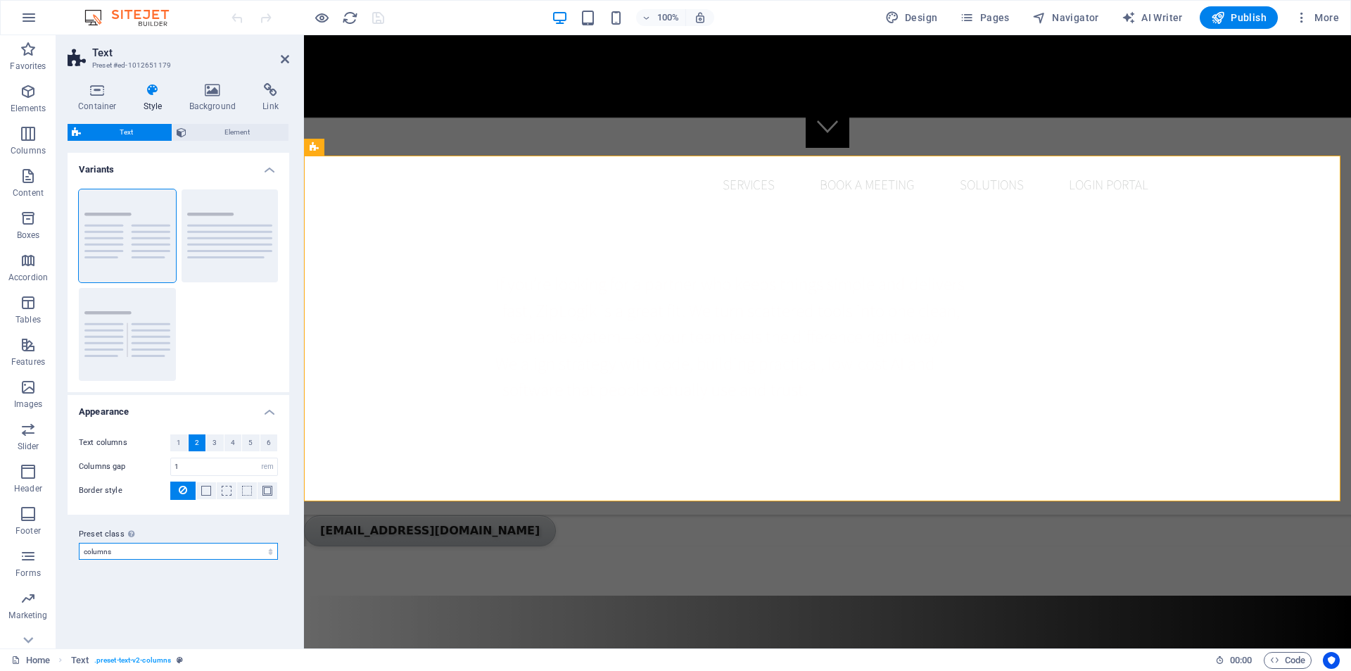
click at [151, 549] on select "columns separator Add preset class" at bounding box center [178, 551] width 199 height 17
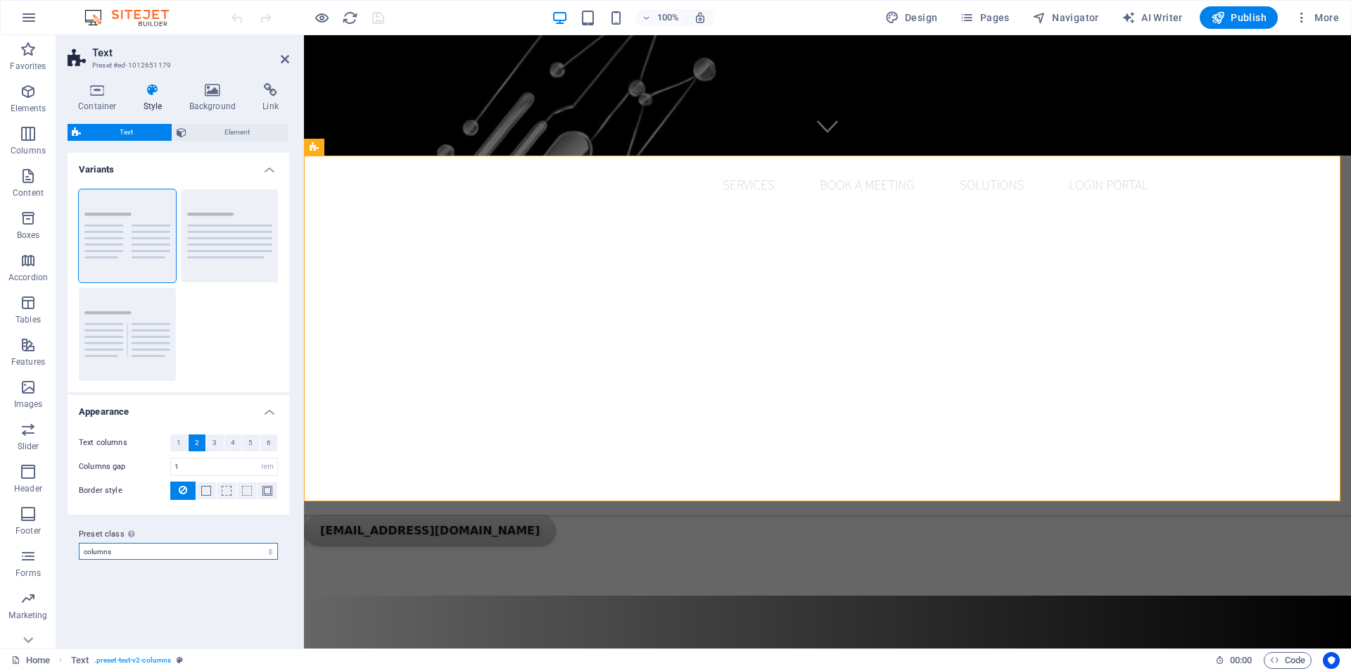
select select "preset-text-v2-separator"
click at [79, 560] on select "columns separator Add preset class" at bounding box center [178, 551] width 199 height 17
type input "4"
select select "preset-text-v2-separator"
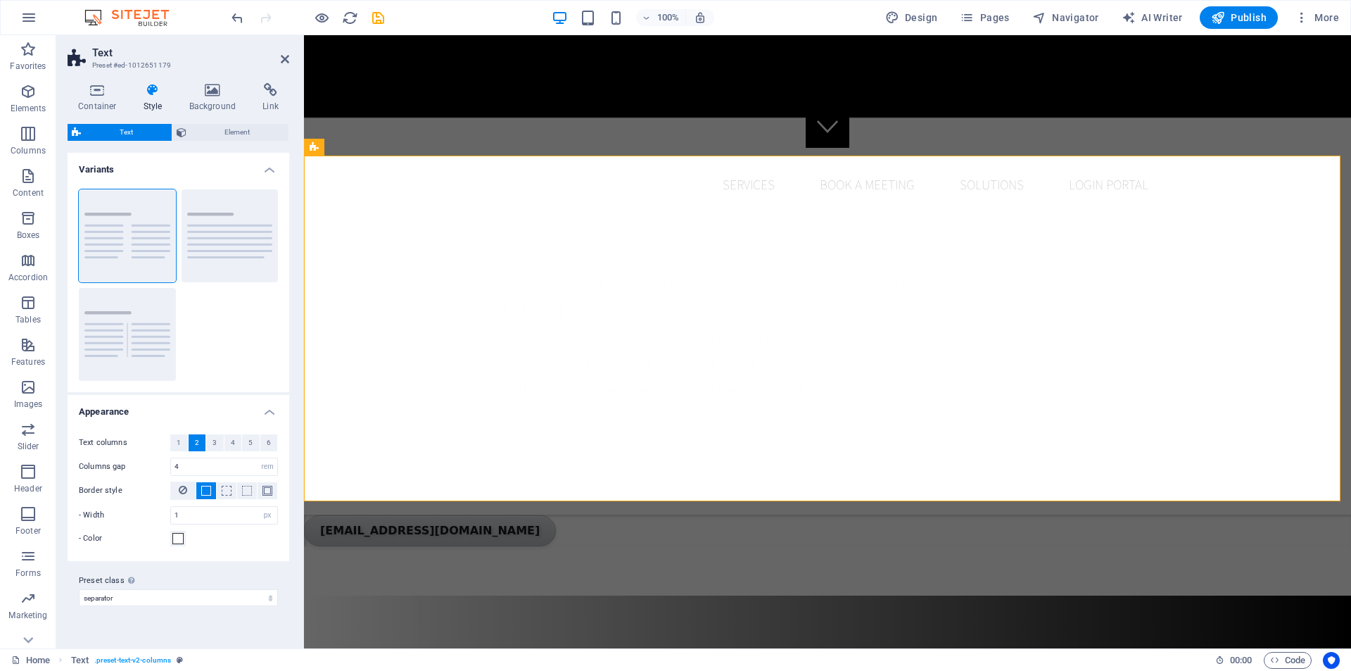
click at [150, 95] on icon at bounding box center [153, 90] width 40 height 14
click at [376, 18] on icon "save" at bounding box center [378, 18] width 16 height 16
checkbox input "false"
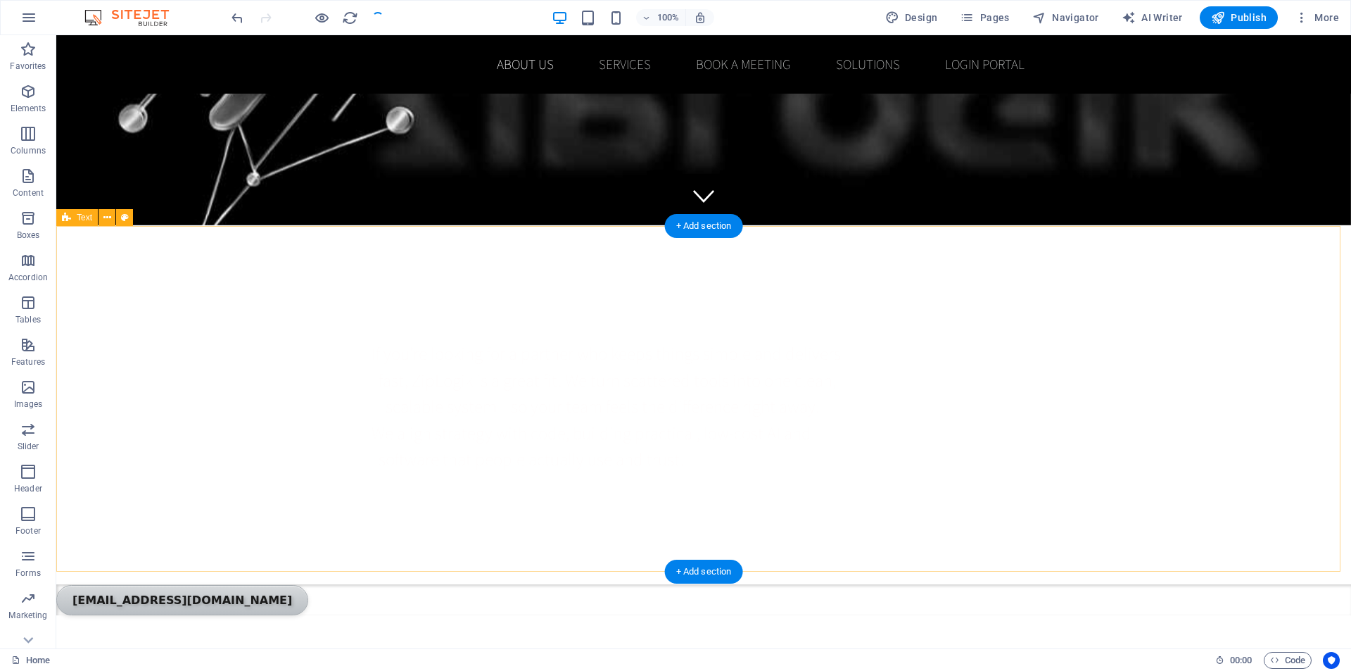
scroll to position [422, 0]
click at [1235, 20] on span "Publish" at bounding box center [1239, 18] width 56 height 14
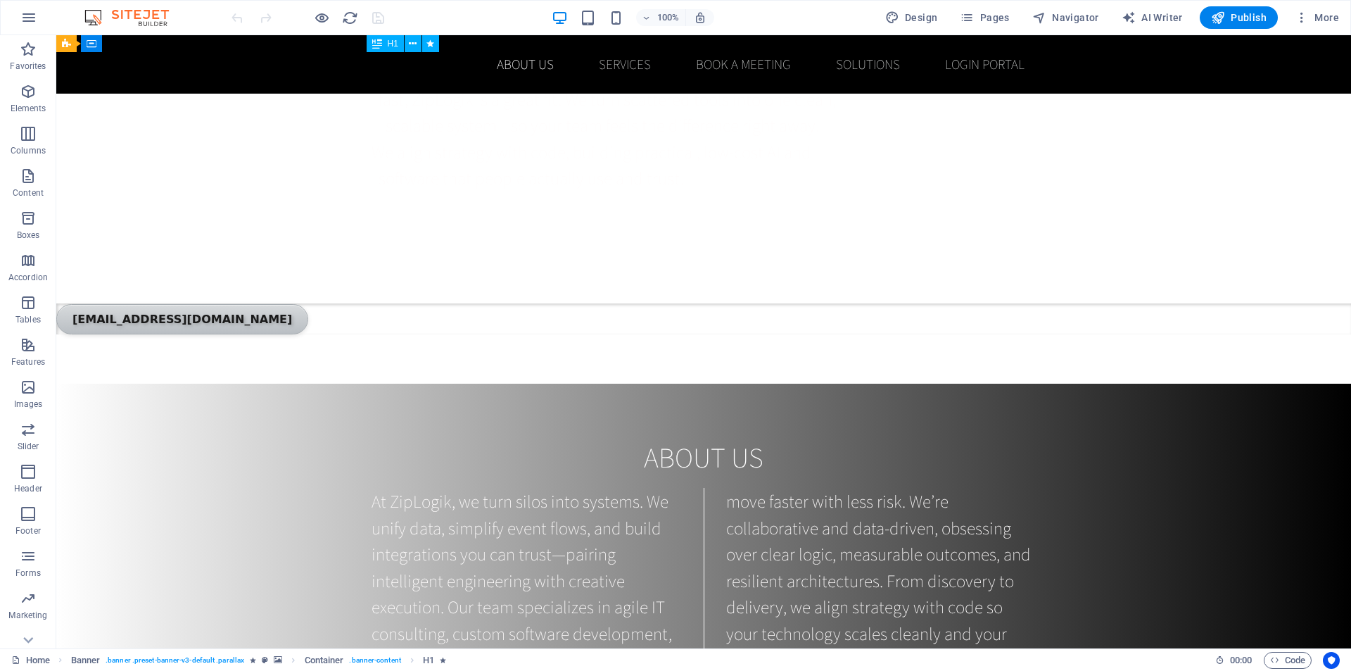
scroll to position [563, 0]
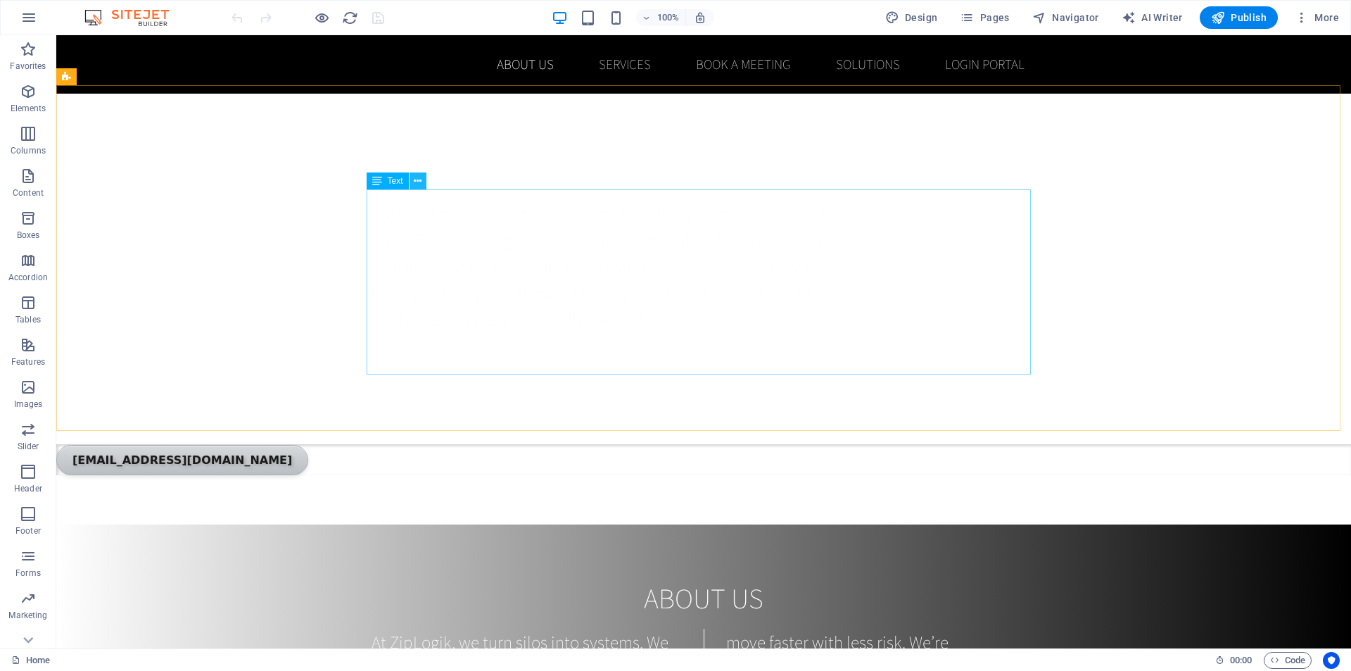
click at [418, 182] on icon at bounding box center [418, 181] width 8 height 15
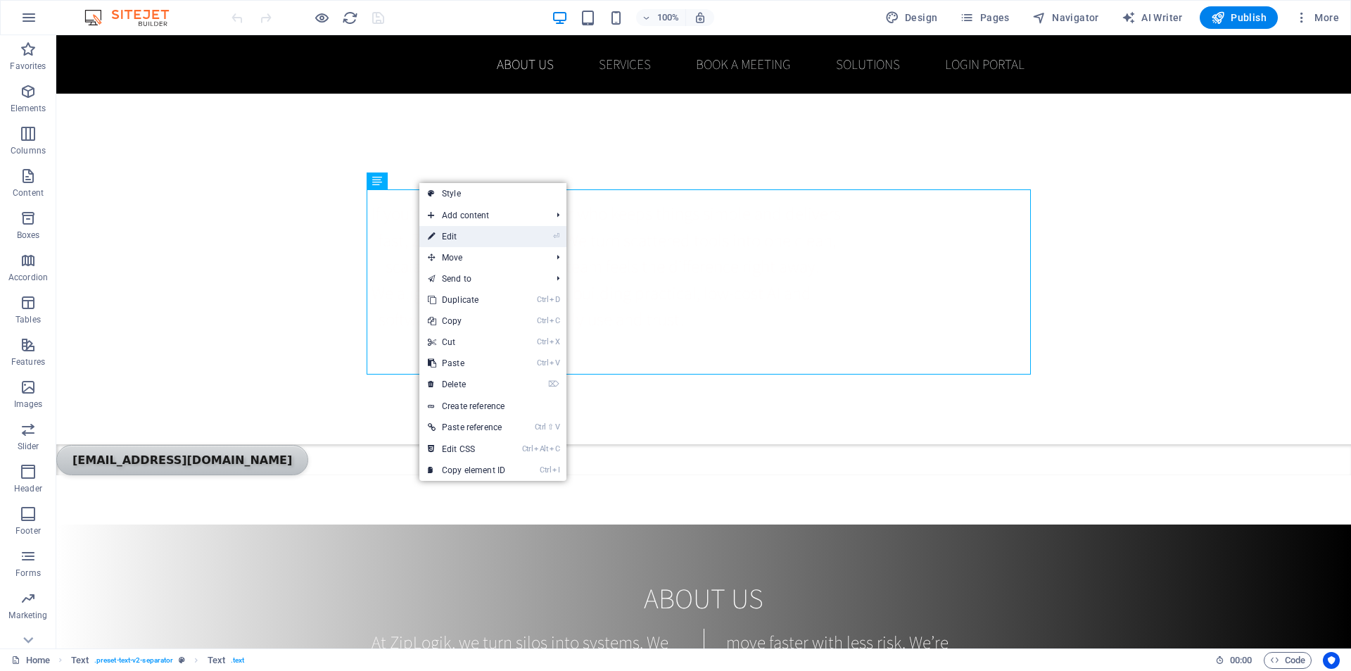
click at [452, 236] on link "⏎ Edit" at bounding box center [467, 236] width 94 height 21
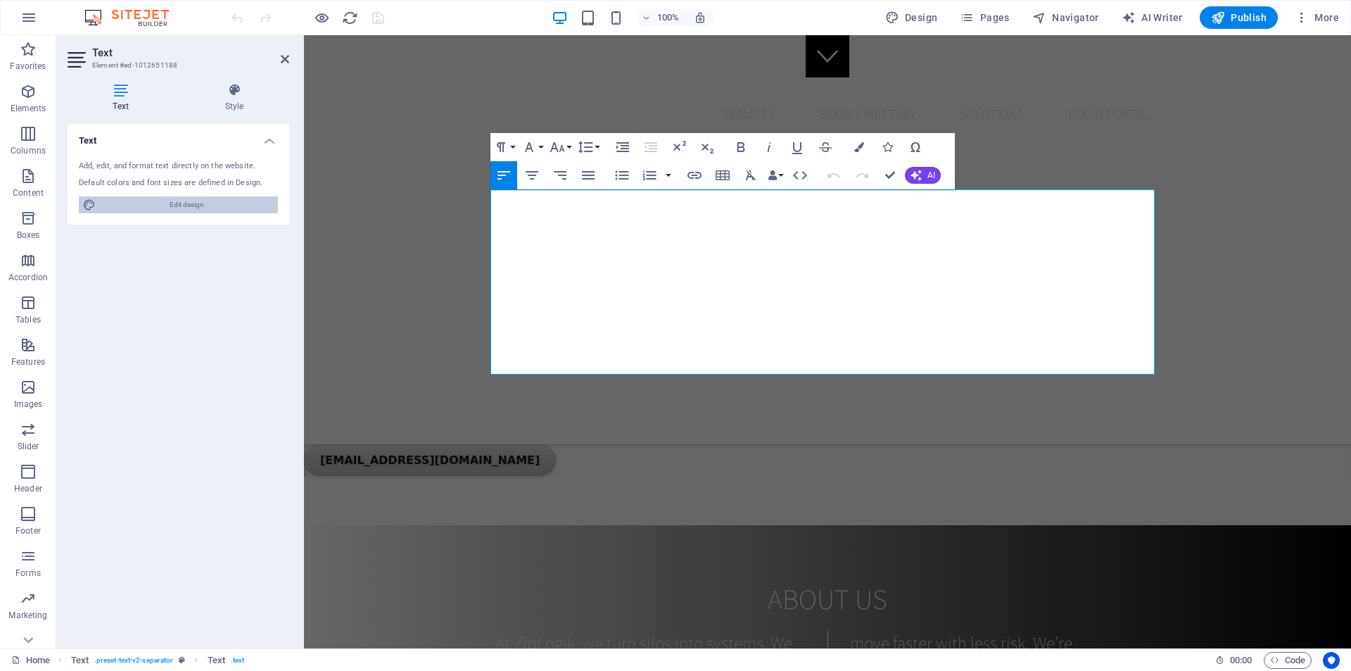
click at [170, 207] on span "Edit design" at bounding box center [187, 204] width 174 height 17
select select "px"
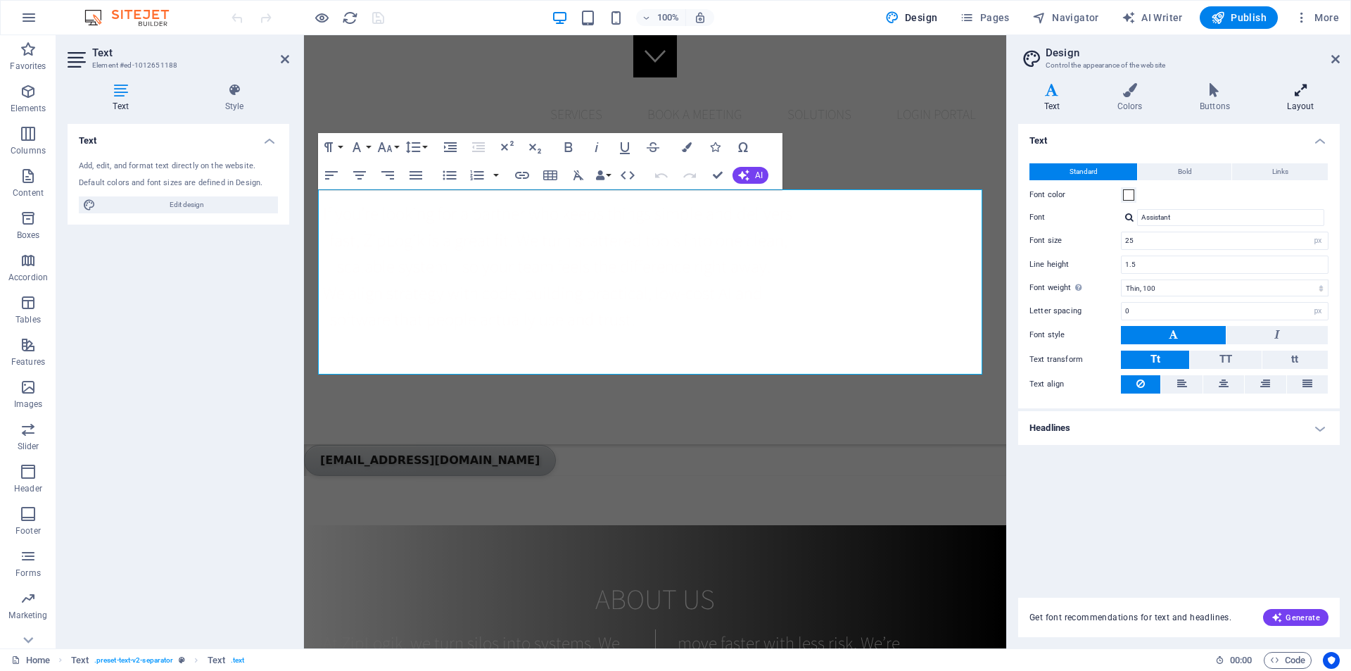
click at [1305, 91] on icon at bounding box center [1301, 90] width 78 height 14
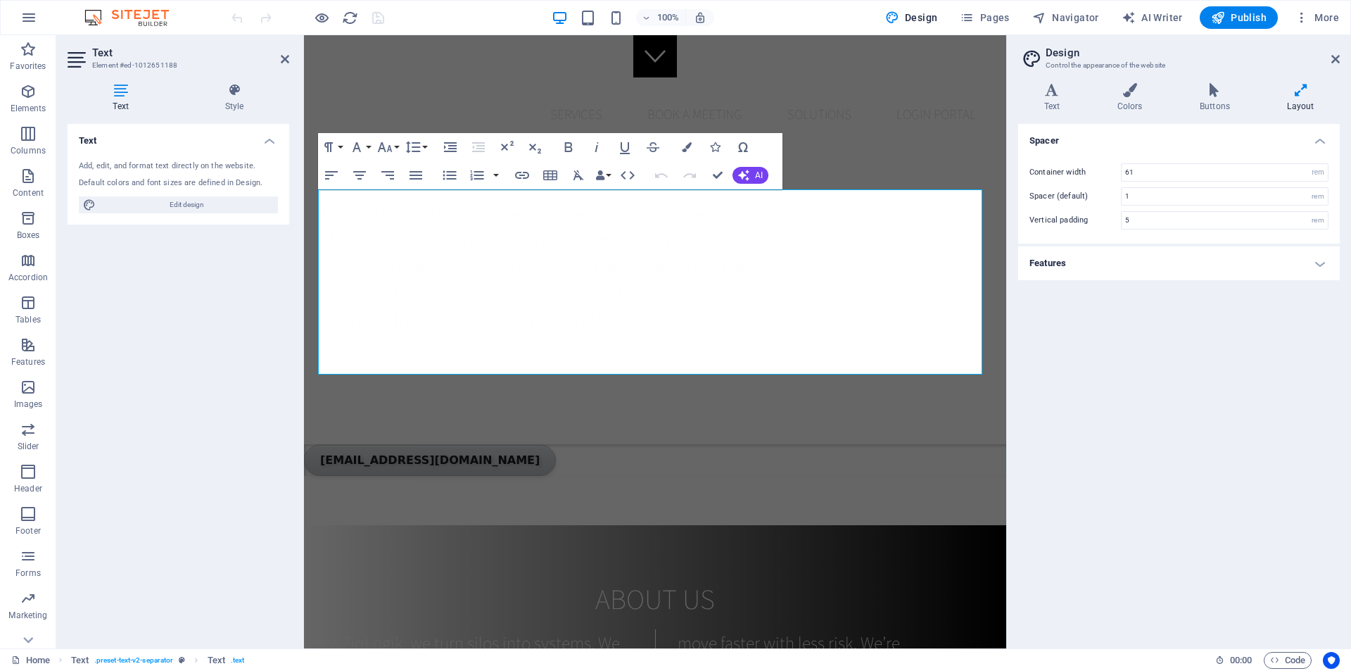
click at [1319, 265] on h4 "Features" at bounding box center [1180, 263] width 322 height 34
click at [1168, 317] on select "Ease Ease In Ease Out Ease In/Ease Out Linear" at bounding box center [1225, 318] width 208 height 17
select select "ease-out"
click at [1121, 310] on select "Ease Ease In Ease Out Ease In/Ease Out Linear" at bounding box center [1225, 318] width 208 height 17
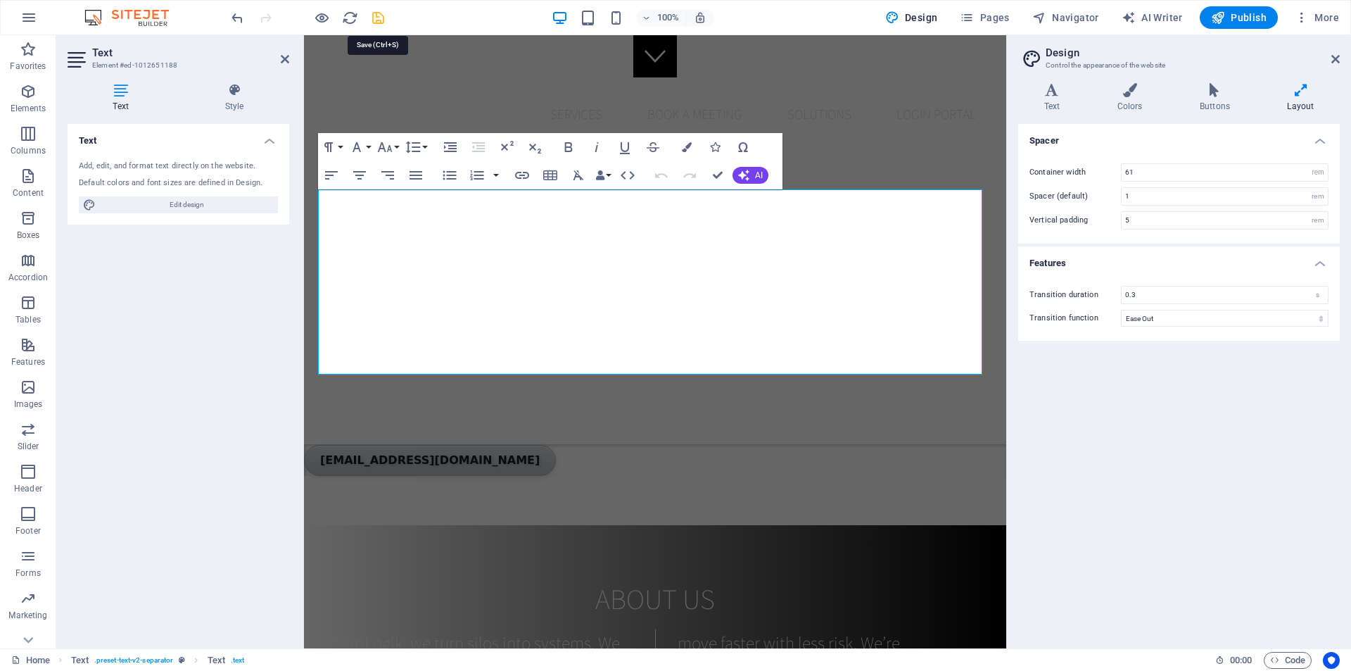
click at [374, 13] on icon "save" at bounding box center [378, 18] width 16 height 16
checkbox input "false"
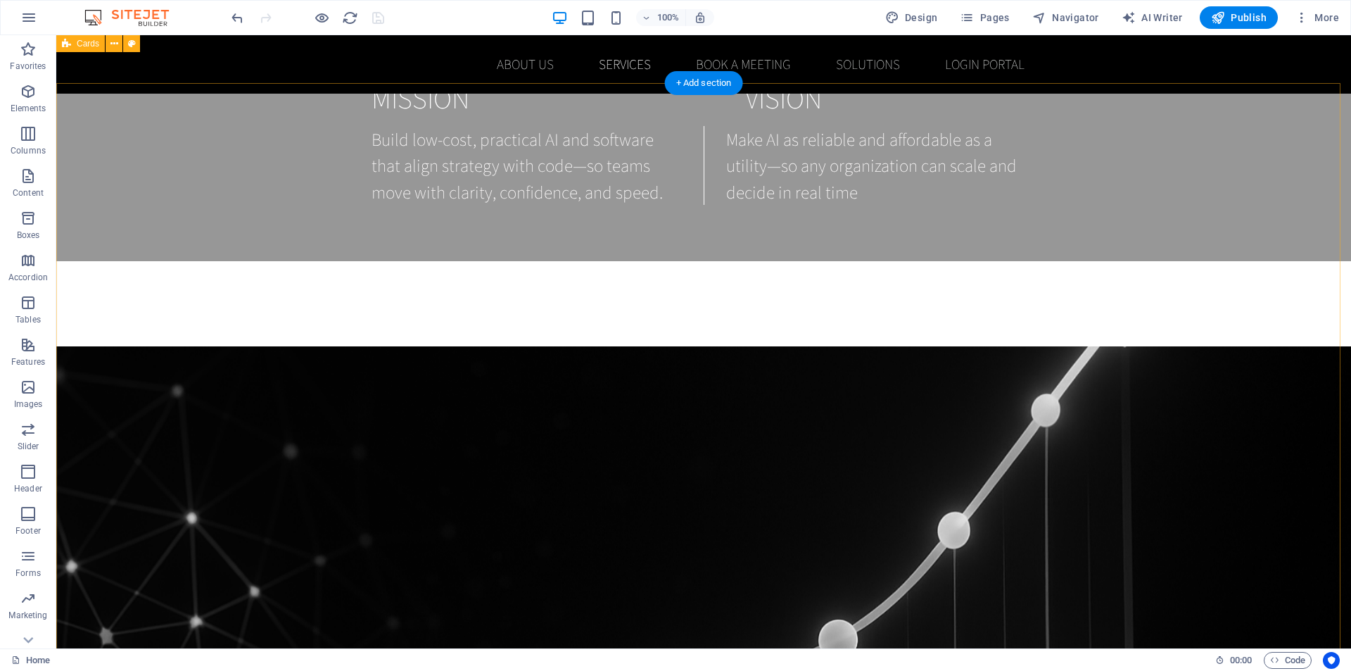
scroll to position [1408, 0]
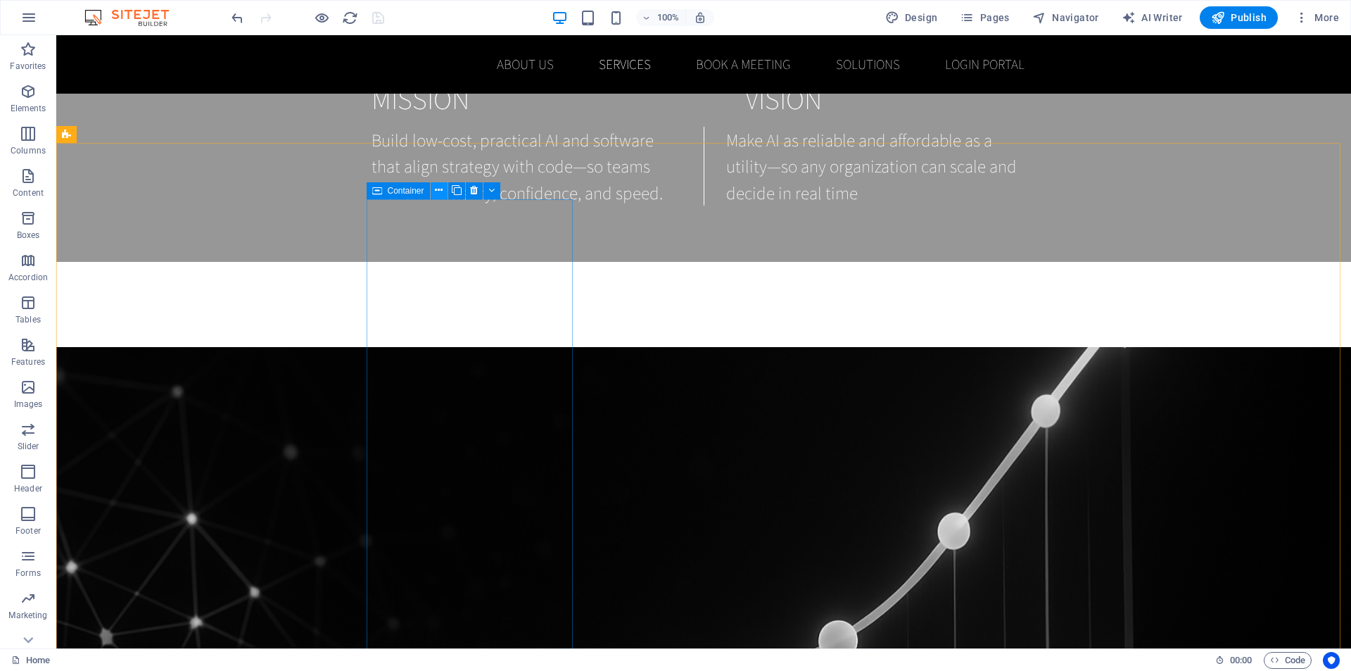
click at [438, 193] on icon at bounding box center [439, 190] width 8 height 15
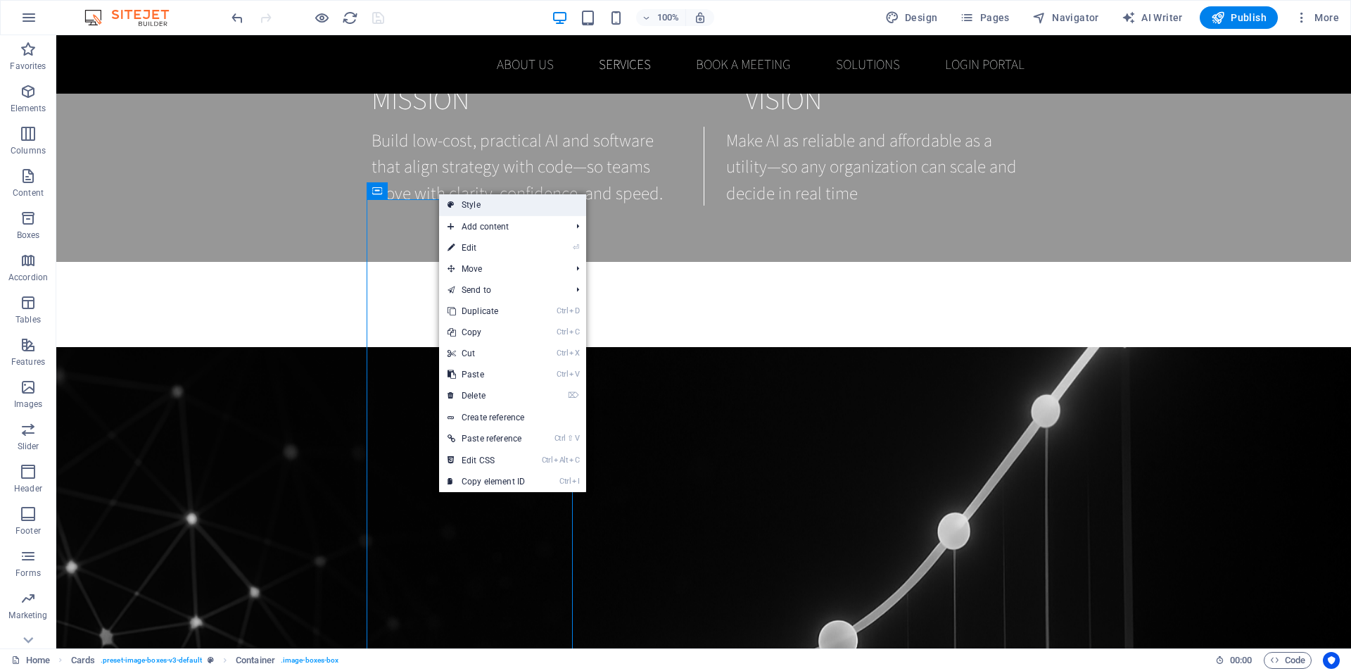
drag, startPoint x: 462, startPoint y: 208, endPoint x: 127, endPoint y: 178, distance: 335.7
click at [462, 208] on link "Style" at bounding box center [512, 204] width 147 height 21
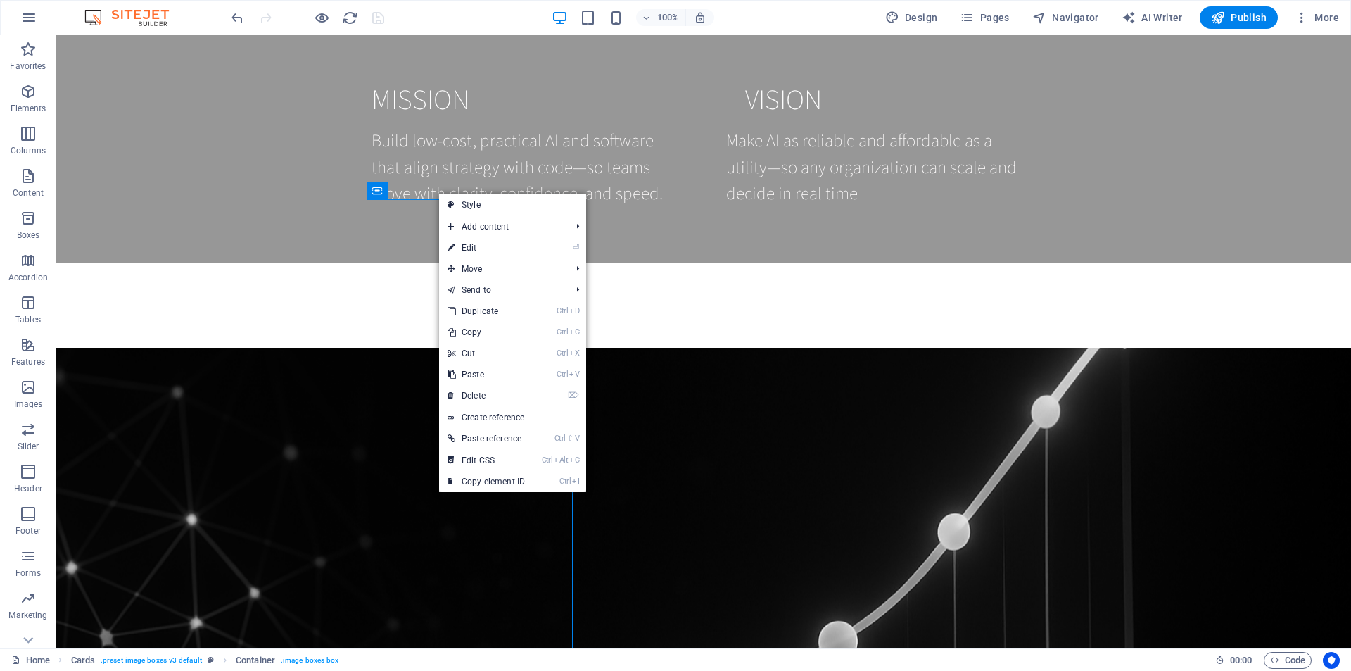
select select "rem"
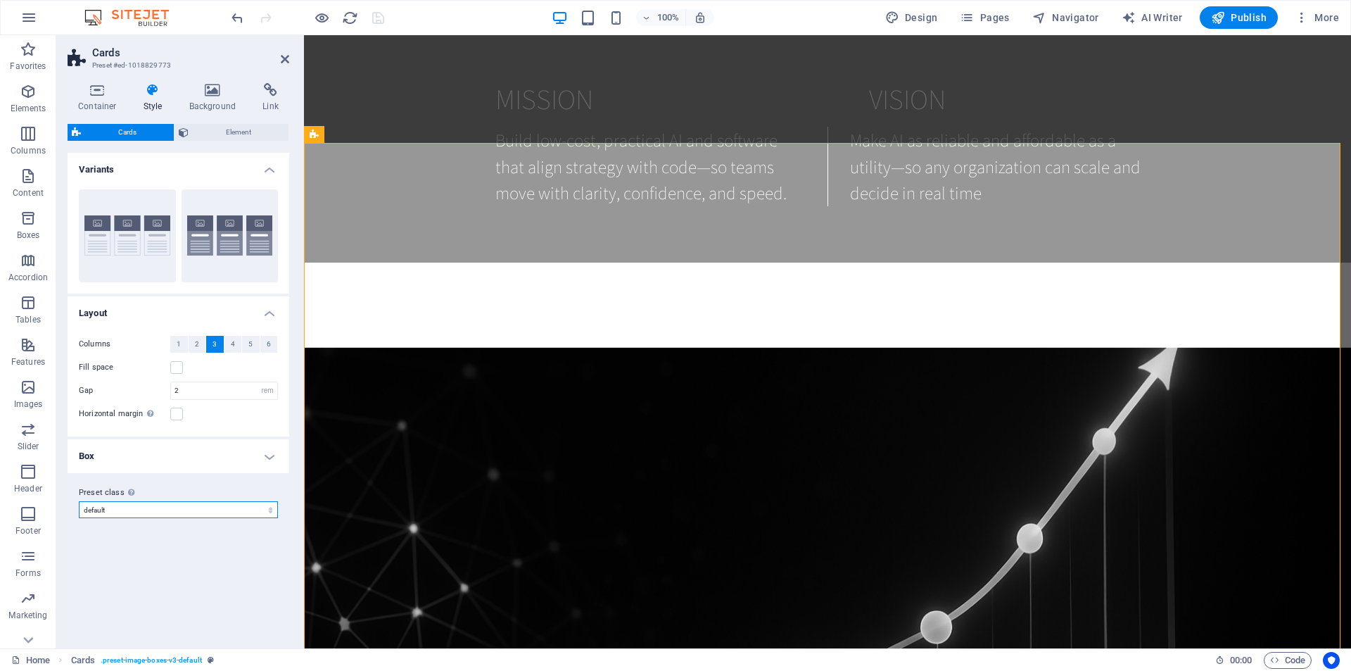
click at [124, 510] on select "default Add preset class" at bounding box center [178, 509] width 199 height 17
click at [181, 411] on label at bounding box center [176, 414] width 13 height 13
click at [0, 0] on input "Horizontal margin Only if the containers "Content width" is not set to "Default"" at bounding box center [0, 0] width 0 height 0
click at [181, 411] on label at bounding box center [176, 414] width 13 height 13
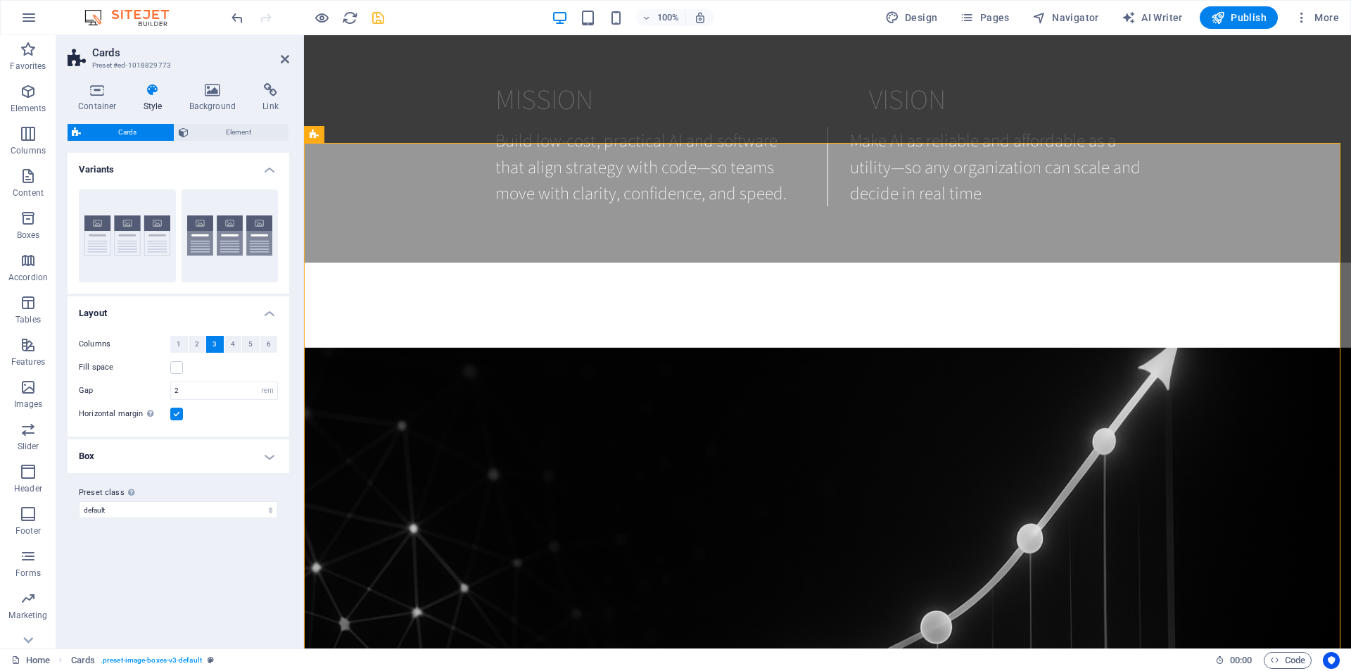
click at [0, 0] on input "Horizontal margin Only if the containers "Content width" is not set to "Default"" at bounding box center [0, 0] width 0 height 0
click at [159, 260] on button "Border" at bounding box center [127, 235] width 97 height 93
click at [271, 460] on h4 "Box" at bounding box center [179, 456] width 222 height 34
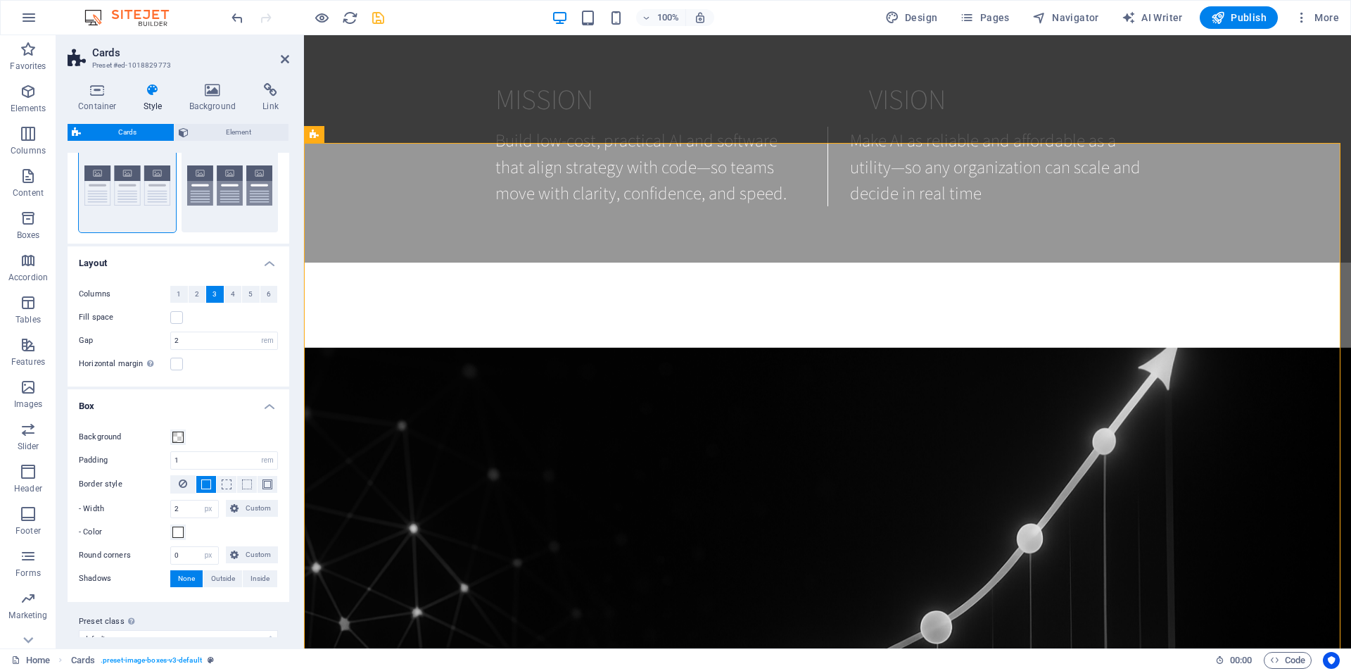
scroll to position [71, 0]
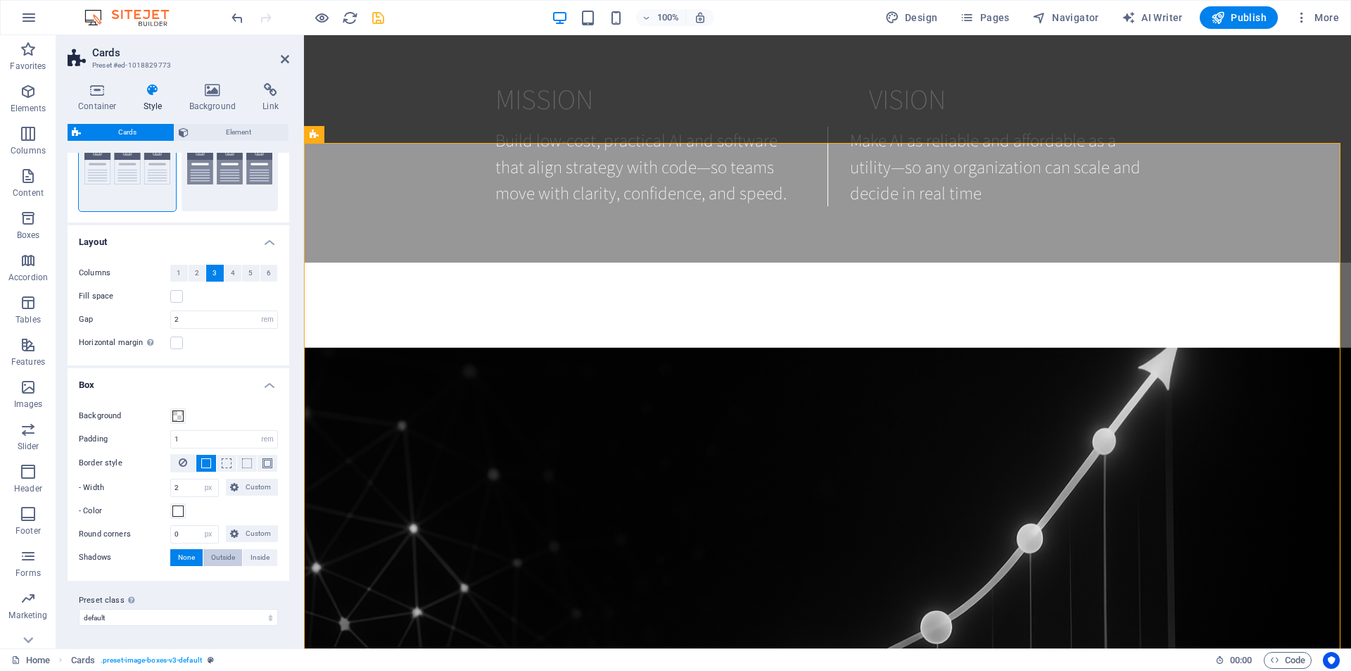
click at [225, 558] on span "Outside" at bounding box center [223, 557] width 24 height 17
type input "2"
type input "4"
click at [178, 510] on span at bounding box center [177, 510] width 11 height 11
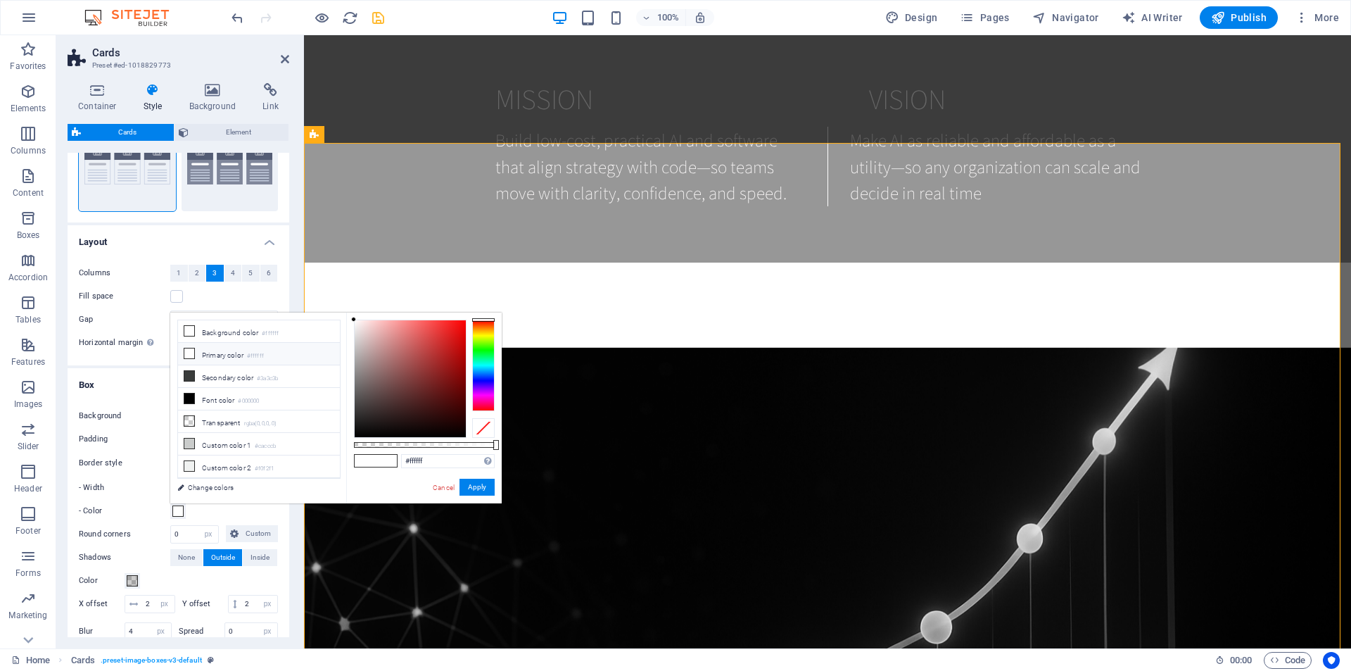
click at [187, 351] on icon at bounding box center [189, 353] width 10 height 10
type input "#000000"
drag, startPoint x: 363, startPoint y: 376, endPoint x: 360, endPoint y: 443, distance: 67.0
click at [360, 438] on div at bounding box center [424, 379] width 141 height 118
click at [479, 489] on button "Apply" at bounding box center [477, 487] width 35 height 17
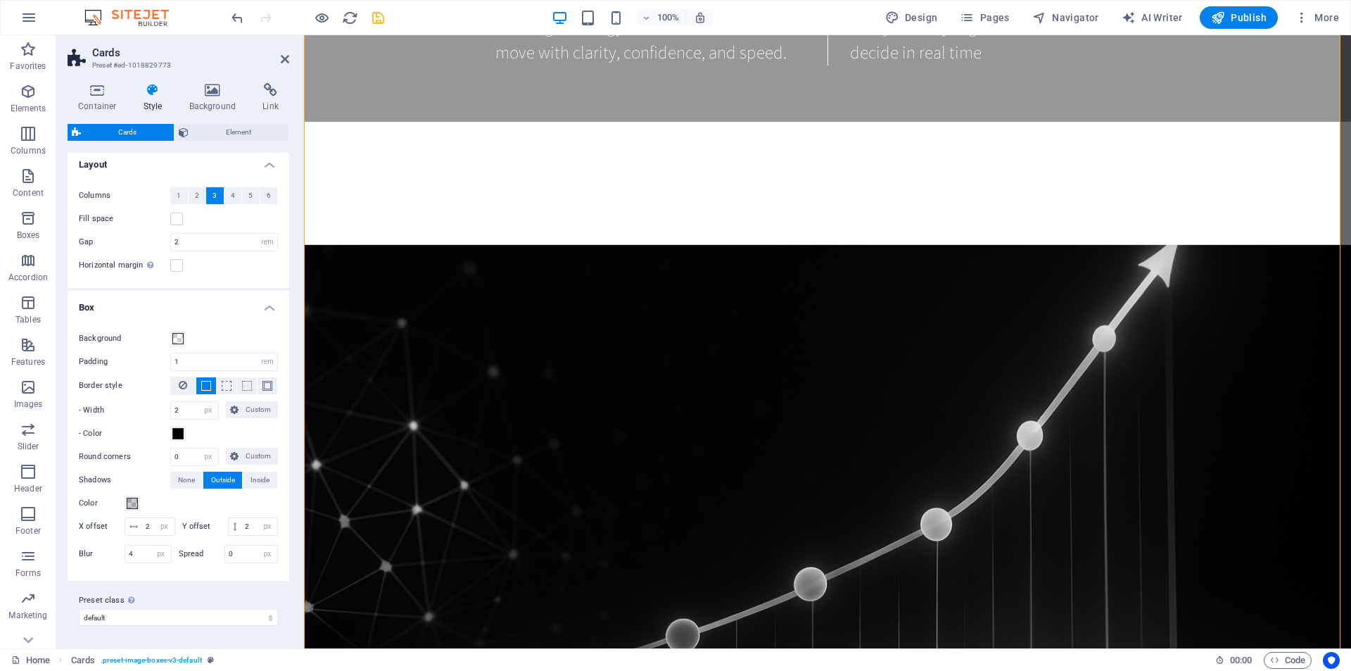
scroll to position [167, 0]
click at [382, 18] on icon "save" at bounding box center [378, 18] width 16 height 16
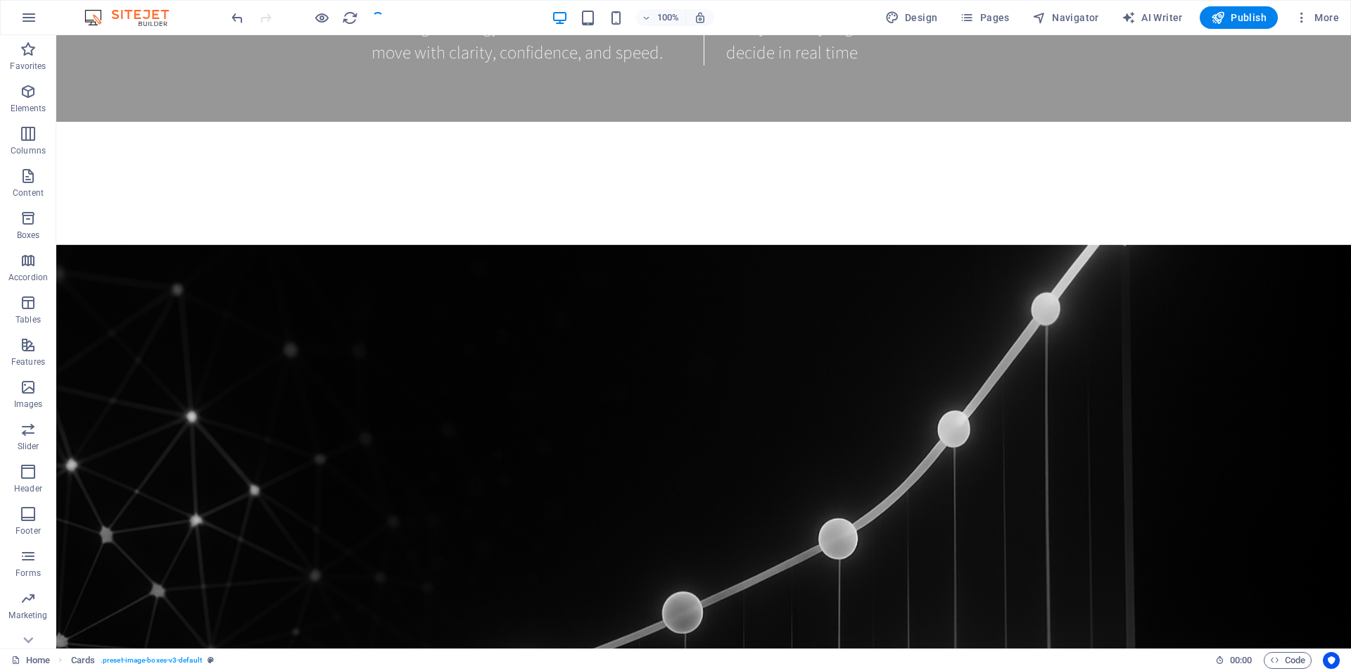
checkbox input "false"
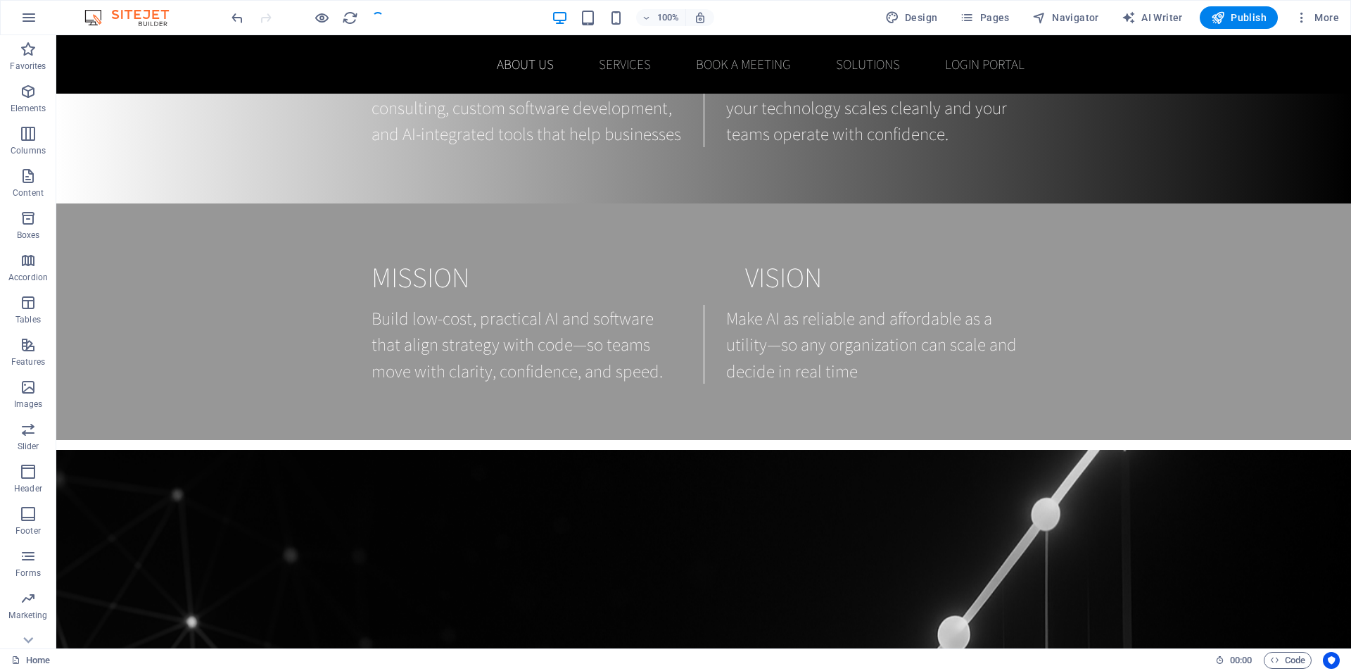
scroll to position [1197, 0]
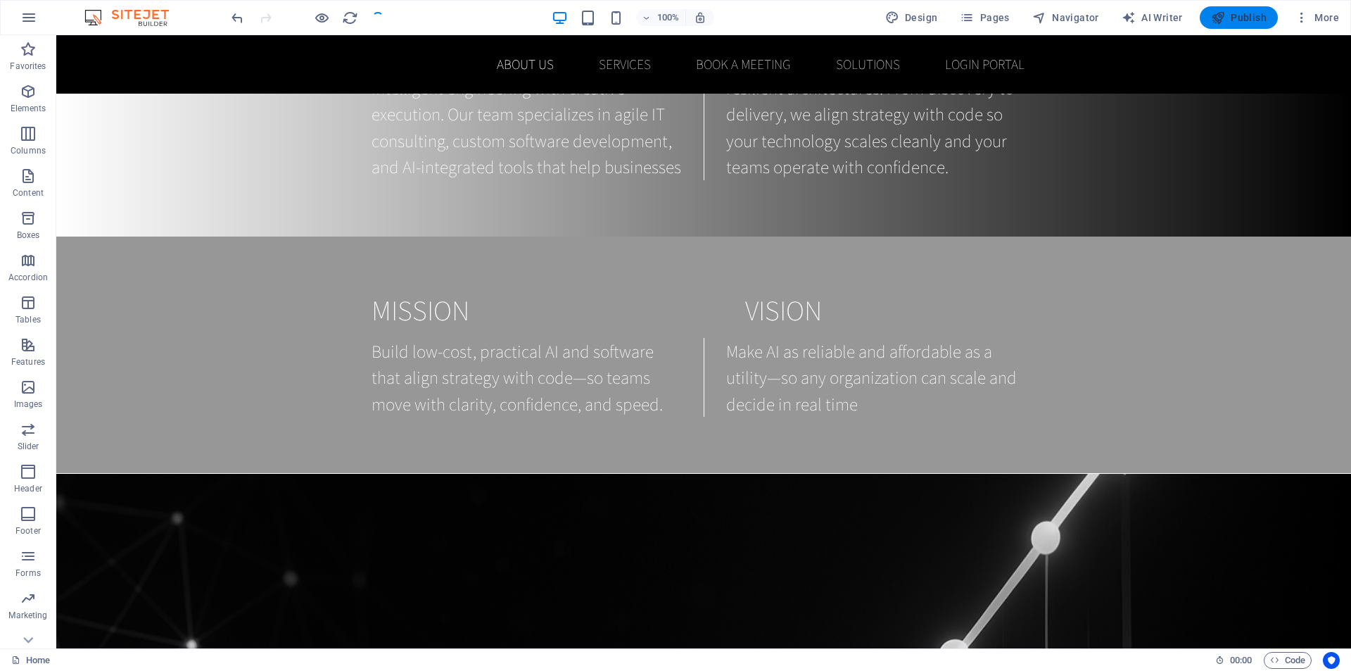
click at [1242, 18] on span "Publish" at bounding box center [1239, 18] width 56 height 14
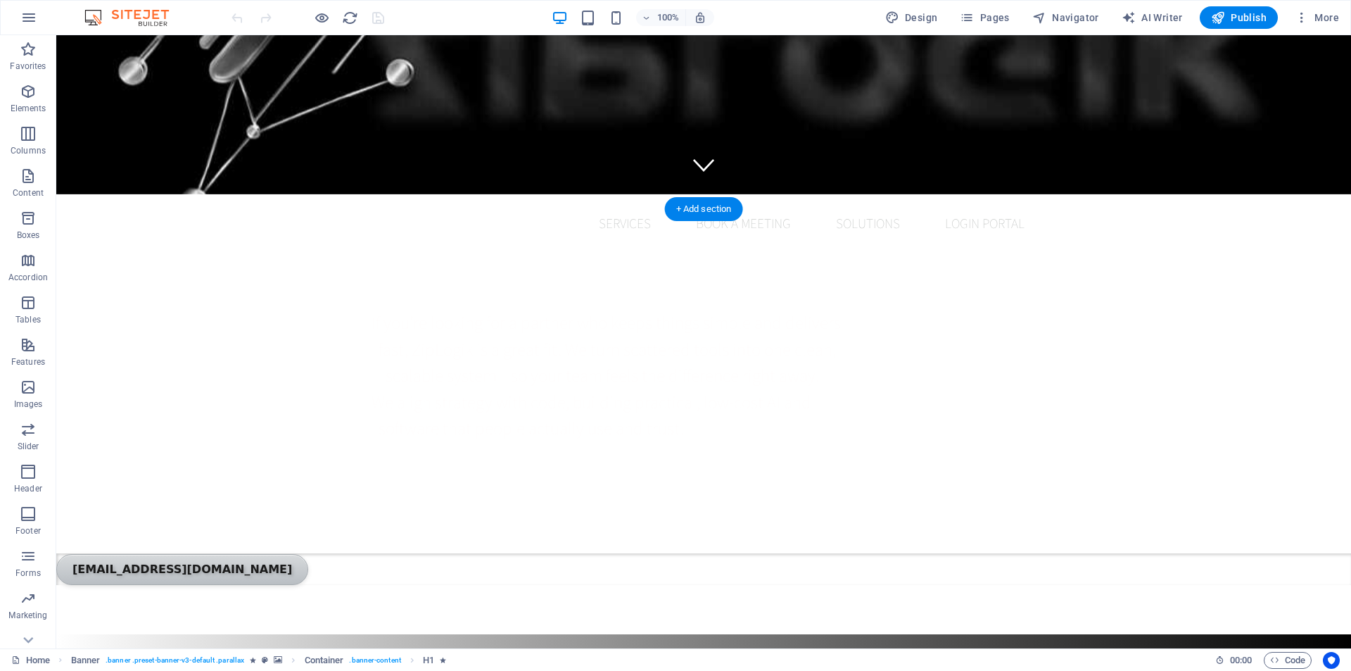
scroll to position [493, 0]
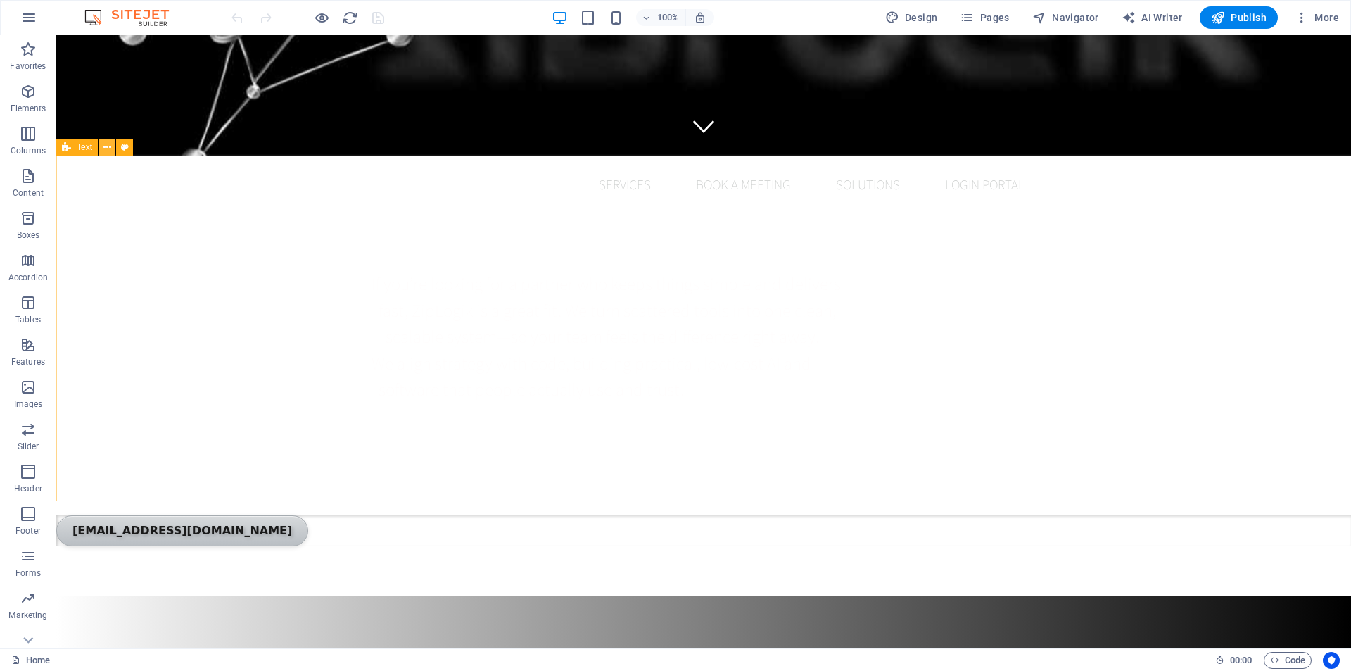
click at [106, 149] on icon at bounding box center [107, 147] width 8 height 15
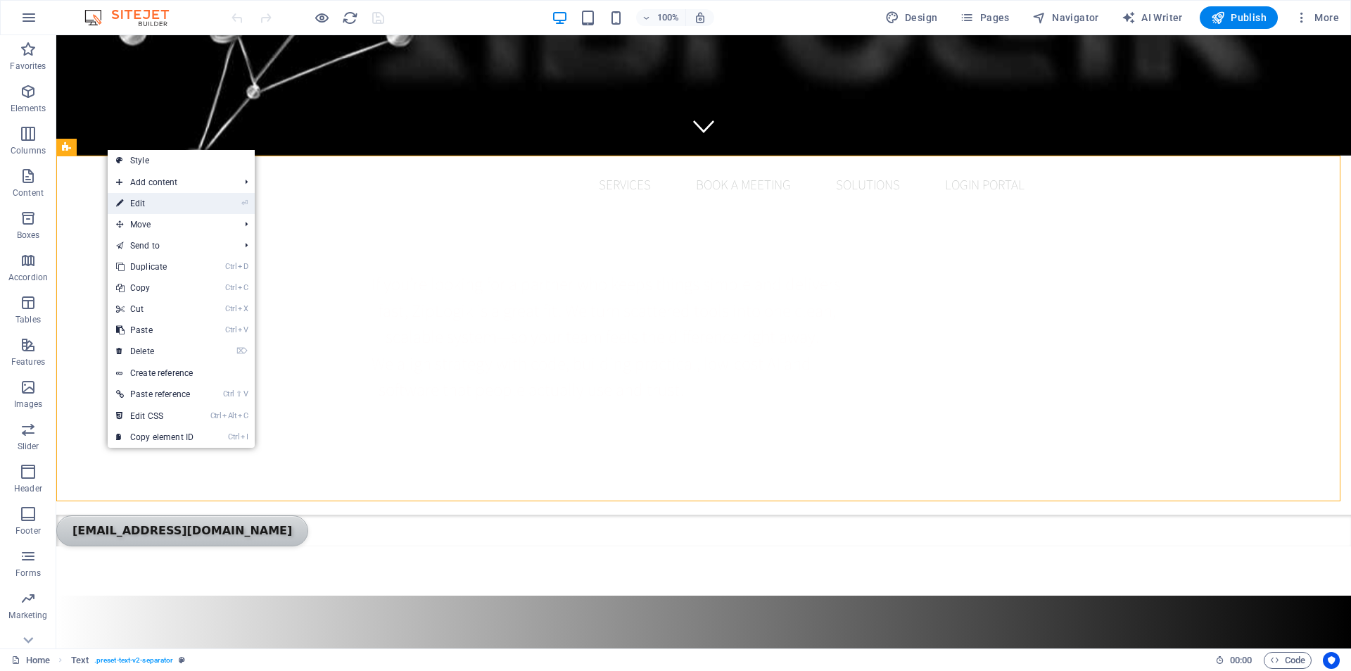
click at [128, 199] on link "⏎ Edit" at bounding box center [155, 203] width 94 height 21
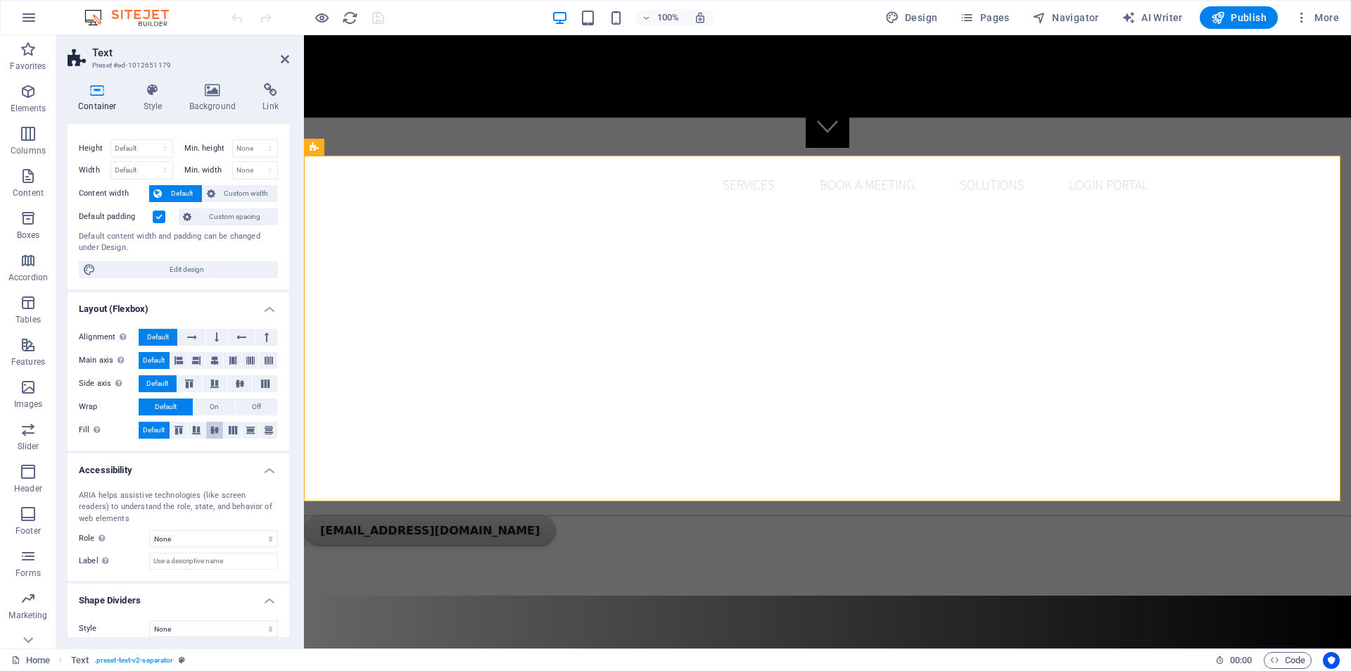
scroll to position [32, 0]
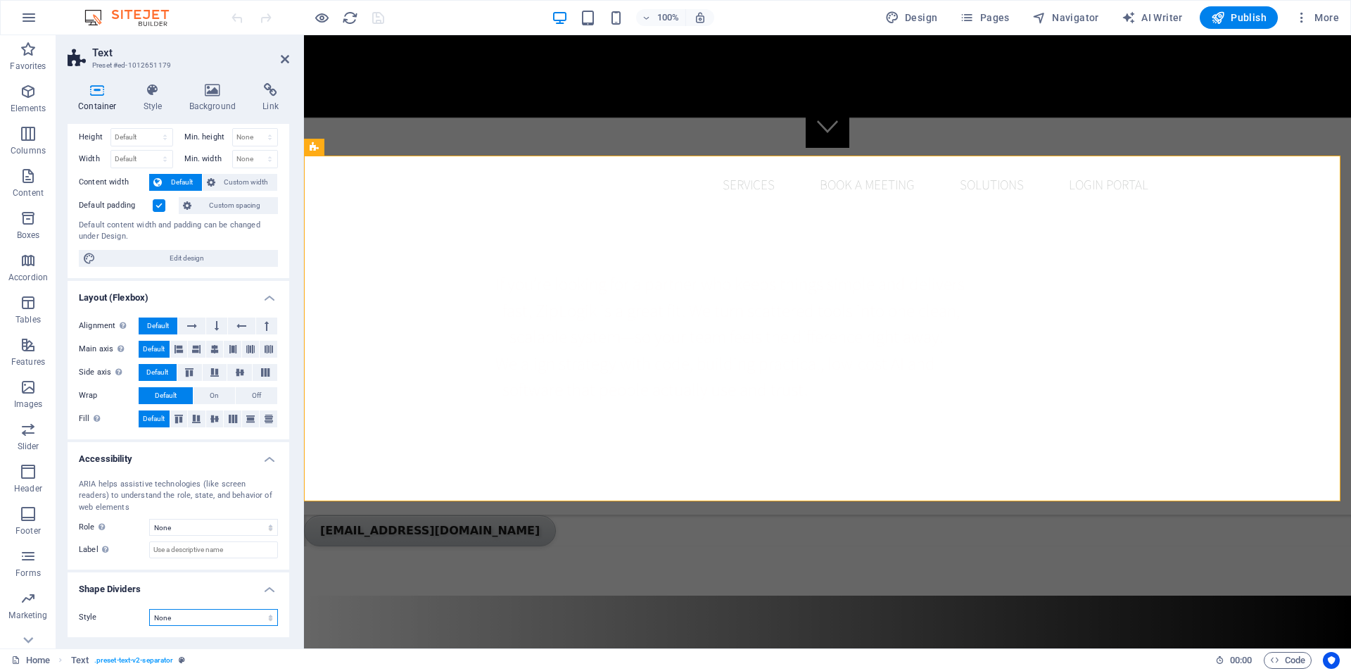
click at [194, 622] on select "None Triangle Square Diagonal Polygon 1 Polygon 2 Zigzag Multiple Zigzags Waves…" at bounding box center [213, 617] width 129 height 17
click at [149, 609] on select "None Triangle Square Diagonal Polygon 1 Polygon 2 Zigzag Multiple Zigzags Waves…" at bounding box center [213, 617] width 129 height 17
click at [189, 615] on select "None Triangle Square Diagonal Polygon 1 Polygon 2 Zigzag Multiple Zigzags Waves…" at bounding box center [213, 617] width 129 height 17
click at [149, 609] on select "None Triangle Square Diagonal Polygon 1 Polygon 2 Zigzag Multiple Zigzags Waves…" at bounding box center [213, 617] width 129 height 17
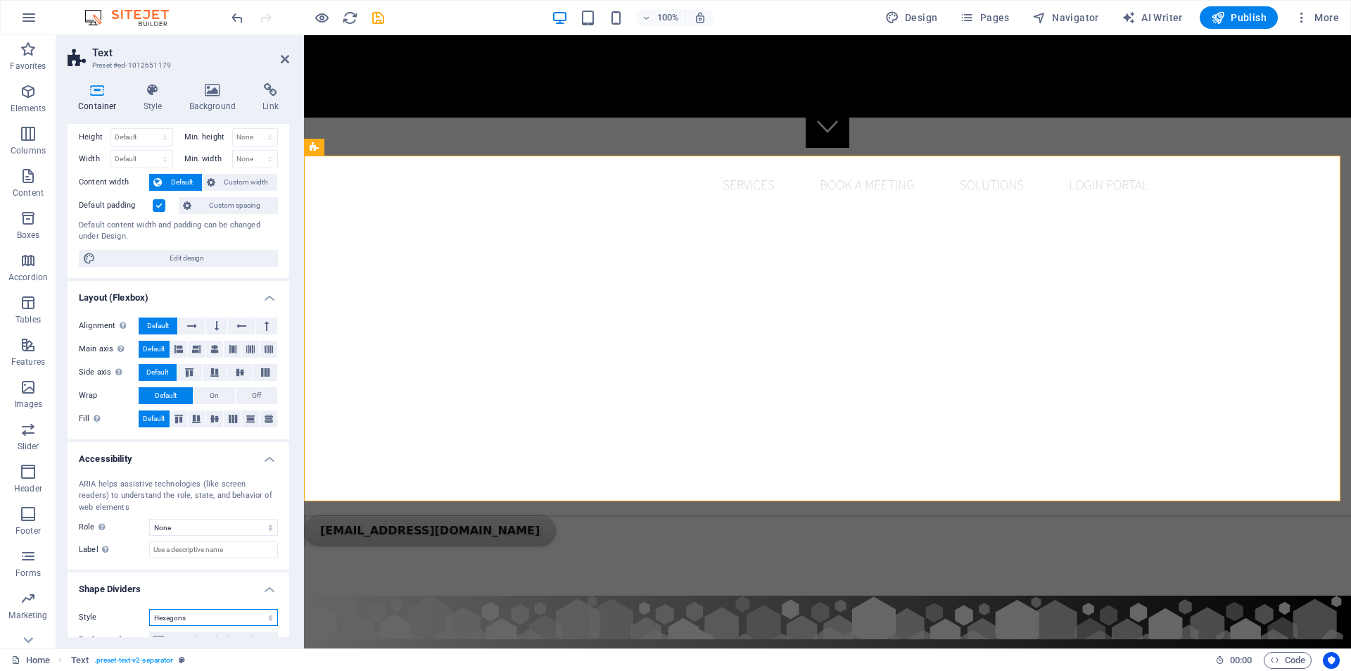
click at [194, 615] on select "None Triangle Square Diagonal Polygon 1 Polygon 2 Zigzag Multiple Zigzags Waves…" at bounding box center [213, 617] width 129 height 17
click at [149, 609] on select "None Triangle Square Diagonal Polygon 1 Polygon 2 Zigzag Multiple Zigzags Waves…" at bounding box center [213, 617] width 129 height 17
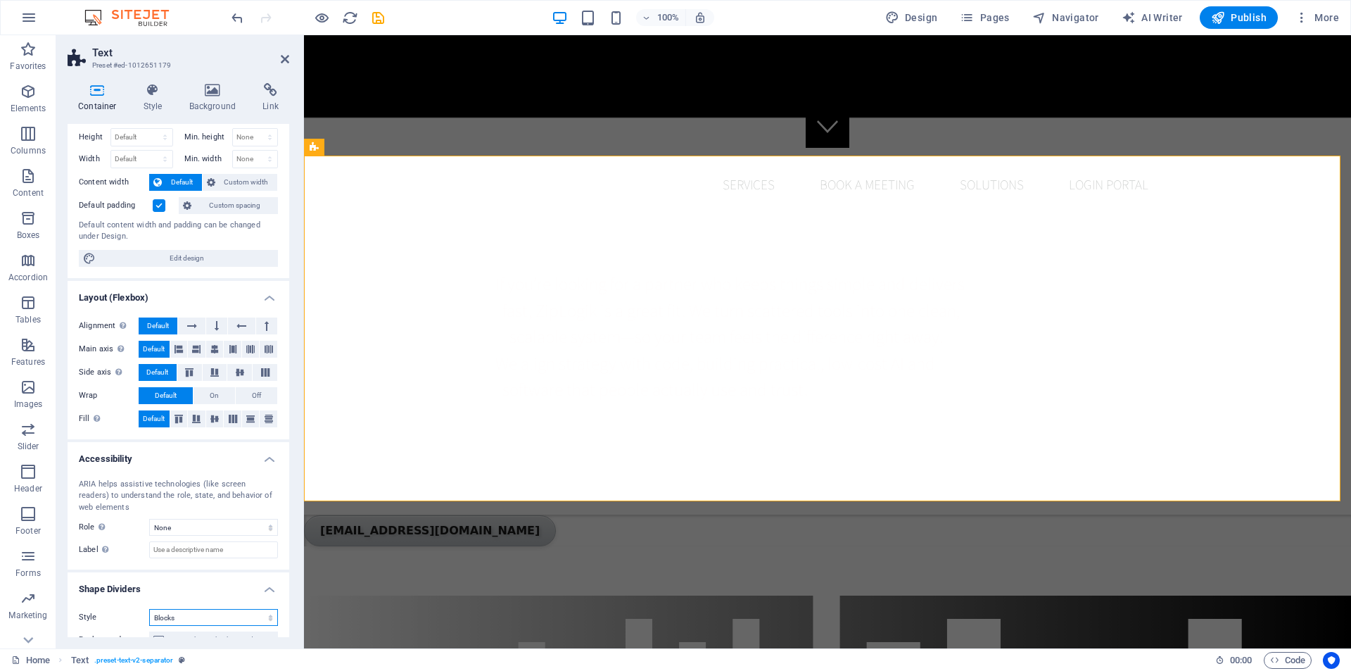
click at [191, 619] on select "None Triangle Square Diagonal Polygon 1 Polygon 2 Zigzag Multiple Zigzags Waves…" at bounding box center [213, 617] width 129 height 17
click at [149, 609] on select "None Triangle Square Diagonal Polygon 1 Polygon 2 Zigzag Multiple Zigzags Waves…" at bounding box center [213, 617] width 129 height 17
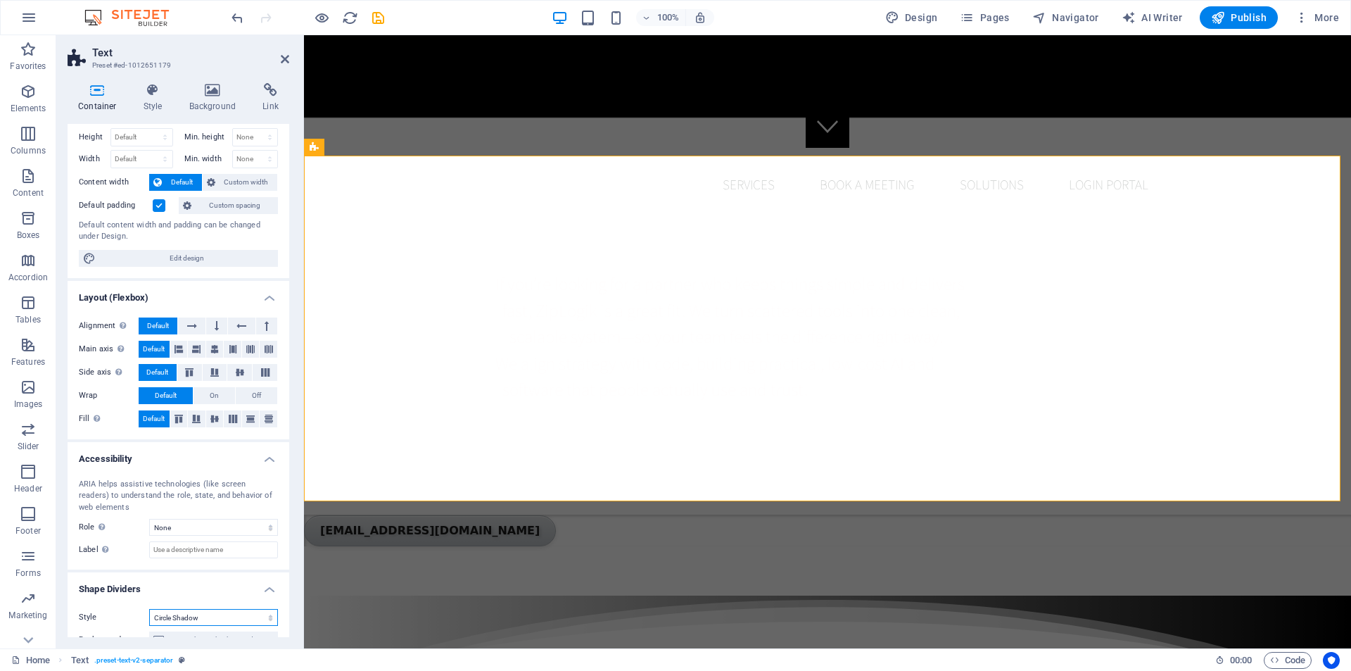
click at [223, 619] on select "None Triangle Square Diagonal Polygon 1 Polygon 2 Zigzag Multiple Zigzags Waves…" at bounding box center [213, 617] width 129 height 17
select select "hexagons"
click at [149, 609] on select "None Triangle Square Diagonal Polygon 1 Polygon 2 Zigzag Multiple Zigzags Waves…" at bounding box center [213, 617] width 129 height 17
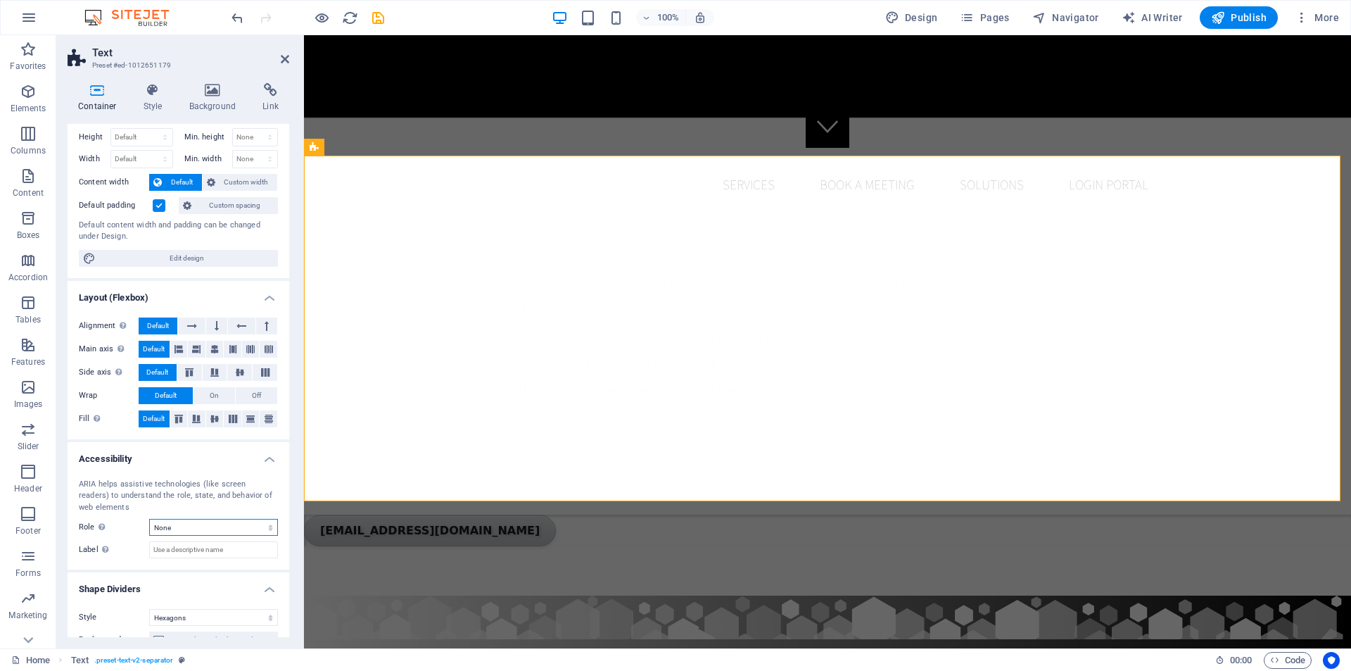
click at [231, 524] on select "None Alert Article Banner Comment Complementary Dialog Footer Header Marquee Pr…" at bounding box center [213, 527] width 129 height 17
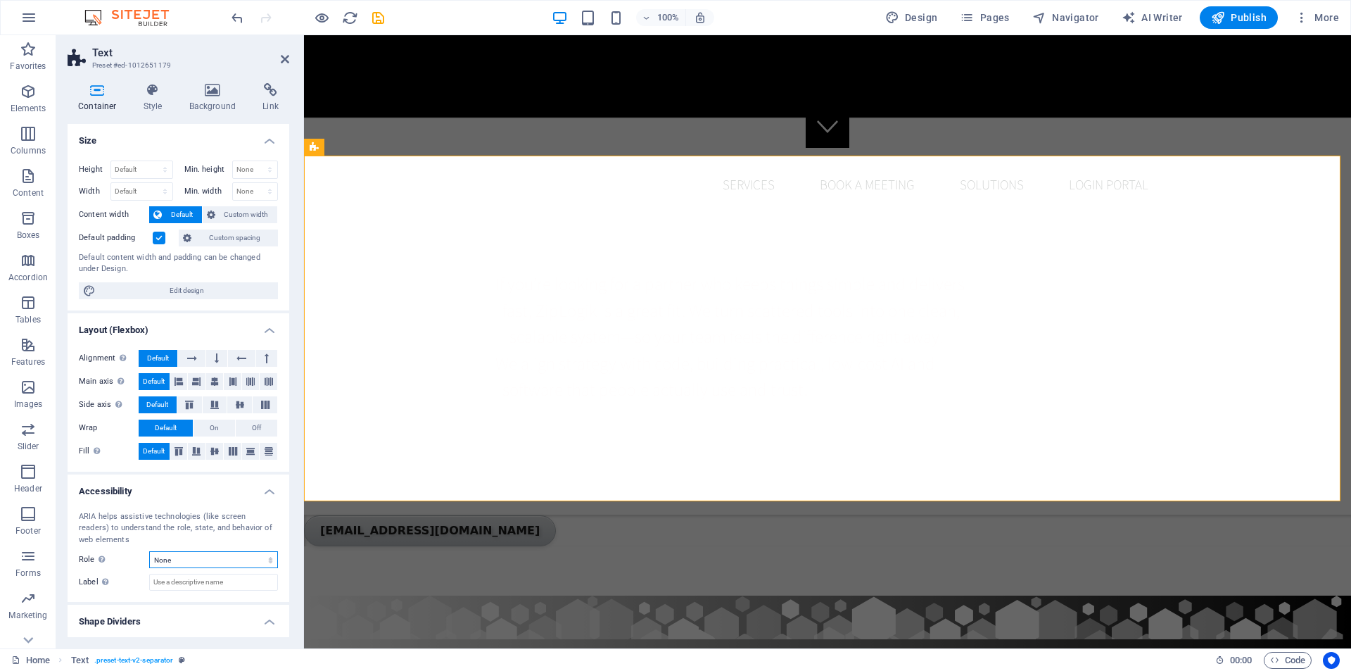
scroll to position [270, 0]
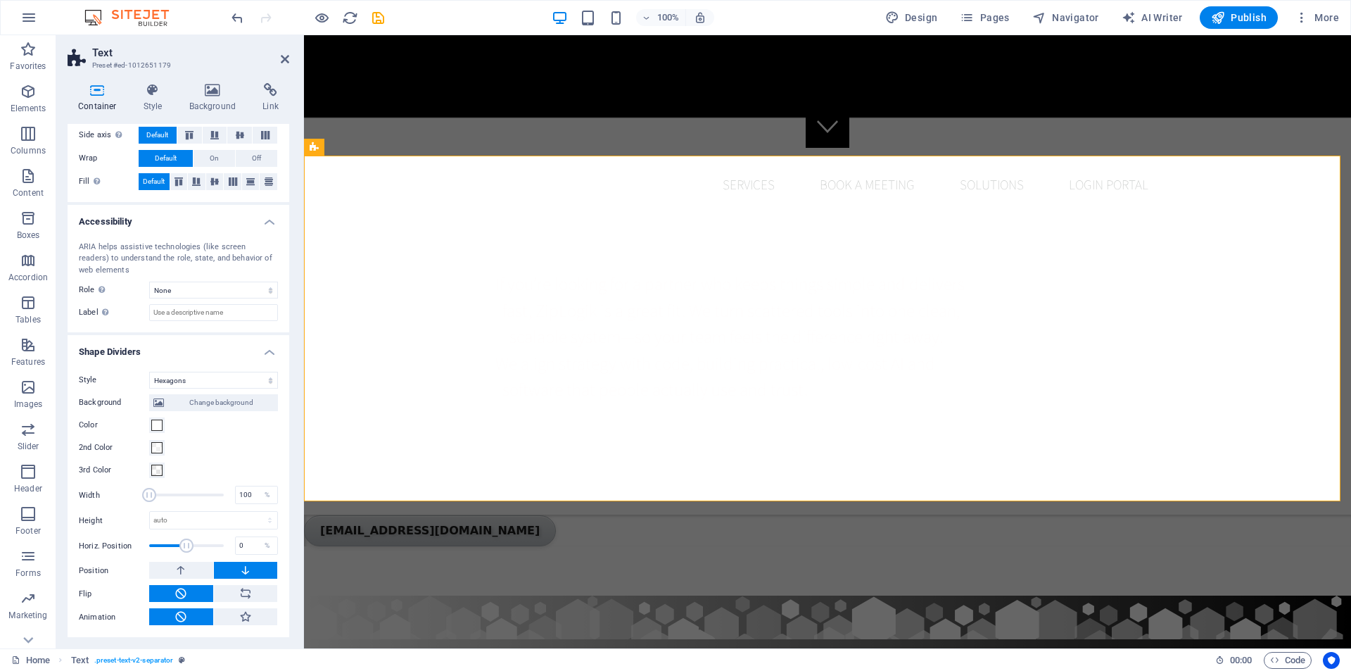
click at [184, 610] on icon at bounding box center [181, 616] width 13 height 17
click at [242, 617] on icon at bounding box center [245, 616] width 13 height 17
type input "400"
click at [241, 568] on icon at bounding box center [245, 566] width 13 height 17
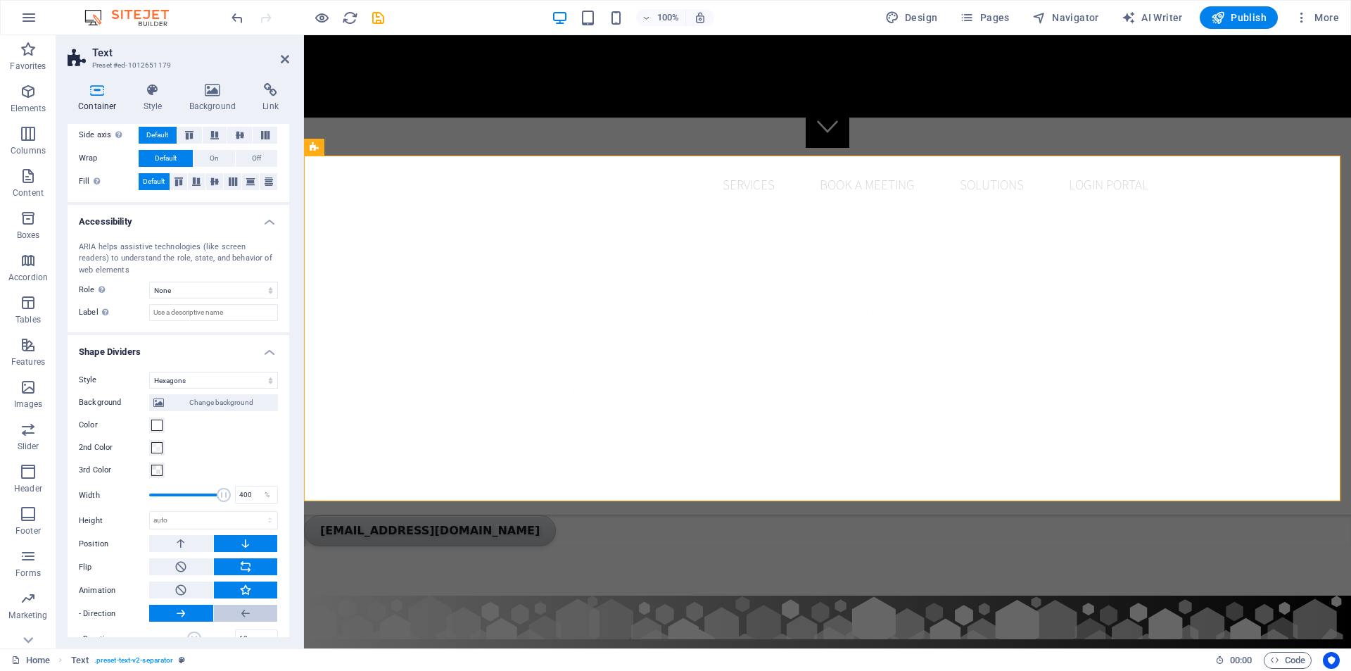
click at [239, 607] on icon at bounding box center [245, 613] width 13 height 17
click at [195, 544] on button at bounding box center [181, 543] width 64 height 17
click at [239, 547] on icon at bounding box center [245, 543] width 13 height 17
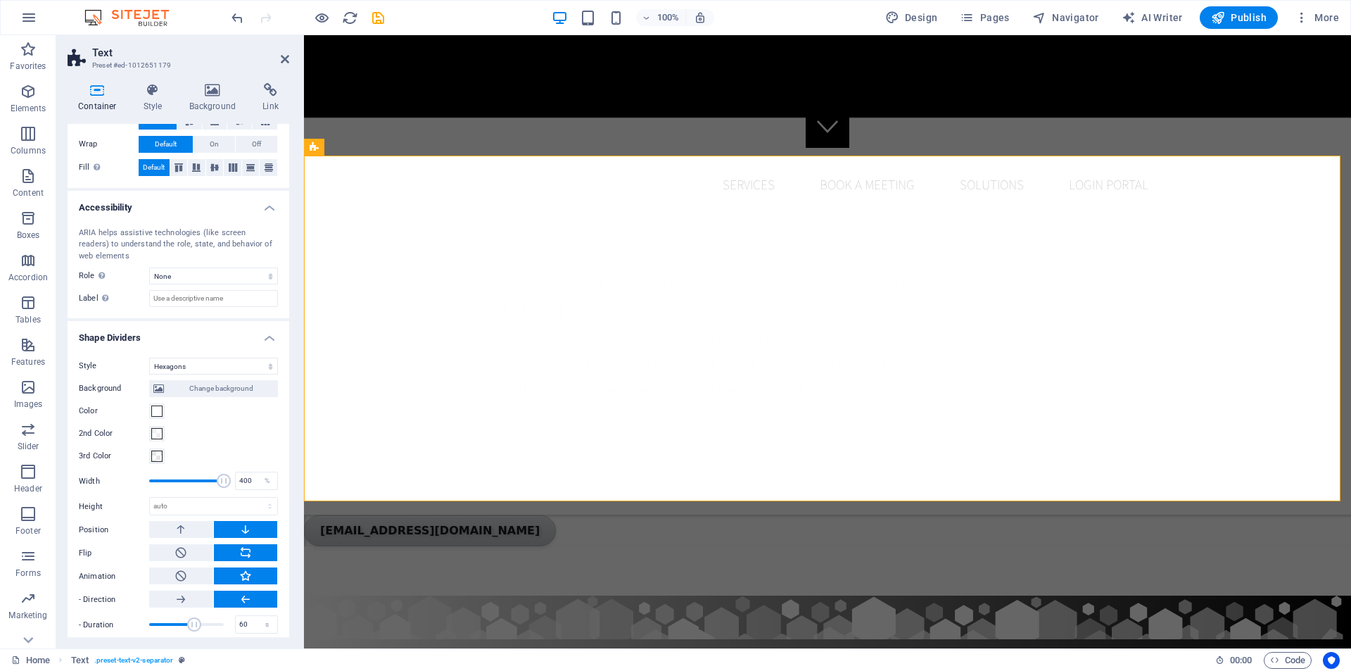
scroll to position [293, 0]
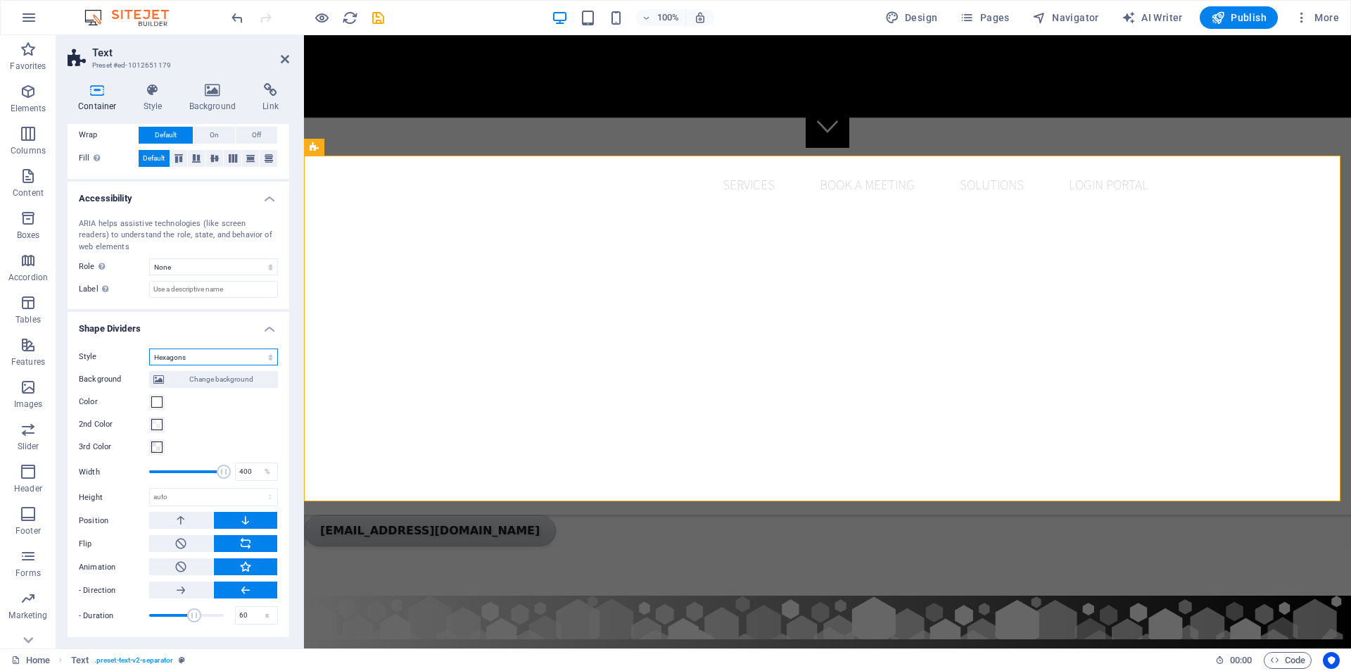
click at [215, 354] on select "None Triangle Square Diagonal Polygon 1 Polygon 2 Zigzag Multiple Zigzags Waves…" at bounding box center [213, 356] width 129 height 17
select select "fan"
click at [149, 365] on select "None Triangle Square Diagonal Polygon 1 Polygon 2 Zigzag Multiple Zigzags Waves…" at bounding box center [213, 356] width 129 height 17
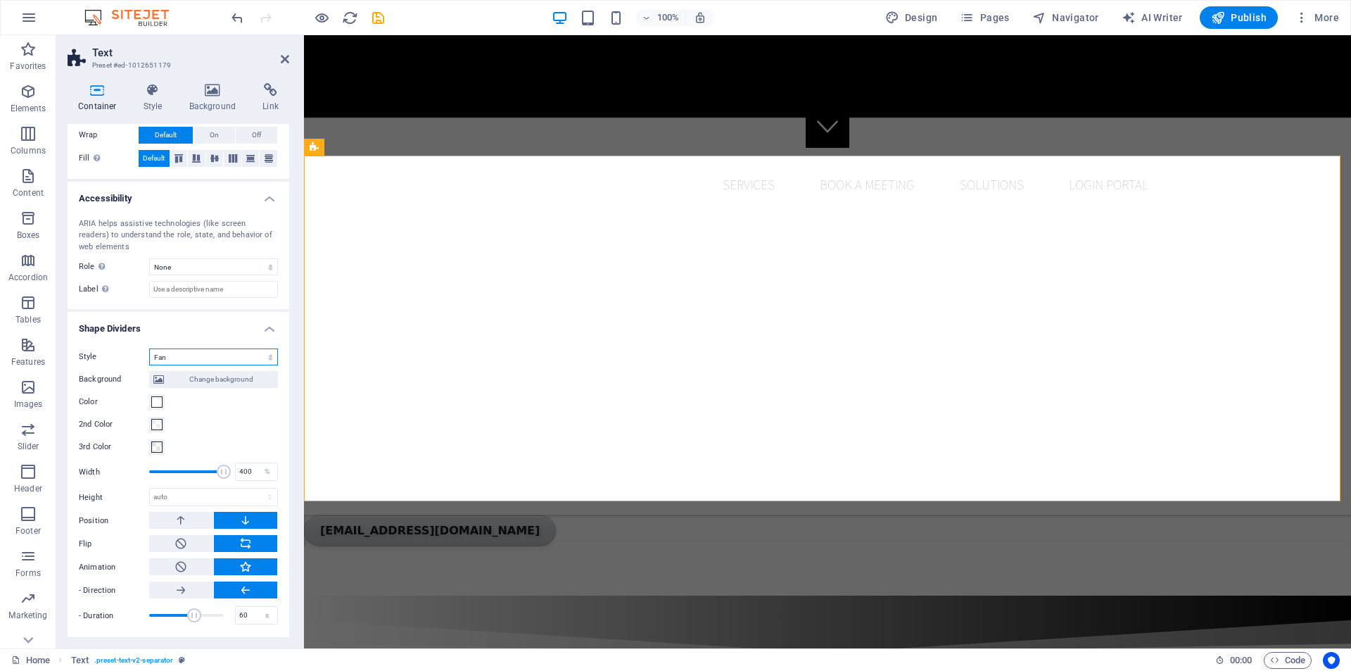
scroll to position [224, 0]
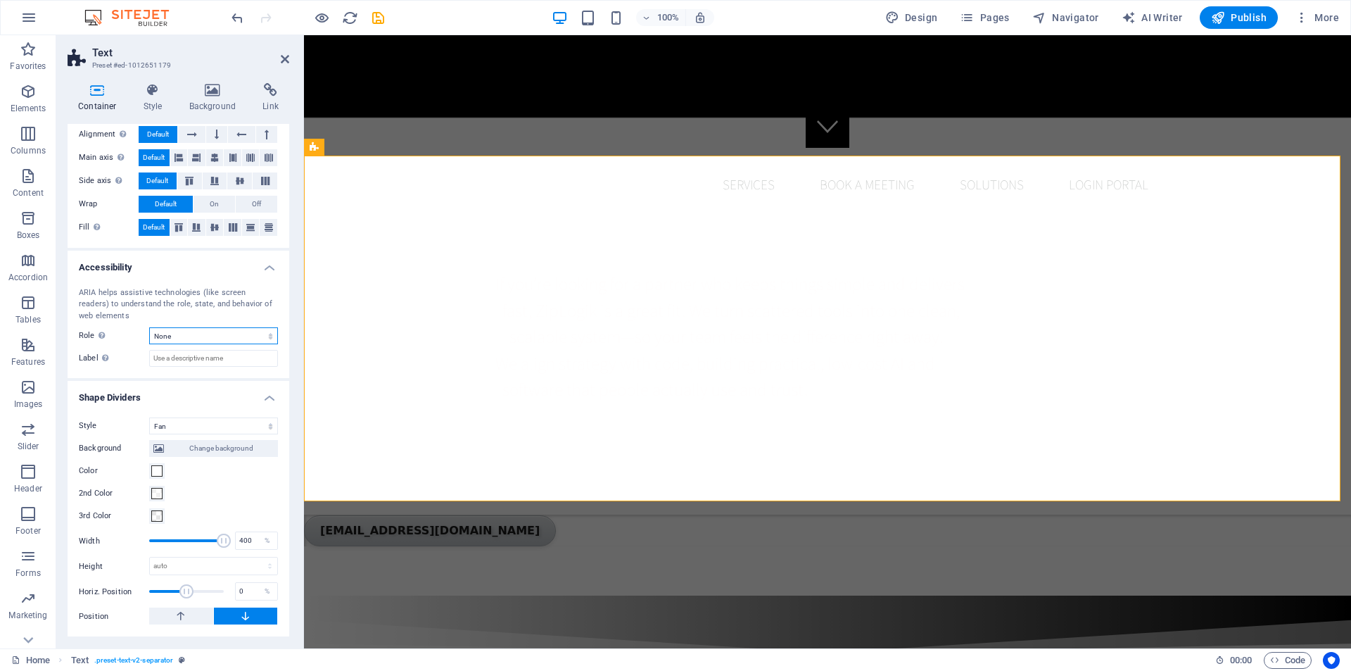
click at [198, 335] on select "None Alert Article Banner Comment Complementary Dialog Footer Header Marquee Pr…" at bounding box center [213, 335] width 129 height 17
select select "timer"
click at [149, 327] on select "None Alert Article Banner Comment Complementary Dialog Footer Header Marquee Pr…" at bounding box center [213, 335] width 129 height 17
click at [206, 423] on select "None Triangle Square Diagonal Polygon 1 Polygon 2 Zigzag Multiple Zigzags Waves…" at bounding box center [213, 425] width 129 height 17
click at [149, 417] on select "None Triangle Square Diagonal Polygon 1 Polygon 2 Zigzag Multiple Zigzags Waves…" at bounding box center [213, 425] width 129 height 17
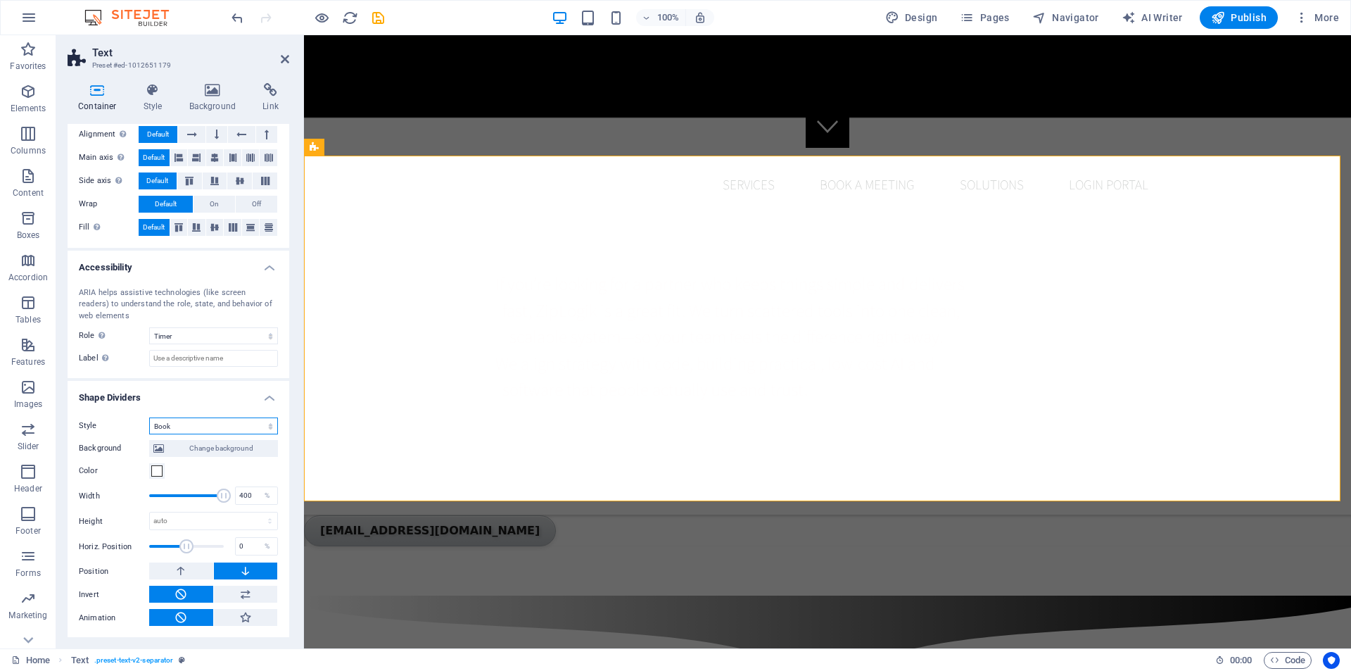
click at [203, 427] on select "None Triangle Square Diagonal Polygon 1 Polygon 2 Zigzag Multiple Zigzags Waves…" at bounding box center [213, 425] width 129 height 17
click at [149, 417] on select "None Triangle Square Diagonal Polygon 1 Polygon 2 Zigzag Multiple Zigzags Waves…" at bounding box center [213, 425] width 129 height 17
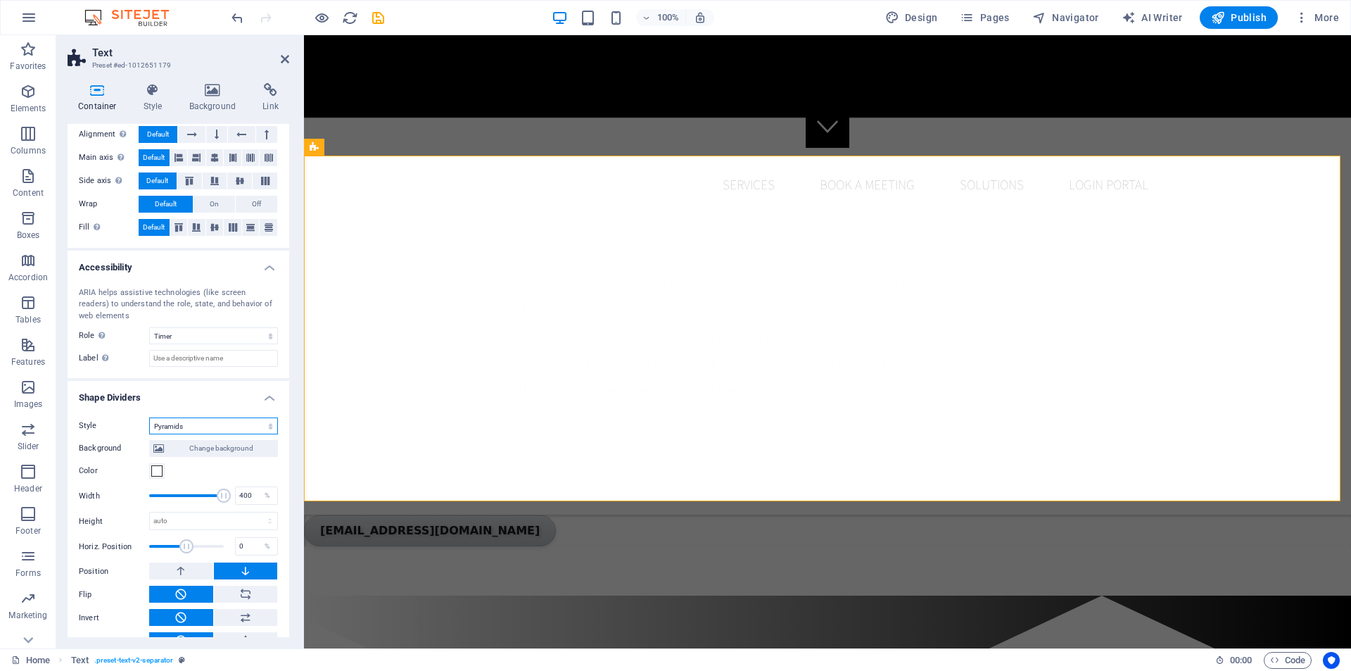
click at [207, 422] on select "None Triangle Square Diagonal Polygon 1 Polygon 2 Zigzag Multiple Zigzags Waves…" at bounding box center [213, 425] width 129 height 17
click at [149, 417] on select "None Triangle Square Diagonal Polygon 1 Polygon 2 Zigzag Multiple Zigzags Waves…" at bounding box center [213, 425] width 129 height 17
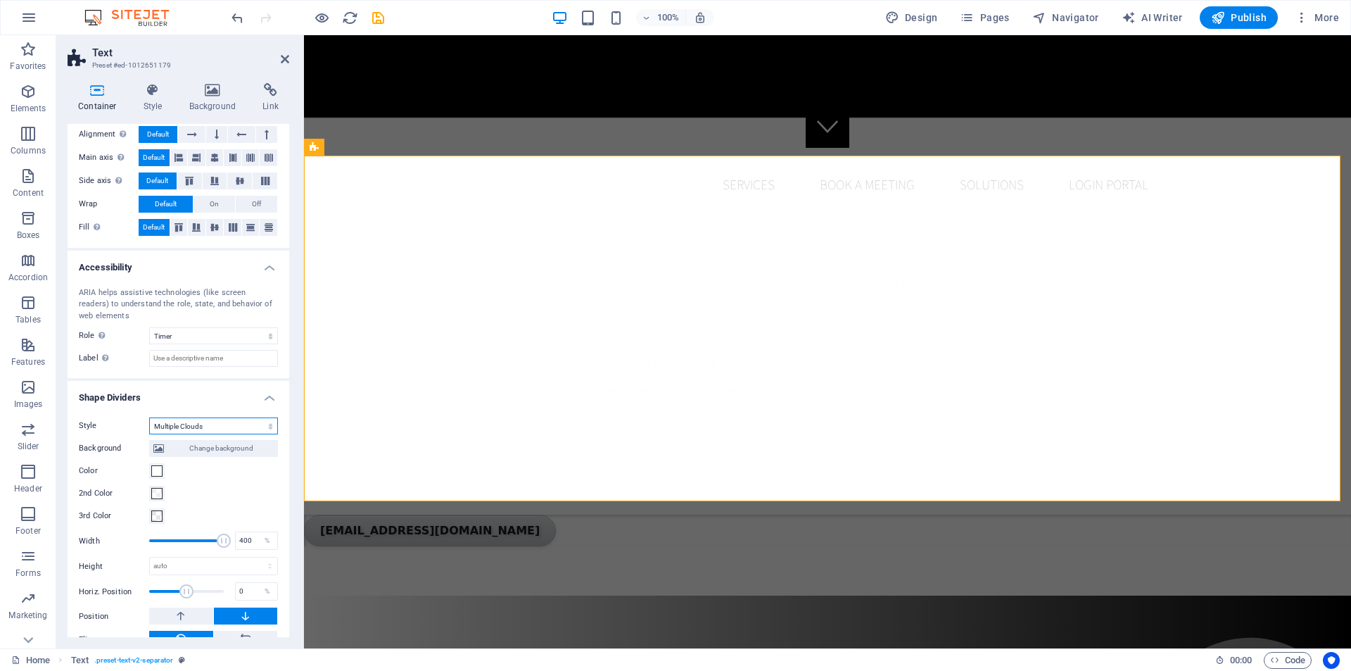
click at [222, 427] on select "None Triangle Square Diagonal Polygon 1 Polygon 2 Zigzag Multiple Zigzags Waves…" at bounding box center [213, 425] width 129 height 17
click at [149, 434] on select "None Triangle Square Diagonal Polygon 1 Polygon 2 Zigzag Multiple Zigzags Waves…" at bounding box center [213, 425] width 129 height 17
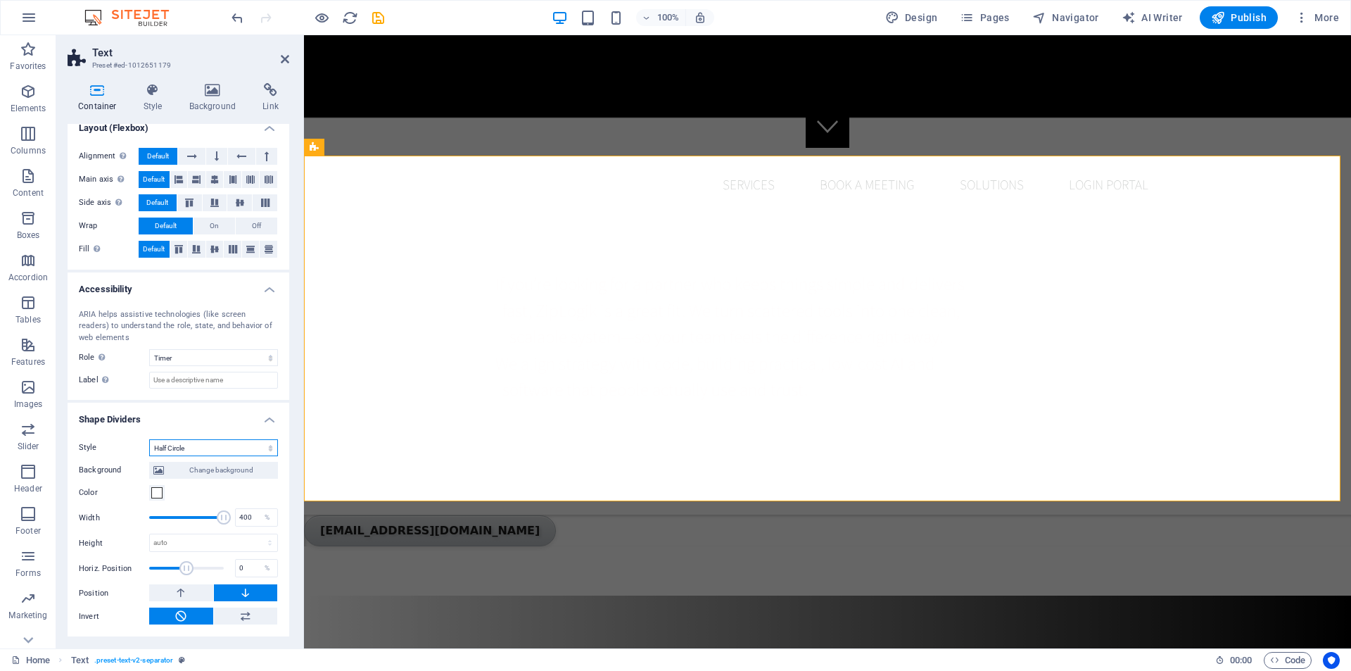
click at [222, 444] on select "None Triangle Square Diagonal Polygon 1 Polygon 2 Zigzag Multiple Zigzags Waves…" at bounding box center [213, 447] width 129 height 17
click at [149, 439] on select "None Triangle Square Diagonal Polygon 1 Polygon 2 Zigzag Multiple Zigzags Waves…" at bounding box center [213, 447] width 129 height 17
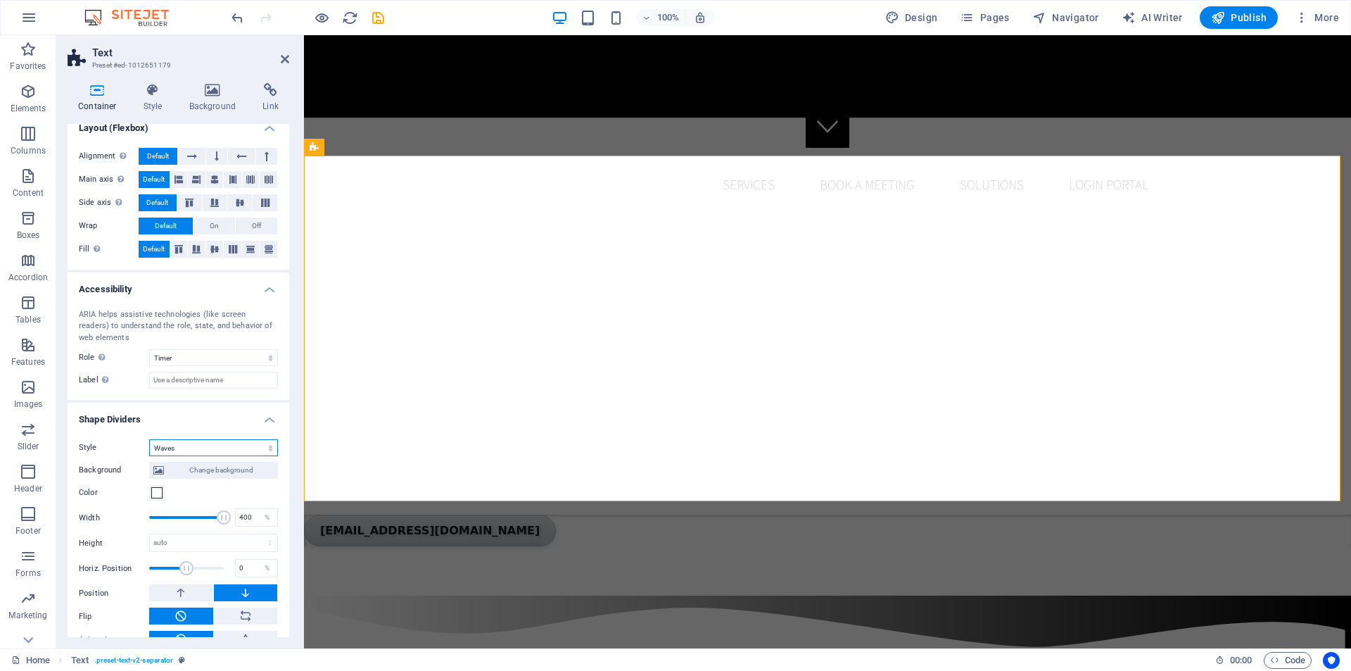
scroll to position [224, 0]
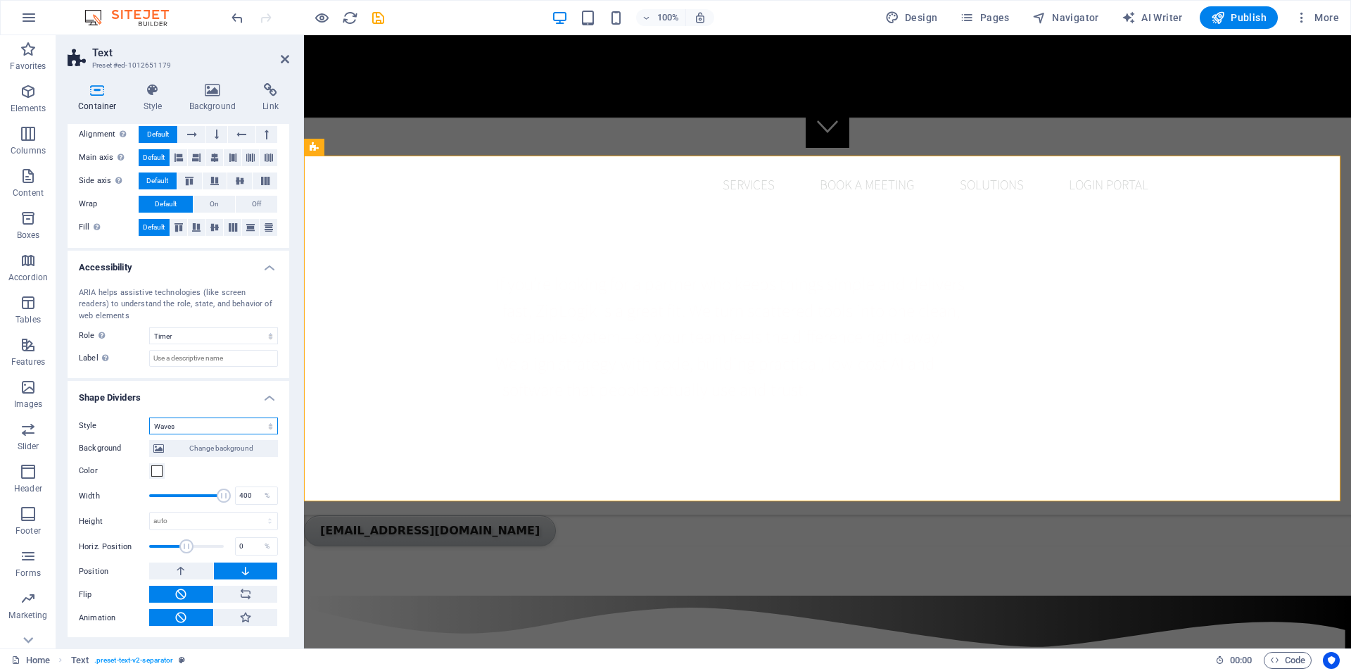
click at [217, 423] on select "None Triangle Square Diagonal Polygon 1 Polygon 2 Zigzag Multiple Zigzags Waves…" at bounding box center [213, 425] width 129 height 17
click at [149, 434] on select "None Triangle Square Diagonal Polygon 1 Polygon 2 Zigzag Multiple Zigzags Waves…" at bounding box center [213, 425] width 129 height 17
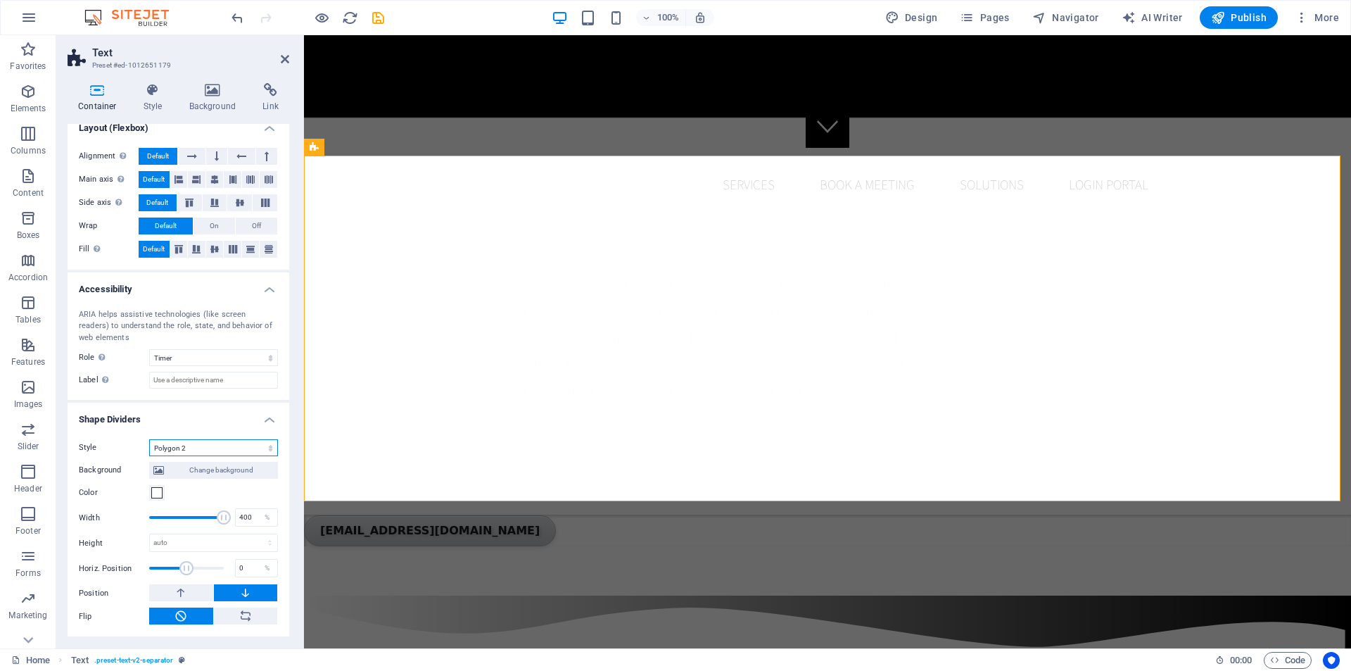
scroll to position [202, 0]
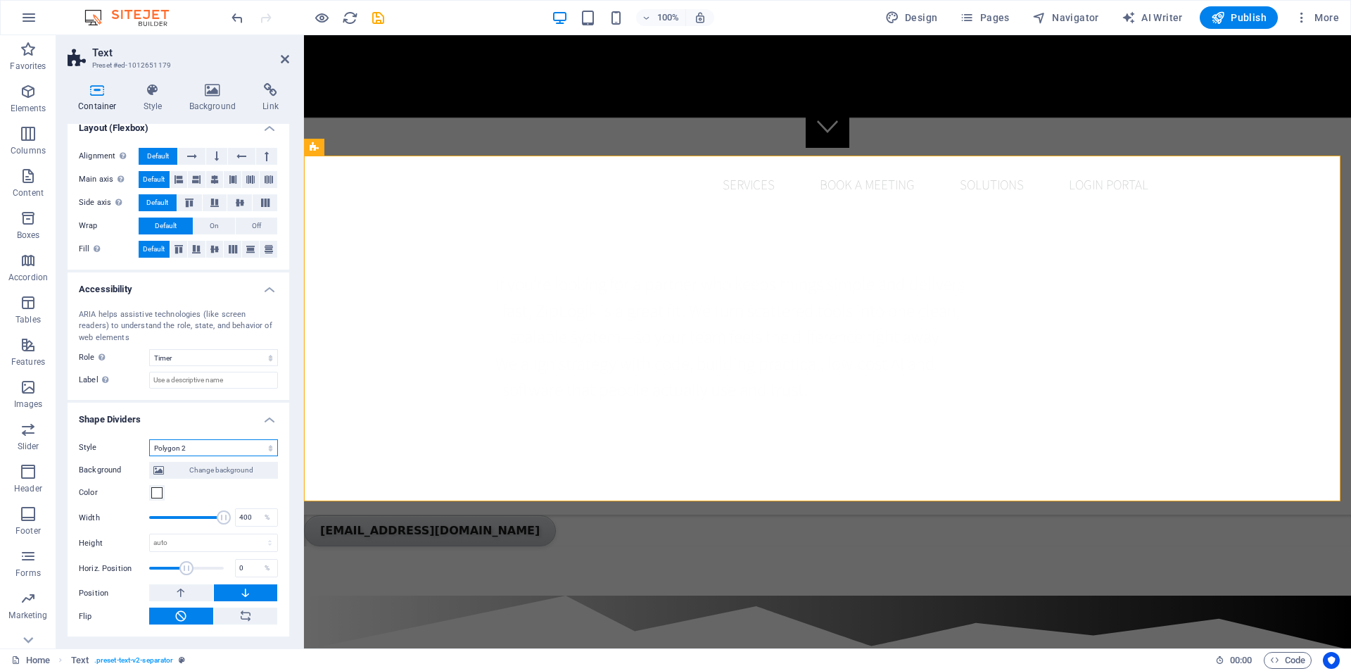
click at [236, 445] on select "None Triangle Square Diagonal Polygon 1 Polygon 2 Zigzag Multiple Zigzags Waves…" at bounding box center [213, 447] width 129 height 17
select select "polygon-1"
click at [149, 439] on select "None Triangle Square Diagonal Polygon 1 Polygon 2 Zigzag Multiple Zigzags Waves…" at bounding box center [213, 447] width 129 height 17
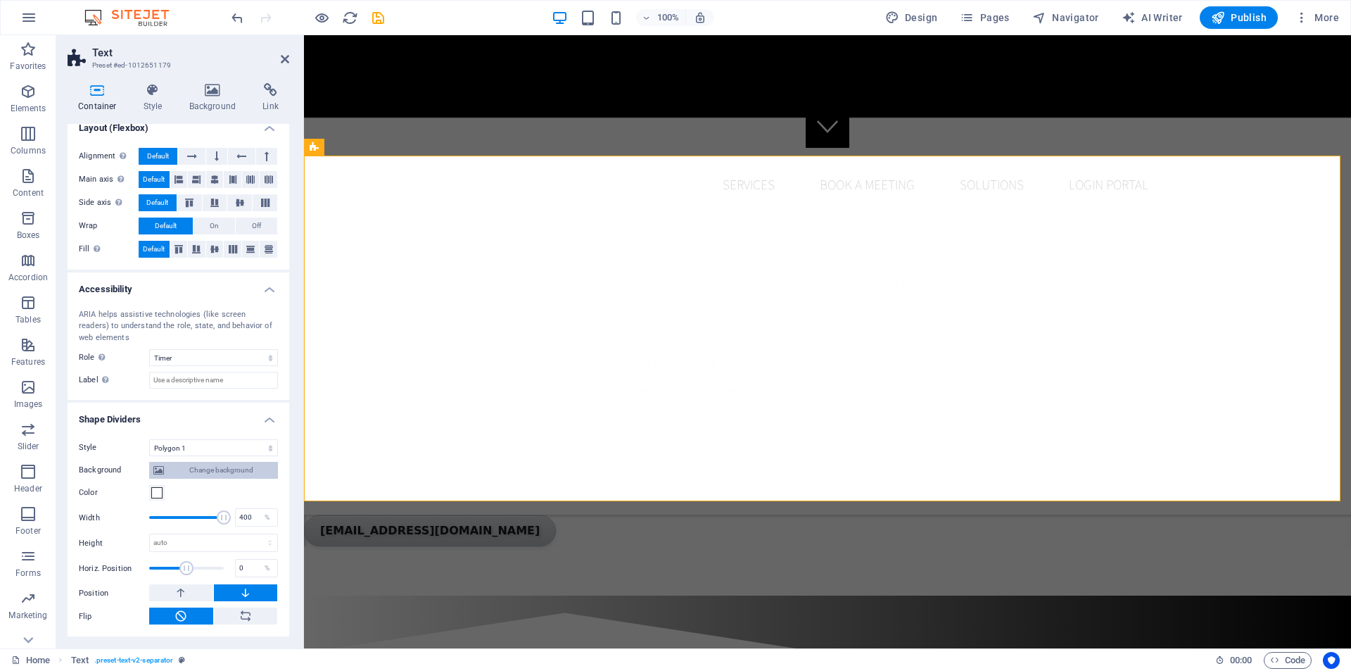
click at [232, 469] on span "Change background" at bounding box center [221, 470] width 106 height 17
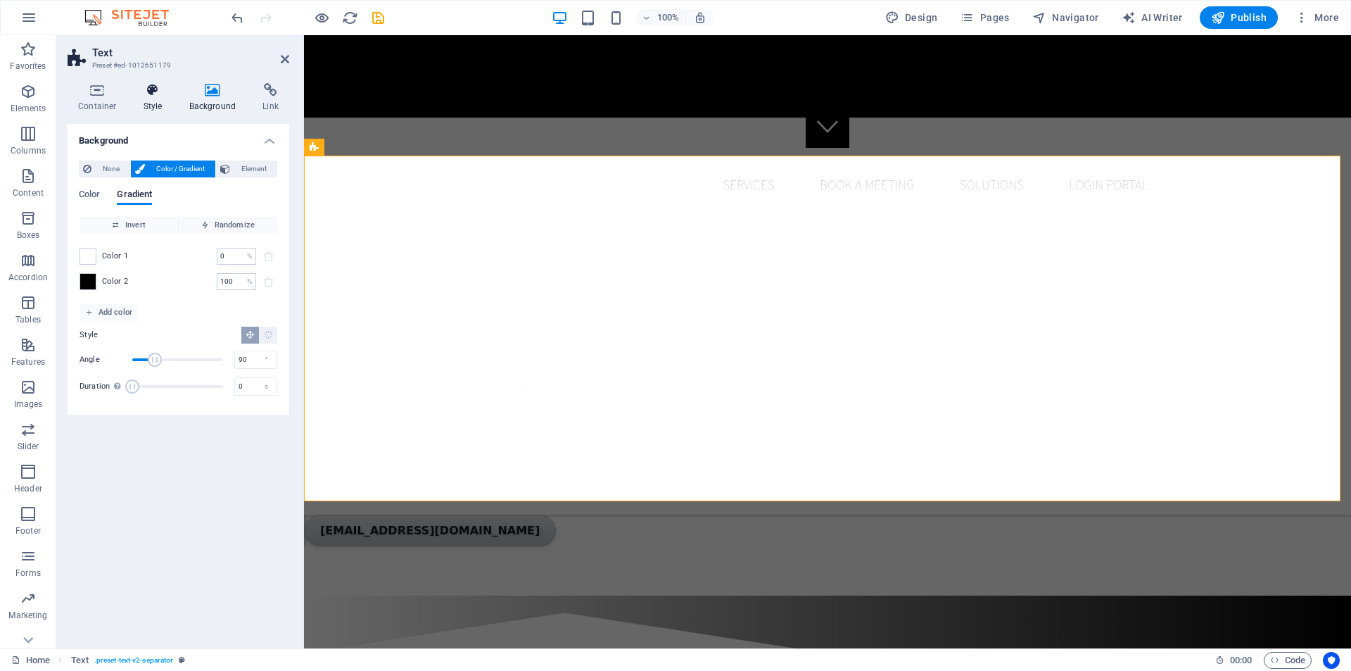
click at [148, 96] on icon at bounding box center [153, 90] width 40 height 14
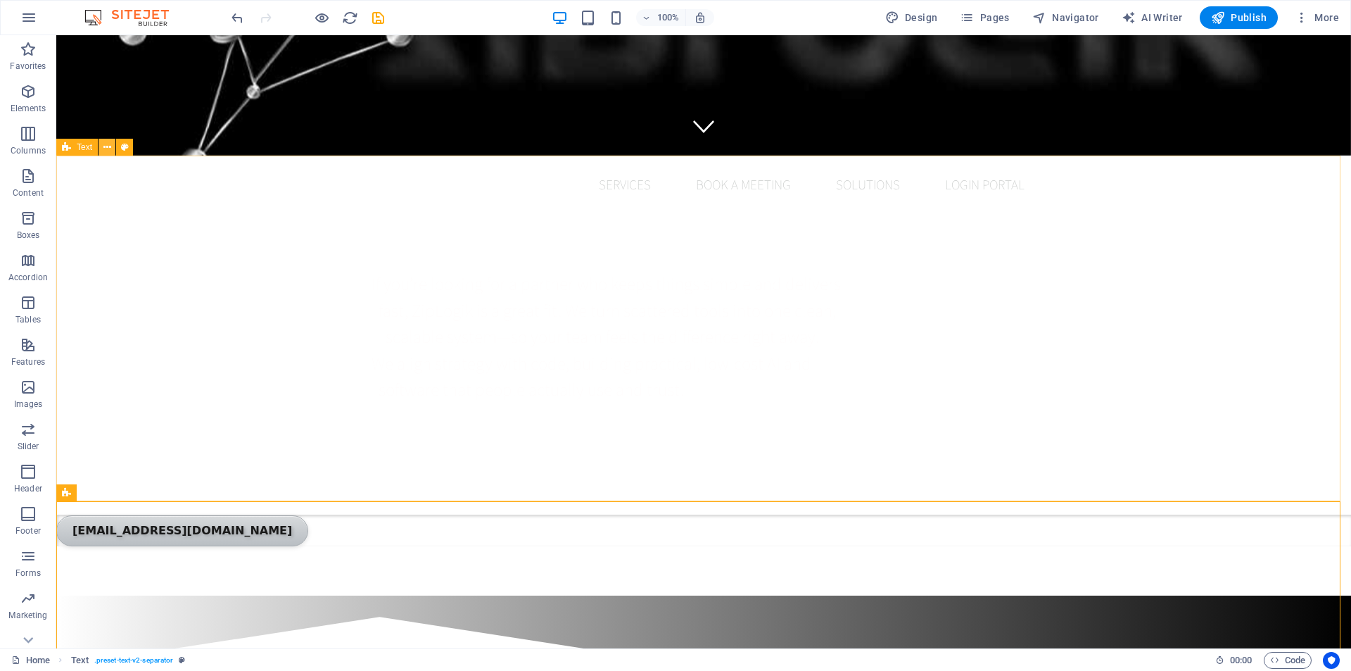
click at [105, 144] on icon at bounding box center [107, 147] width 8 height 15
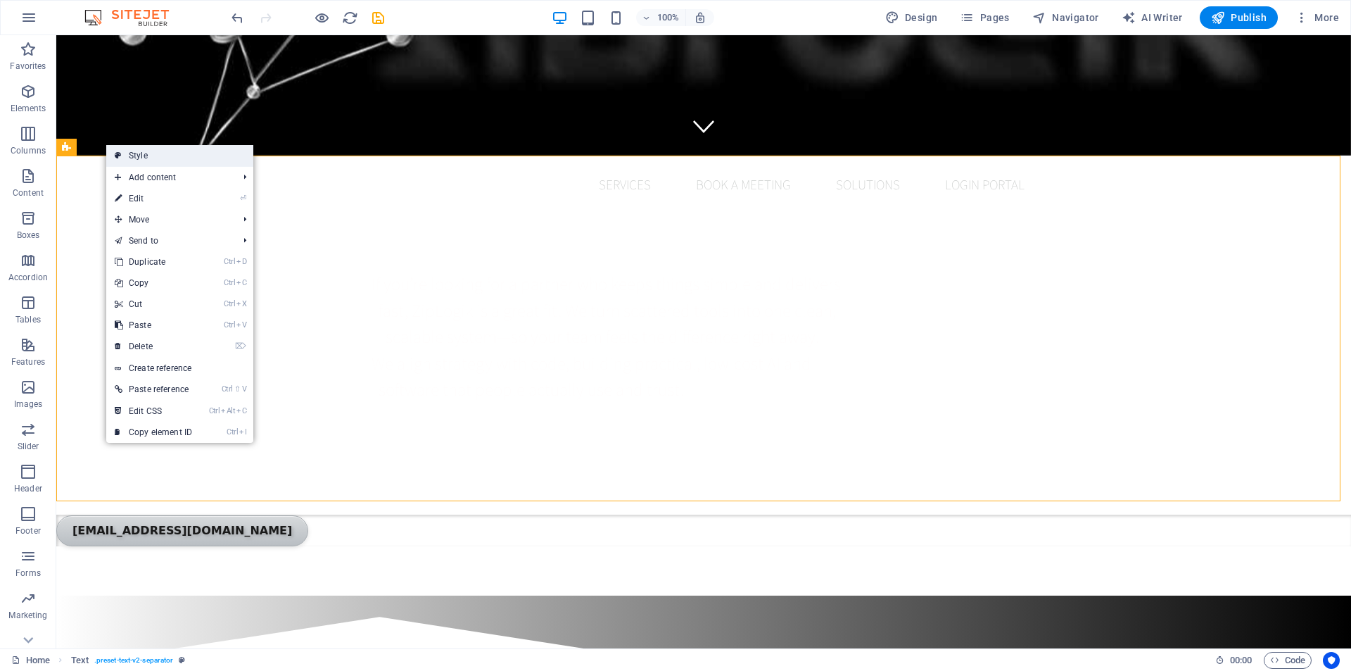
click at [122, 158] on link "Style" at bounding box center [179, 155] width 147 height 21
select select "rem"
select select "px"
select select "preset-text-v2-separator"
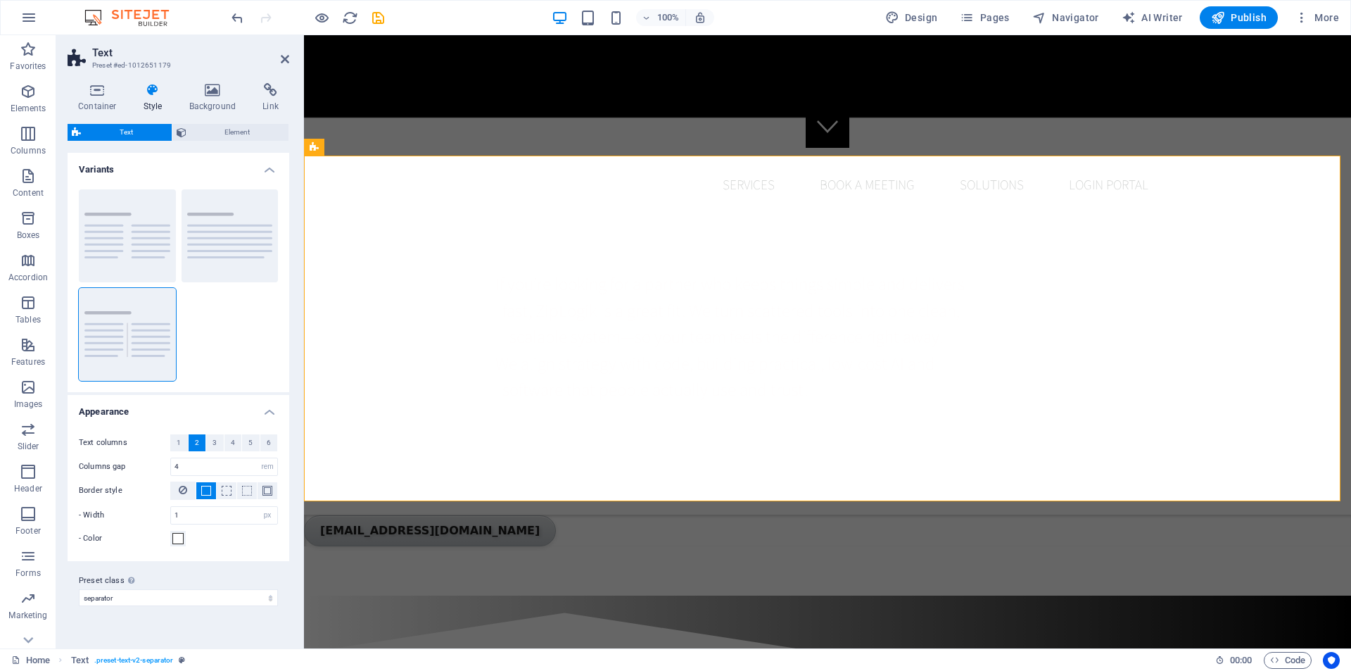
click at [151, 91] on icon at bounding box center [153, 90] width 40 height 14
click at [224, 96] on icon at bounding box center [213, 90] width 68 height 14
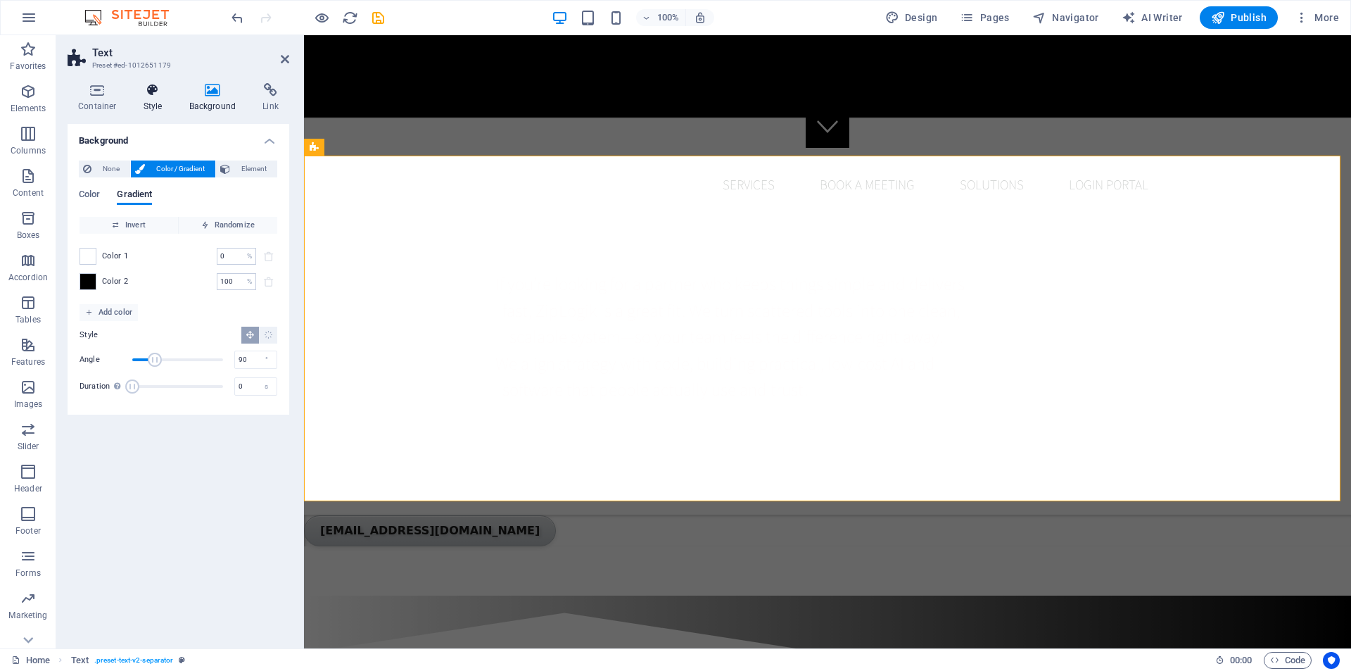
click at [144, 86] on icon at bounding box center [153, 90] width 40 height 14
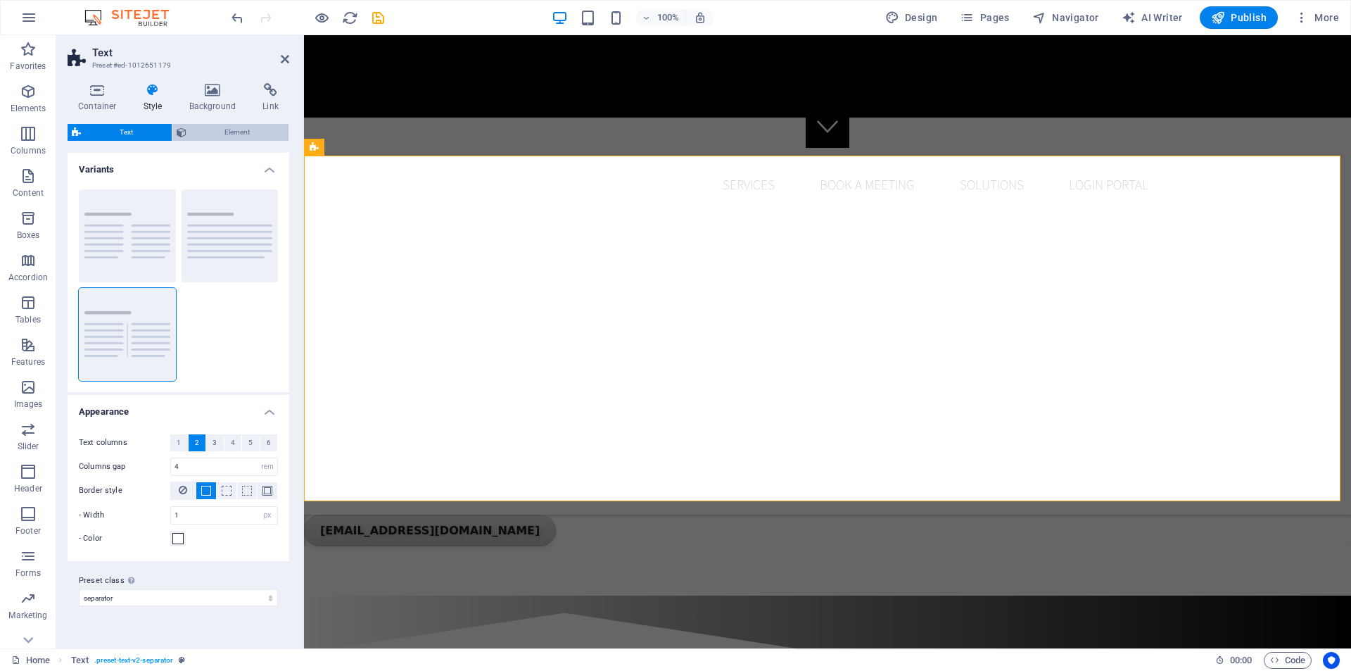
click at [225, 130] on span "Element" at bounding box center [238, 132] width 94 height 17
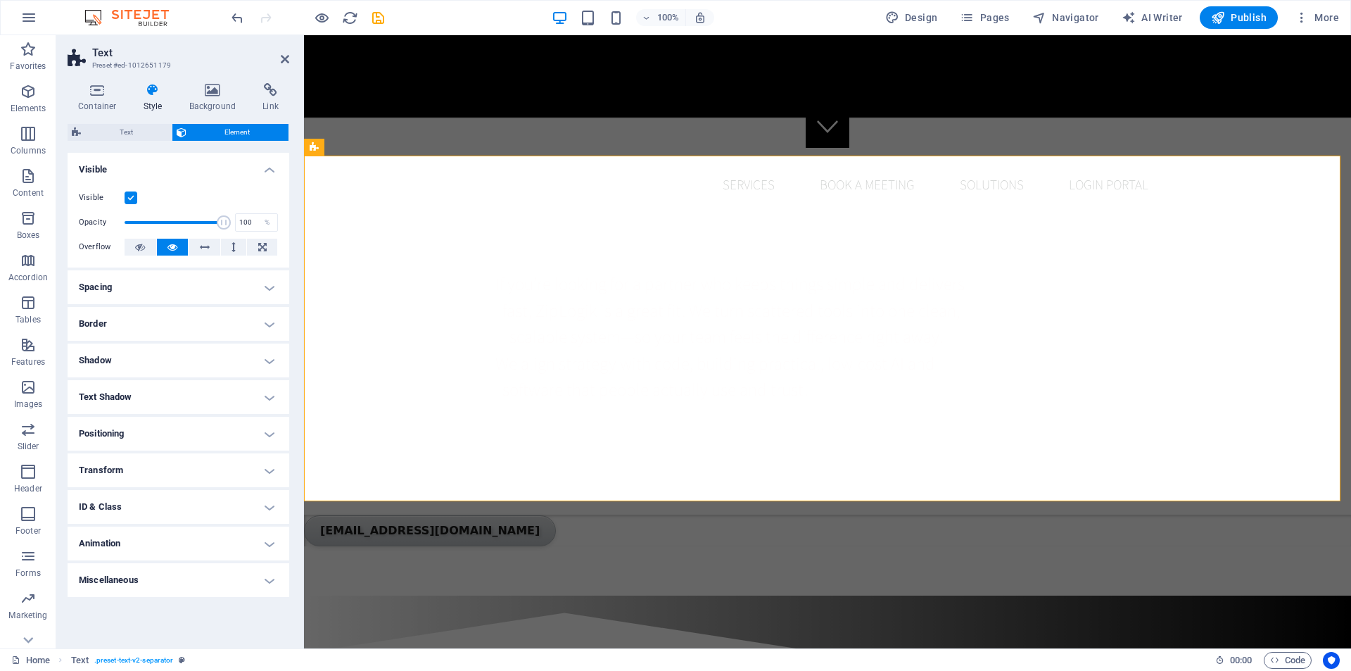
click at [110, 535] on h4 "Animation" at bounding box center [179, 544] width 222 height 34
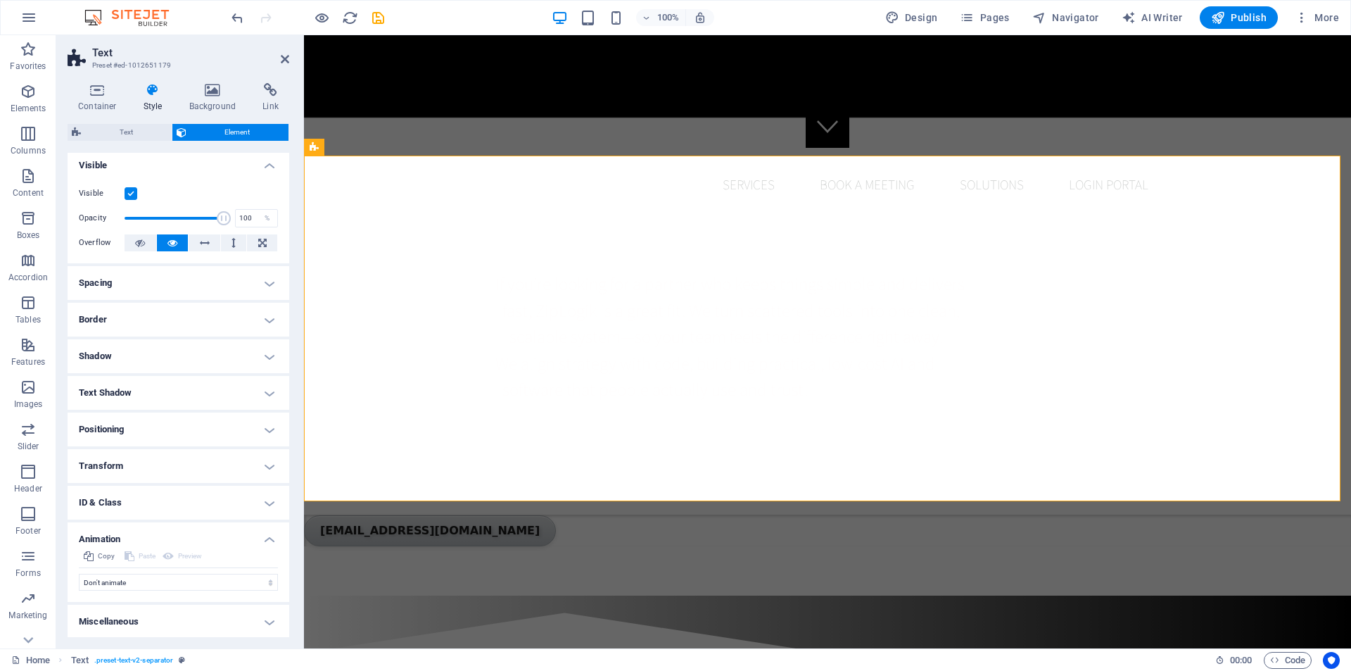
scroll to position [6, 0]
click at [139, 579] on select "Don't animate Show / Hide Slide up/down Zoom in/out Slide left to right Slide r…" at bounding box center [178, 580] width 199 height 17
select select "overlay"
click at [79, 572] on select "Don't animate Show / Hide Slide up/down Zoom in/out Slide left to right Slide r…" at bounding box center [178, 580] width 199 height 17
click at [283, 58] on icon at bounding box center [285, 58] width 8 height 11
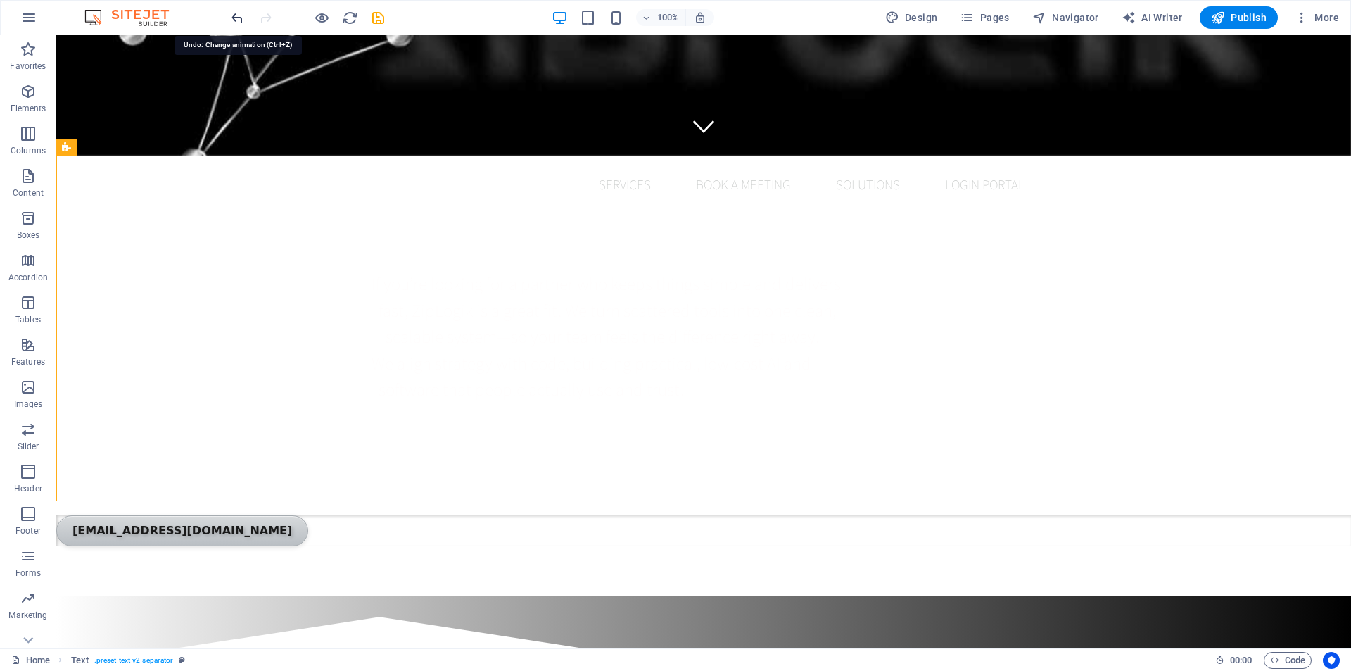
click at [237, 18] on icon "undo" at bounding box center [237, 18] width 16 height 16
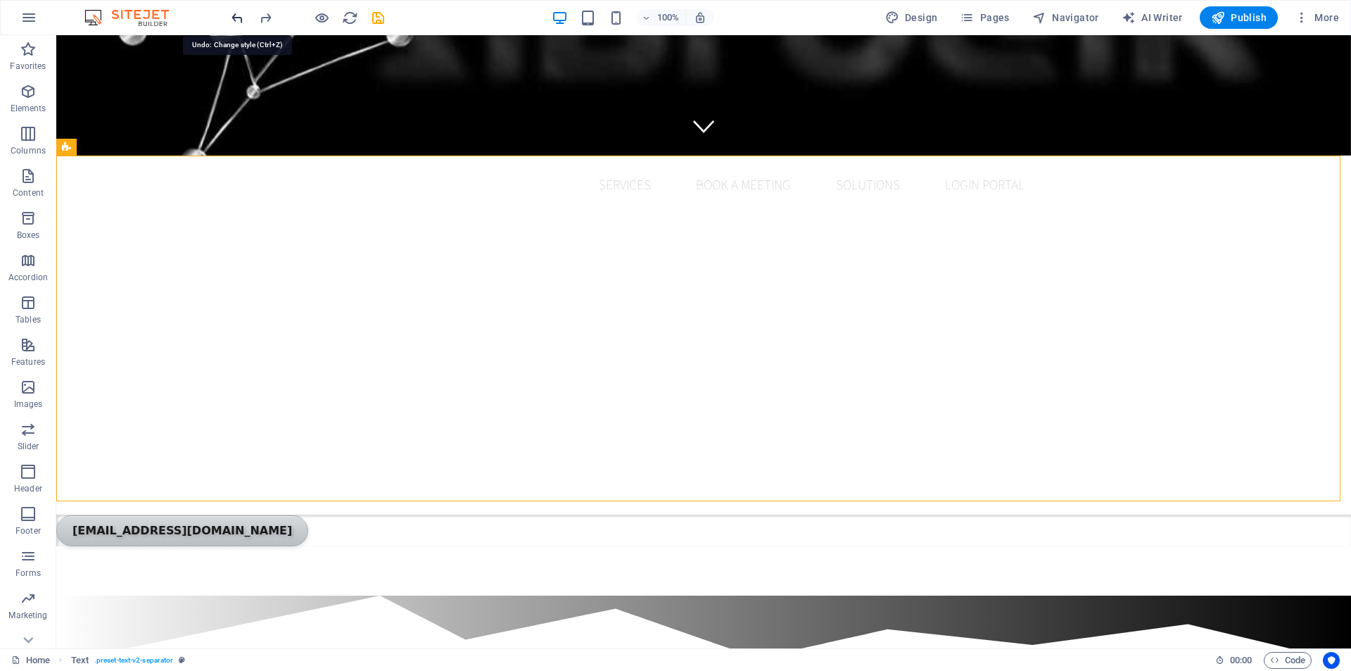
click at [237, 18] on icon "undo" at bounding box center [237, 18] width 16 height 16
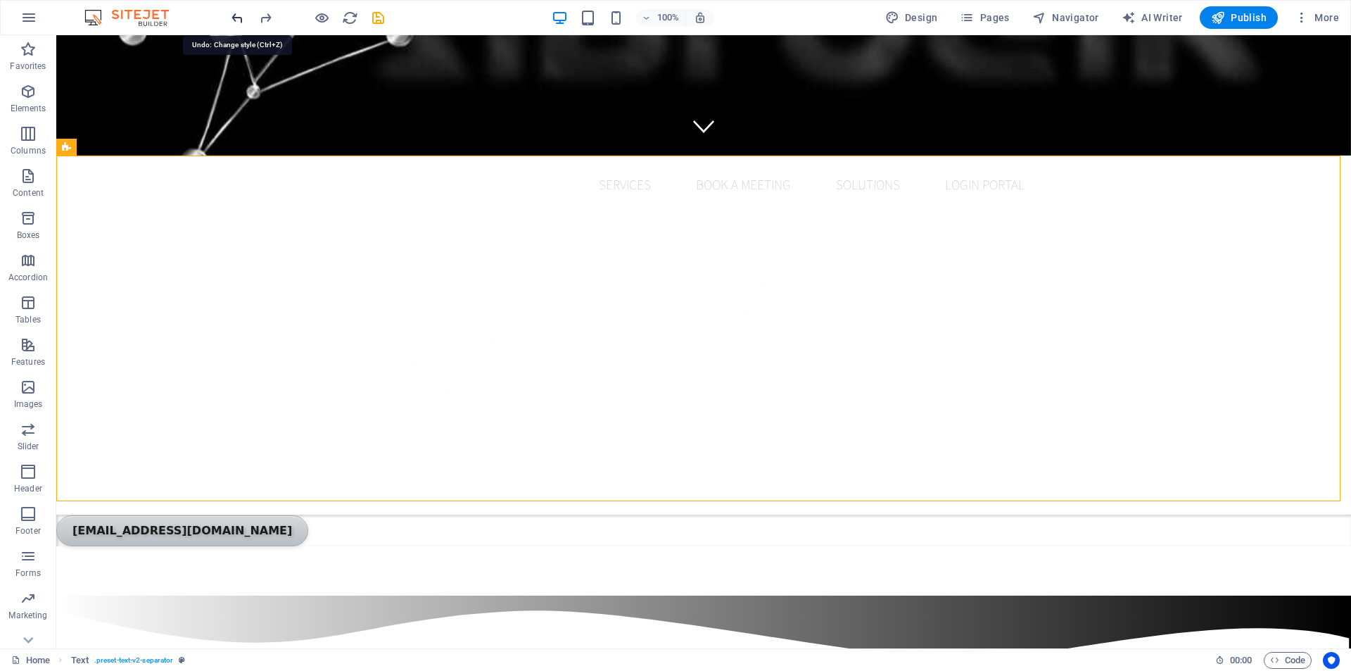
click at [237, 18] on icon "undo" at bounding box center [237, 18] width 16 height 16
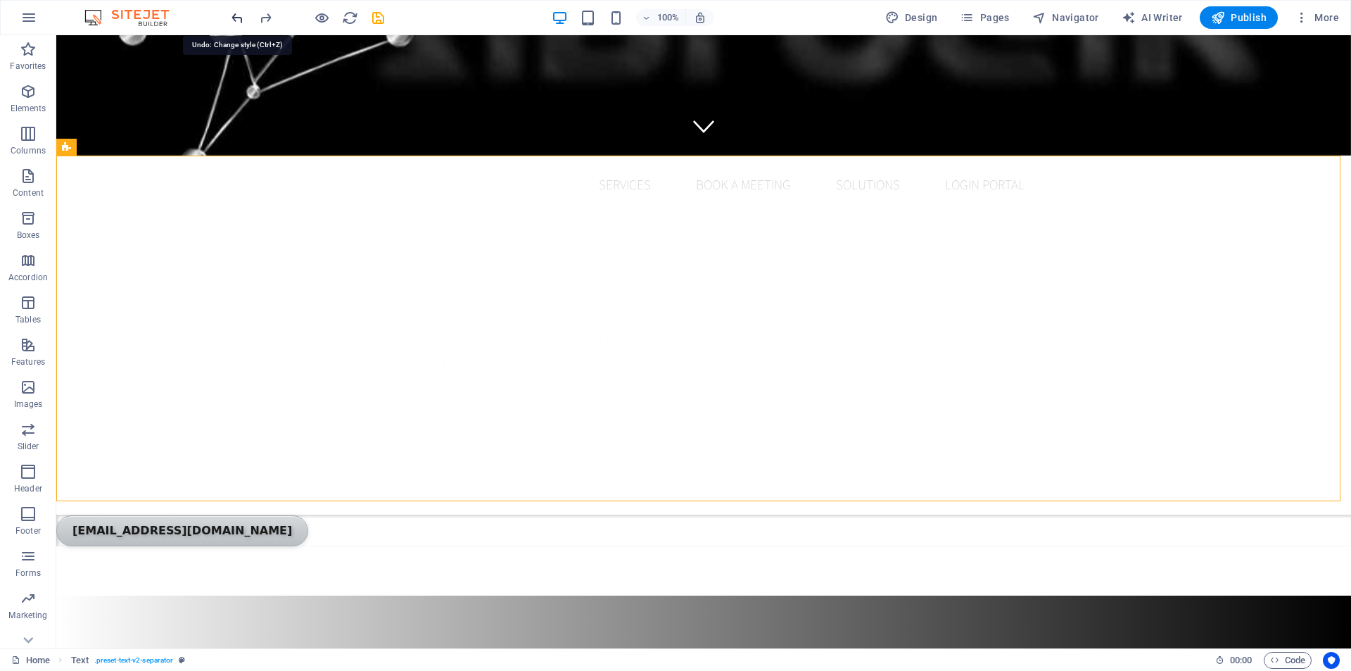
click at [237, 18] on icon "undo" at bounding box center [237, 18] width 16 height 16
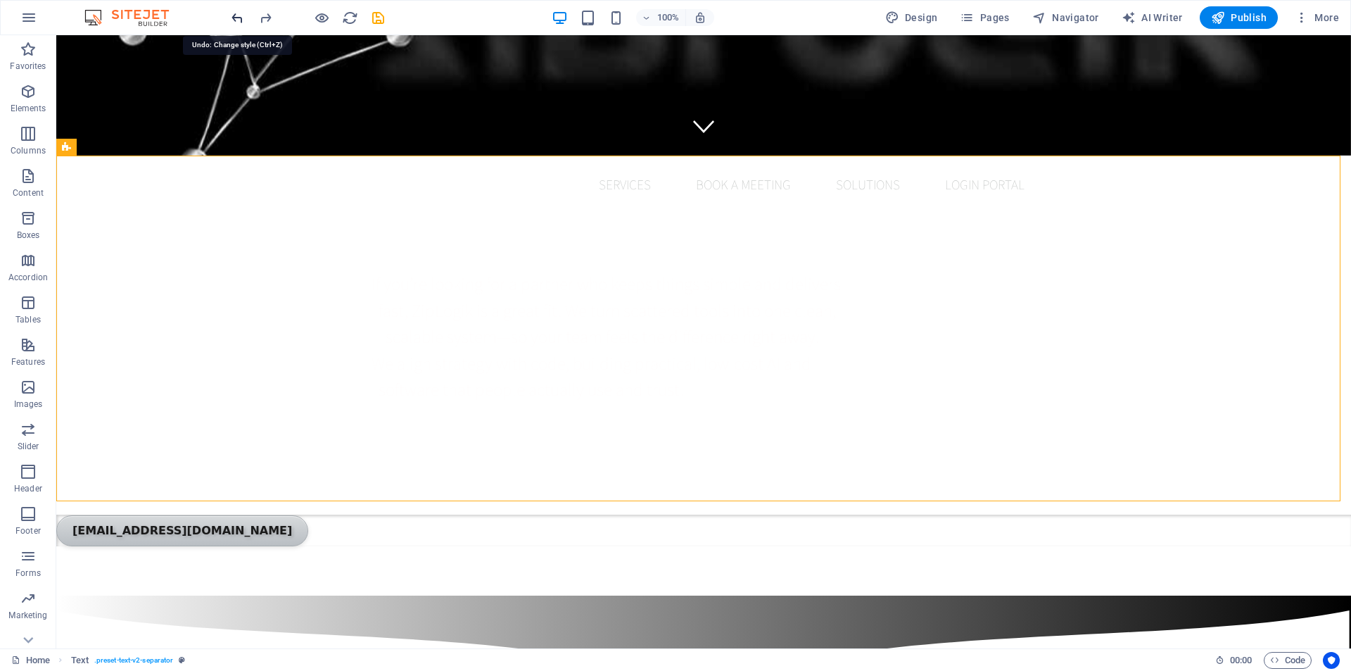
click at [237, 18] on icon "undo" at bounding box center [237, 18] width 16 height 16
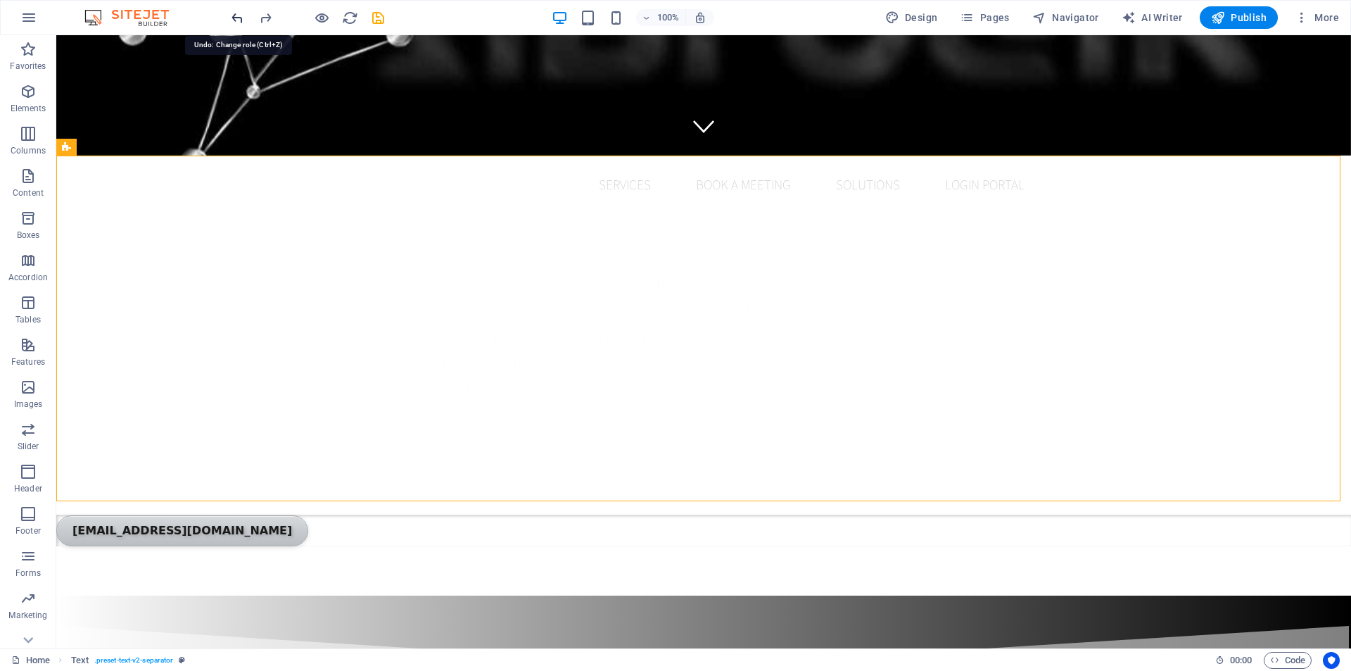
click at [237, 18] on icon "undo" at bounding box center [237, 18] width 16 height 16
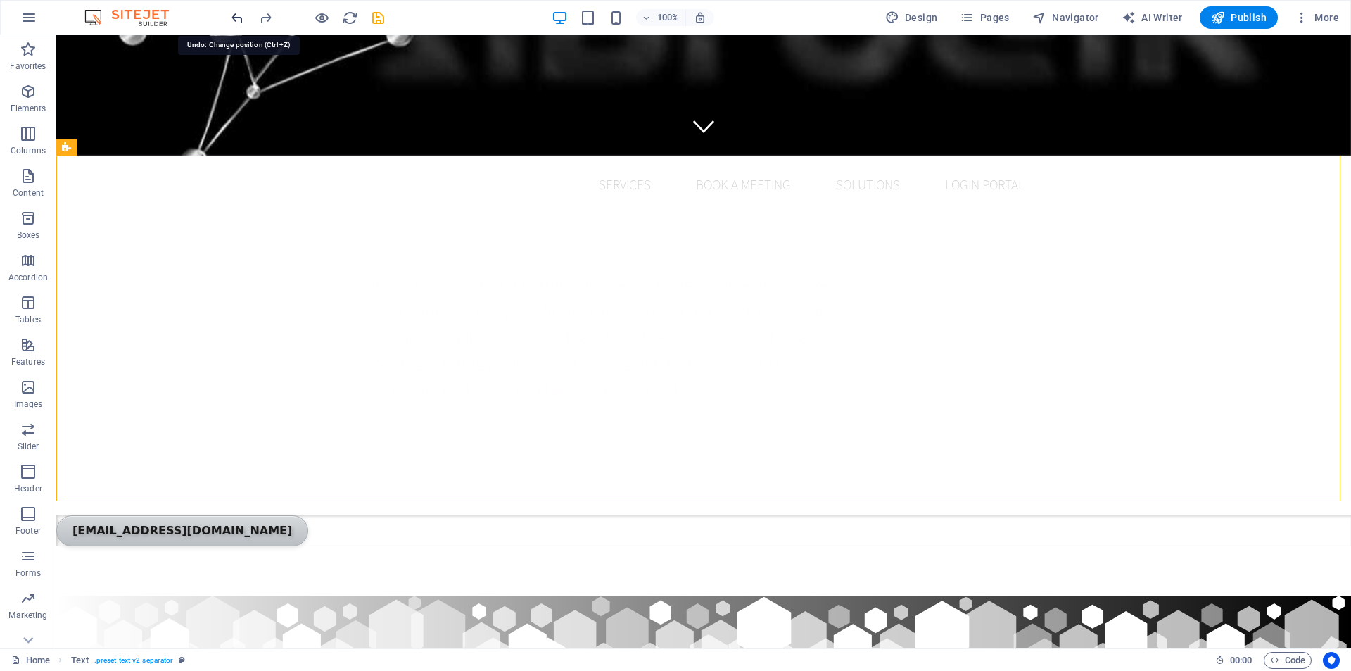
click at [237, 18] on icon "undo" at bounding box center [237, 18] width 16 height 16
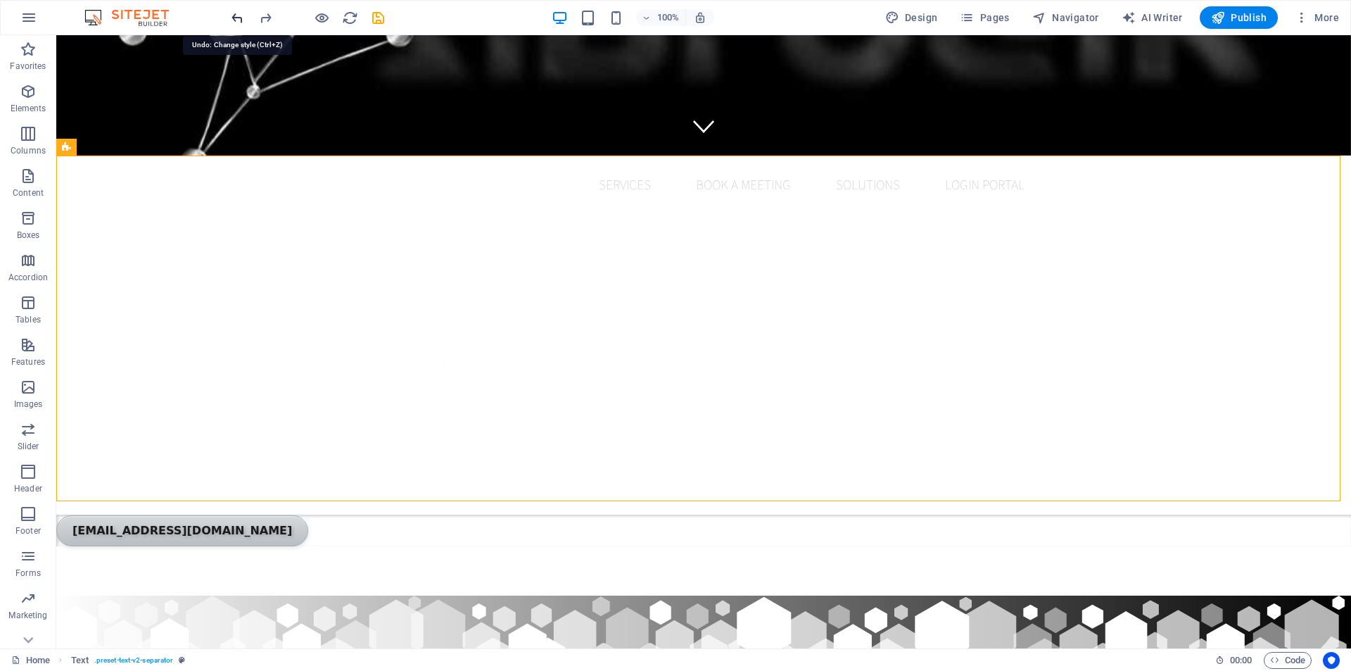
click at [237, 18] on icon "undo" at bounding box center [237, 18] width 16 height 16
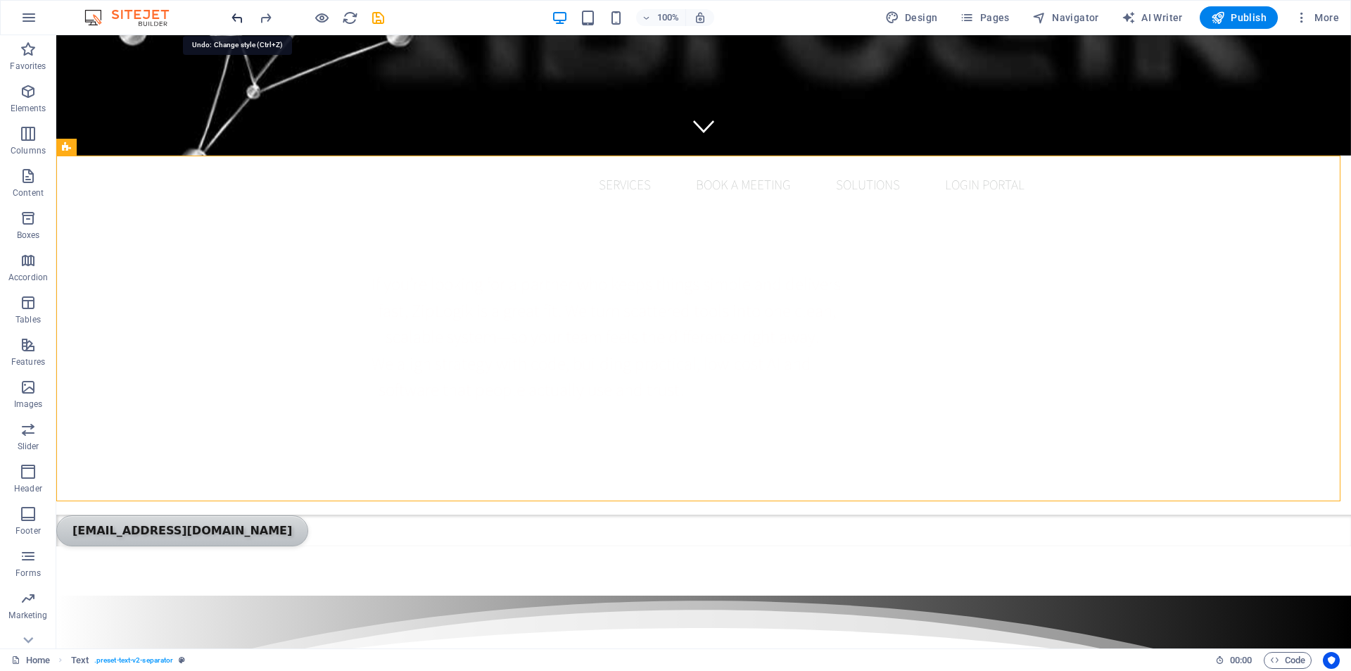
click at [237, 18] on icon "undo" at bounding box center [237, 18] width 16 height 16
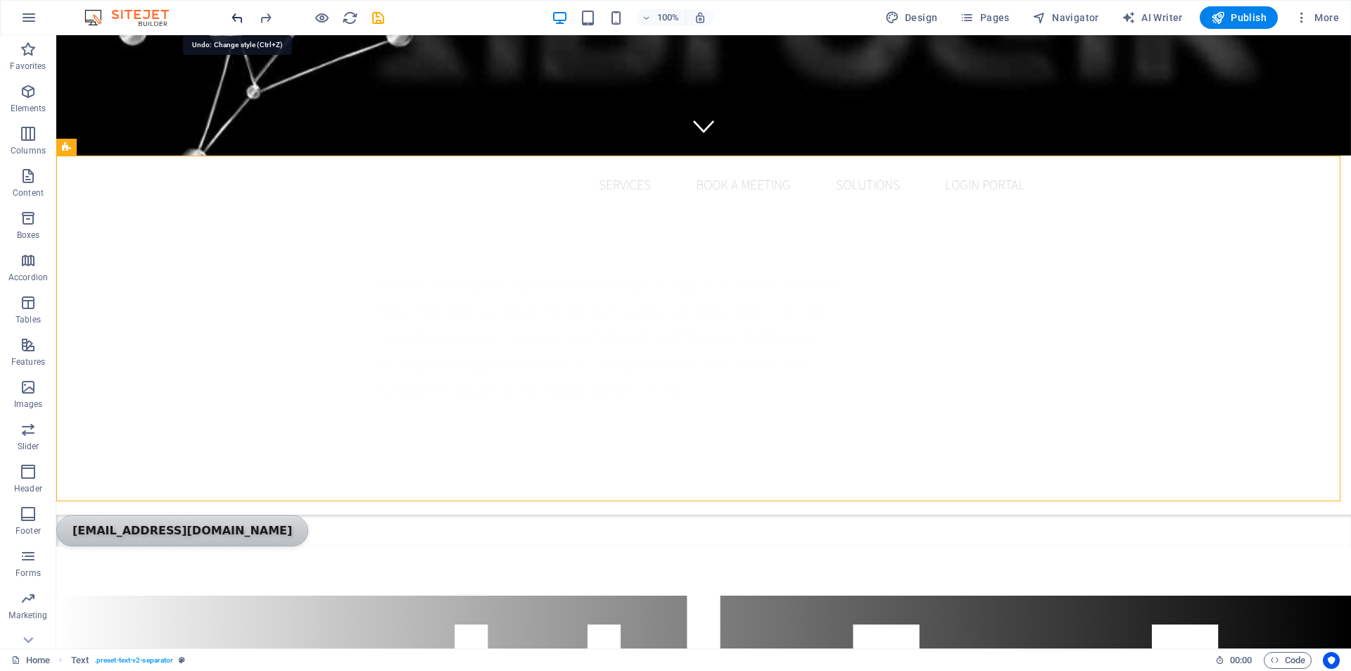
click at [237, 18] on icon "undo" at bounding box center [237, 18] width 16 height 16
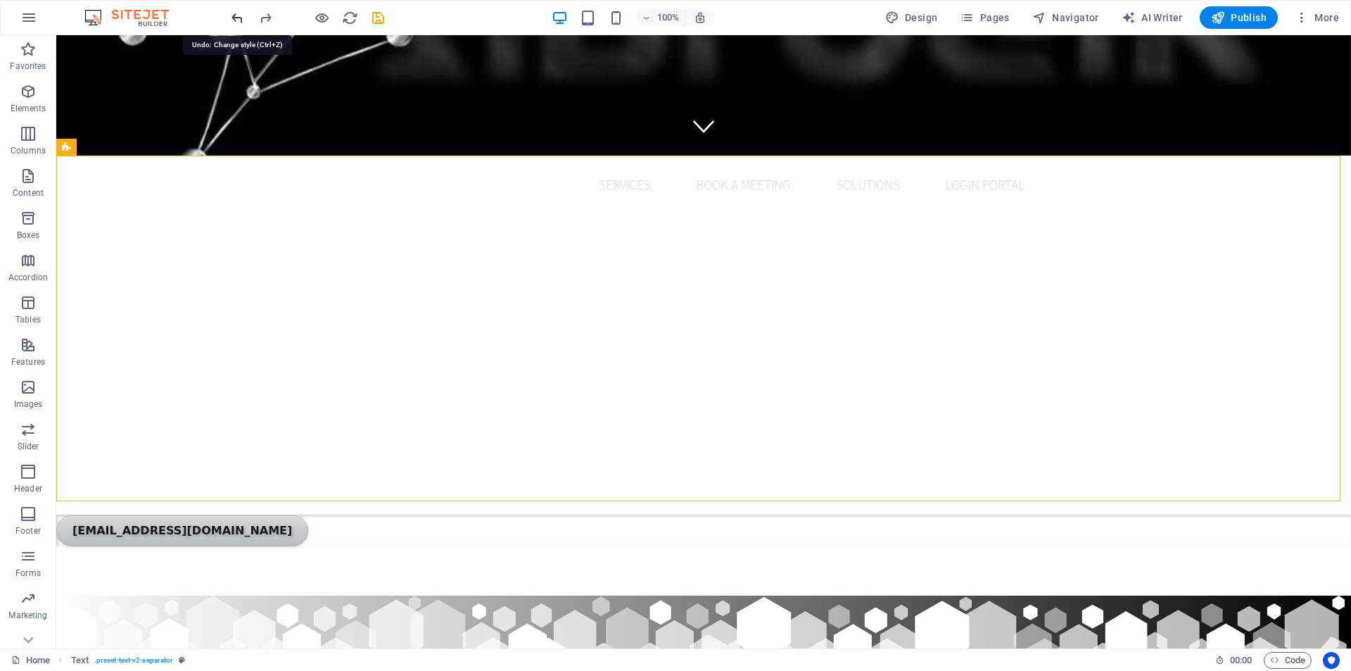
click at [237, 18] on icon "undo" at bounding box center [237, 18] width 16 height 16
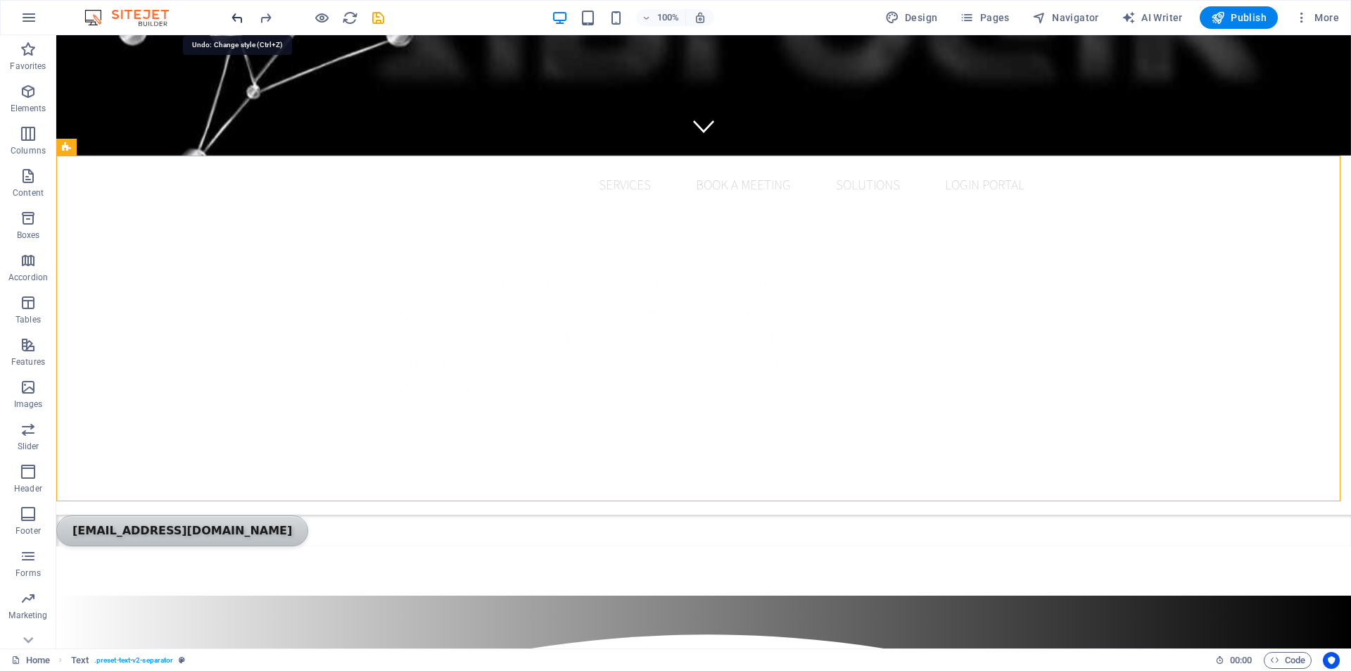
click at [237, 18] on icon "undo" at bounding box center [237, 18] width 16 height 16
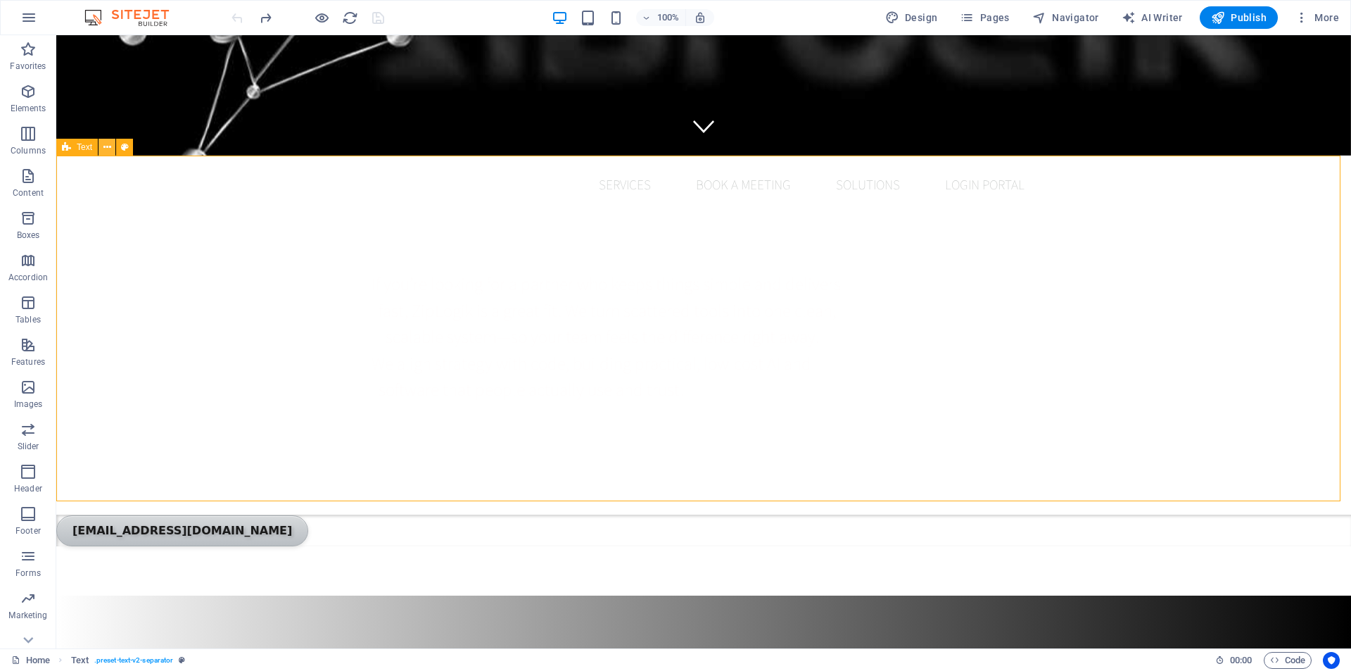
click at [106, 147] on icon at bounding box center [107, 147] width 8 height 15
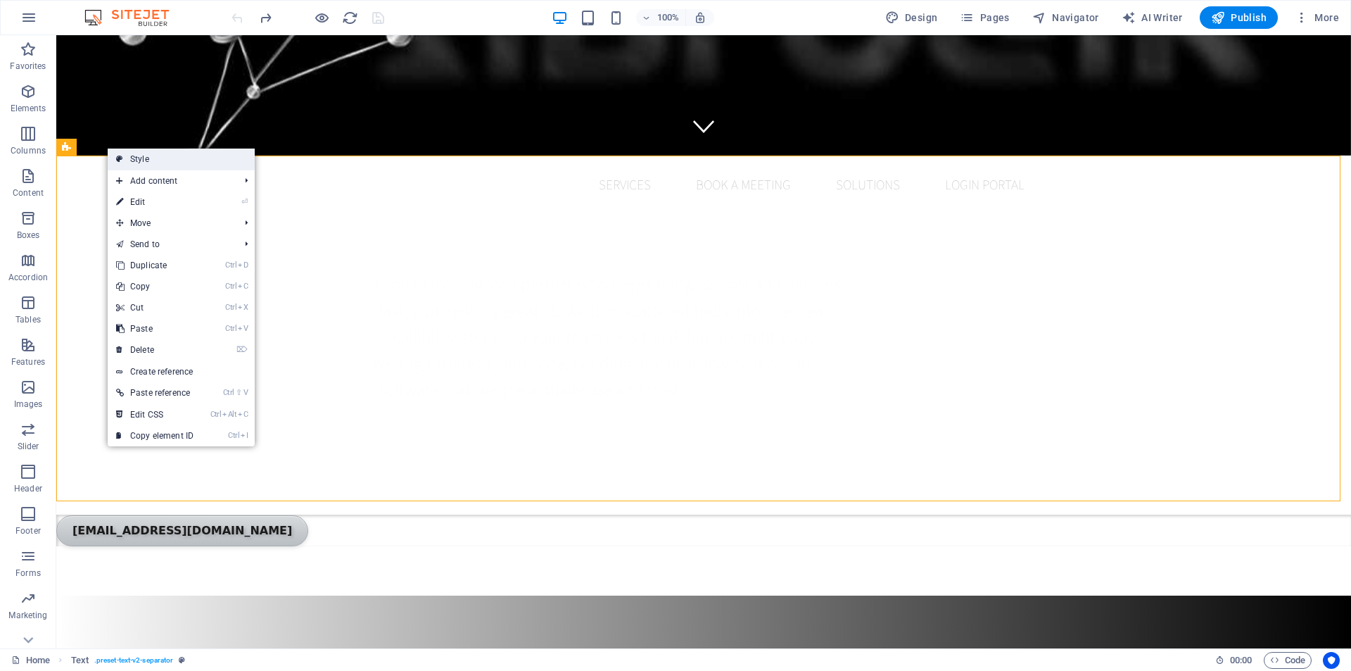
click at [151, 164] on link "Style" at bounding box center [181, 159] width 147 height 21
select select "rem"
select select "px"
select select "preset-text-v2-separator"
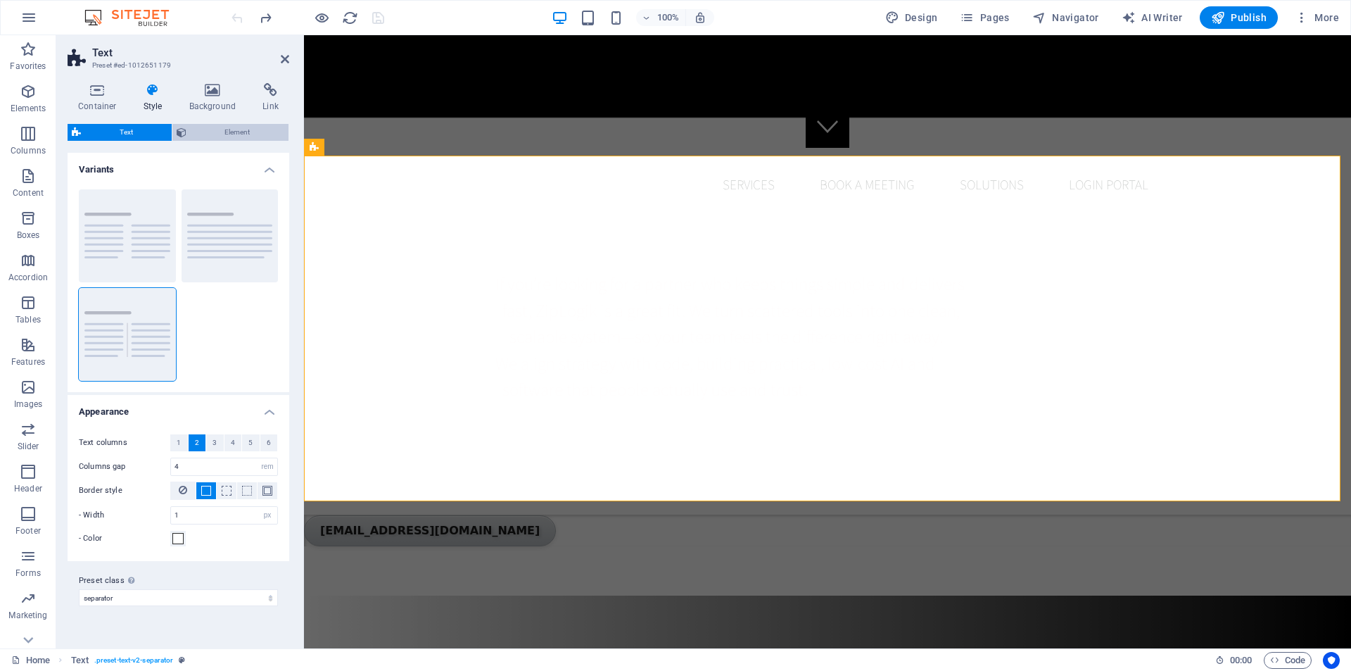
click at [215, 134] on span "Element" at bounding box center [238, 132] width 94 height 17
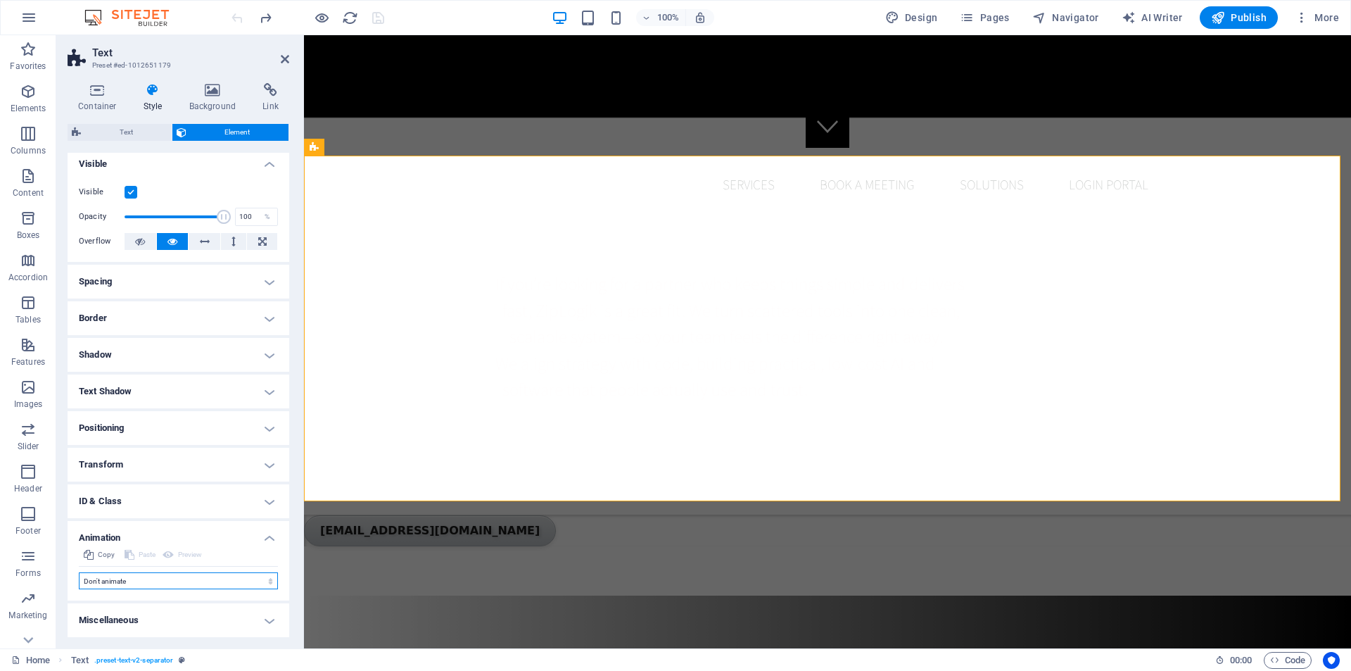
click at [125, 573] on select "Don't animate Show / Hide Slide up/down Zoom in/out Slide left to right Slide r…" at bounding box center [178, 580] width 199 height 17
select select "pulse"
click at [79, 572] on select "Don't animate Show / Hide Slide up/down Zoom in/out Slide left to right Slide r…" at bounding box center [178, 580] width 199 height 17
select select "scroll"
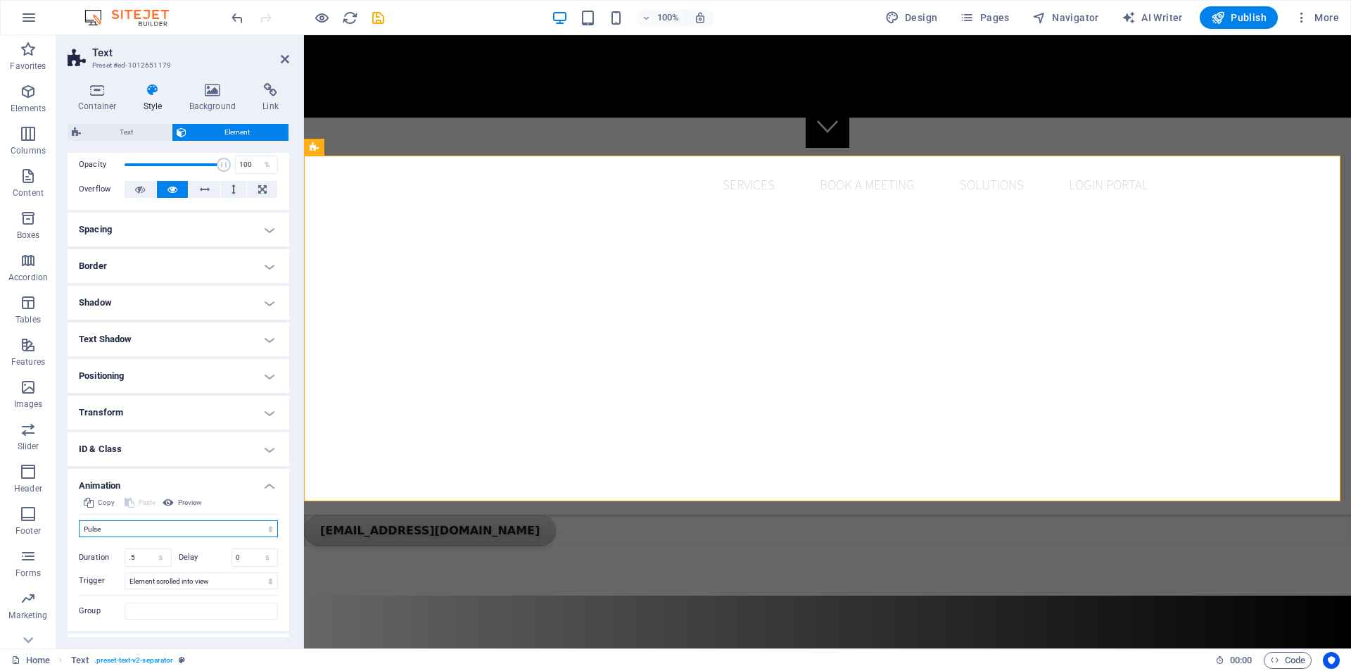
scroll to position [88, 0]
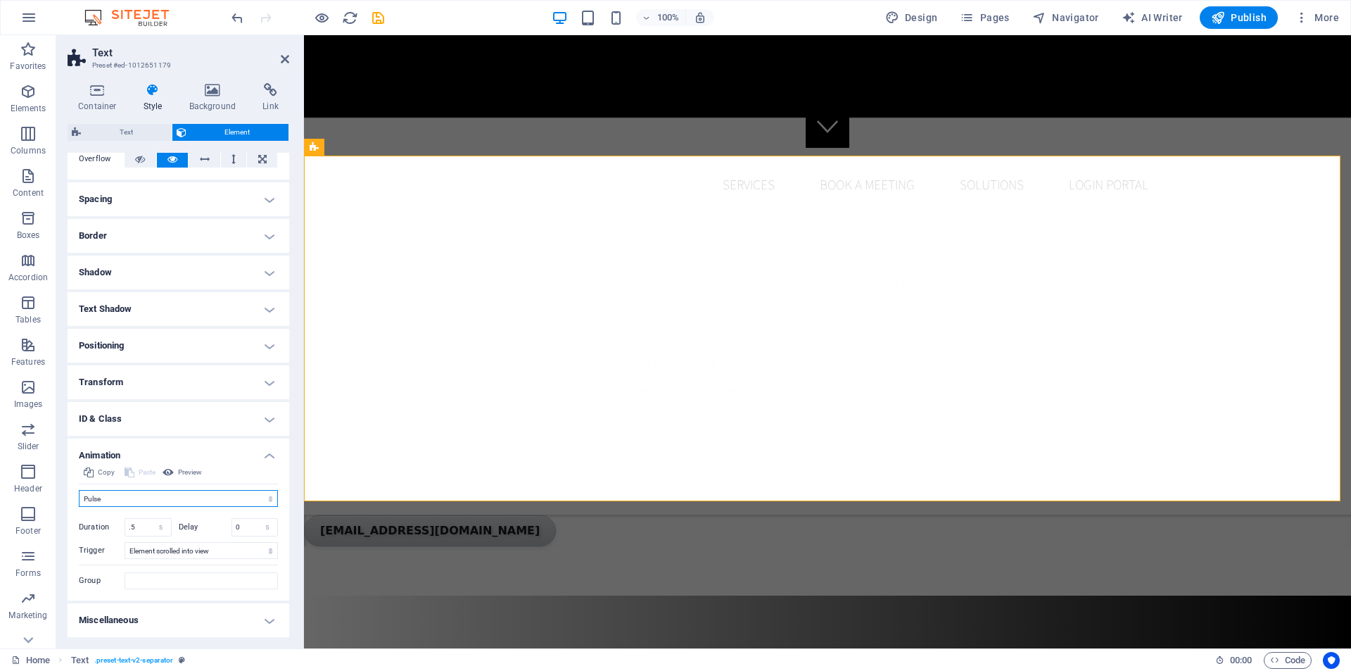
click at [136, 498] on select "Don't animate Show / Hide Slide up/down Zoom in/out Slide left to right Slide r…" at bounding box center [178, 498] width 199 height 17
select select "fade"
click at [79, 490] on select "Don't animate Show / Hide Slide up/down Zoom in/out Slide left to right Slide r…" at bounding box center [178, 498] width 199 height 17
click at [382, 19] on icon "save" at bounding box center [378, 18] width 16 height 16
checkbox input "false"
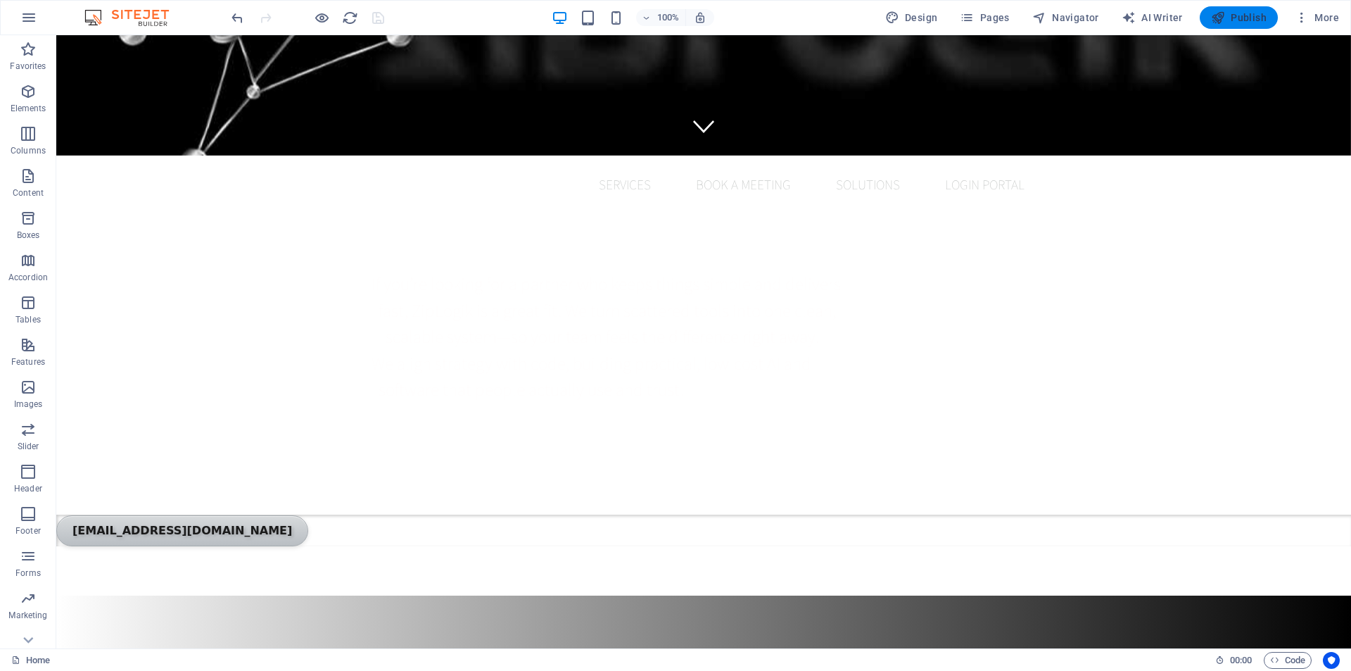
click at [1255, 24] on span "Publish" at bounding box center [1239, 18] width 56 height 14
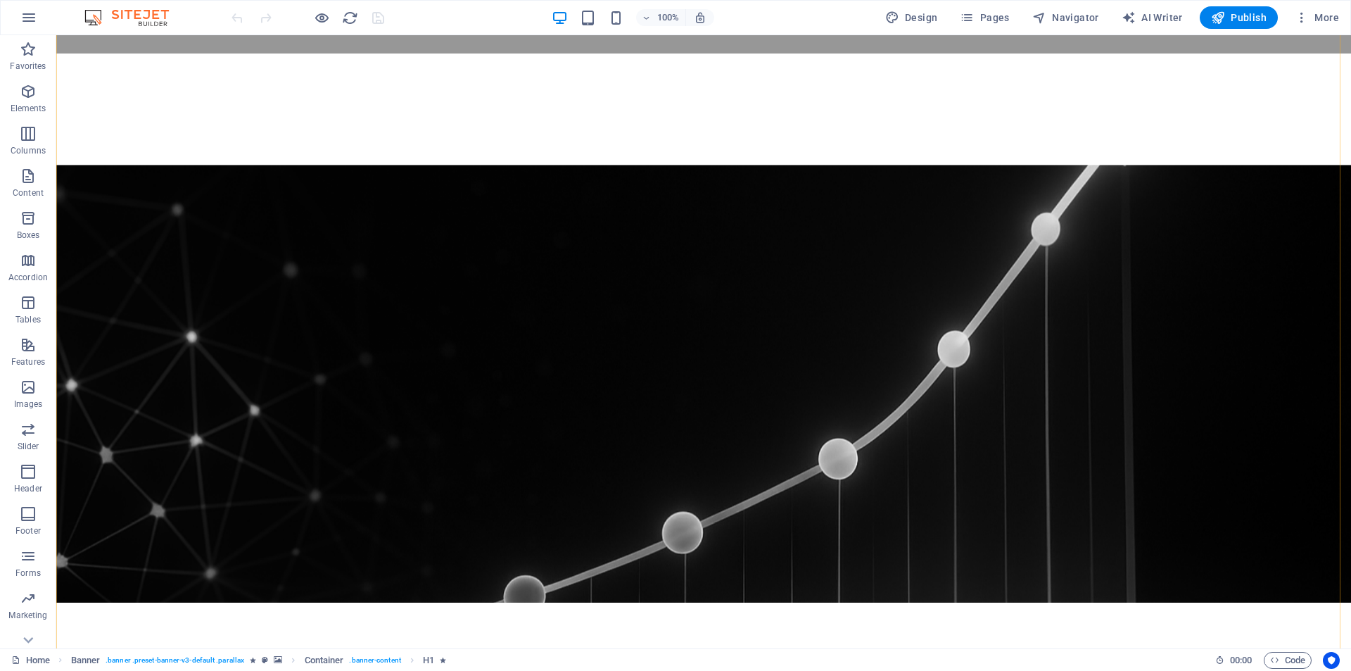
scroll to position [1619, 0]
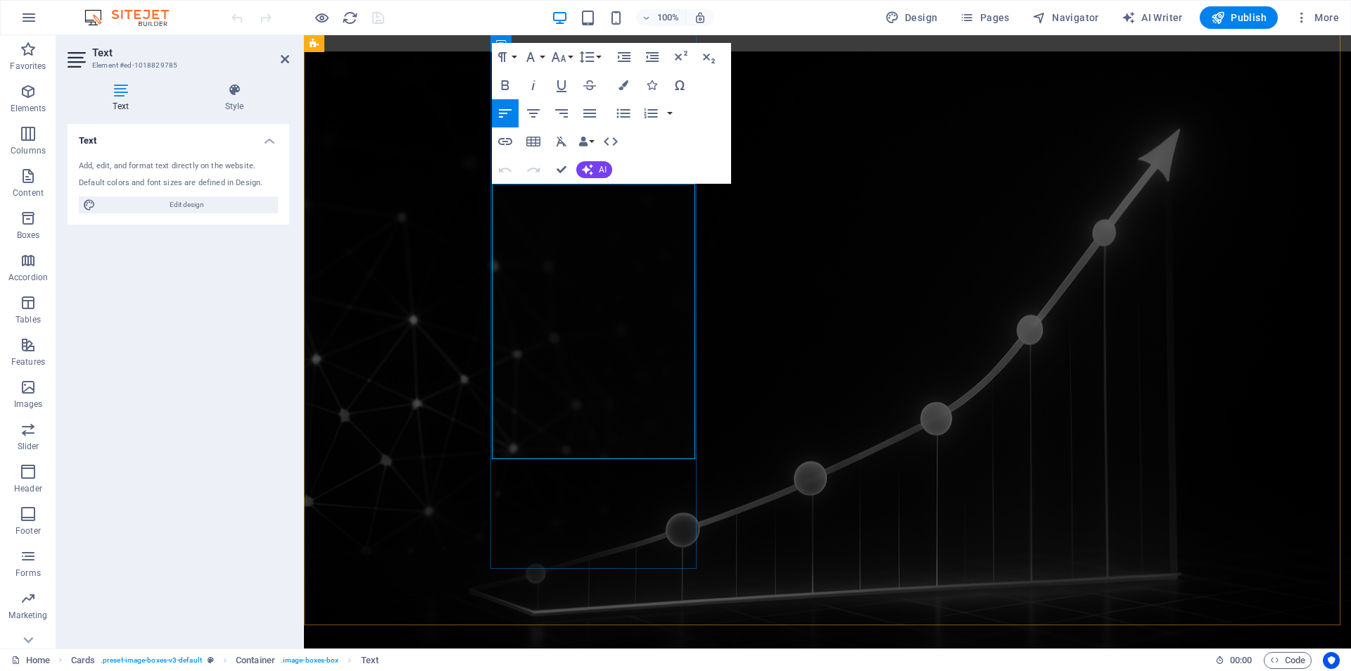
drag, startPoint x: 606, startPoint y: 251, endPoint x: 552, endPoint y: 251, distance: 54.2
drag, startPoint x: 648, startPoint y: 253, endPoint x: 648, endPoint y: 437, distance: 184.4
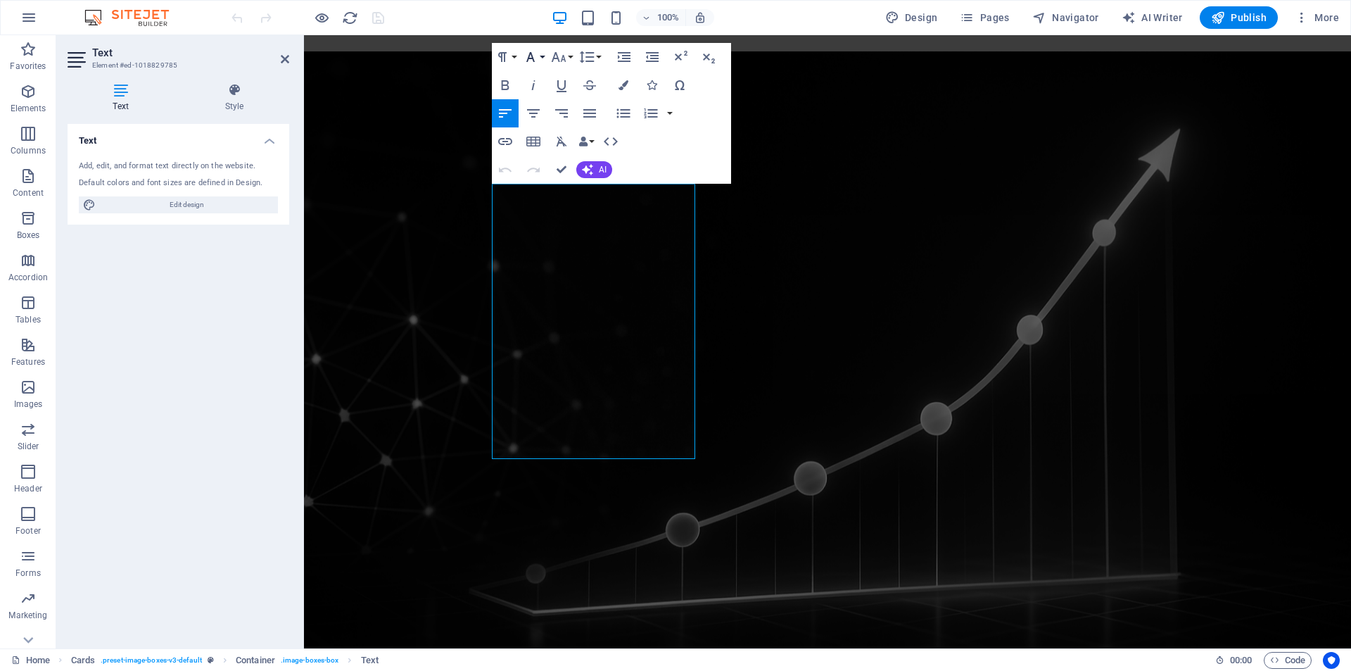
click at [543, 60] on button "Font Family" at bounding box center [533, 57] width 27 height 28
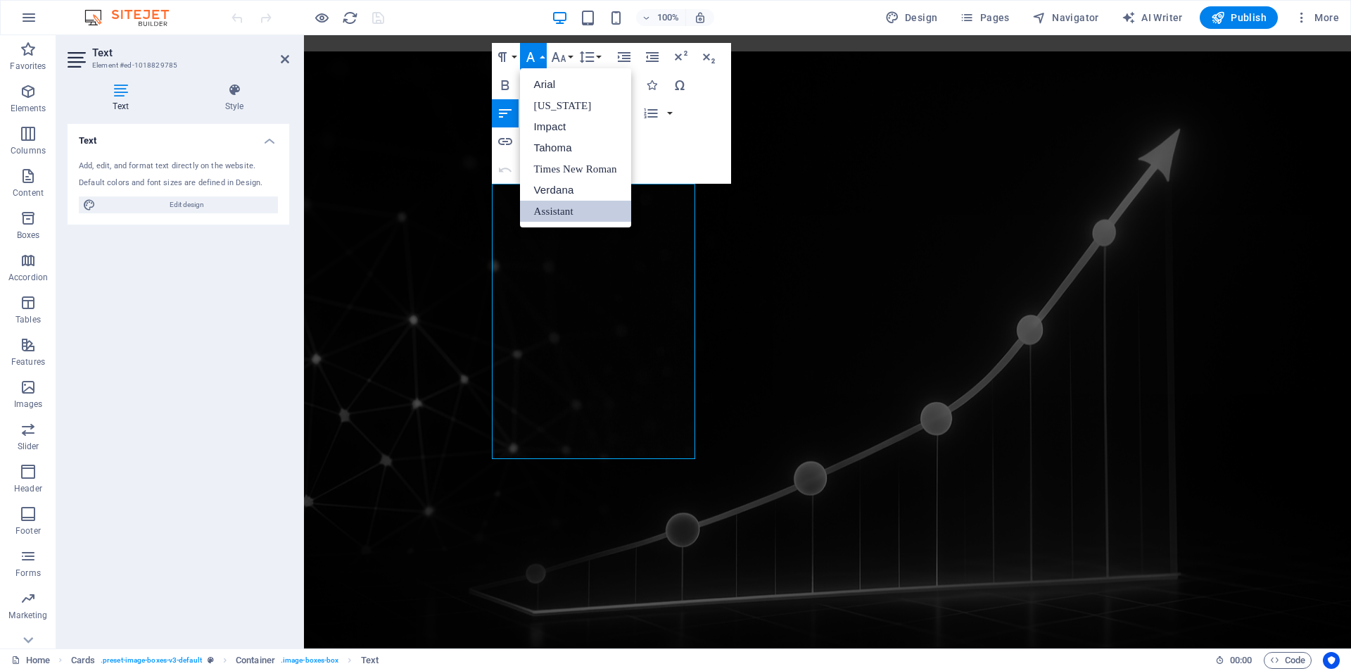
scroll to position [0, 0]
click at [543, 60] on button "Font Family" at bounding box center [533, 57] width 27 height 28
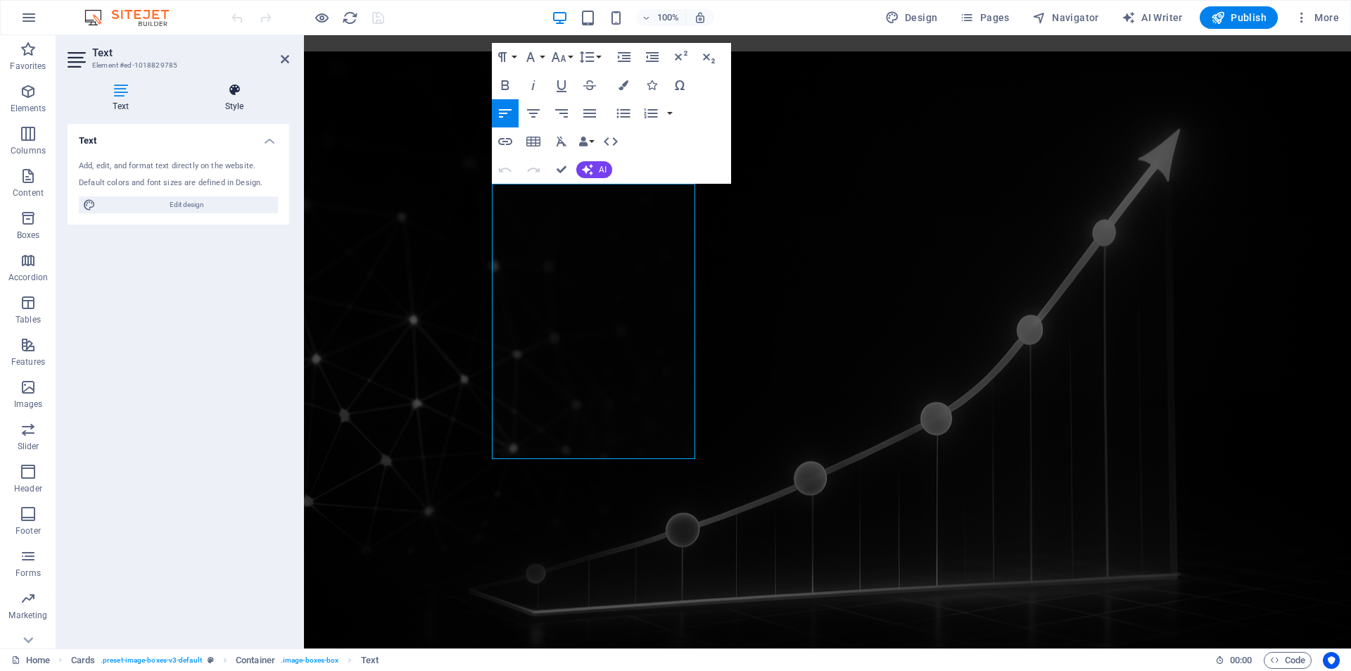
click at [233, 96] on icon at bounding box center [234, 90] width 110 height 14
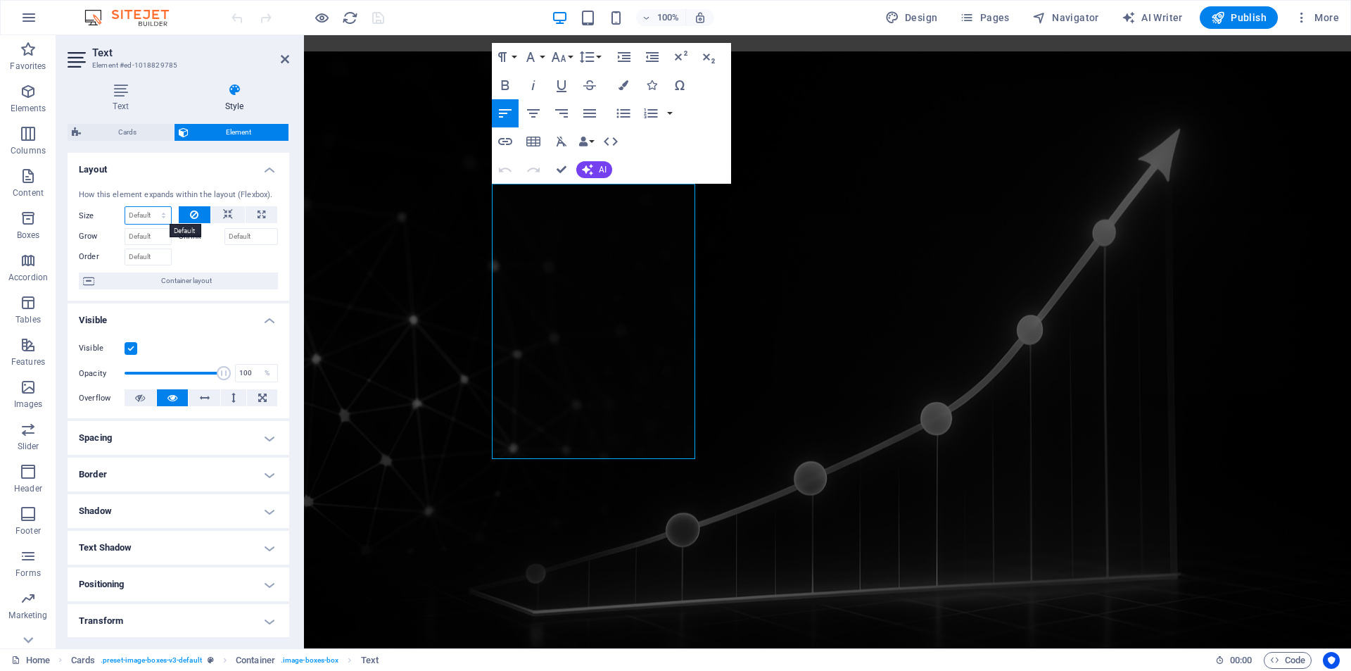
click at [152, 218] on select "Default auto px % 1/1 1/2 1/3 1/4 1/5 1/6 1/7 1/8 1/9 1/10" at bounding box center [148, 215] width 46 height 17
click at [212, 162] on h4 "Layout" at bounding box center [179, 165] width 222 height 25
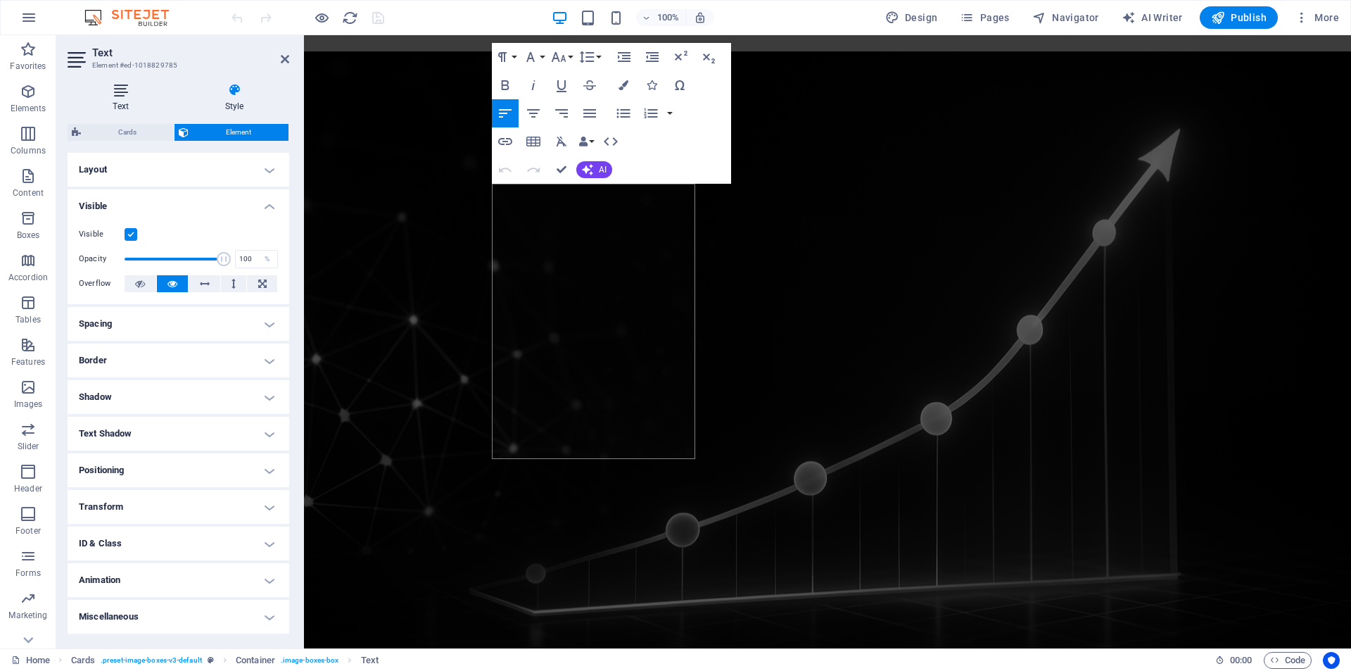
click at [121, 86] on icon at bounding box center [121, 90] width 106 height 14
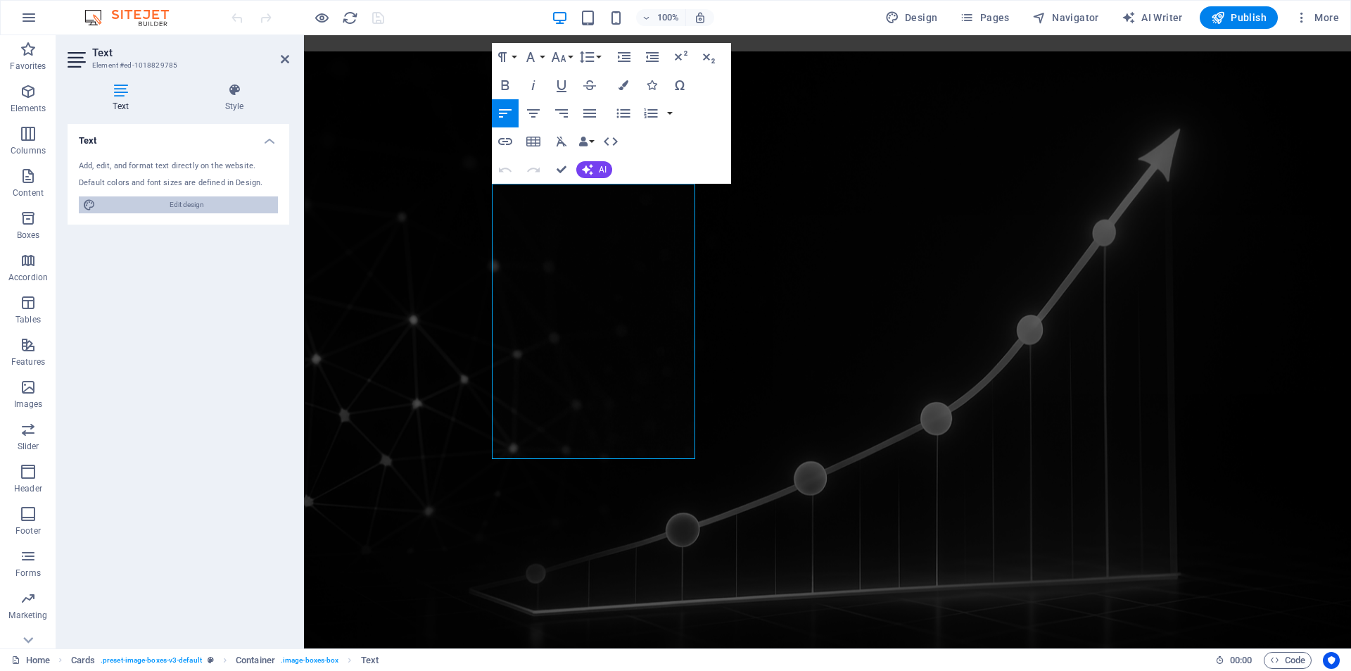
click at [173, 208] on span "Edit design" at bounding box center [187, 204] width 174 height 17
select select "px"
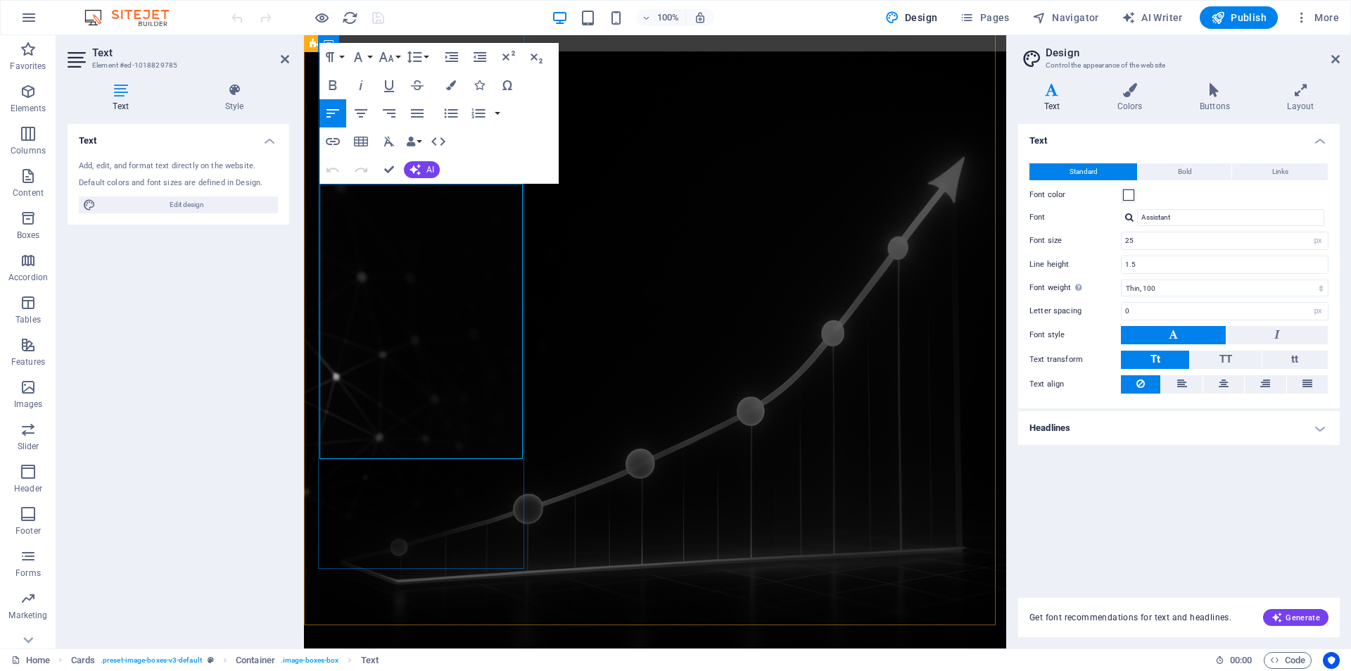
drag, startPoint x: 432, startPoint y: 251, endPoint x: 474, endPoint y: 433, distance: 186.3
drag, startPoint x: 420, startPoint y: 228, endPoint x: 363, endPoint y: 223, distance: 57.2
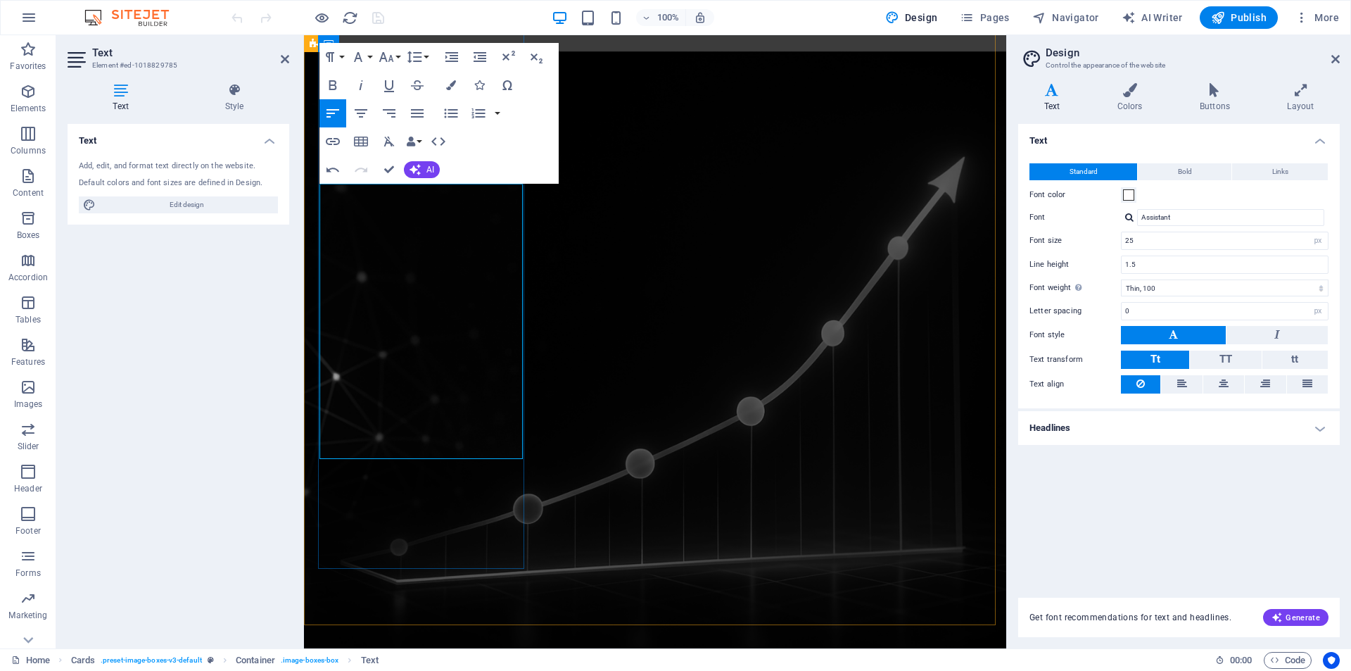
drag, startPoint x: 430, startPoint y: 254, endPoint x: 458, endPoint y: 426, distance: 173.9
drag, startPoint x: 1145, startPoint y: 239, endPoint x: 1110, endPoint y: 241, distance: 35.3
click at [1110, 241] on div "Font size 25 rem px" at bounding box center [1179, 241] width 299 height 18
type input "25"
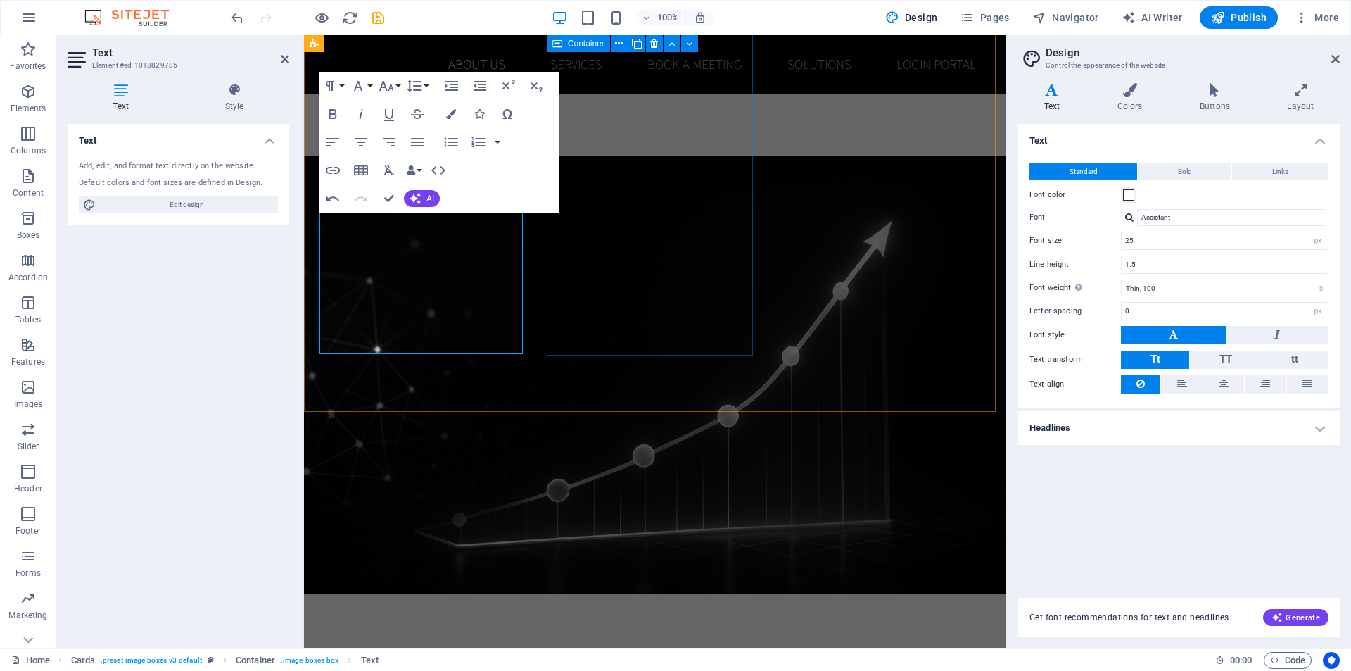
scroll to position [1218, 0]
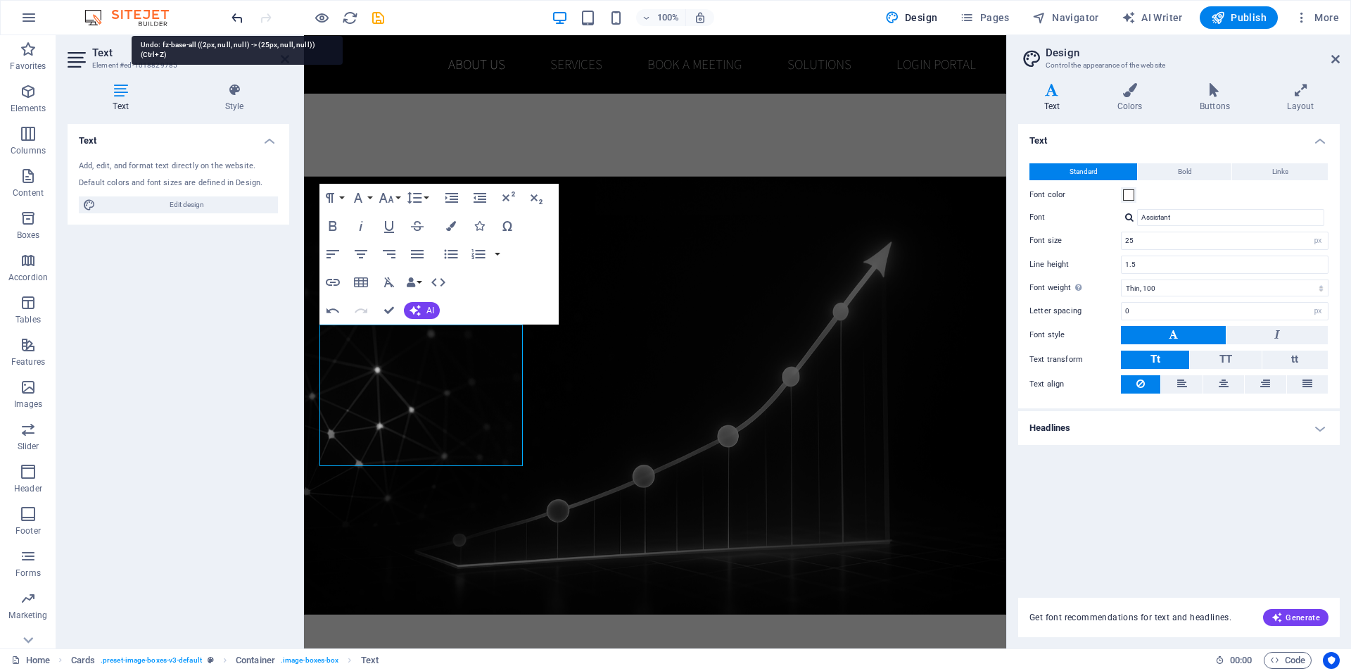
click at [239, 17] on icon "undo" at bounding box center [237, 18] width 16 height 16
click at [284, 57] on icon at bounding box center [285, 58] width 8 height 11
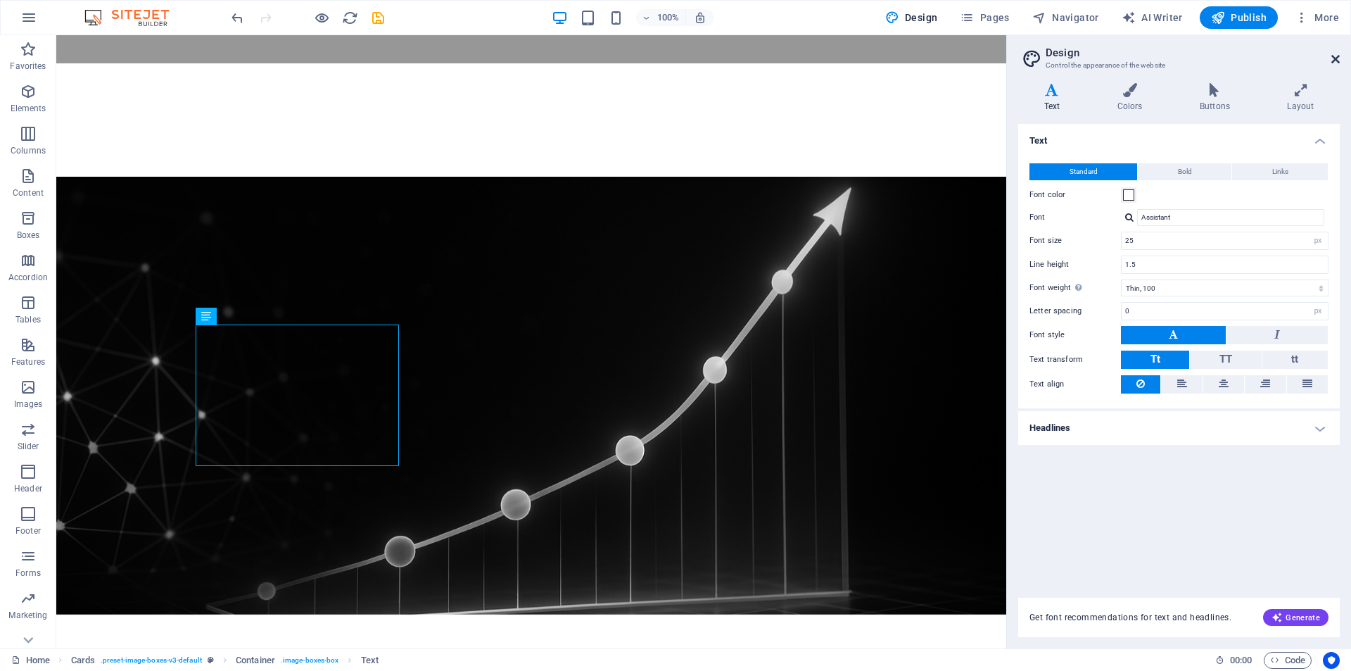
click at [1335, 60] on icon at bounding box center [1336, 58] width 8 height 11
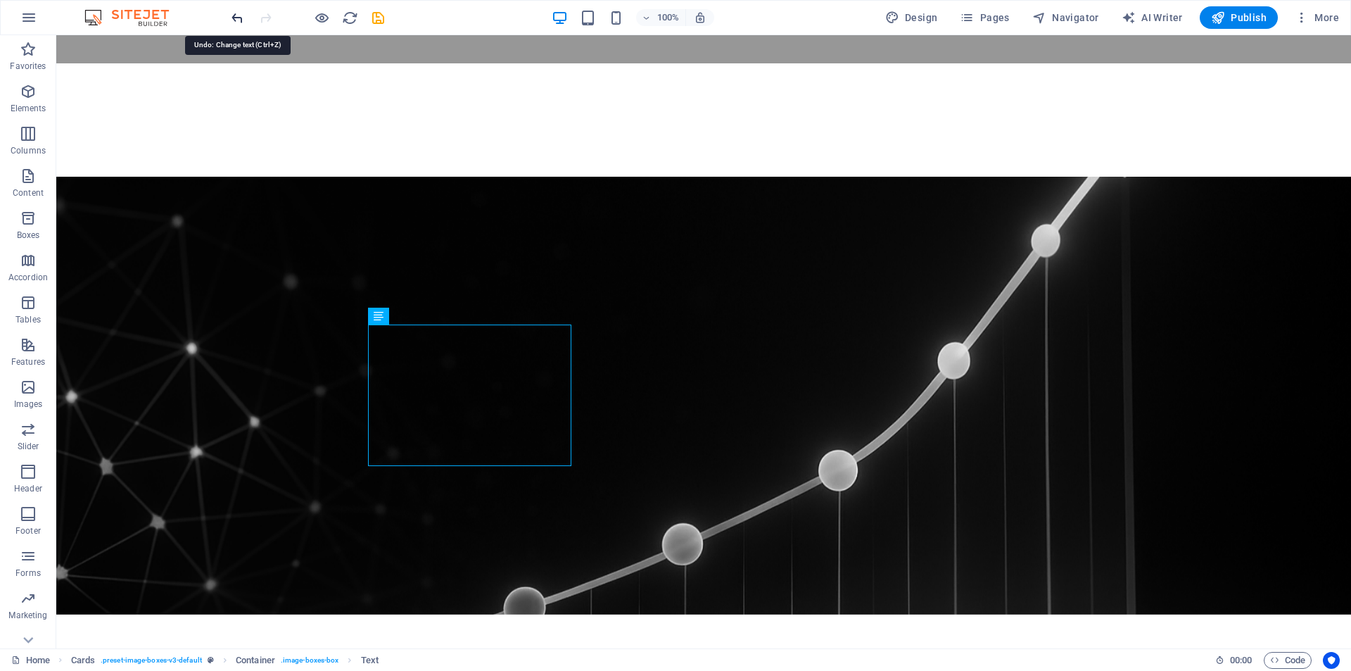
click at [234, 14] on icon "undo" at bounding box center [237, 18] width 16 height 16
click at [233, 14] on icon "undo" at bounding box center [237, 18] width 16 height 16
click at [233, 14] on div at bounding box center [308, 17] width 158 height 23
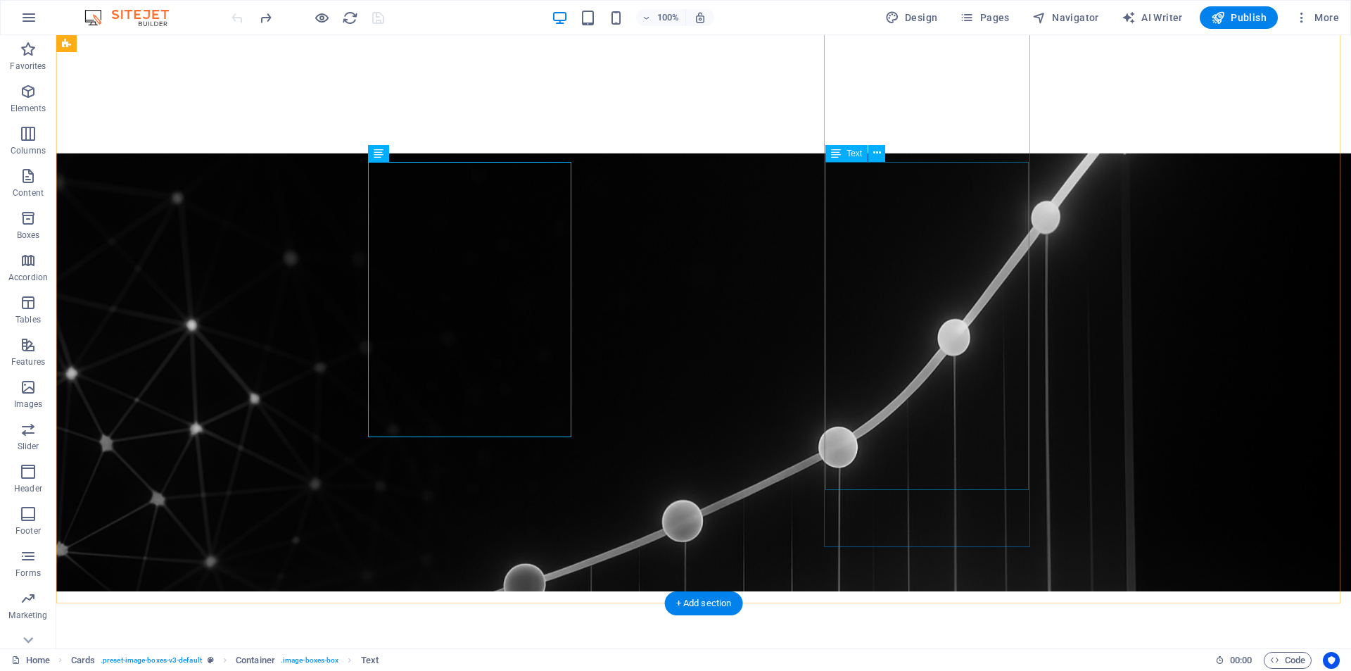
scroll to position [1641, 0]
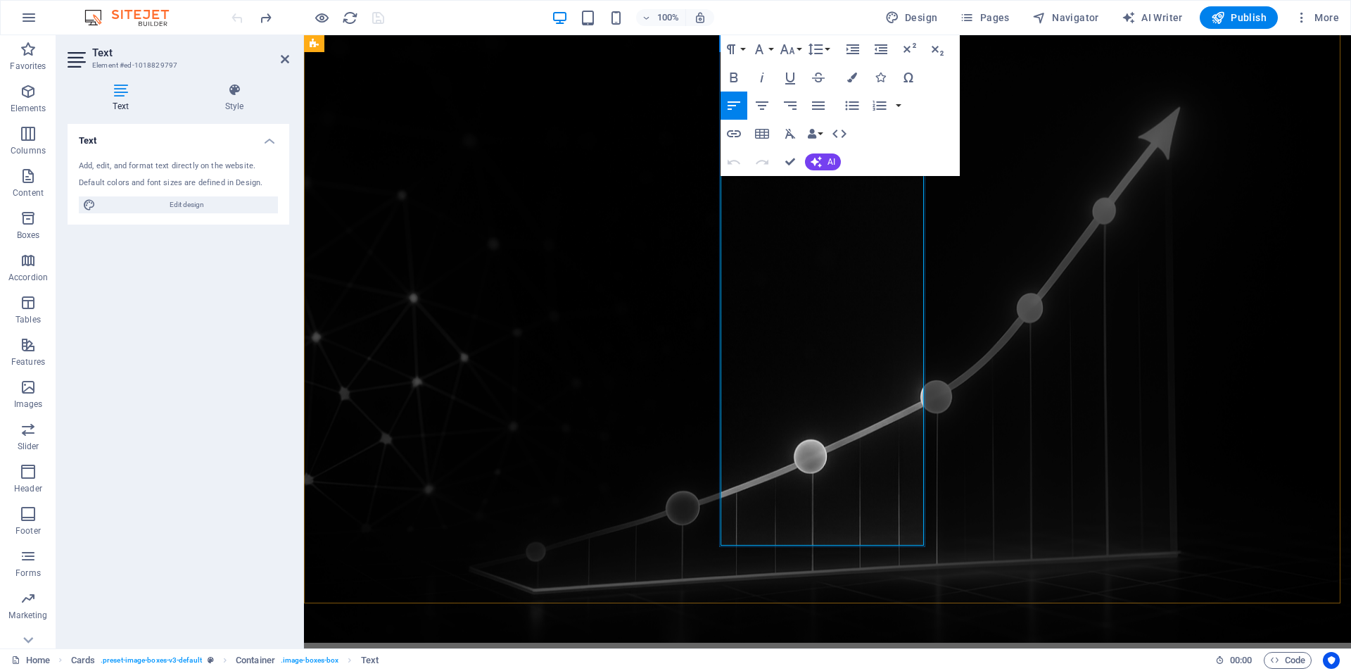
click at [264, 14] on icon "redo" at bounding box center [266, 18] width 16 height 16
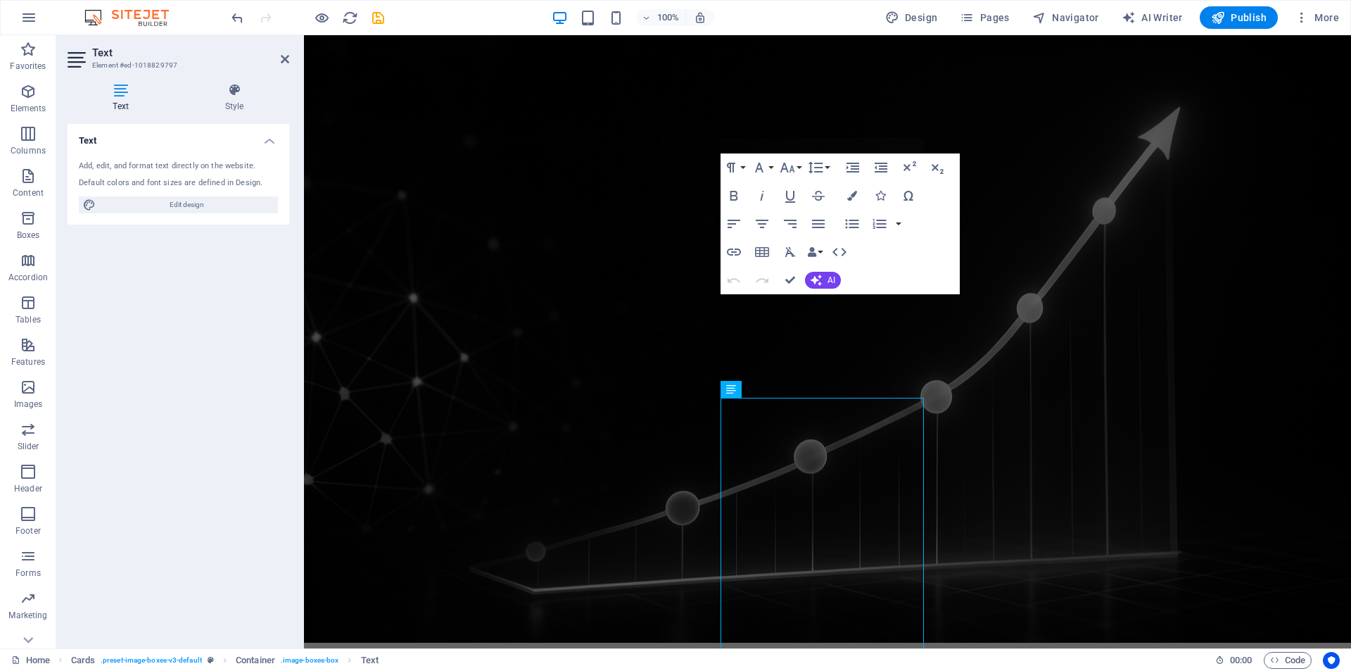
scroll to position [1381, 0]
